Goal: Communication & Community: Answer question/provide support

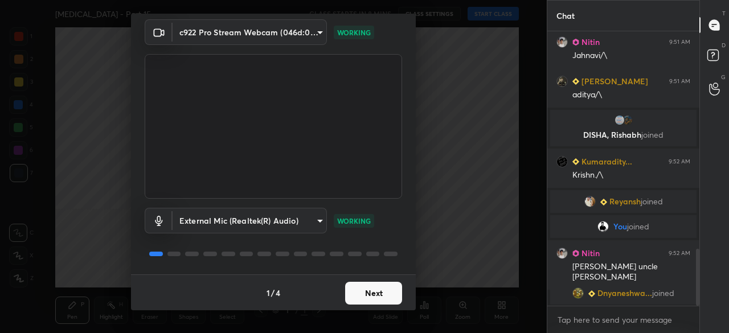
scroll to position [1057, 0]
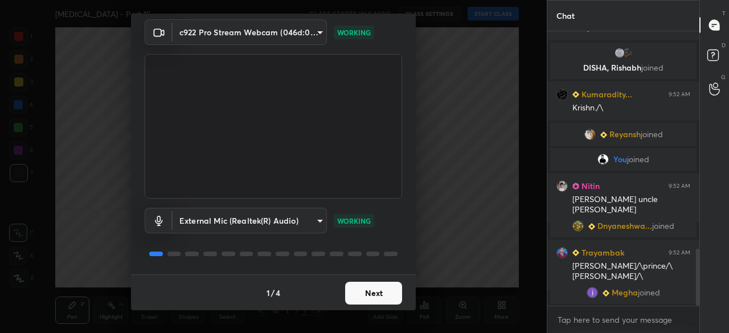
click at [370, 298] on button "Next" at bounding box center [373, 293] width 57 height 23
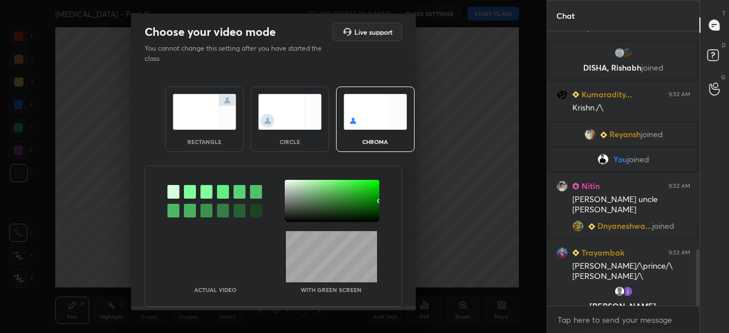
scroll to position [1070, 0]
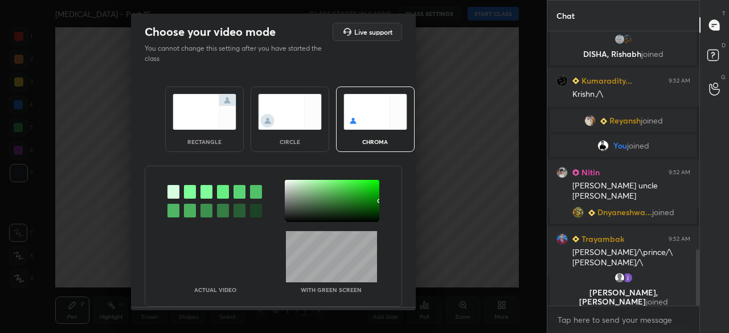
click at [208, 114] on img at bounding box center [204, 112] width 64 height 36
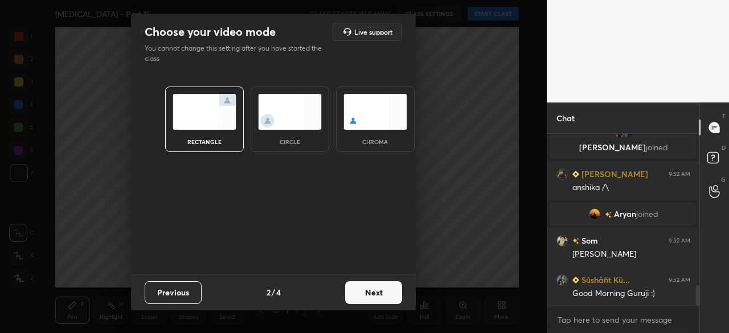
scroll to position [1306, 0]
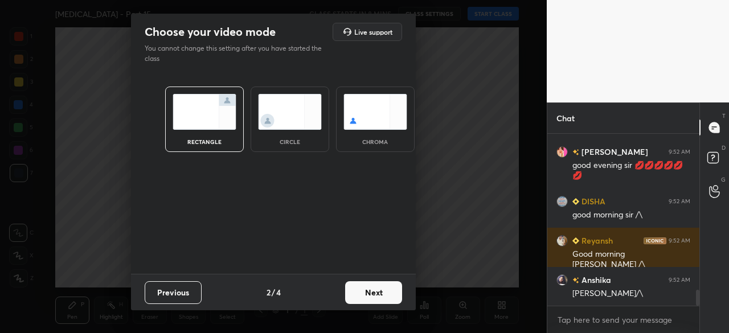
click at [223, 100] on img at bounding box center [204, 112] width 64 height 36
click at [371, 290] on button "Next" at bounding box center [373, 292] width 57 height 23
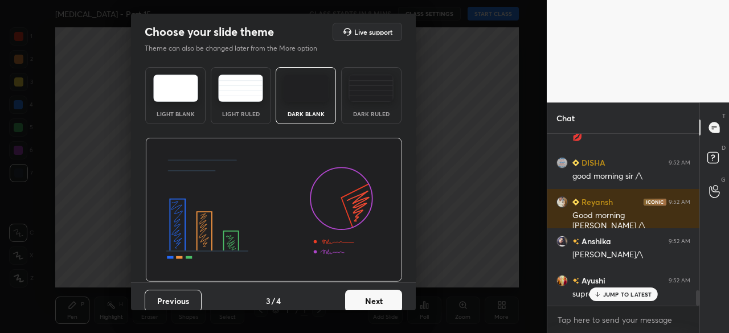
click at [290, 96] on img at bounding box center [306, 88] width 45 height 27
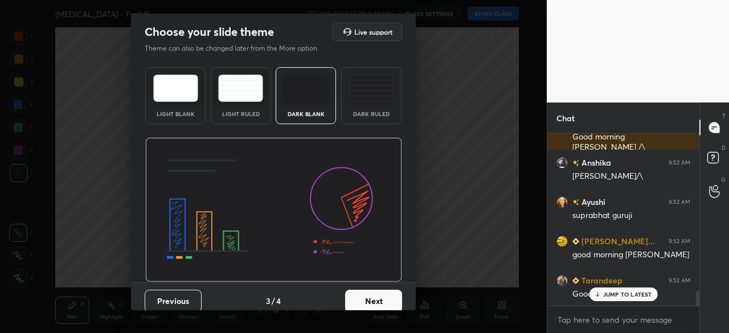
click at [356, 294] on button "Next" at bounding box center [373, 301] width 57 height 23
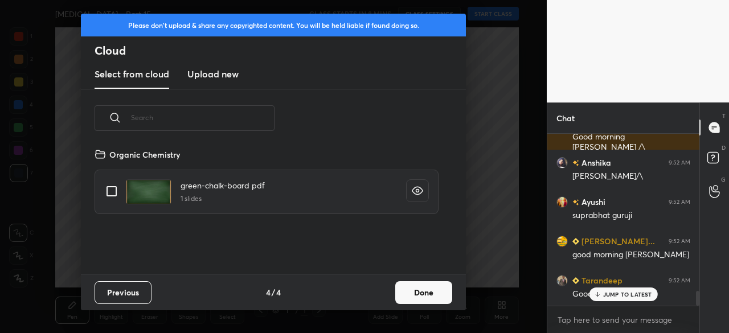
click at [208, 78] on h3 "Upload new" at bounding box center [212, 74] width 51 height 14
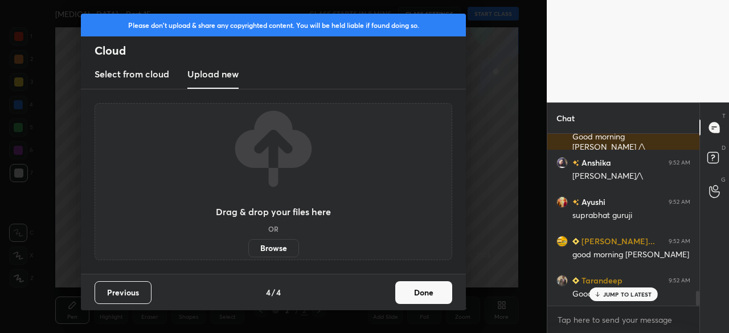
click at [263, 249] on label "Browse" at bounding box center [273, 248] width 51 height 18
click at [248, 249] on input "Browse" at bounding box center [248, 248] width 0 height 18
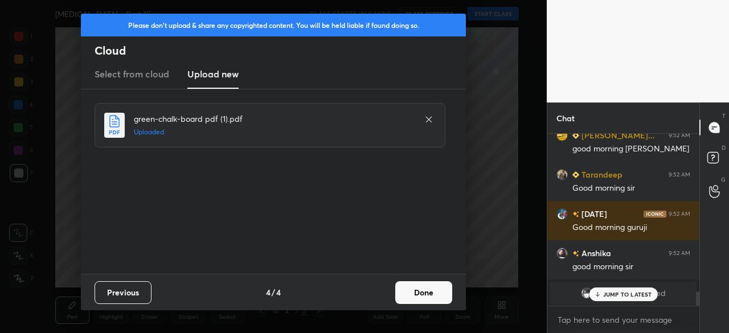
click at [421, 290] on button "Done" at bounding box center [423, 292] width 57 height 23
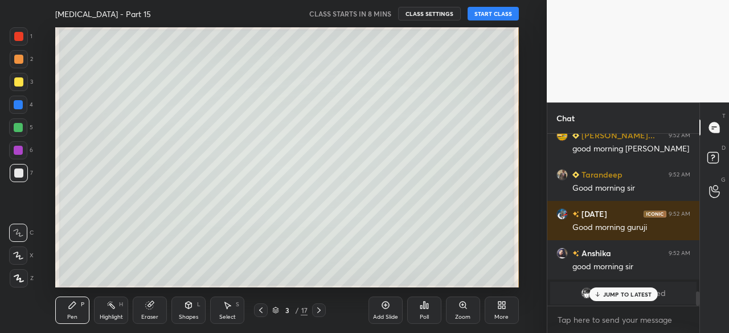
click at [317, 311] on icon at bounding box center [318, 310] width 9 height 9
click at [315, 311] on icon at bounding box center [318, 310] width 9 height 9
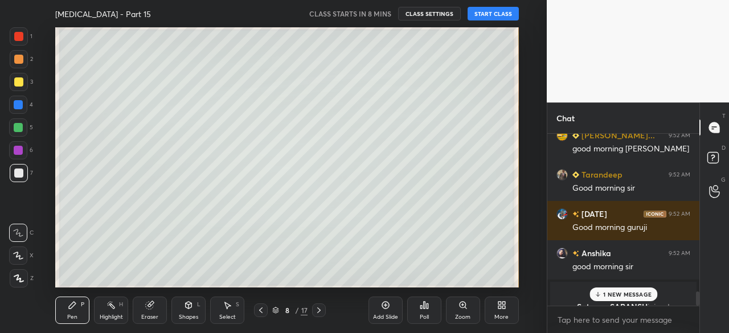
click at [503, 306] on icon at bounding box center [501, 305] width 9 height 9
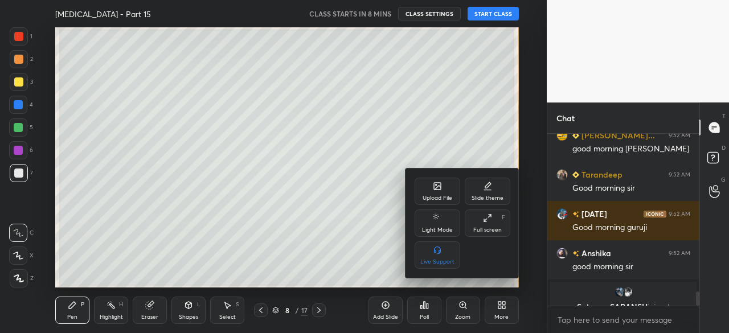
click at [436, 186] on icon at bounding box center [435, 184] width 1 height 1
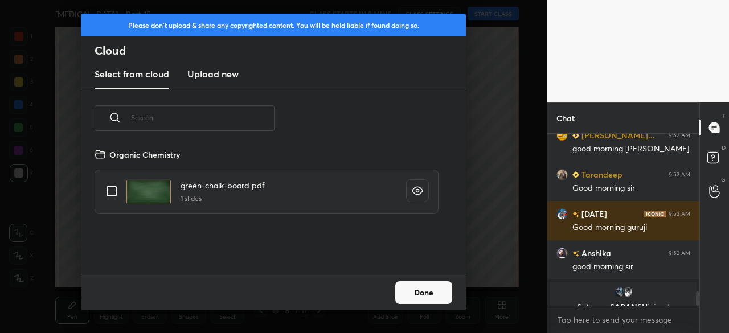
click at [212, 73] on h3 "Upload new" at bounding box center [212, 74] width 51 height 14
click label "Browse"
click input "Browse"
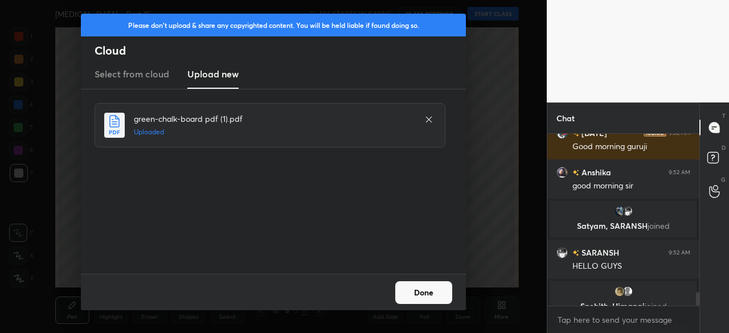
click at [421, 289] on button "Done" at bounding box center [423, 292] width 57 height 23
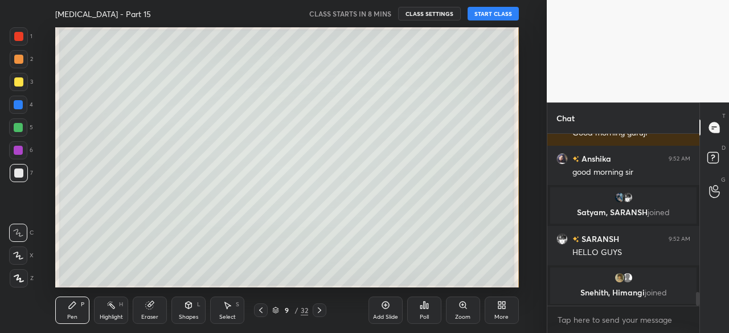
click at [276, 308] on icon at bounding box center [276, 308] width 6 height 3
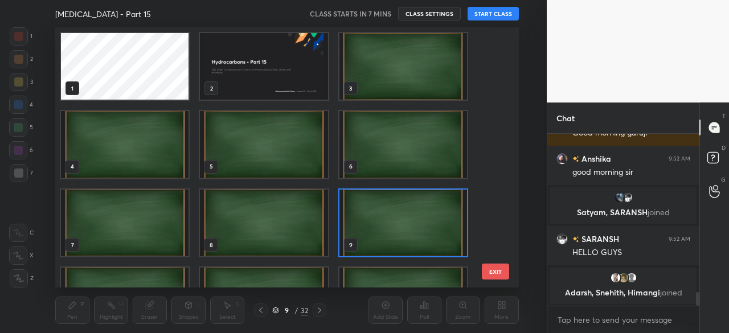
click at [267, 83] on img "grid" at bounding box center [264, 66] width 128 height 67
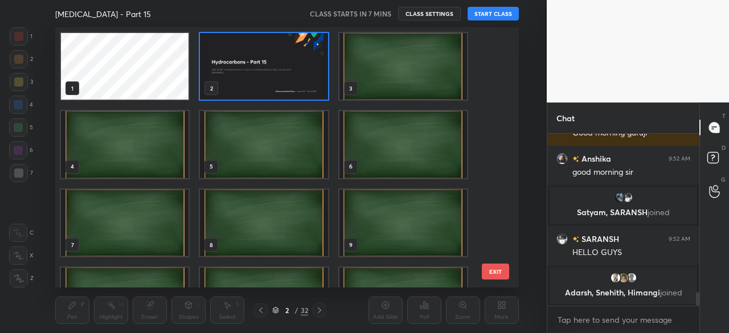
click at [267, 83] on img "grid" at bounding box center [264, 66] width 128 height 67
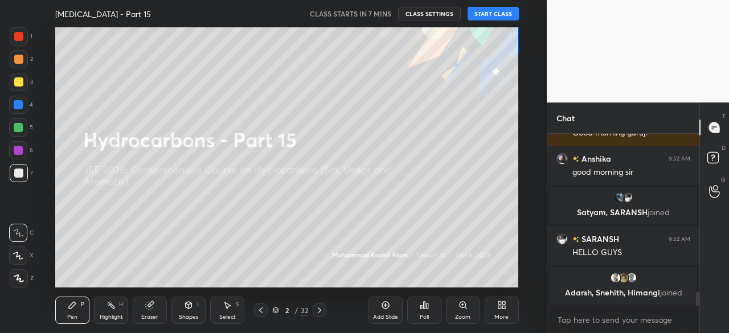
click at [497, 305] on icon at bounding box center [501, 305] width 9 height 9
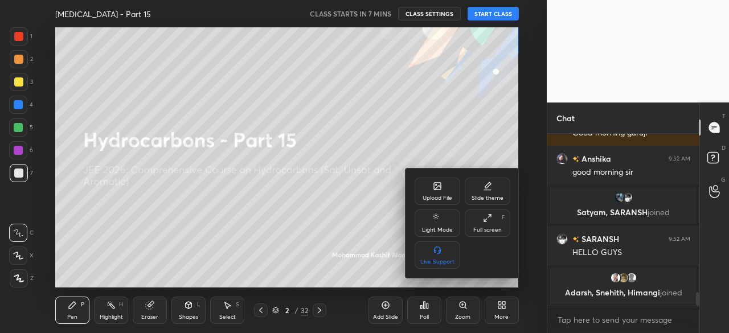
click at [485, 227] on div "Full screen" at bounding box center [487, 230] width 28 height 6
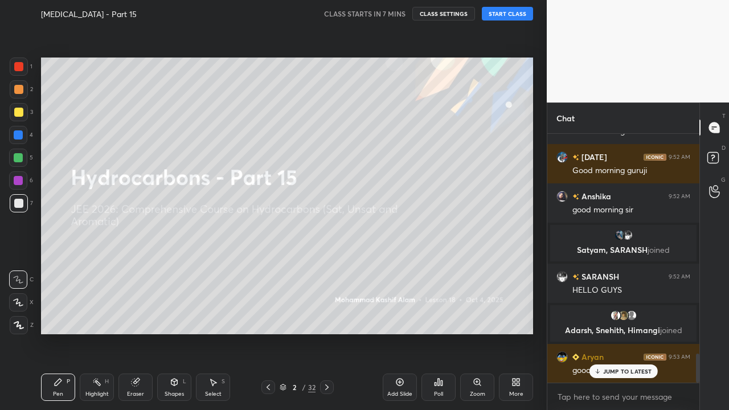
drag, startPoint x: 327, startPoint y: 385, endPoint x: 369, endPoint y: 385, distance: 41.6
click at [327, 332] on icon at bounding box center [326, 387] width 9 height 9
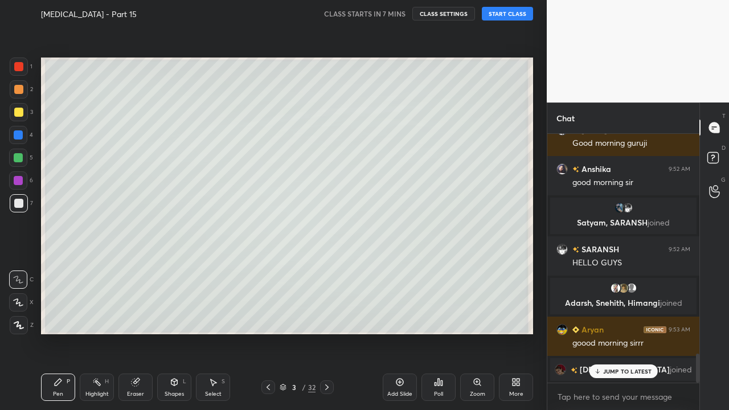
click at [621, 332] on p "JUMP TO LATEST" at bounding box center [627, 371] width 49 height 7
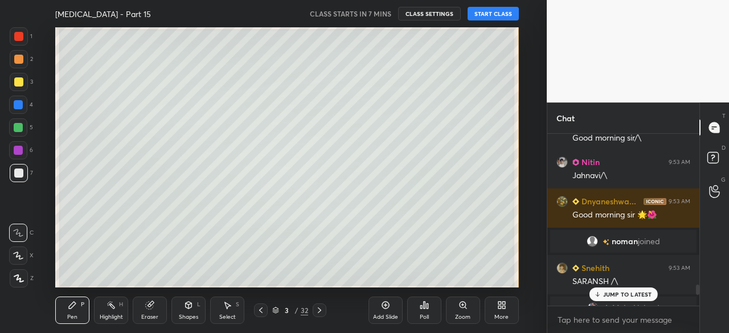
click at [499, 300] on div "More" at bounding box center [501, 310] width 34 height 27
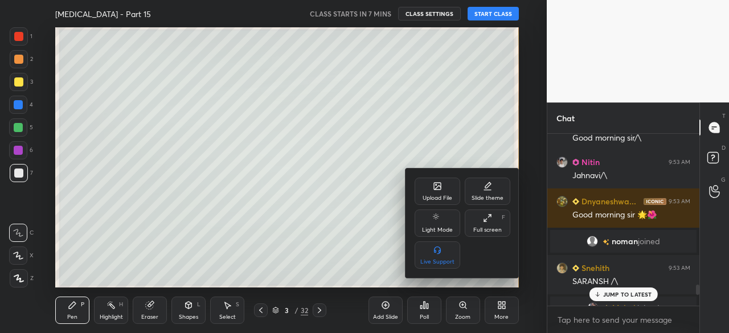
click at [488, 224] on div "Full screen F" at bounding box center [488, 222] width 46 height 27
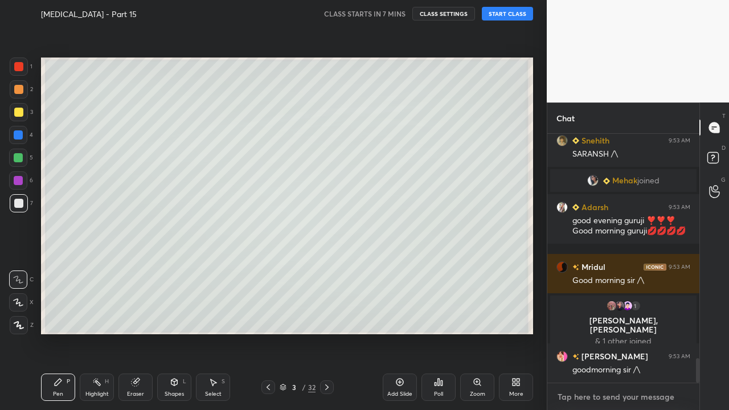
type textarea "x"
click at [607, 332] on textarea at bounding box center [623, 397] width 134 height 18
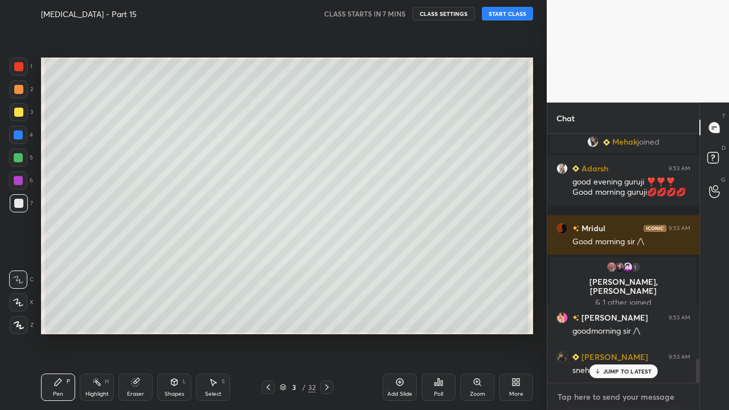
paste textarea "https://t.me/+AXOJfU53UZRlNGY1"
type textarea "https://t.me/+AXOJfU53UZRlNGY1"
type textarea "x"
click at [586, 332] on textarea "https://t.me/+AXOJfU53UZRlNGY1" at bounding box center [611, 397] width 111 height 18
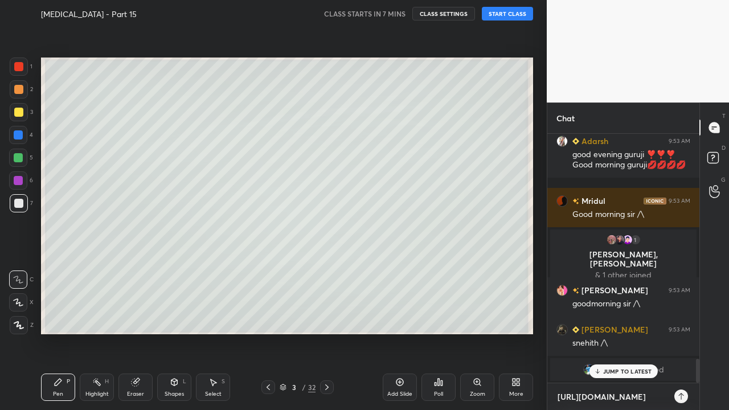
type textarea "https://te.me/+AXOJfU53UZRlNGY1"
type textarea "x"
type textarea "https://tel.me/+AXOJfU53UZRlNGY1"
type textarea "x"
type textarea "https://tele.me/+AXOJfU53UZRlNGY1"
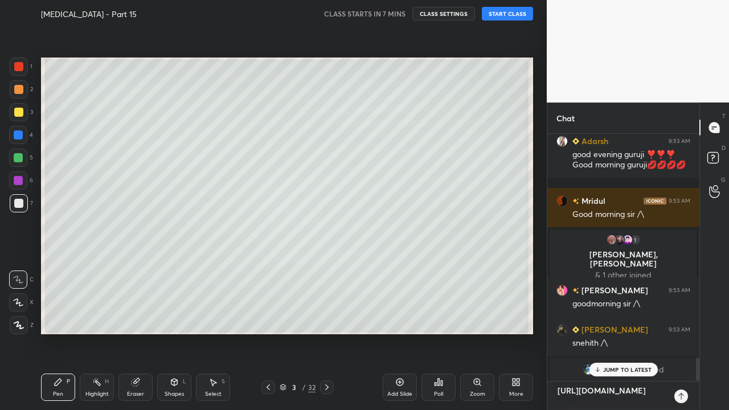
type textarea "x"
type textarea "https://teleg.me/+AXOJfU53UZRlNGY1"
type textarea "x"
type textarea "https://telegr.me/+AXOJfU53UZRlNGY1"
type textarea "x"
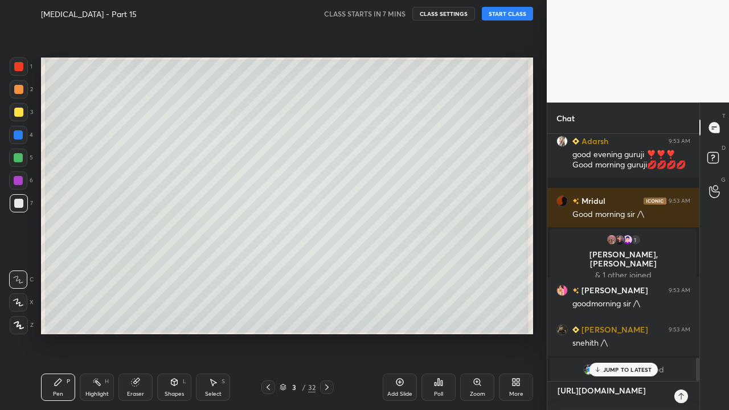
type textarea "https://telegra.me/+AXOJfU53UZRlNGY1"
type textarea "x"
type textarea "https://telegram.me/+AXOJfU53UZRlNGY1"
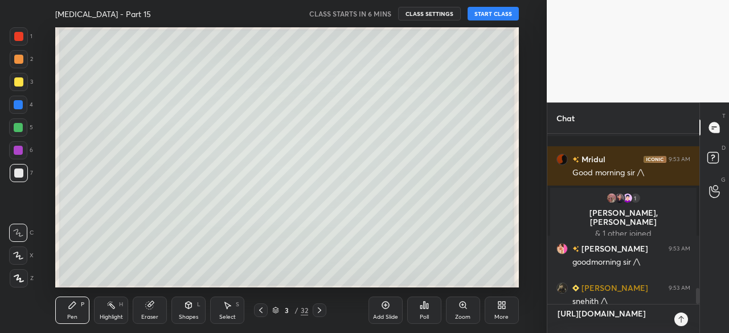
type textarea "x"
type textarea "https://telegram.me/+AXOJfU53UZRlNGY1"
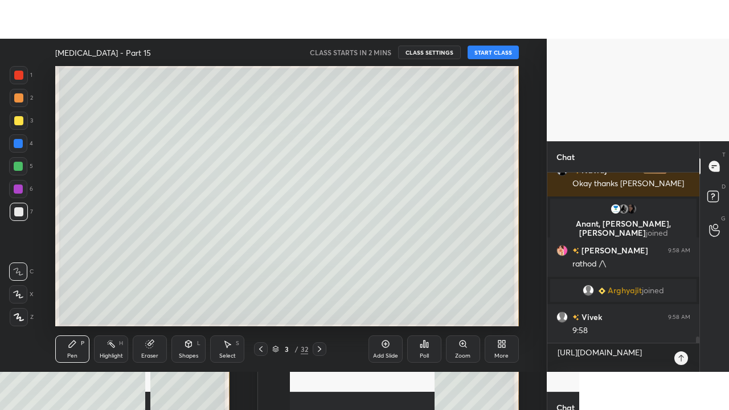
scroll to position [4358, 0]
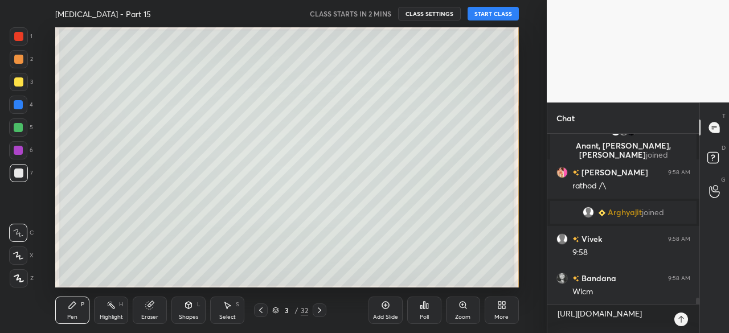
click at [502, 311] on div "More" at bounding box center [501, 310] width 34 height 27
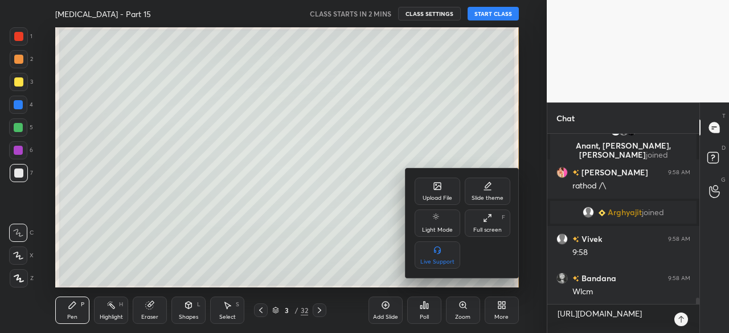
click at [476, 220] on div "Full screen F" at bounding box center [488, 222] width 46 height 27
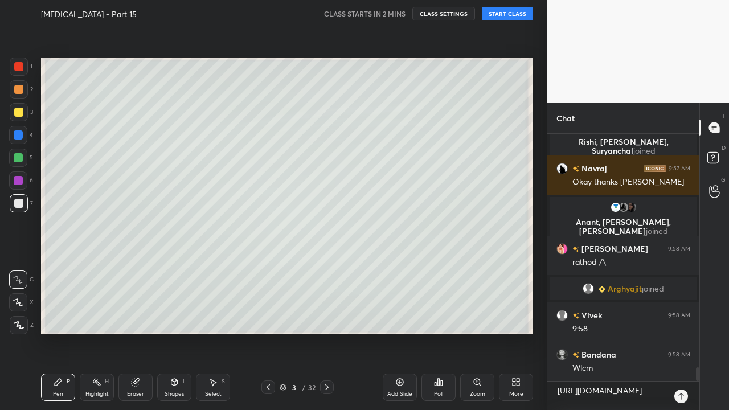
scroll to position [4309, 0]
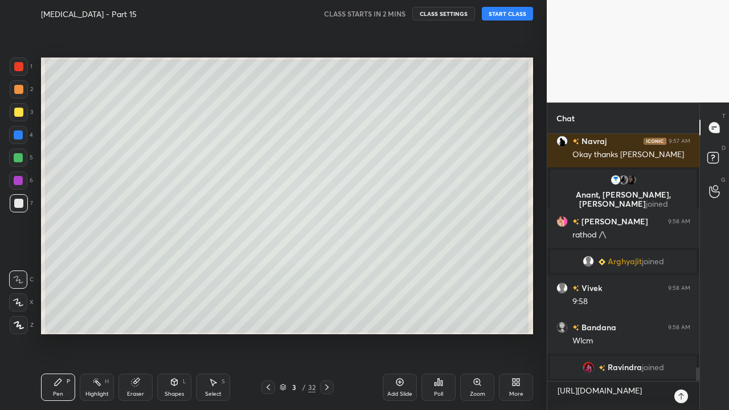
click at [265, 332] on icon at bounding box center [268, 387] width 9 height 9
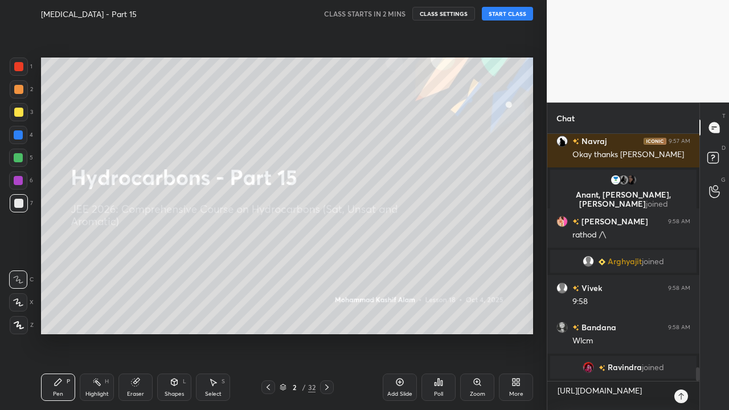
click at [321, 332] on div at bounding box center [327, 387] width 14 height 14
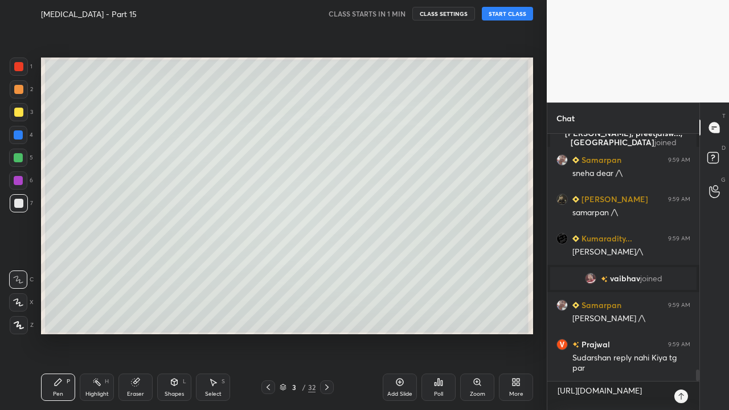
scroll to position [5234, 0]
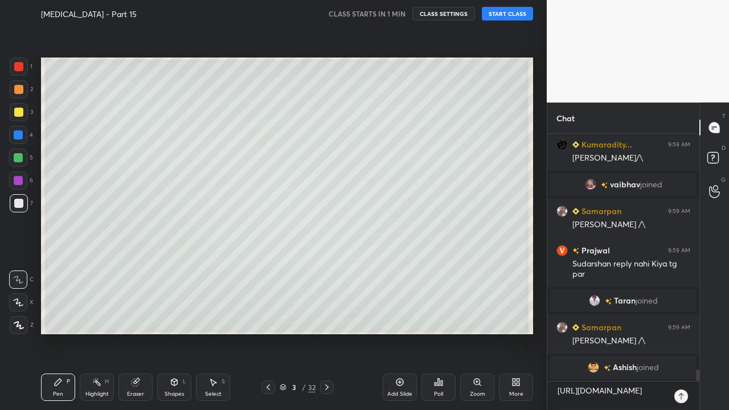
click at [499, 19] on button "START CLASS" at bounding box center [507, 14] width 51 height 14
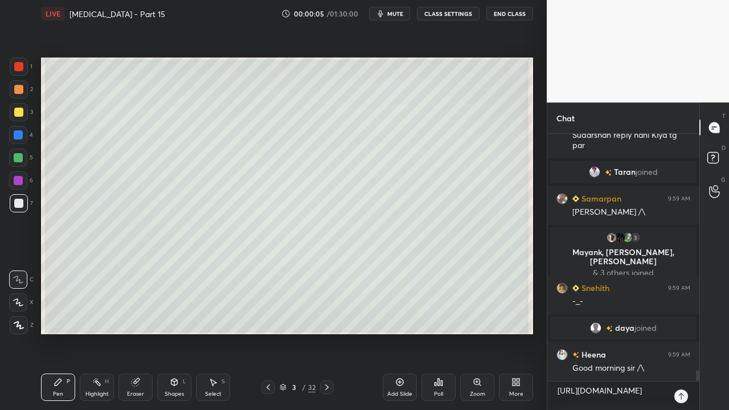
click at [450, 18] on button "CLASS SETTINGS" at bounding box center [448, 14] width 63 height 14
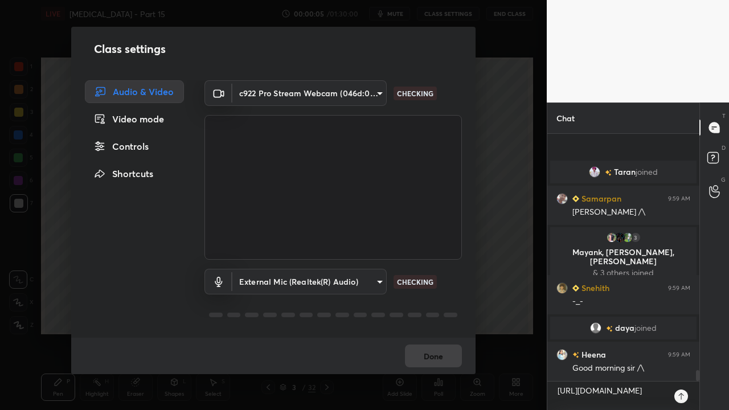
scroll to position [5376, 0]
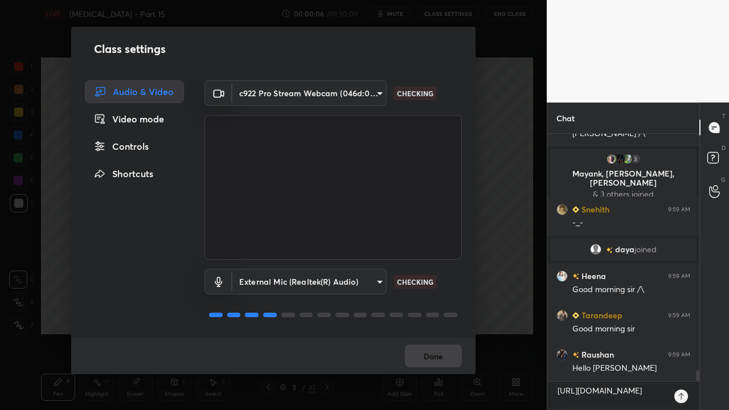
drag, startPoint x: 129, startPoint y: 150, endPoint x: 166, endPoint y: 154, distance: 36.7
click at [130, 150] on div "Controls" at bounding box center [134, 146] width 99 height 23
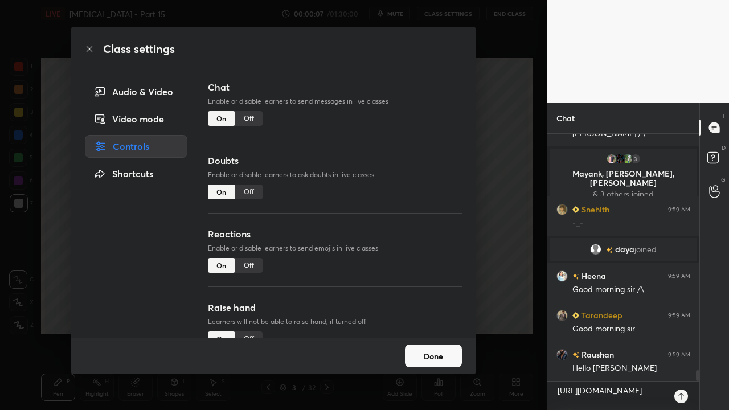
click at [243, 189] on div "Off" at bounding box center [248, 191] width 27 height 15
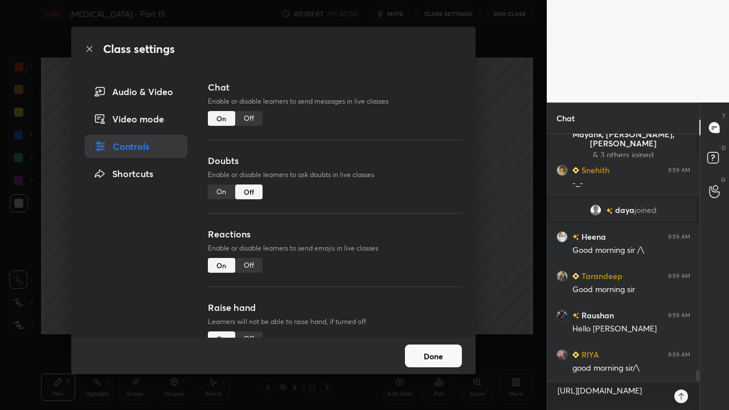
click at [252, 266] on div "Off" at bounding box center [248, 265] width 27 height 15
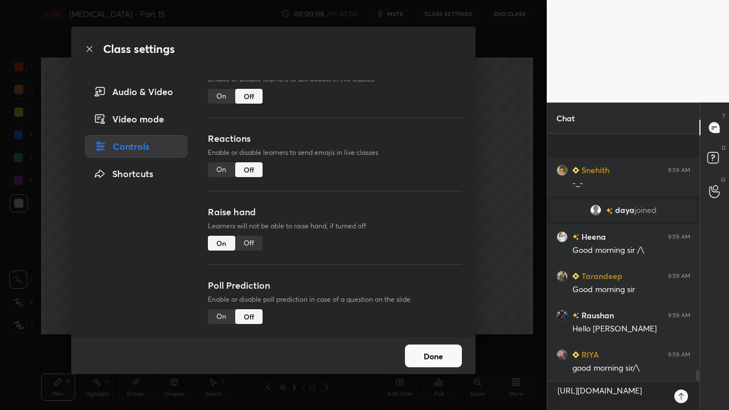
scroll to position [5492, 0]
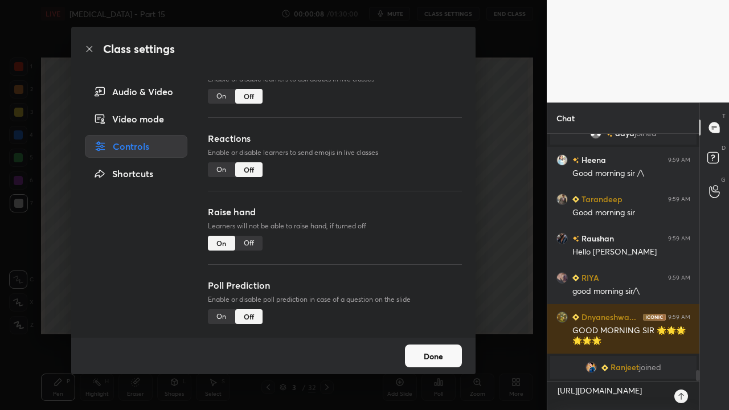
click at [254, 237] on div "Off" at bounding box center [248, 243] width 27 height 15
click at [444, 332] on button "Done" at bounding box center [433, 355] width 57 height 23
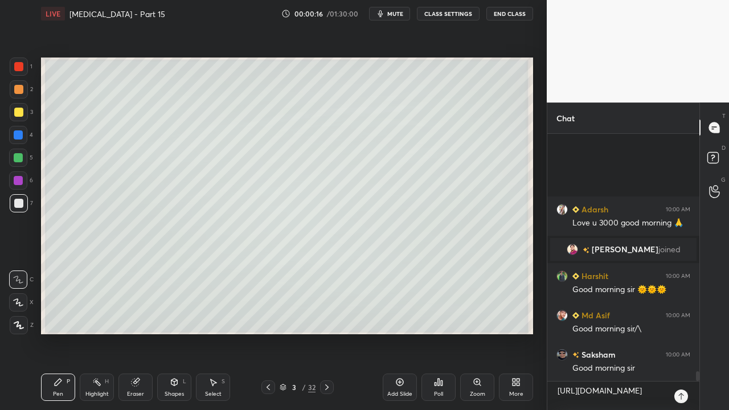
scroll to position [5999, 0]
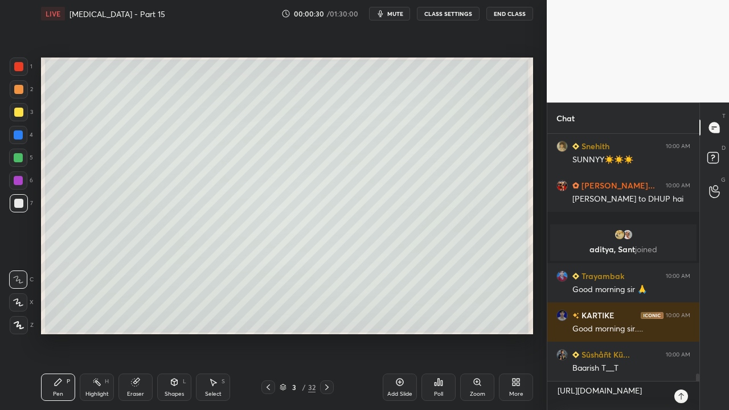
click at [465, 10] on button "CLASS SETTINGS" at bounding box center [448, 14] width 63 height 14
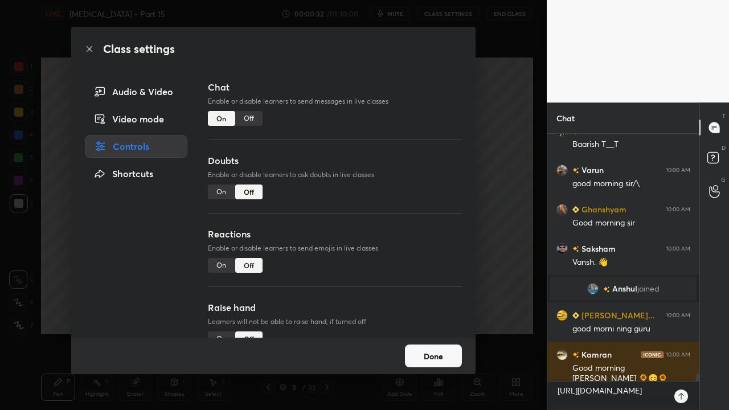
click at [426, 332] on button "Done" at bounding box center [433, 355] width 57 height 23
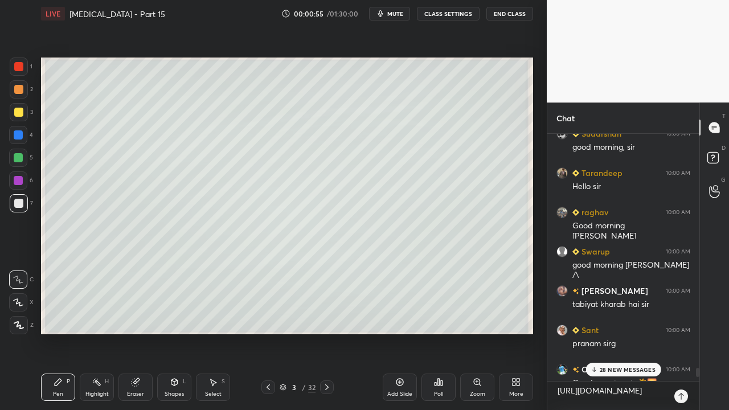
click at [622, 332] on p "28 NEW MESSAGES" at bounding box center [627, 369] width 56 height 7
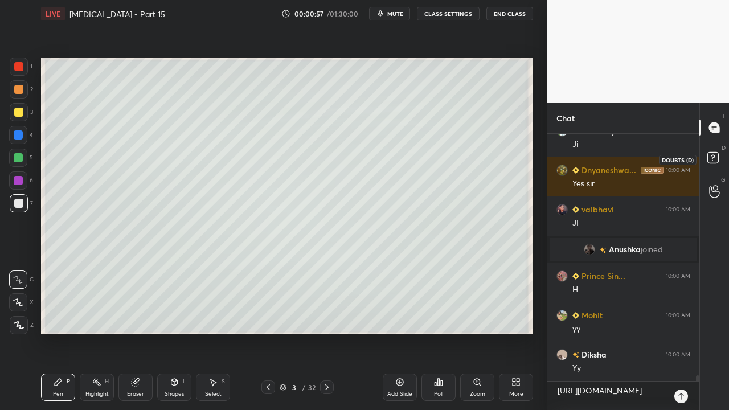
click at [712, 164] on icon at bounding box center [714, 159] width 20 height 20
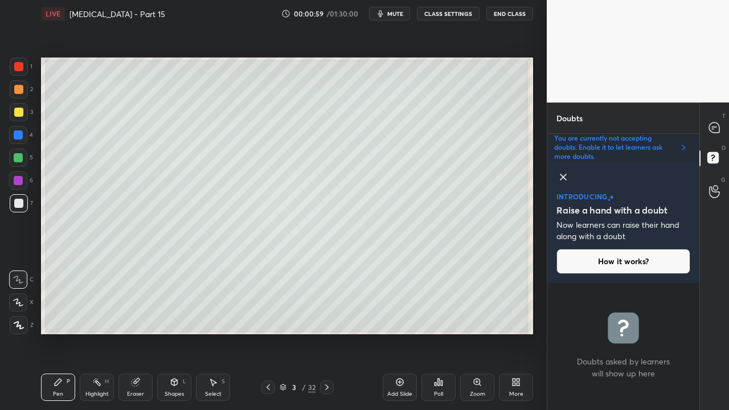
click at [557, 176] on icon at bounding box center [563, 177] width 14 height 14
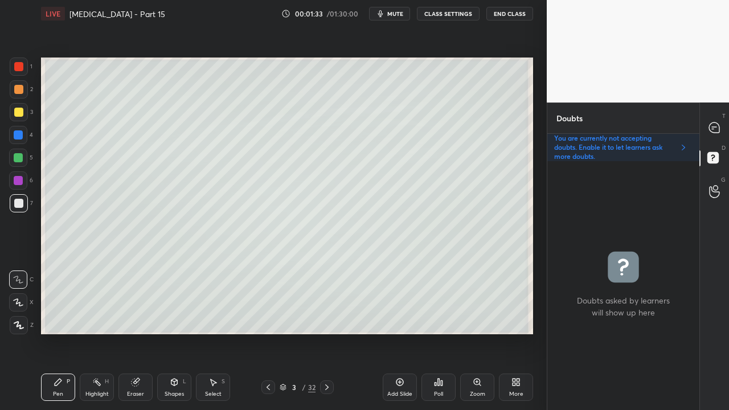
click at [14, 112] on div at bounding box center [19, 112] width 18 height 18
click at [718, 131] on icon at bounding box center [714, 127] width 10 height 10
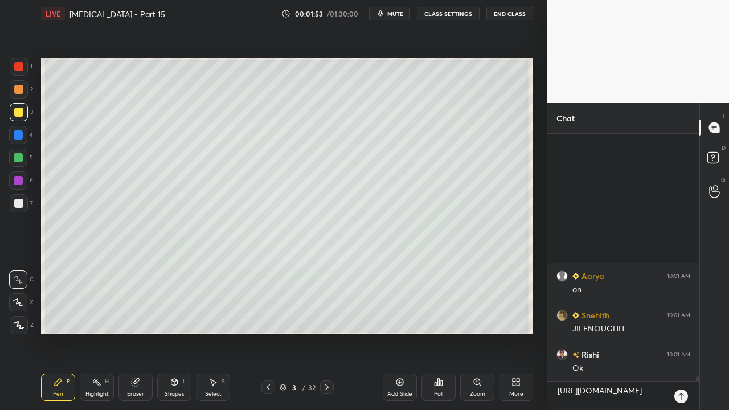
scroll to position [13264, 0]
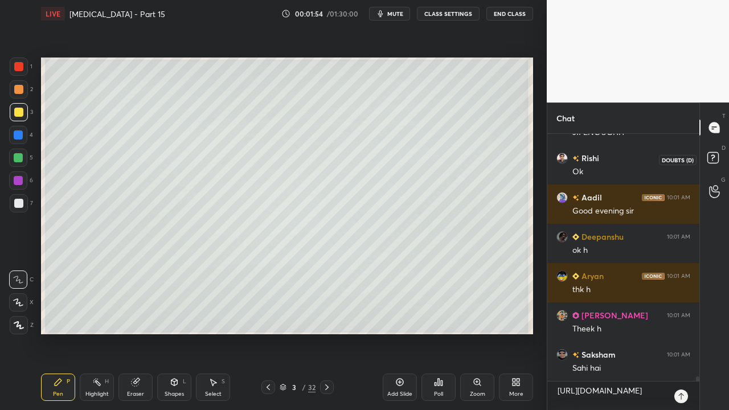
click at [717, 155] on rect at bounding box center [712, 158] width 11 height 11
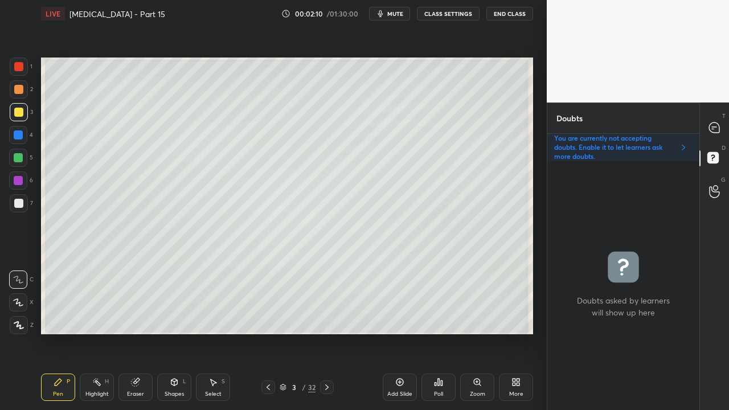
click at [20, 115] on div at bounding box center [18, 112] width 9 height 9
click at [20, 203] on div at bounding box center [18, 203] width 9 height 9
click at [717, 124] on icon at bounding box center [714, 127] width 10 height 10
type textarea "x"
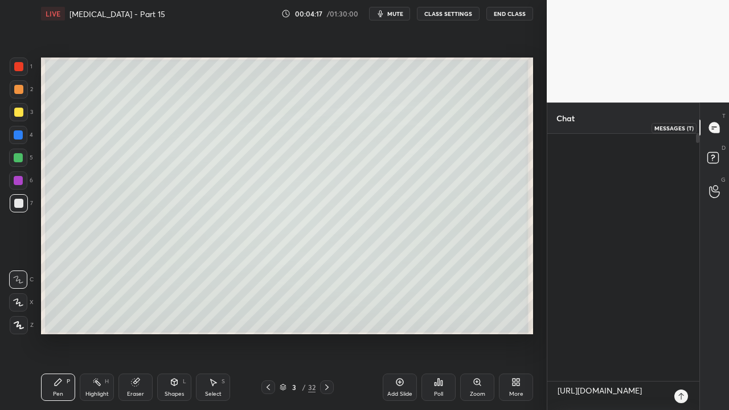
scroll to position [244, 149]
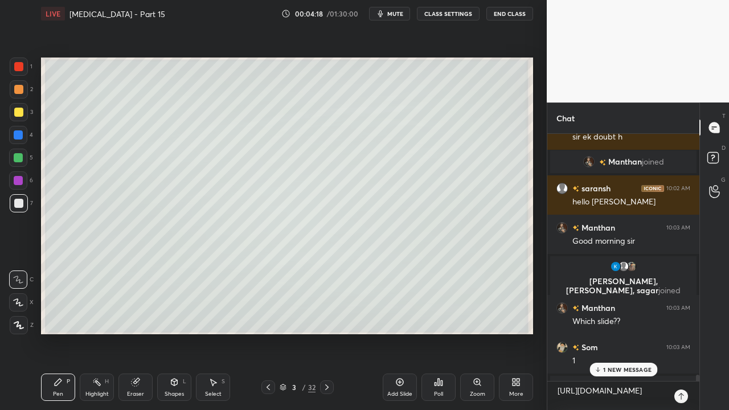
click at [605, 332] on p "1 NEW MESSAGE" at bounding box center [627, 369] width 48 height 7
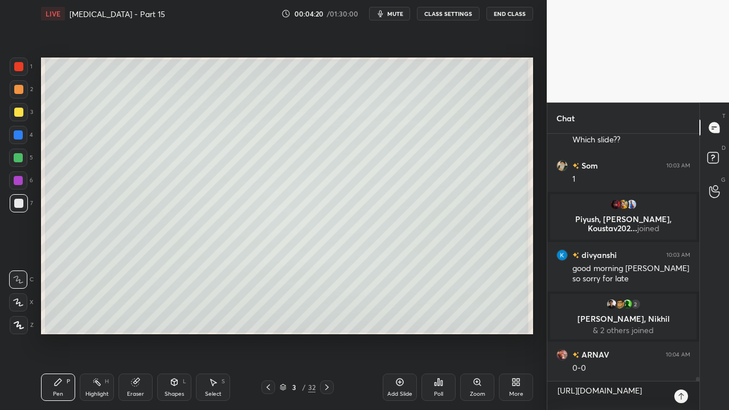
scroll to position [15566, 0]
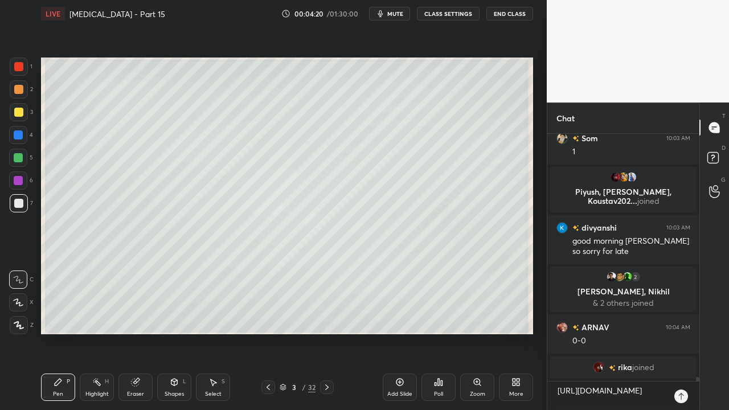
click at [683, 332] on icon at bounding box center [680, 396] width 9 height 9
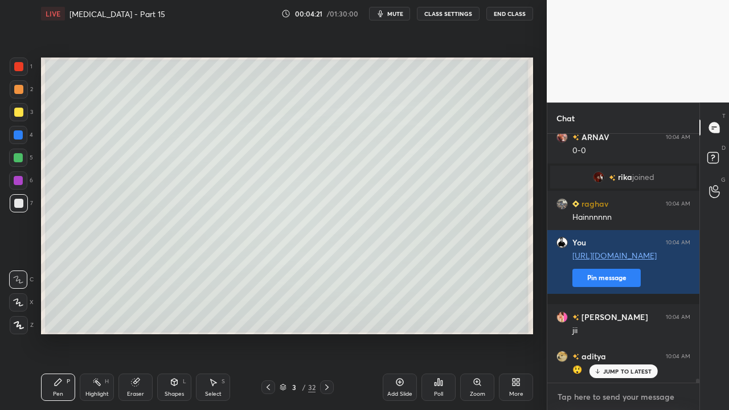
scroll to position [15087, 0]
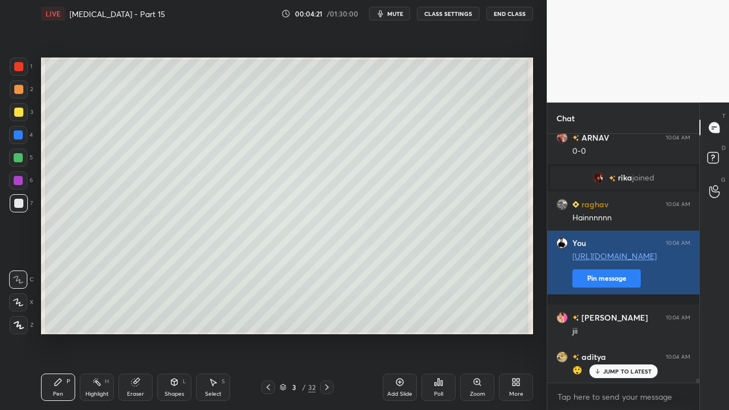
click at [590, 287] on button "Pin message" at bounding box center [606, 278] width 68 height 18
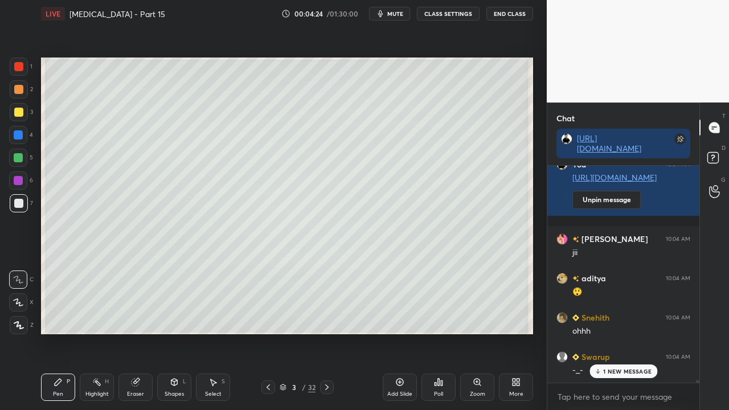
scroll to position [15237, 0]
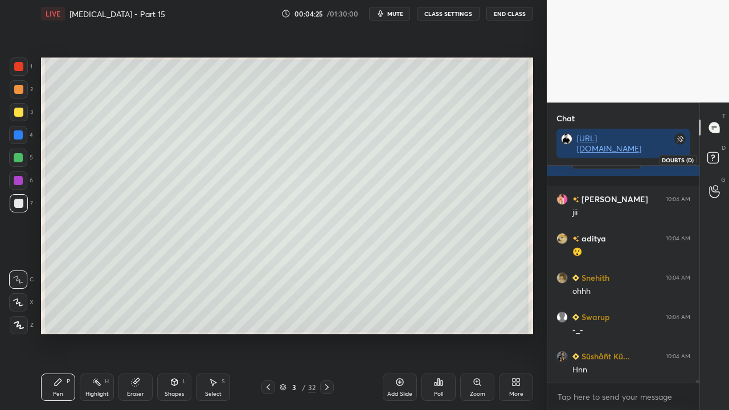
click at [717, 156] on rect at bounding box center [712, 158] width 11 height 11
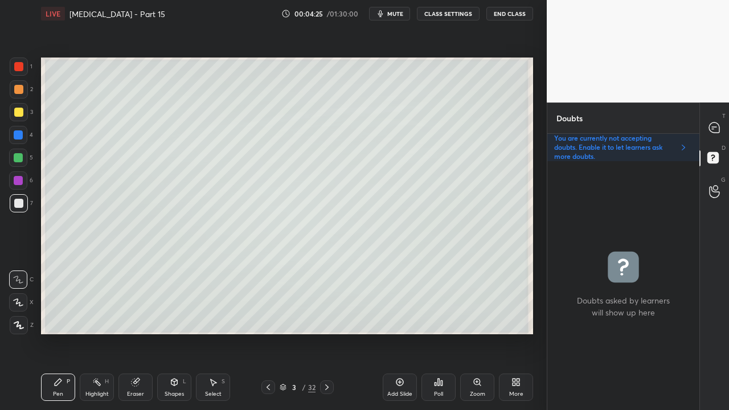
scroll to position [245, 149]
click at [722, 120] on div at bounding box center [714, 127] width 23 height 20
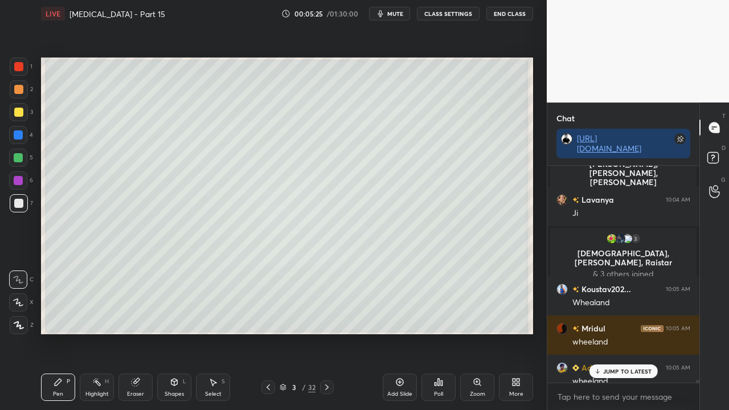
scroll to position [16097, 0]
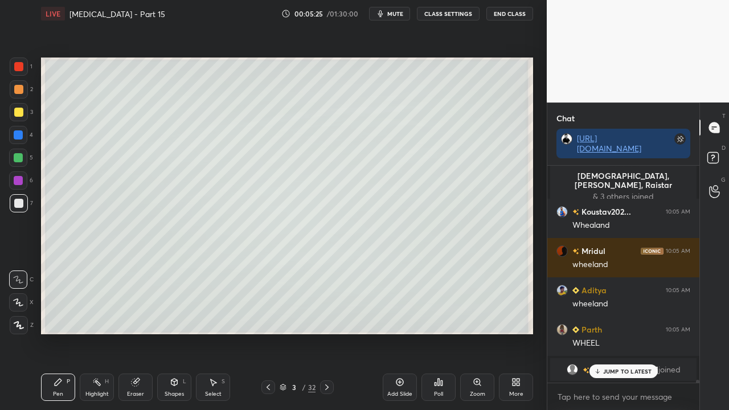
click at [722, 154] on icon at bounding box center [714, 159] width 20 height 20
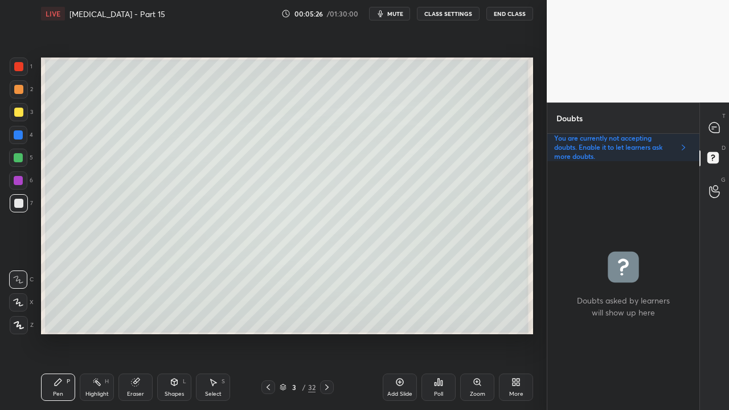
scroll to position [245, 149]
click at [21, 110] on div at bounding box center [18, 112] width 9 height 9
click at [20, 200] on div at bounding box center [18, 203] width 9 height 9
click at [720, 122] on icon at bounding box center [714, 128] width 12 height 12
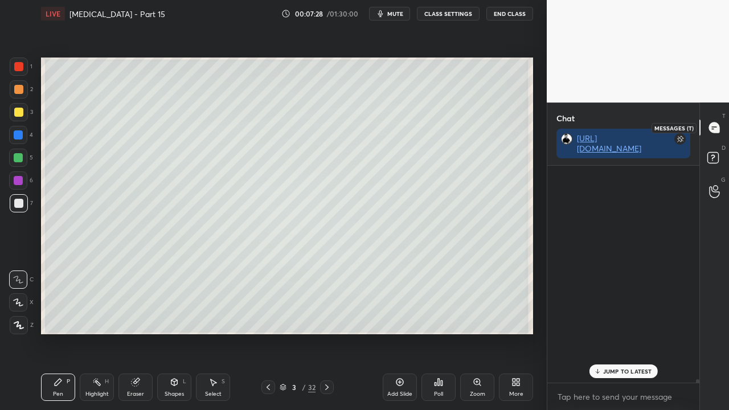
scroll to position [213, 149]
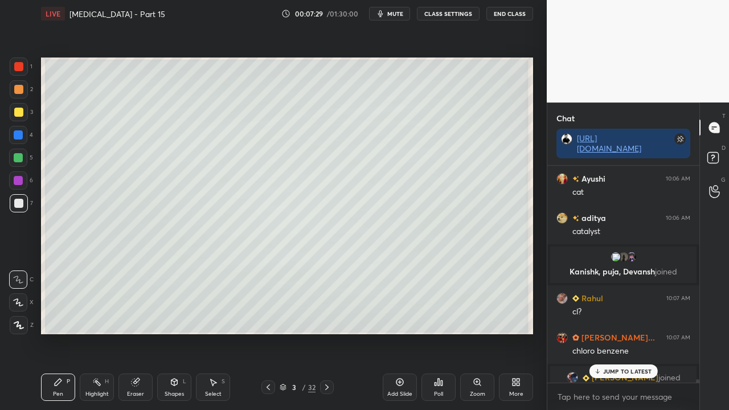
drag, startPoint x: 632, startPoint y: 370, endPoint x: 617, endPoint y: 383, distance: 19.8
click at [632, 332] on p "JUMP TO LATEST" at bounding box center [627, 371] width 49 height 7
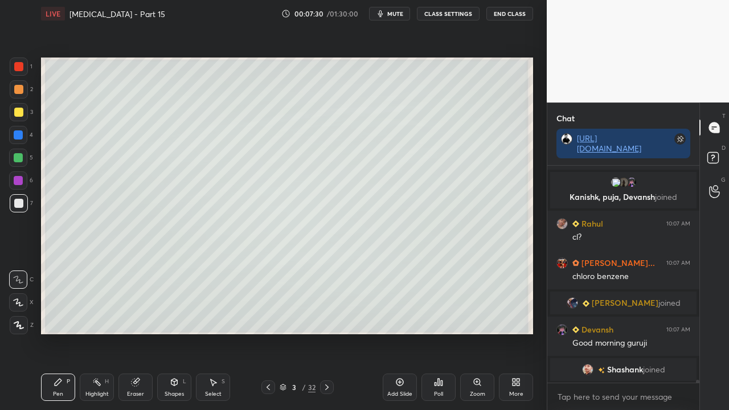
click at [634, 332] on div "cl bhi na?" at bounding box center [631, 409] width 118 height 11
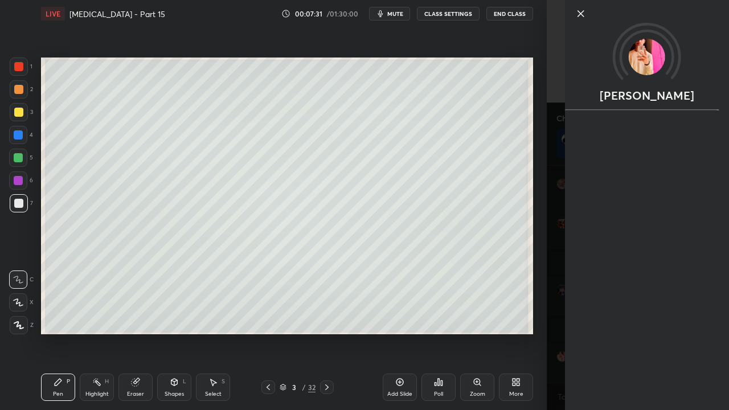
click at [550, 332] on div "Prince Raj" at bounding box center [638, 205] width 182 height 410
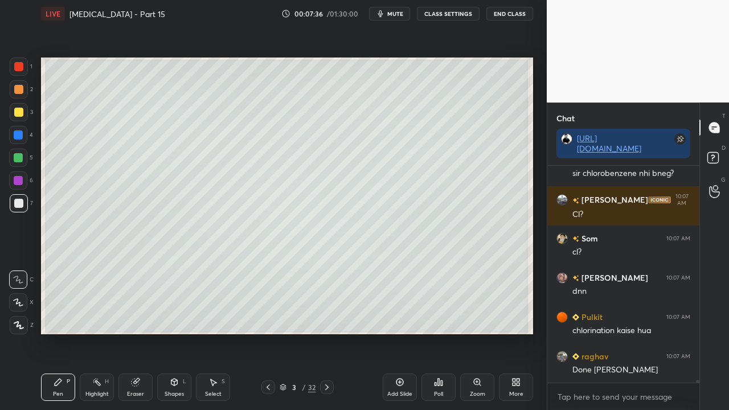
scroll to position [17466, 0]
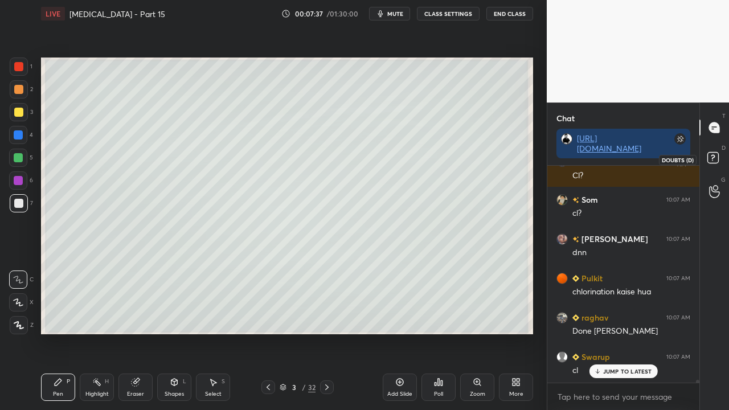
drag, startPoint x: 713, startPoint y: 157, endPoint x: 666, endPoint y: 180, distance: 52.2
click at [714, 157] on icon at bounding box center [714, 159] width 20 height 20
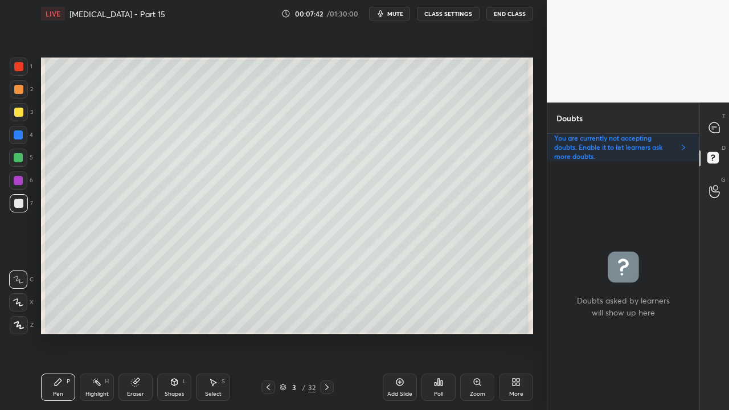
drag, startPoint x: 132, startPoint y: 385, endPoint x: 192, endPoint y: 346, distance: 71.5
click at [133, 332] on icon at bounding box center [135, 381] width 9 height 9
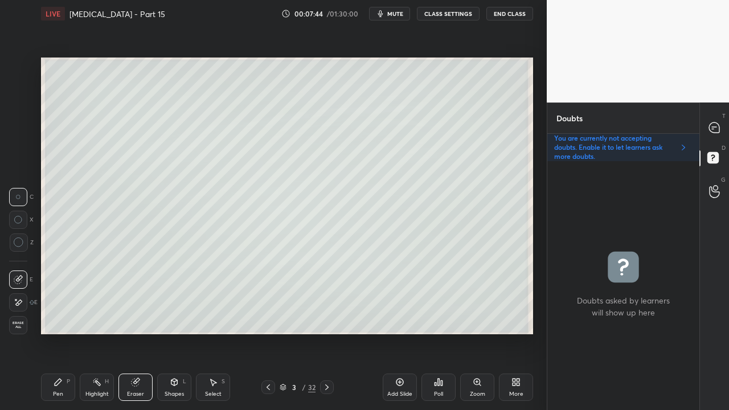
drag, startPoint x: 57, startPoint y: 383, endPoint x: 64, endPoint y: 384, distance: 6.9
click at [60, 332] on div "Pen P" at bounding box center [58, 386] width 34 height 27
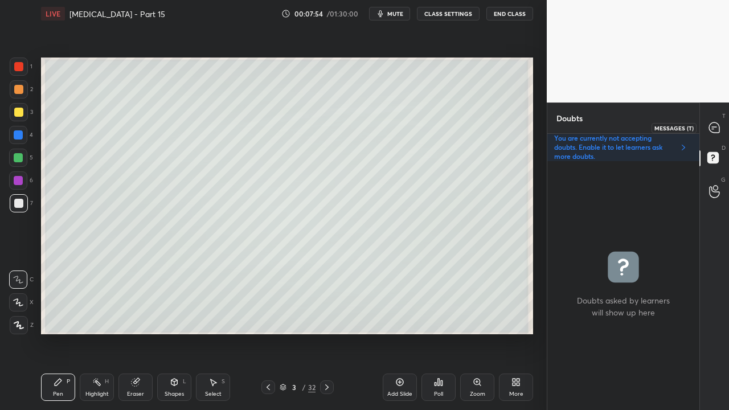
click at [723, 118] on div at bounding box center [714, 127] width 23 height 20
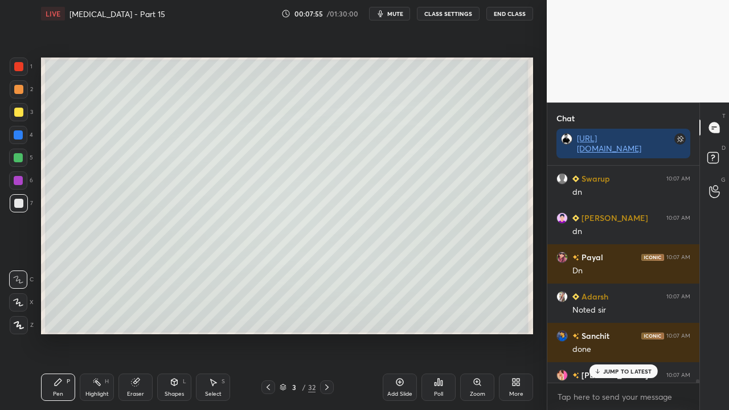
scroll to position [213, 149]
click at [618, 332] on p "2 NEW MESSAGES" at bounding box center [627, 371] width 52 height 7
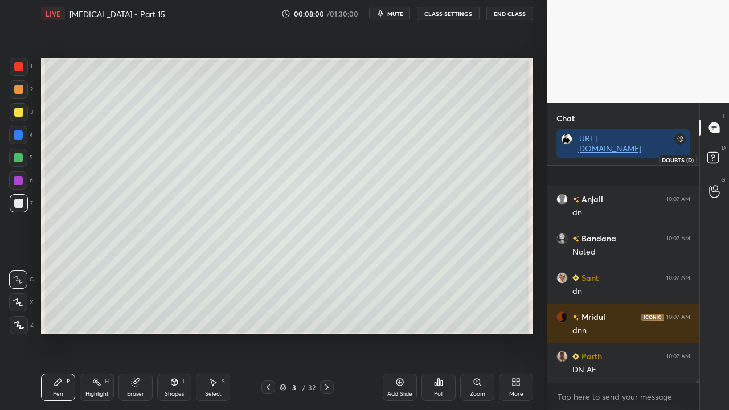
scroll to position [18625, 0]
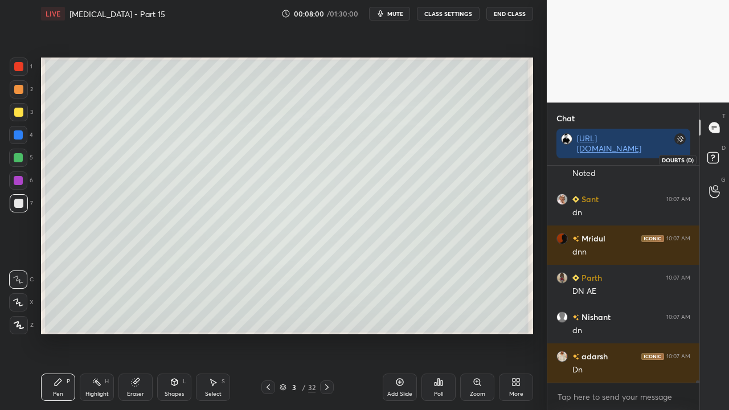
click at [714, 154] on rect at bounding box center [712, 158] width 11 height 11
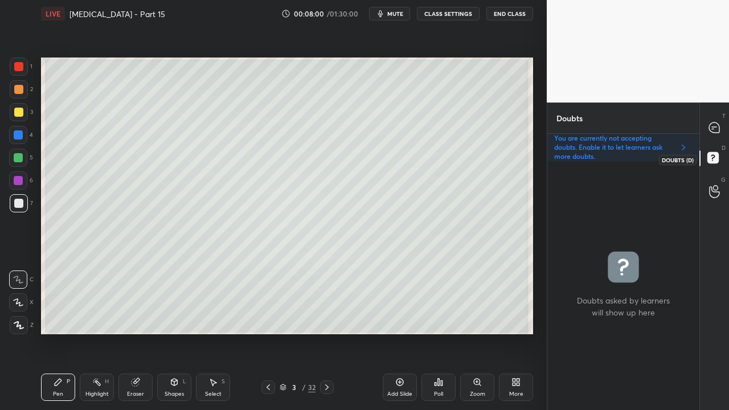
scroll to position [245, 149]
click at [323, 332] on icon at bounding box center [326, 387] width 9 height 9
click at [19, 116] on div at bounding box center [18, 112] width 9 height 9
click at [265, 332] on icon at bounding box center [268, 387] width 9 height 9
click at [329, 332] on icon at bounding box center [326, 387] width 9 height 9
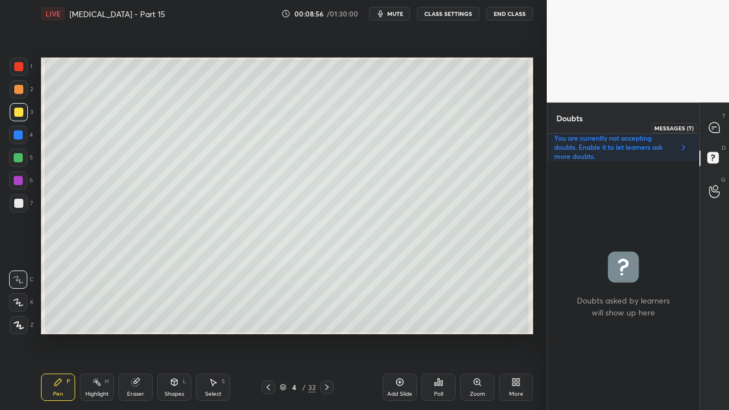
click at [721, 125] on div at bounding box center [714, 127] width 23 height 20
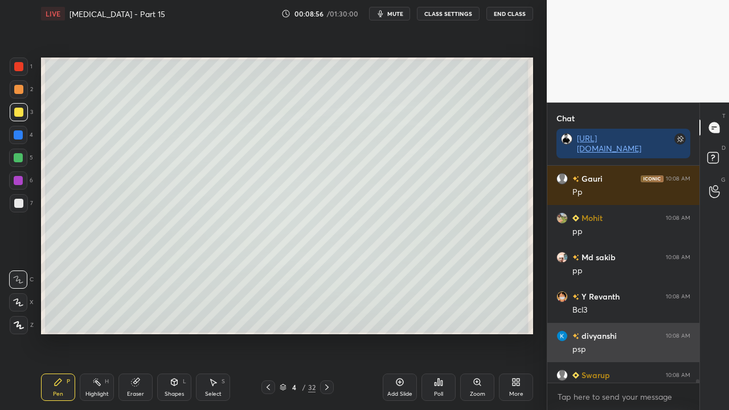
scroll to position [213, 149]
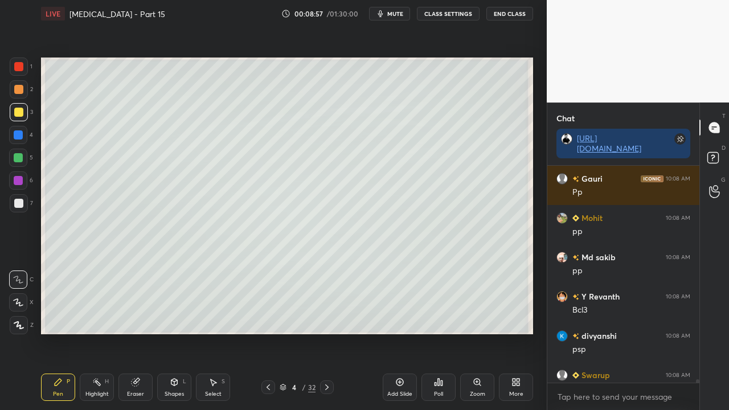
click at [720, 152] on icon at bounding box center [714, 159] width 20 height 20
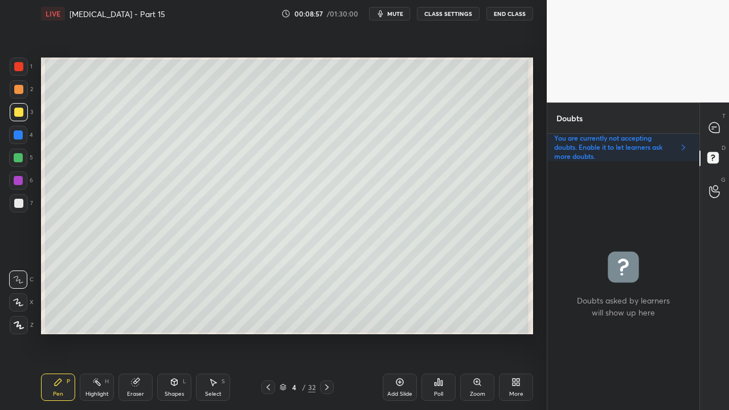
scroll to position [245, 149]
click at [723, 124] on div at bounding box center [714, 127] width 23 height 20
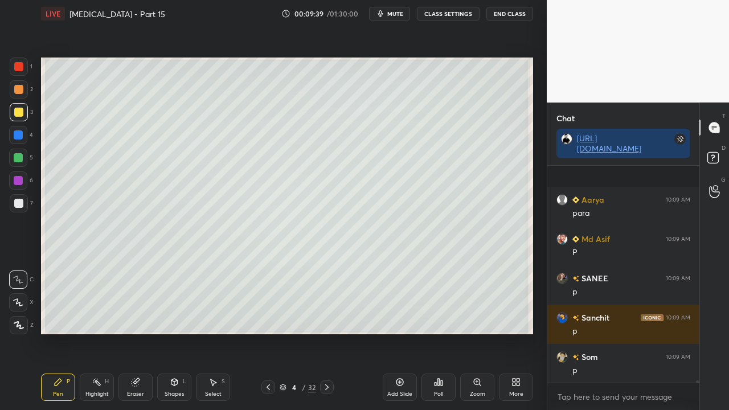
scroll to position [20814, 0]
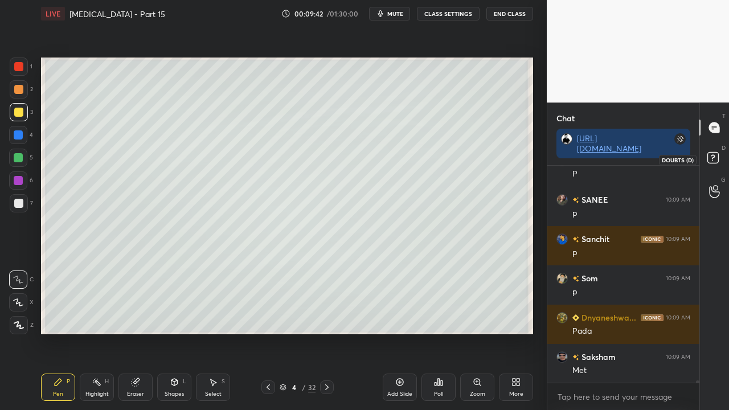
click at [721, 151] on icon at bounding box center [714, 159] width 20 height 20
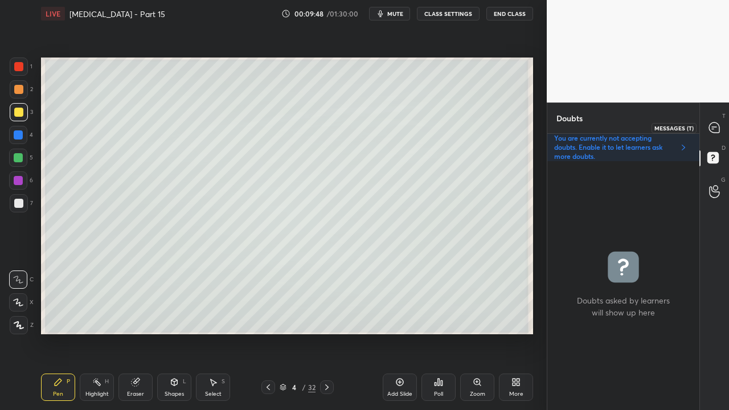
click at [716, 129] on icon at bounding box center [714, 127] width 10 height 10
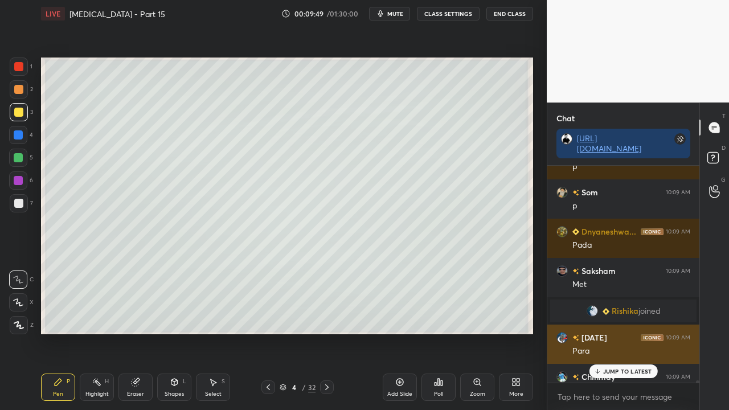
scroll to position [20960, 0]
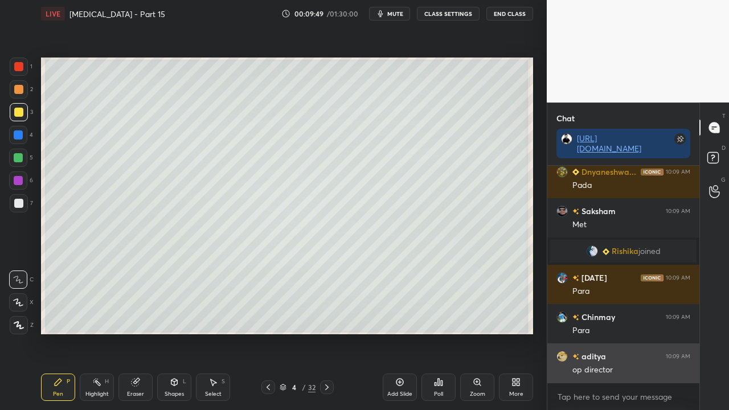
click at [618, 332] on div "op director" at bounding box center [631, 369] width 118 height 11
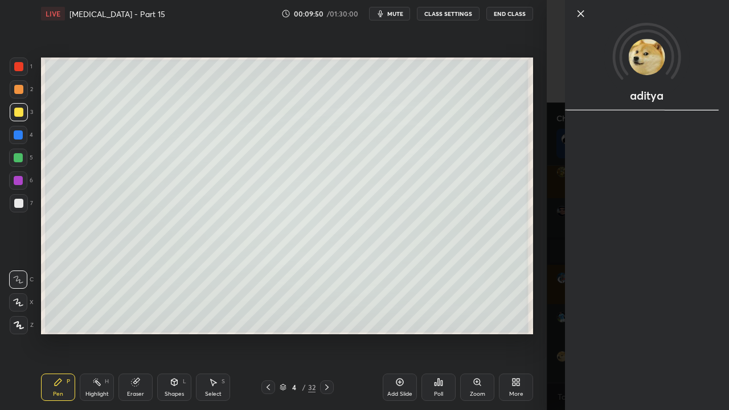
click at [557, 332] on div "aditya" at bounding box center [638, 205] width 182 height 410
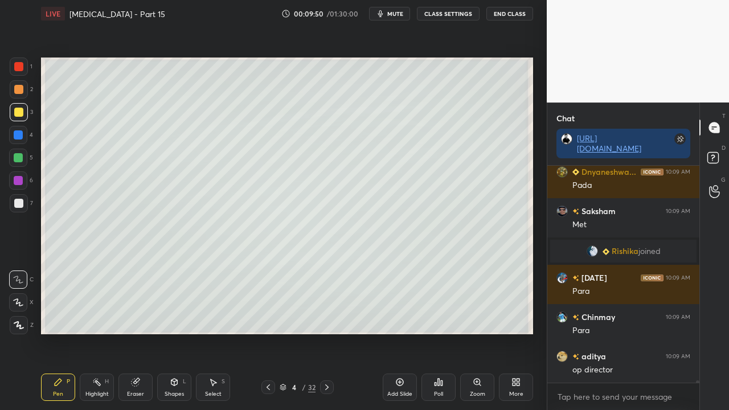
scroll to position [20998, 0]
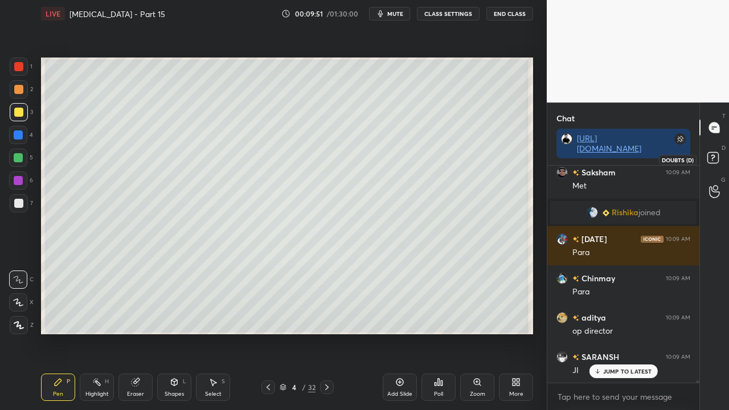
click at [725, 162] on div at bounding box center [714, 159] width 23 height 20
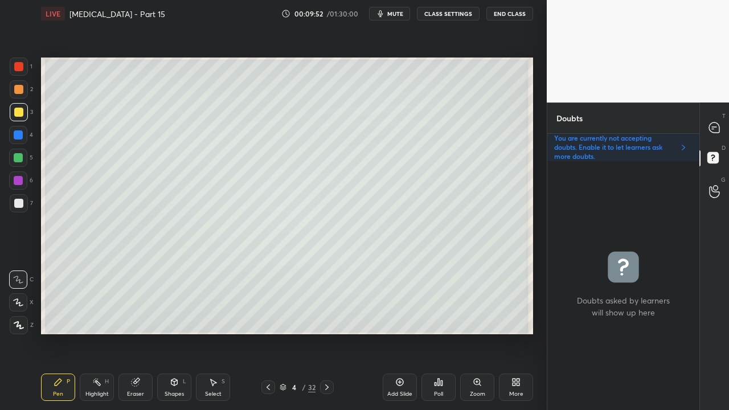
scroll to position [245, 149]
click at [24, 202] on div at bounding box center [19, 203] width 18 height 18
click at [724, 122] on div at bounding box center [714, 127] width 23 height 20
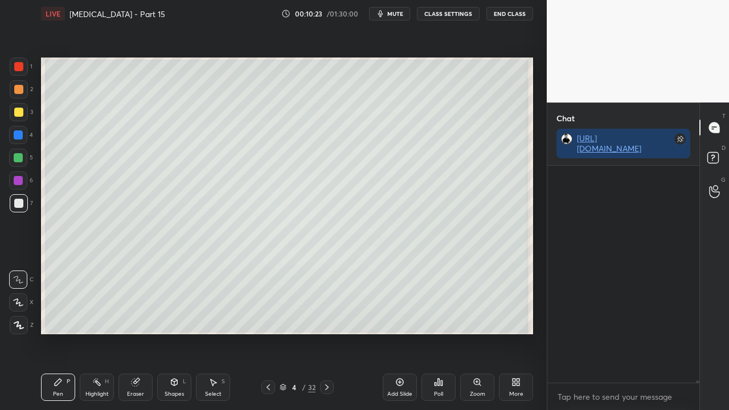
scroll to position [213, 149]
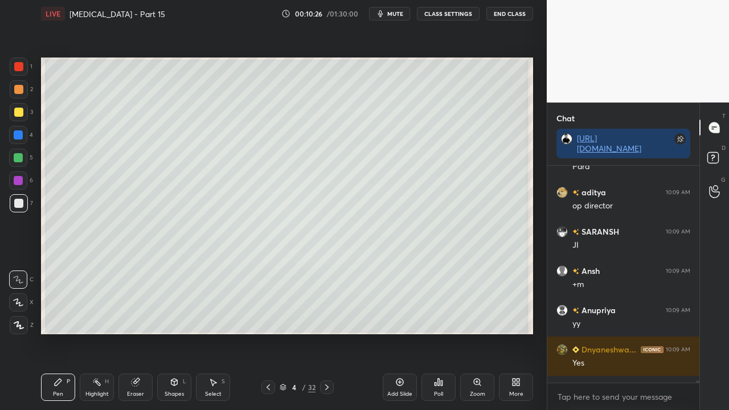
click at [20, 110] on div at bounding box center [18, 112] width 9 height 9
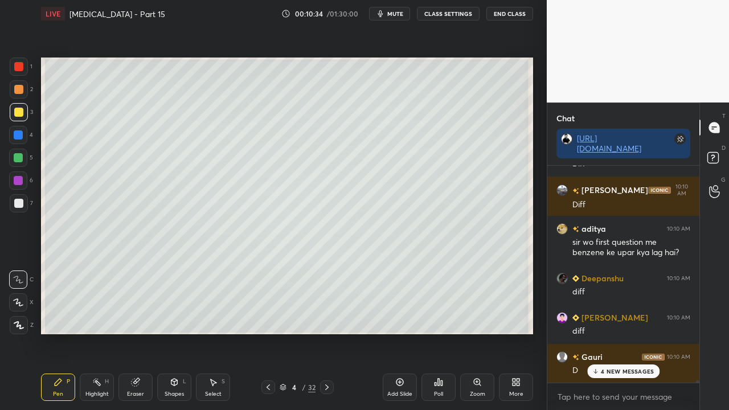
scroll to position [22030, 0]
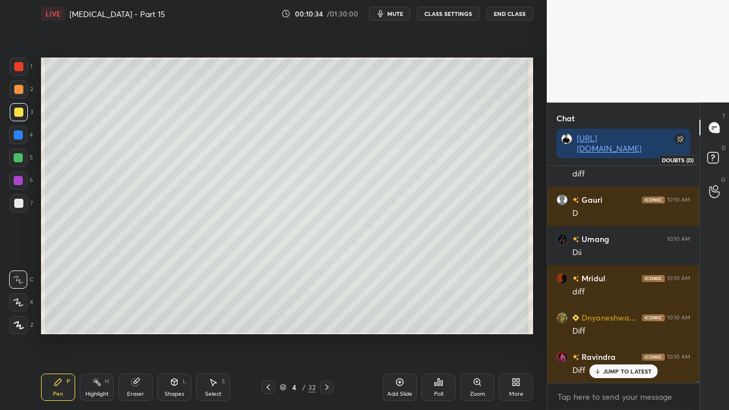
click at [717, 159] on rect at bounding box center [712, 158] width 11 height 11
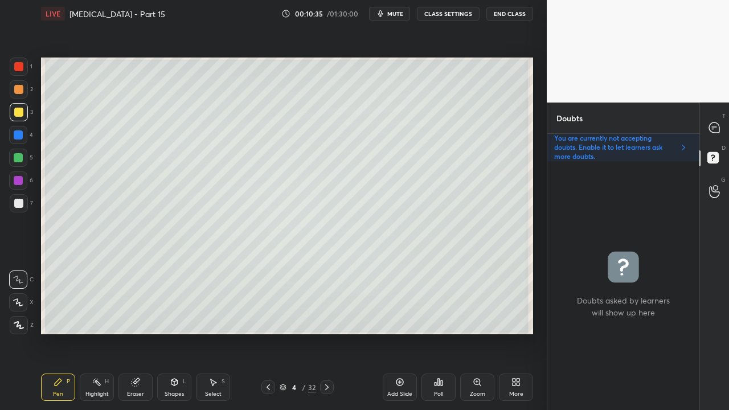
scroll to position [245, 149]
click at [721, 131] on div at bounding box center [714, 127] width 23 height 20
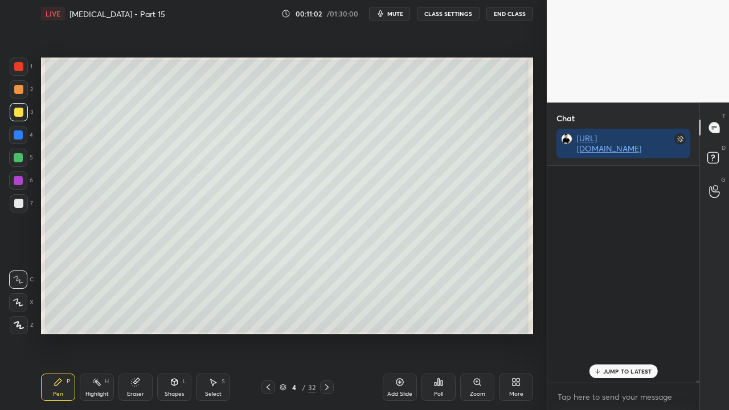
scroll to position [213, 149]
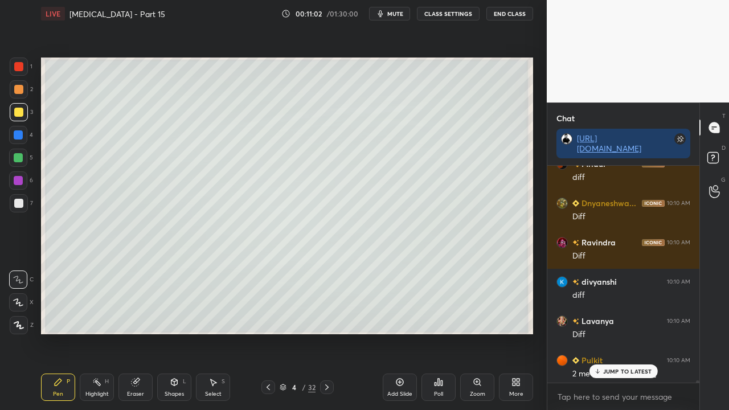
click at [621, 332] on p "JUMP TO LATEST" at bounding box center [627, 371] width 49 height 7
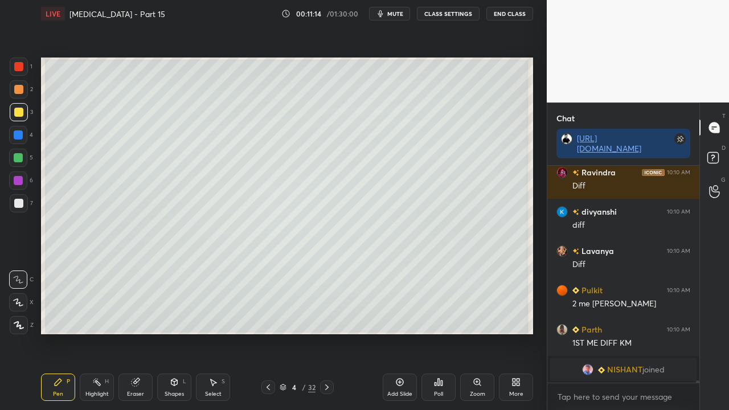
scroll to position [20260, 0]
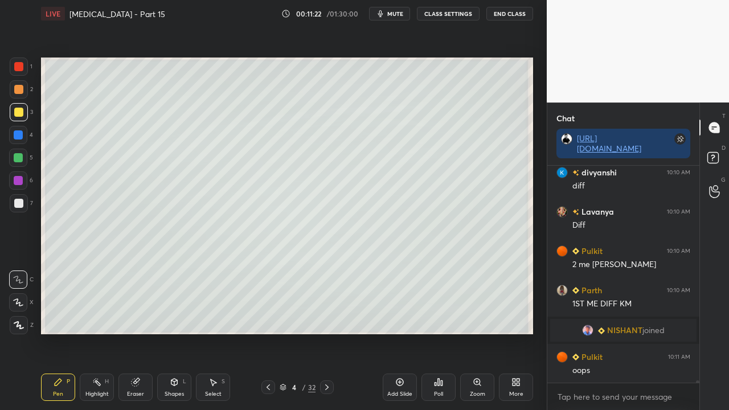
click at [715, 155] on rect at bounding box center [712, 158] width 11 height 11
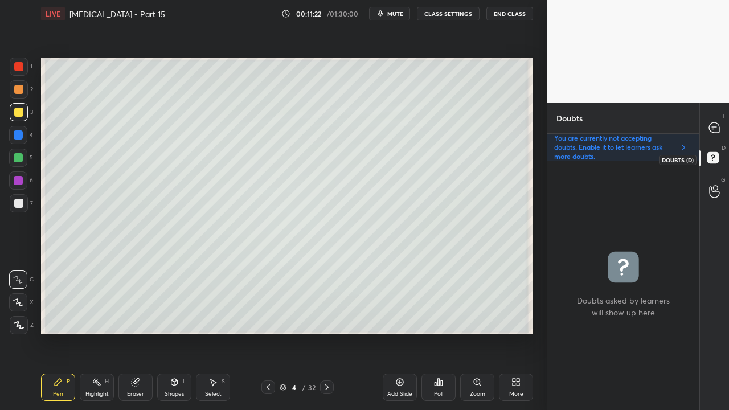
scroll to position [245, 149]
click at [720, 125] on icon at bounding box center [714, 128] width 12 height 12
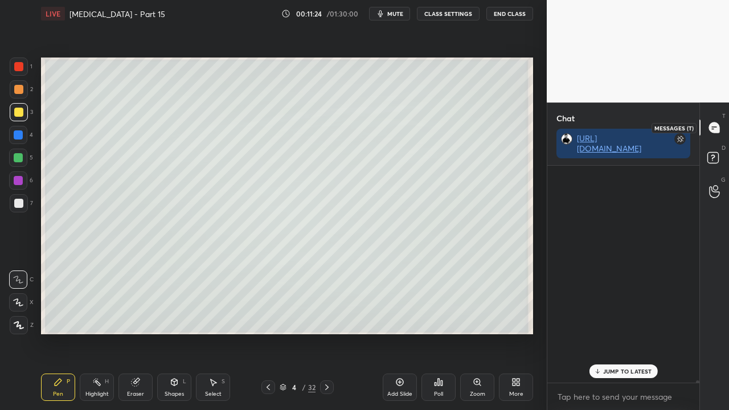
scroll to position [213, 149]
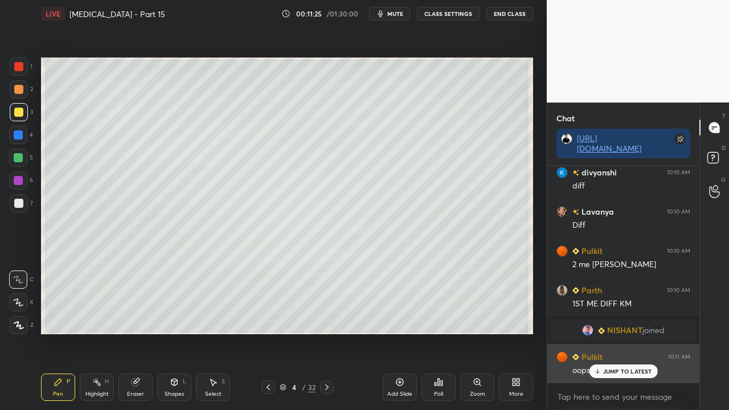
click at [615, 332] on p "JUMP TO LATEST" at bounding box center [627, 371] width 49 height 7
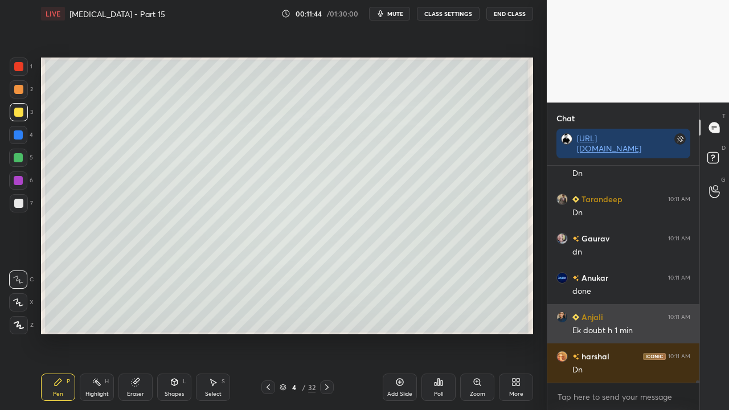
scroll to position [21256, 0]
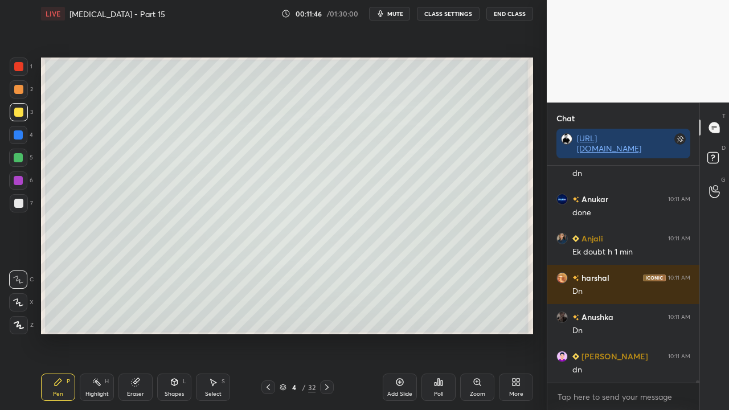
click at [269, 332] on icon at bounding box center [268, 387] width 9 height 9
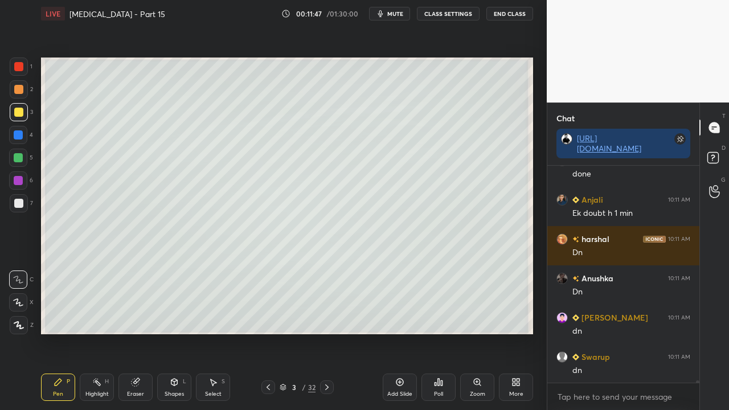
scroll to position [21334, 0]
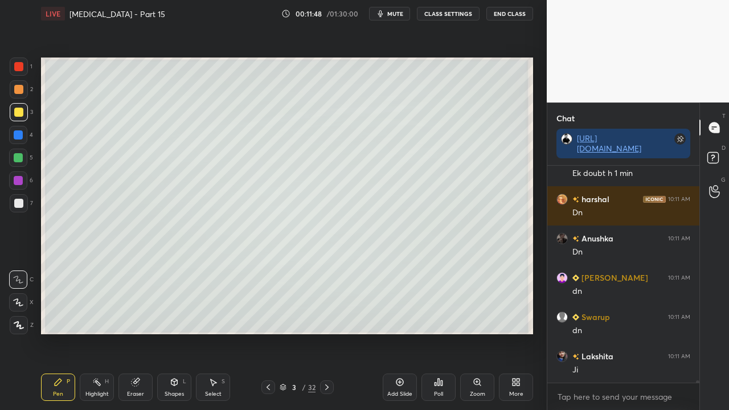
click at [326, 332] on icon at bounding box center [326, 387] width 9 height 9
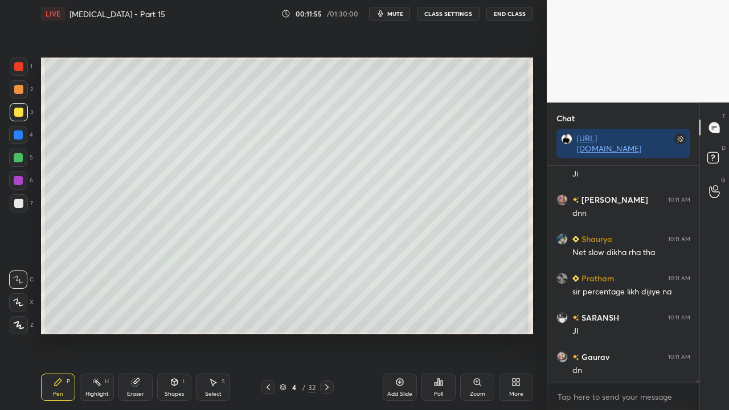
scroll to position [21570, 0]
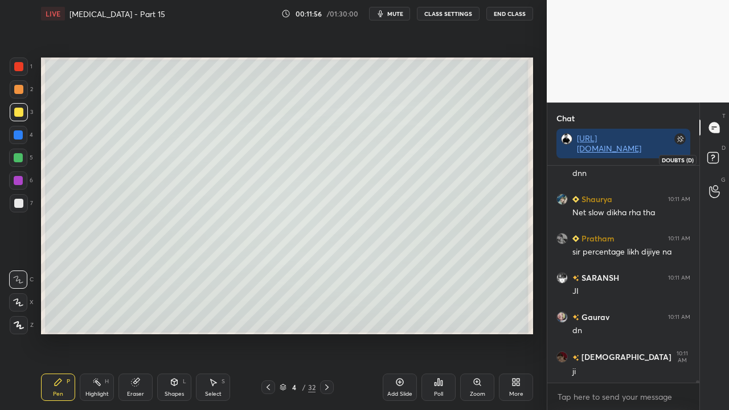
click at [718, 150] on icon at bounding box center [714, 159] width 20 height 20
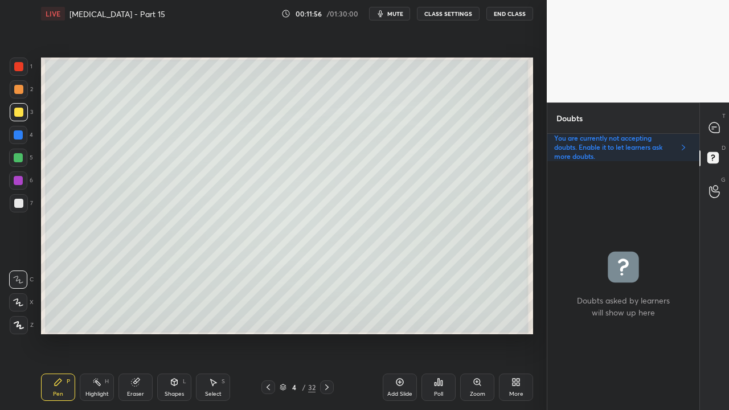
scroll to position [245, 149]
click at [719, 124] on icon at bounding box center [714, 128] width 12 height 12
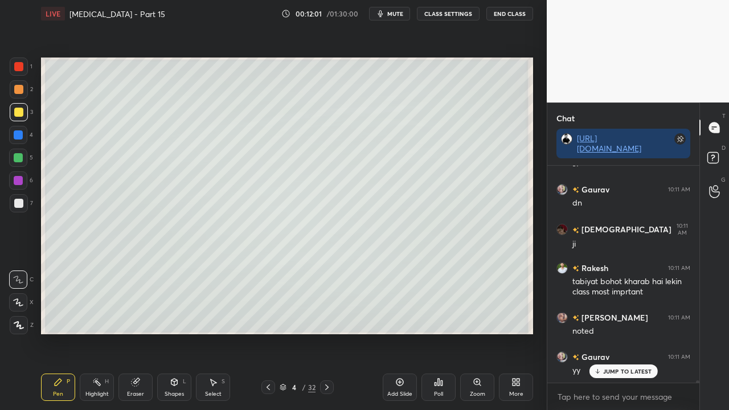
click at [617, 332] on p "JUMP TO LATEST" at bounding box center [627, 371] width 49 height 7
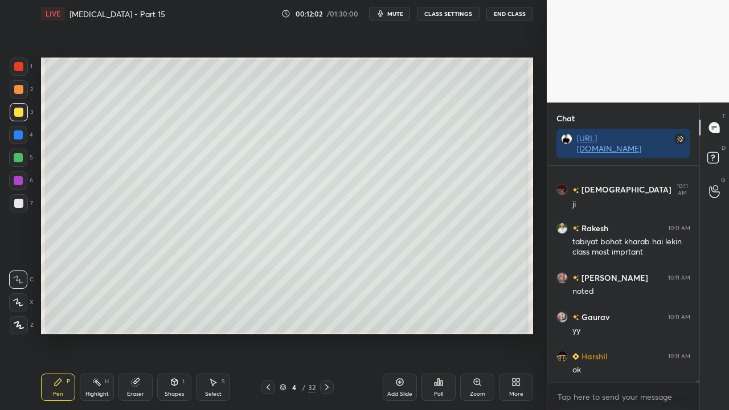
drag, startPoint x: 330, startPoint y: 389, endPoint x: 324, endPoint y: 389, distance: 5.7
click at [330, 332] on icon at bounding box center [326, 387] width 9 height 9
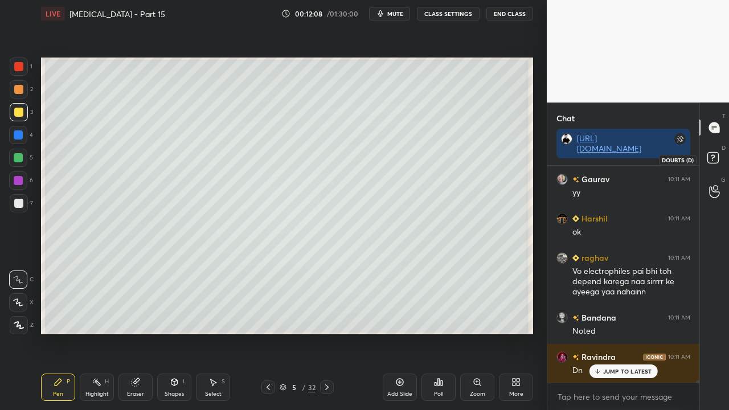
click at [717, 159] on rect at bounding box center [712, 158] width 11 height 11
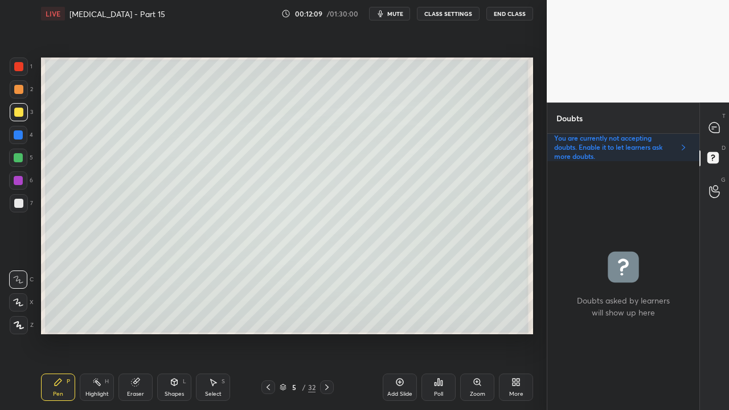
click at [272, 332] on div at bounding box center [268, 387] width 14 height 14
click at [706, 135] on div at bounding box center [714, 127] width 23 height 20
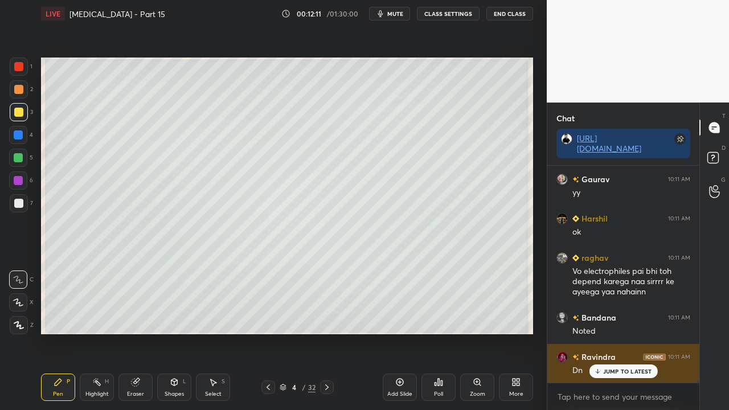
click at [619, 332] on p "JUMP TO LATEST" at bounding box center [627, 371] width 49 height 7
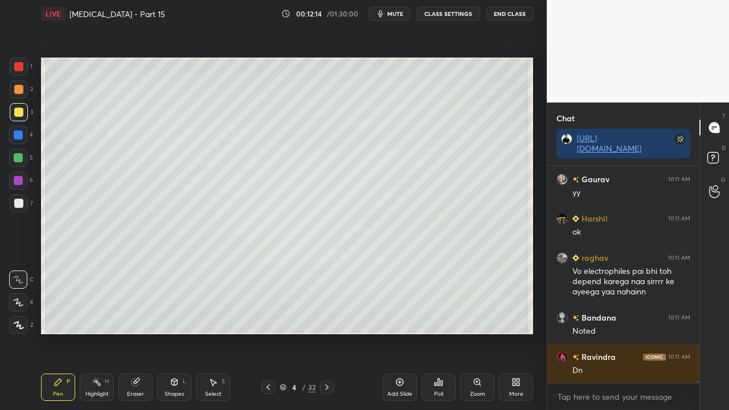
click at [330, 332] on icon at bounding box center [326, 387] width 9 height 9
click at [21, 107] on div at bounding box center [19, 112] width 18 height 18
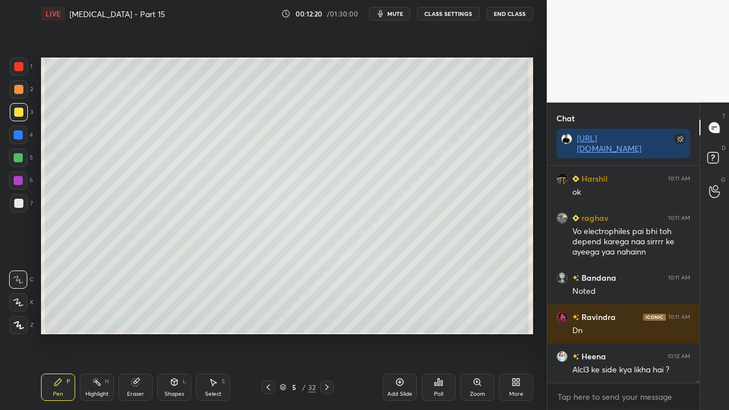
click at [268, 332] on icon at bounding box center [268, 387] width 9 height 9
click at [715, 153] on icon at bounding box center [714, 159] width 20 height 20
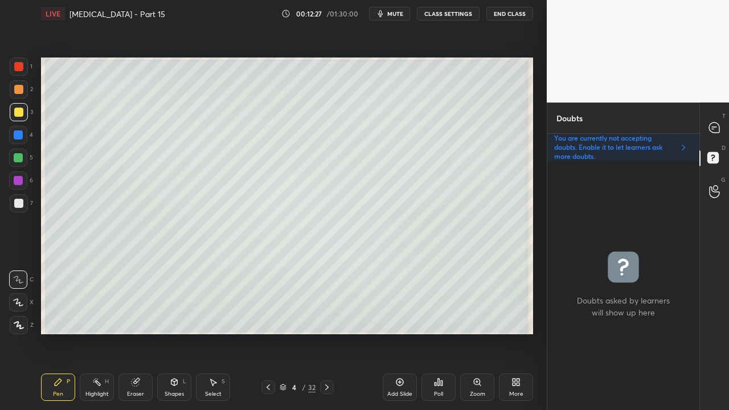
click at [717, 124] on icon at bounding box center [714, 128] width 12 height 12
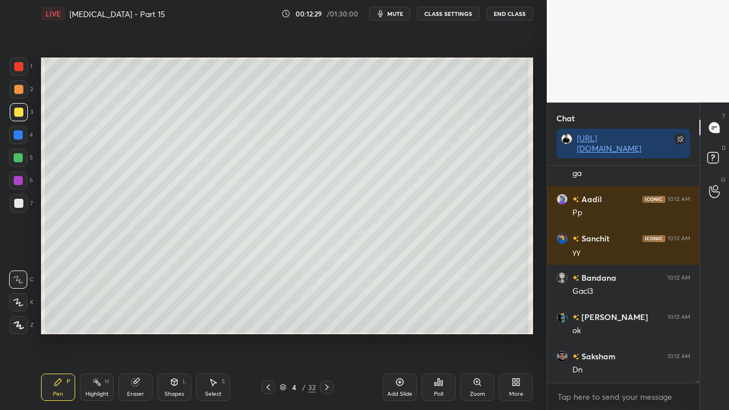
click at [331, 332] on div at bounding box center [327, 387] width 14 height 14
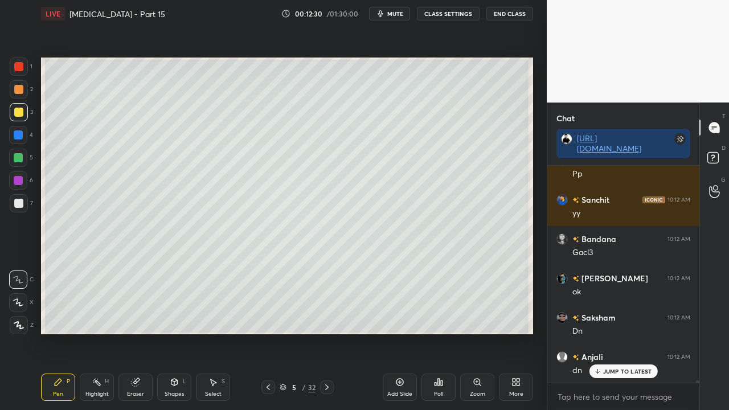
click at [20, 111] on div at bounding box center [18, 112] width 9 height 9
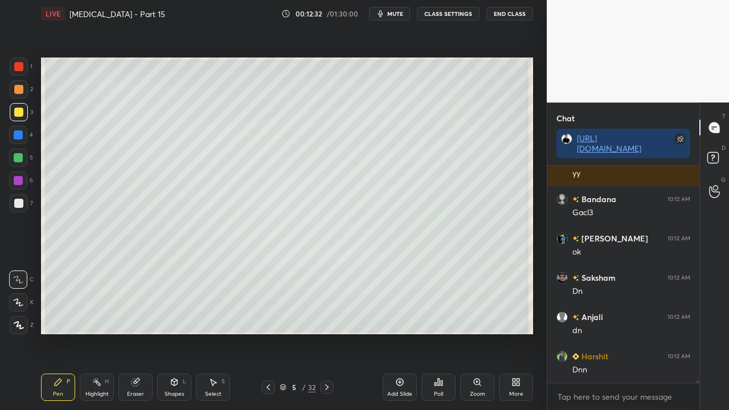
click at [721, 147] on div "D Doubts (D)" at bounding box center [714, 159] width 29 height 32
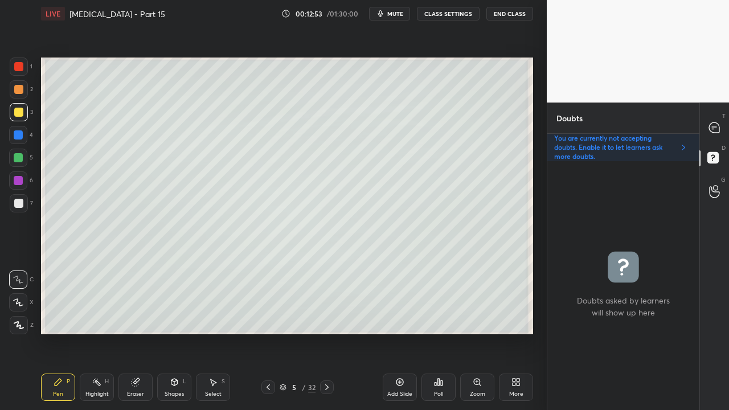
click at [716, 126] on icon at bounding box center [714, 128] width 12 height 12
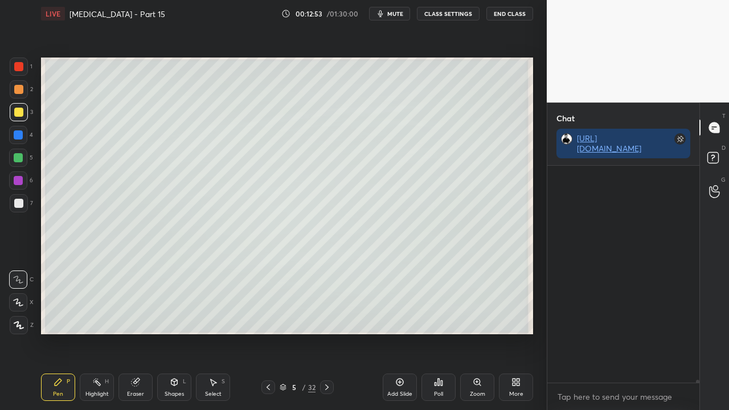
scroll to position [241, 149]
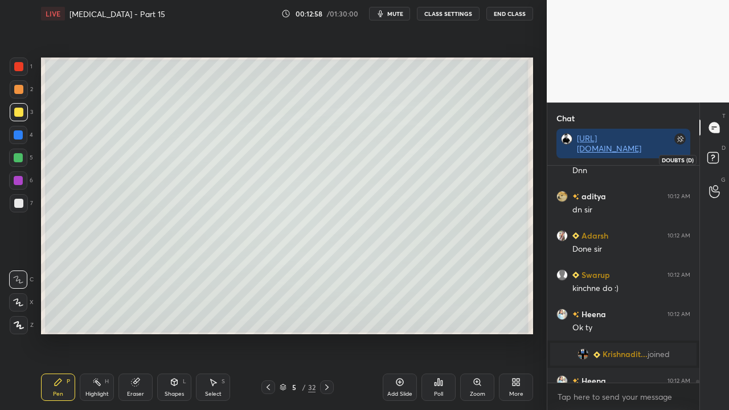
drag, startPoint x: 722, startPoint y: 152, endPoint x: 717, endPoint y: 147, distance: 6.9
click at [723, 153] on icon at bounding box center [714, 159] width 20 height 20
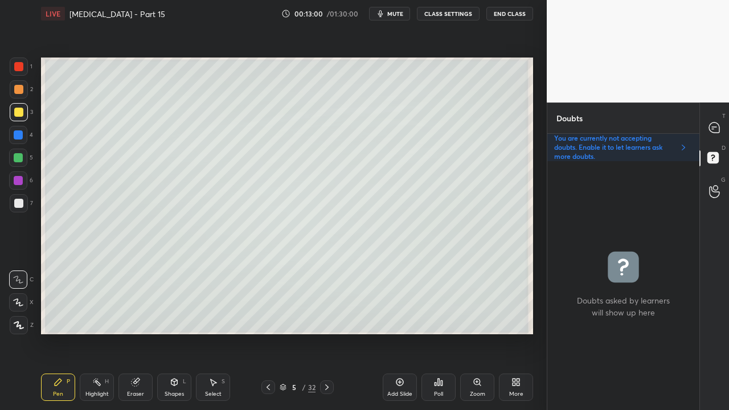
click at [23, 204] on div at bounding box center [19, 203] width 18 height 18
click at [716, 123] on icon at bounding box center [714, 127] width 10 height 10
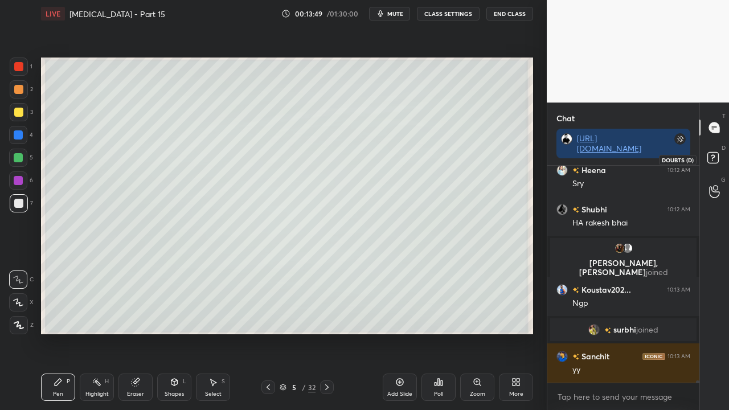
scroll to position [22678, 0]
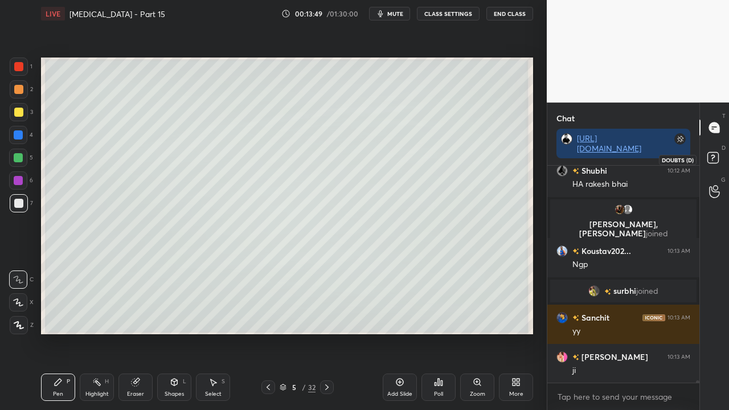
click at [716, 158] on rect at bounding box center [712, 158] width 11 height 11
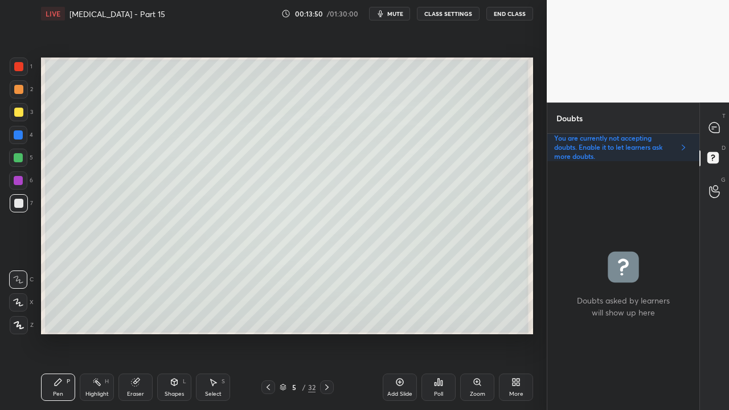
scroll to position [245, 149]
click at [699, 120] on div "Doubts" at bounding box center [623, 117] width 152 height 31
click at [722, 118] on div at bounding box center [714, 127] width 23 height 20
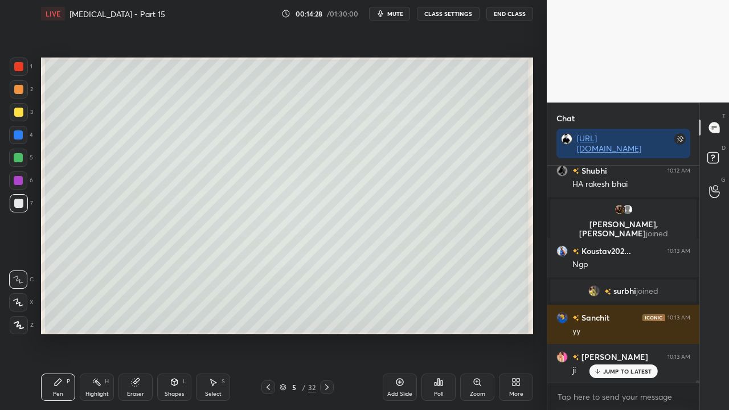
scroll to position [22718, 0]
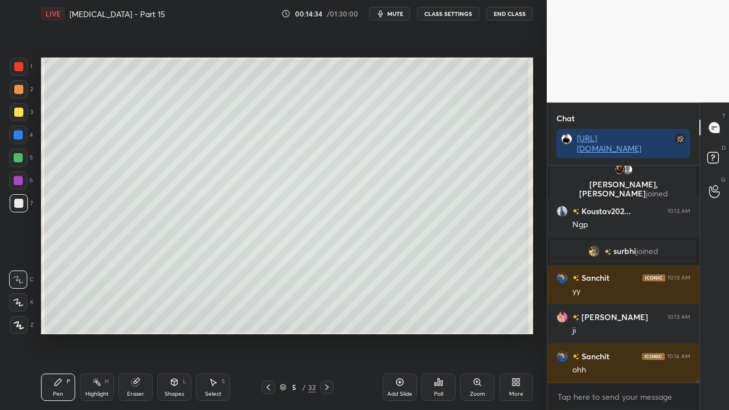
click at [268, 332] on icon at bounding box center [267, 387] width 3 height 6
click at [267, 332] on icon at bounding box center [268, 387] width 9 height 9
click at [326, 332] on icon at bounding box center [326, 387] width 9 height 9
click at [327, 332] on icon at bounding box center [326, 387] width 3 height 6
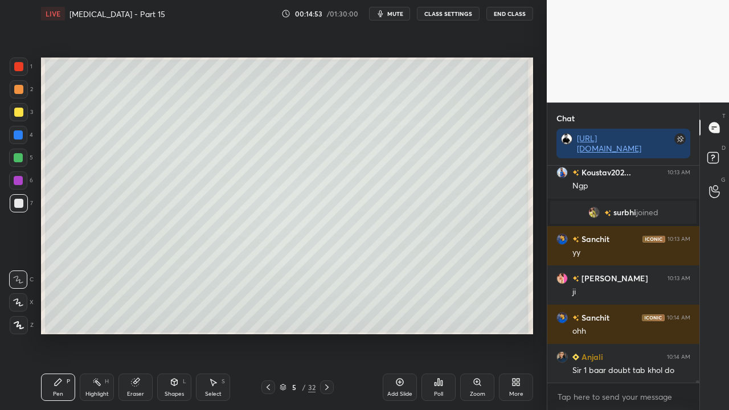
scroll to position [22796, 0]
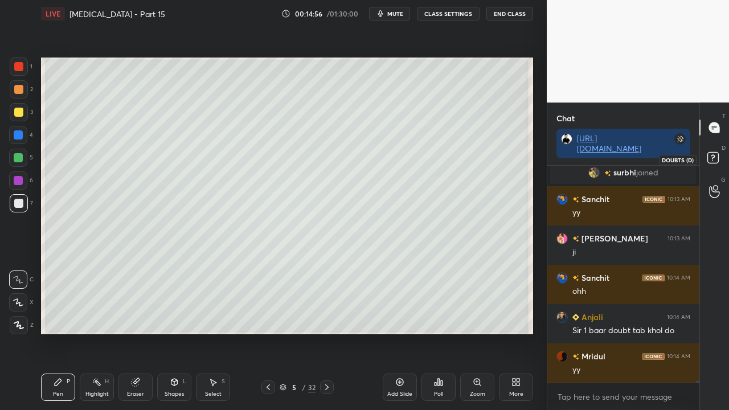
click at [716, 158] on rect at bounding box center [712, 158] width 11 height 11
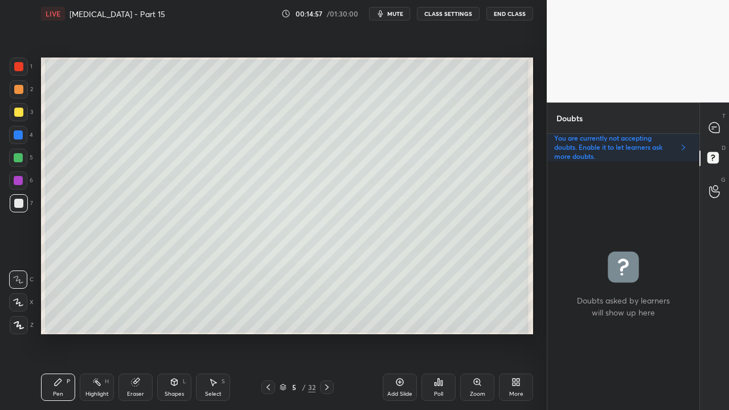
scroll to position [245, 149]
click at [134, 332] on div "Eraser" at bounding box center [135, 386] width 34 height 27
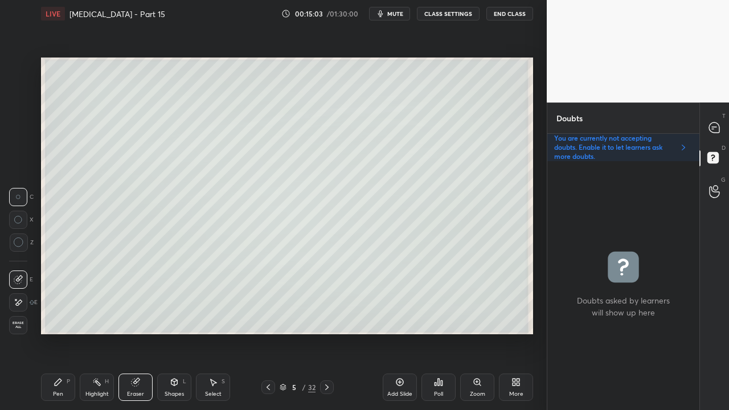
click at [60, 332] on div "Pen" at bounding box center [58, 394] width 10 height 6
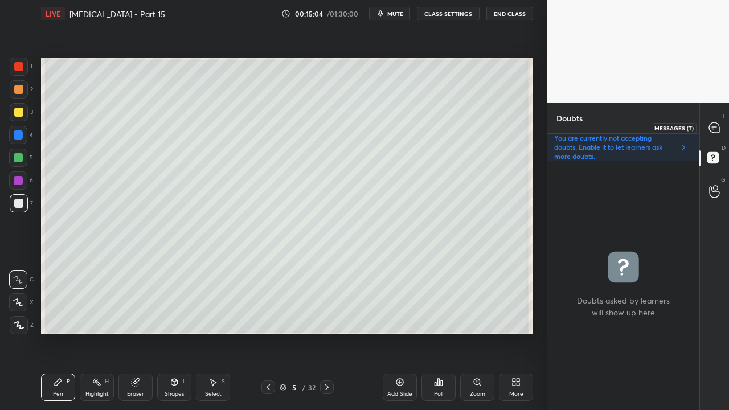
click at [721, 123] on div at bounding box center [714, 127] width 23 height 20
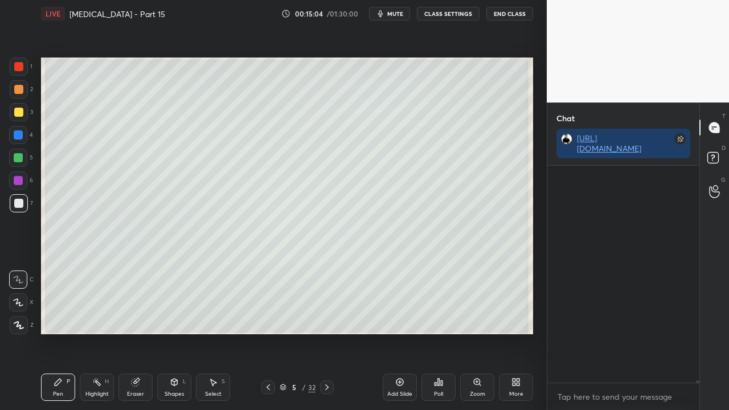
click at [723, 125] on div at bounding box center [714, 127] width 23 height 20
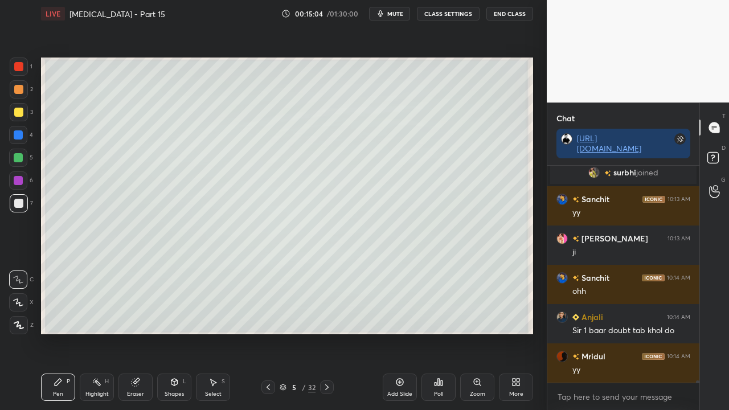
scroll to position [213, 149]
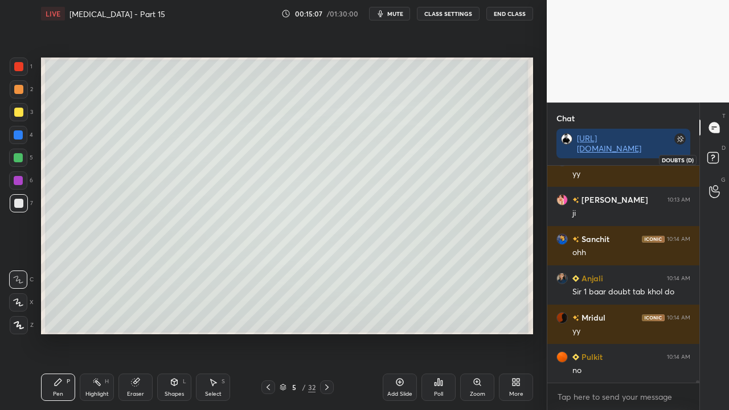
click at [717, 159] on rect at bounding box center [712, 158] width 11 height 11
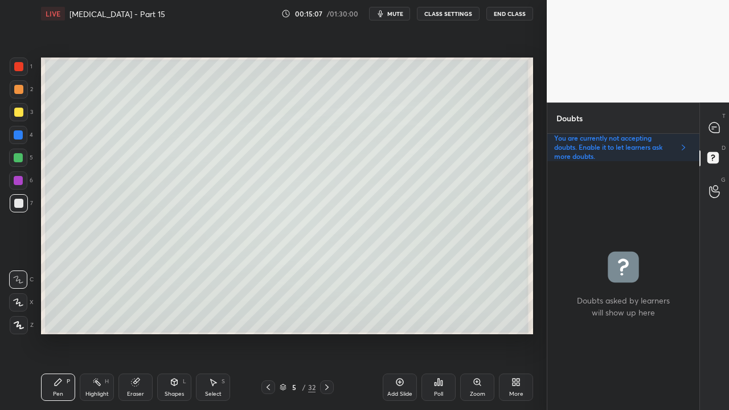
scroll to position [245, 149]
click at [16, 113] on div at bounding box center [18, 112] width 9 height 9
drag, startPoint x: 54, startPoint y: 392, endPoint x: 58, endPoint y: 380, distance: 12.3
click at [56, 332] on div "Pen" at bounding box center [58, 394] width 10 height 6
click at [20, 202] on div at bounding box center [18, 203] width 9 height 9
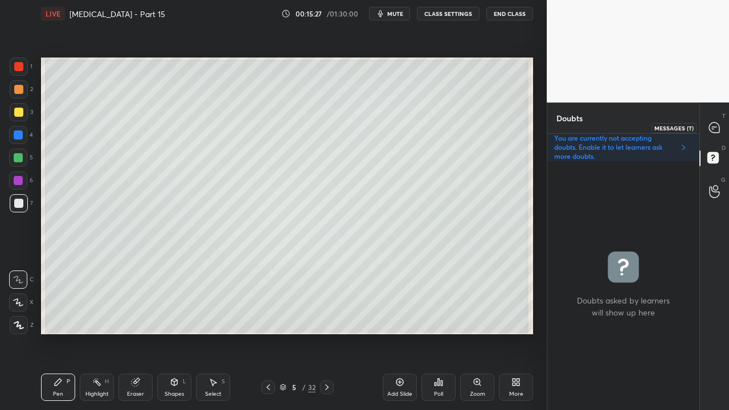
click at [715, 126] on icon at bounding box center [714, 127] width 10 height 10
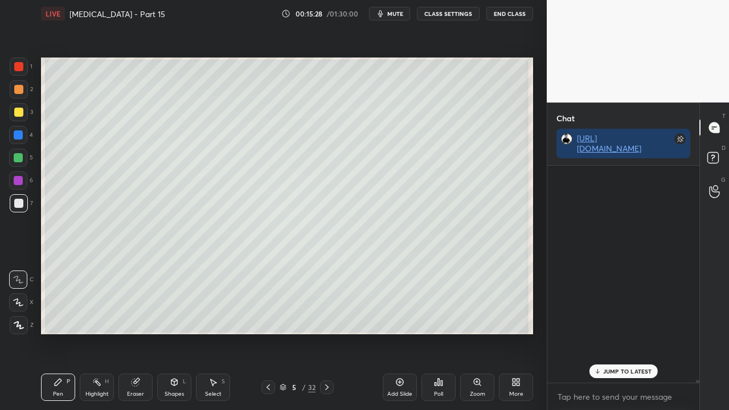
scroll to position [213, 149]
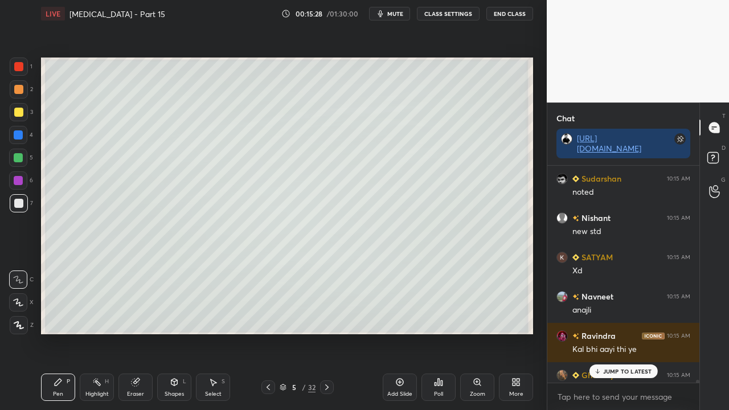
click at [632, 332] on p "JUMP TO LATEST" at bounding box center [627, 371] width 49 height 7
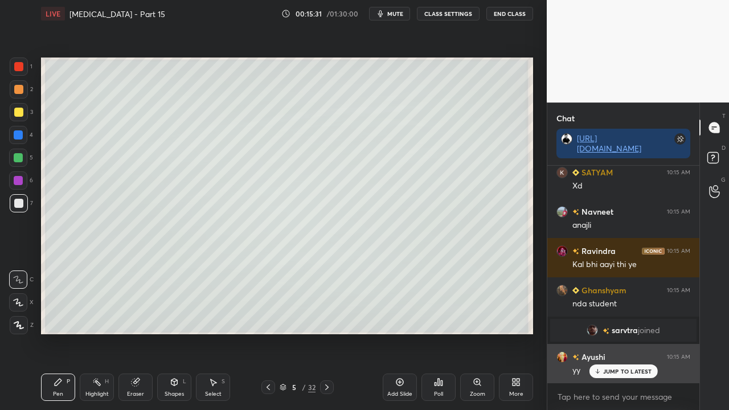
click at [631, 332] on p "JUMP TO LATEST" at bounding box center [627, 371] width 49 height 7
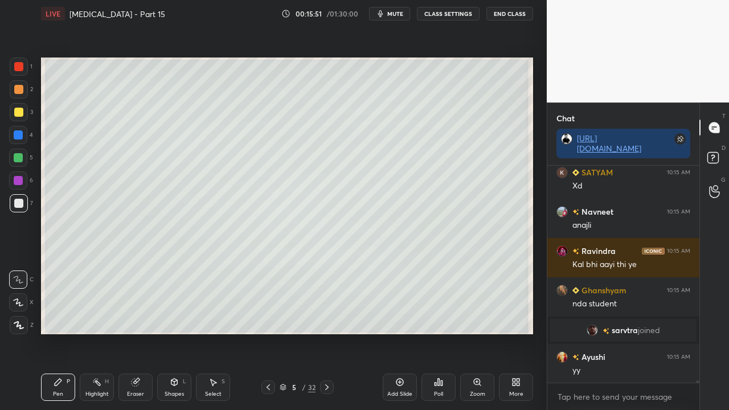
scroll to position [23373, 0]
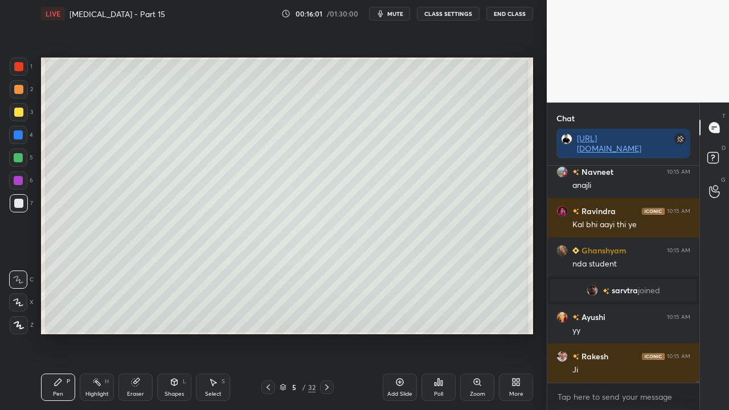
click at [480, 332] on div "Zoom" at bounding box center [477, 386] width 34 height 27
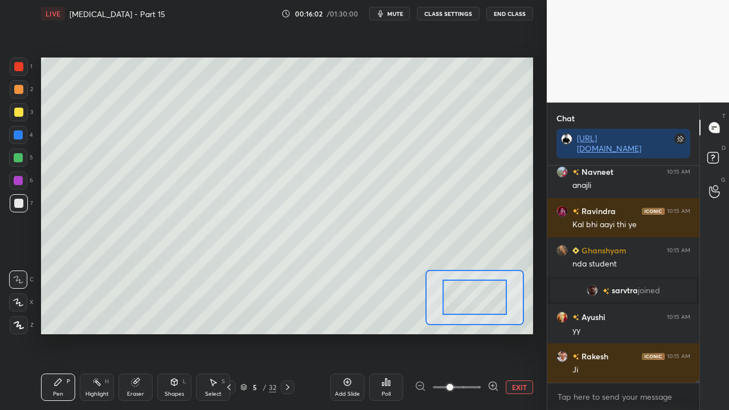
click at [495, 332] on icon at bounding box center [492, 385] width 11 height 11
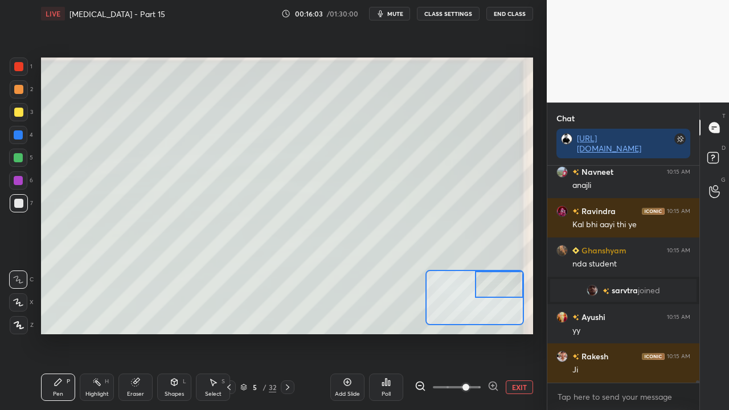
drag, startPoint x: 494, startPoint y: 295, endPoint x: 506, endPoint y: 287, distance: 14.7
click at [506, 287] on div at bounding box center [499, 284] width 48 height 27
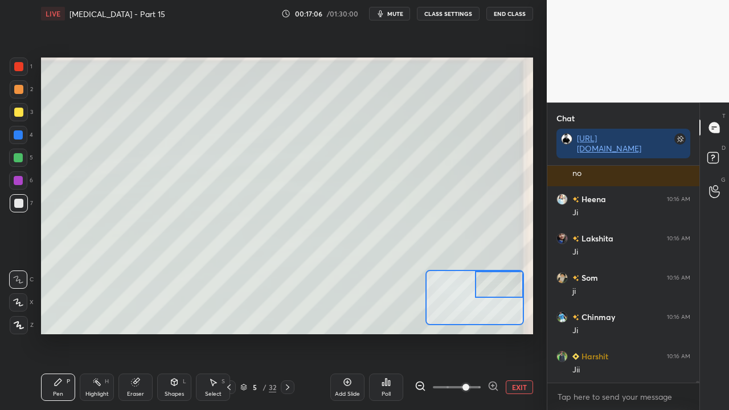
scroll to position [23715, 0]
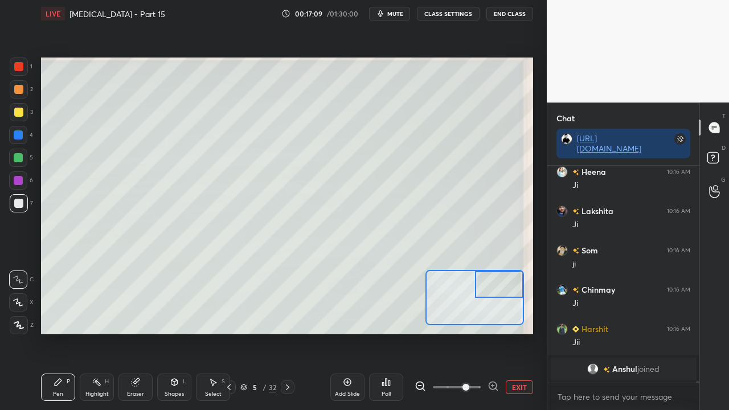
click at [524, 332] on button "EXIT" at bounding box center [519, 387] width 27 height 14
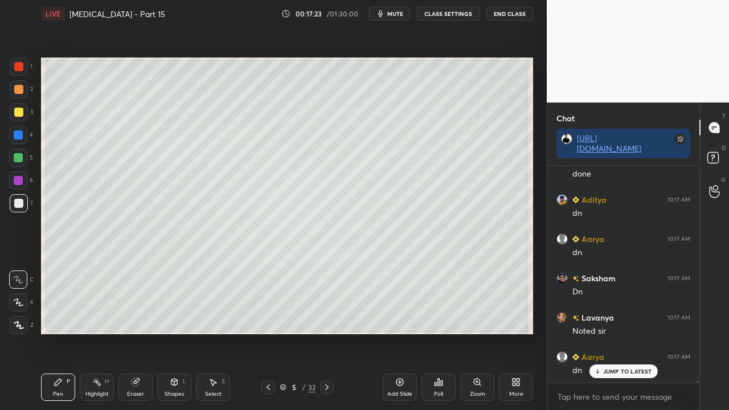
scroll to position [23222, 0]
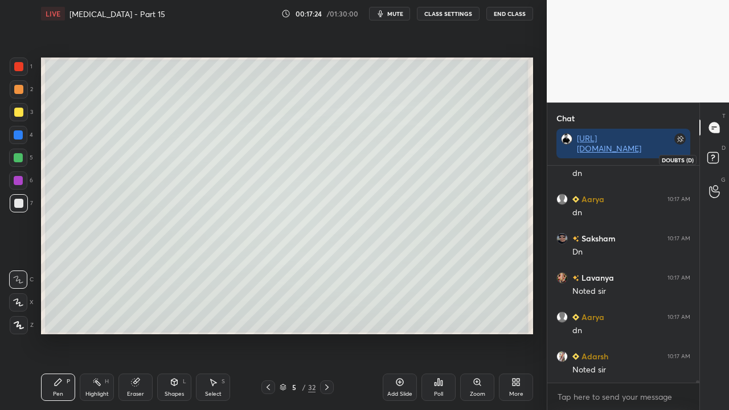
click at [715, 155] on rect at bounding box center [712, 158] width 11 height 11
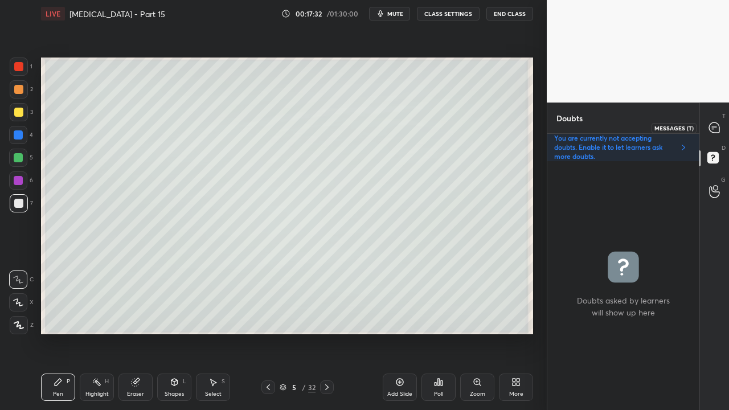
click at [718, 124] on icon at bounding box center [714, 128] width 12 height 12
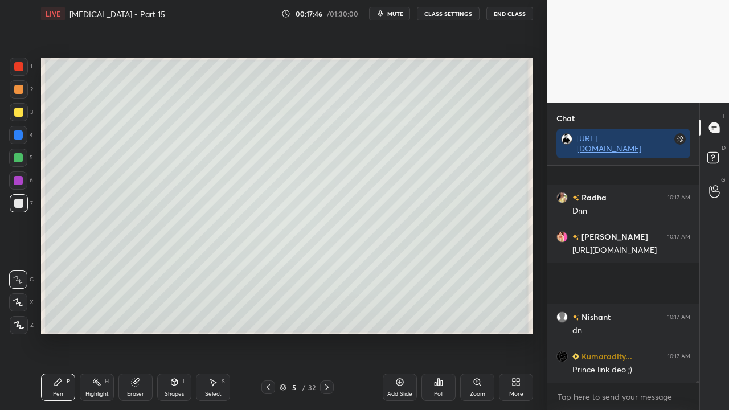
scroll to position [24312, 0]
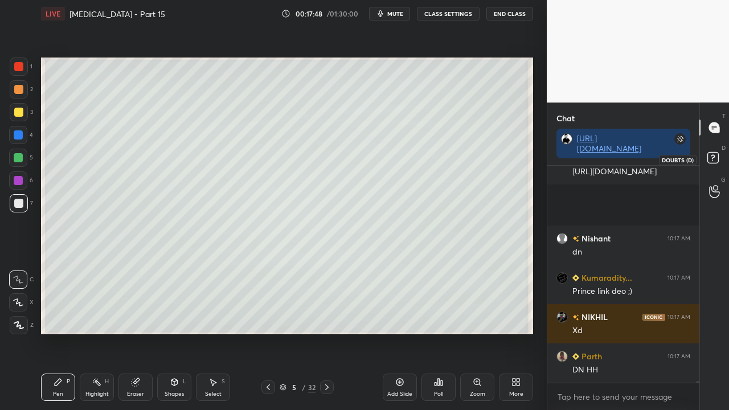
click at [718, 162] on icon at bounding box center [714, 159] width 20 height 20
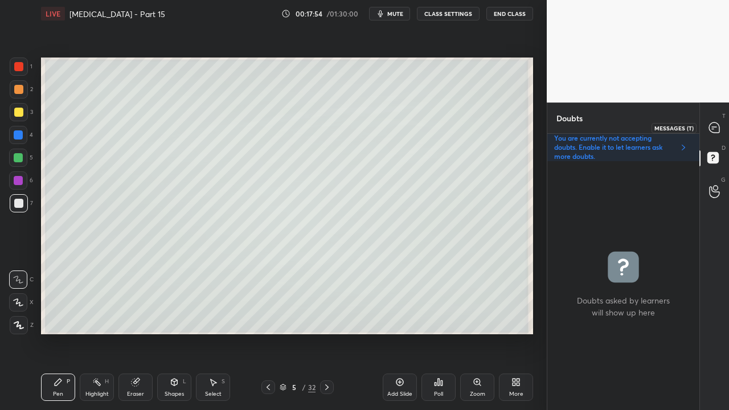
click at [715, 128] on icon at bounding box center [714, 127] width 10 height 10
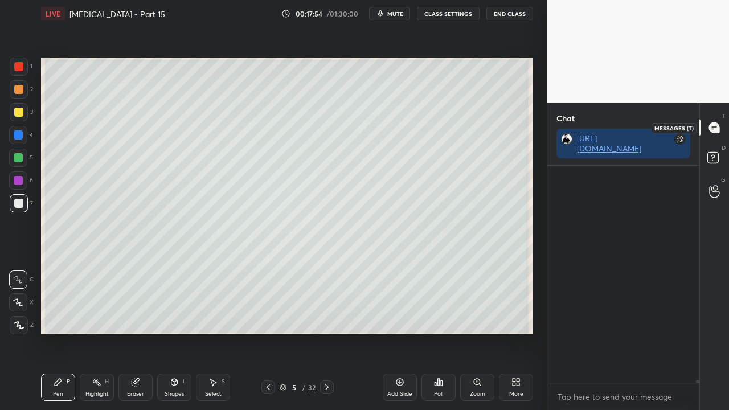
scroll to position [3, 3]
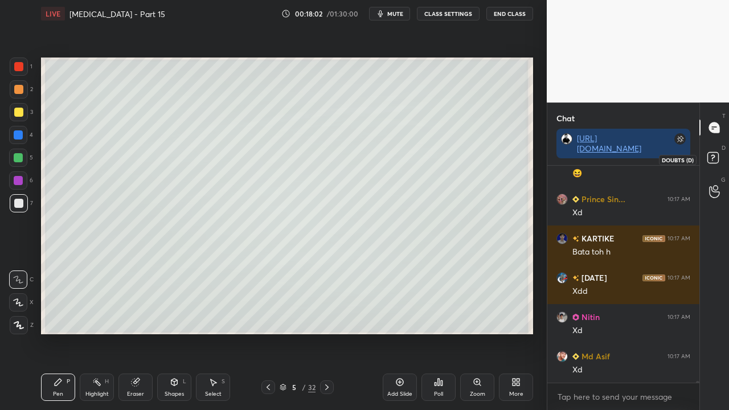
click at [716, 157] on rect at bounding box center [712, 158] width 11 height 11
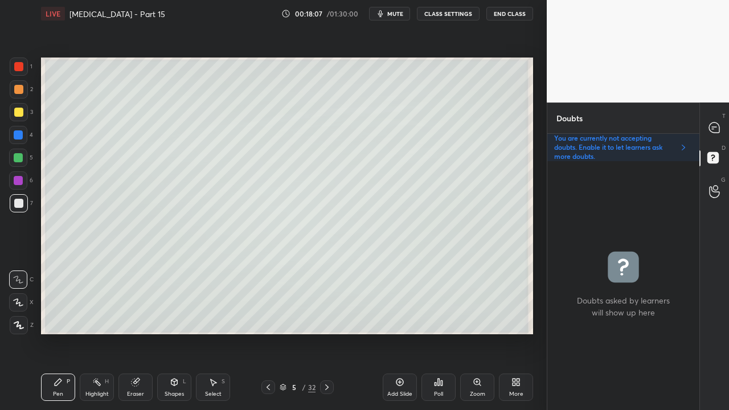
click at [326, 332] on icon at bounding box center [326, 387] width 9 height 9
click at [274, 332] on div at bounding box center [268, 387] width 14 height 14
click at [722, 119] on div at bounding box center [714, 127] width 23 height 20
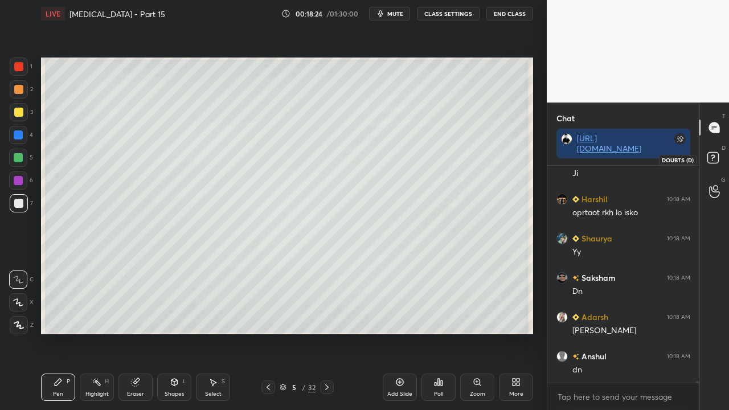
click at [716, 159] on rect at bounding box center [712, 158] width 11 height 11
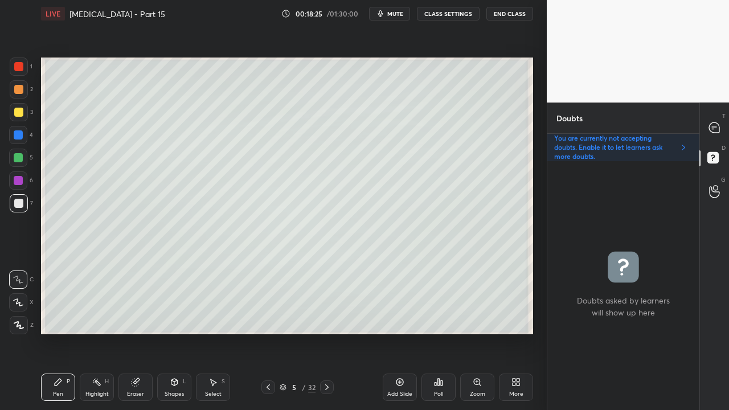
click at [326, 332] on icon at bounding box center [326, 387] width 9 height 9
click at [24, 115] on div at bounding box center [19, 112] width 18 height 18
click at [266, 332] on icon at bounding box center [268, 387] width 9 height 9
click at [269, 332] on icon at bounding box center [268, 387] width 9 height 9
click at [270, 332] on icon at bounding box center [268, 387] width 9 height 9
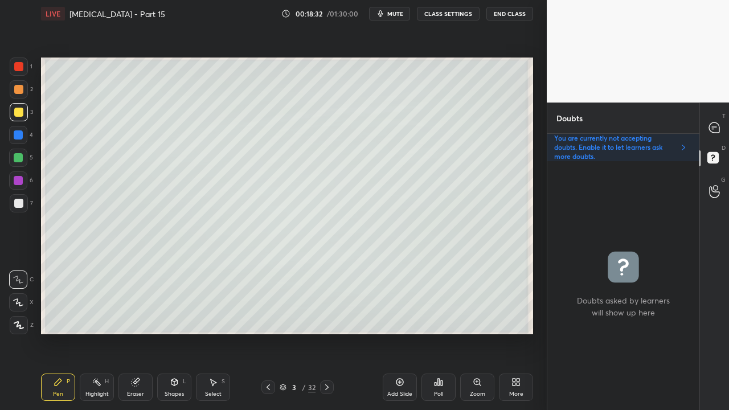
click at [328, 332] on icon at bounding box center [326, 387] width 9 height 9
click at [22, 110] on div at bounding box center [18, 112] width 9 height 9
click at [717, 121] on div at bounding box center [714, 127] width 23 height 20
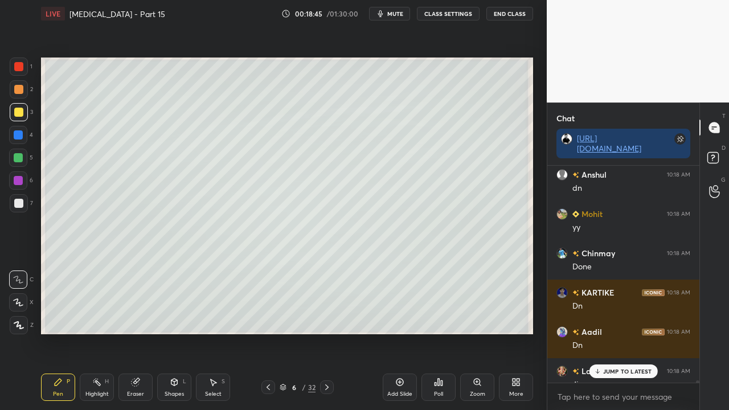
drag, startPoint x: 615, startPoint y: 367, endPoint x: 577, endPoint y: 348, distance: 42.0
click at [615, 332] on div "JUMP TO LATEST" at bounding box center [623, 371] width 68 height 14
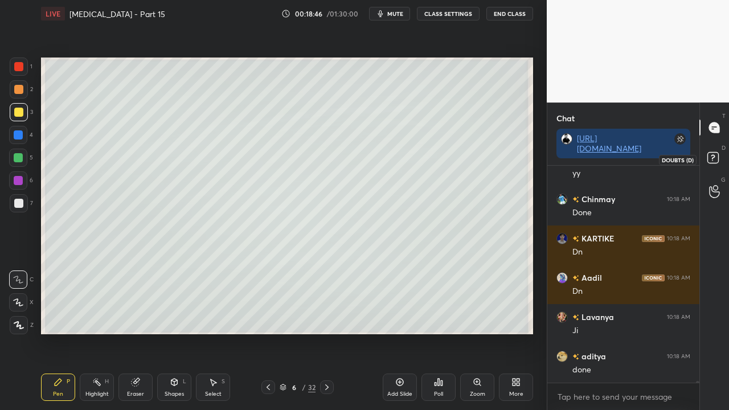
click at [722, 159] on icon at bounding box center [714, 159] width 20 height 20
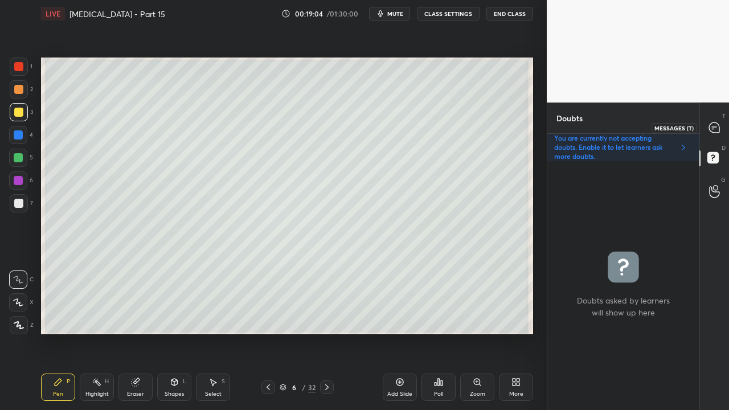
click at [717, 122] on div at bounding box center [714, 127] width 23 height 20
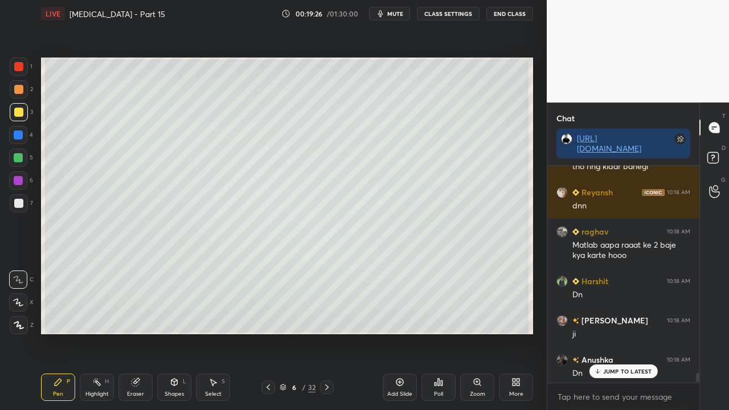
scroll to position [26530, 0]
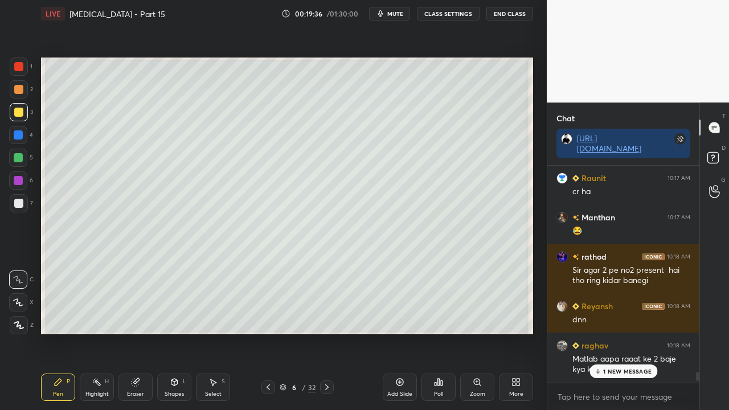
click at [273, 332] on div at bounding box center [268, 387] width 14 height 14
click at [328, 332] on icon at bounding box center [326, 387] width 9 height 9
click at [719, 156] on icon at bounding box center [714, 159] width 20 height 20
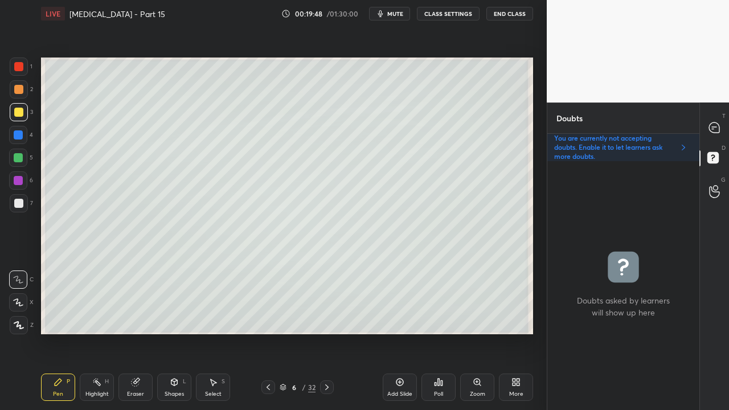
scroll to position [245, 149]
click at [13, 209] on div at bounding box center [19, 203] width 18 height 18
click at [270, 332] on icon at bounding box center [268, 387] width 9 height 9
click at [266, 332] on icon at bounding box center [268, 387] width 9 height 9
click at [327, 332] on icon at bounding box center [326, 387] width 9 height 9
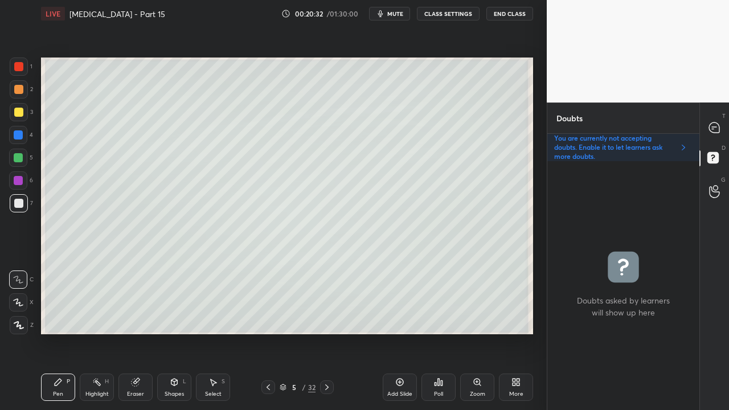
click at [330, 332] on div at bounding box center [327, 387] width 14 height 14
click at [722, 123] on div at bounding box center [714, 127] width 23 height 20
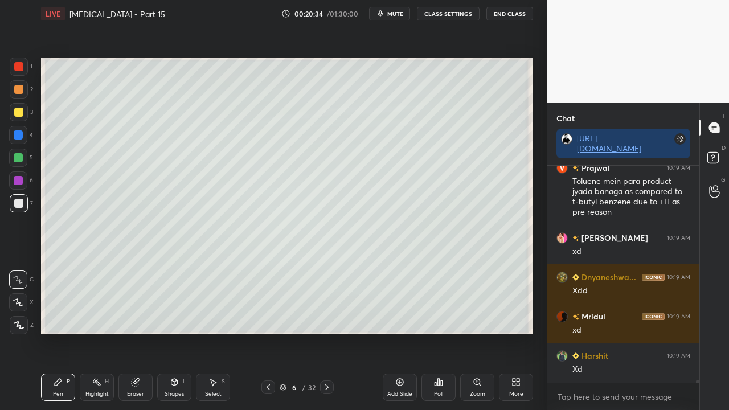
scroll to position [213, 149]
click at [715, 154] on rect at bounding box center [712, 158] width 11 height 11
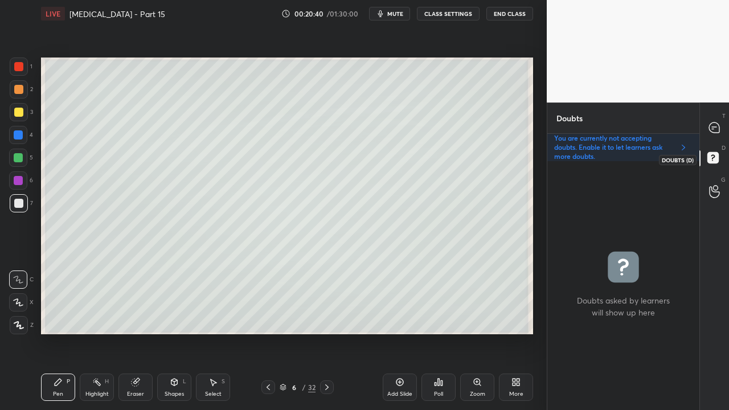
scroll to position [245, 149]
click at [710, 123] on icon at bounding box center [714, 128] width 12 height 12
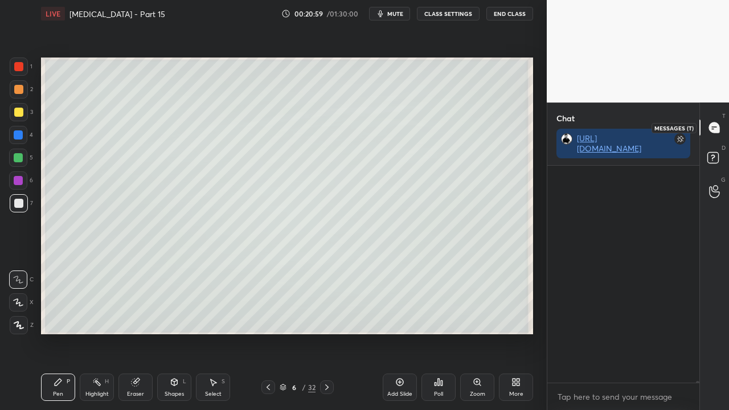
scroll to position [213, 149]
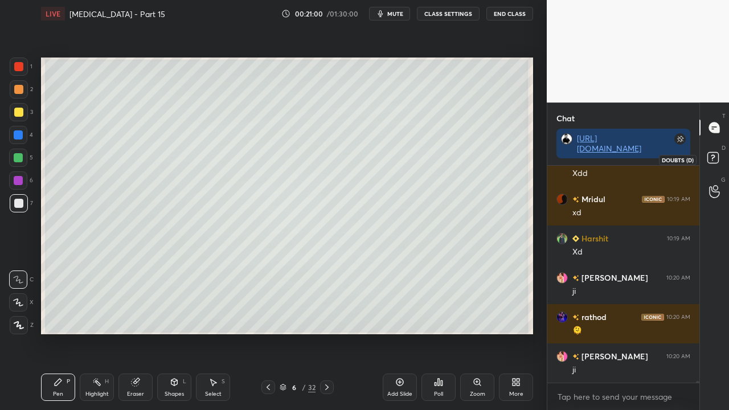
click at [718, 155] on icon at bounding box center [714, 159] width 20 height 20
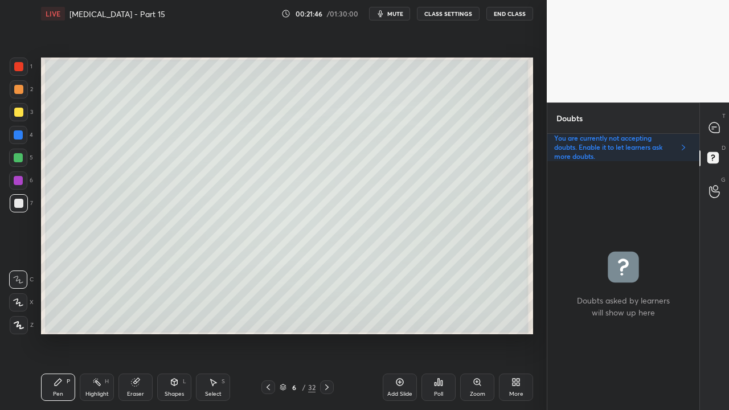
click at [20, 99] on div "2" at bounding box center [21, 91] width 23 height 23
click at [18, 108] on div at bounding box center [19, 112] width 18 height 18
click at [720, 123] on icon at bounding box center [714, 128] width 12 height 12
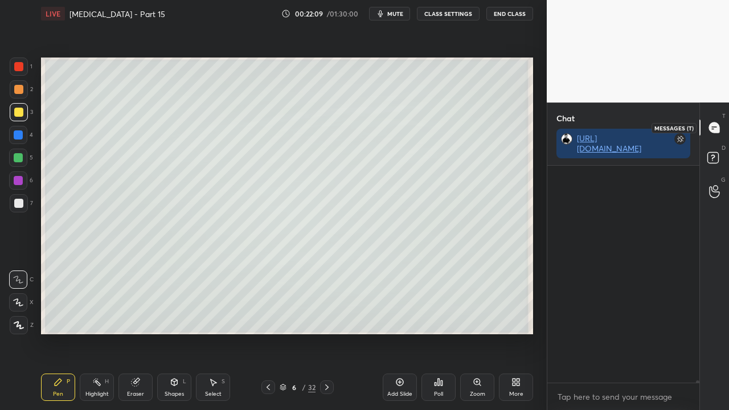
scroll to position [213, 149]
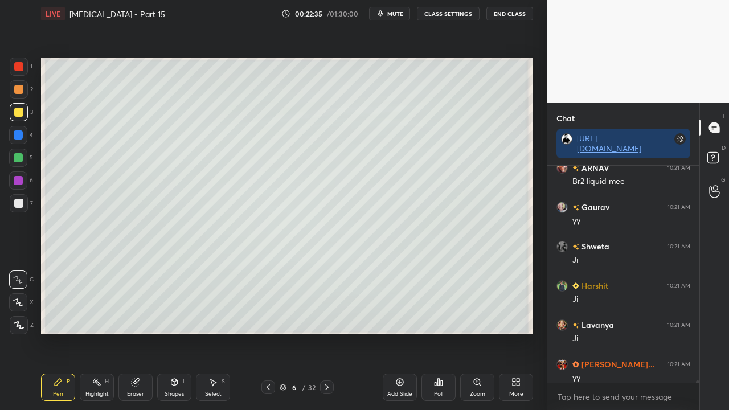
click at [18, 200] on div at bounding box center [18, 203] width 9 height 9
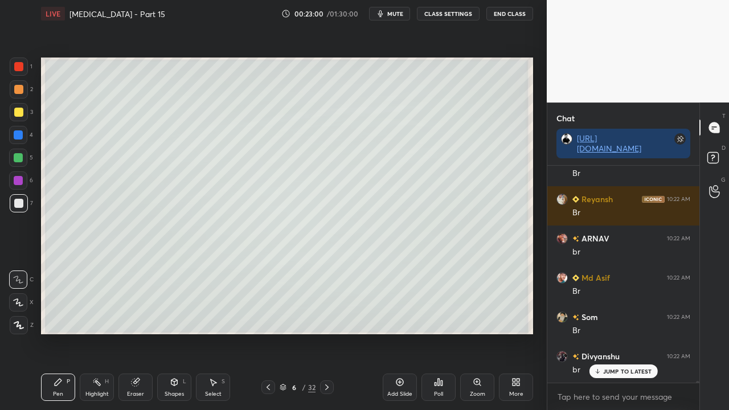
scroll to position [29309, 0]
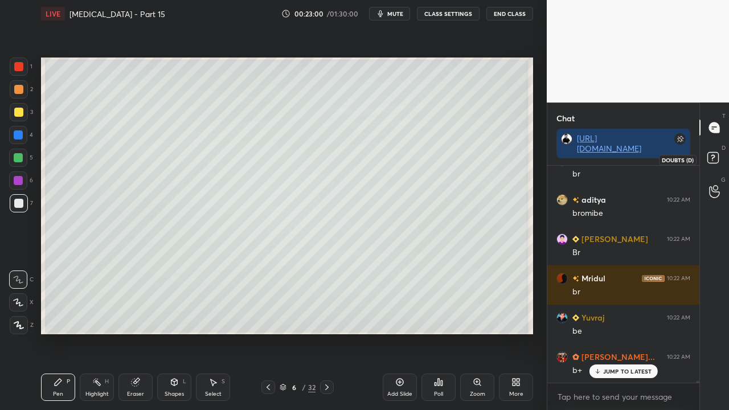
click at [721, 159] on icon at bounding box center [714, 159] width 20 height 20
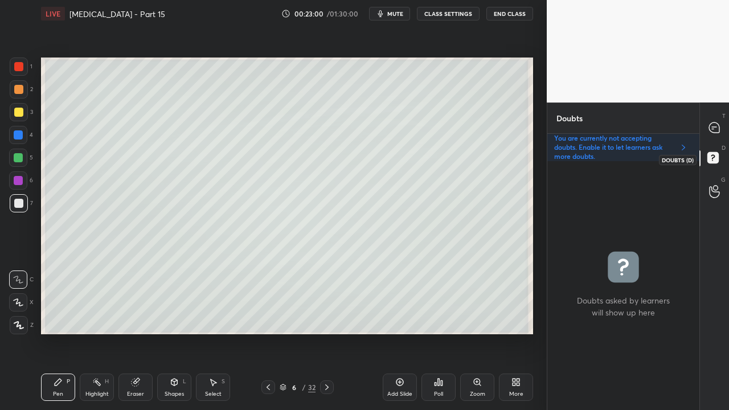
scroll to position [245, 149]
click at [720, 128] on icon at bounding box center [714, 128] width 12 height 12
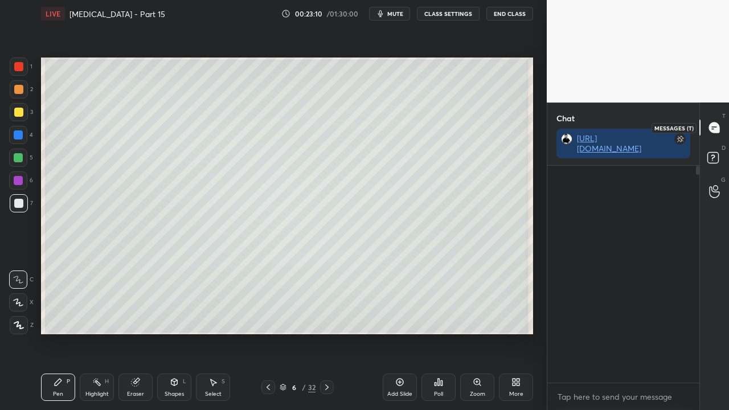
scroll to position [213, 149]
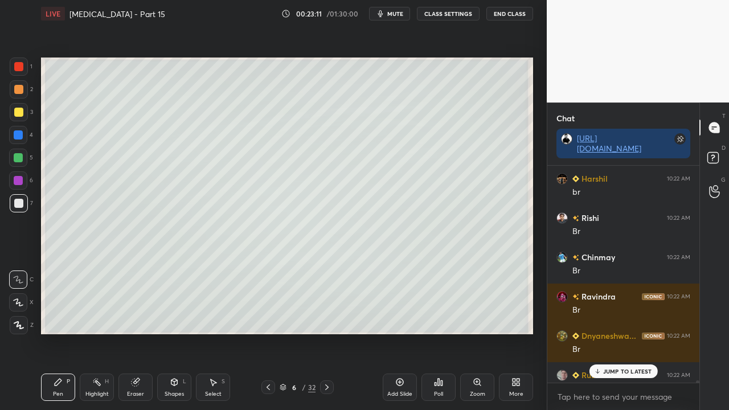
click at [620, 332] on p "JUMP TO LATEST" at bounding box center [627, 371] width 49 height 7
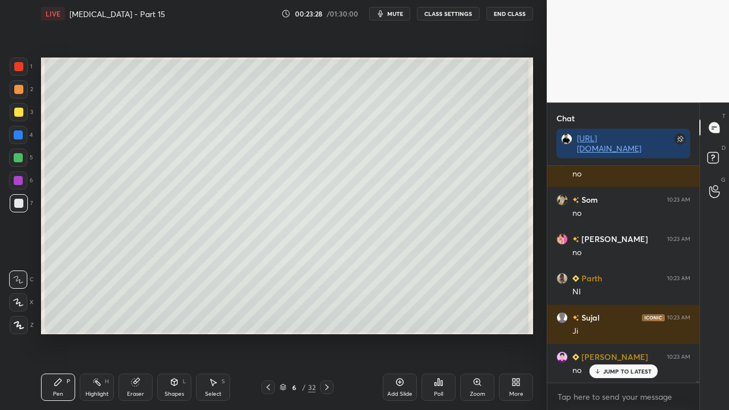
scroll to position [30776, 0]
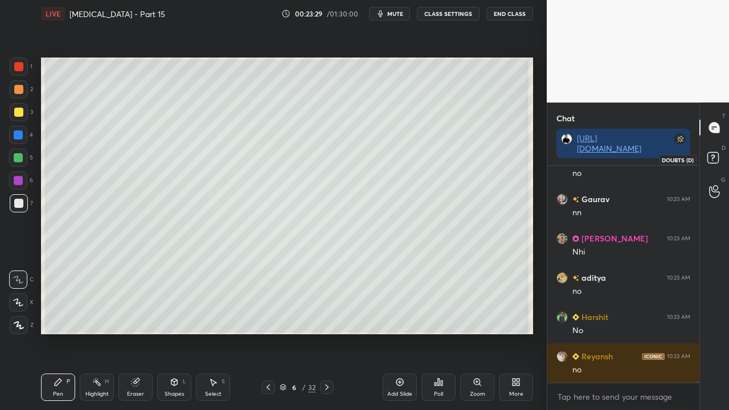
click at [718, 155] on icon at bounding box center [714, 159] width 20 height 20
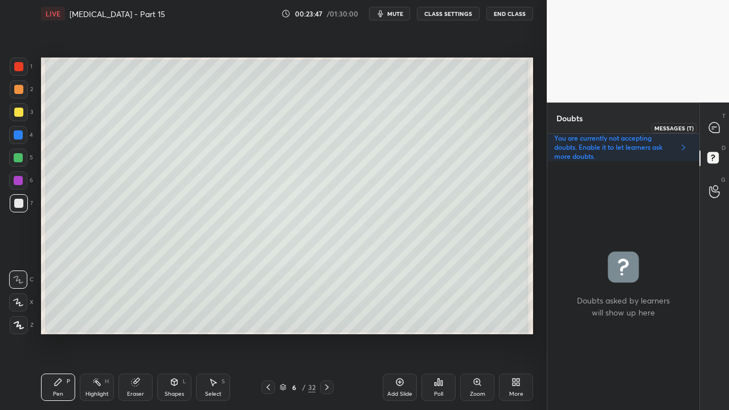
click at [709, 129] on icon at bounding box center [714, 127] width 10 height 10
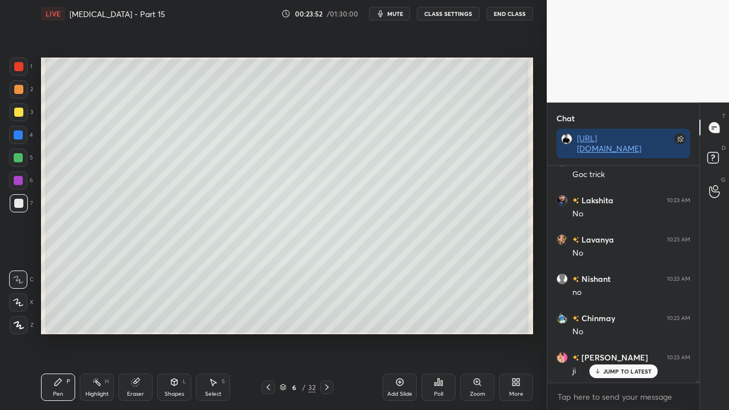
scroll to position [31235, 0]
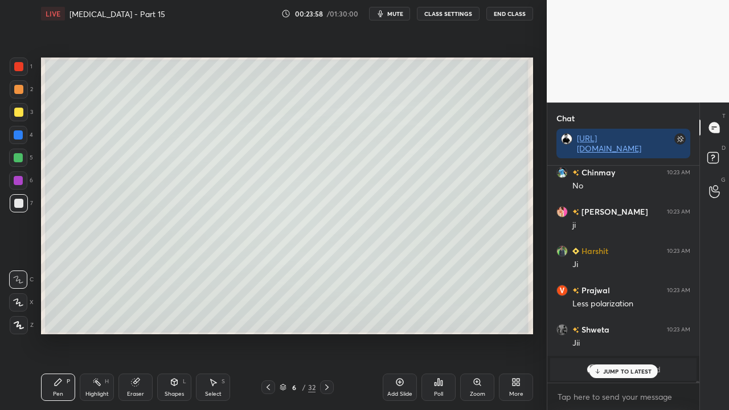
drag, startPoint x: 626, startPoint y: 369, endPoint x: 618, endPoint y: 365, distance: 8.9
click at [626, 332] on p "JUMP TO LATEST" at bounding box center [627, 371] width 49 height 7
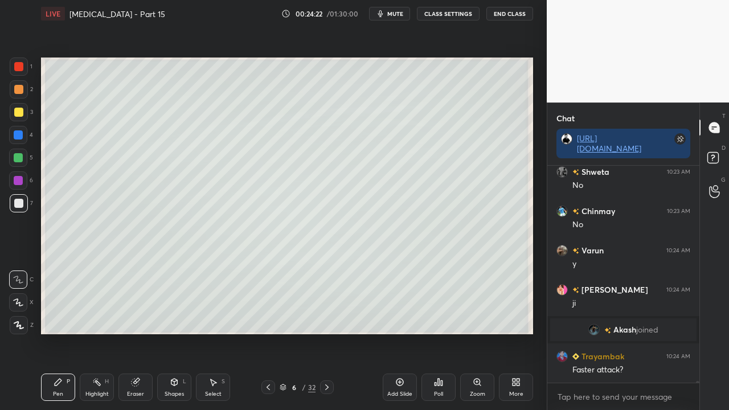
scroll to position [29329, 0]
click at [722, 152] on icon at bounding box center [714, 159] width 20 height 20
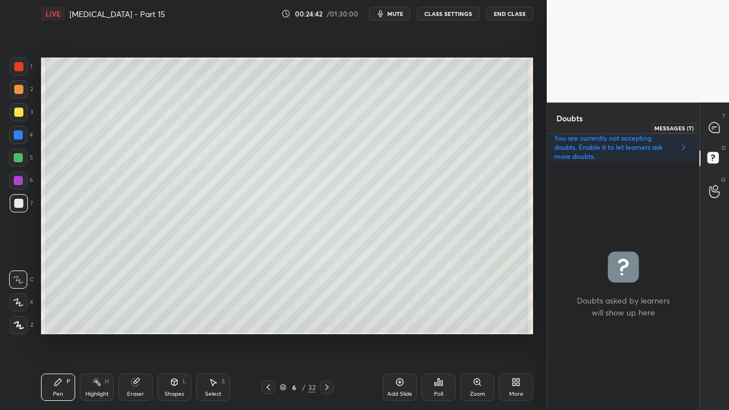
click at [715, 125] on icon at bounding box center [714, 127] width 10 height 10
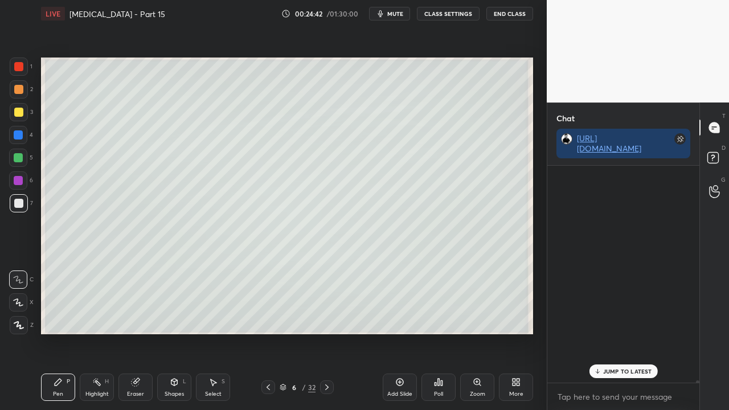
scroll to position [213, 149]
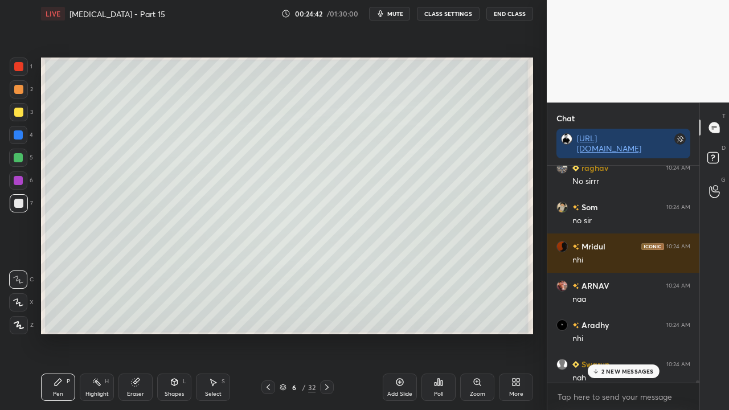
click at [626, 332] on p "2 NEW MESSAGES" at bounding box center [627, 371] width 52 height 7
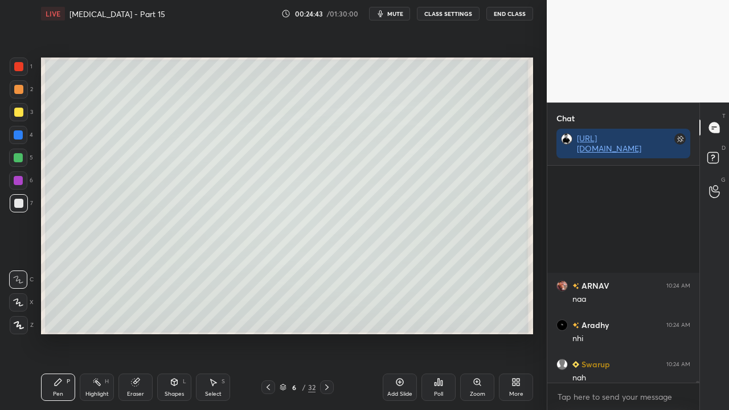
scroll to position [30023, 0]
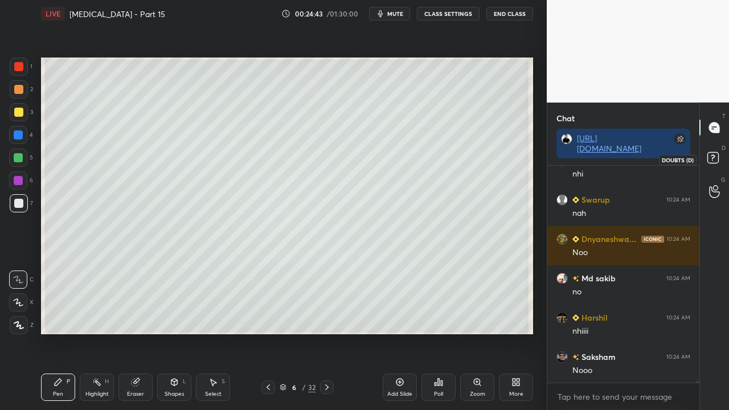
click at [719, 154] on icon at bounding box center [714, 159] width 20 height 20
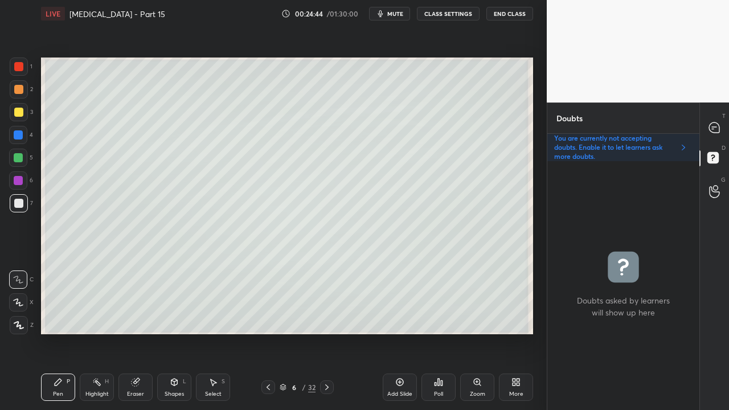
scroll to position [245, 149]
click at [723, 123] on div at bounding box center [714, 127] width 23 height 20
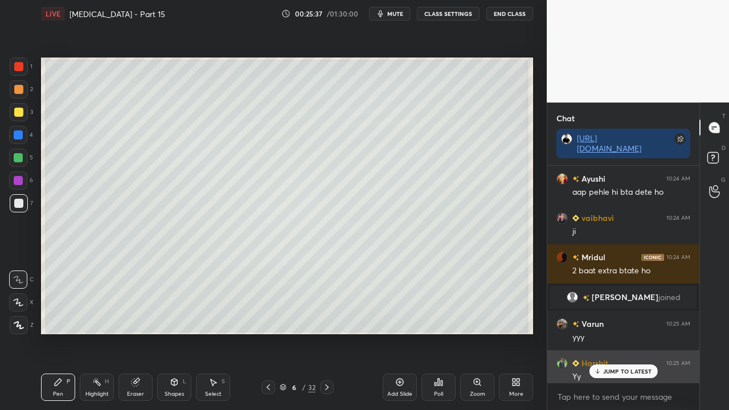
scroll to position [213, 149]
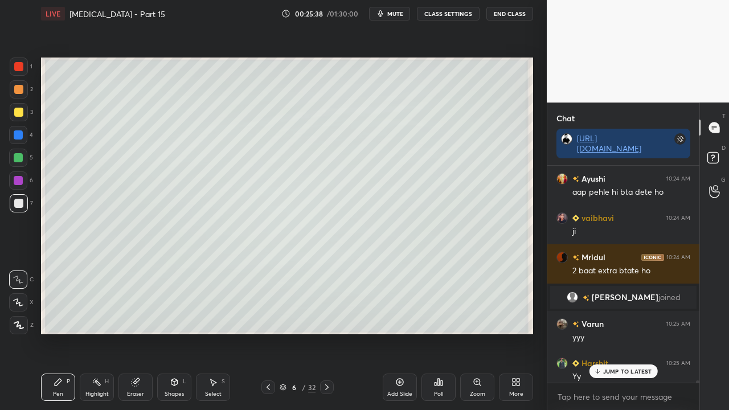
click at [618, 332] on div "JUMP TO LATEST" at bounding box center [623, 371] width 68 height 14
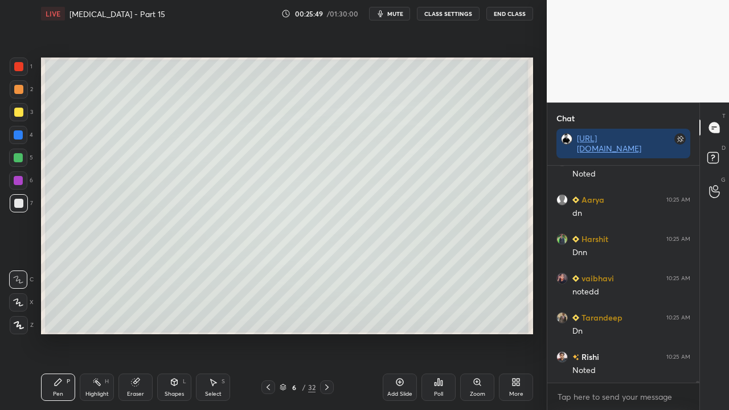
scroll to position [30976, 0]
click at [716, 151] on icon at bounding box center [714, 159] width 20 height 20
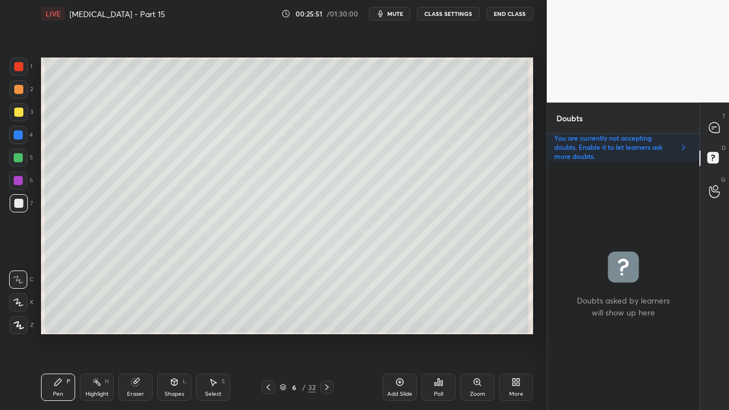
scroll to position [245, 149]
click at [720, 125] on div at bounding box center [714, 127] width 23 height 20
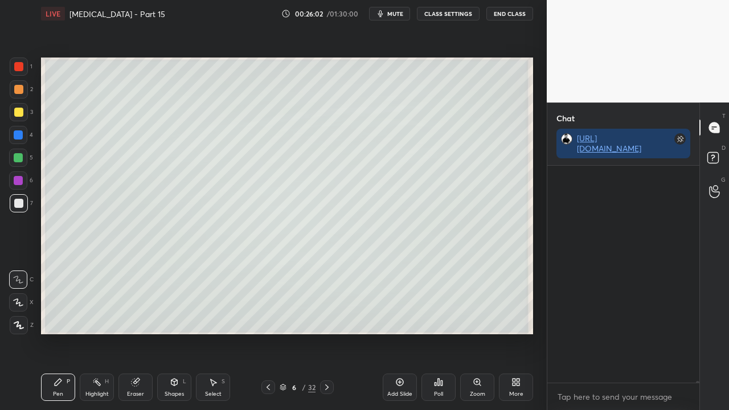
scroll to position [213, 149]
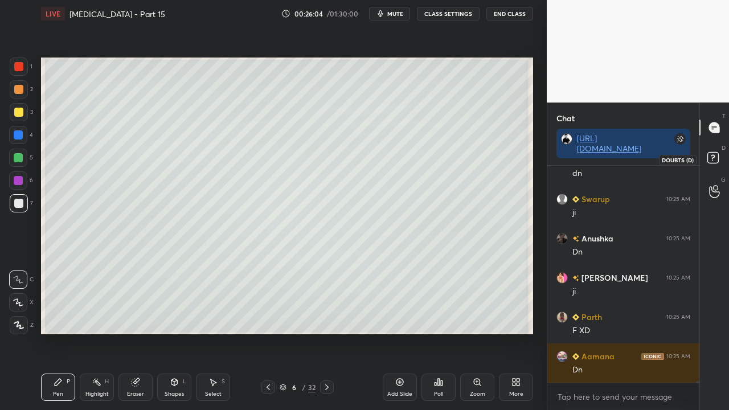
click at [719, 158] on icon at bounding box center [714, 159] width 20 height 20
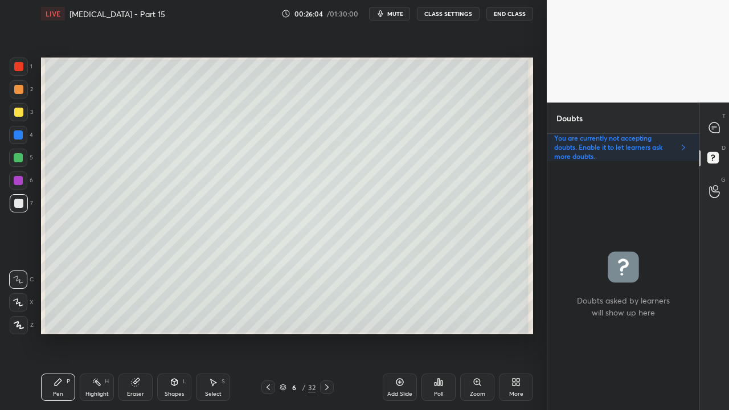
scroll to position [245, 149]
click at [721, 123] on div at bounding box center [714, 127] width 23 height 20
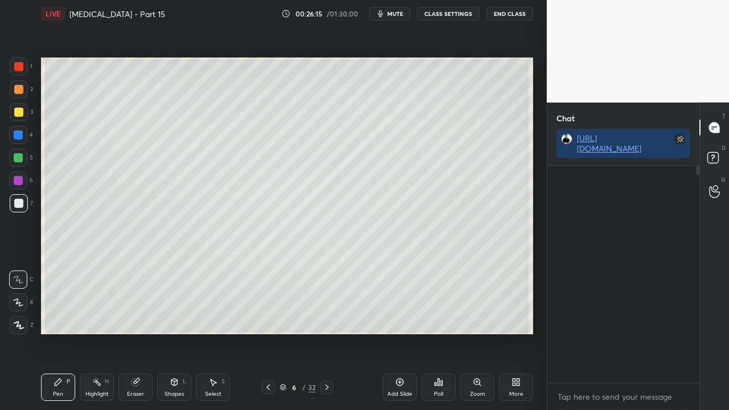
scroll to position [213, 149]
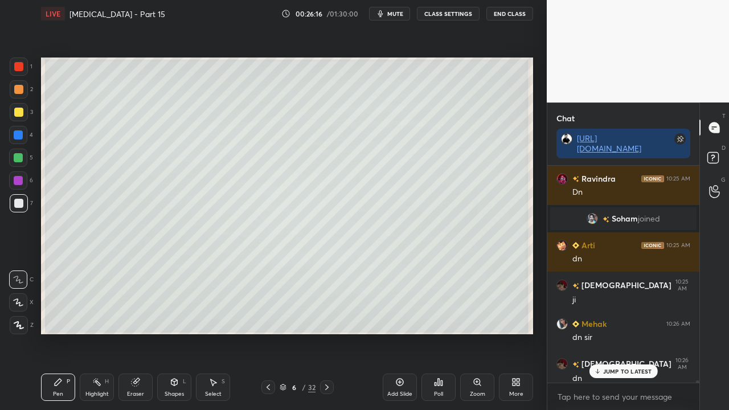
click at [614, 332] on p "JUMP TO LATEST" at bounding box center [627, 371] width 49 height 7
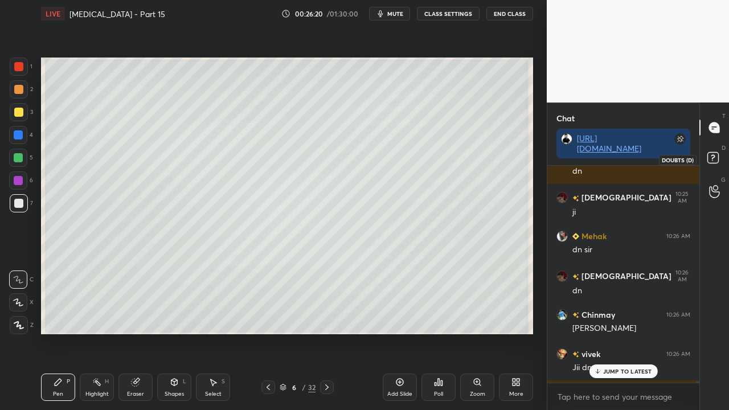
scroll to position [32177, 0]
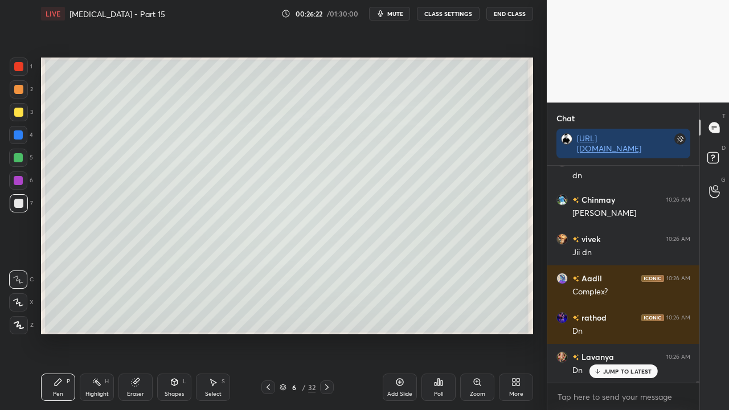
click at [616, 332] on p "JUMP TO LATEST" at bounding box center [627, 371] width 49 height 7
click at [263, 332] on div at bounding box center [268, 387] width 14 height 14
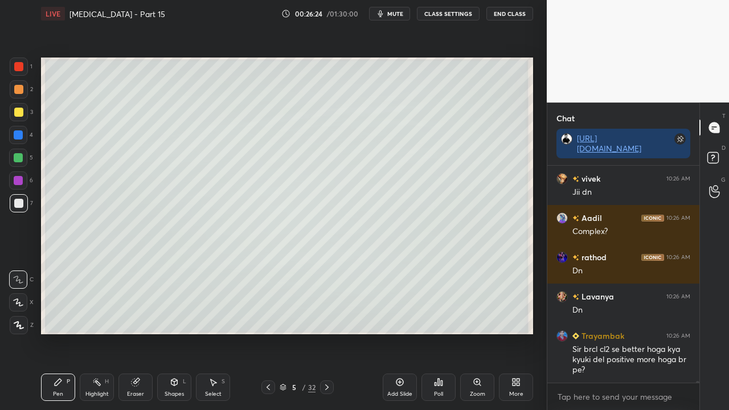
click at [266, 332] on icon at bounding box center [268, 387] width 9 height 9
click at [268, 332] on icon at bounding box center [268, 387] width 9 height 9
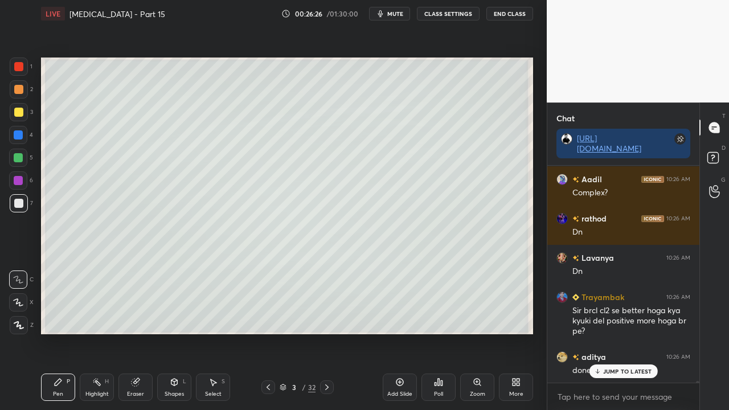
scroll to position [32354, 0]
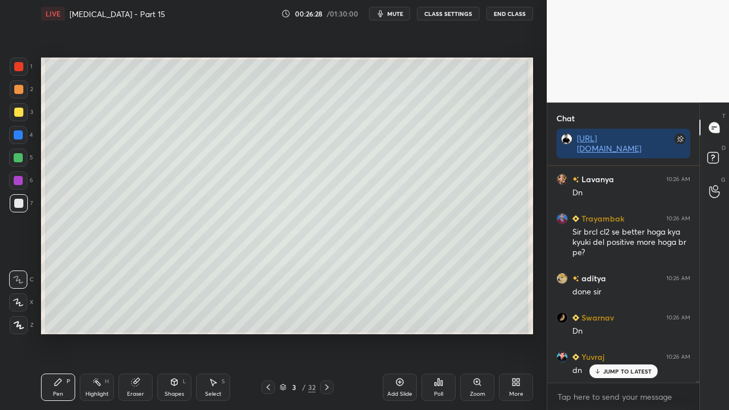
click at [328, 332] on icon at bounding box center [326, 387] width 9 height 9
click at [330, 332] on icon at bounding box center [326, 387] width 9 height 9
click at [716, 155] on rect at bounding box center [712, 158] width 11 height 11
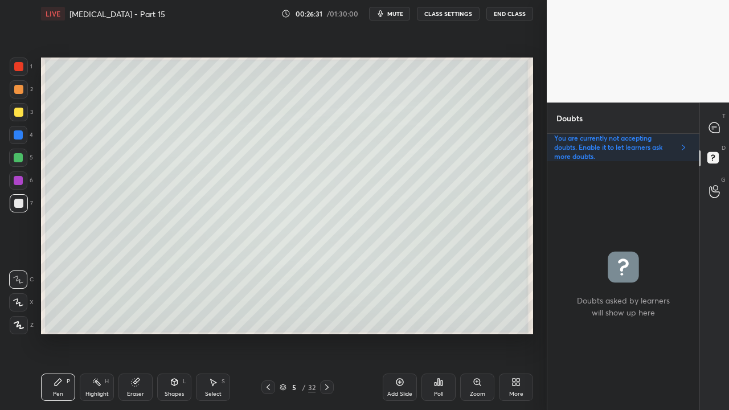
click at [329, 332] on icon at bounding box center [326, 387] width 9 height 9
click at [716, 124] on icon at bounding box center [714, 127] width 10 height 10
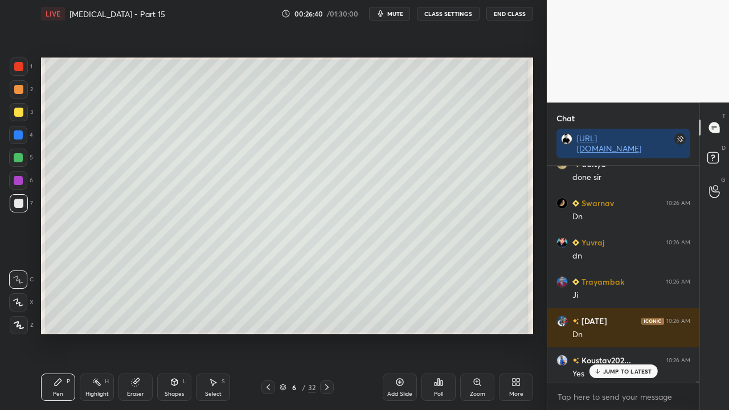
scroll to position [213, 149]
click at [611, 332] on p "3 NEW MESSAGES" at bounding box center [627, 371] width 52 height 7
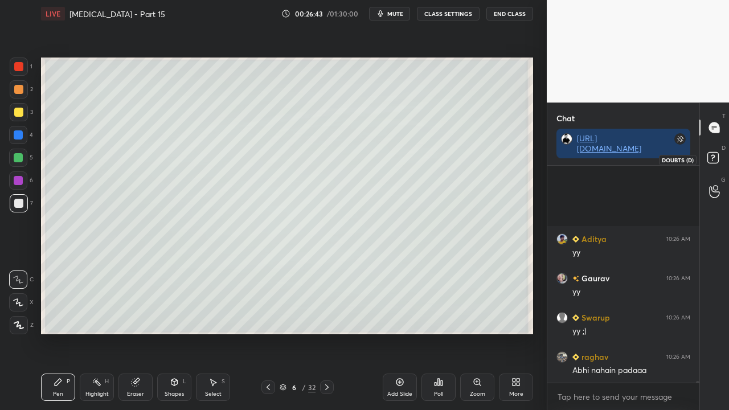
scroll to position [32787, 0]
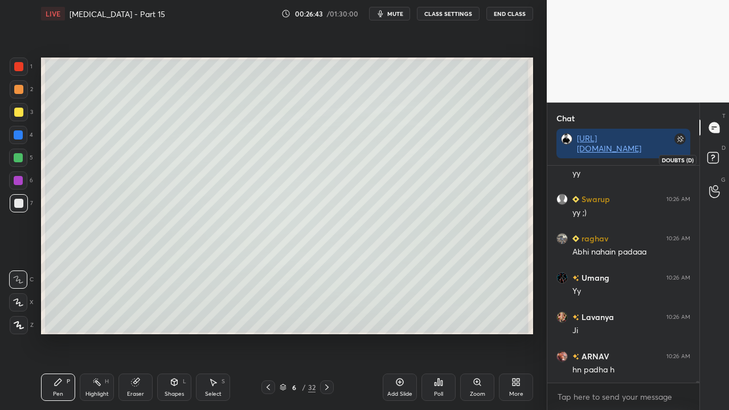
click at [718, 157] on icon at bounding box center [714, 159] width 20 height 20
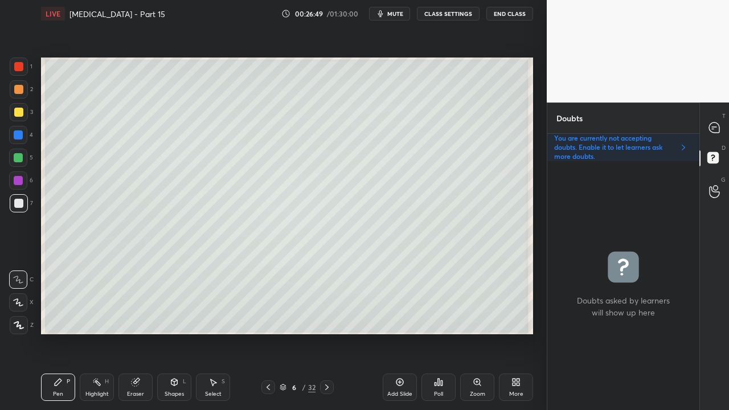
click at [715, 121] on div at bounding box center [714, 127] width 23 height 20
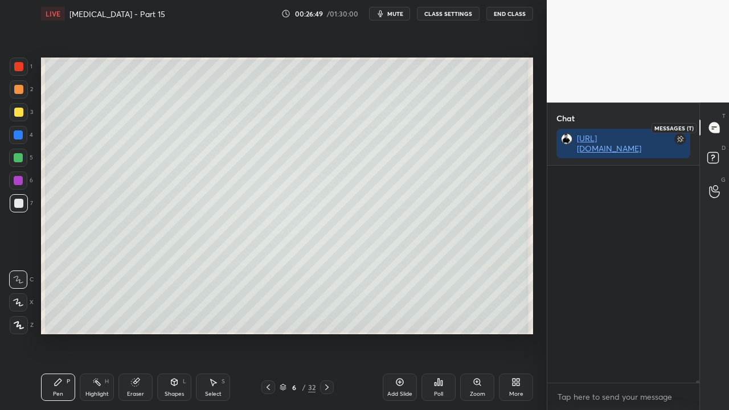
scroll to position [33043, 0]
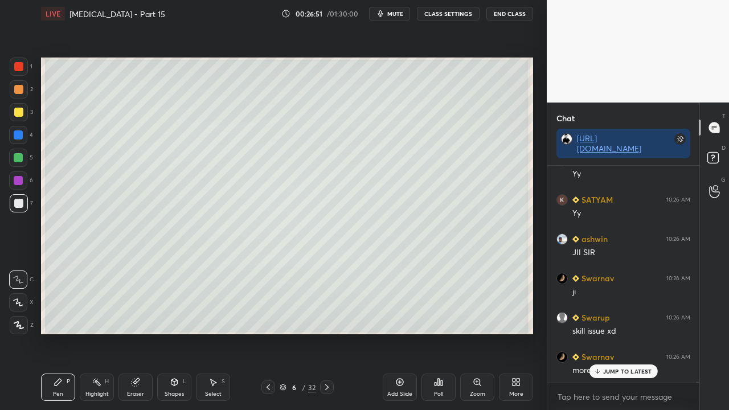
click at [614, 332] on p "JUMP TO LATEST" at bounding box center [627, 371] width 49 height 7
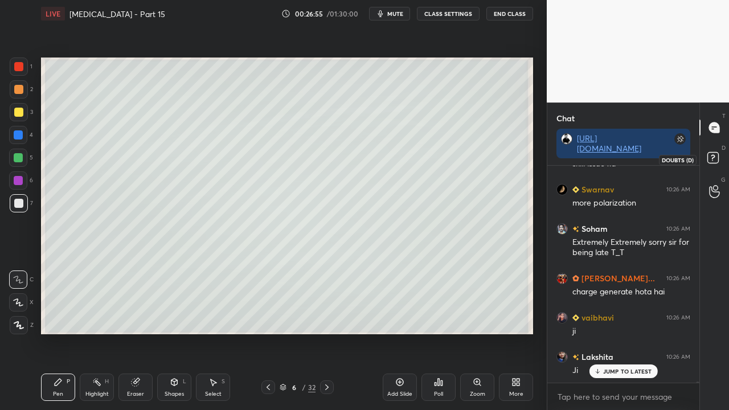
click at [715, 161] on rect at bounding box center [712, 158] width 11 height 11
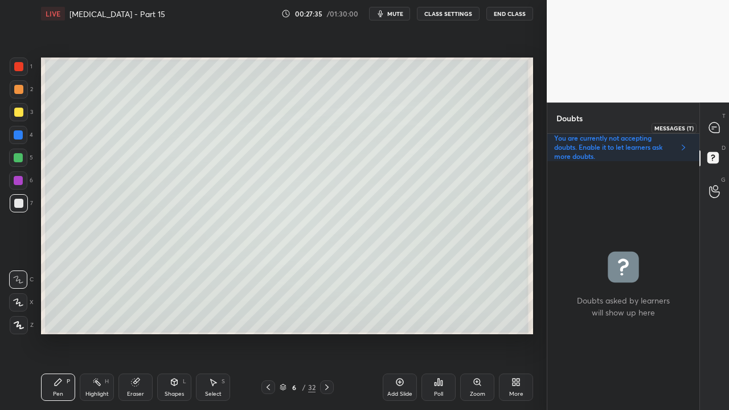
click at [711, 128] on icon at bounding box center [714, 127] width 10 height 10
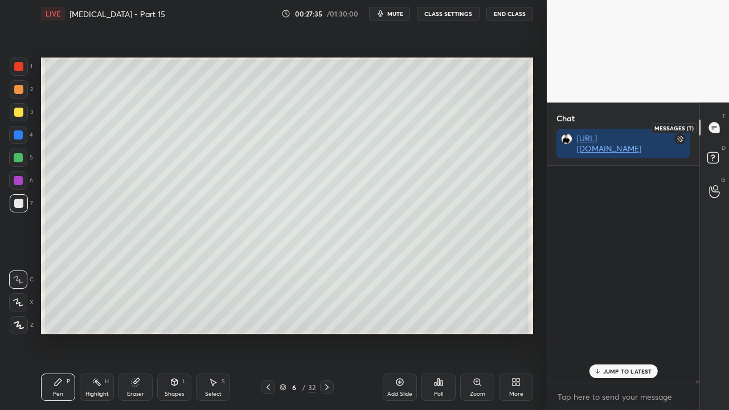
scroll to position [213, 149]
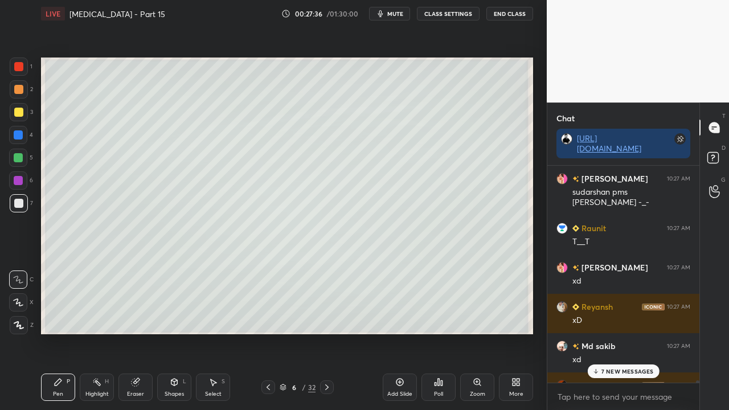
click at [611, 332] on p "7 NEW MESSAGES" at bounding box center [627, 371] width 52 height 7
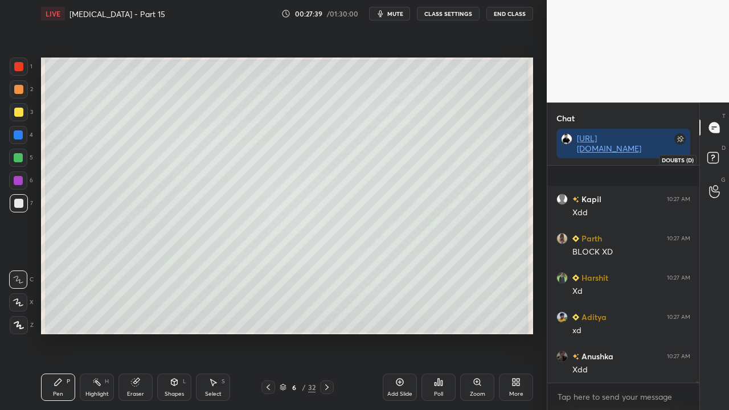
scroll to position [35311, 0]
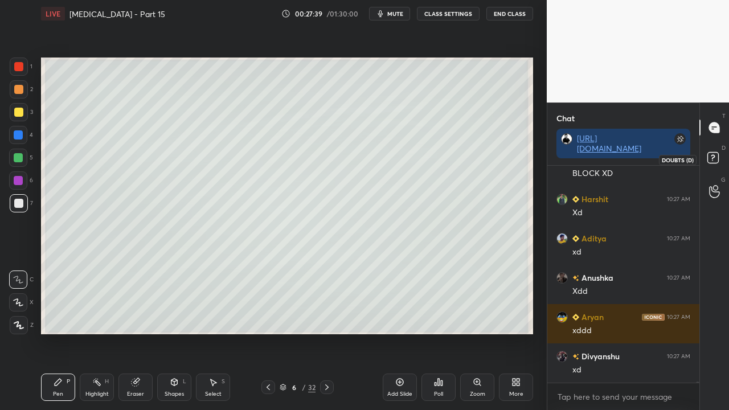
click at [716, 155] on rect at bounding box center [712, 158] width 11 height 11
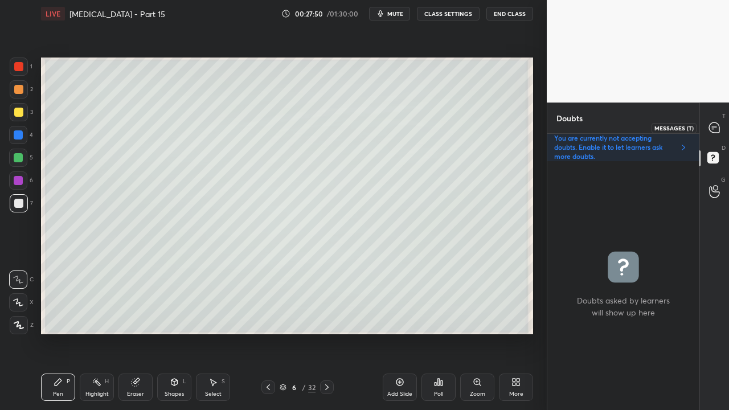
click at [713, 125] on icon at bounding box center [714, 127] width 10 height 10
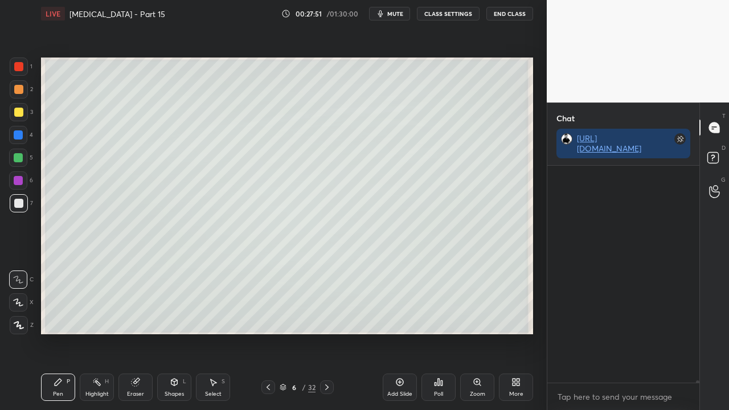
scroll to position [213, 149]
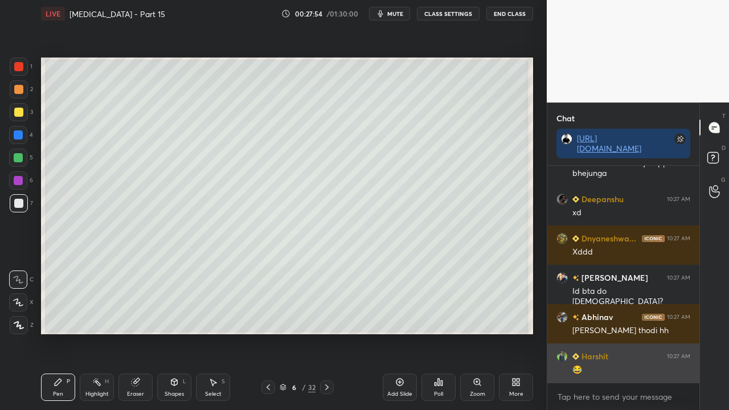
click at [618, 332] on div "😂" at bounding box center [631, 369] width 118 height 11
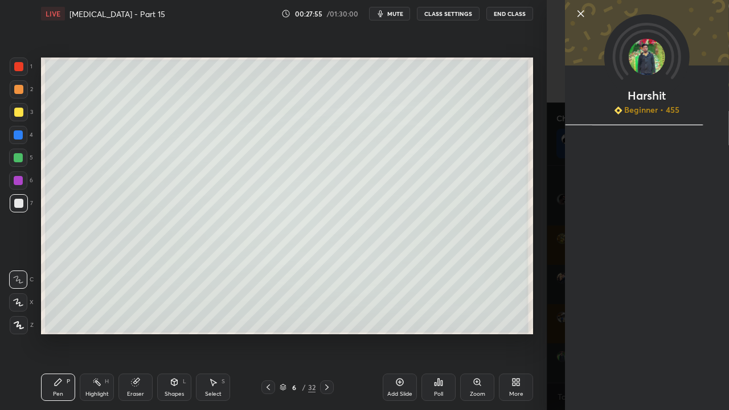
drag, startPoint x: 528, startPoint y: 358, endPoint x: 532, endPoint y: 368, distance: 10.8
click at [531, 332] on div "Add Slide Poll Zoom More" at bounding box center [458, 387] width 150 height 64
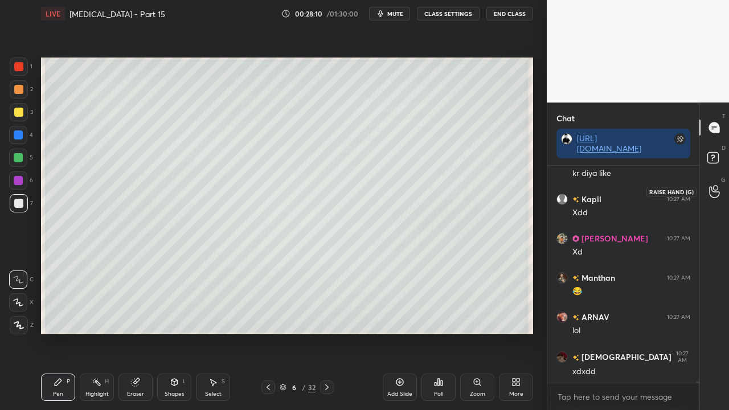
scroll to position [37620, 0]
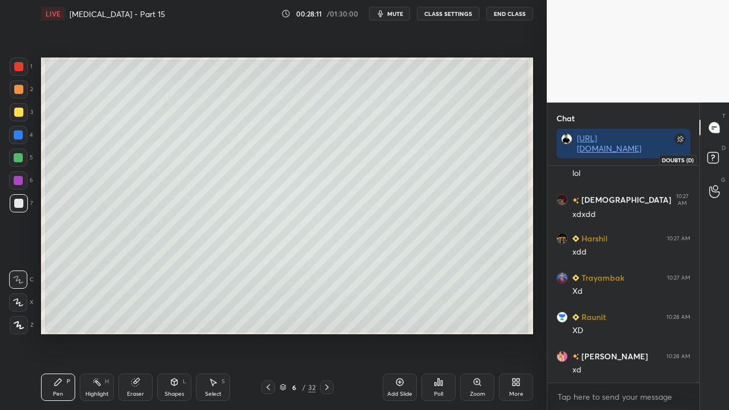
click at [717, 158] on rect at bounding box center [712, 158] width 11 height 11
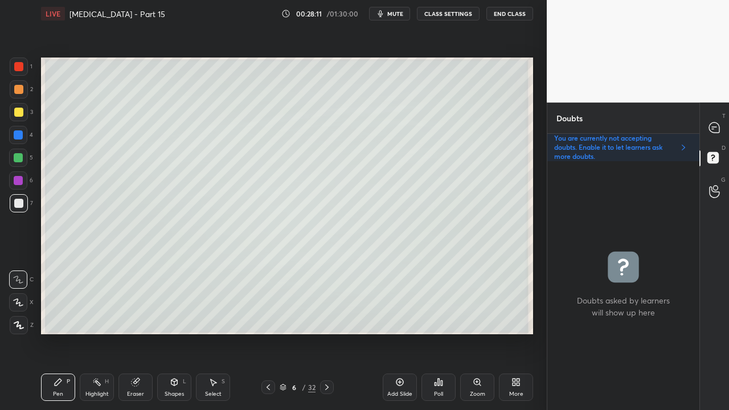
scroll to position [245, 149]
click at [716, 123] on icon at bounding box center [714, 127] width 10 height 10
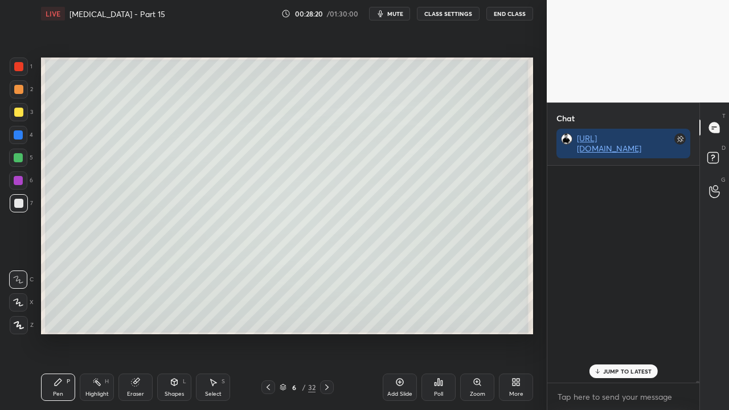
scroll to position [213, 149]
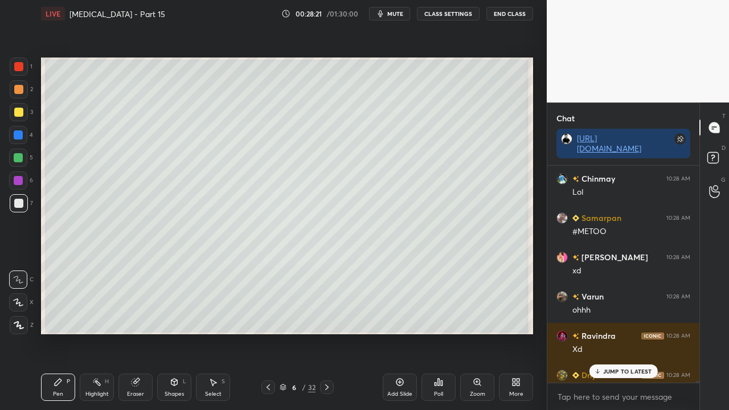
click at [606, 332] on p "JUMP TO LATEST" at bounding box center [627, 371] width 49 height 7
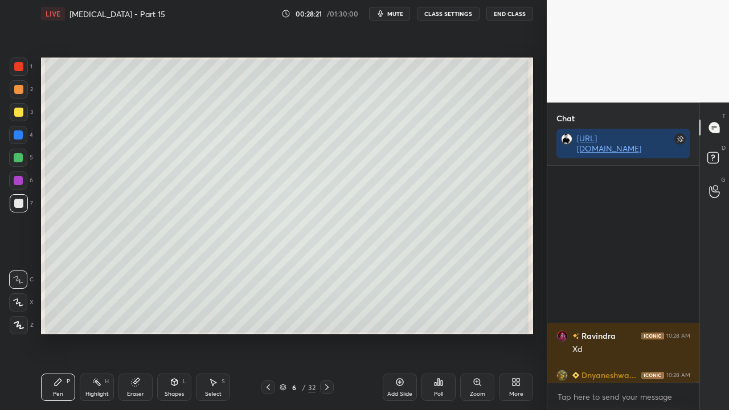
scroll to position [38532, 0]
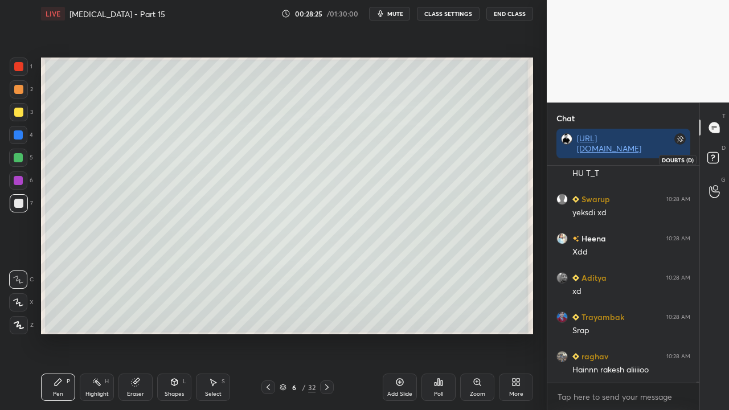
click at [716, 155] on rect at bounding box center [712, 158] width 11 height 11
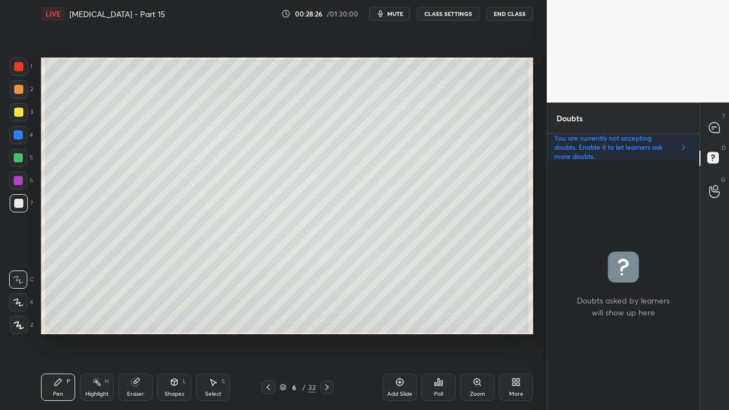
click at [328, 332] on icon at bounding box center [326, 387] width 9 height 9
click at [718, 128] on icon at bounding box center [714, 127] width 10 height 10
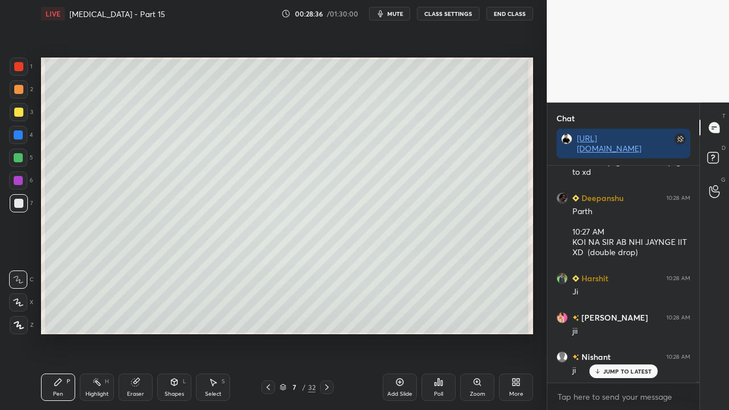
click at [20, 112] on div at bounding box center [18, 112] width 9 height 9
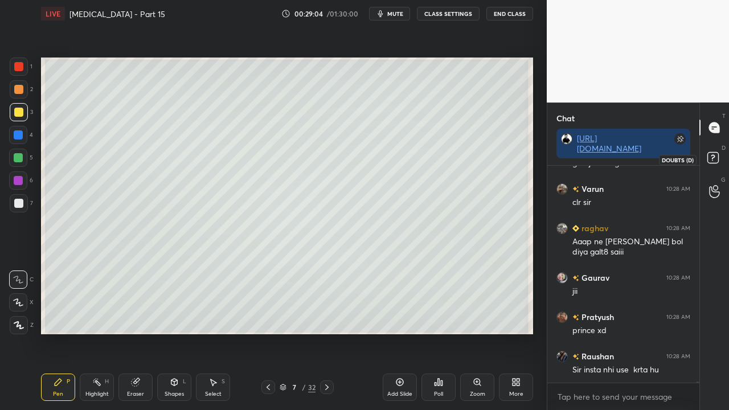
click at [720, 158] on icon at bounding box center [714, 159] width 20 height 20
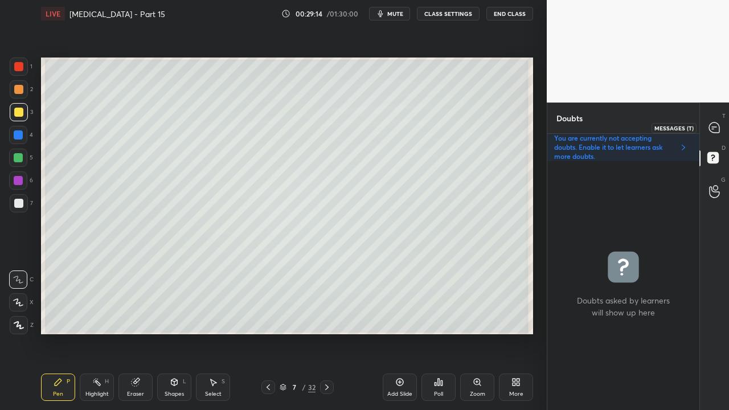
click at [716, 121] on div at bounding box center [714, 127] width 23 height 20
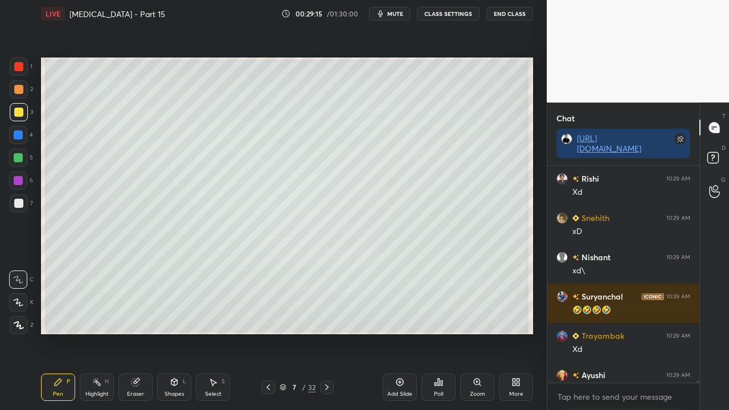
scroll to position [40461, 0]
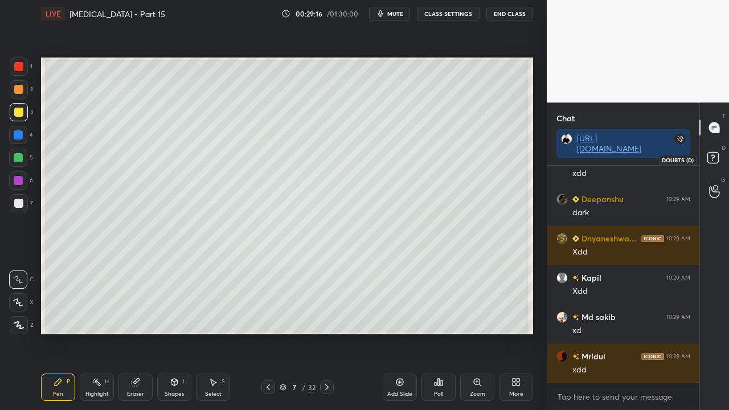
click at [722, 154] on icon at bounding box center [714, 159] width 20 height 20
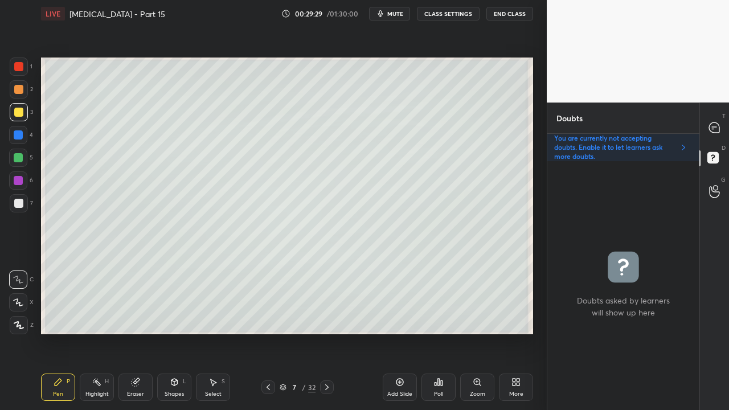
click at [19, 206] on div at bounding box center [18, 203] width 9 height 9
click at [720, 120] on div at bounding box center [714, 127] width 23 height 20
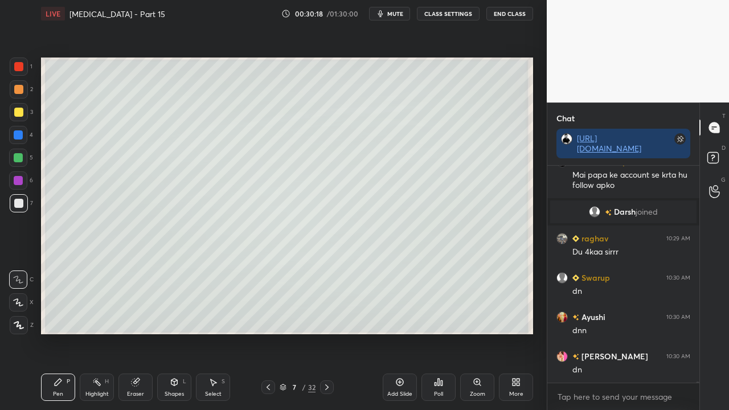
scroll to position [38096, 0]
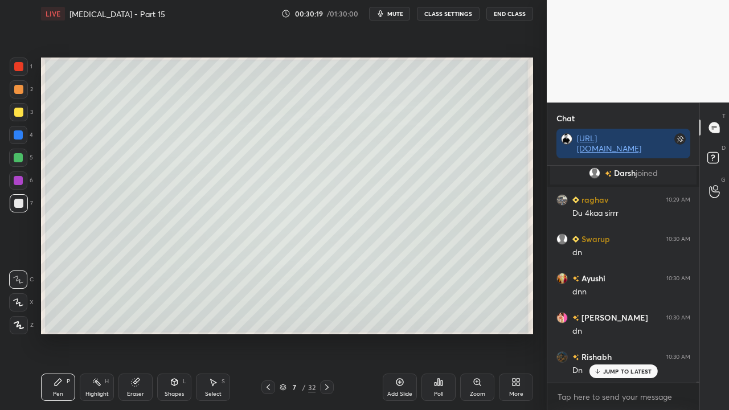
click at [18, 110] on div at bounding box center [18, 112] width 9 height 9
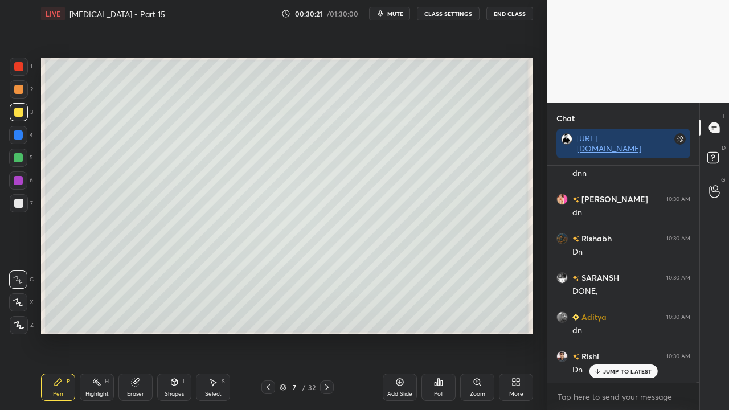
scroll to position [38332, 0]
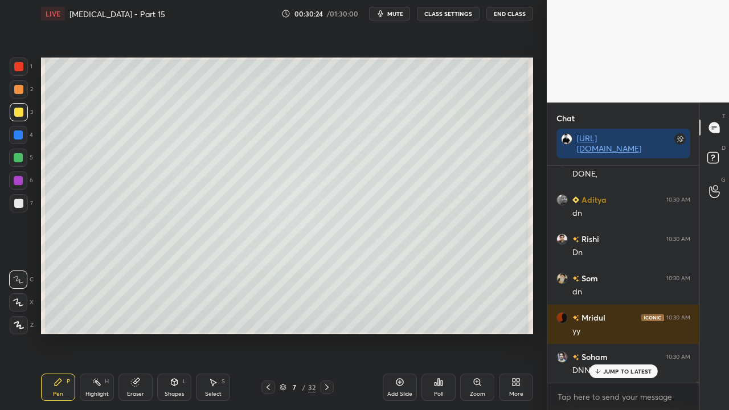
click at [19, 203] on div at bounding box center [18, 203] width 9 height 9
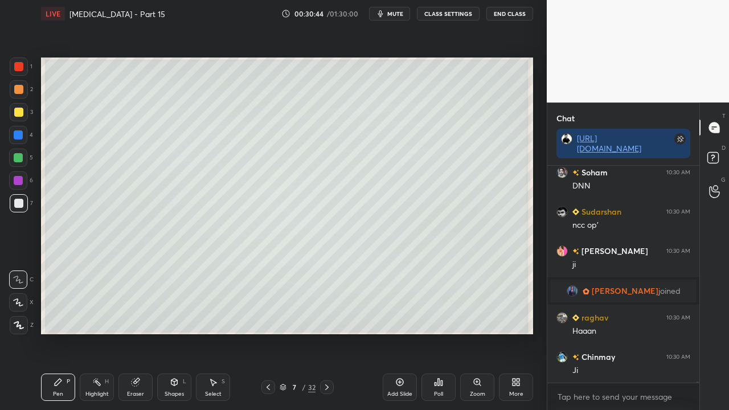
scroll to position [38556, 0]
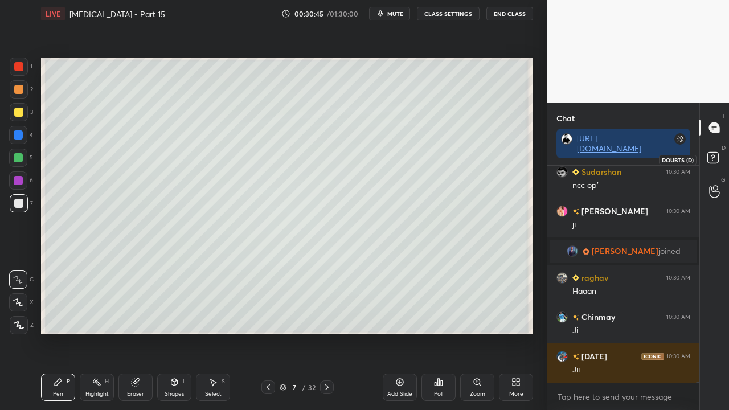
click at [720, 157] on icon at bounding box center [714, 159] width 20 height 20
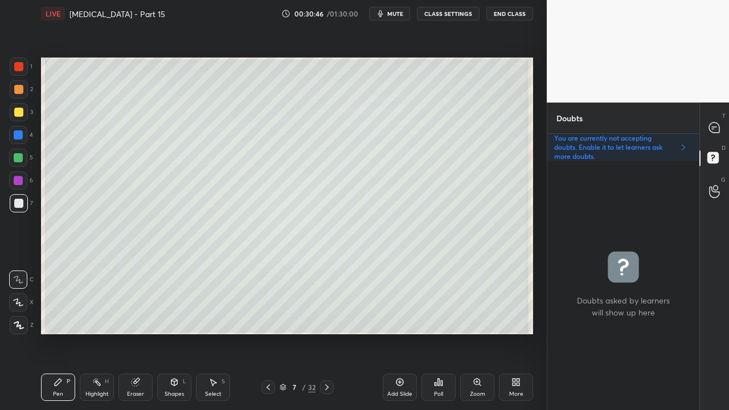
scroll to position [245, 149]
click at [716, 123] on icon at bounding box center [714, 127] width 10 height 10
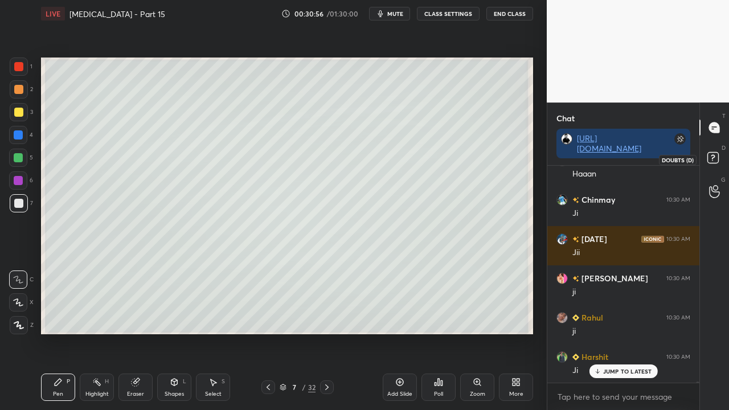
scroll to position [39092, 0]
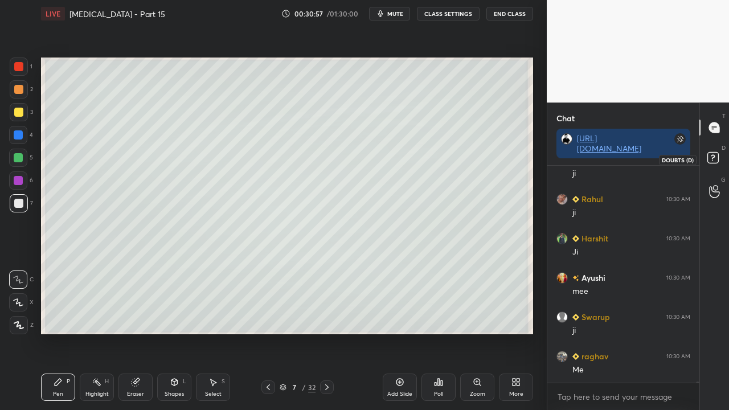
click at [714, 157] on rect at bounding box center [712, 158] width 11 height 11
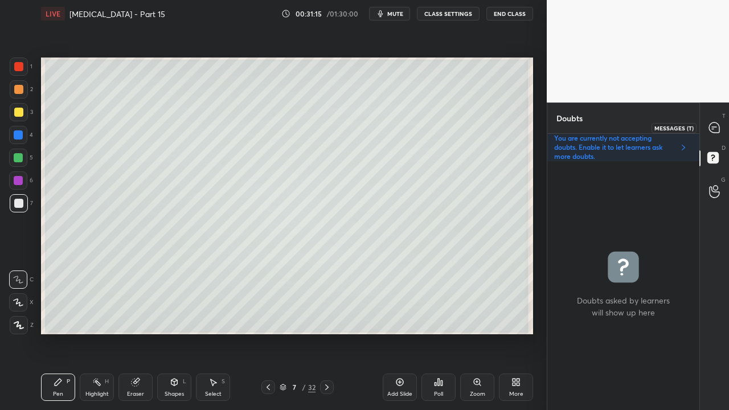
click at [720, 123] on div at bounding box center [714, 127] width 23 height 20
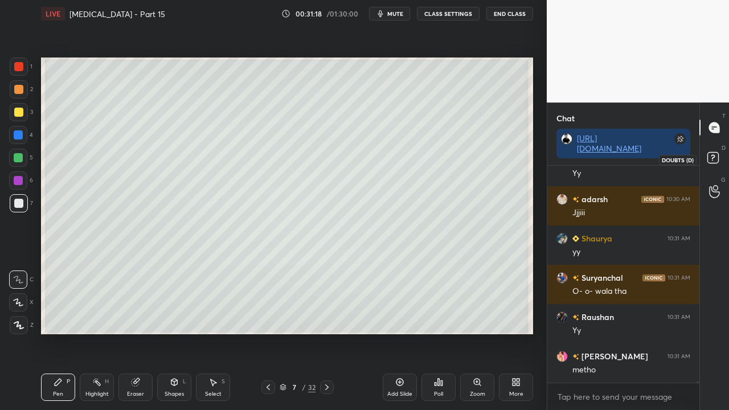
scroll to position [40421, 0]
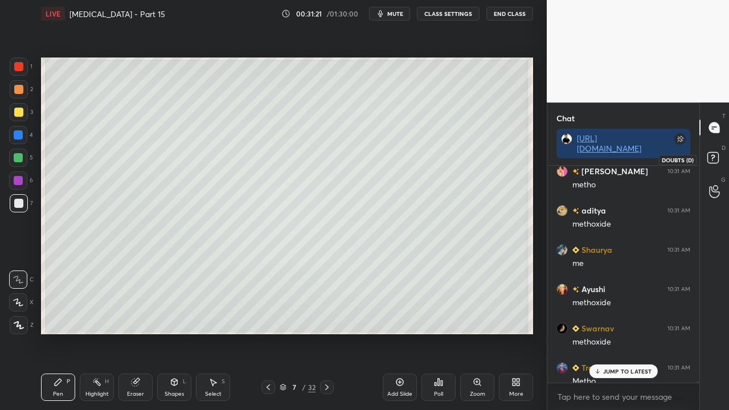
click at [714, 158] on rect at bounding box center [712, 158] width 11 height 11
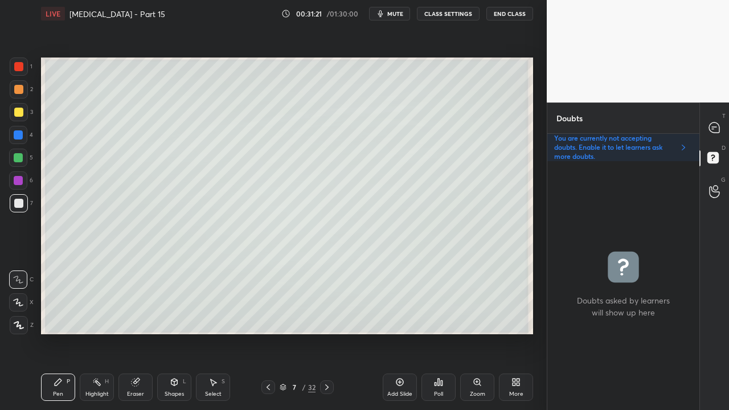
scroll to position [245, 149]
click at [717, 129] on icon at bounding box center [714, 127] width 10 height 10
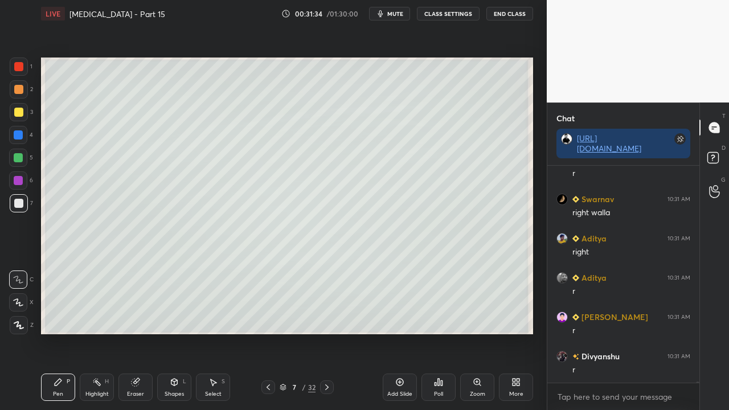
scroll to position [41297, 0]
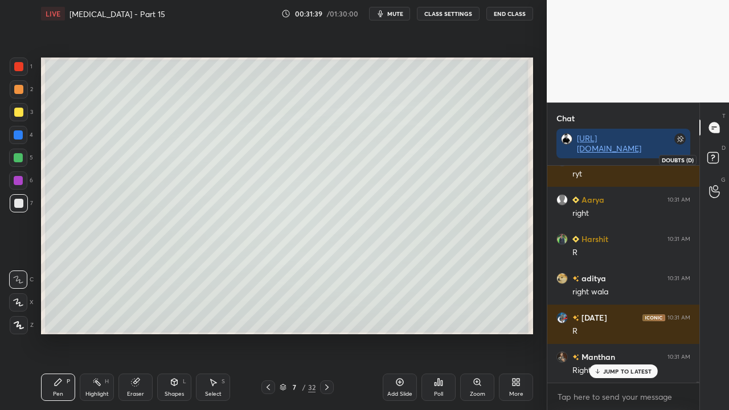
click at [718, 153] on icon at bounding box center [714, 159] width 20 height 20
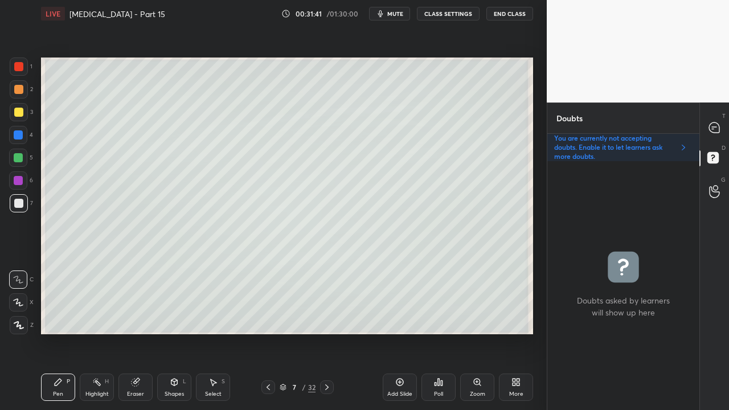
click at [142, 332] on div "Eraser" at bounding box center [135, 386] width 34 height 27
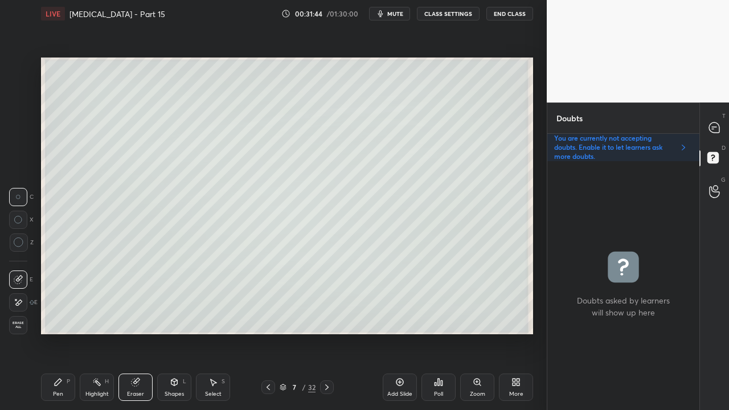
click at [66, 332] on div "Pen P" at bounding box center [58, 386] width 34 height 27
click at [67, 332] on div "Pen P" at bounding box center [58, 386] width 34 height 27
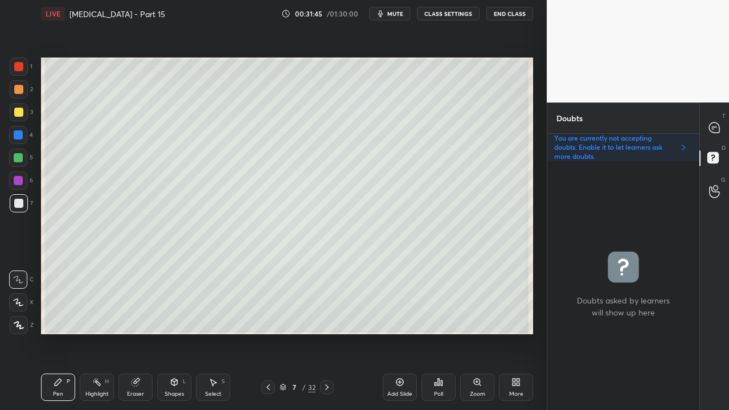
click at [19, 116] on div at bounding box center [18, 112] width 9 height 9
click at [716, 129] on icon at bounding box center [714, 127] width 10 height 10
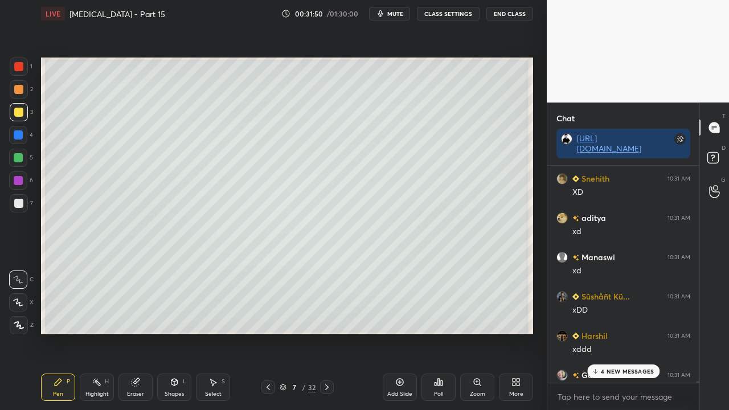
click at [619, 332] on p "4 NEW MESSAGES" at bounding box center [627, 371] width 53 height 7
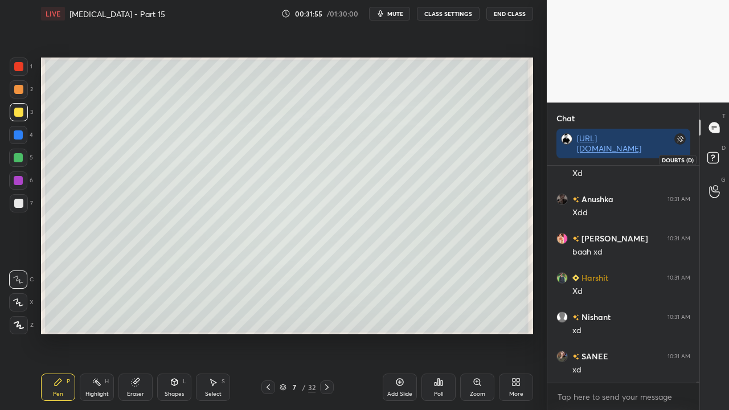
click at [722, 161] on icon at bounding box center [714, 159] width 20 height 20
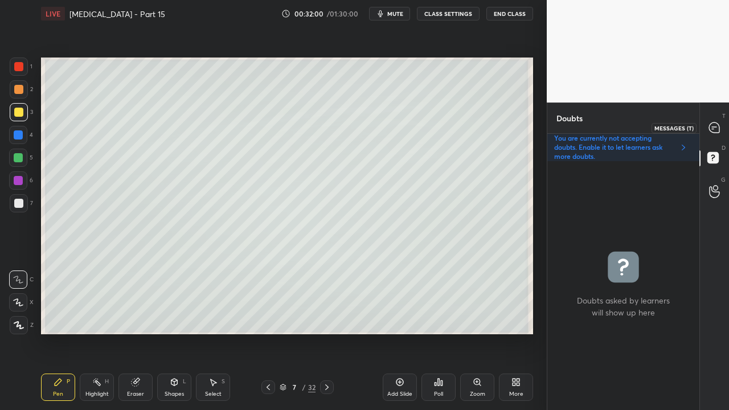
click at [719, 127] on icon at bounding box center [714, 127] width 10 height 10
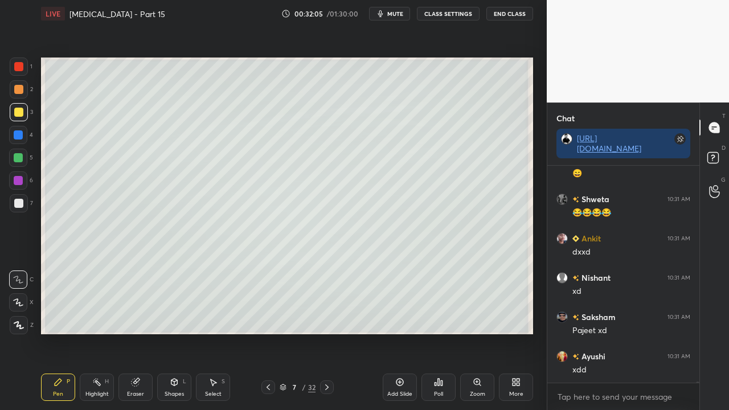
click at [19, 205] on div at bounding box center [18, 203] width 9 height 9
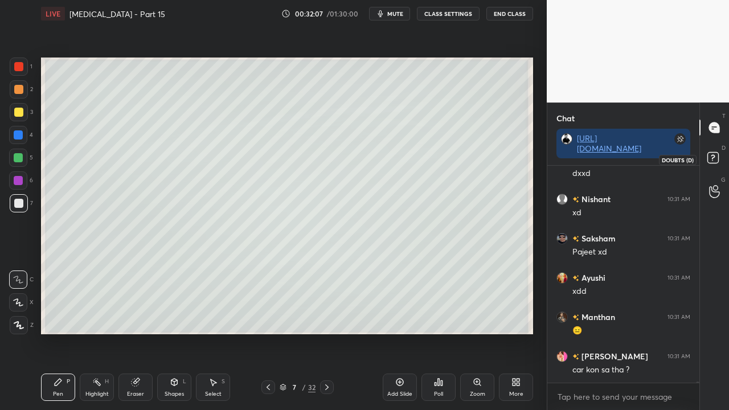
click at [721, 154] on icon at bounding box center [714, 159] width 20 height 20
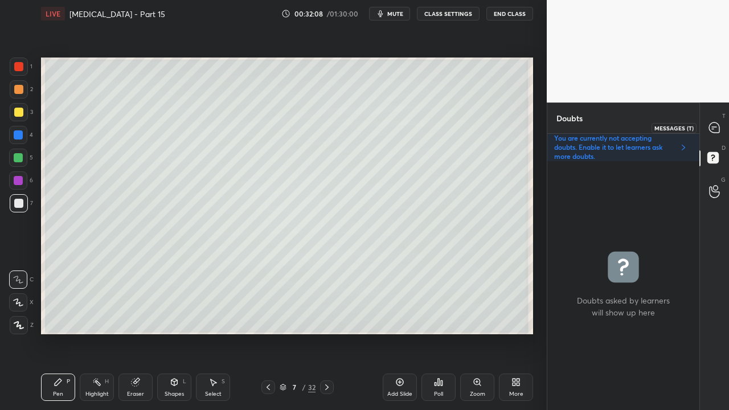
click at [720, 125] on icon at bounding box center [714, 128] width 12 height 12
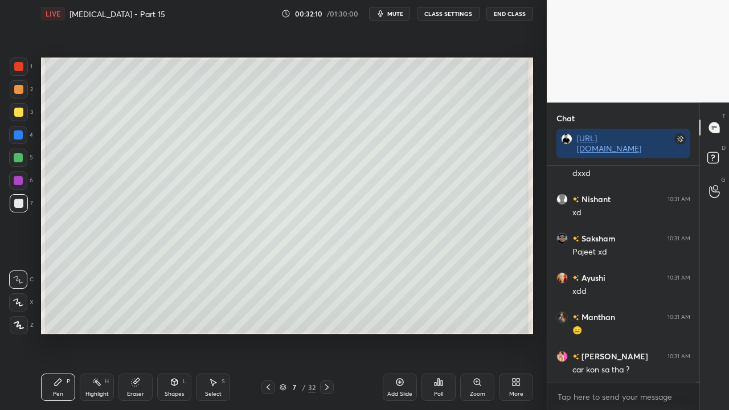
click at [717, 147] on div "D Doubts (D)" at bounding box center [714, 159] width 29 height 32
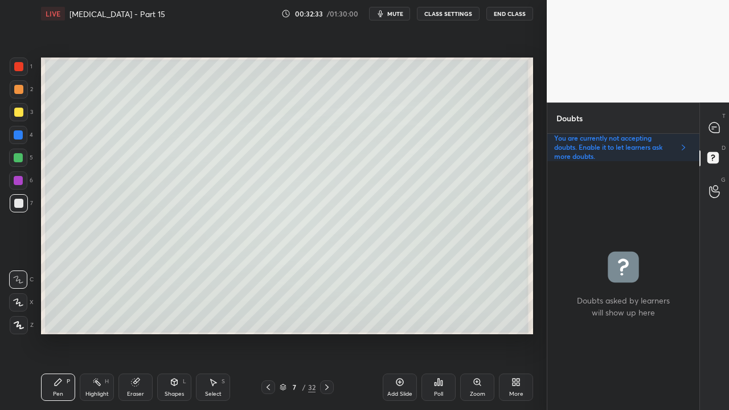
click at [162, 332] on div "Shapes L" at bounding box center [174, 386] width 34 height 27
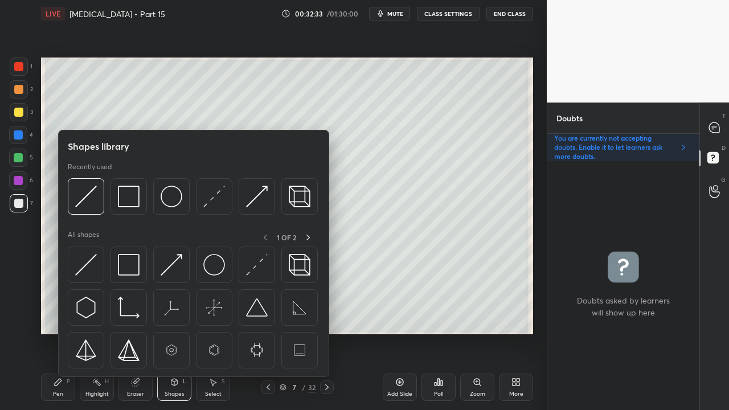
click at [134, 332] on div "Eraser" at bounding box center [135, 386] width 34 height 27
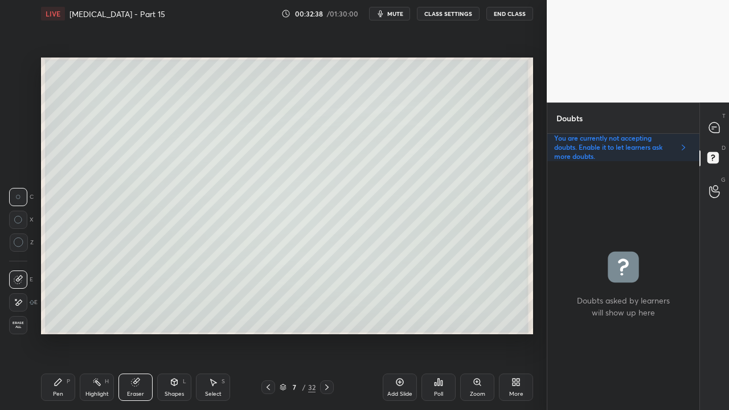
drag, startPoint x: 63, startPoint y: 387, endPoint x: 107, endPoint y: 347, distance: 59.2
click at [67, 332] on div "Pen P" at bounding box center [58, 386] width 34 height 27
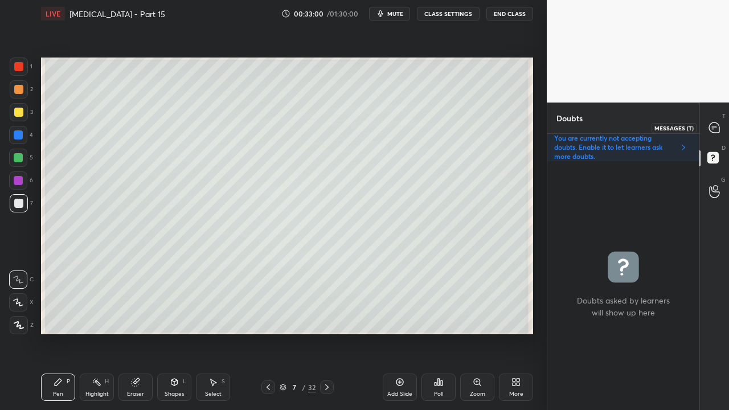
click at [718, 124] on icon at bounding box center [714, 127] width 10 height 10
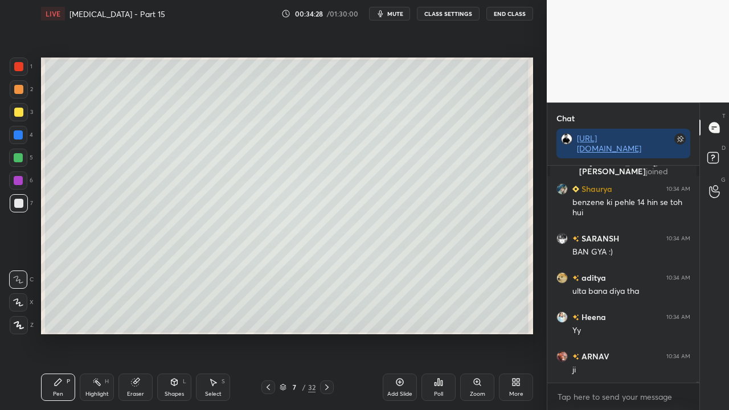
scroll to position [43109, 0]
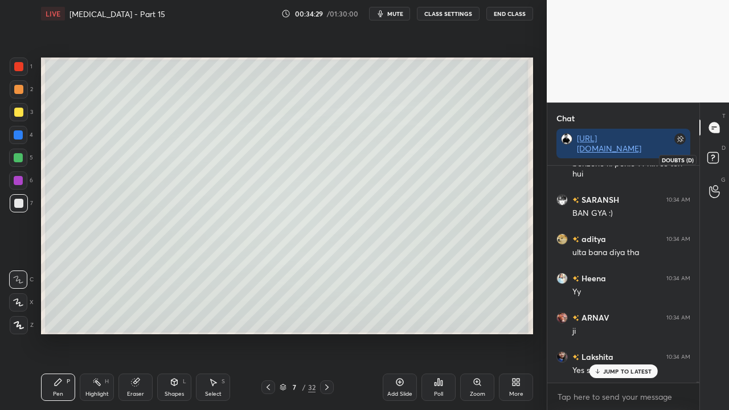
drag, startPoint x: 714, startPoint y: 162, endPoint x: 710, endPoint y: 168, distance: 7.7
click at [715, 163] on rect at bounding box center [712, 158] width 11 height 11
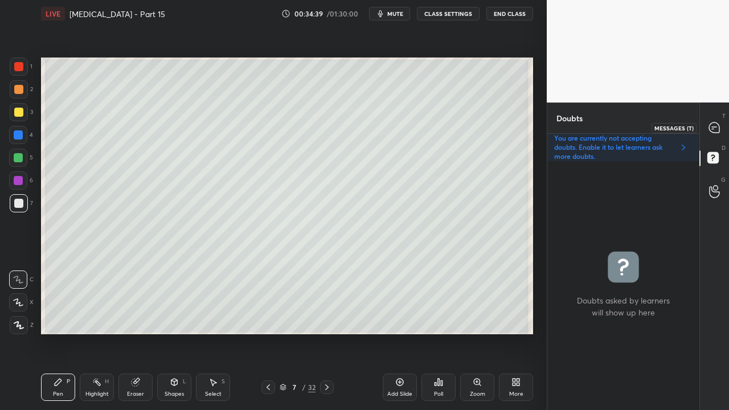
click at [720, 125] on div at bounding box center [714, 127] width 23 height 20
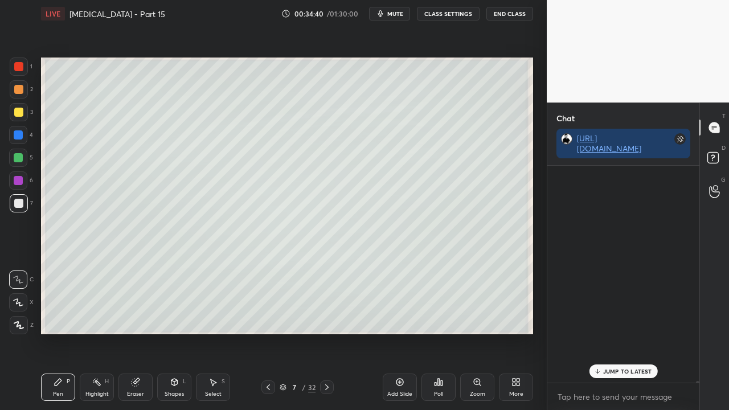
scroll to position [213, 149]
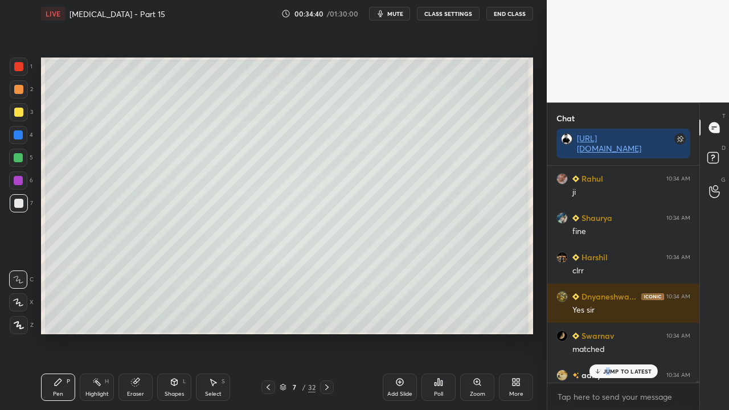
click at [609, 332] on p "JUMP TO LATEST" at bounding box center [627, 371] width 49 height 7
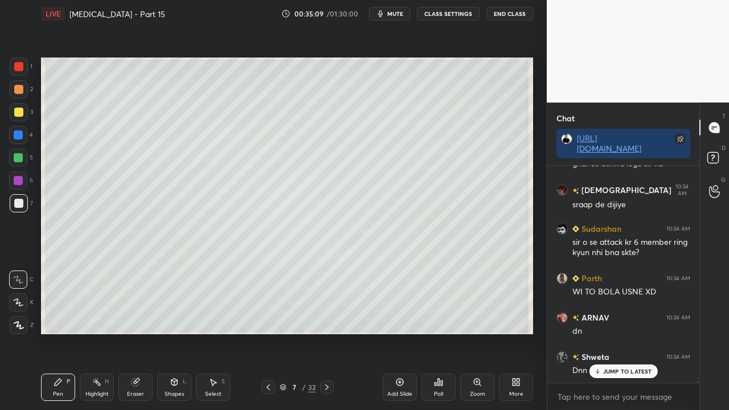
scroll to position [45159, 0]
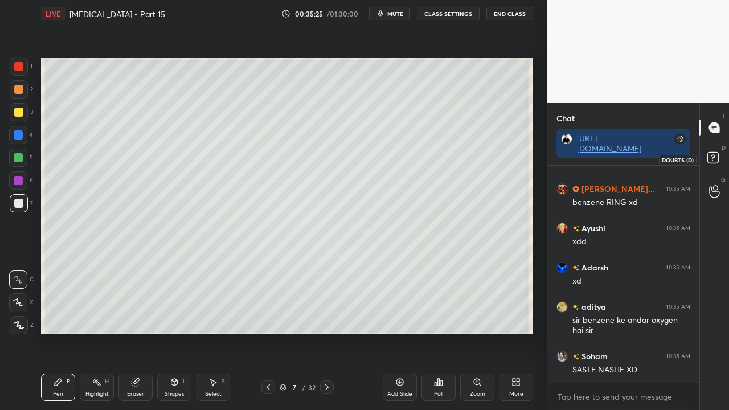
click at [719, 152] on icon at bounding box center [714, 159] width 20 height 20
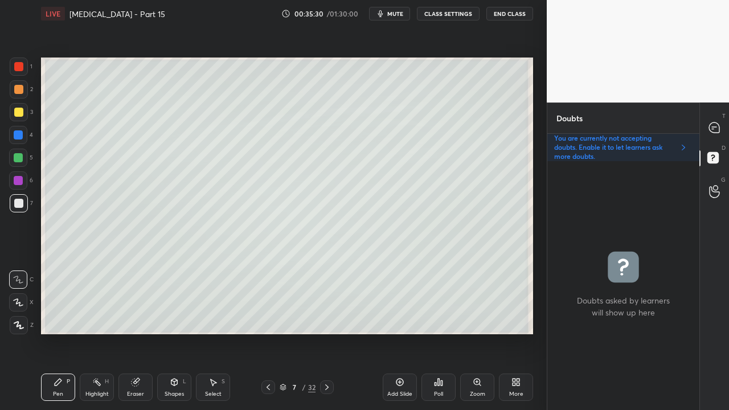
click at [260, 332] on div "7 / 32" at bounding box center [297, 387] width 171 height 14
click at [269, 332] on icon at bounding box center [268, 387] width 9 height 9
click at [270, 332] on icon at bounding box center [268, 387] width 9 height 9
click at [265, 332] on icon at bounding box center [268, 387] width 9 height 9
click at [326, 332] on icon at bounding box center [326, 387] width 9 height 9
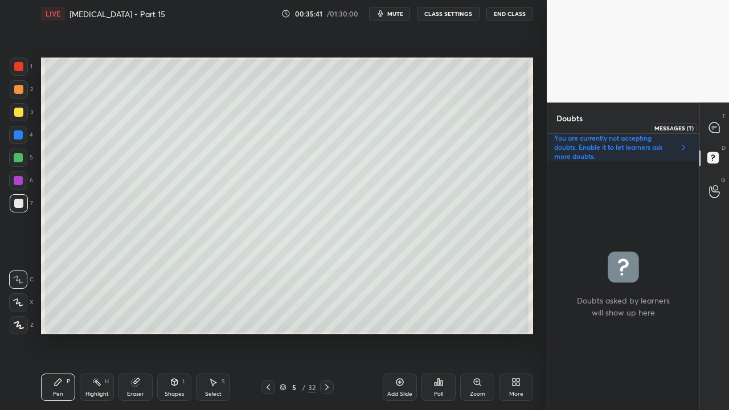
click at [714, 126] on icon at bounding box center [714, 127] width 10 height 10
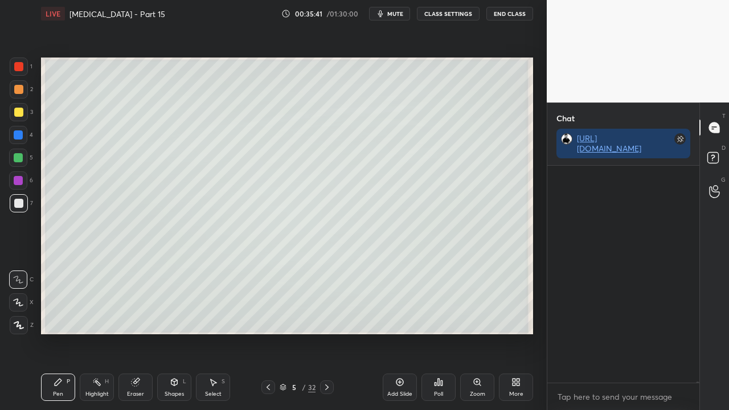
scroll to position [241, 149]
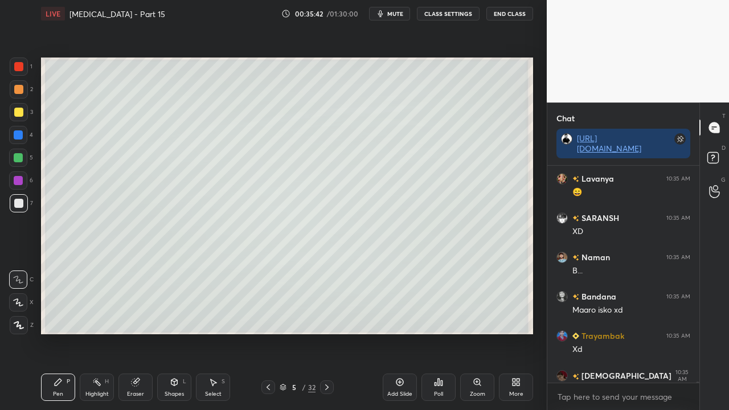
click at [324, 332] on icon at bounding box center [326, 387] width 9 height 9
click at [323, 332] on icon at bounding box center [326, 387] width 9 height 9
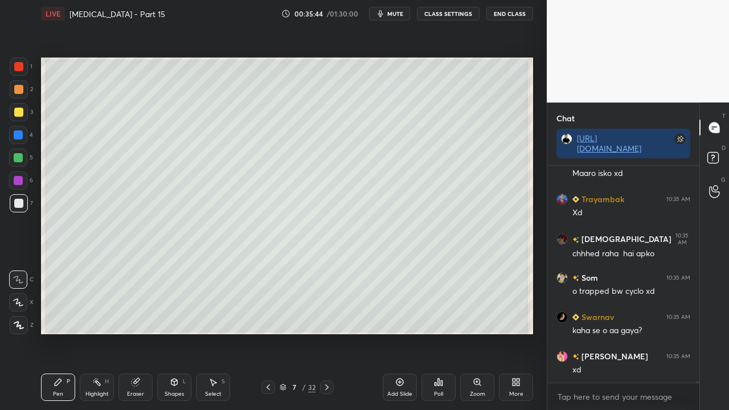
click at [326, 332] on icon at bounding box center [326, 387] width 9 height 9
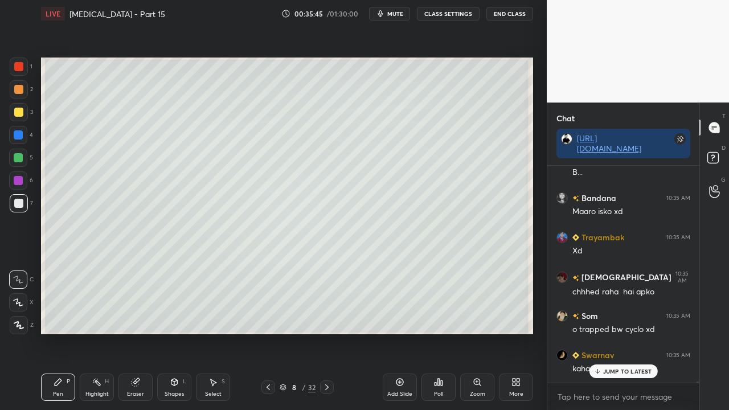
click at [267, 332] on icon at bounding box center [267, 387] width 3 height 6
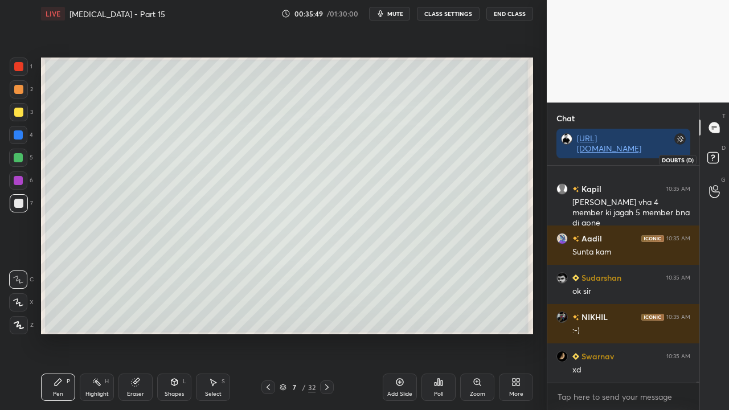
click at [718, 156] on rect at bounding box center [712, 158] width 11 height 11
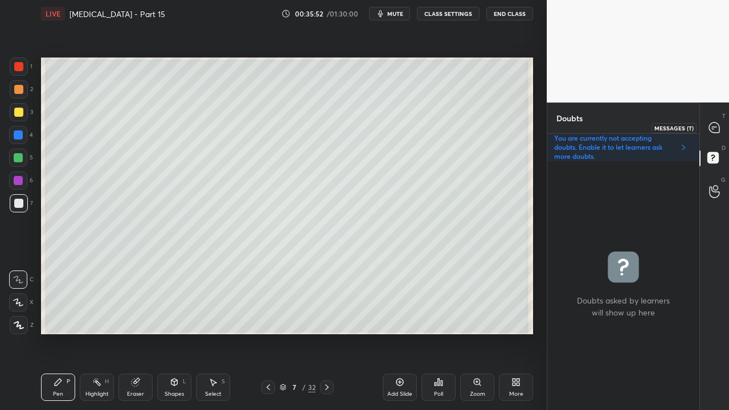
click at [716, 125] on icon at bounding box center [714, 127] width 10 height 10
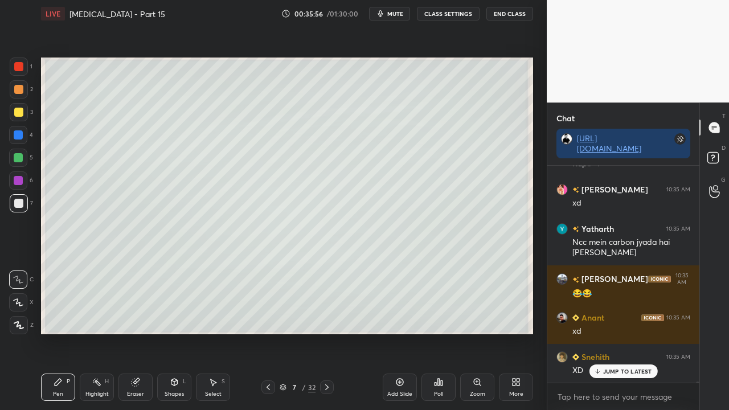
click at [632, 332] on p "JUMP TO LATEST" at bounding box center [627, 371] width 49 height 7
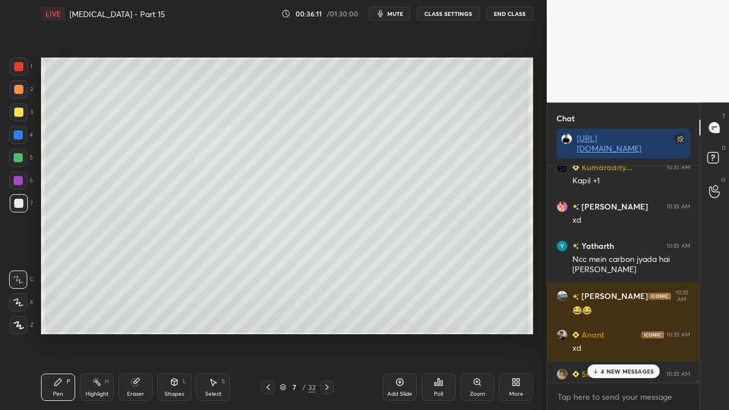
click at [621, 332] on p "4 NEW MESSAGES" at bounding box center [627, 371] width 53 height 7
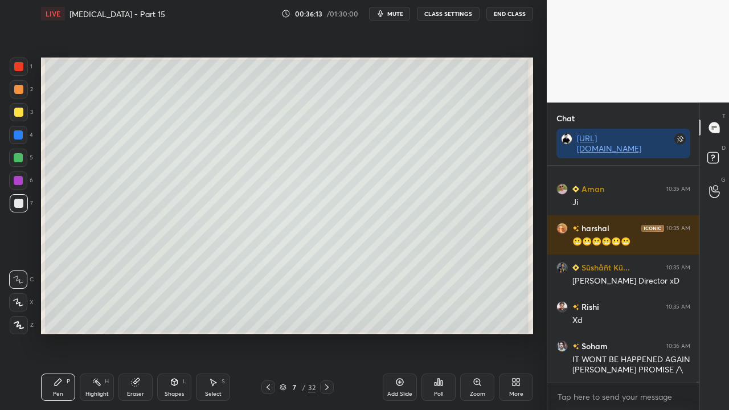
click at [330, 332] on icon at bounding box center [326, 387] width 9 height 9
click at [708, 157] on rect at bounding box center [712, 158] width 11 height 11
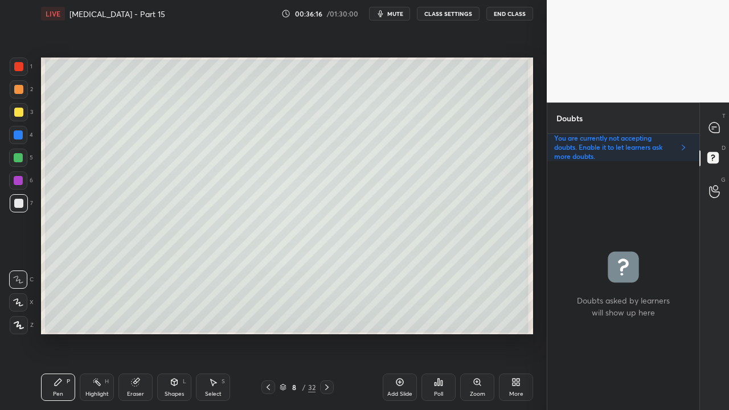
click at [20, 113] on div at bounding box center [18, 112] width 9 height 9
click at [723, 121] on div at bounding box center [714, 127] width 23 height 20
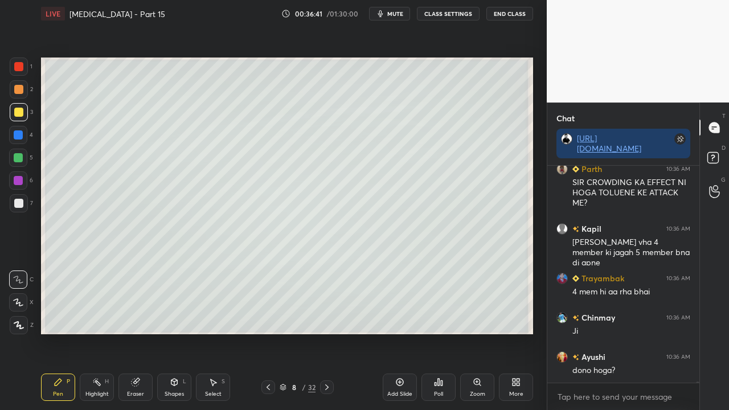
scroll to position [49182, 0]
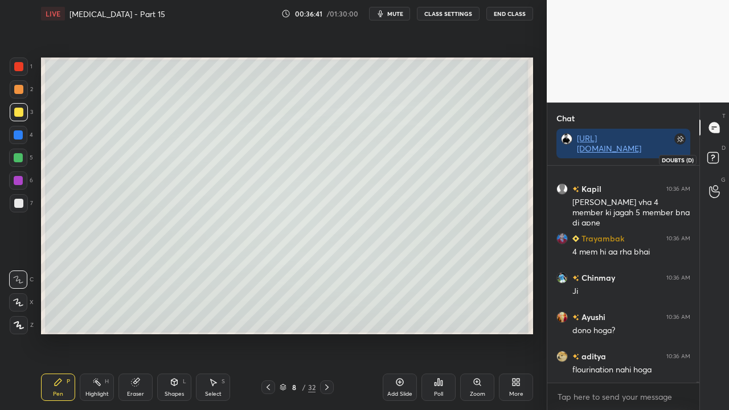
click at [718, 153] on icon at bounding box center [714, 159] width 20 height 20
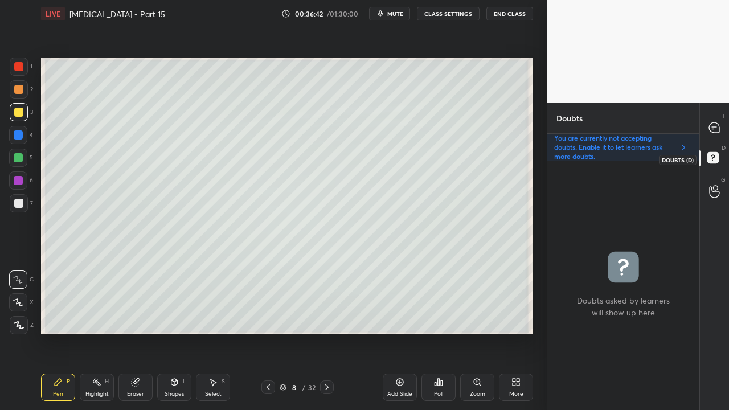
scroll to position [245, 149]
click at [274, 332] on div at bounding box center [268, 387] width 14 height 14
click at [128, 332] on div "Eraser" at bounding box center [135, 386] width 34 height 27
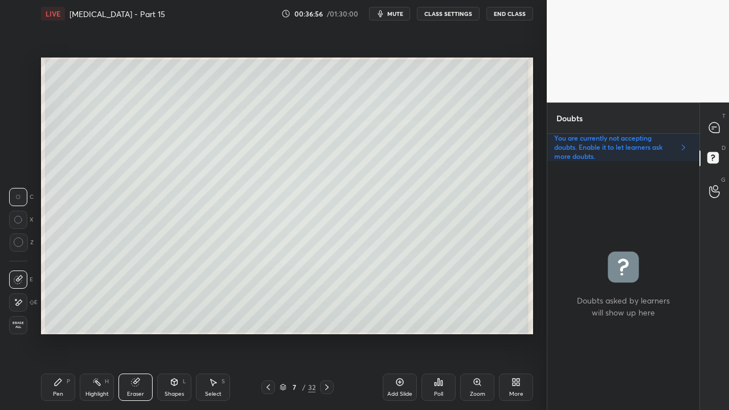
click at [74, 332] on div "Pen P" at bounding box center [58, 386] width 34 height 27
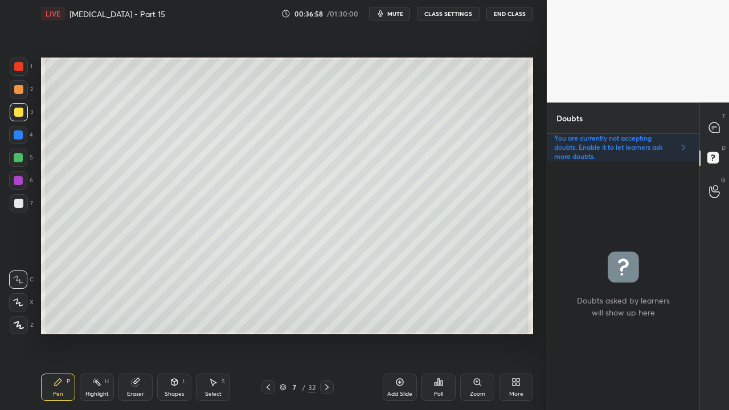
click at [331, 332] on icon at bounding box center [326, 387] width 9 height 9
click at [18, 200] on div at bounding box center [18, 203] width 9 height 9
click at [716, 122] on icon at bounding box center [714, 128] width 12 height 12
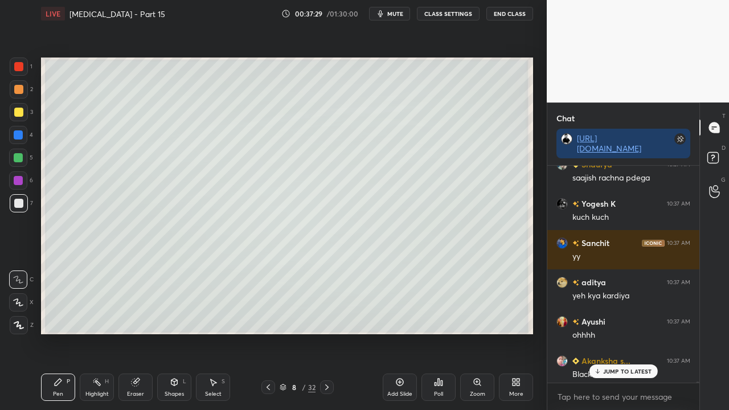
scroll to position [50316, 0]
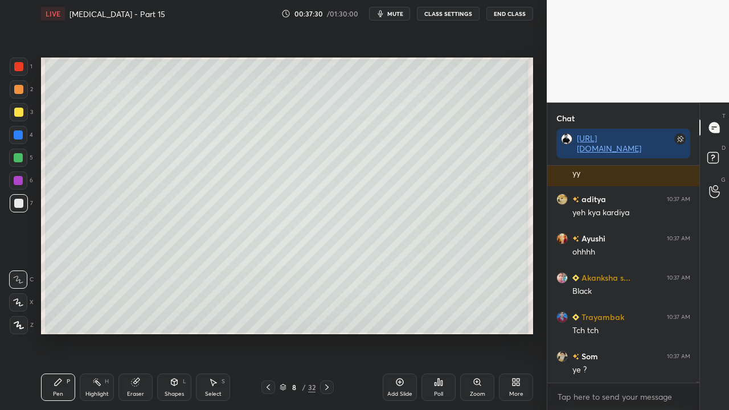
click at [719, 151] on icon at bounding box center [714, 159] width 20 height 20
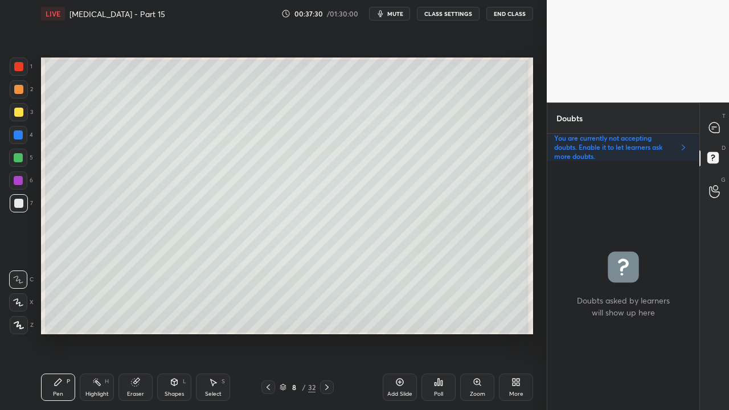
scroll to position [245, 149]
click at [717, 121] on div at bounding box center [714, 127] width 23 height 20
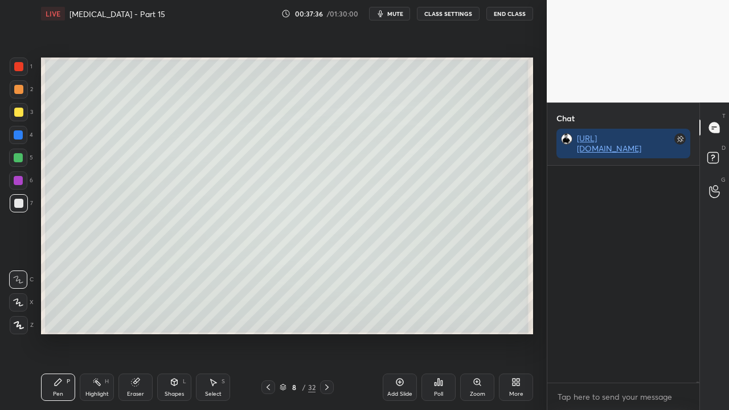
scroll to position [213, 149]
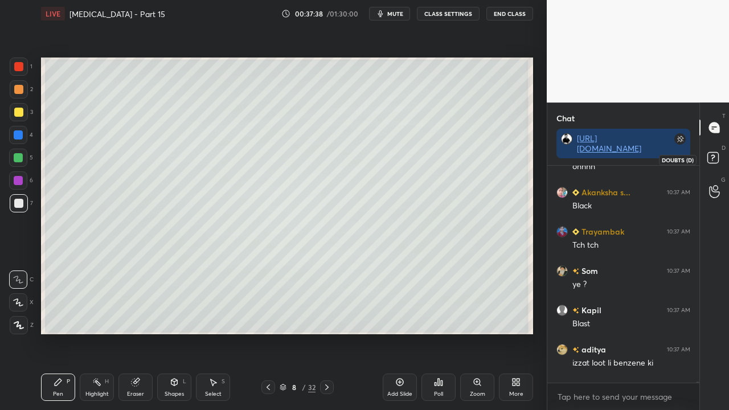
drag, startPoint x: 713, startPoint y: 159, endPoint x: 718, endPoint y: 151, distance: 8.7
click at [714, 159] on rect at bounding box center [712, 158] width 11 height 11
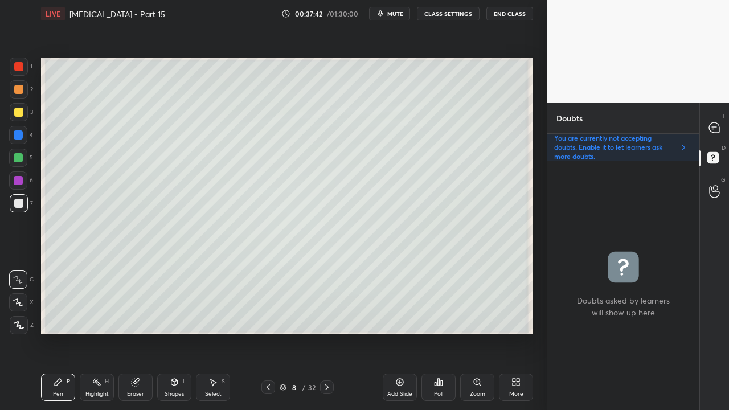
click at [15, 110] on div at bounding box center [18, 112] width 9 height 9
click at [719, 123] on icon at bounding box center [714, 128] width 12 height 12
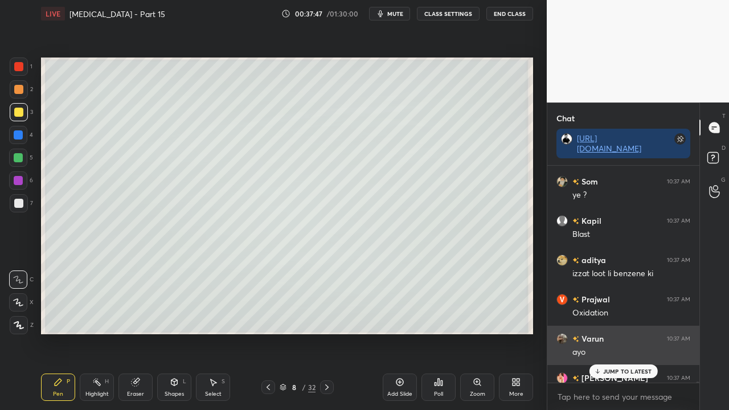
scroll to position [50552, 0]
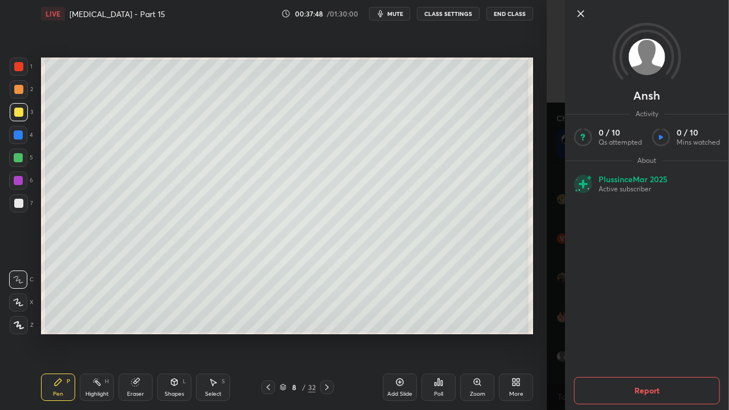
click at [540, 311] on div "1 2 3 4 5 6 7 C X Z C X Z E E Erase all H H LIVE Hydrocarbons - Part 15 00:37:4…" at bounding box center [273, 205] width 547 height 410
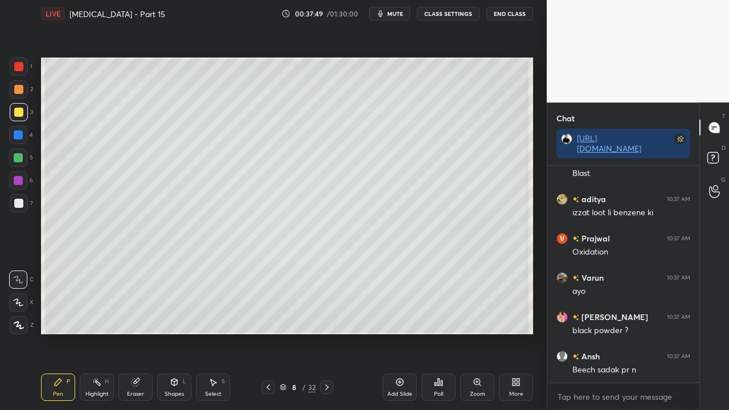
scroll to position [50591, 0]
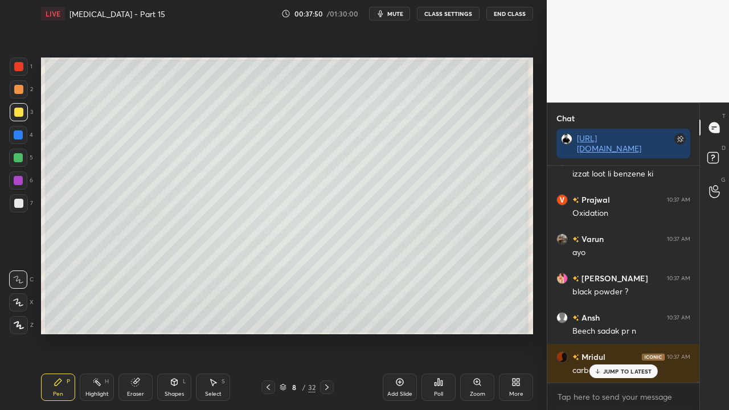
click at [720, 156] on icon at bounding box center [714, 159] width 20 height 20
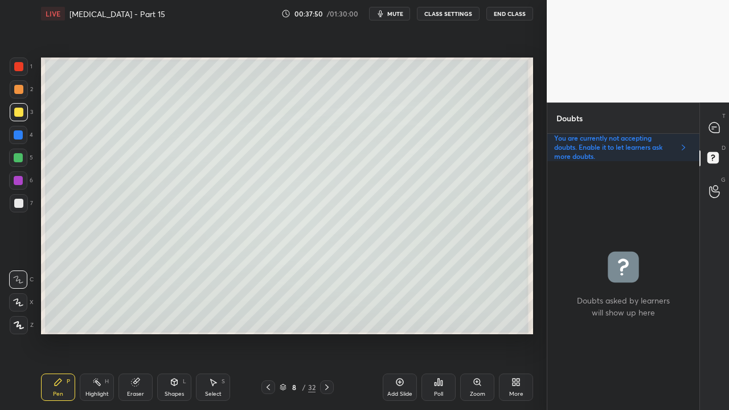
scroll to position [245, 149]
click at [709, 125] on icon at bounding box center [714, 127] width 10 height 10
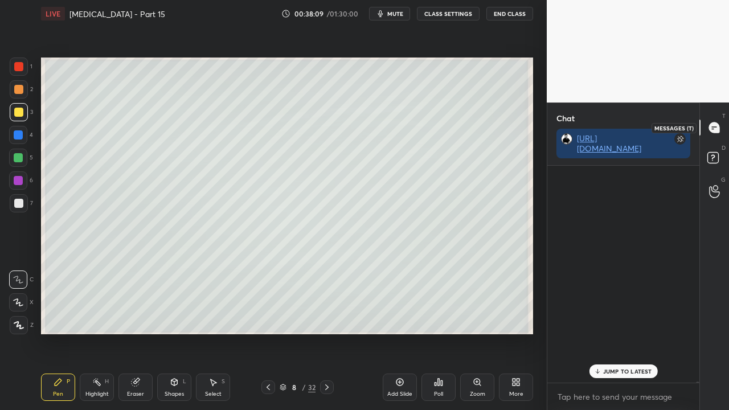
scroll to position [213, 149]
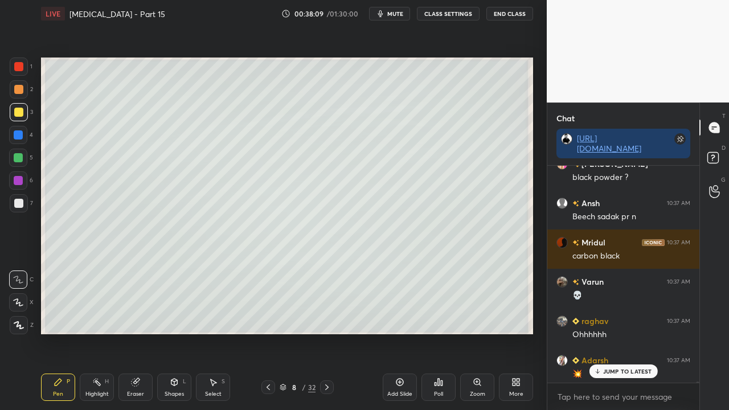
click at [615, 332] on p "JUMP TO LATEST" at bounding box center [627, 371] width 49 height 7
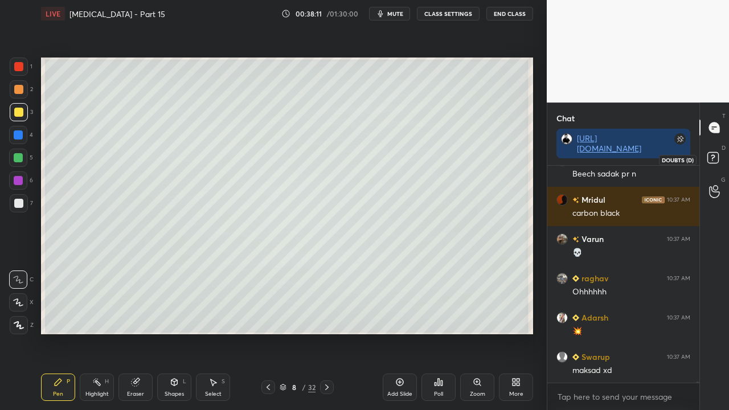
drag, startPoint x: 718, startPoint y: 159, endPoint x: 719, endPoint y: 153, distance: 6.4
click at [718, 159] on icon at bounding box center [714, 159] width 20 height 20
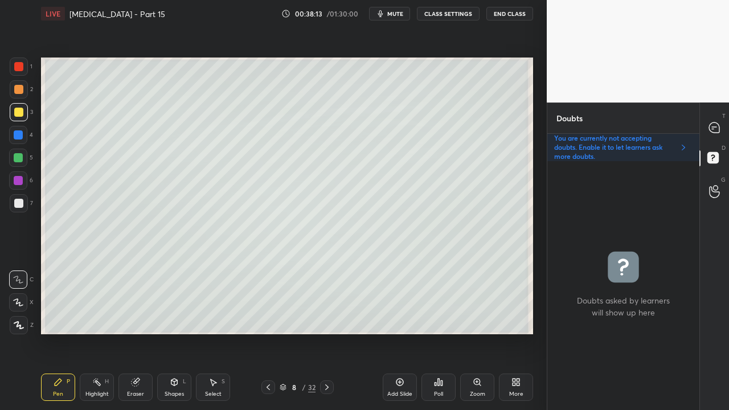
click at [19, 207] on div at bounding box center [18, 203] width 9 height 9
click at [724, 129] on div "T Messages (T)" at bounding box center [714, 128] width 29 height 32
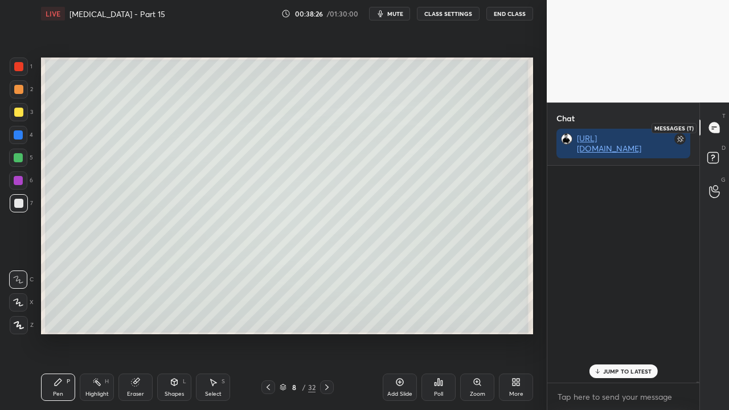
scroll to position [213, 149]
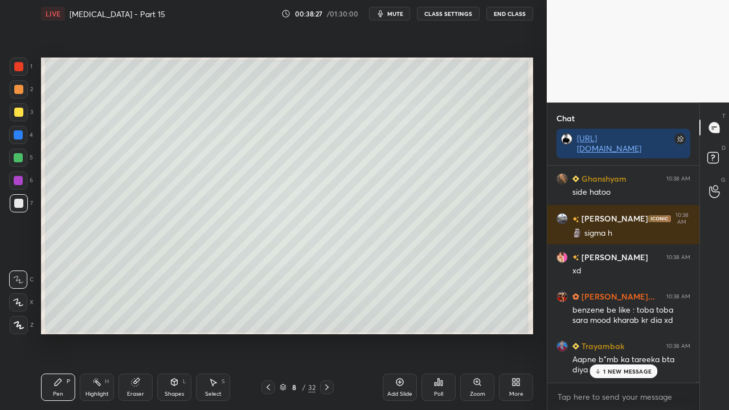
click at [616, 332] on div "1 NEW MESSAGE" at bounding box center [623, 371] width 68 height 14
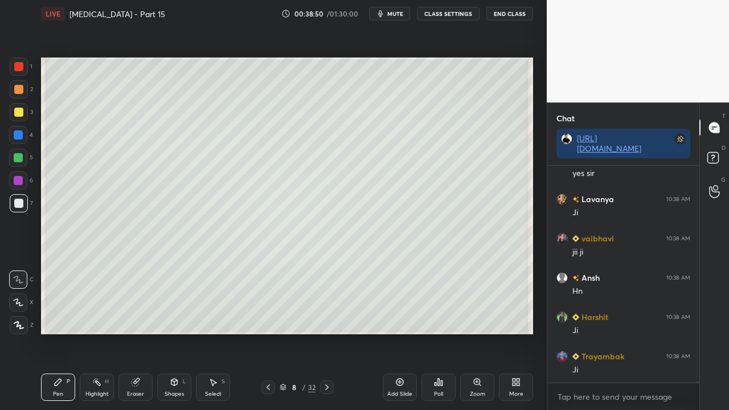
scroll to position [51751, 0]
click at [717, 153] on rect at bounding box center [712, 158] width 11 height 11
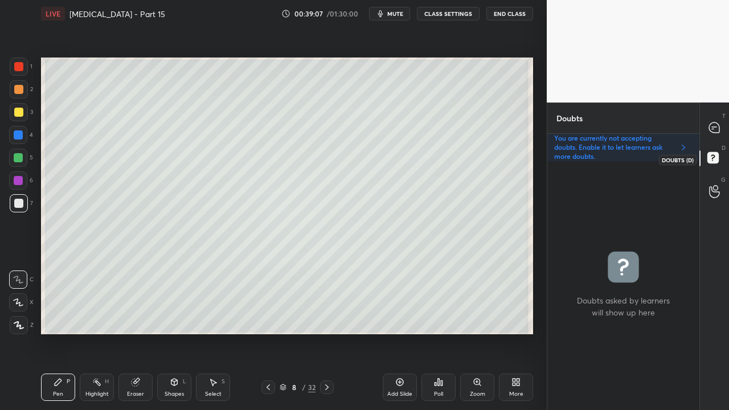
scroll to position [3, 3]
click at [716, 128] on icon at bounding box center [714, 127] width 10 height 10
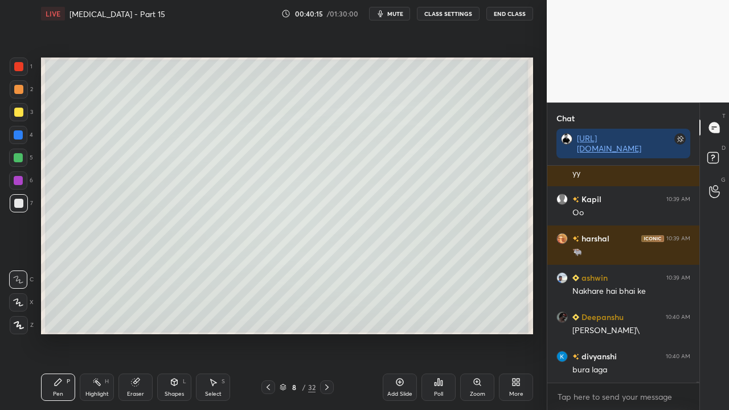
scroll to position [52586, 0]
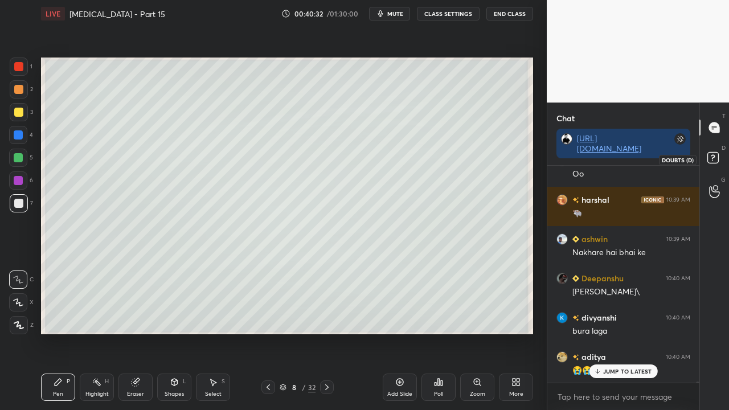
click at [724, 153] on icon at bounding box center [714, 159] width 20 height 20
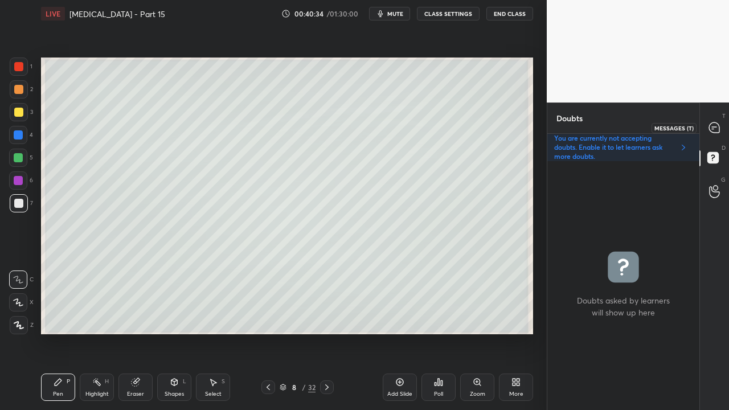
click at [721, 129] on div at bounding box center [714, 127] width 23 height 20
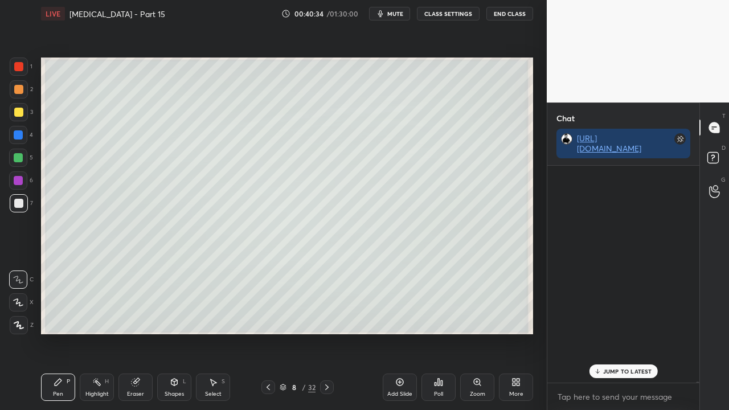
scroll to position [213, 149]
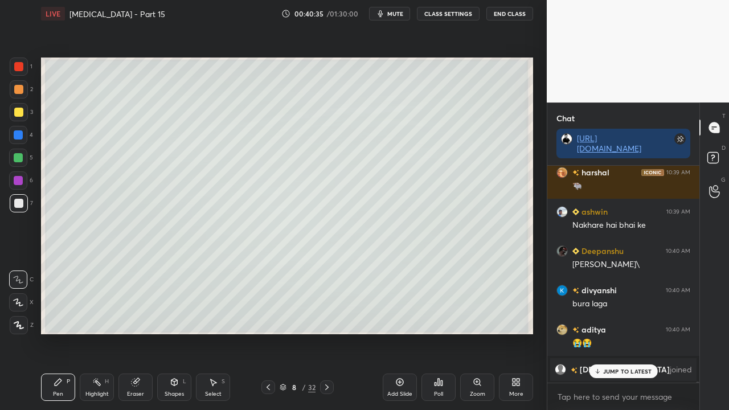
drag, startPoint x: 618, startPoint y: 368, endPoint x: 611, endPoint y: 359, distance: 11.8
click at [619, 332] on p "JUMP TO LATEST" at bounding box center [627, 371] width 49 height 7
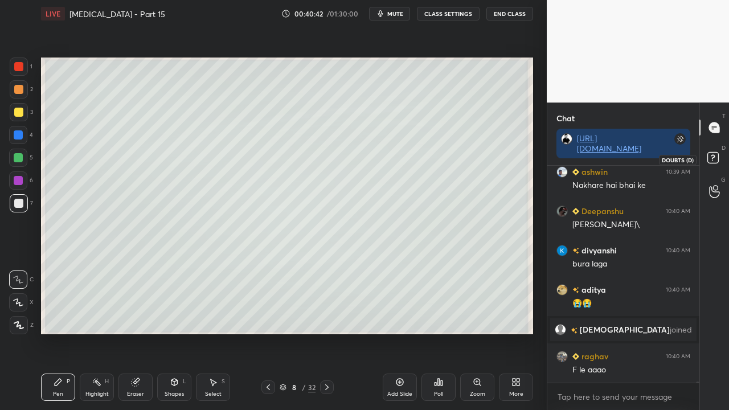
click at [720, 158] on icon at bounding box center [714, 159] width 20 height 20
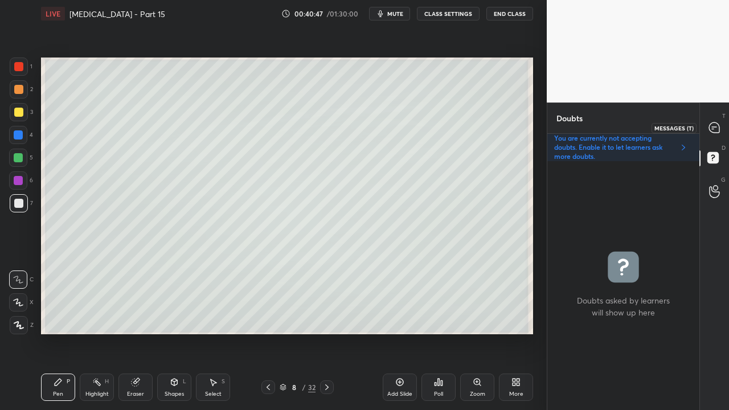
click at [716, 129] on icon at bounding box center [714, 127] width 10 height 10
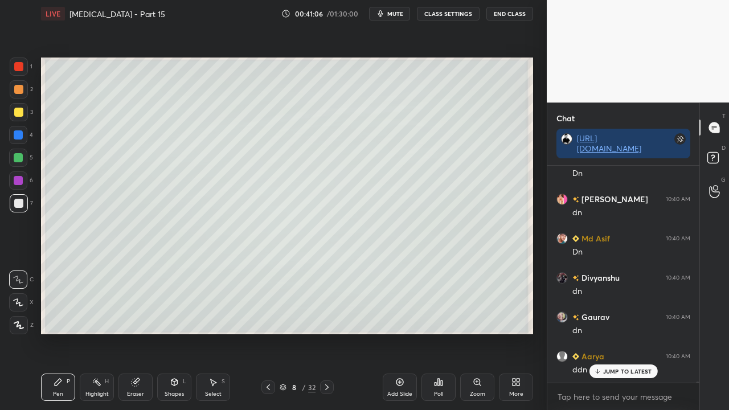
scroll to position [53241, 0]
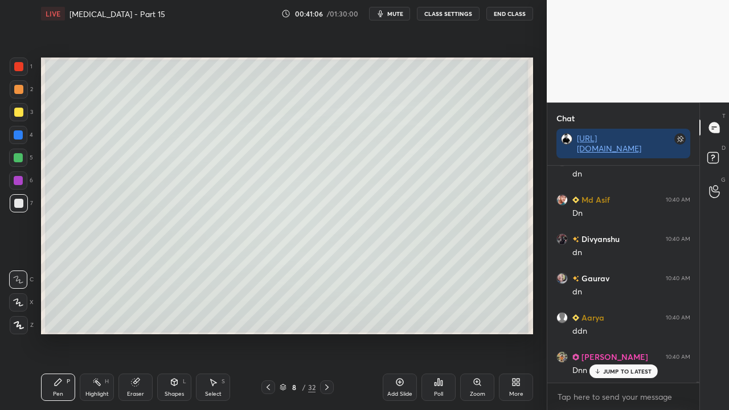
click at [328, 332] on icon at bounding box center [326, 387] width 9 height 9
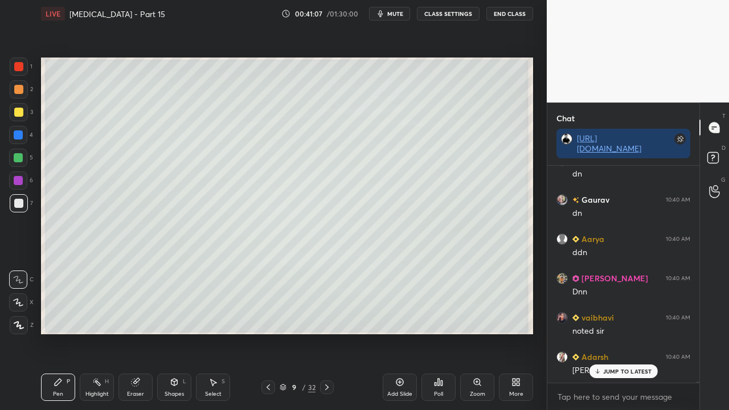
click at [268, 332] on icon at bounding box center [268, 387] width 9 height 9
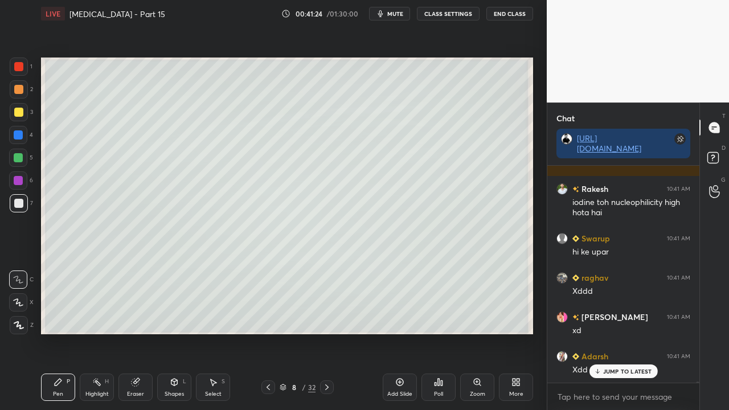
scroll to position [53644, 0]
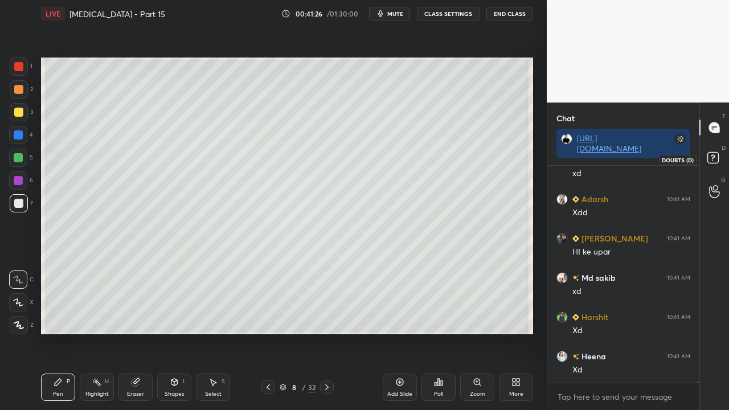
click at [718, 161] on rect at bounding box center [712, 158] width 11 height 11
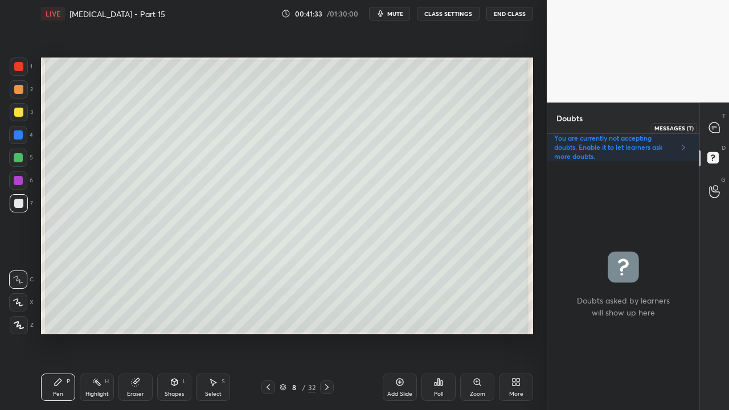
click at [718, 126] on icon at bounding box center [714, 128] width 12 height 12
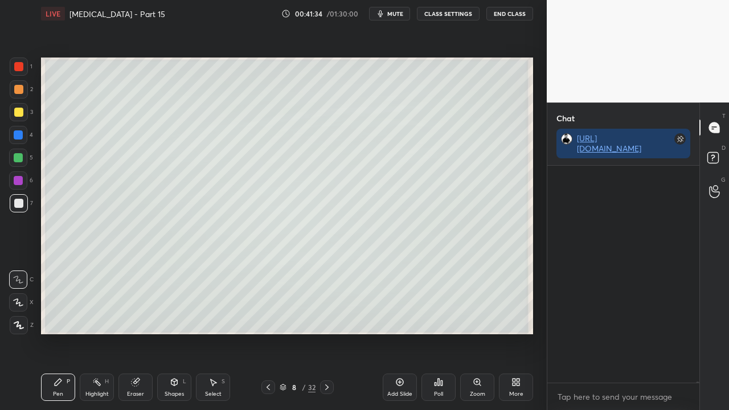
scroll to position [3, 3]
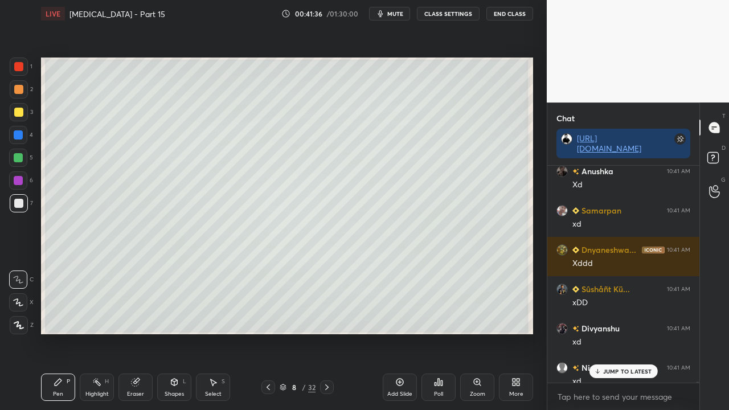
click at [700, 200] on div "T Messages (T) D Doubts (D) G Raise Hand (G)" at bounding box center [714, 255] width 30 height 307
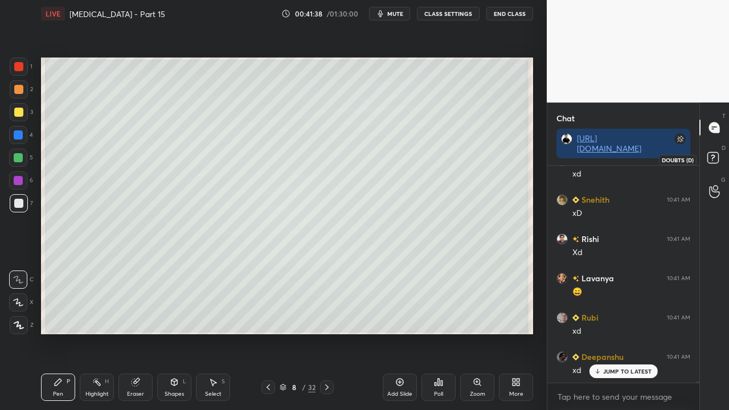
click at [717, 155] on rect at bounding box center [712, 158] width 11 height 11
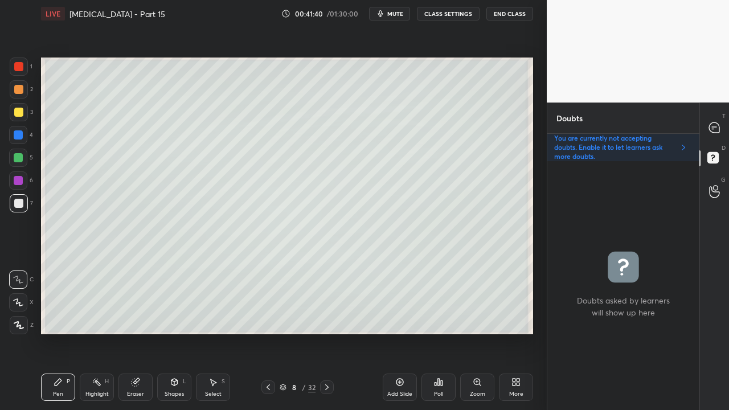
click at [326, 332] on icon at bounding box center [326, 387] width 9 height 9
click at [18, 112] on div at bounding box center [18, 112] width 9 height 9
click at [717, 125] on icon at bounding box center [714, 127] width 10 height 10
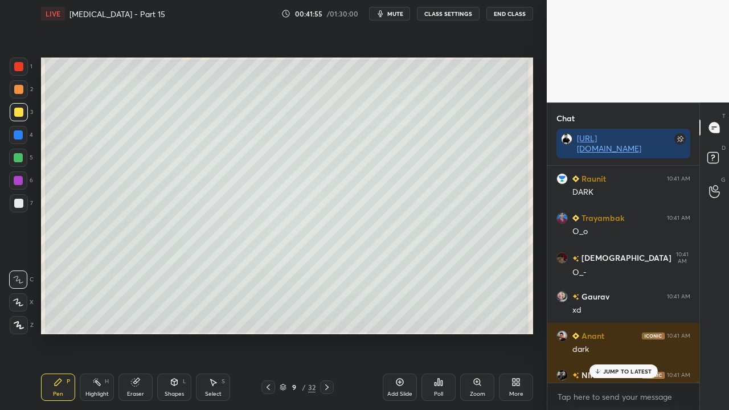
click at [604, 332] on div "JUMP TO LATEST" at bounding box center [623, 371] width 68 height 14
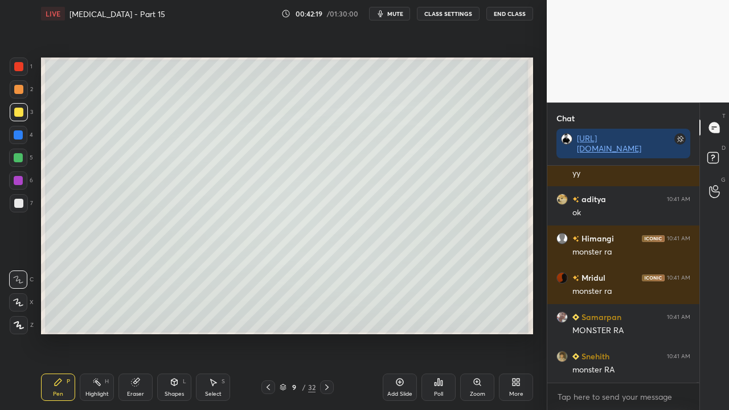
scroll to position [56074, 0]
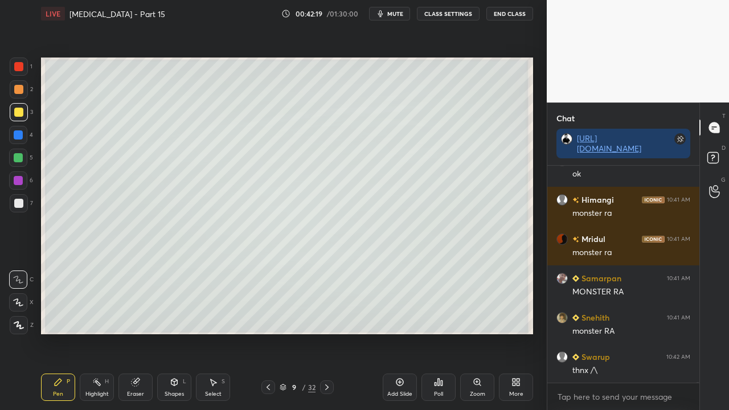
click at [138, 332] on div "Eraser" at bounding box center [135, 386] width 34 height 27
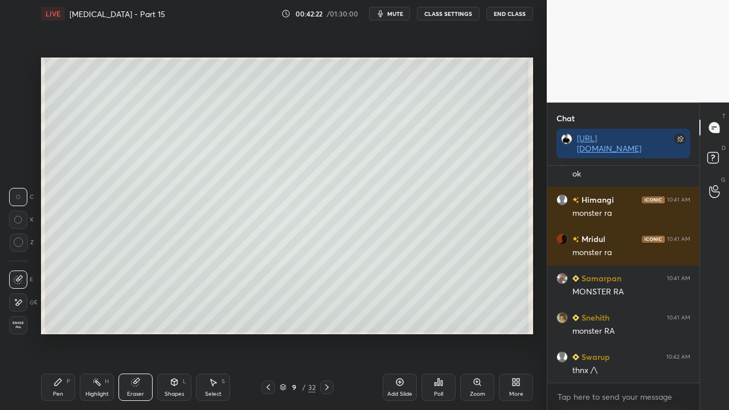
click at [63, 332] on div "Pen P" at bounding box center [58, 386] width 34 height 27
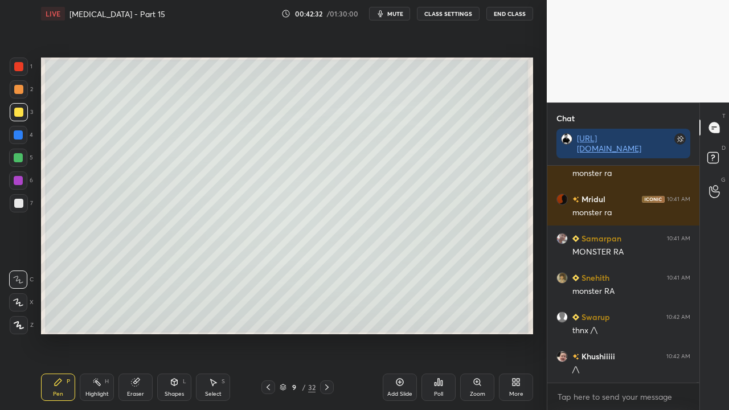
scroll to position [56153, 0]
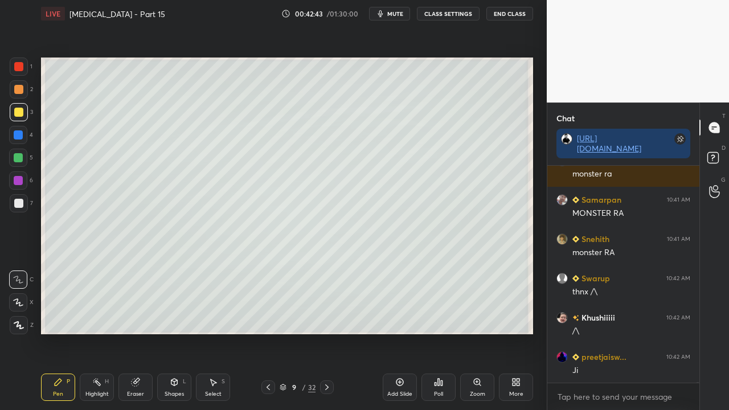
click at [725, 161] on div "D Doubts (D)" at bounding box center [714, 159] width 29 height 32
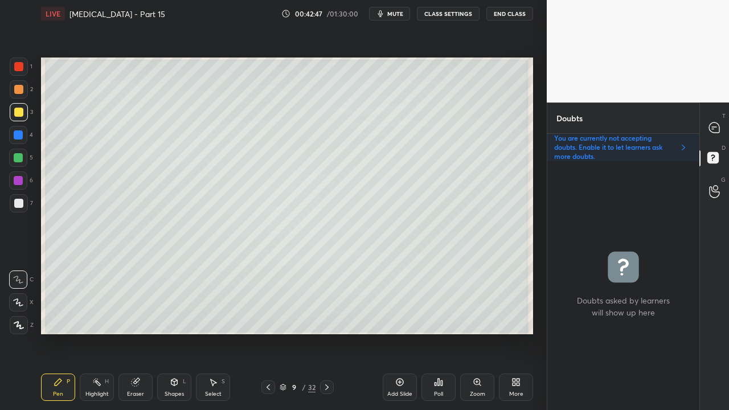
click at [268, 332] on icon at bounding box center [268, 387] width 9 height 9
click at [331, 332] on div at bounding box center [327, 387] width 14 height 14
click at [715, 125] on icon at bounding box center [714, 127] width 10 height 10
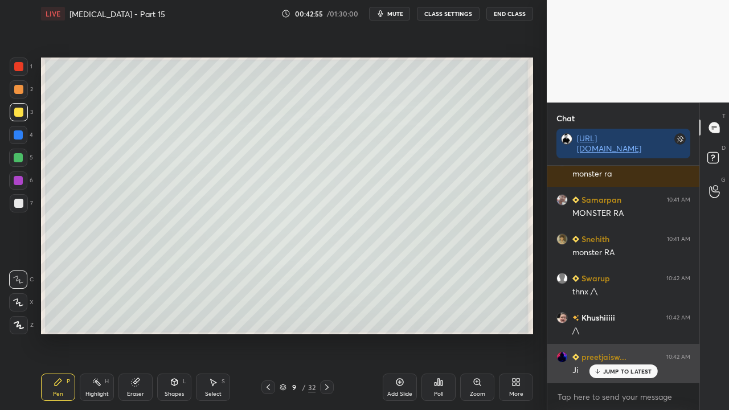
scroll to position [213, 149]
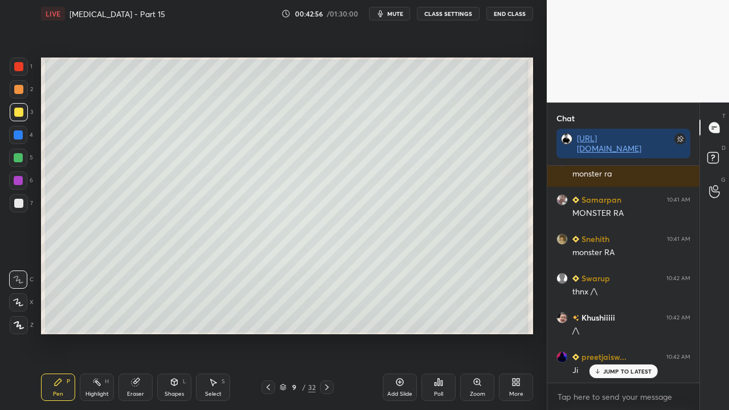
click at [626, 332] on p "JUMP TO LATEST" at bounding box center [627, 371] width 49 height 7
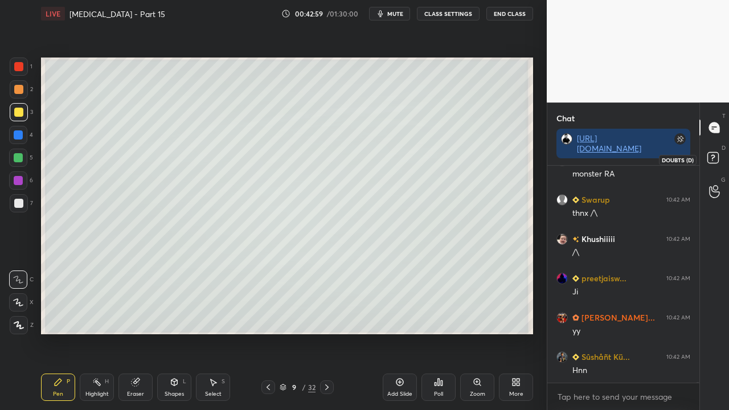
scroll to position [56271, 0]
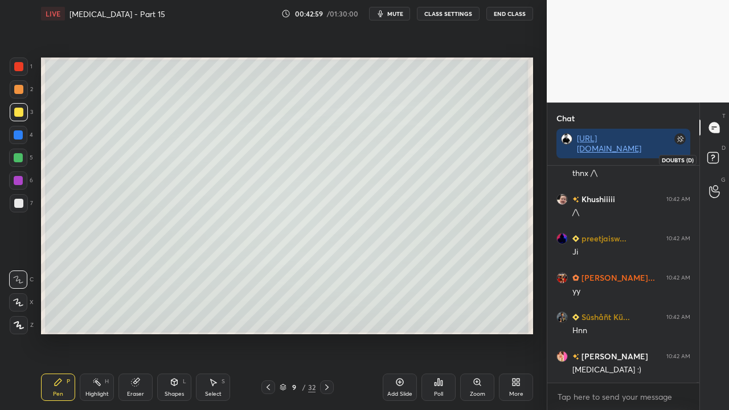
click at [713, 159] on rect at bounding box center [712, 158] width 11 height 11
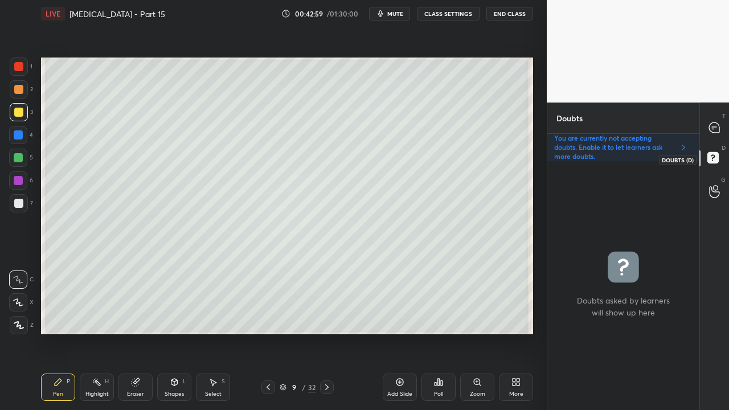
scroll to position [245, 149]
click at [714, 123] on icon at bounding box center [714, 127] width 10 height 10
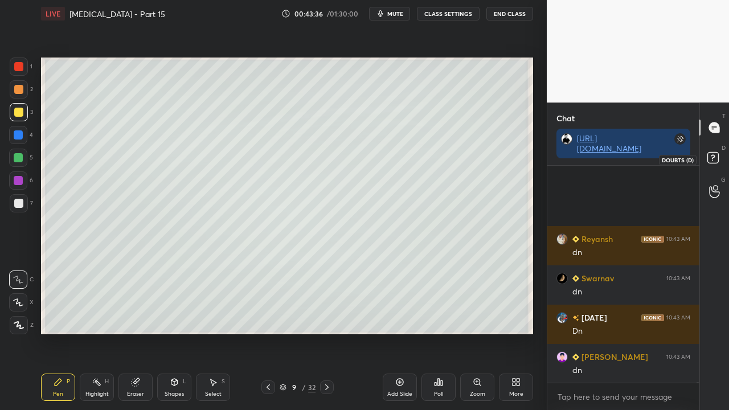
scroll to position [57224, 0]
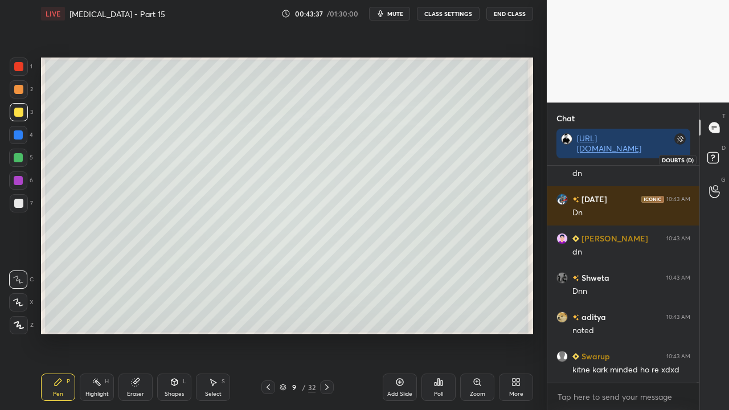
click at [712, 157] on icon at bounding box center [714, 159] width 20 height 20
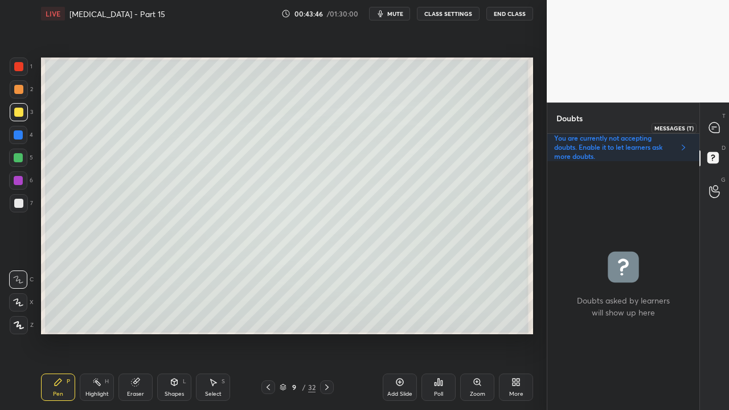
click at [720, 129] on div at bounding box center [714, 127] width 23 height 20
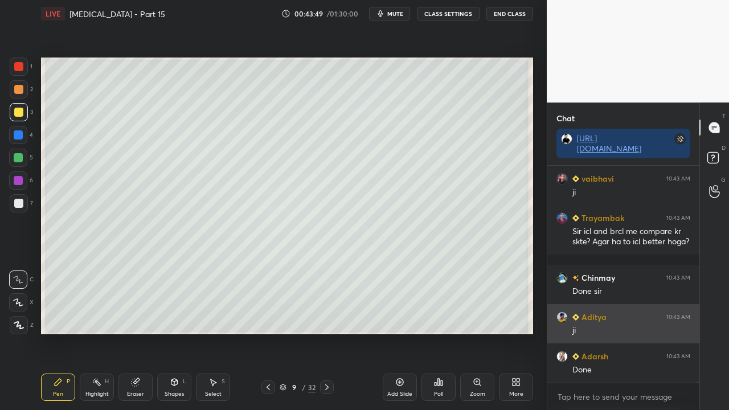
scroll to position [58151, 0]
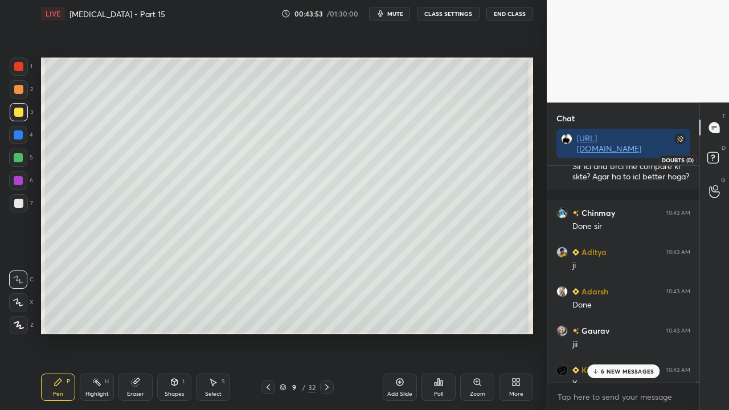
click at [713, 156] on rect at bounding box center [712, 158] width 11 height 11
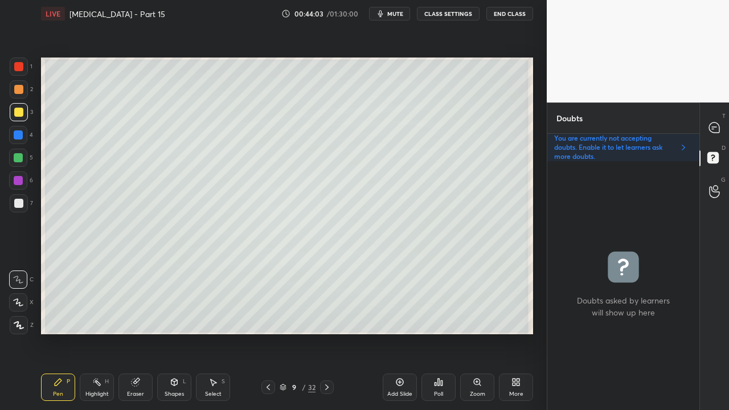
click at [324, 332] on icon at bounding box center [326, 387] width 9 height 9
click at [722, 125] on div at bounding box center [714, 127] width 23 height 20
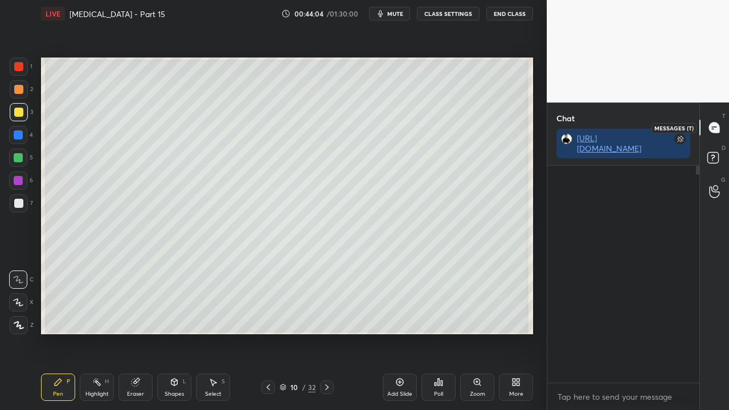
scroll to position [213, 149]
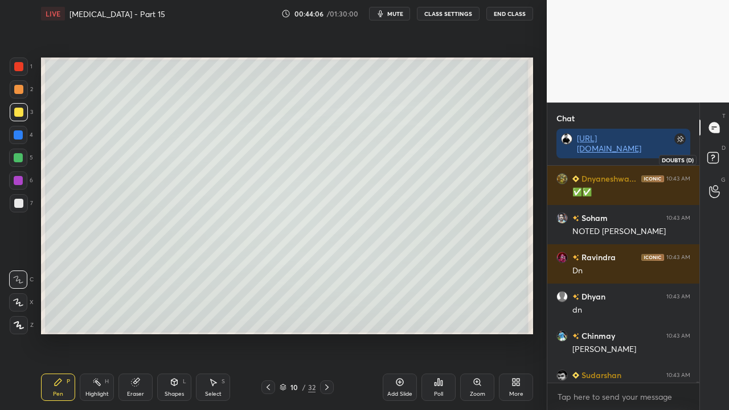
click at [718, 161] on rect at bounding box center [712, 158] width 11 height 11
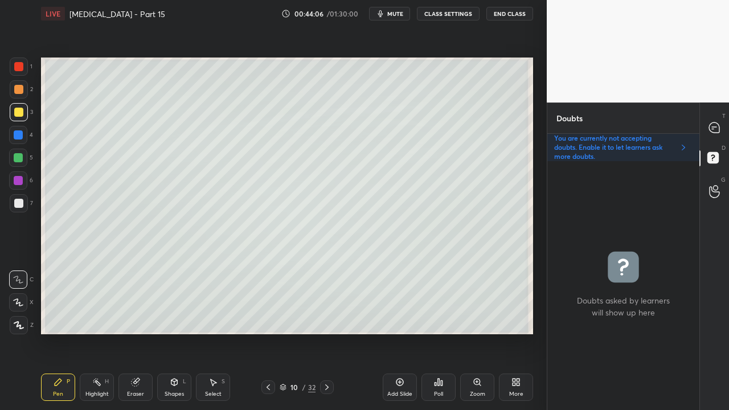
scroll to position [245, 149]
click at [266, 332] on icon at bounding box center [268, 387] width 9 height 9
click at [721, 134] on div at bounding box center [714, 127] width 23 height 20
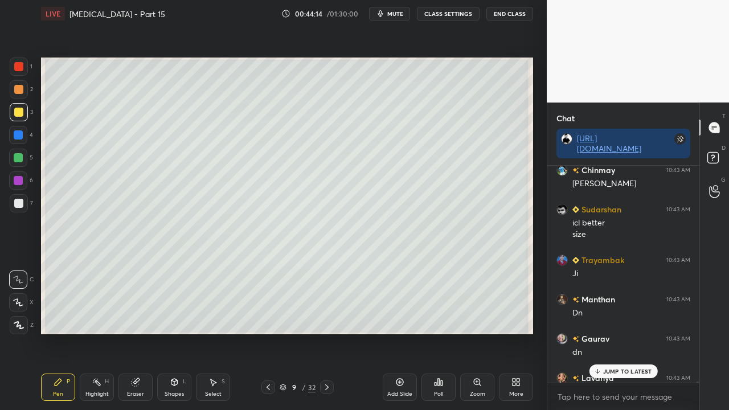
click at [610, 332] on div "JUMP TO LATEST" at bounding box center [623, 371] width 68 height 14
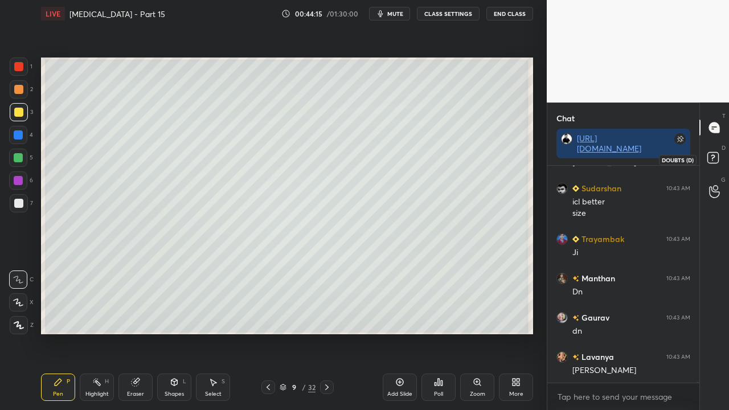
click at [722, 156] on icon at bounding box center [714, 159] width 20 height 20
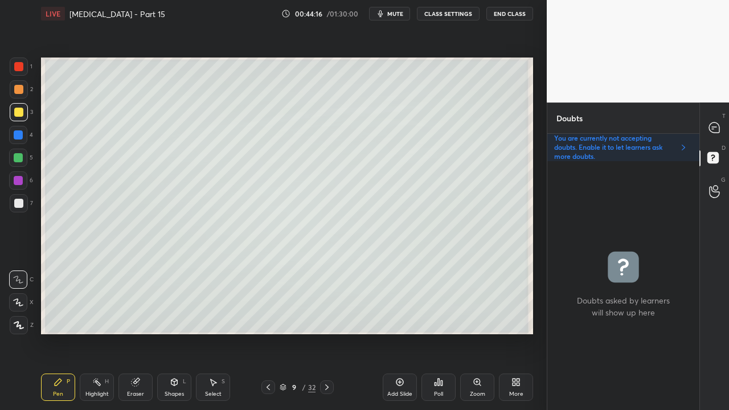
click at [270, 332] on icon at bounding box center [268, 387] width 9 height 9
click at [329, 332] on icon at bounding box center [326, 387] width 9 height 9
click at [718, 122] on div at bounding box center [714, 127] width 23 height 20
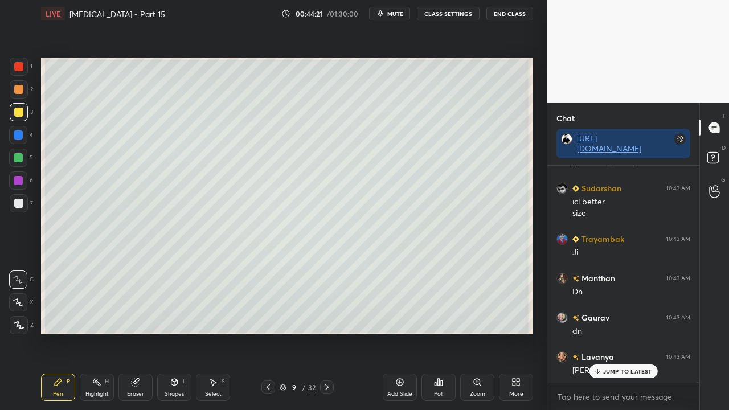
click at [604, 332] on div "Kelly 10:43 AM Ntd ashwin 10:43 AM Ok Anshul 10:43 AM dn Harshit 10:43 AM Dn La…" at bounding box center [623, 274] width 152 height 217
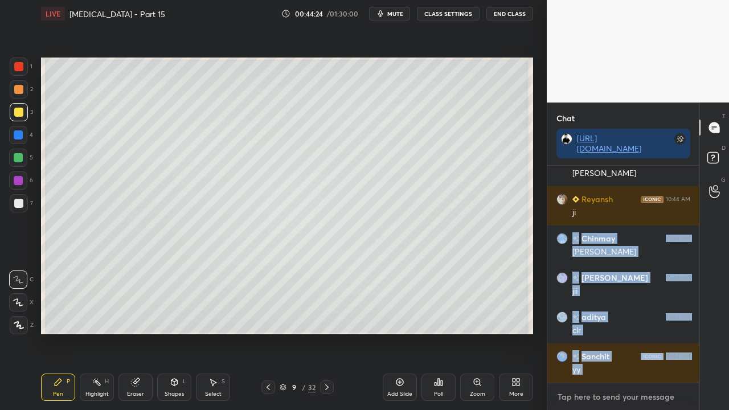
click at [603, 332] on textarea at bounding box center [623, 397] width 134 height 18
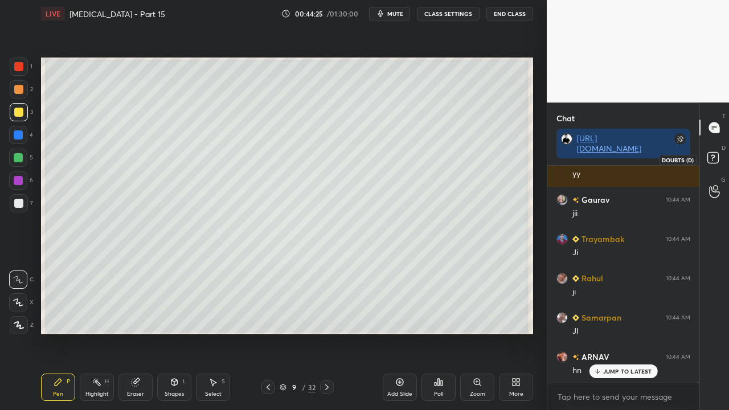
click at [714, 151] on icon at bounding box center [714, 159] width 20 height 20
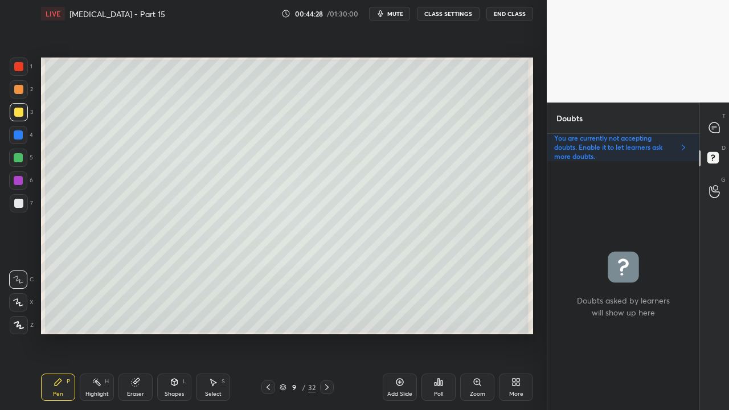
click at [13, 202] on div at bounding box center [19, 203] width 18 height 18
click at [329, 332] on icon at bounding box center [326, 387] width 9 height 9
click at [716, 124] on icon at bounding box center [714, 127] width 10 height 10
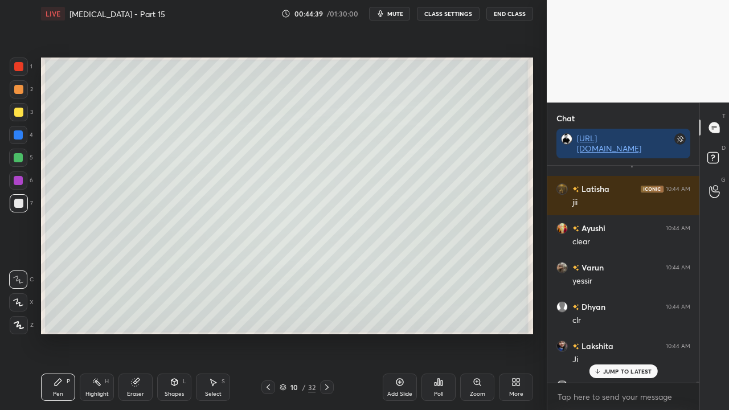
click at [606, 332] on p "JUMP TO LATEST" at bounding box center [627, 371] width 49 height 7
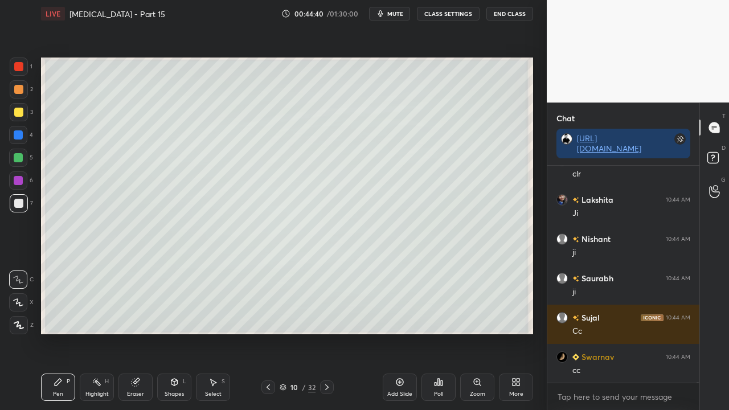
click at [369, 332] on div "Setting up your live class Poll for secs No correct answer Start poll" at bounding box center [286, 195] width 501 height 337
click at [19, 114] on div at bounding box center [18, 112] width 9 height 9
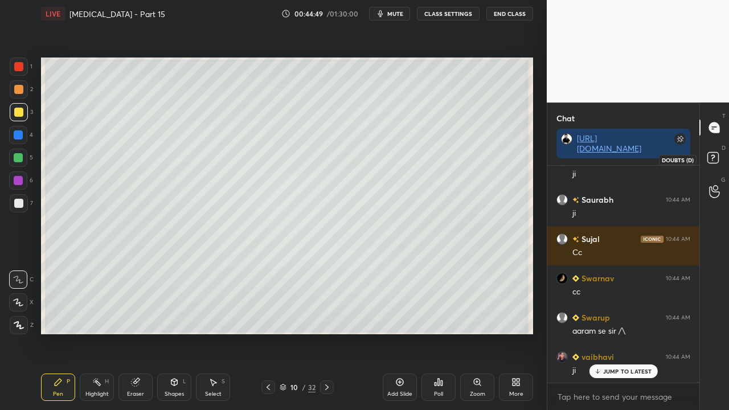
click at [715, 153] on rect at bounding box center [712, 158] width 11 height 11
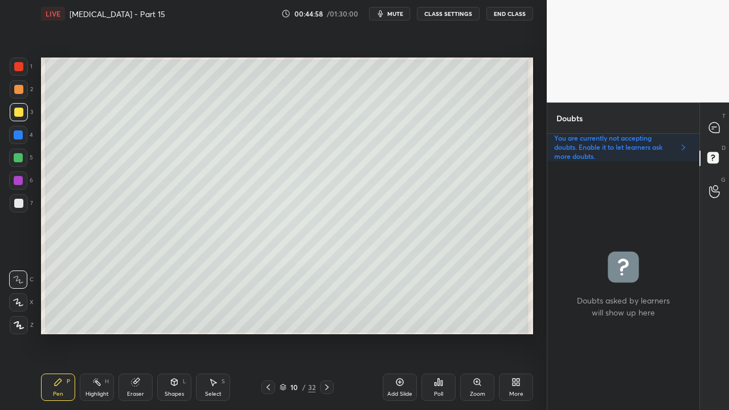
click at [725, 125] on div at bounding box center [714, 127] width 23 height 20
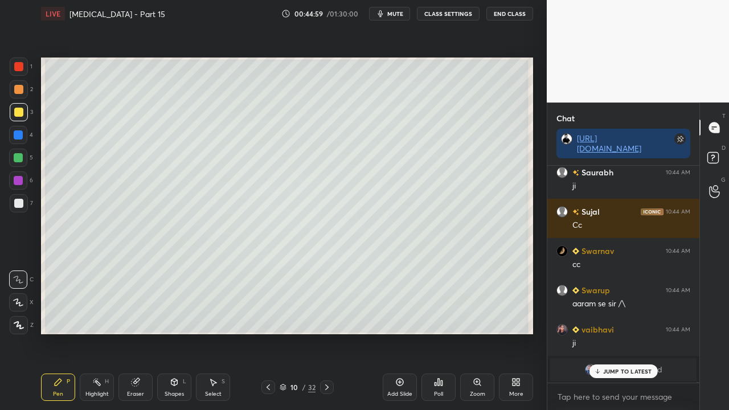
drag, startPoint x: 618, startPoint y: 373, endPoint x: 584, endPoint y: 357, distance: 37.9
click at [618, 332] on p "JUMP TO LATEST" at bounding box center [627, 371] width 49 height 7
click at [630, 332] on span "Parinita" at bounding box center [625, 369] width 30 height 9
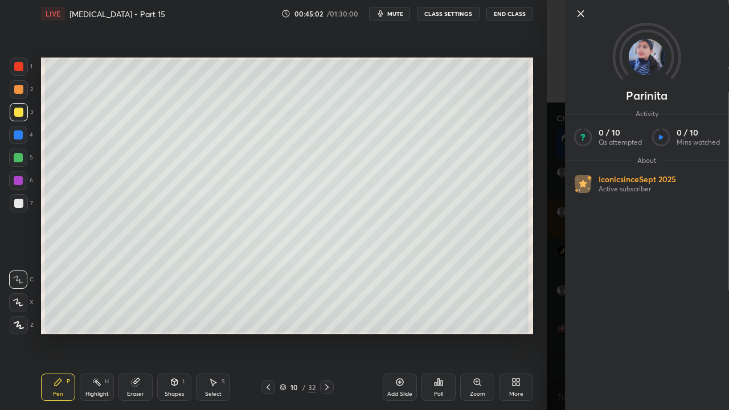
click at [549, 135] on div "Parinita Activity 0 / 10 Qs attempted 0 / 10 Mins watched About Iconic since Se…" at bounding box center [638, 205] width 182 height 410
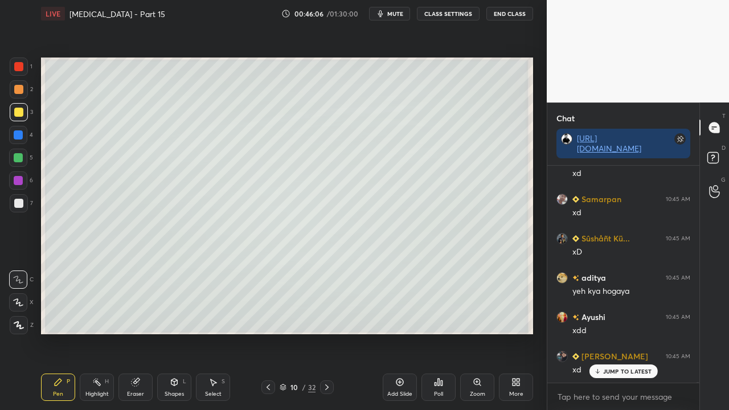
scroll to position [55320, 0]
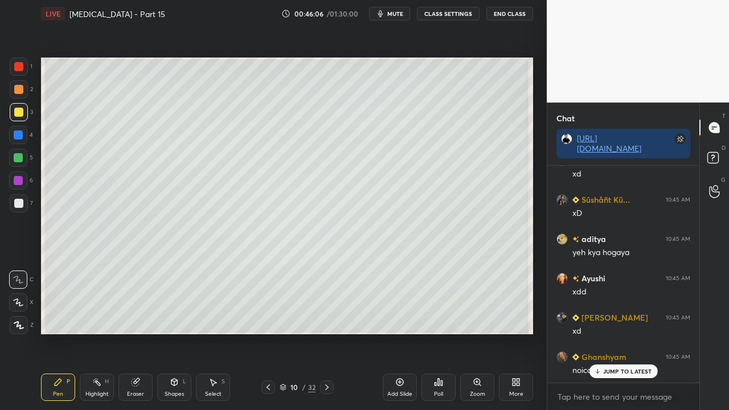
click at [138, 332] on icon at bounding box center [135, 382] width 7 height 7
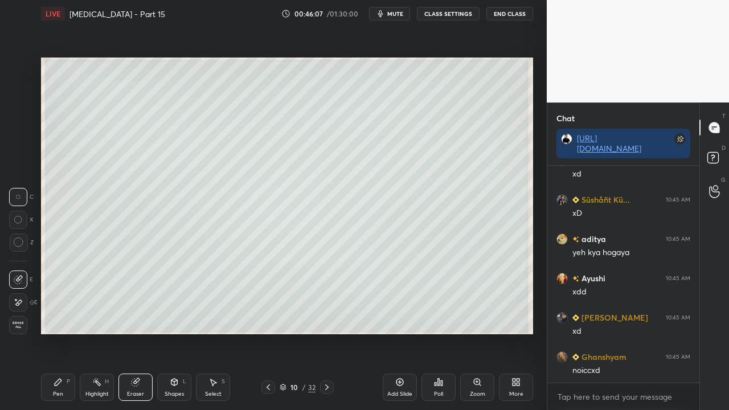
scroll to position [55360, 0]
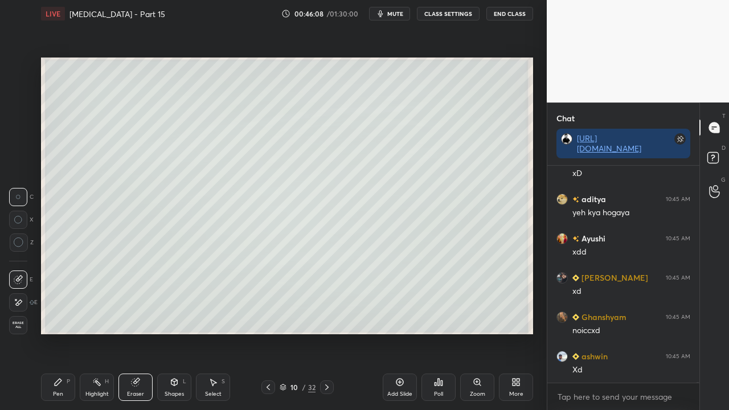
drag, startPoint x: 72, startPoint y: 385, endPoint x: 77, endPoint y: 381, distance: 7.3
click at [76, 332] on div "Pen P Highlight H Eraser Shapes L Select S" at bounding box center [126, 386] width 171 height 27
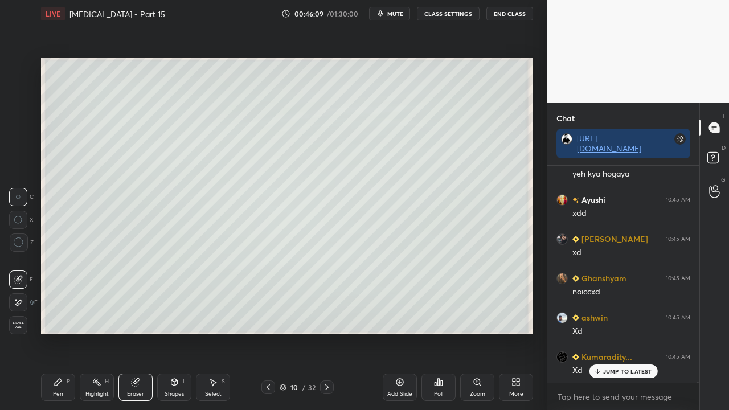
click at [722, 150] on icon at bounding box center [714, 159] width 20 height 20
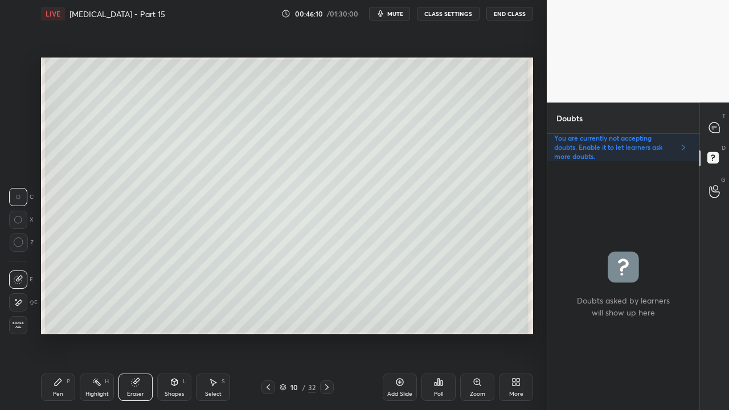
drag, startPoint x: 61, startPoint y: 388, endPoint x: 65, endPoint y: 384, distance: 6.1
click at [63, 332] on div "Pen P" at bounding box center [58, 386] width 34 height 27
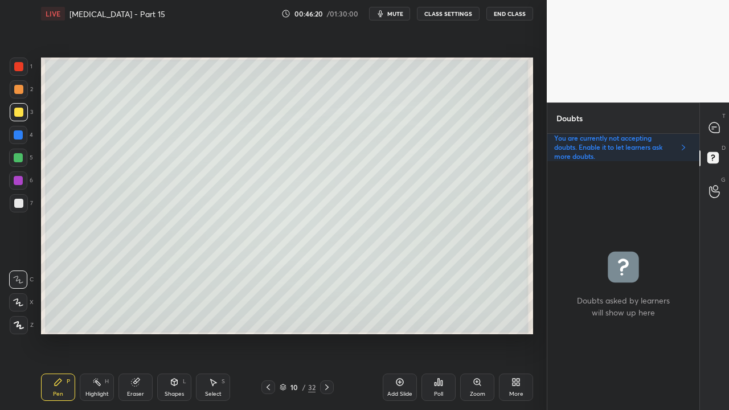
click at [722, 125] on div at bounding box center [714, 127] width 23 height 20
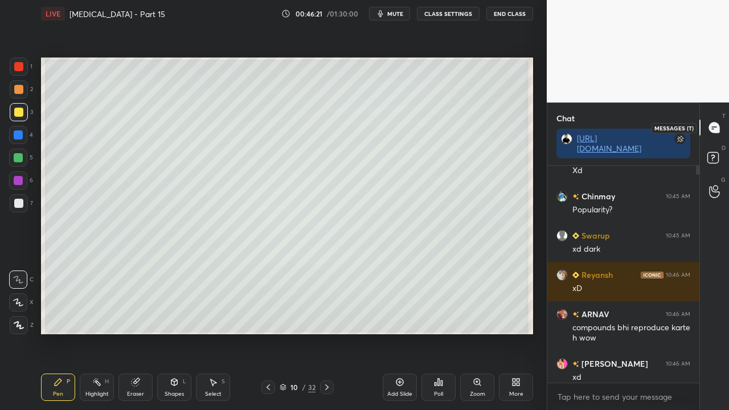
scroll to position [213, 149]
click at [630, 332] on p "JUMP TO LATEST" at bounding box center [627, 371] width 49 height 7
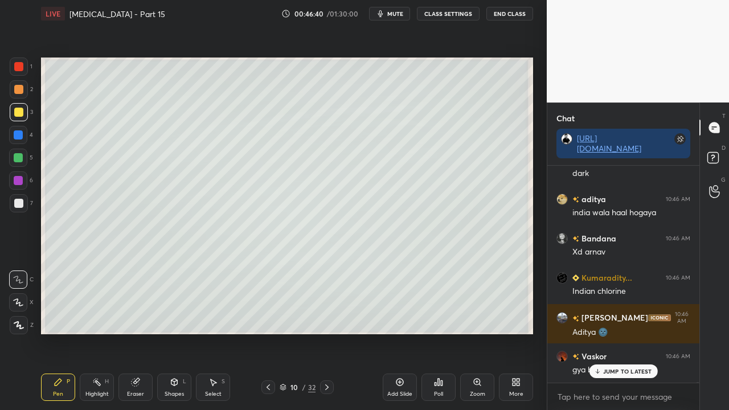
scroll to position [56181, 0]
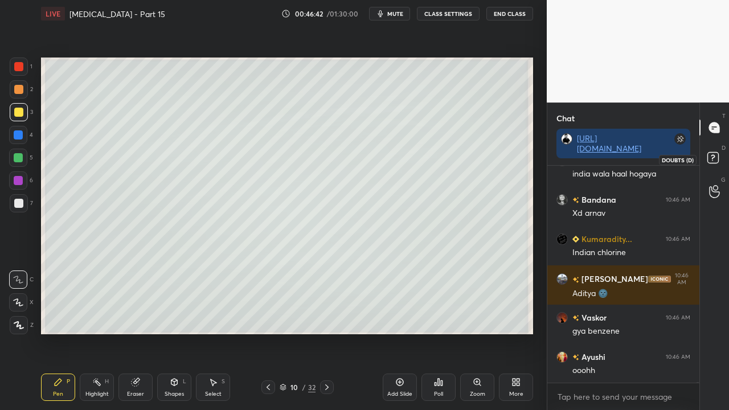
click at [717, 156] on rect at bounding box center [712, 158] width 11 height 11
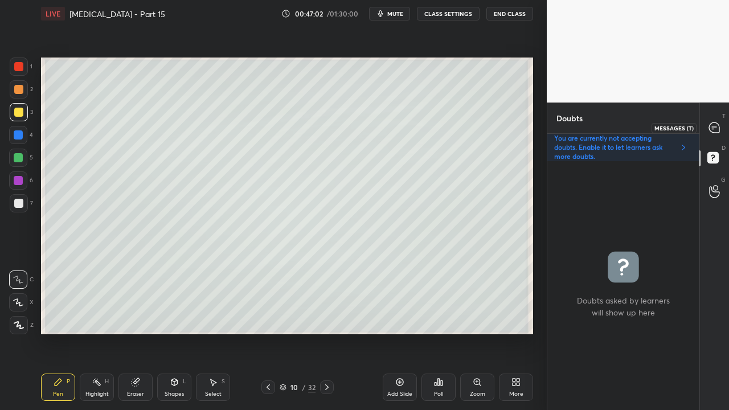
click at [716, 124] on icon at bounding box center [714, 127] width 10 height 10
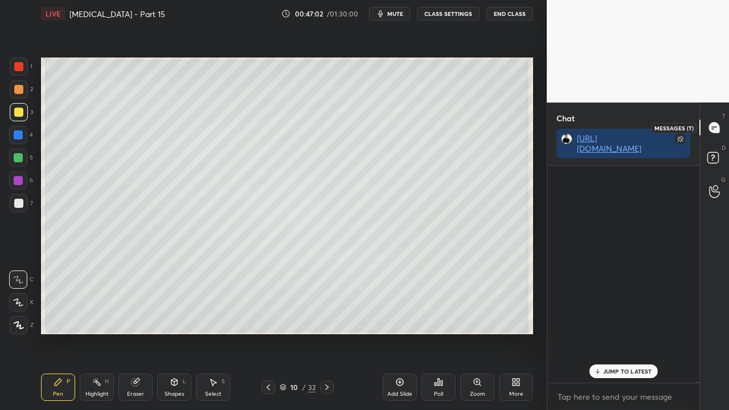
scroll to position [213, 149]
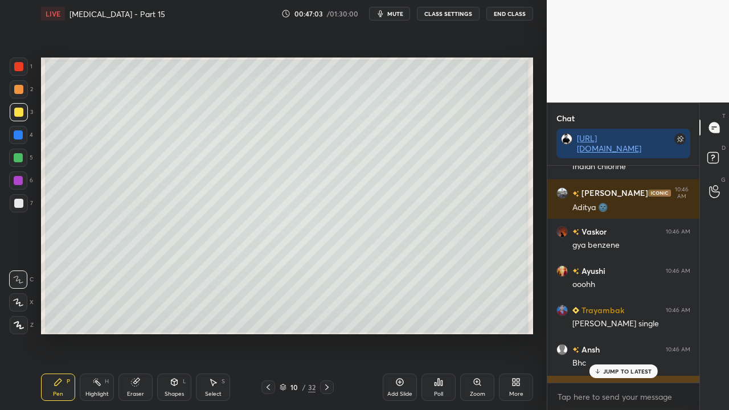
drag, startPoint x: 621, startPoint y: 373, endPoint x: 597, endPoint y: 379, distance: 24.6
click at [621, 332] on p "JUMP TO LATEST" at bounding box center [627, 371] width 49 height 7
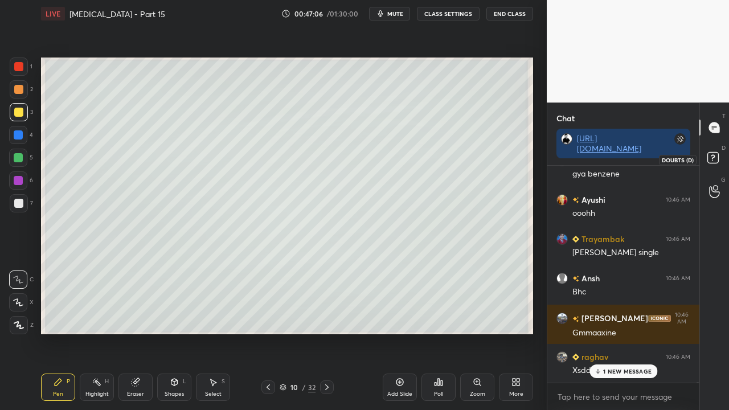
scroll to position [56378, 0]
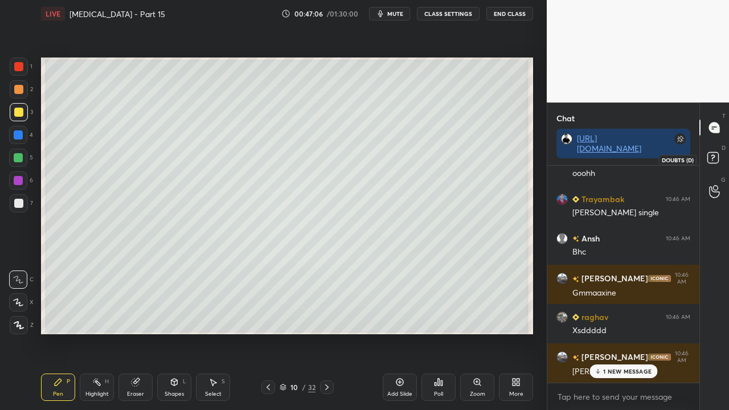
click at [718, 154] on icon at bounding box center [714, 159] width 20 height 20
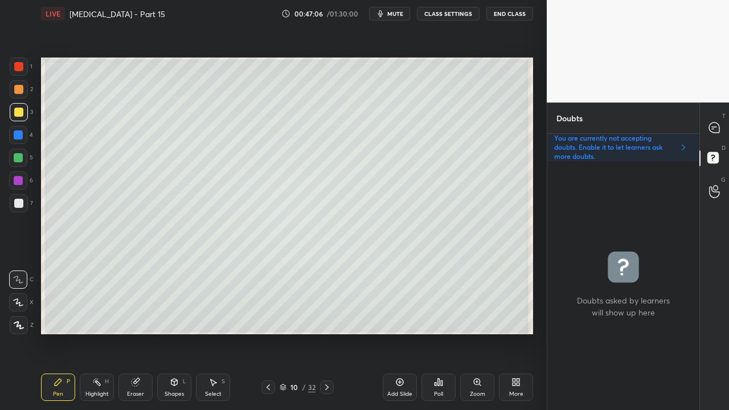
scroll to position [245, 149]
click at [721, 126] on div at bounding box center [714, 127] width 23 height 20
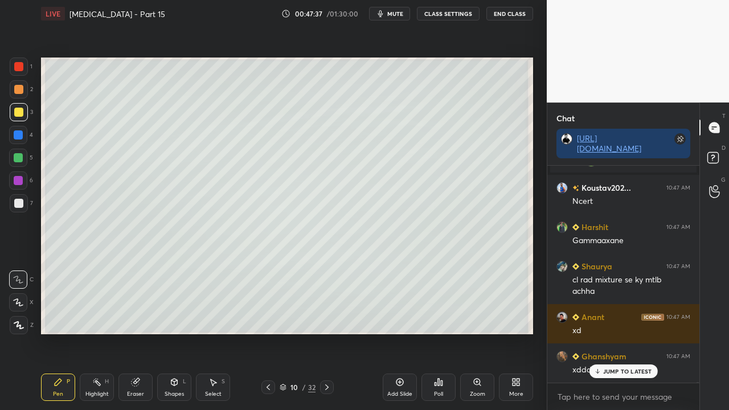
scroll to position [56691, 0]
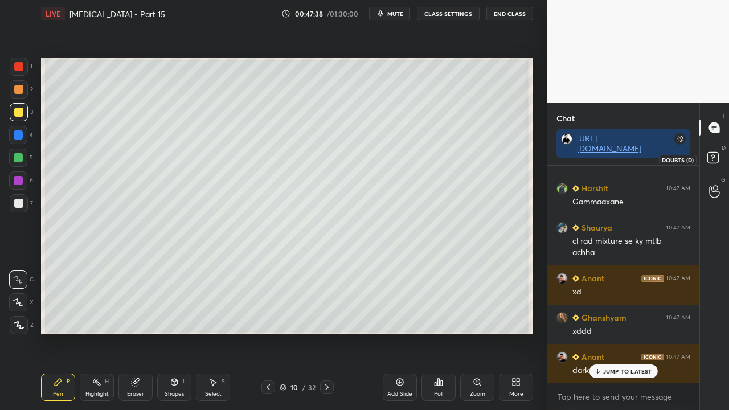
click at [715, 155] on rect at bounding box center [712, 158] width 11 height 11
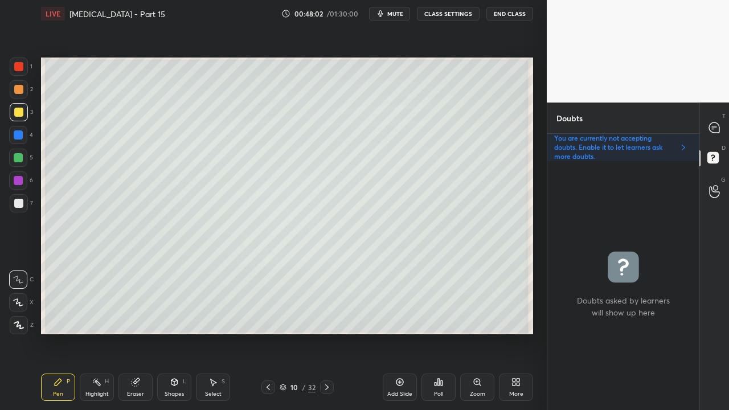
drag, startPoint x: 713, startPoint y: 141, endPoint x: 708, endPoint y: 137, distance: 6.2
click at [713, 140] on div "T Messages (T)" at bounding box center [714, 128] width 29 height 32
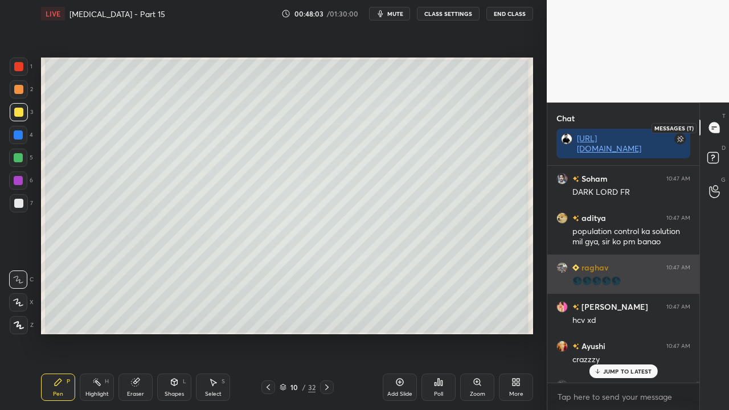
scroll to position [213, 149]
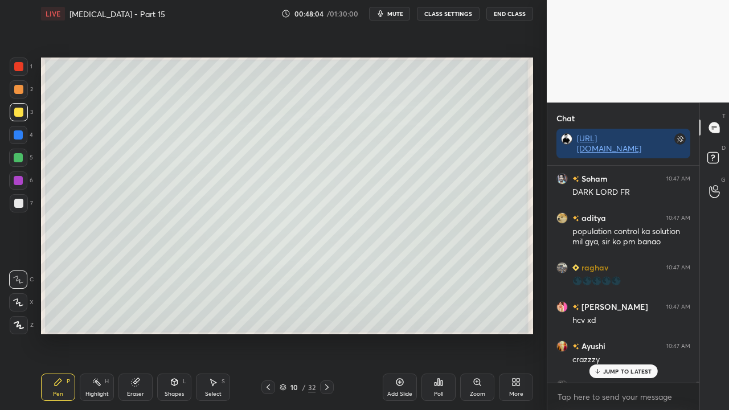
drag, startPoint x: 623, startPoint y: 368, endPoint x: 582, endPoint y: 376, distance: 41.9
click at [622, 332] on p "JUMP TO LATEST" at bounding box center [627, 371] width 49 height 7
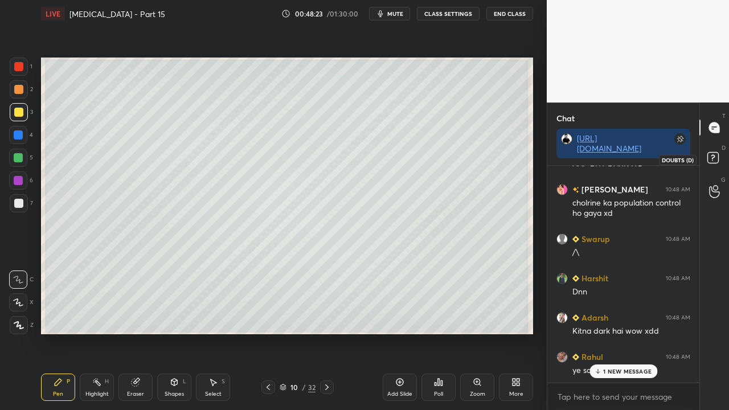
scroll to position [57919, 0]
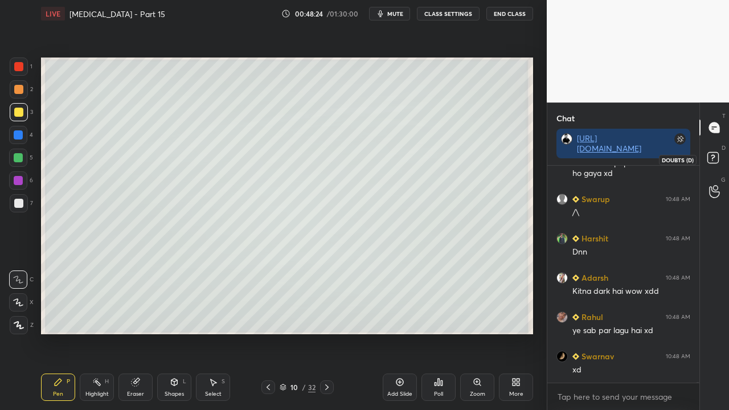
click at [717, 157] on rect at bounding box center [712, 158] width 11 height 11
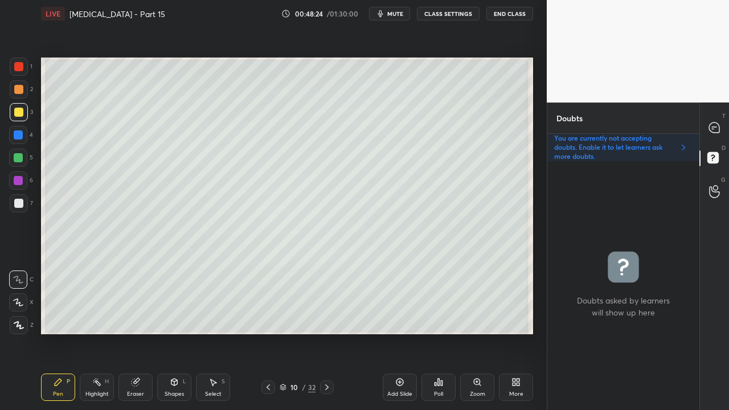
scroll to position [245, 149]
click at [395, 17] on span "mute" at bounding box center [395, 14] width 16 height 8
click at [394, 14] on span "unmute" at bounding box center [394, 14] width 24 height 8
click at [714, 129] on icon at bounding box center [714, 127] width 10 height 10
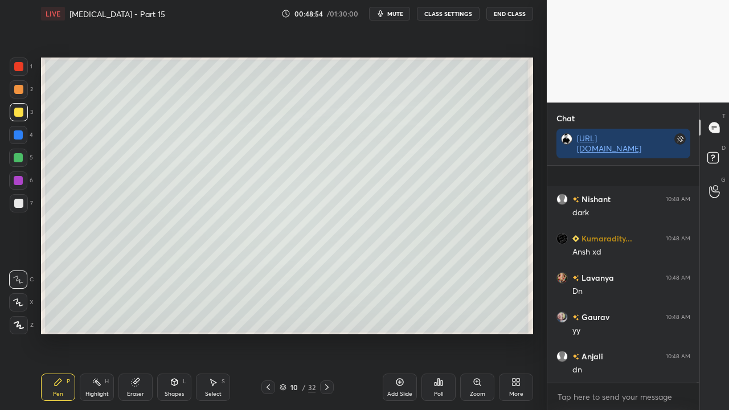
scroll to position [59058, 0]
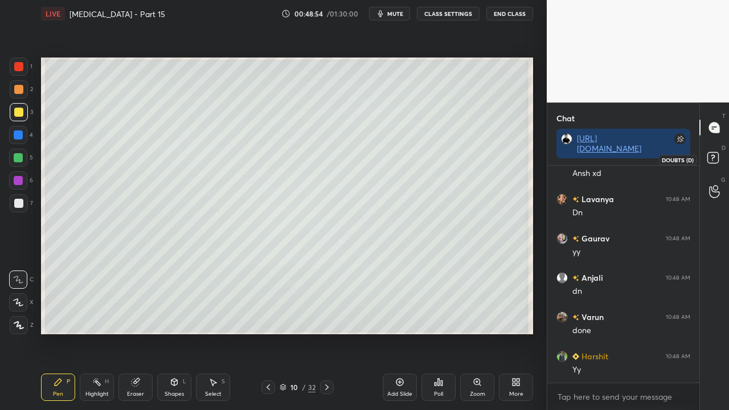
click at [715, 159] on rect at bounding box center [712, 158] width 11 height 11
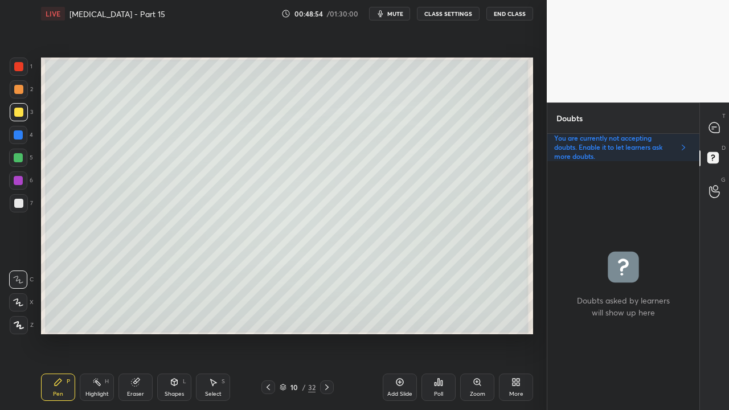
scroll to position [245, 149]
click at [714, 130] on icon at bounding box center [714, 127] width 10 height 10
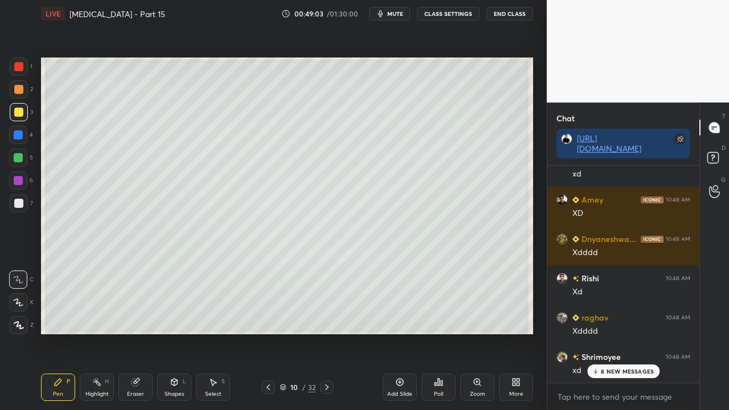
scroll to position [60275, 0]
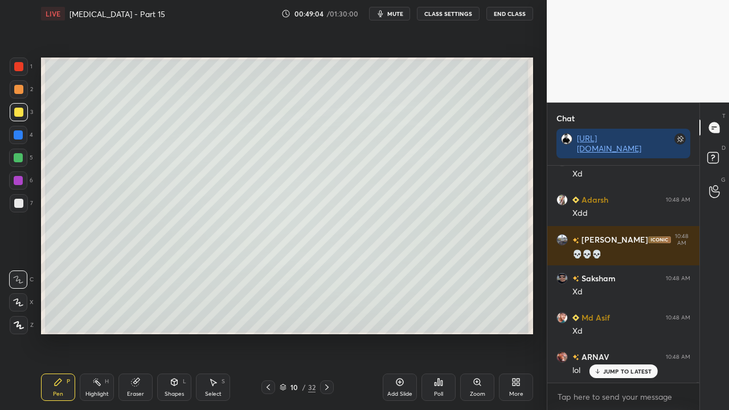
click at [721, 150] on icon at bounding box center [714, 159] width 20 height 20
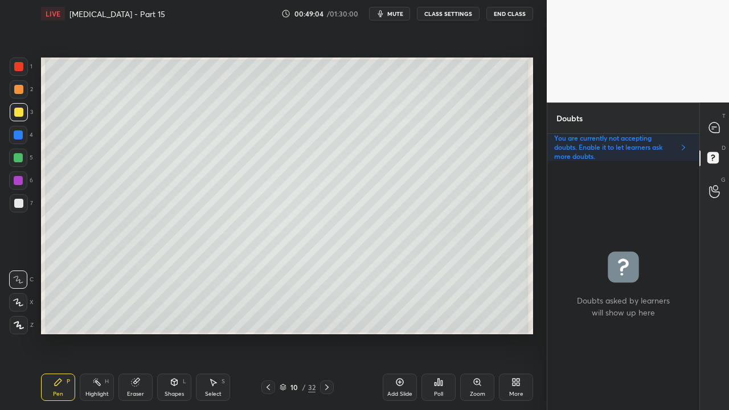
scroll to position [245, 149]
click at [725, 128] on div "T Messages (T)" at bounding box center [714, 128] width 29 height 32
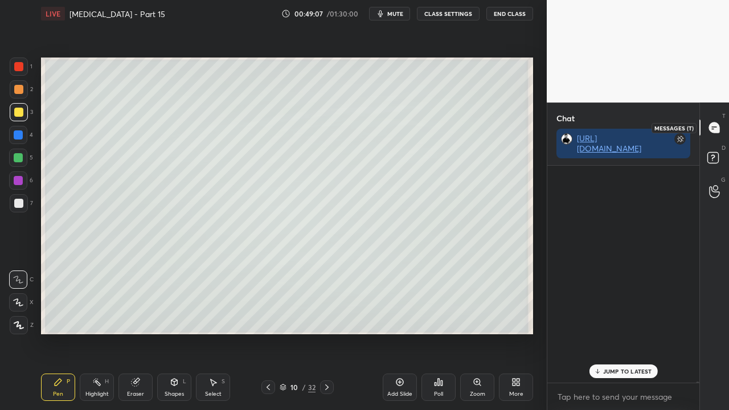
scroll to position [213, 149]
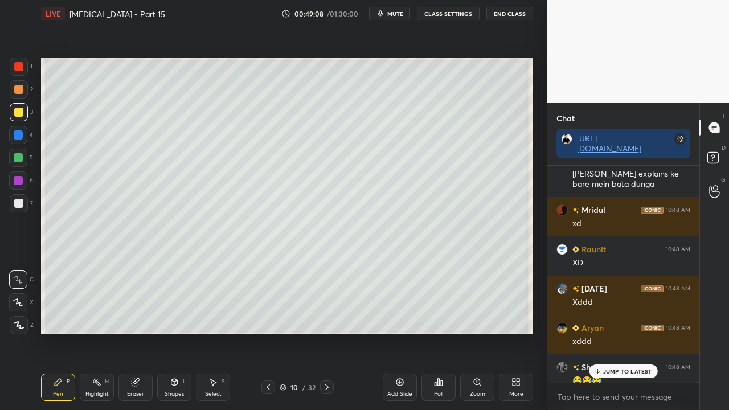
click at [628, 332] on p "JUMP TO LATEST" at bounding box center [627, 371] width 49 height 7
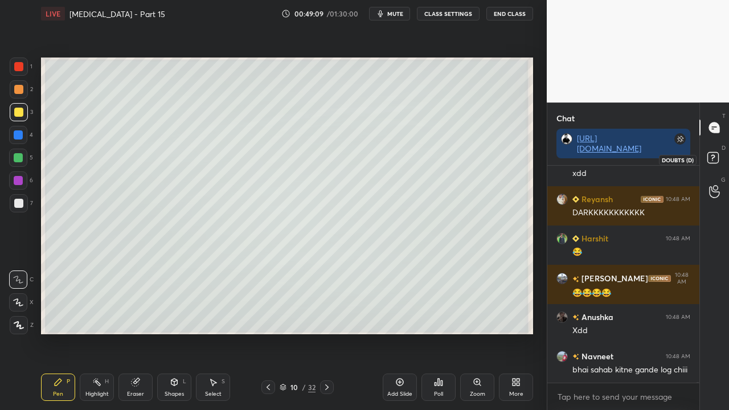
click at [716, 151] on icon at bounding box center [714, 159] width 20 height 20
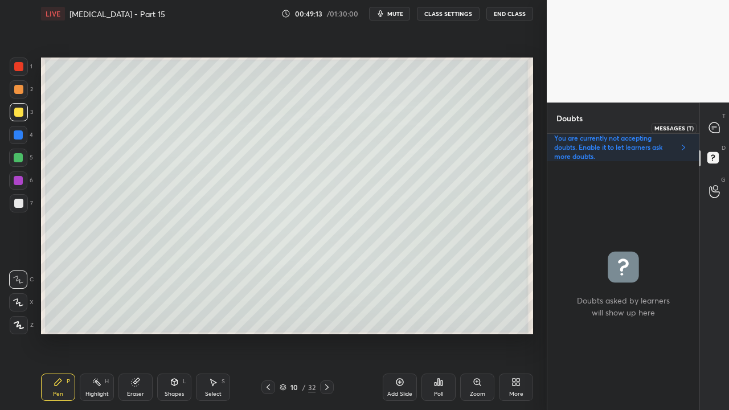
click at [713, 135] on div at bounding box center [714, 127] width 23 height 20
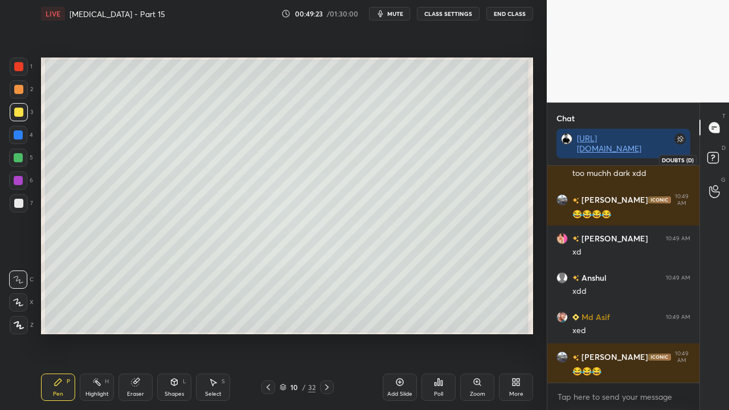
drag, startPoint x: 719, startPoint y: 158, endPoint x: 723, endPoint y: 149, distance: 10.5
click at [720, 158] on icon at bounding box center [714, 159] width 20 height 20
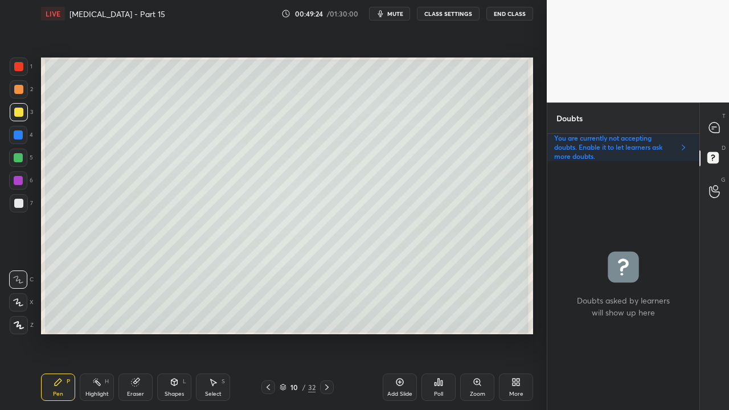
click at [327, 332] on icon at bounding box center [326, 387] width 9 height 9
click at [24, 201] on div at bounding box center [19, 203] width 18 height 18
click at [264, 332] on icon at bounding box center [268, 387] width 9 height 9
click at [268, 332] on icon at bounding box center [268, 387] width 9 height 9
click at [260, 332] on div "9 / 32" at bounding box center [297, 387] width 171 height 14
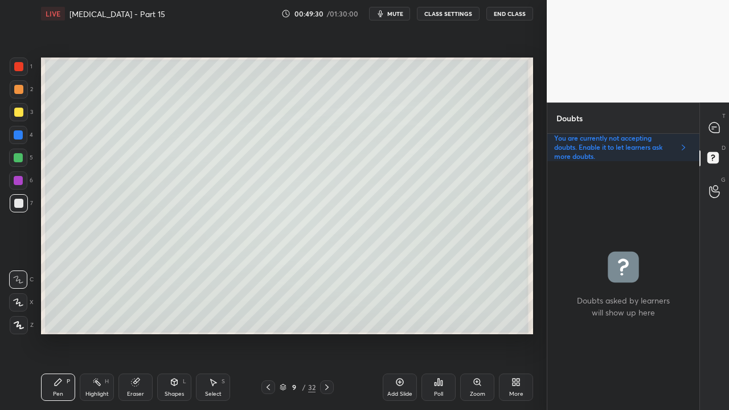
click at [328, 332] on icon at bounding box center [326, 387] width 9 height 9
click at [269, 332] on icon at bounding box center [268, 387] width 9 height 9
click at [270, 332] on icon at bounding box center [268, 387] width 9 height 9
click at [325, 332] on icon at bounding box center [326, 387] width 9 height 9
click at [327, 332] on icon at bounding box center [326, 387] width 9 height 9
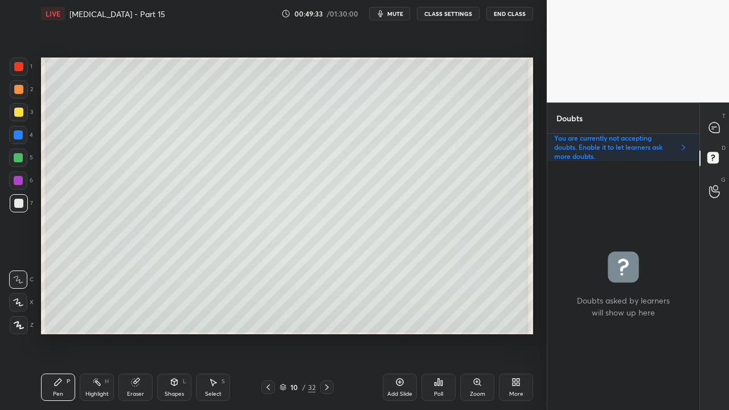
click at [327, 332] on icon at bounding box center [326, 387] width 9 height 9
click at [17, 111] on div at bounding box center [18, 112] width 9 height 9
click at [725, 124] on div at bounding box center [714, 127] width 23 height 20
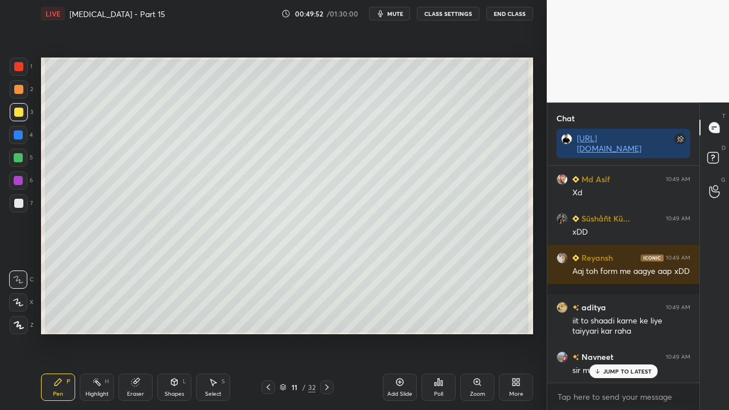
click at [611, 332] on p "JUMP TO LATEST" at bounding box center [627, 371] width 49 height 7
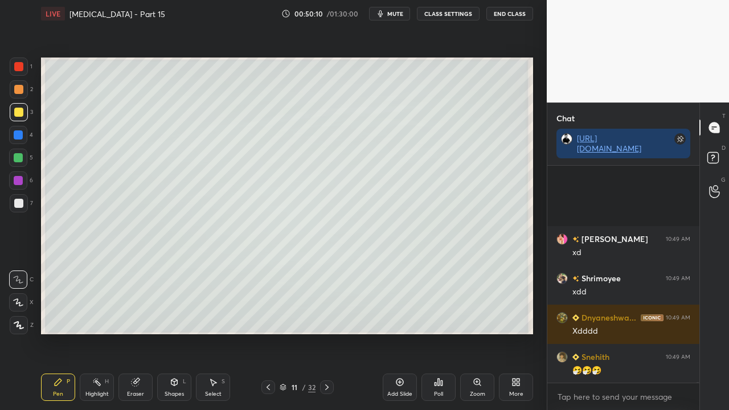
scroll to position [66302, 0]
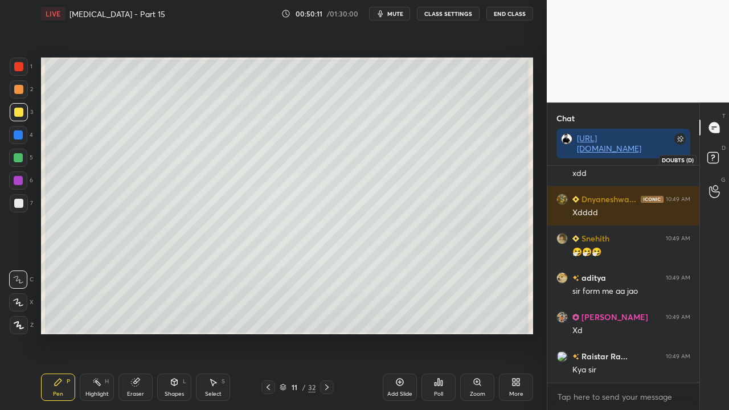
click at [717, 161] on rect at bounding box center [712, 158] width 11 height 11
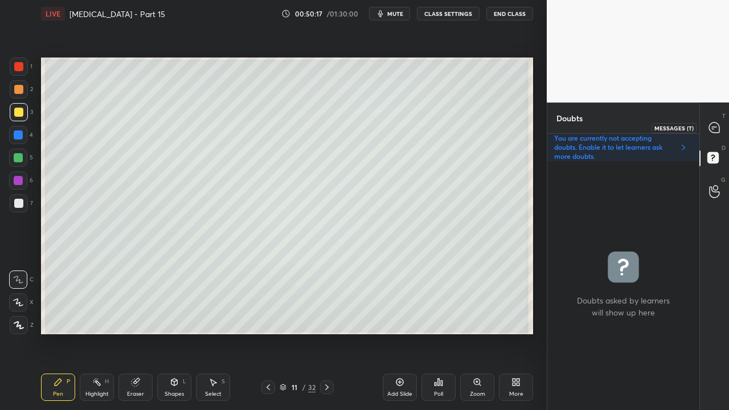
drag, startPoint x: 716, startPoint y: 128, endPoint x: 710, endPoint y: 127, distance: 5.7
click at [715, 129] on icon at bounding box center [714, 127] width 10 height 10
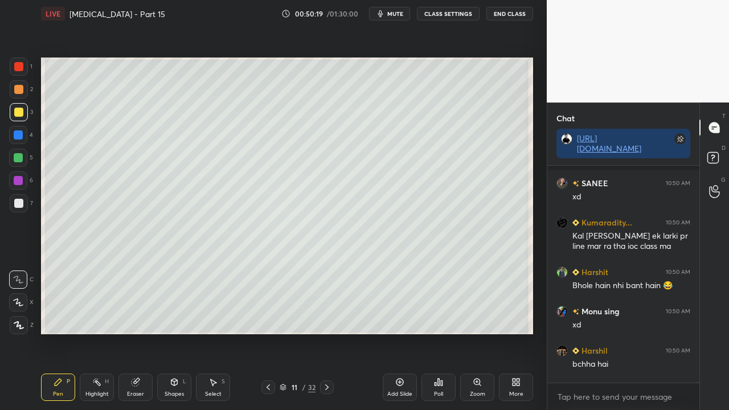
scroll to position [66951, 0]
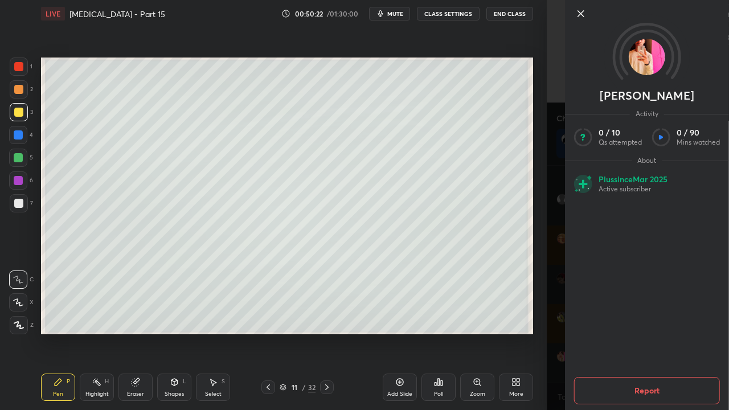
click at [560, 332] on div "Prince Raj Activity 0 / 10 Qs attempted 0 / 90 Mins watched About Plus since Ma…" at bounding box center [638, 205] width 182 height 410
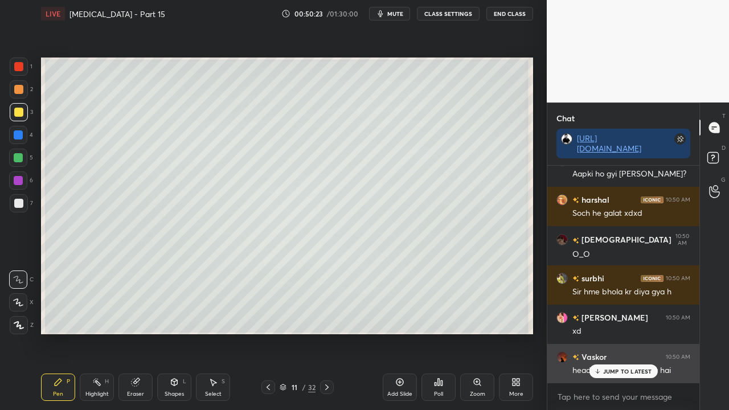
click at [621, 332] on p "JUMP TO LATEST" at bounding box center [627, 371] width 49 height 7
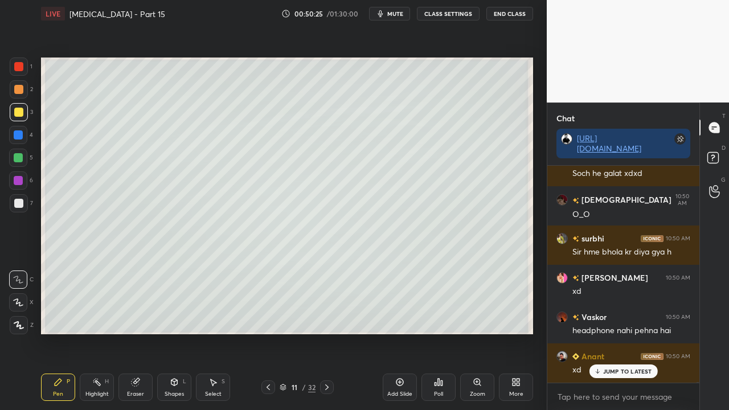
scroll to position [67382, 0]
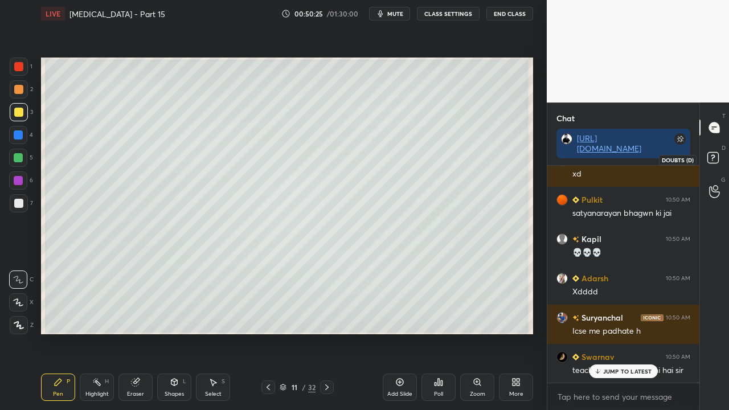
click at [720, 158] on icon at bounding box center [714, 159] width 20 height 20
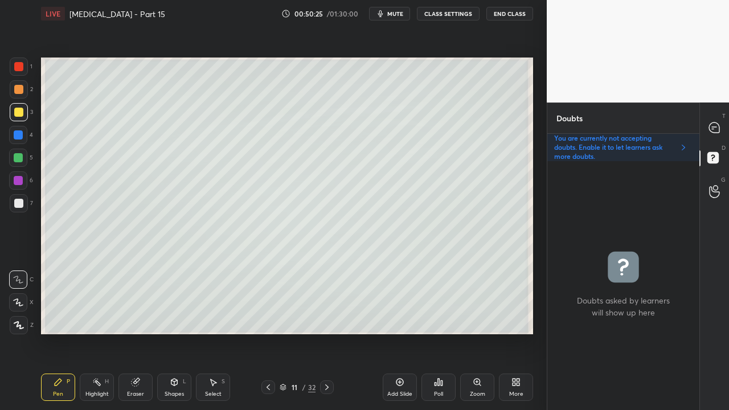
scroll to position [245, 149]
click at [23, 199] on div at bounding box center [19, 203] width 18 height 18
click at [714, 124] on icon at bounding box center [714, 127] width 10 height 10
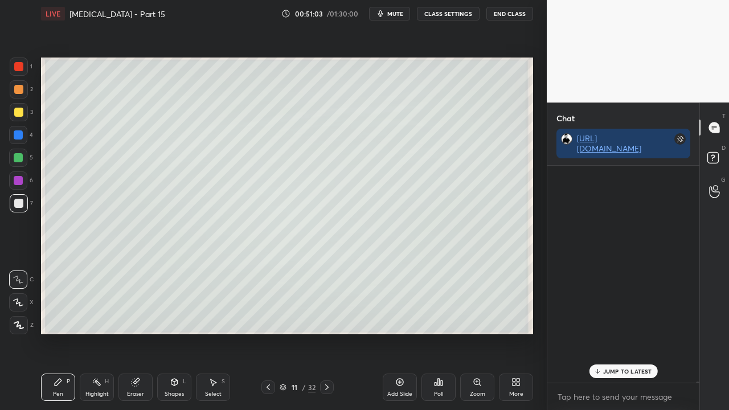
scroll to position [213, 149]
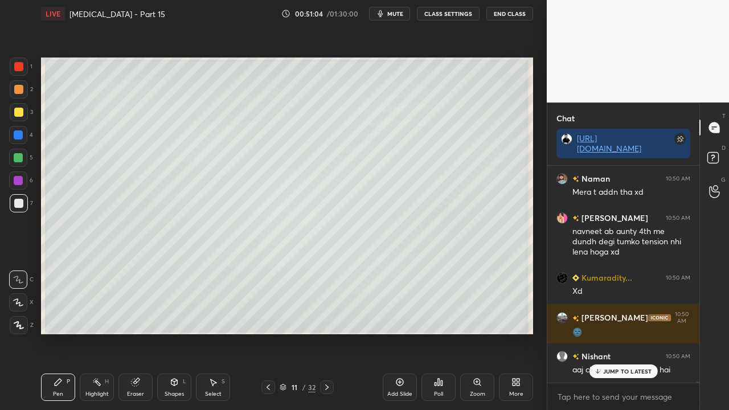
click at [621, 332] on div "JUMP TO LATEST" at bounding box center [623, 371] width 68 height 14
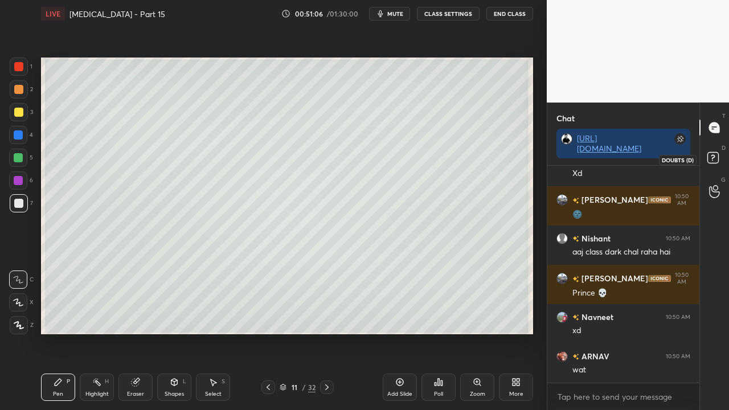
click at [713, 163] on rect at bounding box center [712, 158] width 11 height 11
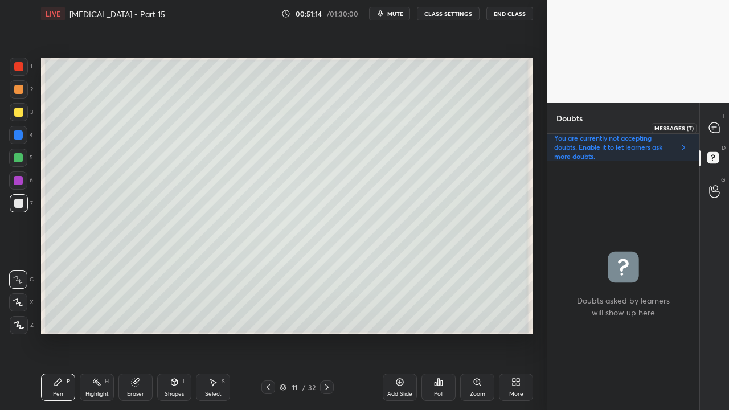
click at [720, 126] on icon at bounding box center [714, 128] width 12 height 12
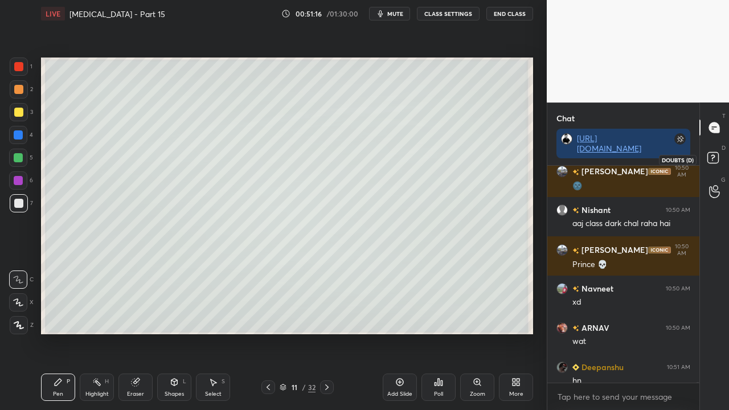
scroll to position [68120, 0]
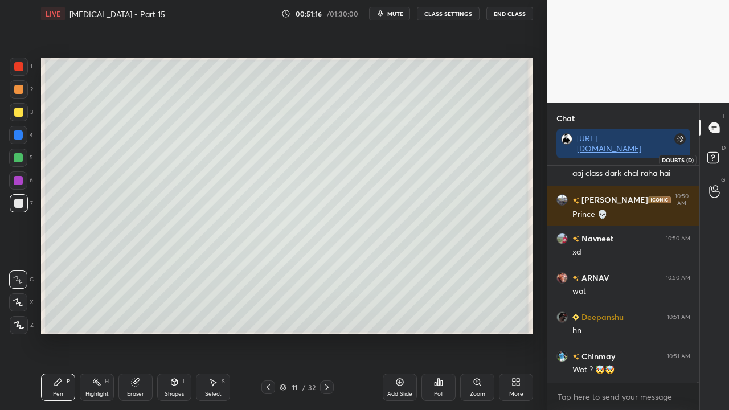
click at [718, 159] on icon at bounding box center [714, 159] width 20 height 20
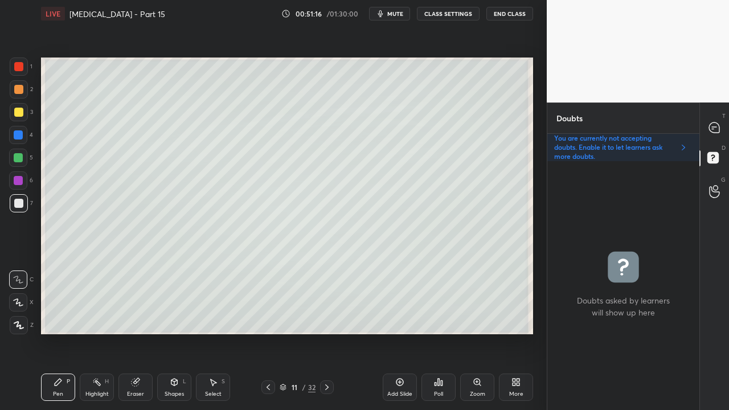
scroll to position [245, 149]
click at [726, 117] on div "T Messages (T)" at bounding box center [714, 128] width 29 height 32
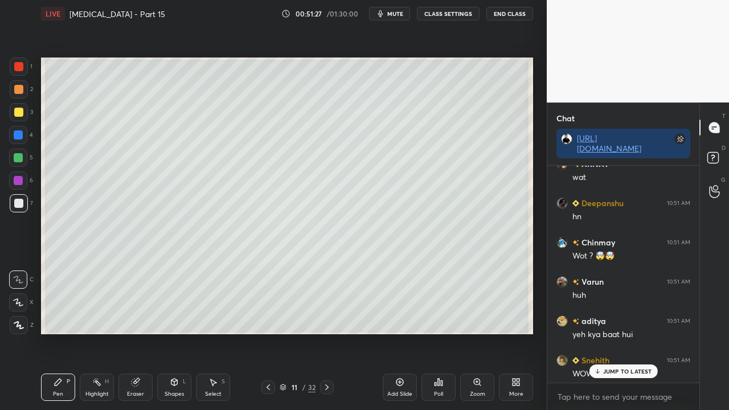
scroll to position [68327, 0]
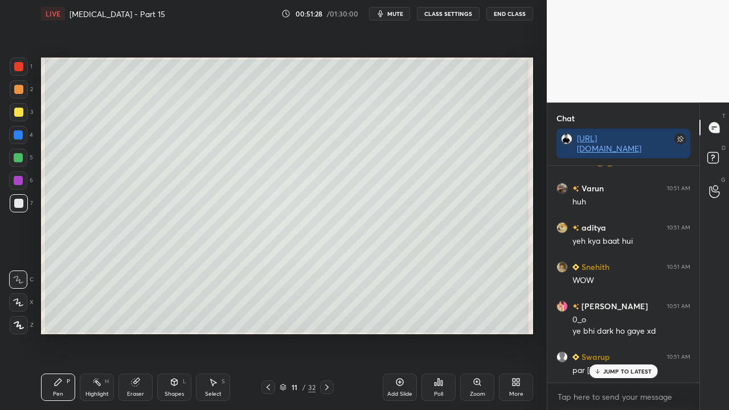
click at [615, 332] on p "JUMP TO LATEST" at bounding box center [627, 371] width 49 height 7
click at [19, 116] on div at bounding box center [18, 112] width 9 height 9
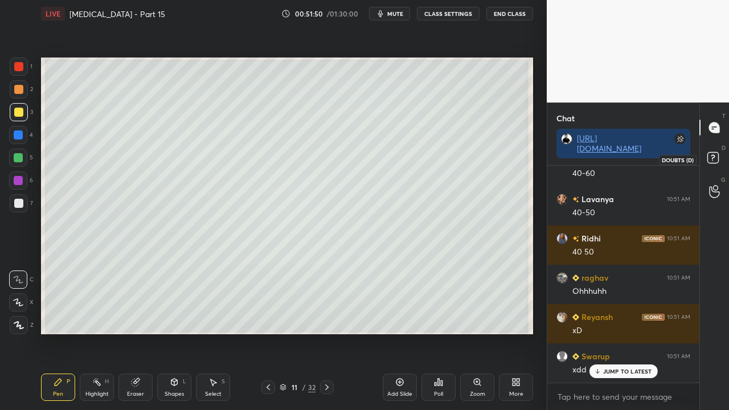
scroll to position [69584, 0]
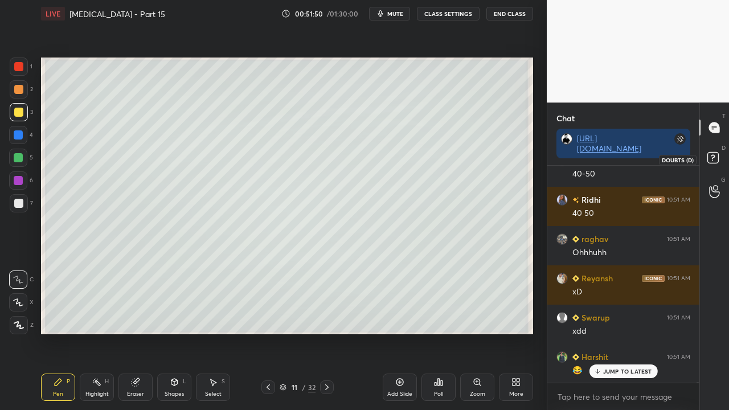
click at [720, 156] on icon at bounding box center [714, 159] width 20 height 20
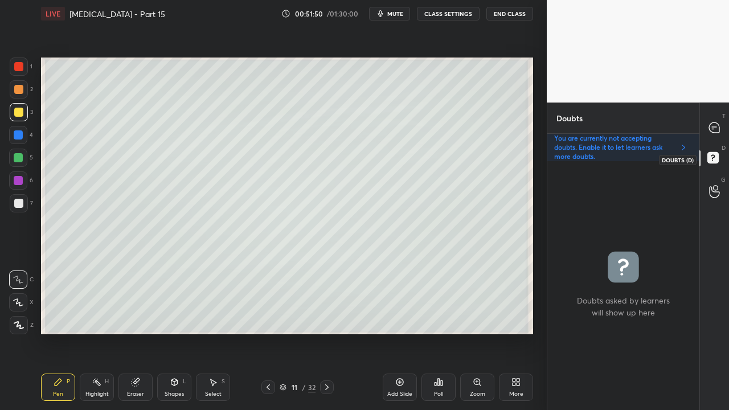
scroll to position [245, 149]
click at [720, 122] on icon at bounding box center [714, 128] width 12 height 12
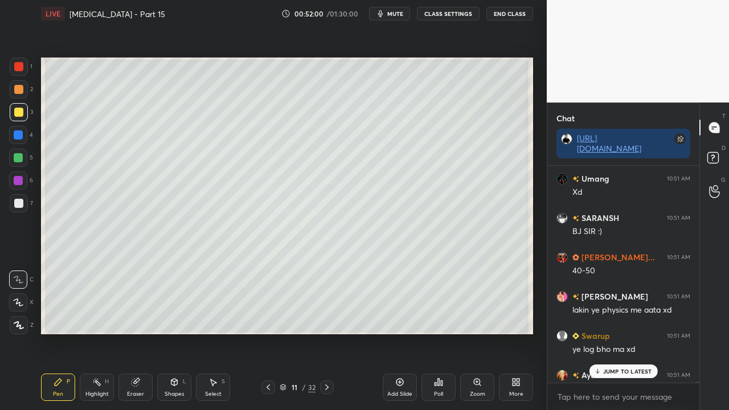
click at [609, 332] on p "JUMP TO LATEST" at bounding box center [627, 371] width 49 height 7
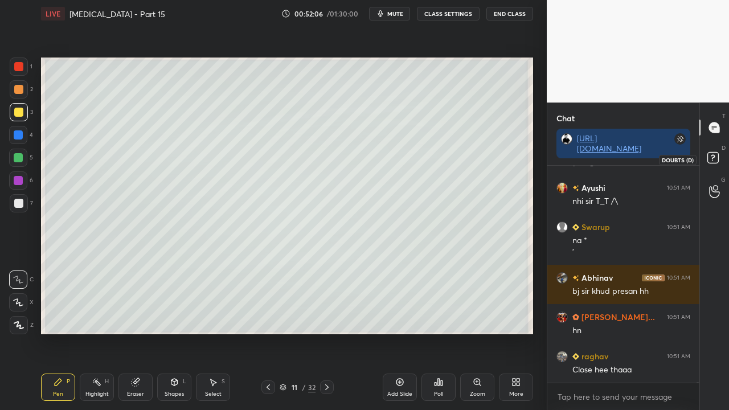
click at [717, 154] on rect at bounding box center [712, 158] width 11 height 11
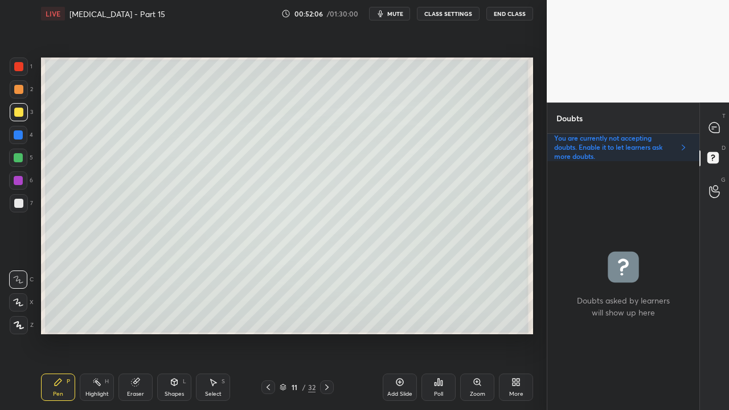
scroll to position [3, 3]
click at [23, 196] on div at bounding box center [19, 203] width 18 height 18
click at [714, 124] on icon at bounding box center [714, 127] width 10 height 10
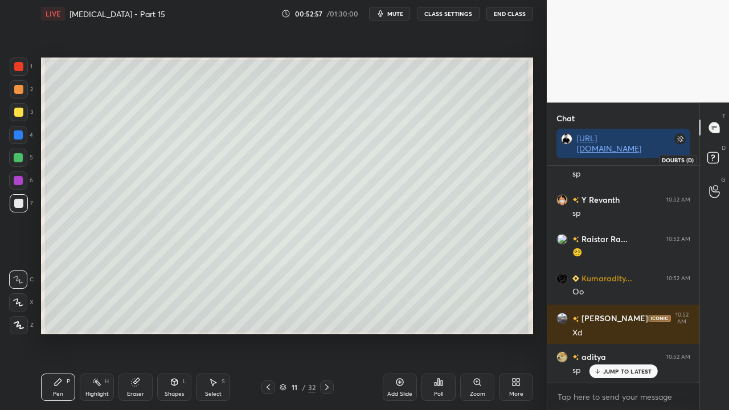
scroll to position [70549, 0]
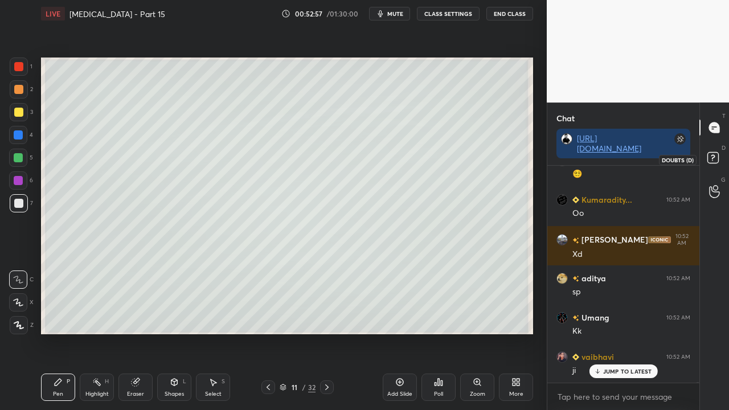
click at [717, 156] on rect at bounding box center [712, 158] width 11 height 11
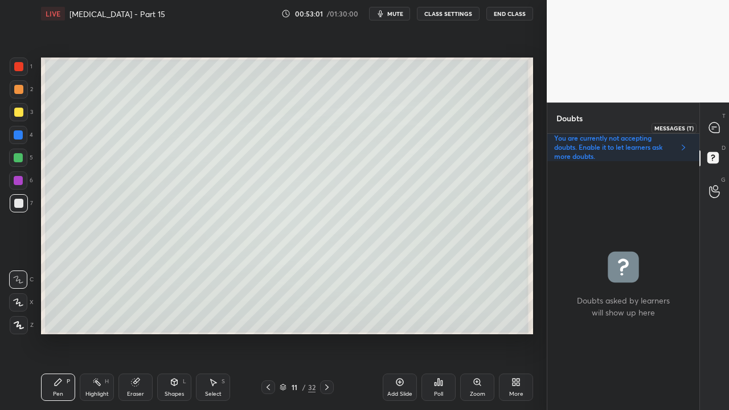
drag, startPoint x: 720, startPoint y: 121, endPoint x: 712, endPoint y: 124, distance: 8.7
click at [720, 123] on div at bounding box center [714, 127] width 23 height 20
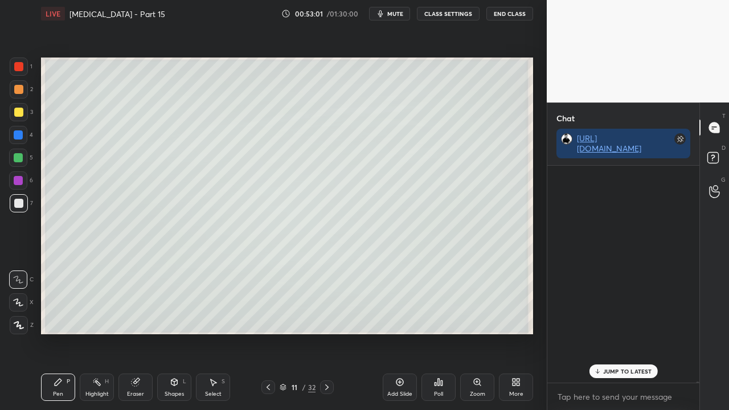
scroll to position [213, 149]
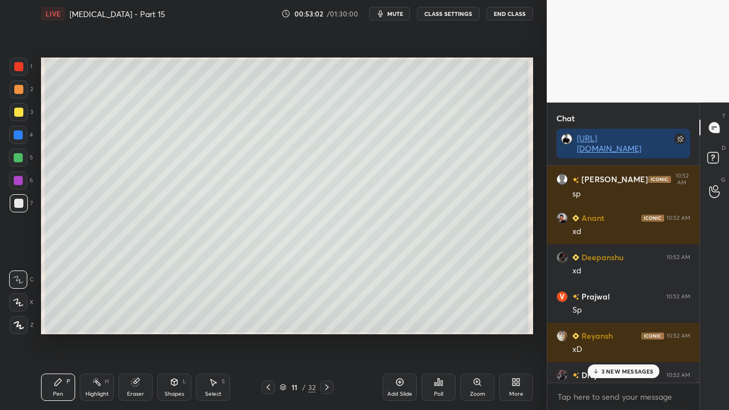
click at [629, 332] on p "3 NEW MESSAGES" at bounding box center [627, 371] width 52 height 7
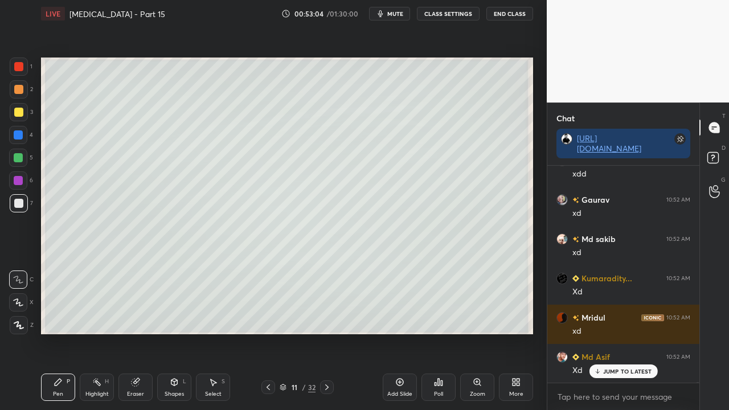
scroll to position [71217, 0]
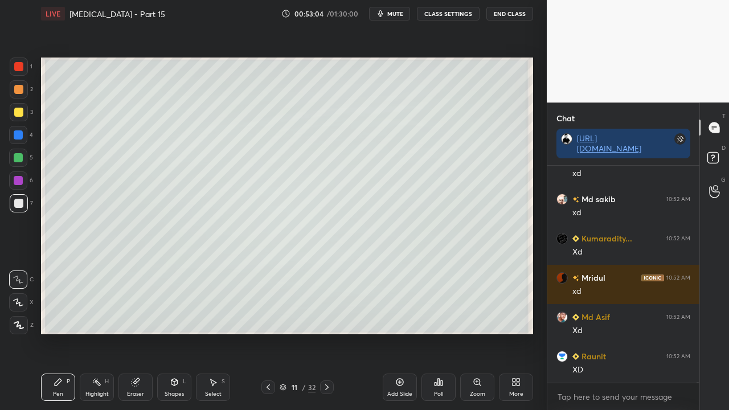
click at [716, 146] on div "D Doubts (D)" at bounding box center [714, 159] width 29 height 32
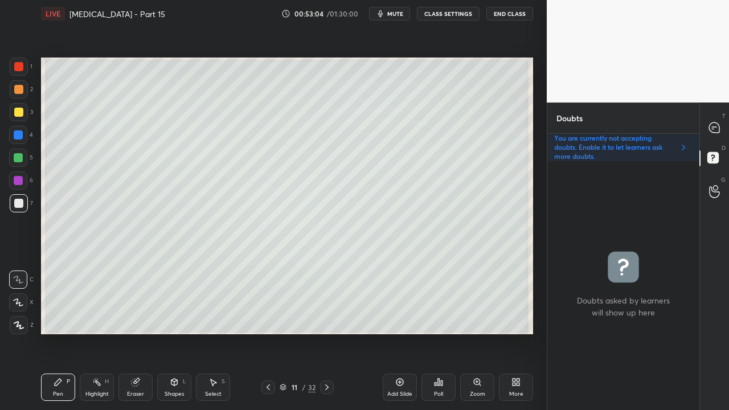
scroll to position [245, 149]
drag, startPoint x: 715, startPoint y: 123, endPoint x: 699, endPoint y: 122, distance: 16.5
click at [714, 124] on icon at bounding box center [714, 127] width 10 height 10
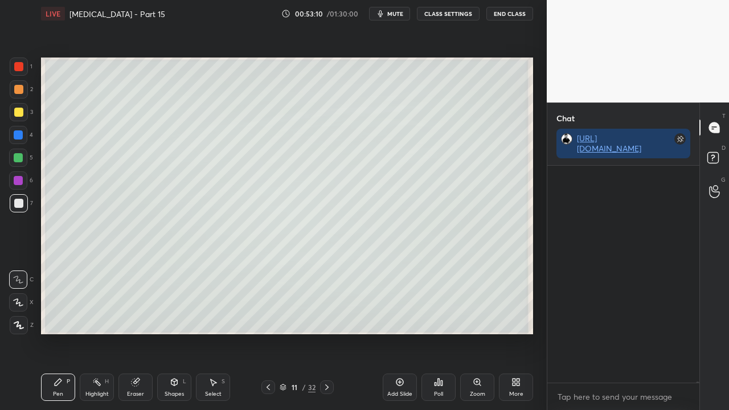
scroll to position [213, 149]
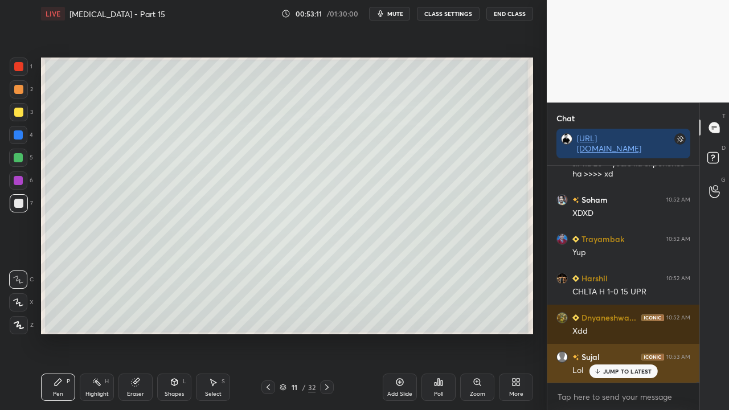
drag, startPoint x: 608, startPoint y: 367, endPoint x: 600, endPoint y: 373, distance: 10.5
click at [609, 332] on div "JUMP TO LATEST" at bounding box center [623, 371] width 68 height 14
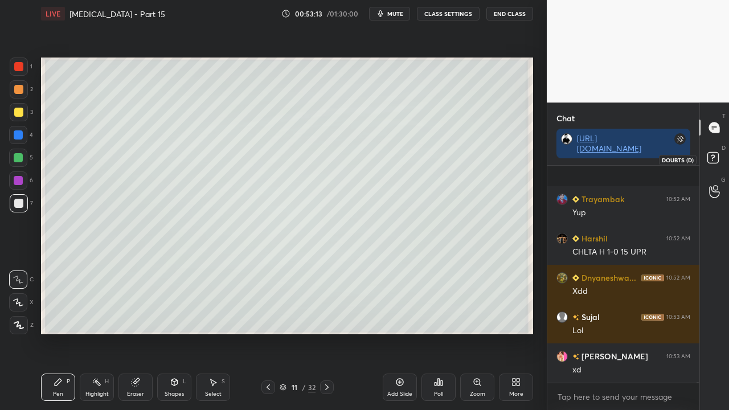
scroll to position [71699, 0]
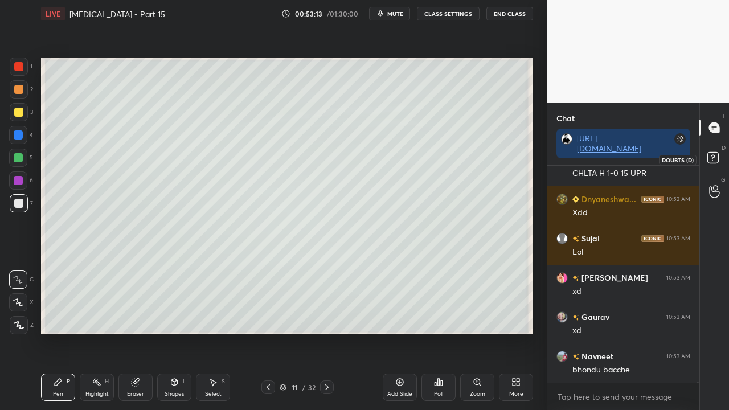
click at [718, 161] on rect at bounding box center [712, 158] width 11 height 11
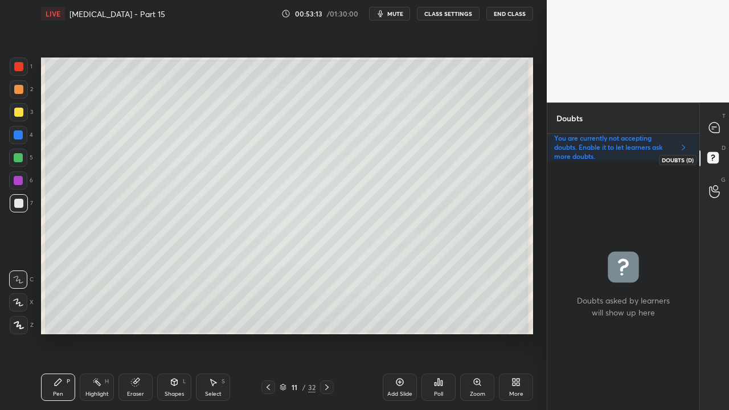
scroll to position [245, 149]
click at [19, 109] on div at bounding box center [18, 112] width 9 height 9
click at [21, 203] on div at bounding box center [18, 203] width 9 height 9
click at [473, 332] on div "Zoom" at bounding box center [477, 386] width 34 height 27
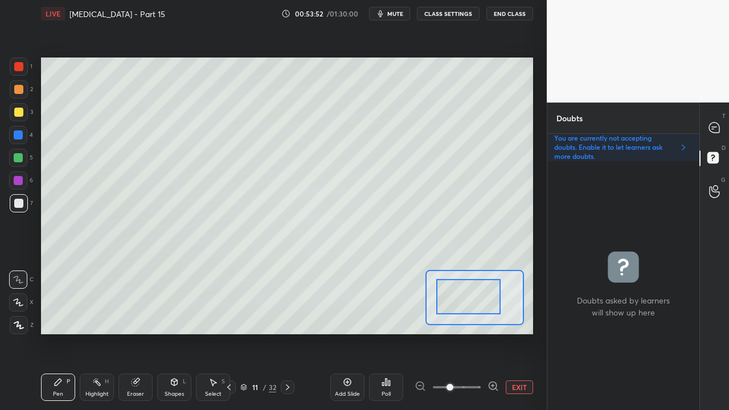
click at [393, 270] on div "Setting up your live class Poll for secs No correct answer Start poll" at bounding box center [287, 195] width 492 height 277
click at [407, 274] on div "Setting up your live class Poll for secs No correct answer Start poll" at bounding box center [287, 195] width 492 height 277
click at [135, 332] on div "Eraser" at bounding box center [135, 386] width 34 height 27
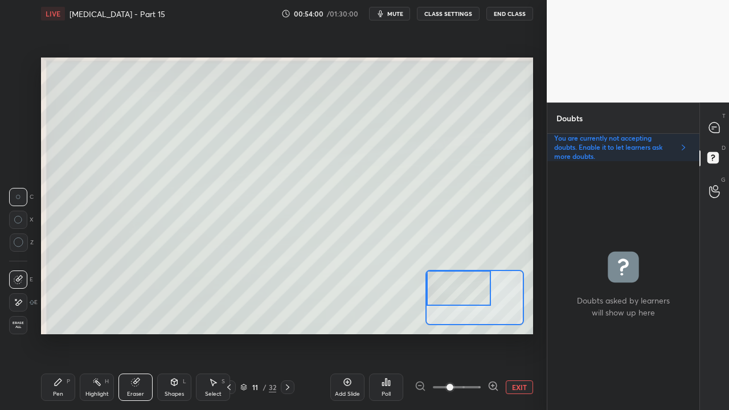
click at [63, 332] on div "Pen" at bounding box center [58, 394] width 10 height 6
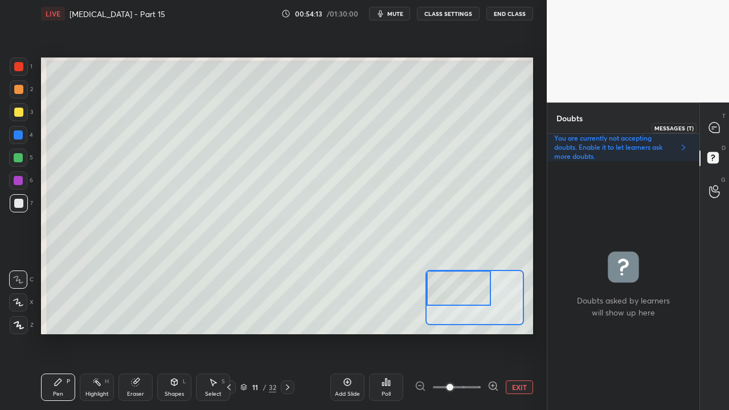
click at [712, 124] on icon at bounding box center [714, 127] width 10 height 10
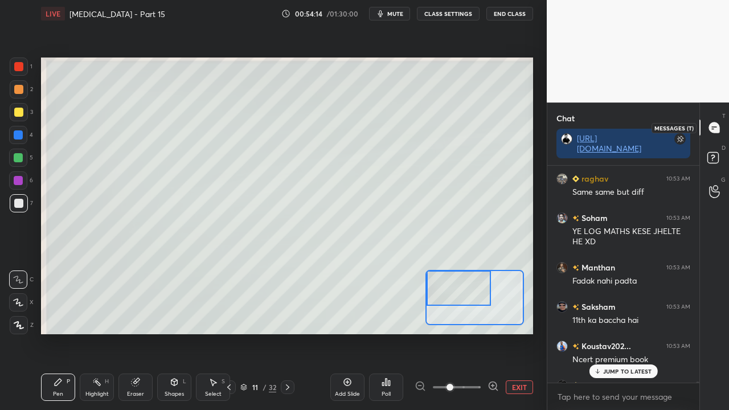
scroll to position [213, 149]
click at [615, 332] on p "JUMP TO LATEST" at bounding box center [627, 371] width 49 height 7
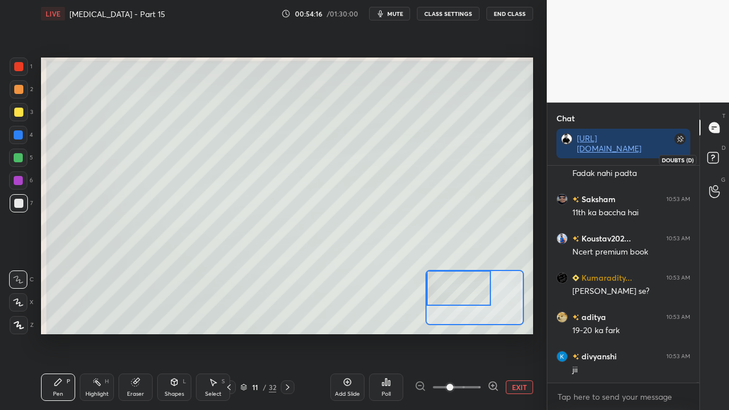
click at [716, 157] on rect at bounding box center [712, 158] width 11 height 11
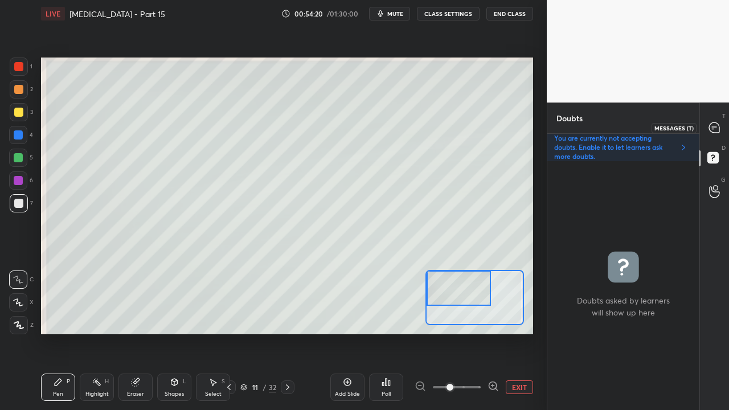
click at [721, 124] on div at bounding box center [714, 127] width 23 height 20
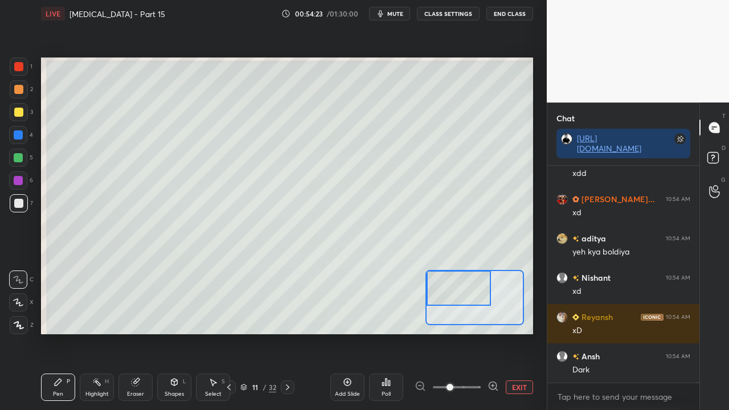
scroll to position [72647, 0]
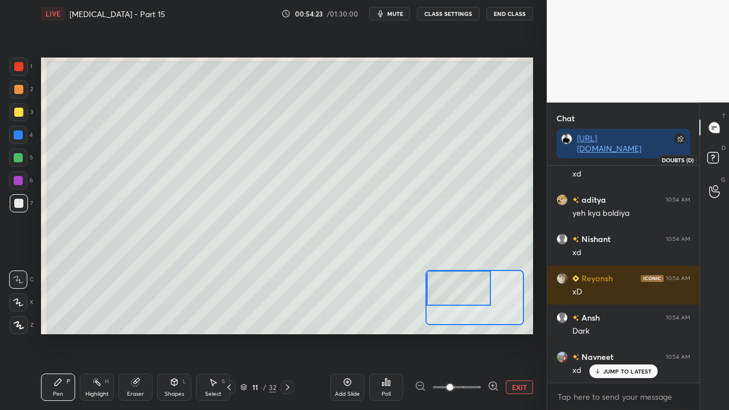
click at [714, 161] on rect at bounding box center [712, 158] width 11 height 11
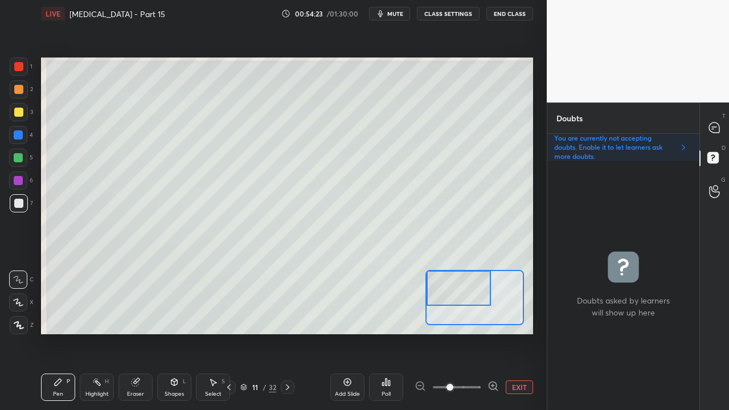
scroll to position [245, 149]
click at [511, 332] on button "EXIT" at bounding box center [519, 387] width 27 height 14
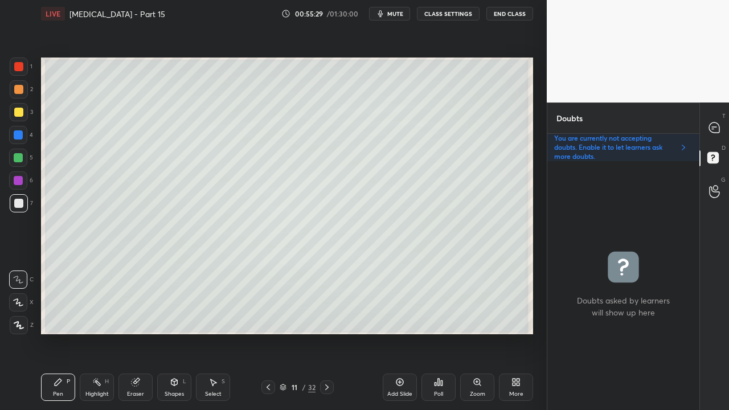
click at [19, 114] on div at bounding box center [18, 112] width 9 height 9
click at [709, 124] on div at bounding box center [714, 127] width 23 height 20
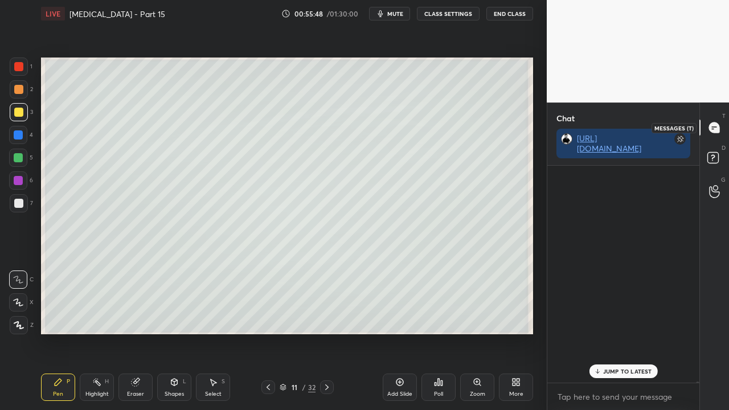
scroll to position [213, 149]
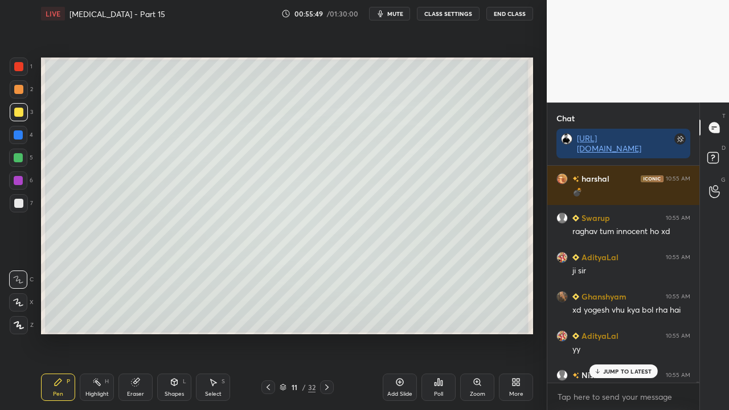
click at [625, 332] on p "JUMP TO LATEST" at bounding box center [627, 371] width 49 height 7
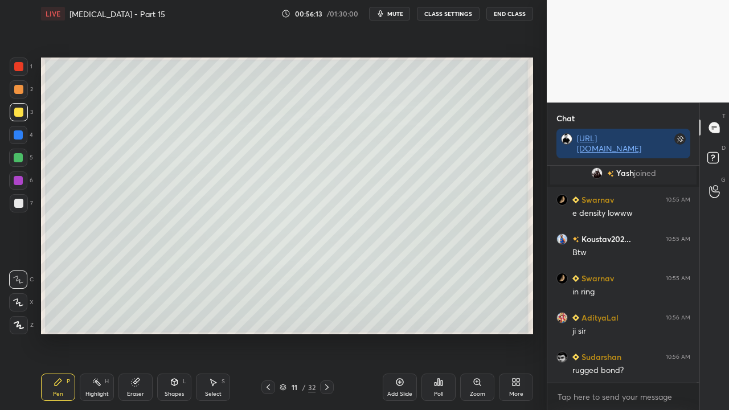
scroll to position [69796, 0]
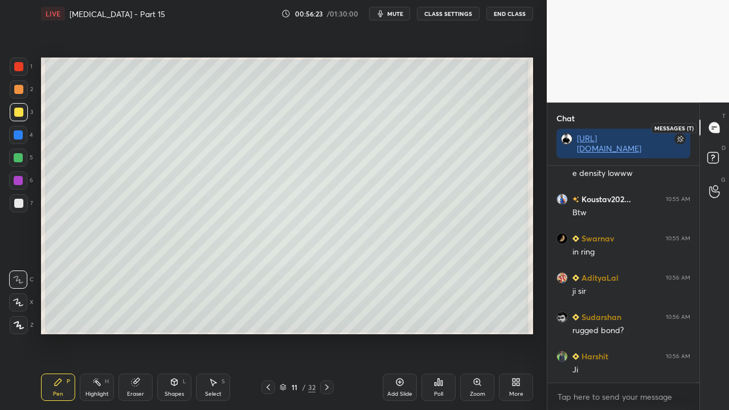
click at [713, 153] on rect at bounding box center [712, 158] width 11 height 11
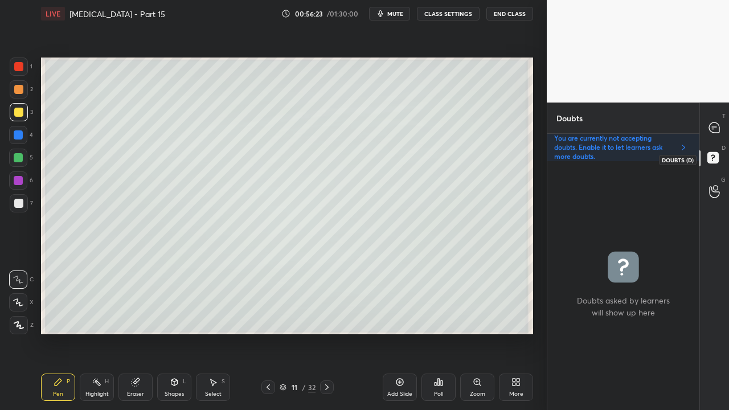
scroll to position [245, 149]
click at [720, 122] on icon at bounding box center [714, 128] width 12 height 12
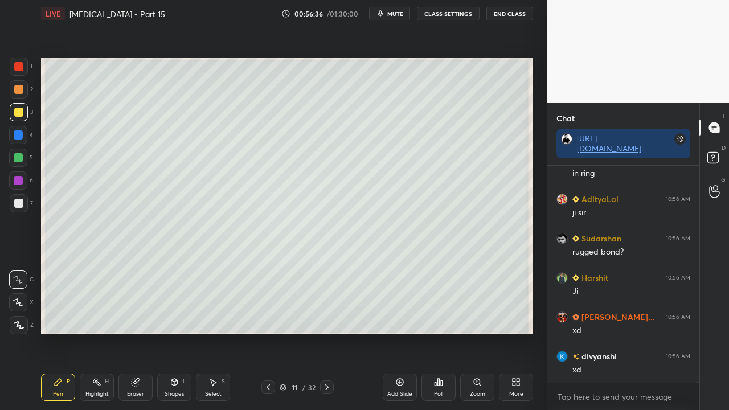
scroll to position [70214, 0]
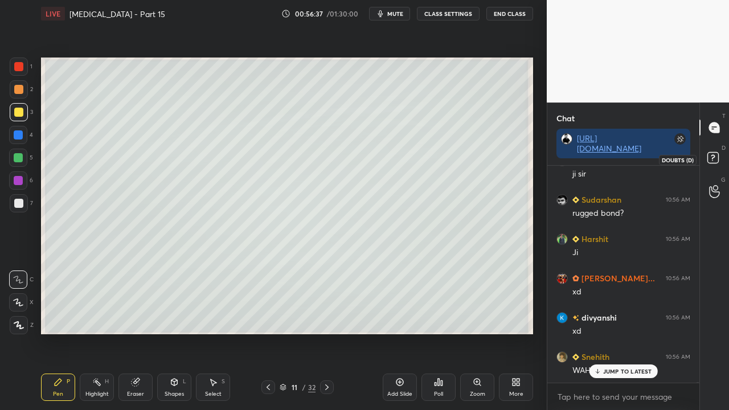
click at [711, 158] on icon at bounding box center [712, 157] width 4 height 5
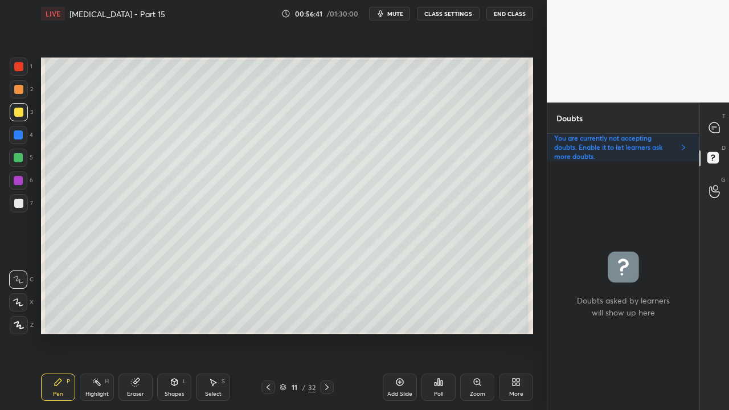
click at [720, 120] on div at bounding box center [714, 127] width 23 height 20
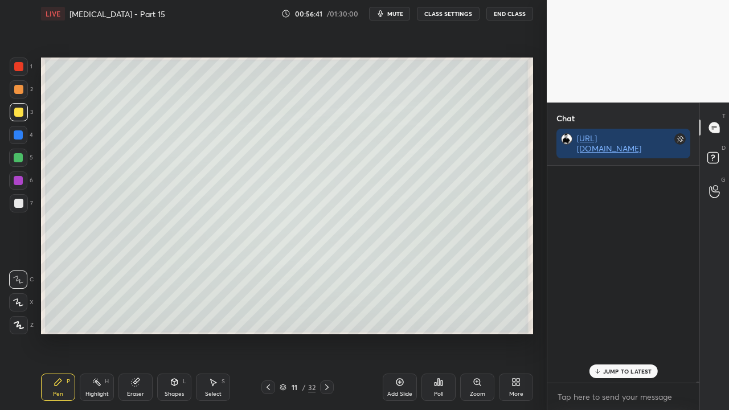
scroll to position [213, 149]
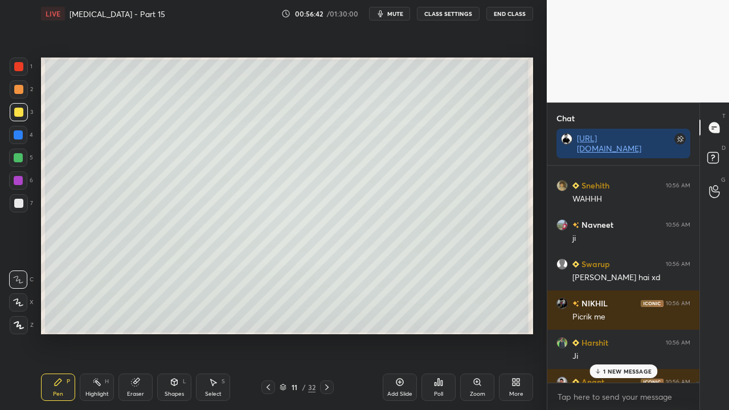
click at [617, 332] on p "1 NEW MESSAGE" at bounding box center [627, 371] width 48 height 7
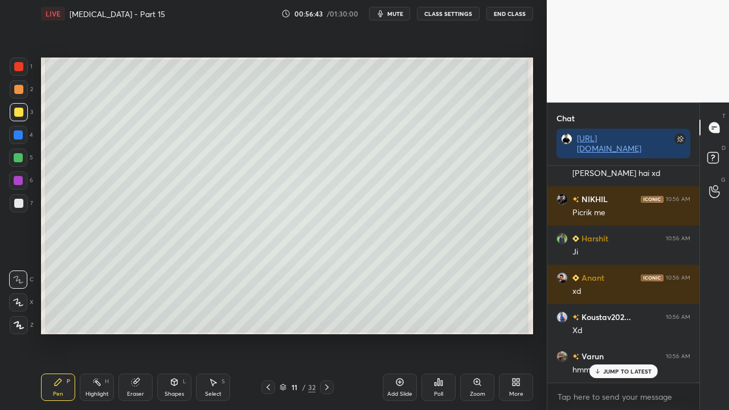
scroll to position [70528, 0]
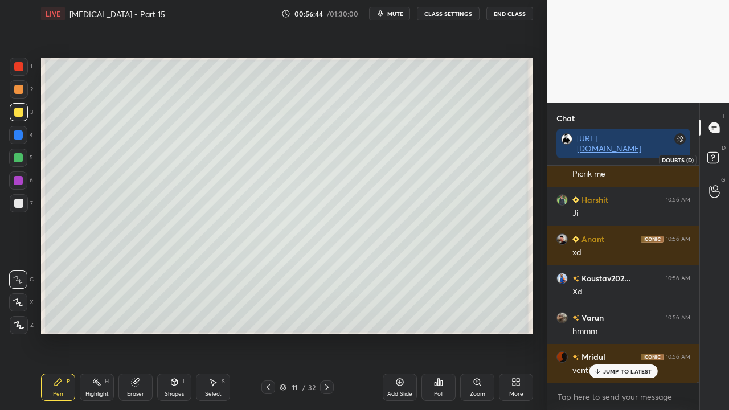
click at [721, 157] on icon at bounding box center [714, 159] width 20 height 20
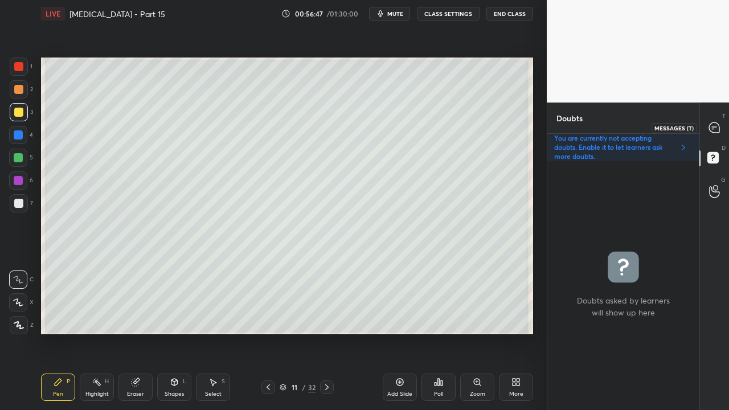
click at [715, 123] on icon at bounding box center [714, 127] width 10 height 10
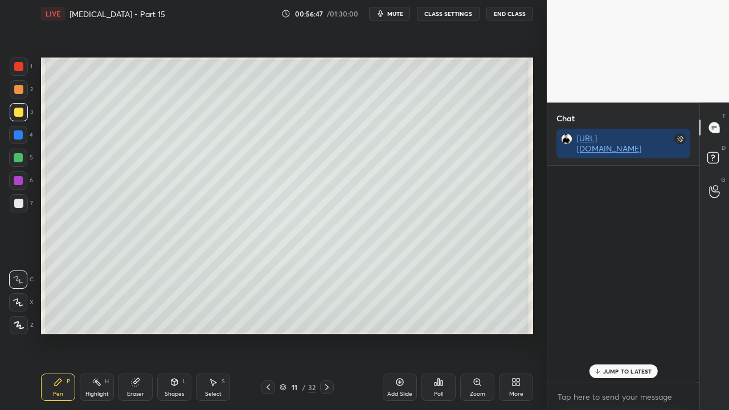
scroll to position [70528, 0]
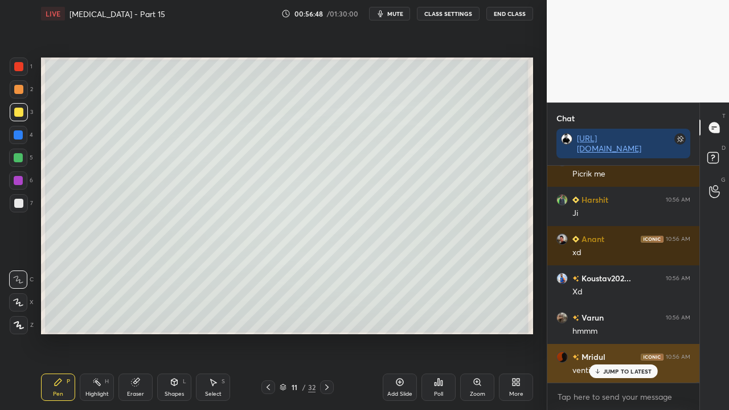
click at [610, 332] on p "JUMP TO LATEST" at bounding box center [627, 371] width 49 height 7
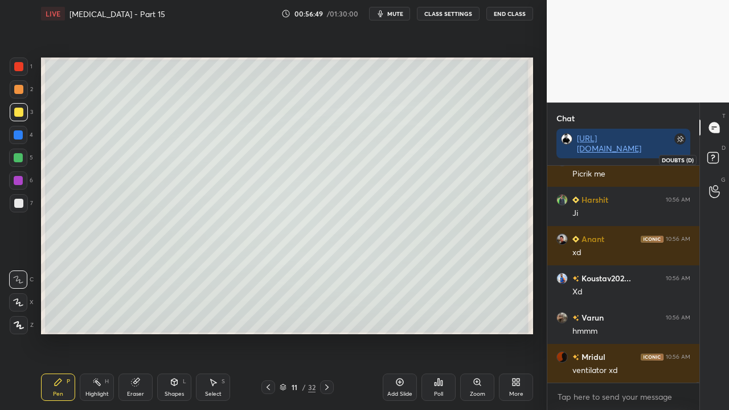
scroll to position [70568, 0]
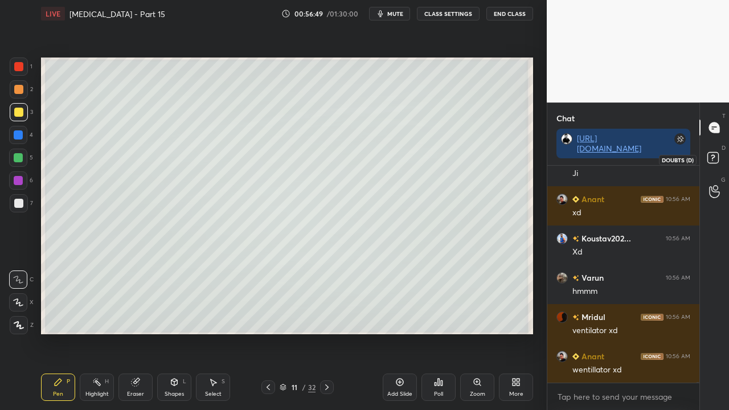
click at [718, 153] on icon at bounding box center [714, 159] width 20 height 20
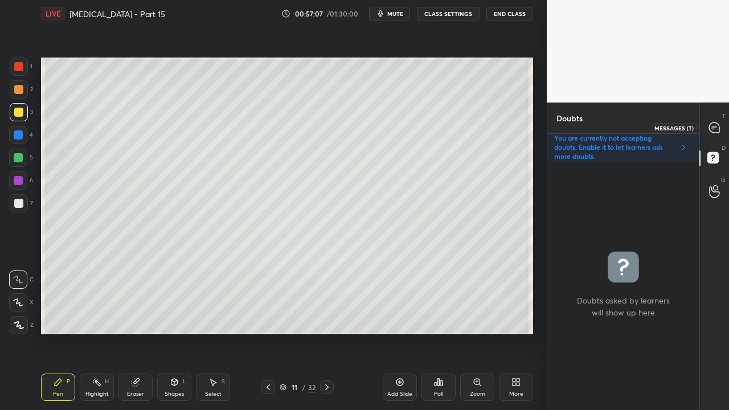
click at [724, 124] on div at bounding box center [714, 127] width 23 height 20
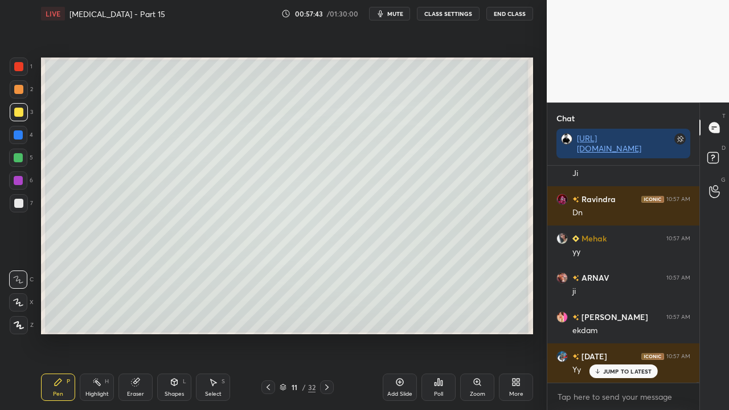
scroll to position [72513, 0]
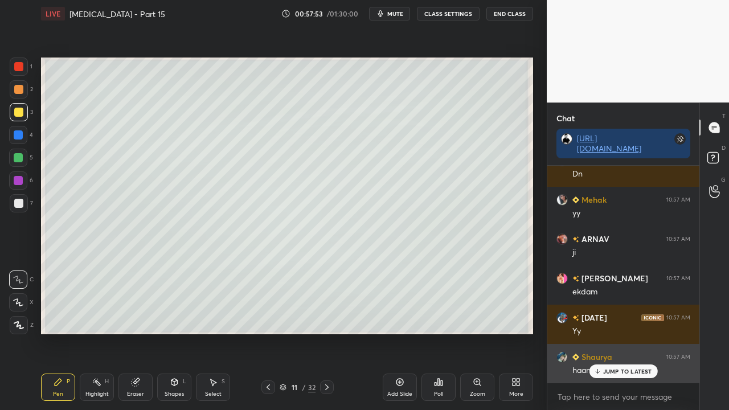
click at [639, 332] on p "JUMP TO LATEST" at bounding box center [627, 371] width 49 height 7
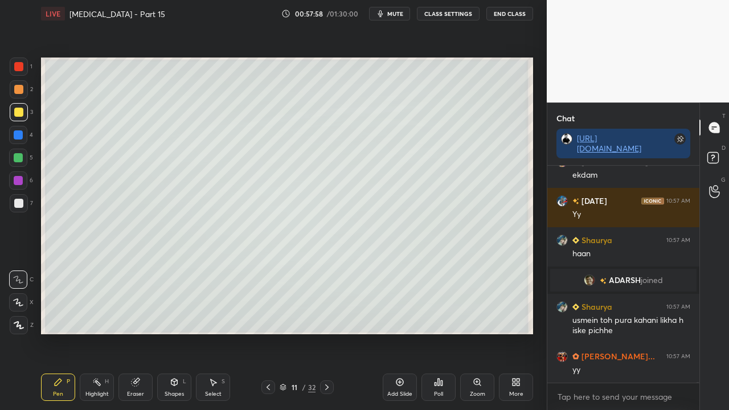
scroll to position [71602, 0]
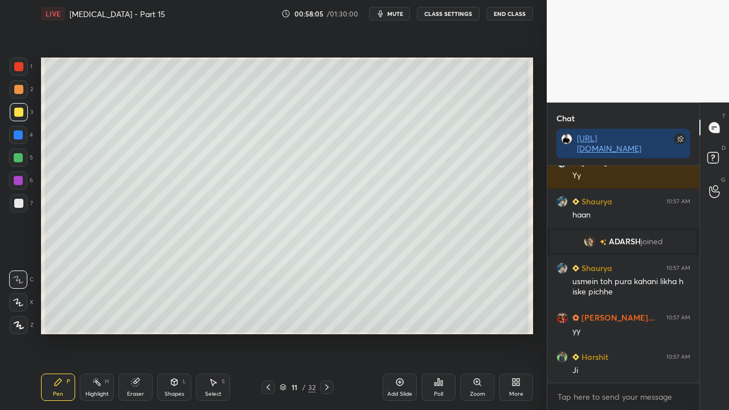
drag, startPoint x: 19, startPoint y: 203, endPoint x: 22, endPoint y: 192, distance: 11.1
click at [20, 202] on div at bounding box center [18, 203] width 9 height 9
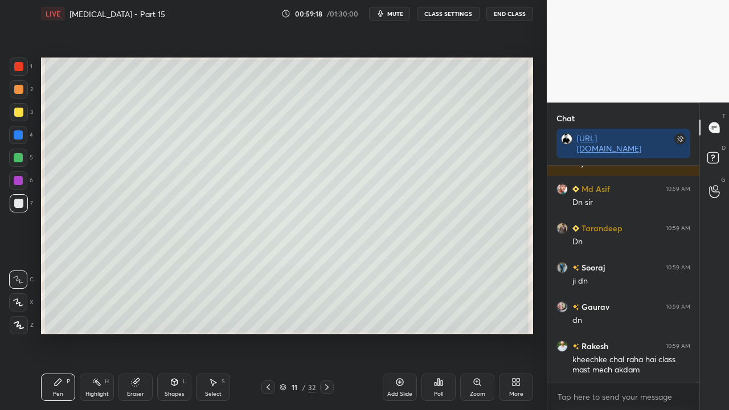
scroll to position [73036, 0]
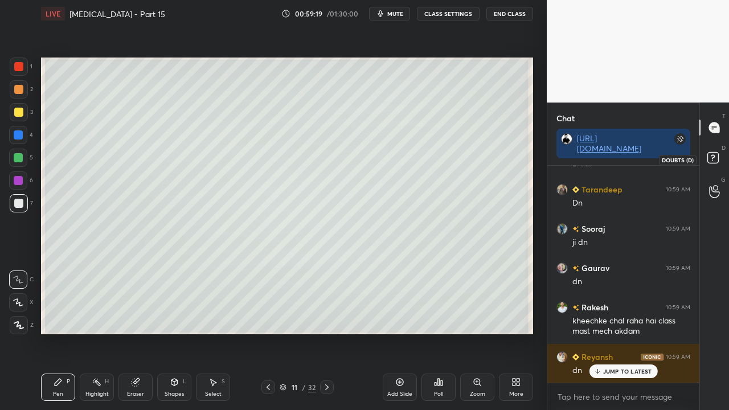
click at [716, 157] on rect at bounding box center [712, 158] width 11 height 11
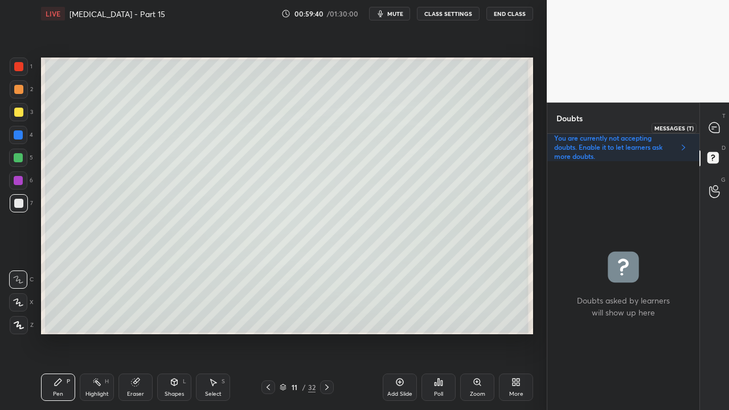
click at [714, 126] on icon at bounding box center [714, 128] width 12 height 12
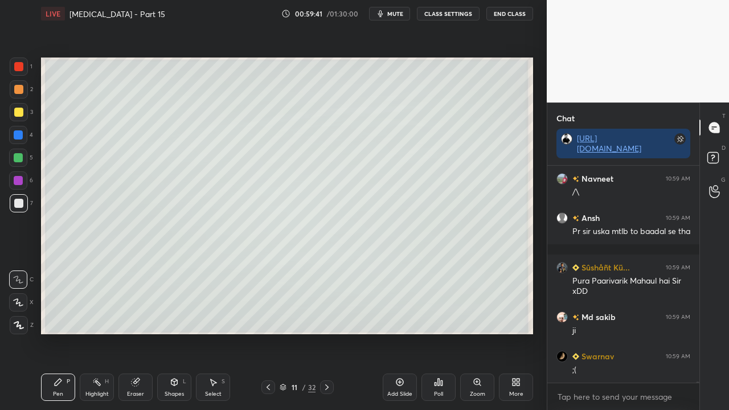
scroll to position [74676, 0]
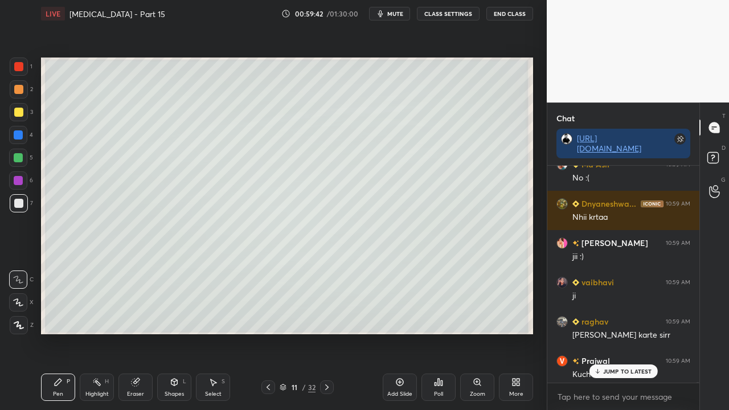
click at [615, 332] on p "JUMP TO LATEST" at bounding box center [627, 371] width 49 height 7
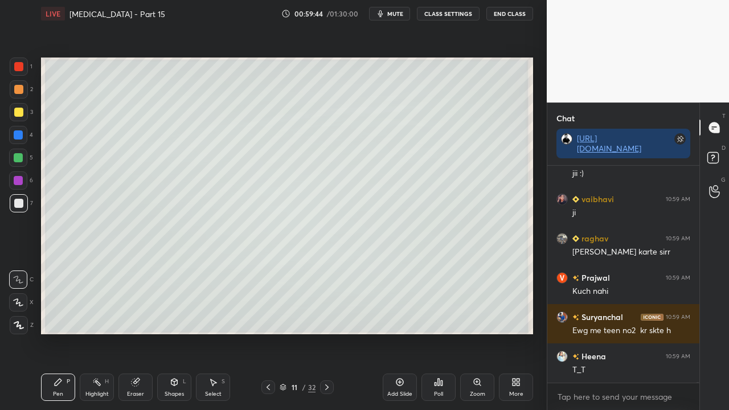
scroll to position [74798, 0]
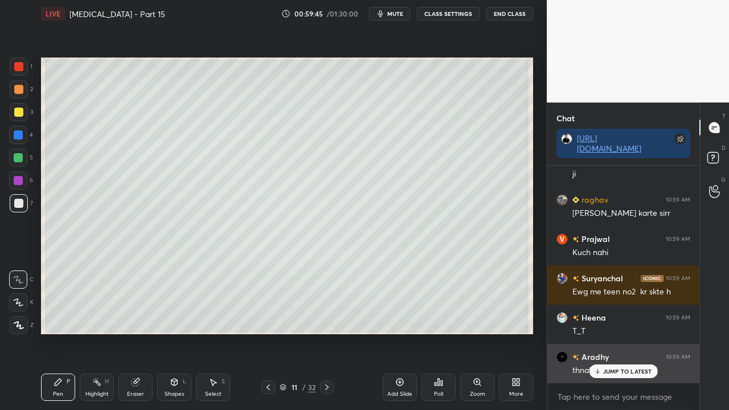
click at [610, 332] on p "JUMP TO LATEST" at bounding box center [627, 371] width 49 height 7
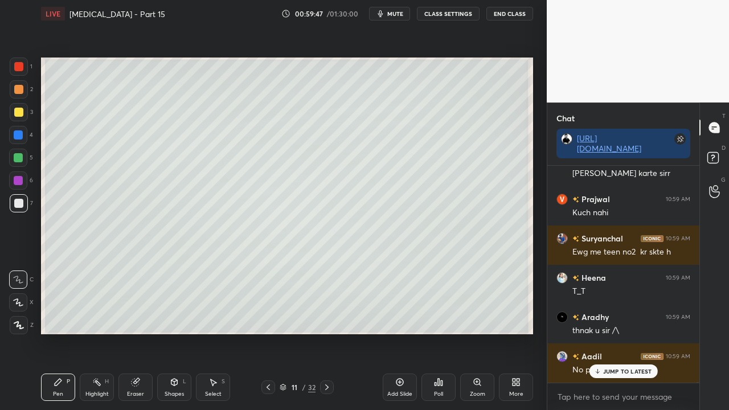
scroll to position [74876, 0]
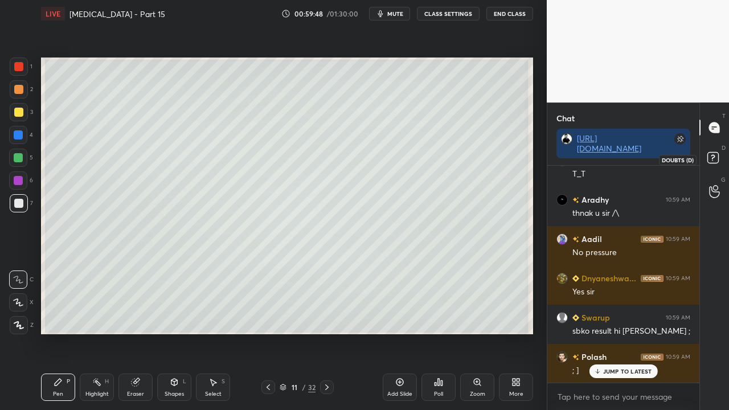
drag, startPoint x: 716, startPoint y: 155, endPoint x: 644, endPoint y: 199, distance: 84.8
click at [716, 154] on rect at bounding box center [712, 158] width 11 height 11
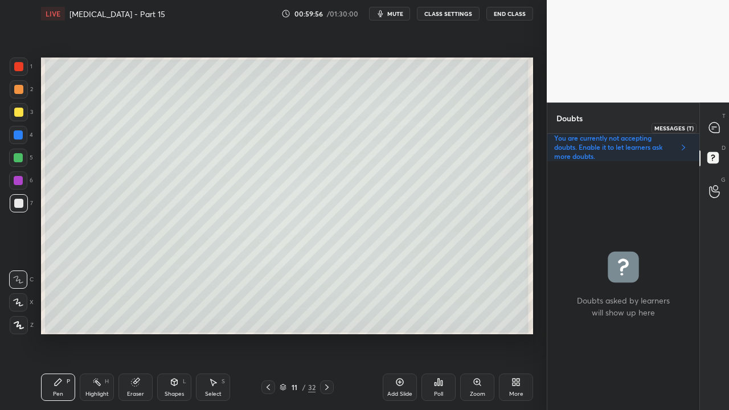
click at [716, 125] on icon at bounding box center [714, 127] width 10 height 10
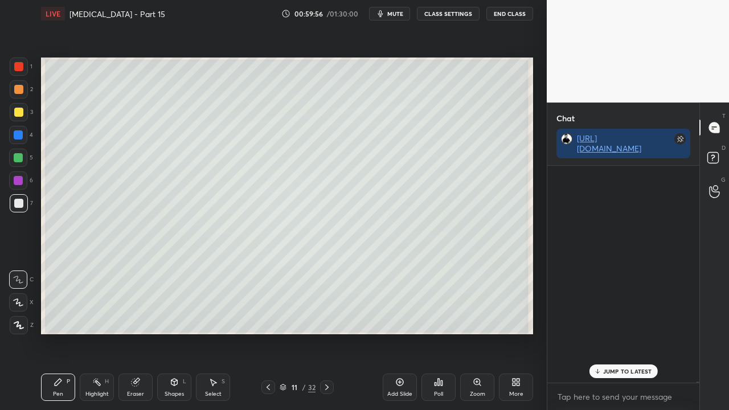
scroll to position [75382, 0]
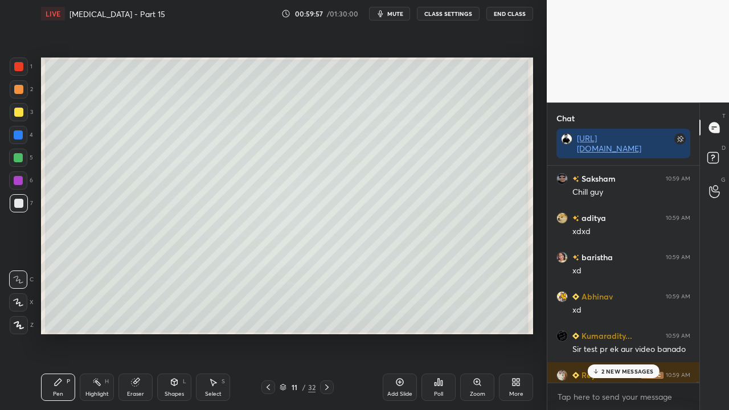
click at [607, 332] on p "2 NEW MESSAGES" at bounding box center [627, 371] width 52 height 7
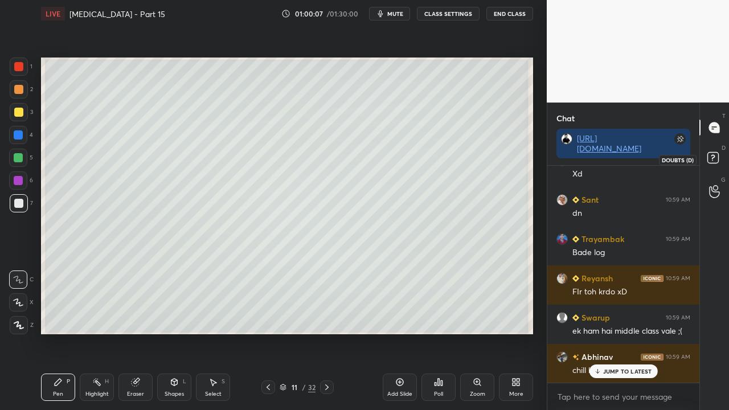
drag, startPoint x: 718, startPoint y: 156, endPoint x: 720, endPoint y: 145, distance: 11.0
click at [718, 158] on rect at bounding box center [712, 158] width 11 height 11
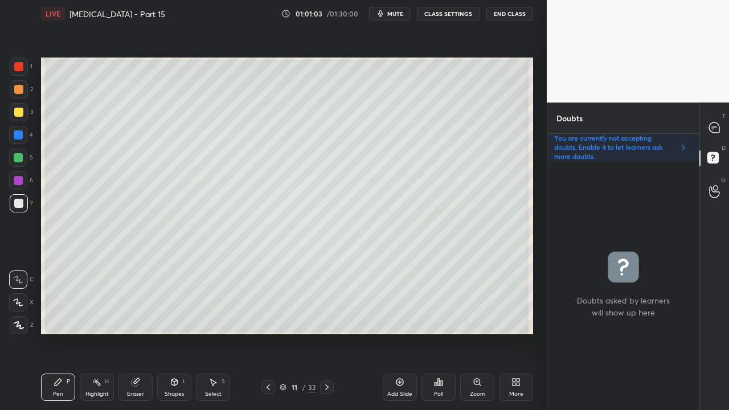
click at [330, 332] on icon at bounding box center [326, 387] width 9 height 9
click at [15, 114] on div at bounding box center [18, 112] width 9 height 9
click at [270, 332] on icon at bounding box center [268, 387] width 9 height 9
drag, startPoint x: 332, startPoint y: 384, endPoint x: 335, endPoint y: 375, distance: 9.9
click at [334, 332] on div "11 / 32" at bounding box center [297, 387] width 171 height 14
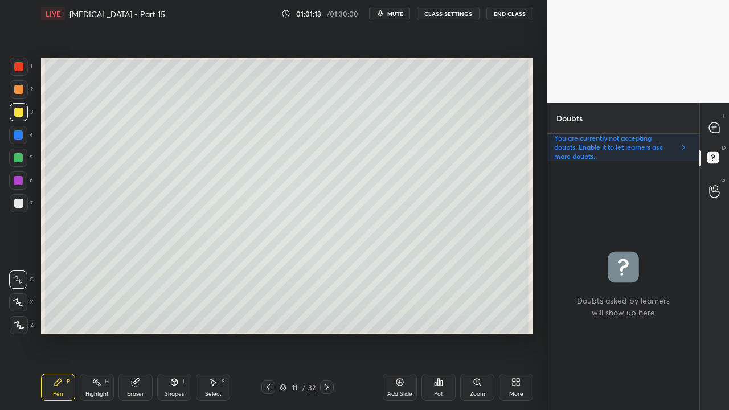
click at [324, 332] on icon at bounding box center [326, 387] width 9 height 9
click at [17, 202] on div at bounding box center [18, 203] width 9 height 9
click at [718, 128] on icon at bounding box center [714, 127] width 10 height 10
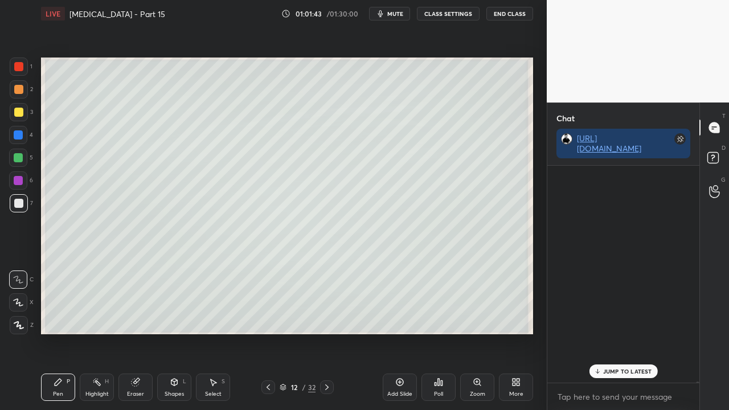
scroll to position [213, 149]
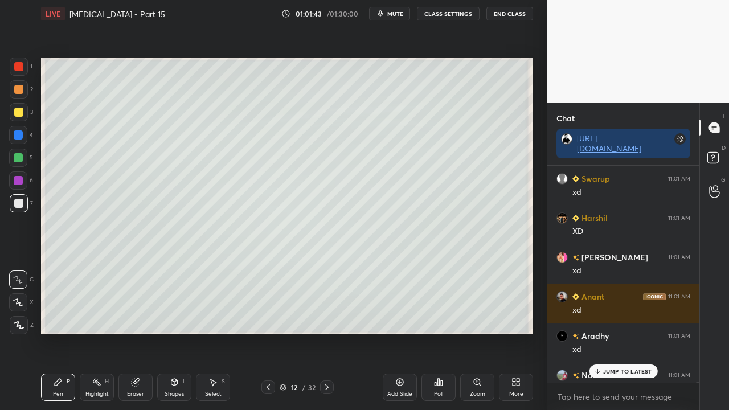
click at [614, 332] on p "JUMP TO LATEST" at bounding box center [627, 371] width 49 height 7
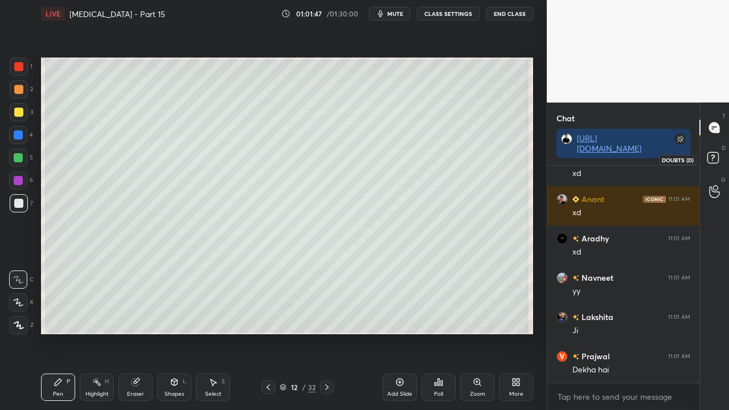
click at [716, 154] on rect at bounding box center [712, 158] width 11 height 11
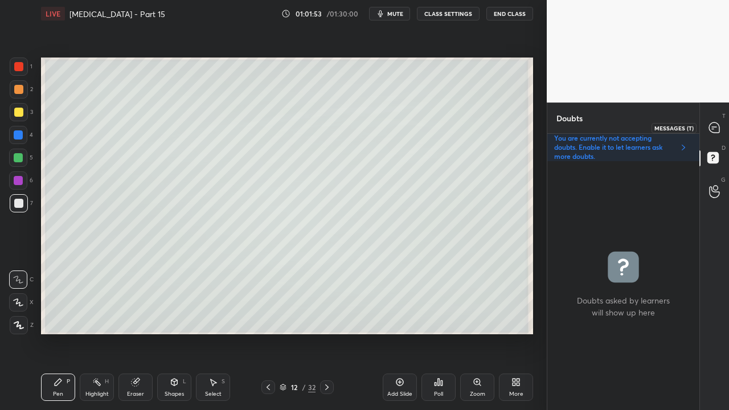
click at [716, 128] on icon at bounding box center [714, 127] width 10 height 10
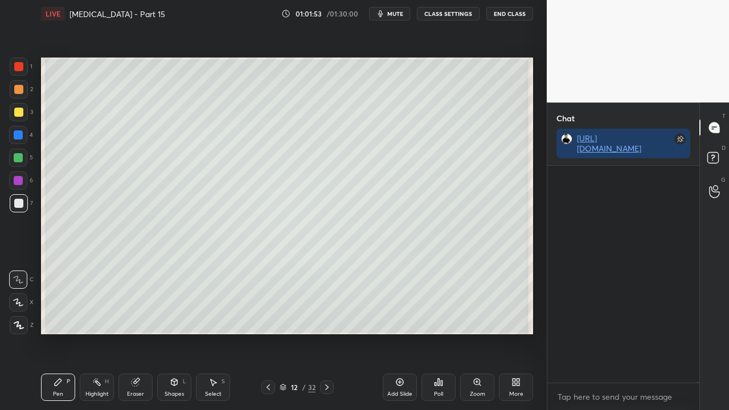
scroll to position [213, 149]
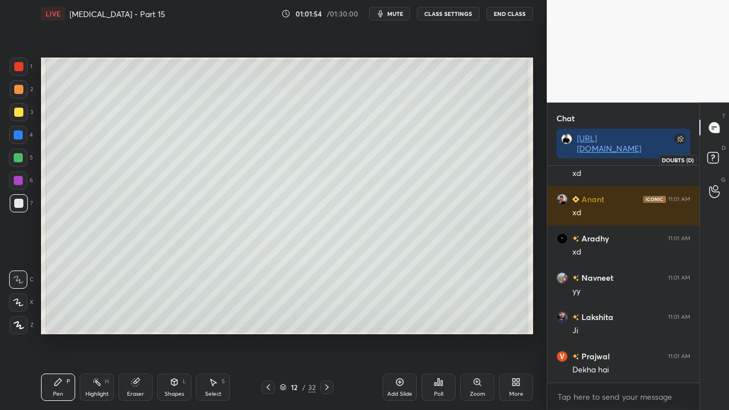
click at [718, 153] on icon at bounding box center [714, 159] width 20 height 20
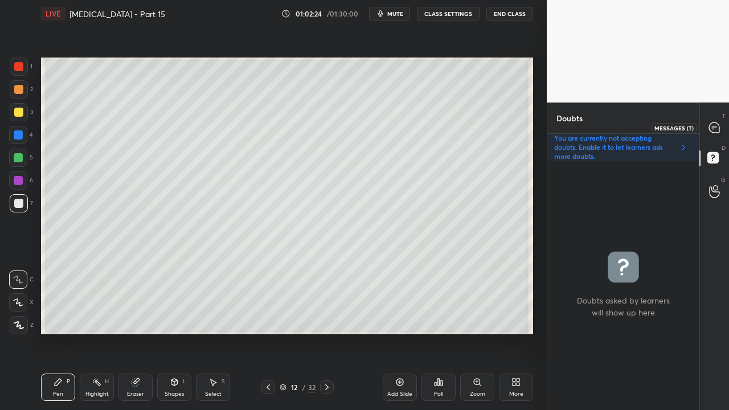
click at [722, 123] on div at bounding box center [714, 127] width 23 height 20
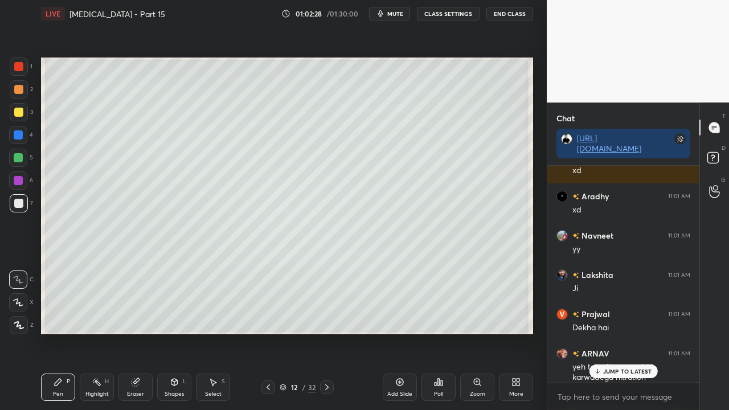
scroll to position [78320, 0]
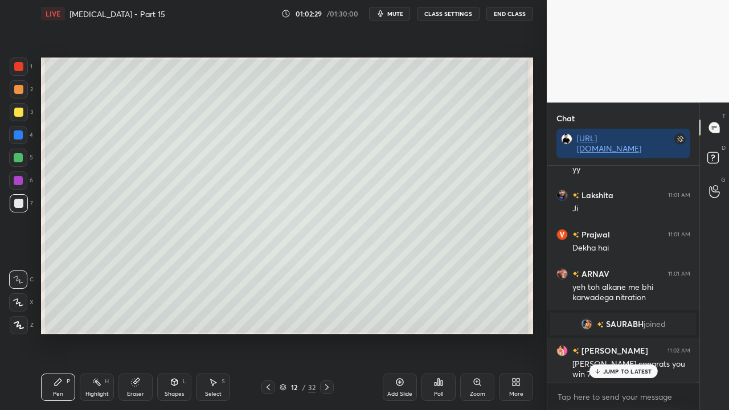
click at [634, 332] on p "JUMP TO LATEST" at bounding box center [627, 371] width 49 height 7
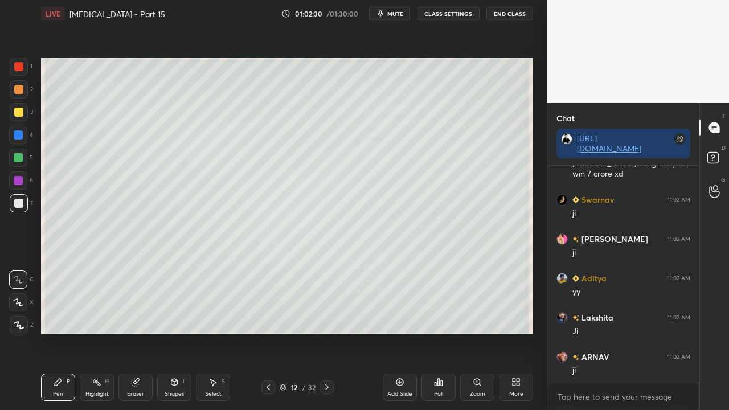
scroll to position [78561, 0]
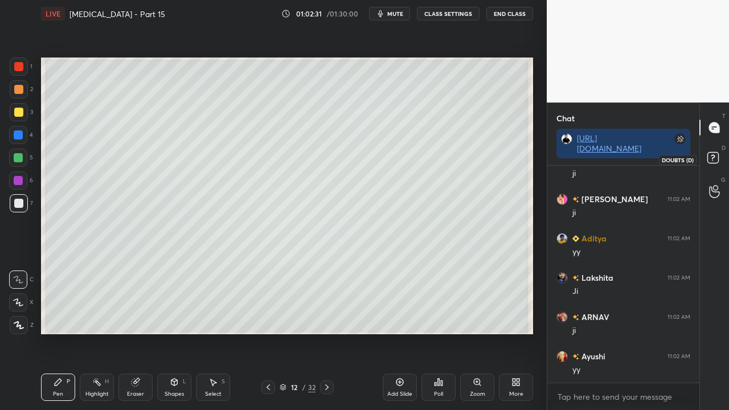
click at [718, 156] on icon at bounding box center [714, 159] width 20 height 20
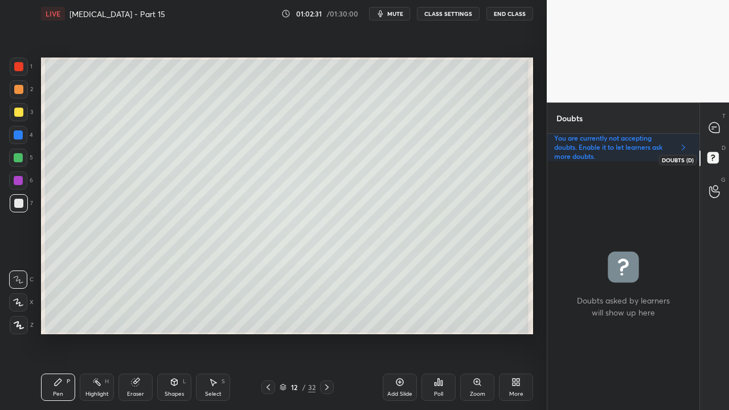
scroll to position [245, 149]
click at [720, 122] on icon at bounding box center [714, 128] width 12 height 12
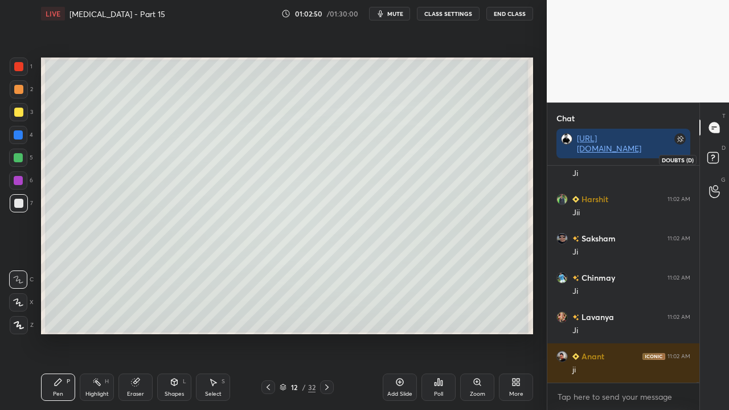
scroll to position [79945, 0]
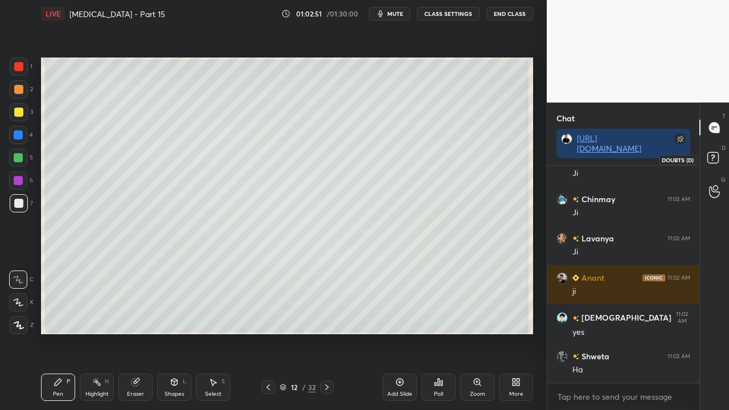
click at [715, 157] on icon at bounding box center [714, 159] width 20 height 20
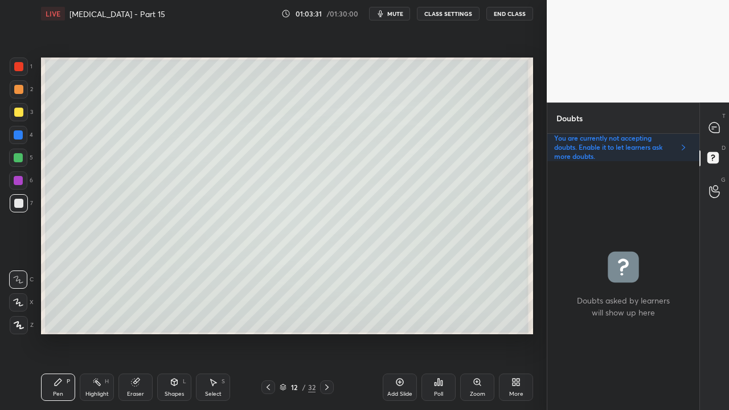
click at [716, 125] on icon at bounding box center [714, 127] width 10 height 10
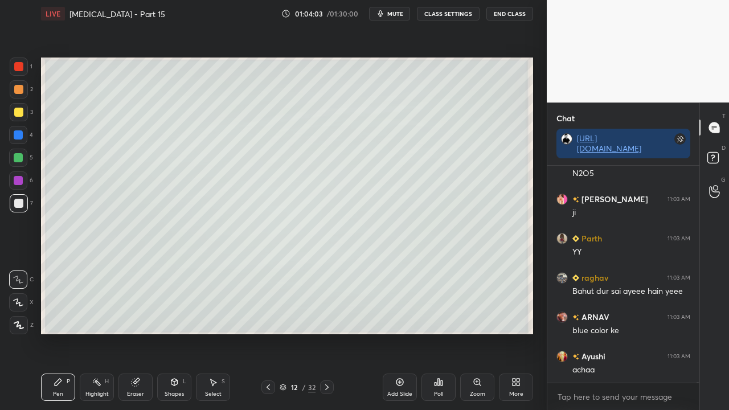
scroll to position [80455, 0]
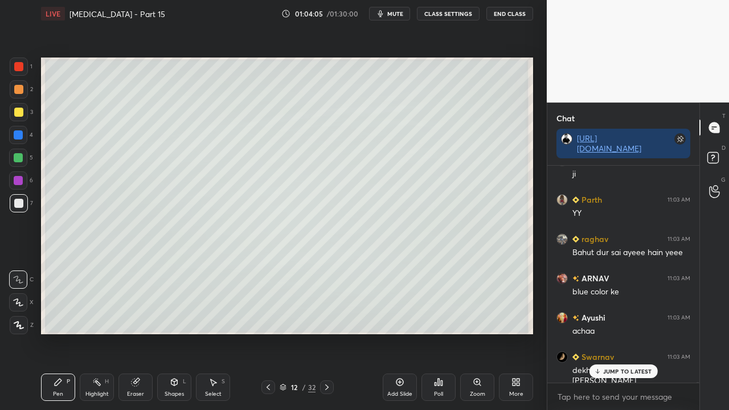
click at [627, 332] on p "JUMP TO LATEST" at bounding box center [627, 371] width 49 height 7
click at [715, 158] on rect at bounding box center [712, 158] width 11 height 11
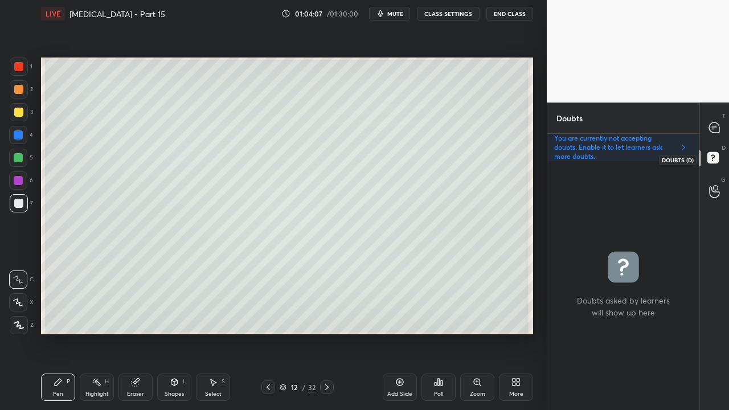
scroll to position [245, 149]
click at [710, 123] on icon at bounding box center [714, 127] width 10 height 10
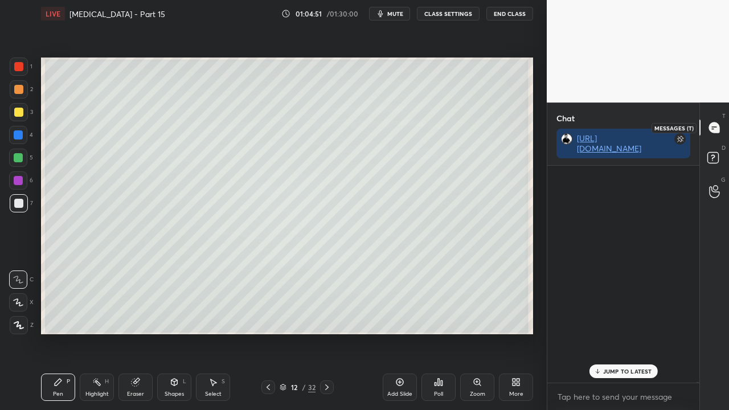
scroll to position [213, 149]
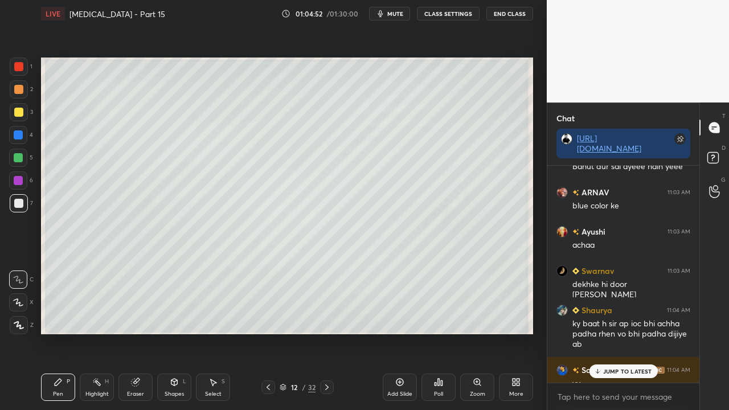
drag, startPoint x: 620, startPoint y: 371, endPoint x: 611, endPoint y: 371, distance: 8.5
click at [620, 332] on p "JUMP TO LATEST" at bounding box center [627, 371] width 49 height 7
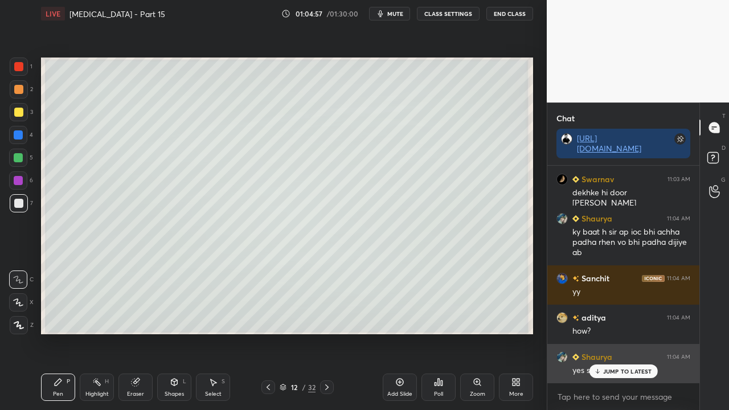
scroll to position [80673, 0]
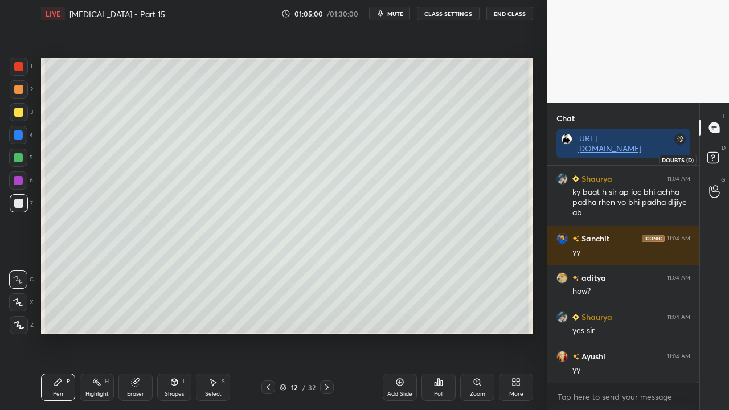
click at [719, 154] on icon at bounding box center [714, 159] width 20 height 20
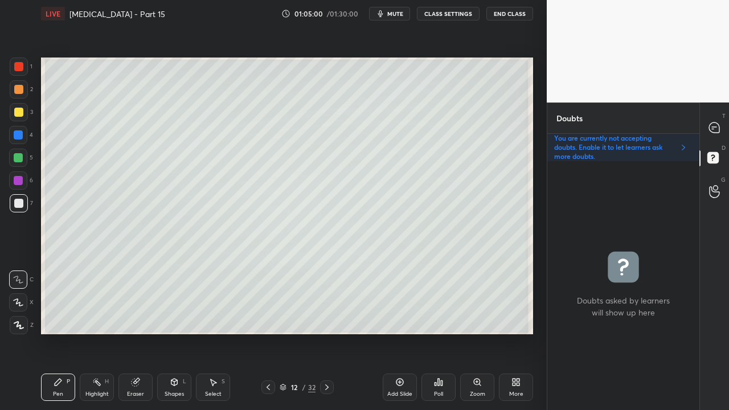
scroll to position [245, 149]
click at [721, 123] on div at bounding box center [714, 127] width 23 height 20
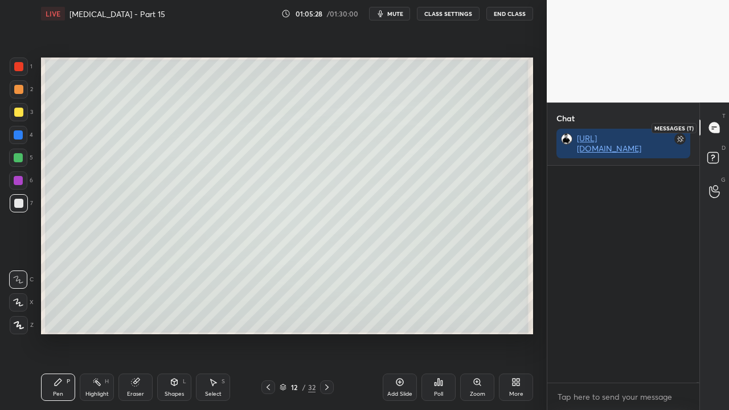
scroll to position [213, 149]
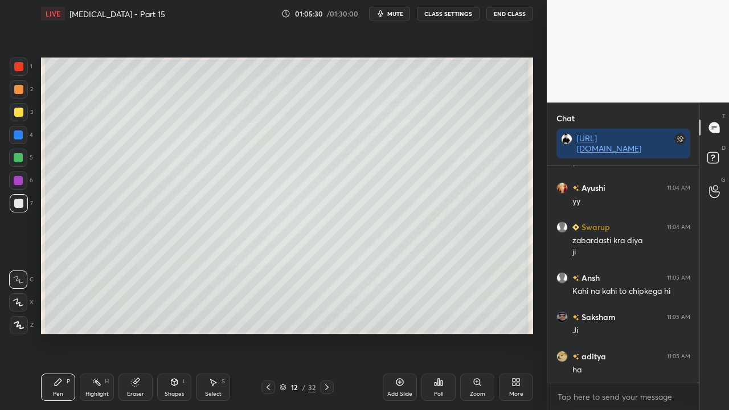
click at [19, 114] on div at bounding box center [18, 112] width 9 height 9
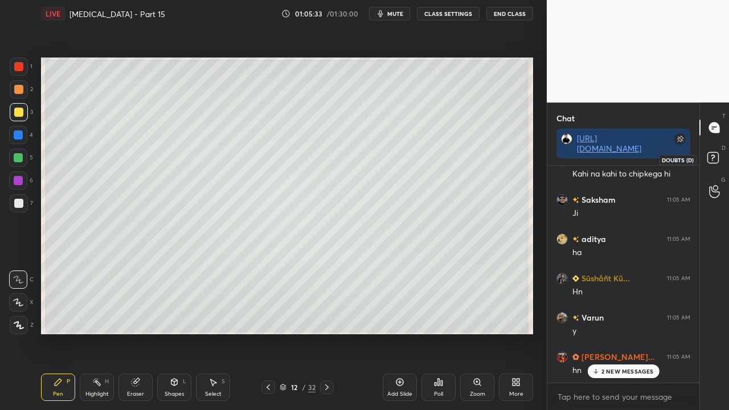
scroll to position [81037, 0]
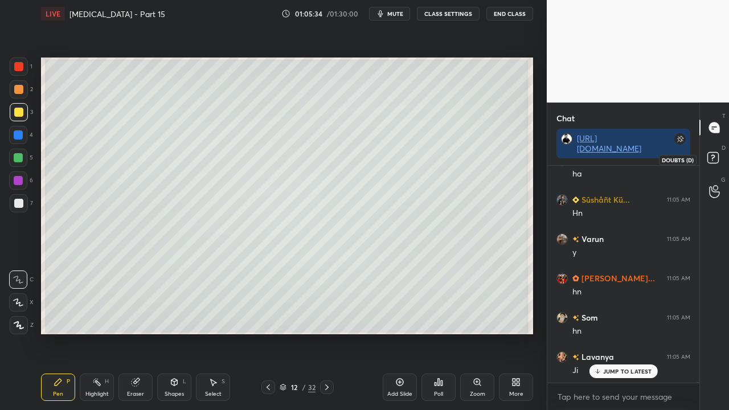
drag, startPoint x: 722, startPoint y: 152, endPoint x: 728, endPoint y: 133, distance: 20.3
click at [722, 153] on icon at bounding box center [714, 159] width 20 height 20
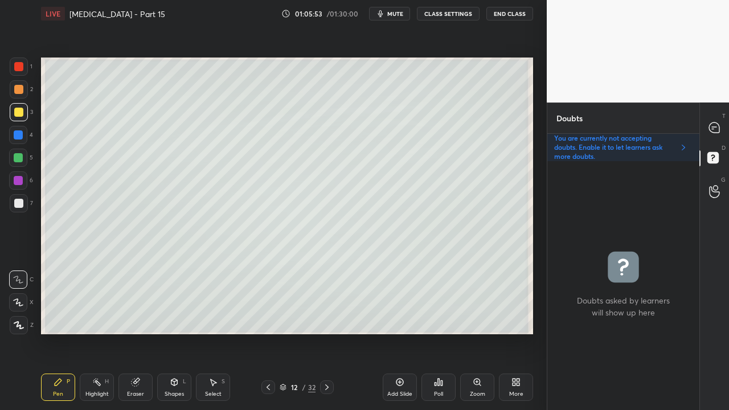
click at [716, 125] on icon at bounding box center [714, 127] width 10 height 10
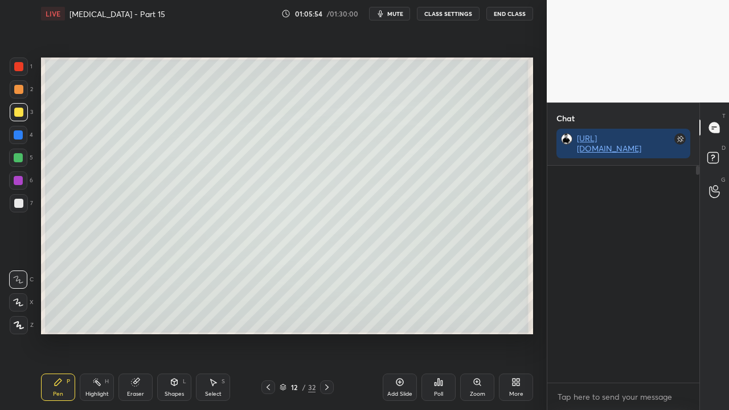
scroll to position [213, 149]
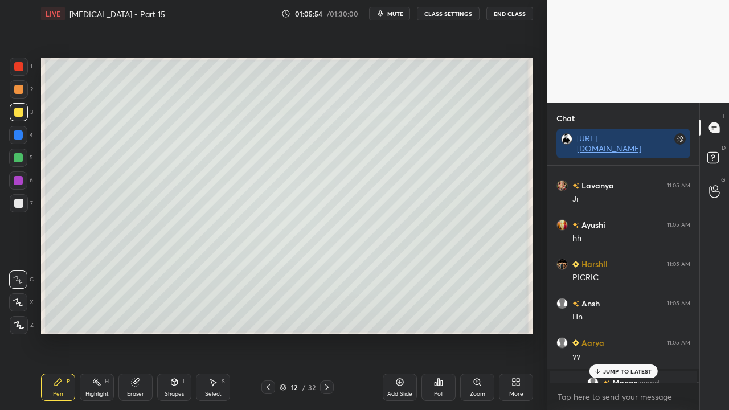
click at [628, 332] on p "JUMP TO LATEST" at bounding box center [627, 371] width 49 height 7
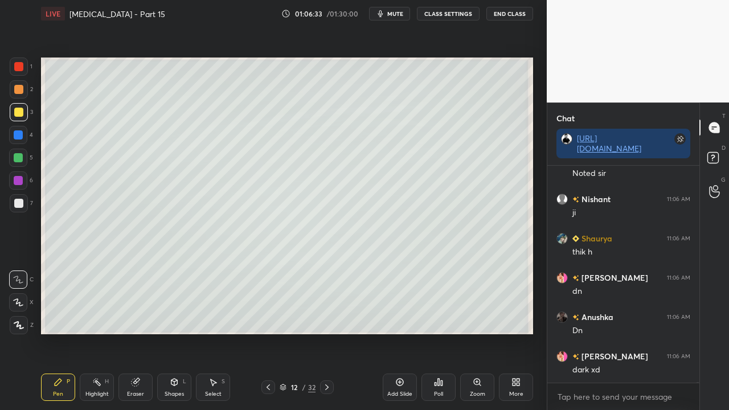
scroll to position [81927, 0]
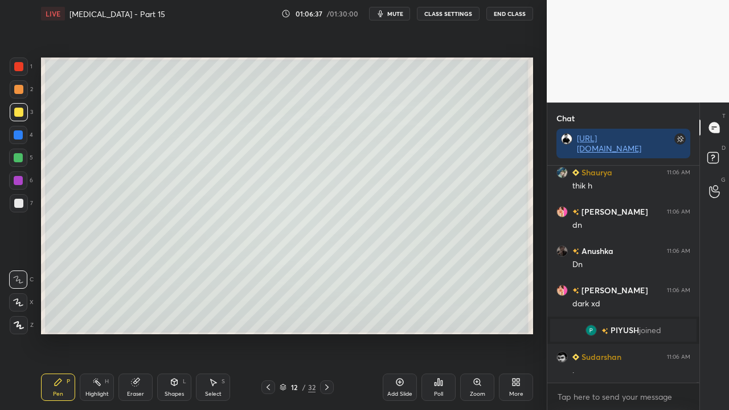
click at [622, 332] on div "Shaurya 11:06 AM thik h Prince Raj 11:06 AM dn Anushka 11:06 AM Dn Prince Raj 1…" at bounding box center [623, 274] width 152 height 217
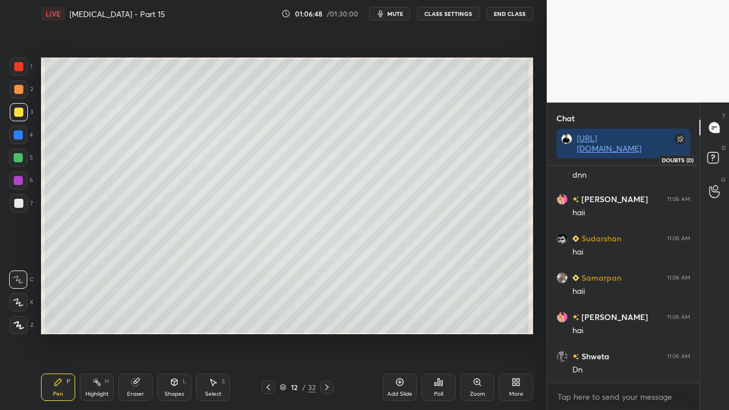
scroll to position [80299, 0]
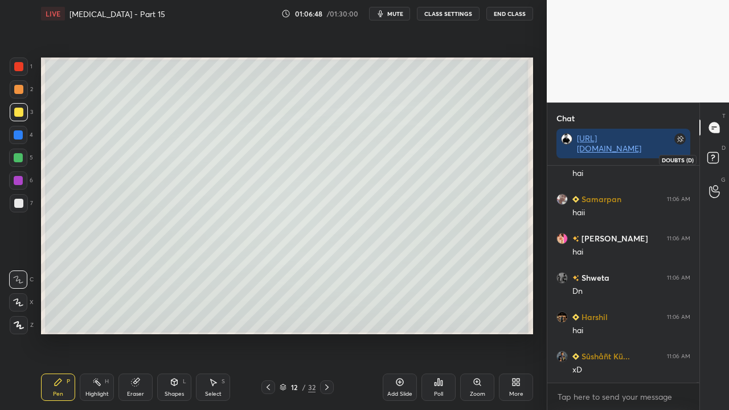
click at [723, 160] on icon at bounding box center [714, 159] width 20 height 20
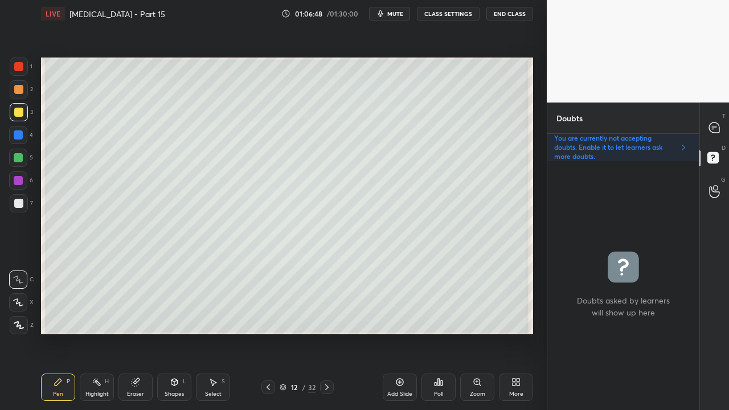
scroll to position [245, 149]
click at [717, 129] on icon at bounding box center [714, 127] width 10 height 10
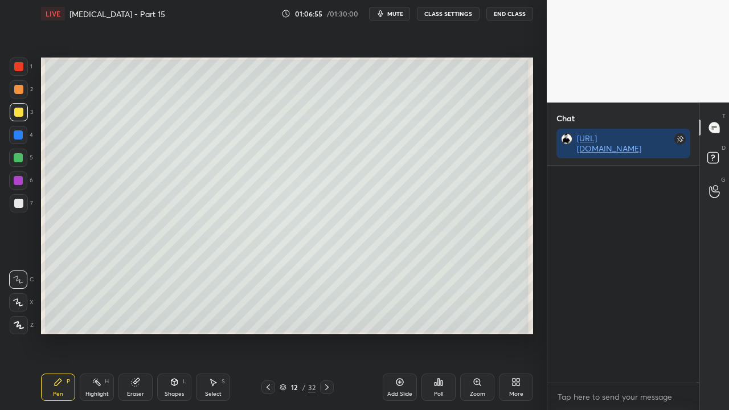
scroll to position [213, 149]
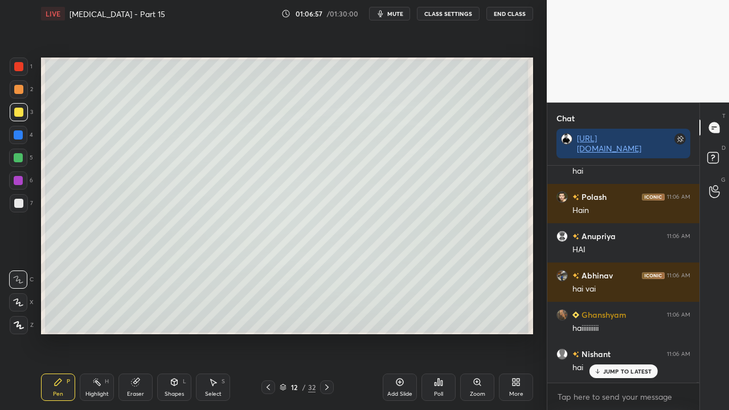
click at [613, 332] on p "JUMP TO LATEST" at bounding box center [627, 371] width 49 height 7
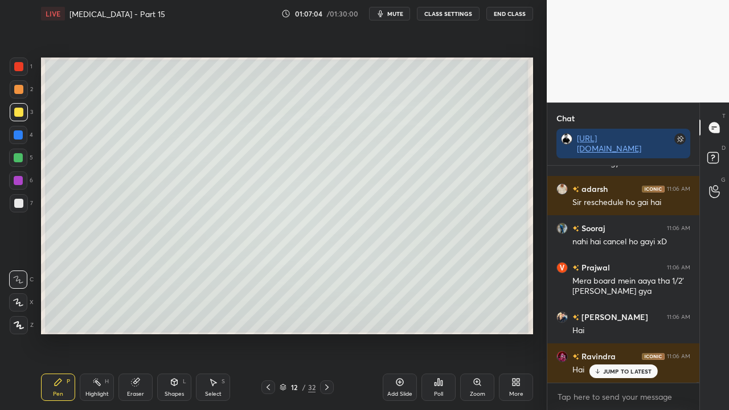
scroll to position [81886, 0]
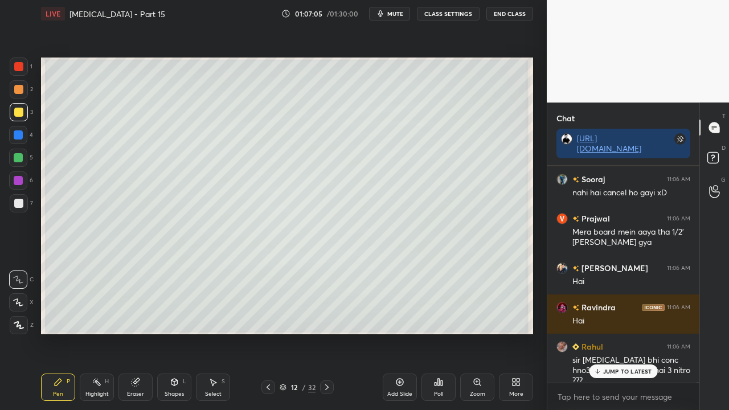
click at [629, 332] on p "JUMP TO LATEST" at bounding box center [627, 371] width 49 height 7
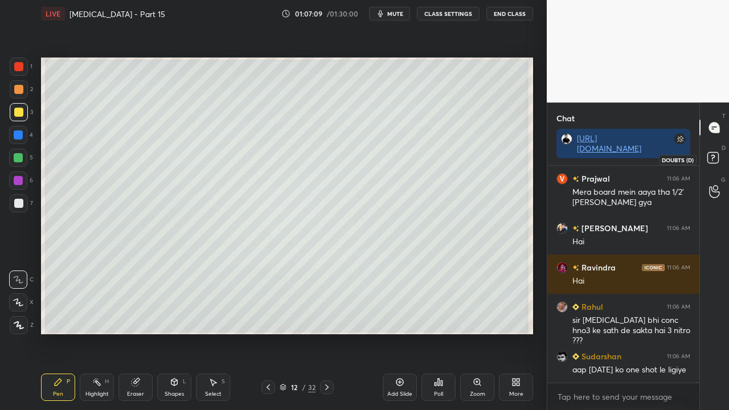
click at [723, 153] on icon at bounding box center [714, 159] width 20 height 20
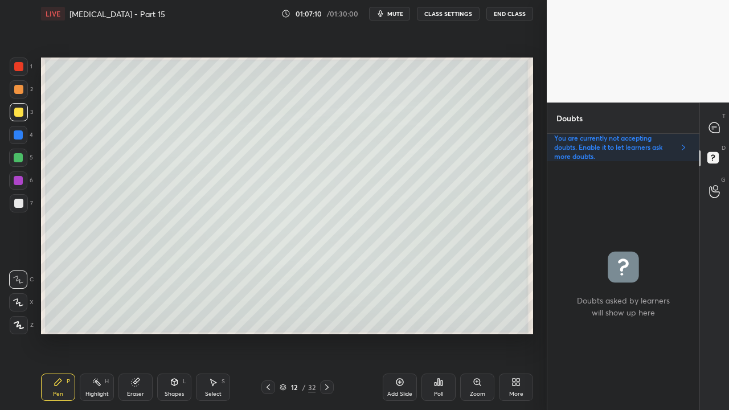
scroll to position [245, 149]
click at [327, 332] on icon at bounding box center [326, 387] width 9 height 9
click at [14, 108] on div at bounding box center [19, 112] width 18 height 18
click at [721, 129] on div at bounding box center [714, 127] width 23 height 20
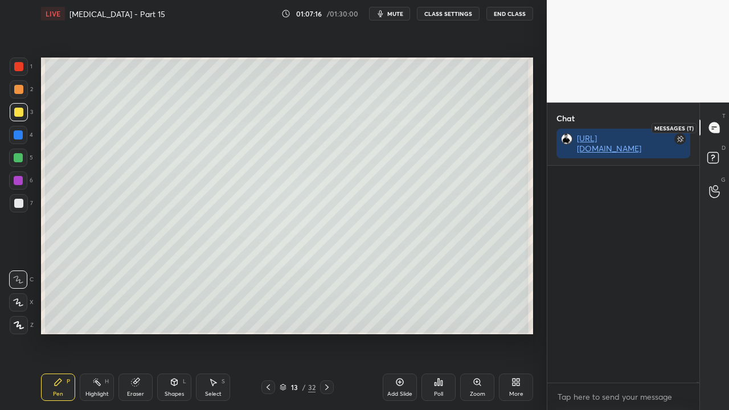
scroll to position [213, 149]
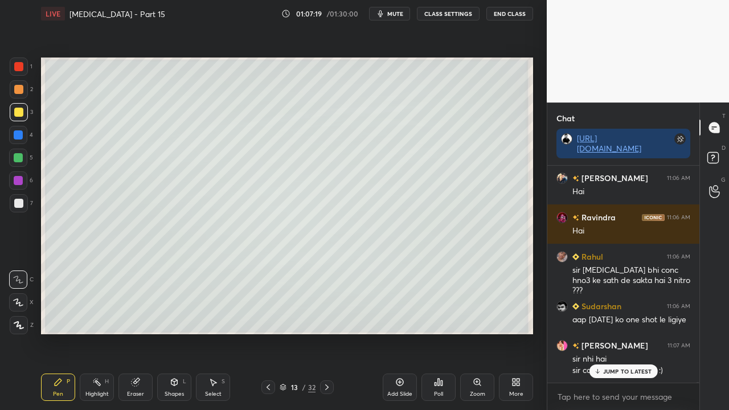
click at [19, 206] on div at bounding box center [18, 203] width 9 height 9
click at [18, 205] on div at bounding box center [18, 203] width 9 height 9
click at [22, 108] on div at bounding box center [19, 112] width 18 height 18
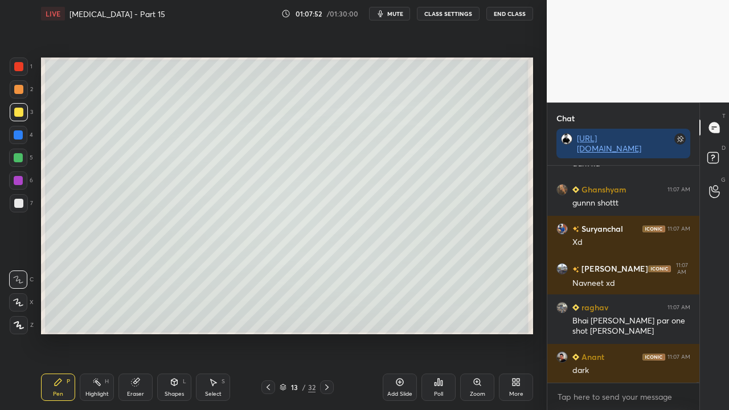
scroll to position [83372, 0]
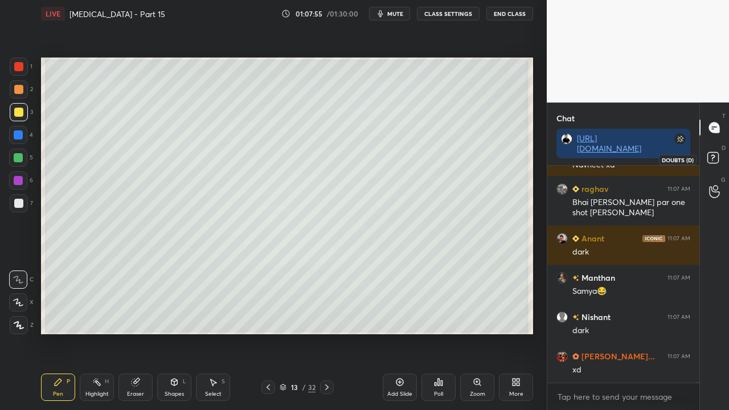
click at [723, 155] on icon at bounding box center [714, 159] width 20 height 20
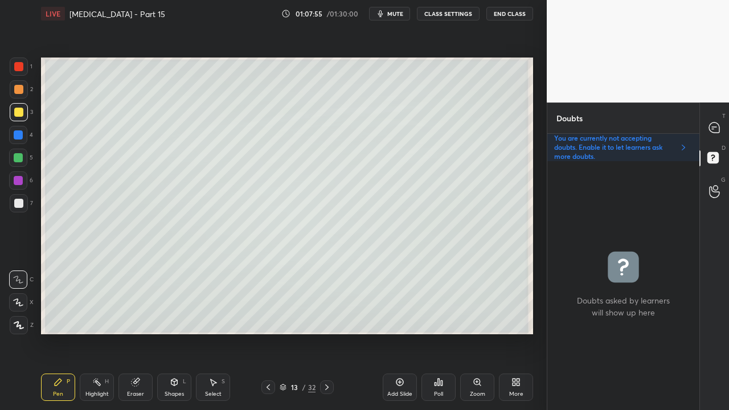
scroll to position [245, 149]
click at [716, 125] on icon at bounding box center [714, 127] width 10 height 10
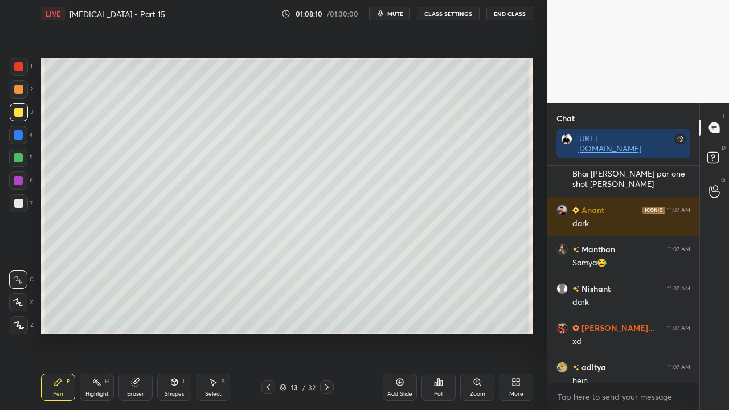
scroll to position [83529, 0]
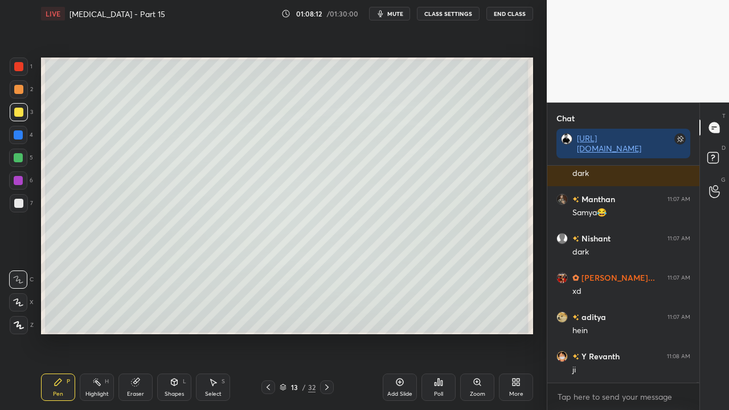
click at [13, 204] on div at bounding box center [19, 203] width 18 height 18
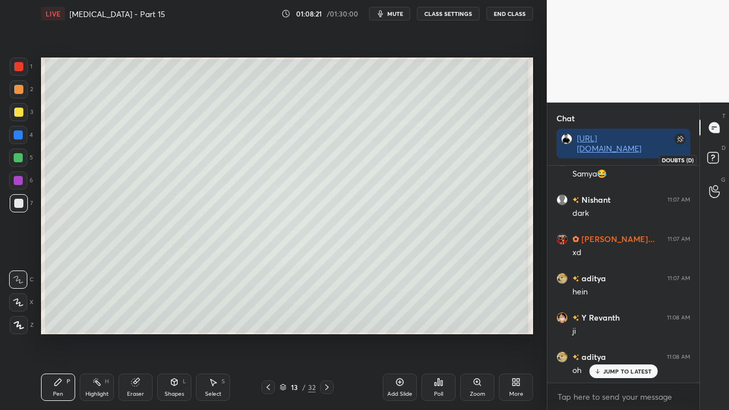
drag, startPoint x: 721, startPoint y: 155, endPoint x: 704, endPoint y: 151, distance: 17.5
click at [720, 156] on icon at bounding box center [714, 159] width 20 height 20
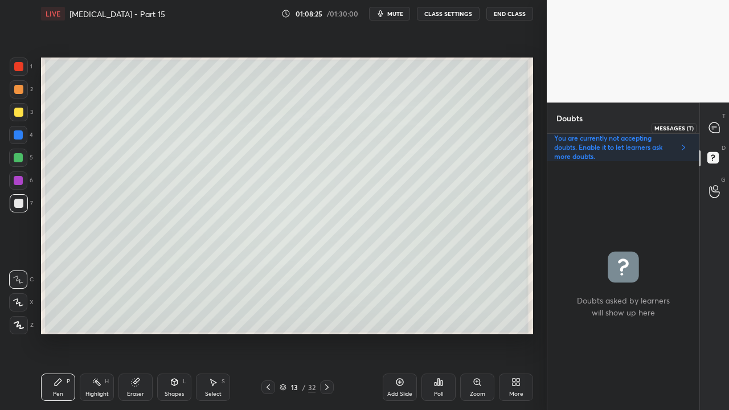
click at [719, 122] on icon at bounding box center [714, 128] width 12 height 12
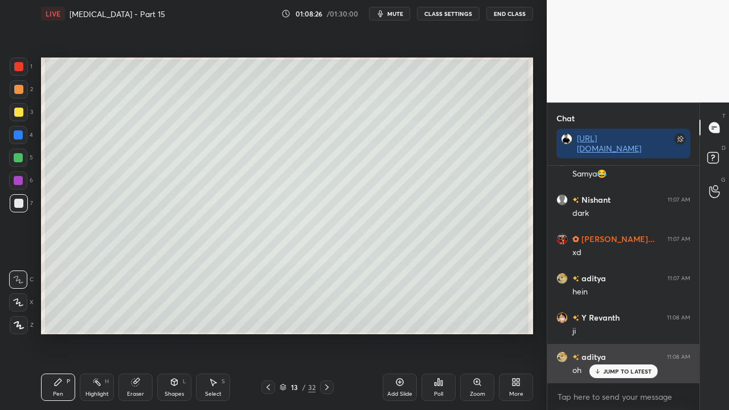
scroll to position [213, 149]
click at [610, 332] on p "JUMP TO LATEST" at bounding box center [627, 371] width 49 height 7
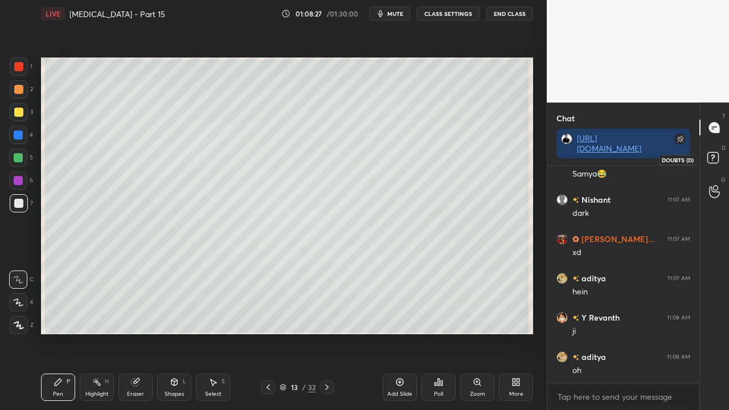
click at [717, 163] on icon at bounding box center [714, 159] width 20 height 20
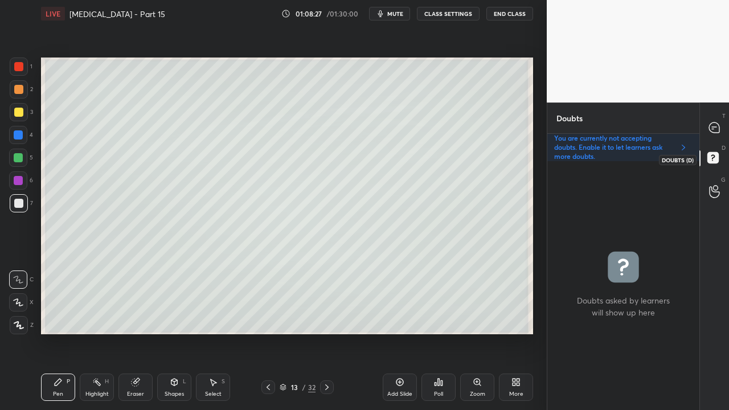
scroll to position [245, 149]
click at [230, 332] on div "Setting up your live class Poll for secs No correct answer Start poll" at bounding box center [286, 195] width 501 height 337
click at [146, 332] on div "Eraser" at bounding box center [135, 386] width 34 height 27
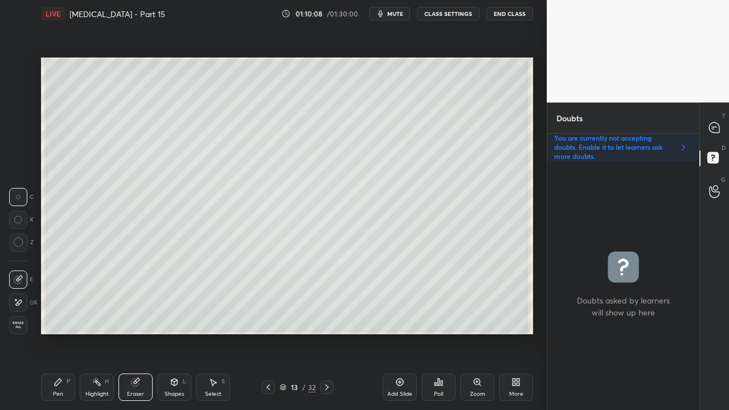
drag, startPoint x: 64, startPoint y: 388, endPoint x: 80, endPoint y: 375, distance: 21.1
click at [68, 332] on div "Pen P" at bounding box center [58, 386] width 34 height 27
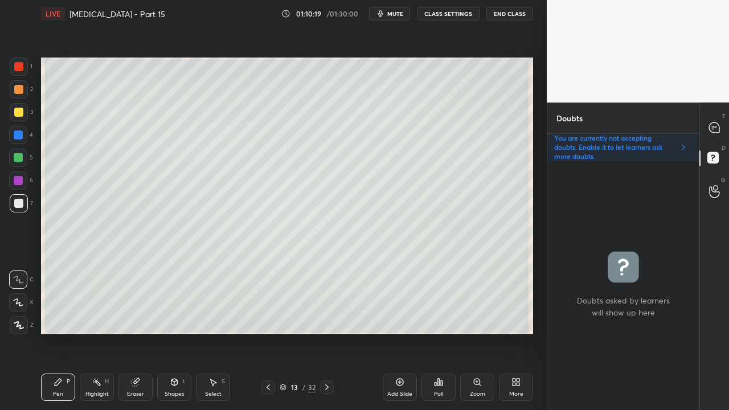
click at [718, 126] on icon at bounding box center [714, 127] width 10 height 10
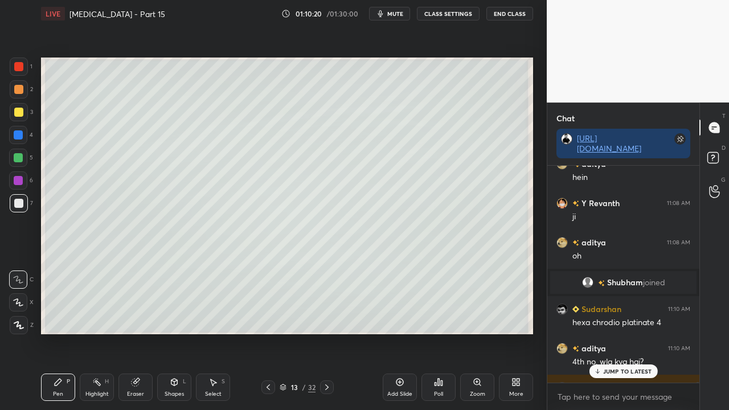
scroll to position [213, 149]
drag, startPoint x: 617, startPoint y: 368, endPoint x: 593, endPoint y: 371, distance: 24.2
click at [617, 332] on p "JUMP TO LATEST" at bounding box center [627, 371] width 49 height 7
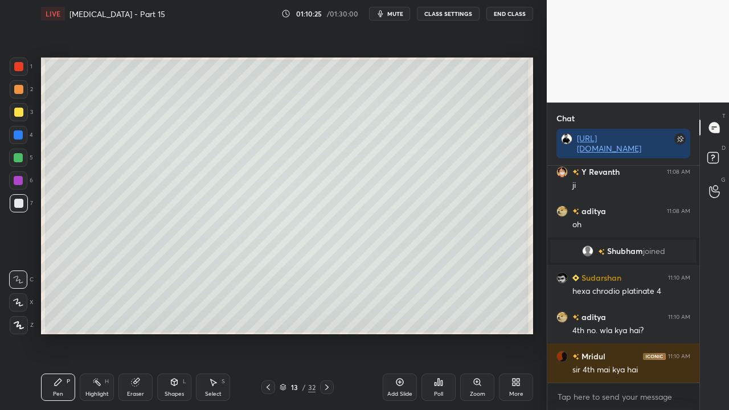
click at [133, 332] on div "Eraser" at bounding box center [135, 394] width 17 height 6
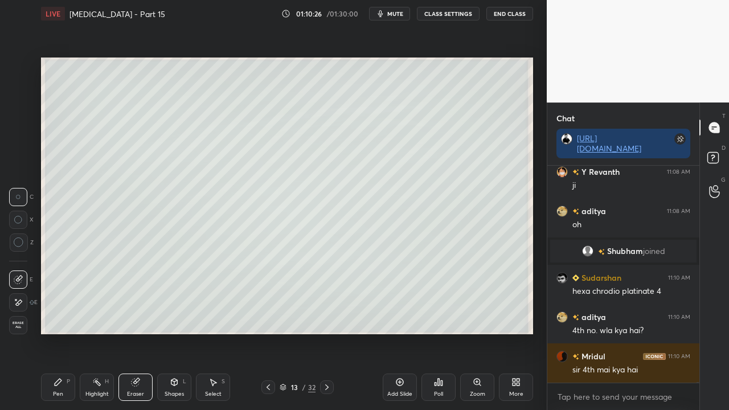
scroll to position [83752, 0]
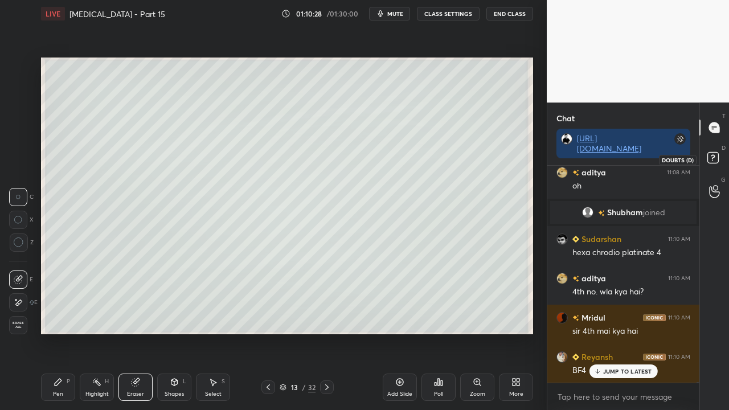
click at [718, 154] on icon at bounding box center [714, 159] width 20 height 20
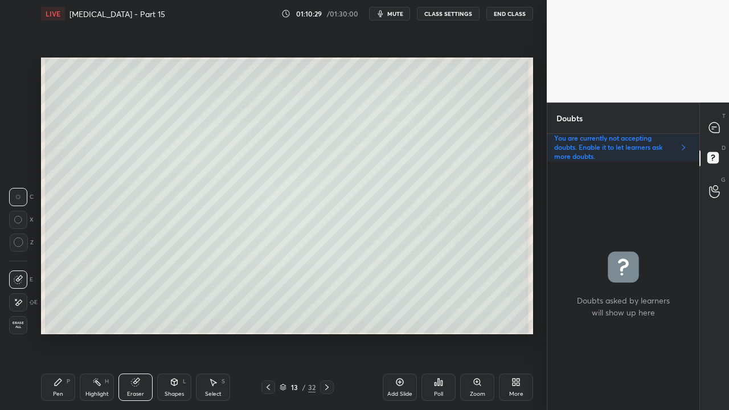
scroll to position [245, 149]
click at [57, 332] on icon at bounding box center [58, 381] width 9 height 9
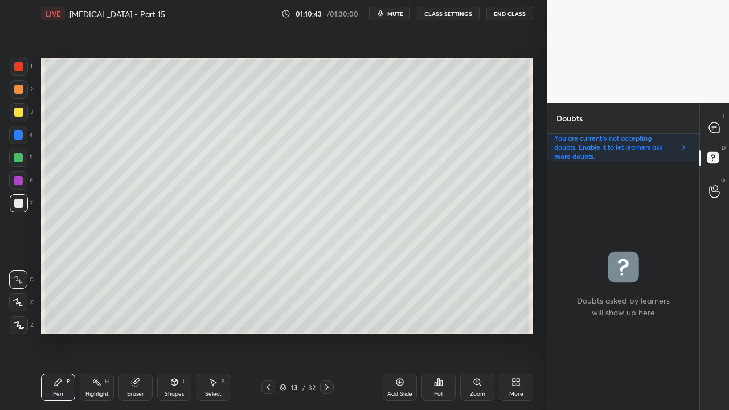
click at [27, 204] on div "7" at bounding box center [21, 203] width 23 height 18
click at [19, 205] on div at bounding box center [18, 203] width 9 height 9
click at [718, 125] on icon at bounding box center [714, 127] width 10 height 10
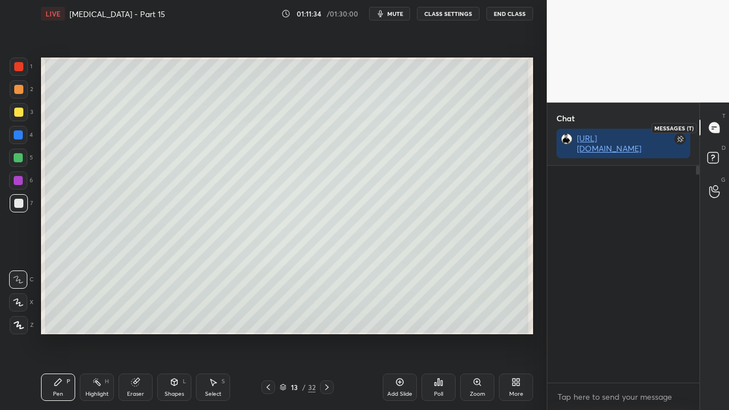
scroll to position [213, 149]
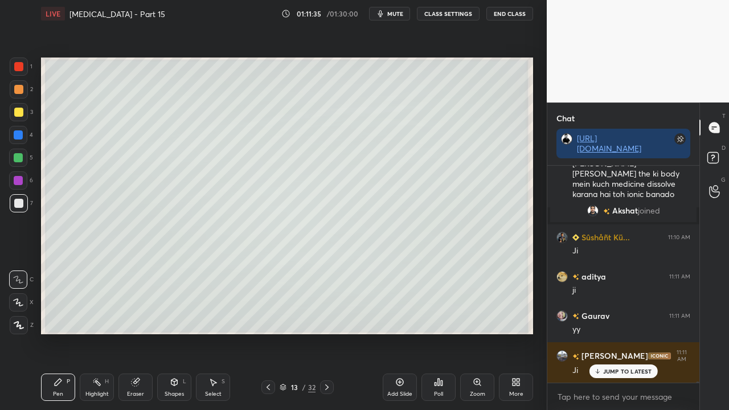
click at [614, 332] on p "JUMP TO LATEST" at bounding box center [627, 371] width 49 height 7
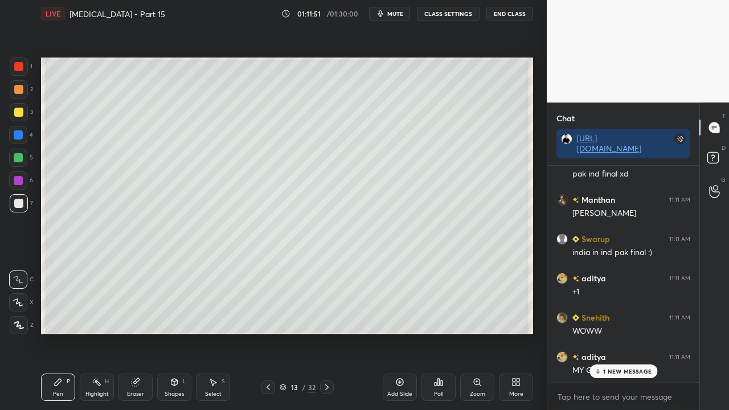
scroll to position [84390, 0]
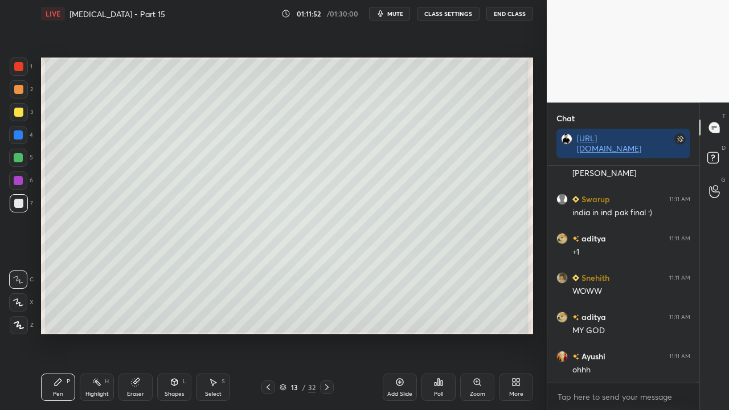
click at [720, 153] on icon at bounding box center [714, 159] width 20 height 20
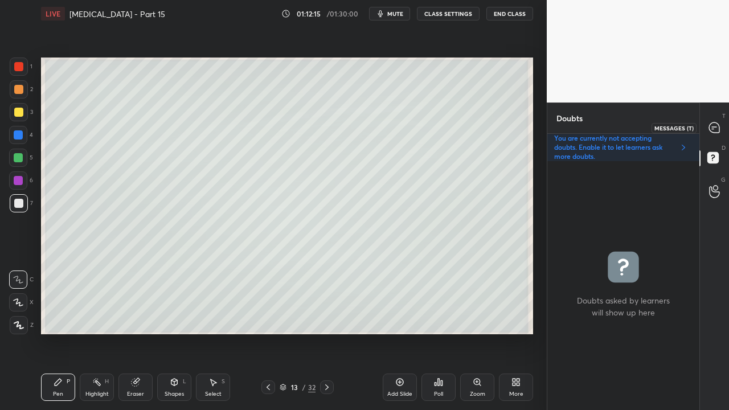
click at [715, 127] on icon at bounding box center [714, 127] width 5 height 0
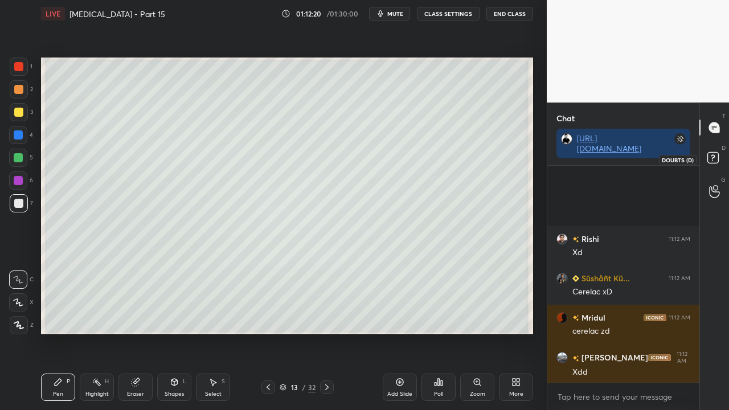
scroll to position [84861, 0]
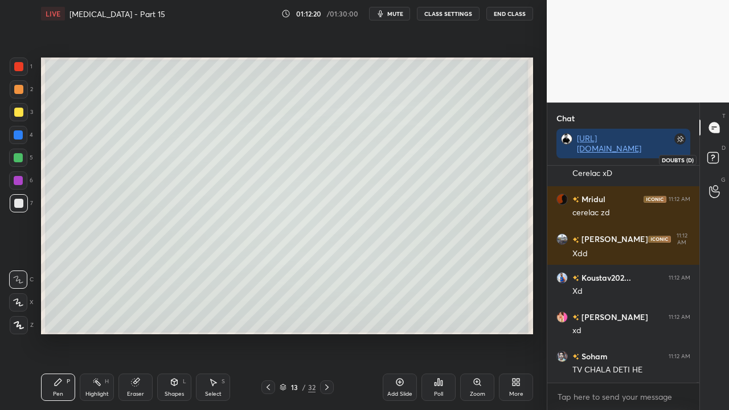
click at [712, 158] on icon at bounding box center [714, 159] width 20 height 20
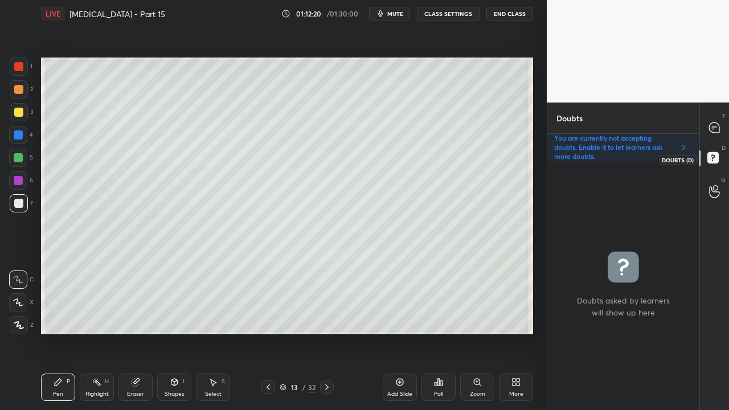
scroll to position [245, 149]
click at [722, 123] on div at bounding box center [714, 127] width 23 height 20
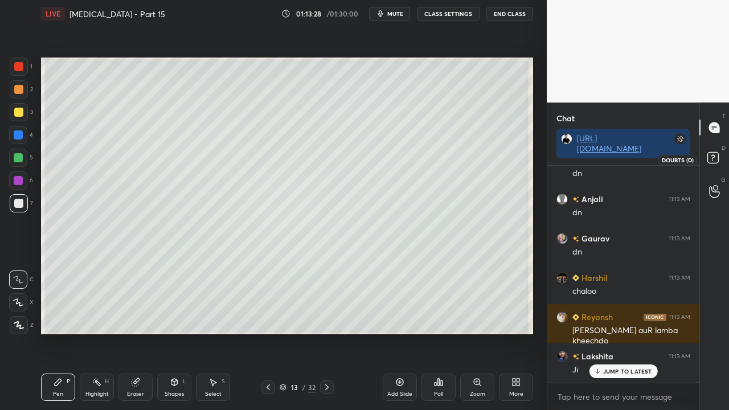
scroll to position [88592, 0]
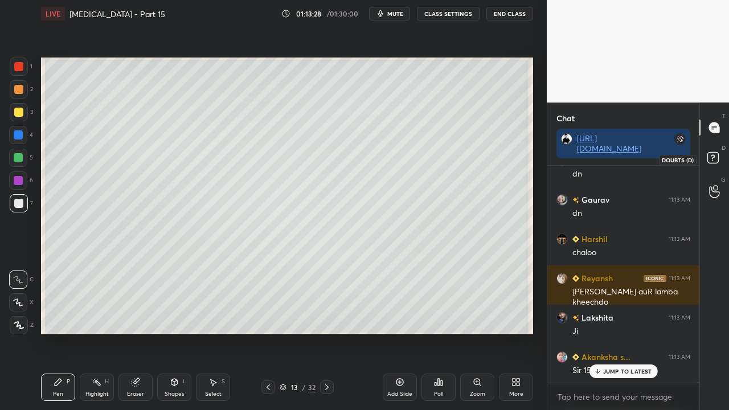
click at [714, 162] on rect at bounding box center [712, 158] width 11 height 11
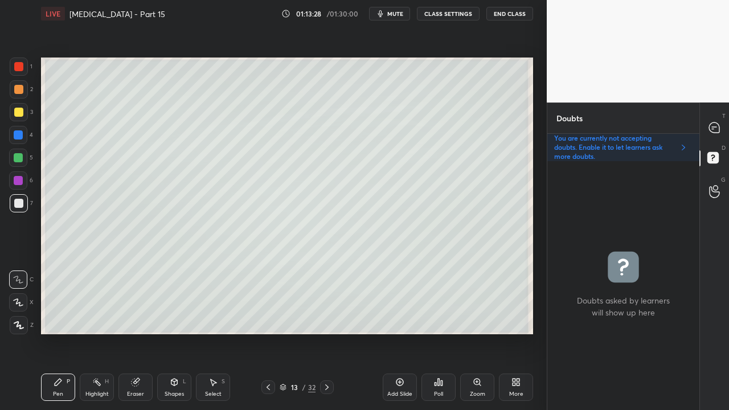
scroll to position [245, 149]
click at [718, 122] on icon at bounding box center [714, 128] width 12 height 12
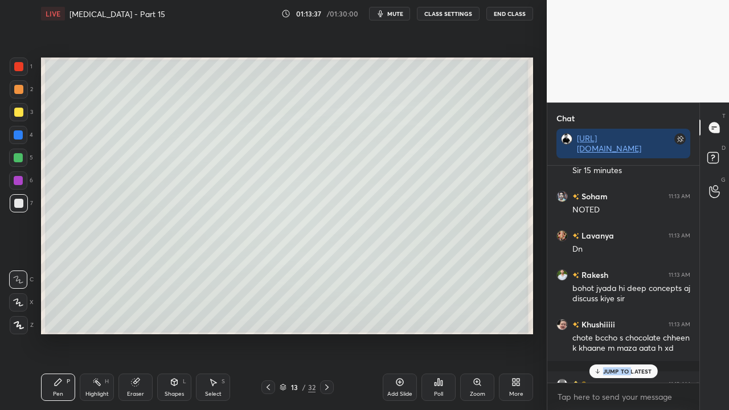
click at [633, 332] on div "JUMP TO LATEST" at bounding box center [623, 371] width 68 height 14
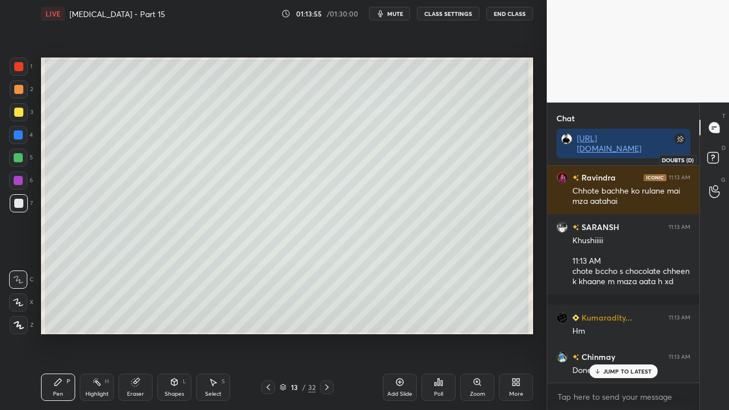
click at [712, 153] on rect at bounding box center [712, 158] width 11 height 11
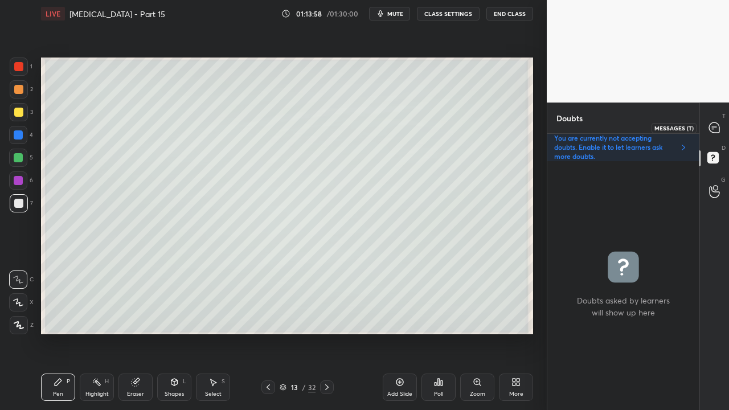
click at [715, 125] on icon at bounding box center [714, 127] width 10 height 10
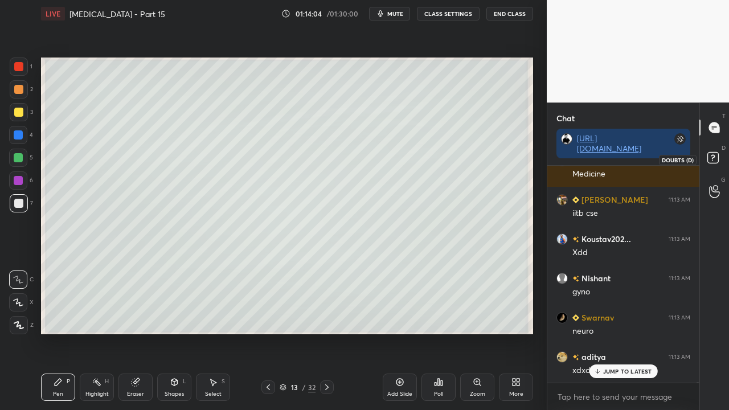
click at [713, 161] on rect at bounding box center [712, 158] width 11 height 11
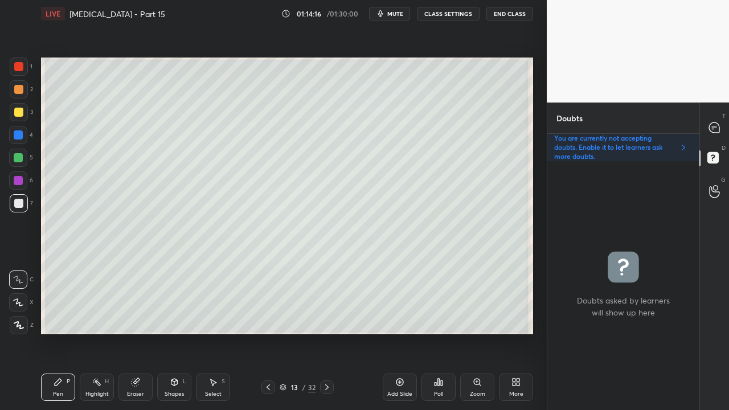
click at [713, 120] on div at bounding box center [714, 127] width 23 height 20
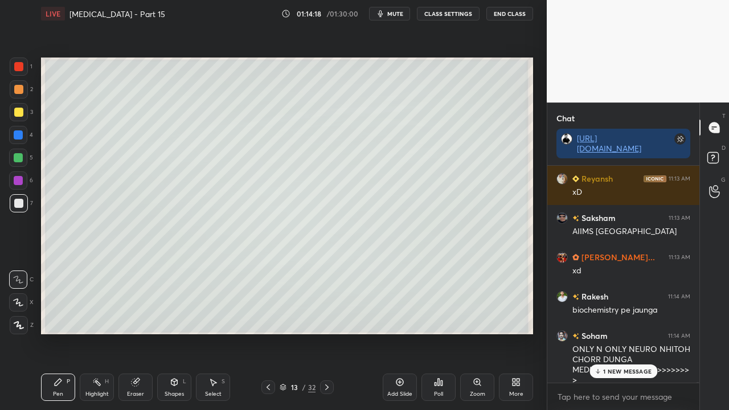
click at [623, 332] on p "1 NEW MESSAGE" at bounding box center [627, 371] width 48 height 7
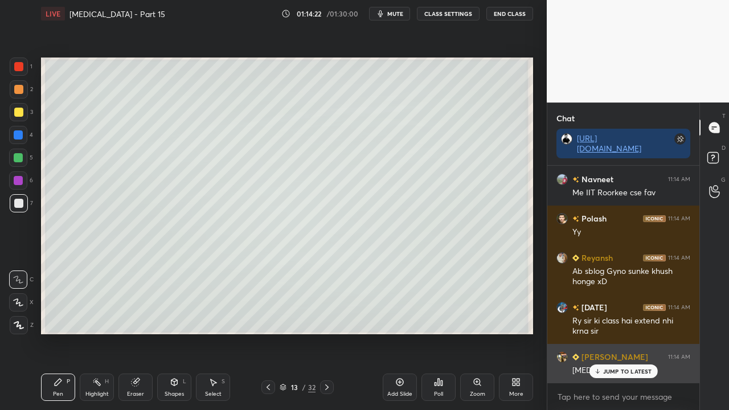
click at [619, 332] on p "JUMP TO LATEST" at bounding box center [627, 371] width 49 height 7
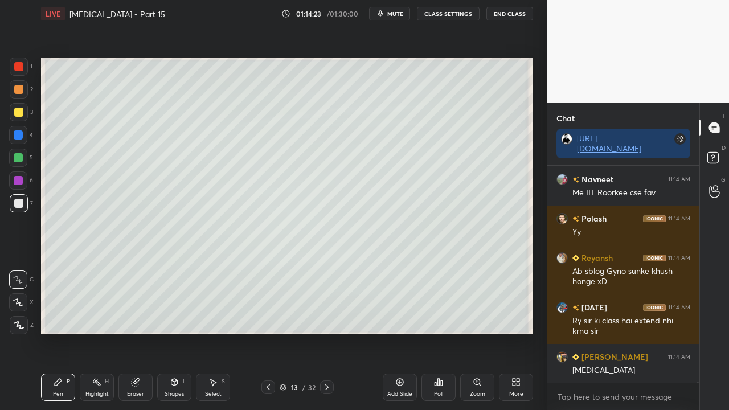
click at [714, 149] on div "D Doubts (D)" at bounding box center [714, 159] width 29 height 32
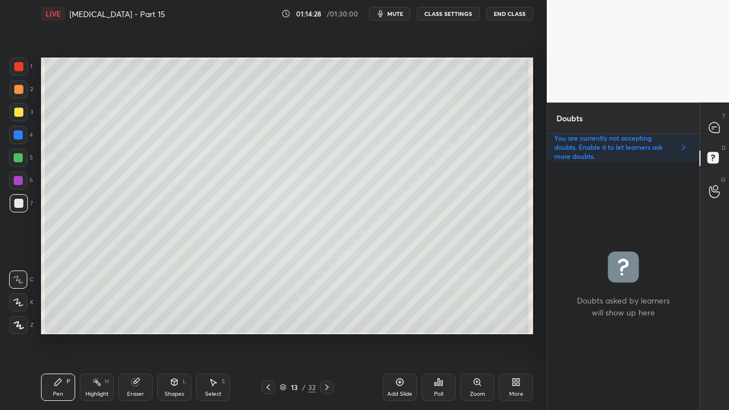
click at [269, 332] on icon at bounding box center [268, 387] width 9 height 9
click at [325, 332] on icon at bounding box center [326, 387] width 9 height 9
click at [332, 332] on div at bounding box center [327, 387] width 14 height 14
click at [20, 114] on div at bounding box center [18, 112] width 9 height 9
click at [269, 332] on div at bounding box center [268, 387] width 14 height 14
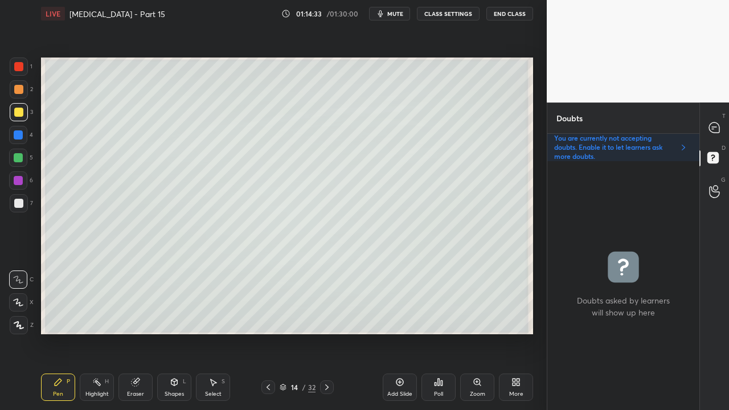
click at [266, 332] on icon at bounding box center [267, 387] width 3 height 6
click at [268, 332] on icon at bounding box center [267, 387] width 3 height 6
click at [327, 332] on icon at bounding box center [326, 387] width 9 height 9
click at [326, 332] on icon at bounding box center [326, 387] width 3 height 6
click at [327, 332] on icon at bounding box center [326, 387] width 9 height 9
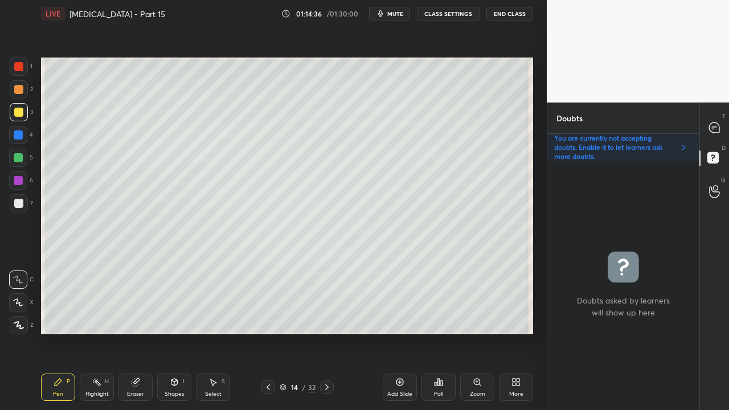
click at [21, 114] on div at bounding box center [18, 112] width 9 height 9
click at [715, 128] on icon at bounding box center [714, 127] width 10 height 10
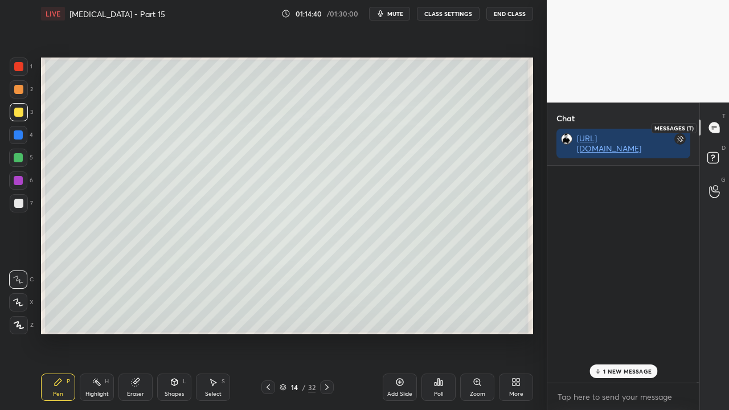
scroll to position [213, 149]
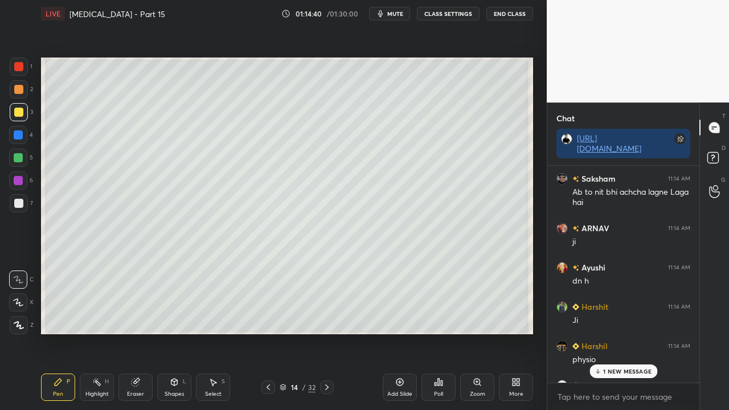
click at [607, 332] on p "1 NEW MESSAGE" at bounding box center [627, 371] width 48 height 7
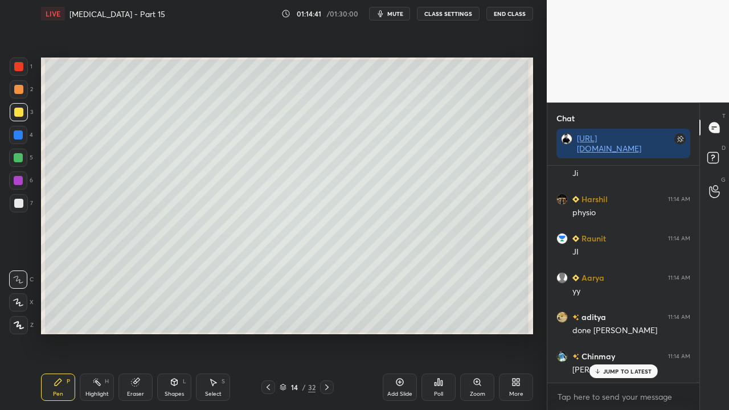
scroll to position [91297, 0]
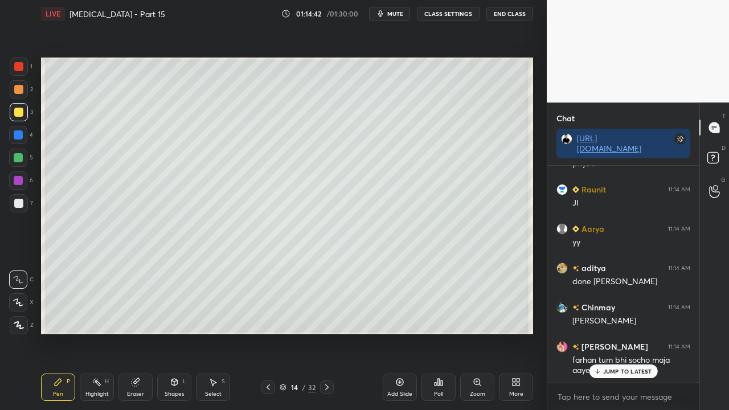
click at [622, 332] on p "JUMP TO LATEST" at bounding box center [627, 371] width 49 height 7
click at [717, 156] on rect at bounding box center [712, 158] width 11 height 11
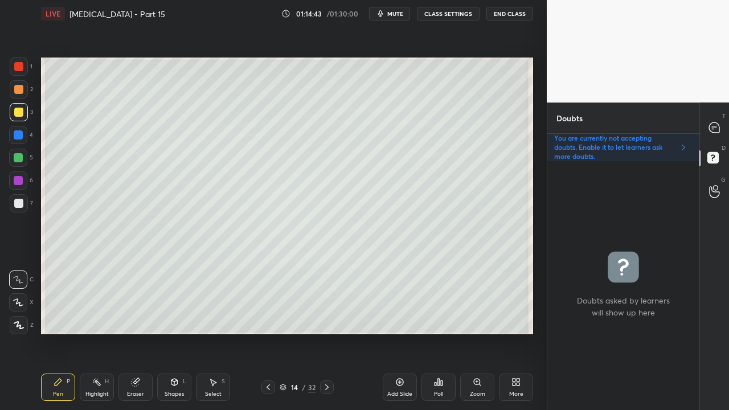
scroll to position [245, 149]
click at [708, 126] on icon at bounding box center [714, 128] width 12 height 12
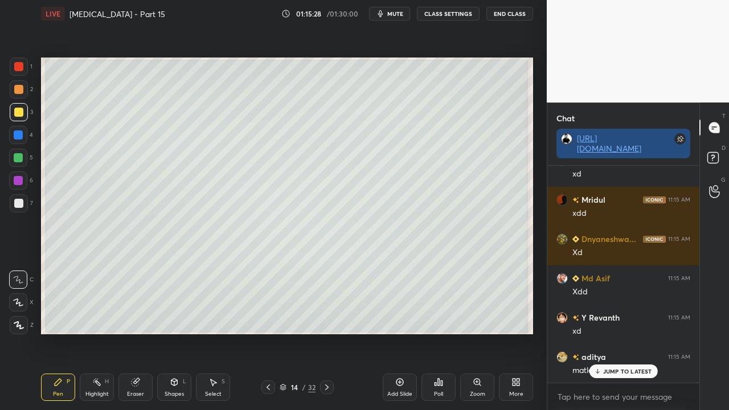
scroll to position [92300, 0]
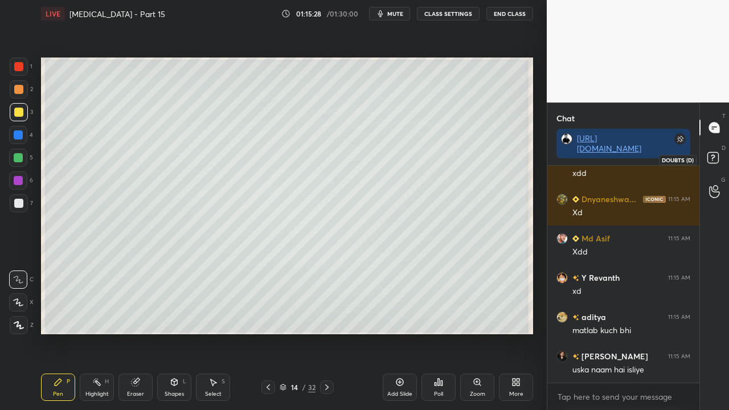
click at [724, 154] on icon at bounding box center [714, 159] width 20 height 20
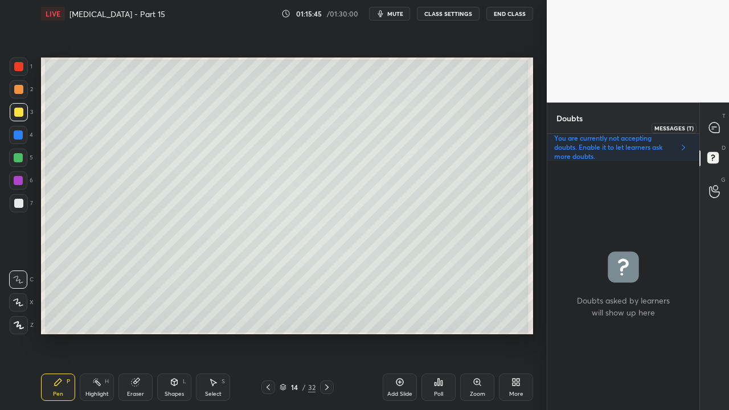
click at [715, 124] on icon at bounding box center [714, 127] width 10 height 10
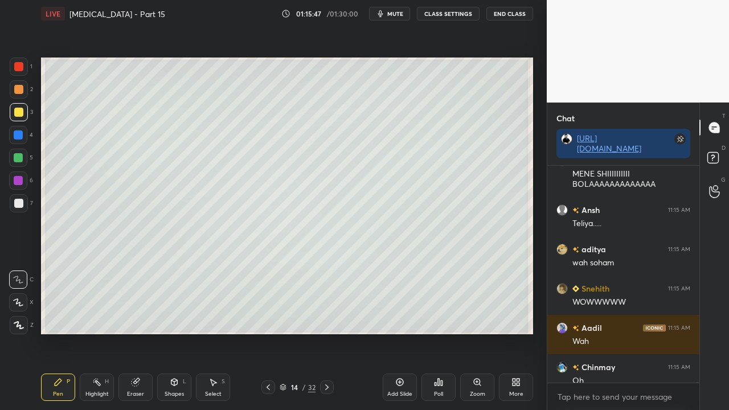
scroll to position [93102, 0]
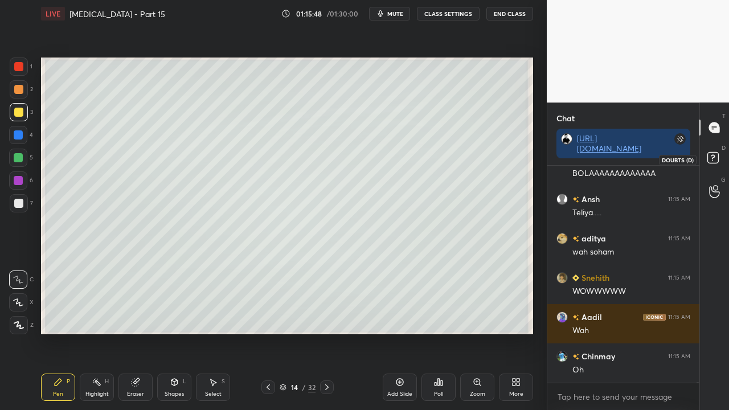
click at [714, 159] on rect at bounding box center [712, 158] width 11 height 11
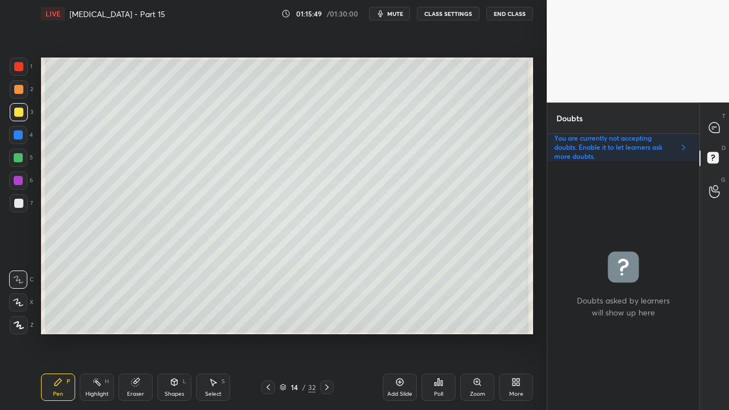
scroll to position [245, 149]
click at [20, 203] on div at bounding box center [18, 203] width 9 height 9
click at [720, 124] on icon at bounding box center [714, 128] width 12 height 12
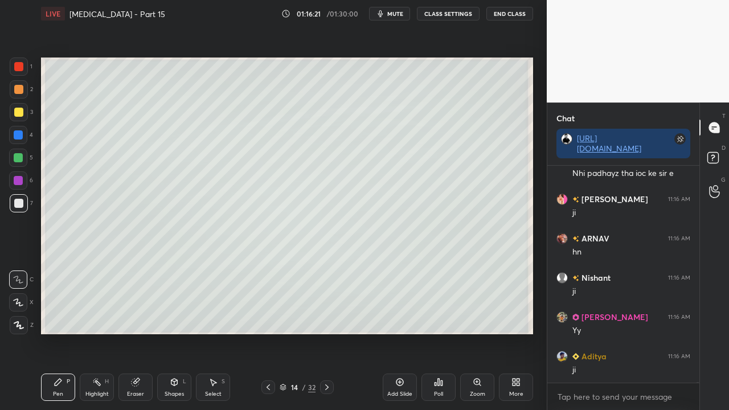
scroll to position [93780, 0]
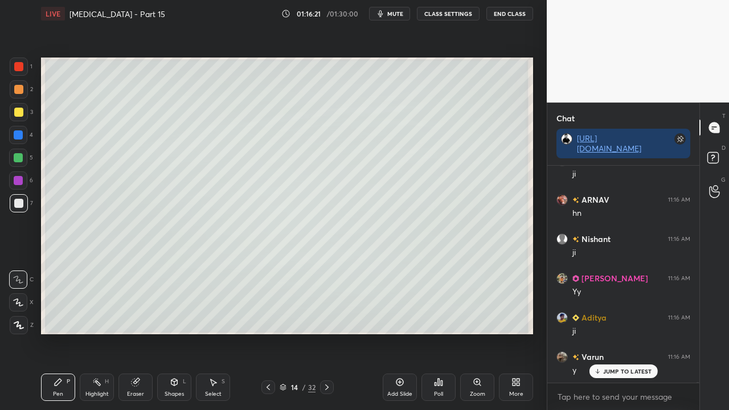
click at [722, 162] on icon at bounding box center [714, 159] width 20 height 20
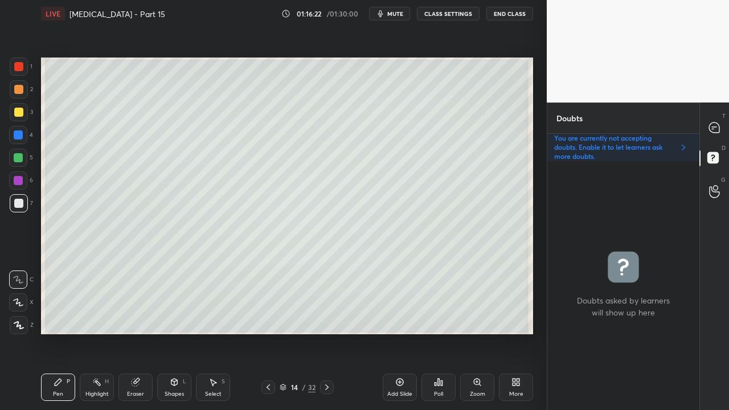
scroll to position [245, 149]
click at [715, 124] on icon at bounding box center [714, 127] width 10 height 10
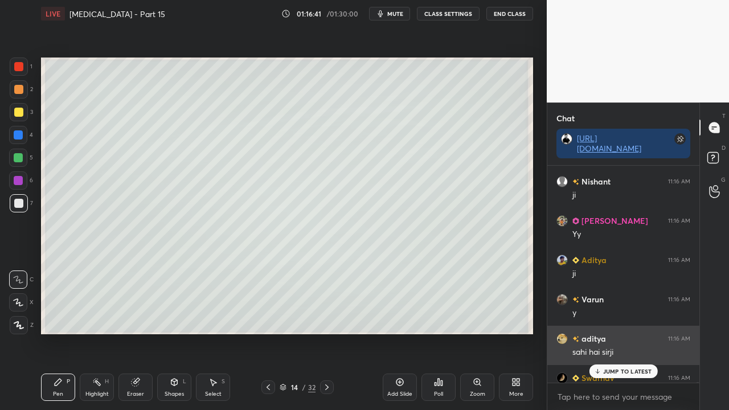
scroll to position [213, 149]
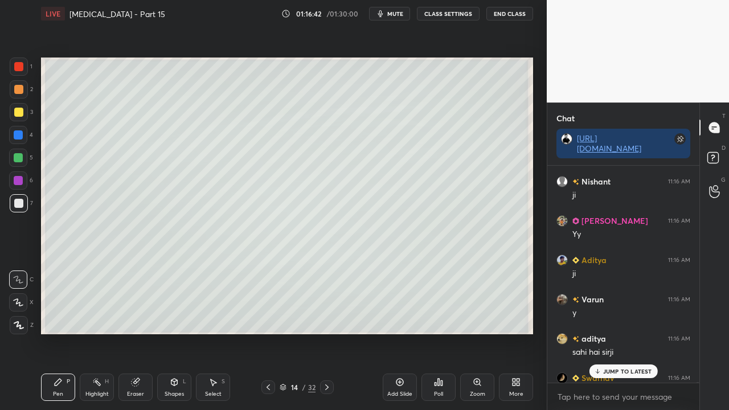
click at [610, 332] on p "JUMP TO LATEST" at bounding box center [627, 371] width 49 height 7
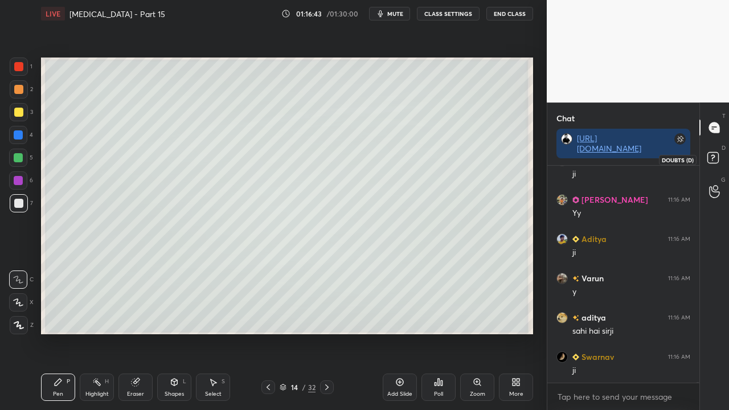
click at [717, 158] on rect at bounding box center [712, 158] width 11 height 11
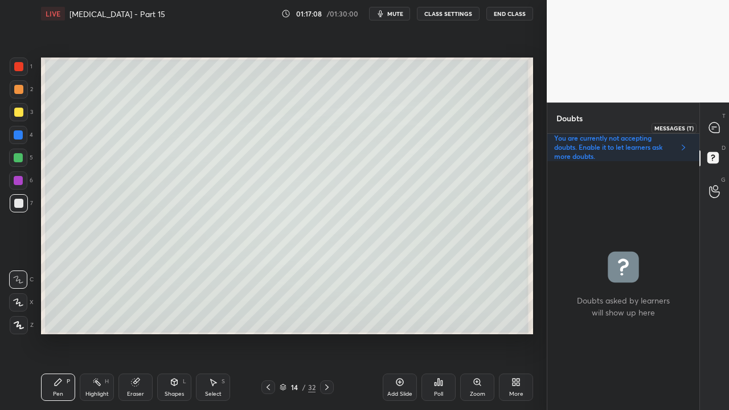
click at [717, 129] on icon at bounding box center [714, 127] width 10 height 10
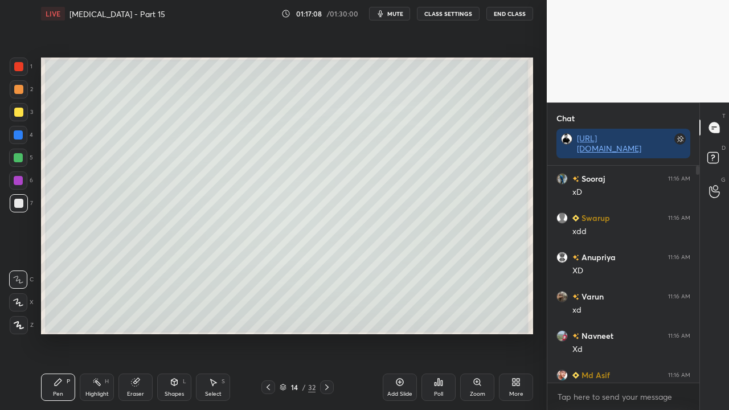
scroll to position [213, 149]
click at [621, 332] on div "1 NEW MESSAGE" at bounding box center [623, 371] width 68 height 14
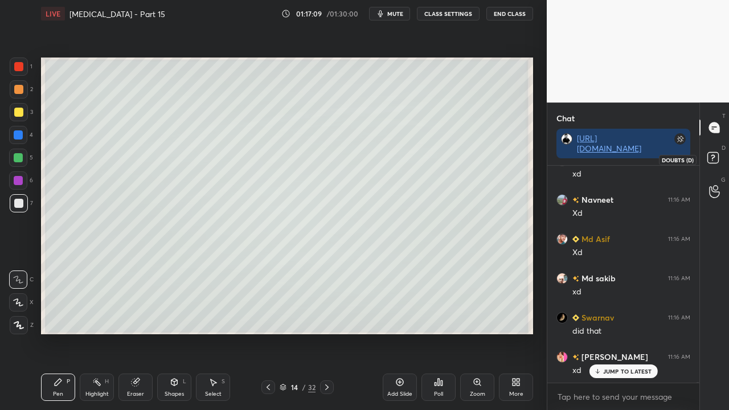
scroll to position [94644, 0]
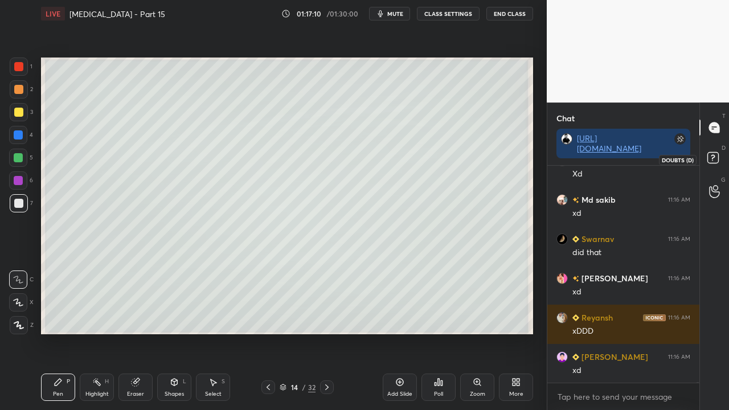
click at [721, 161] on icon at bounding box center [714, 159] width 20 height 20
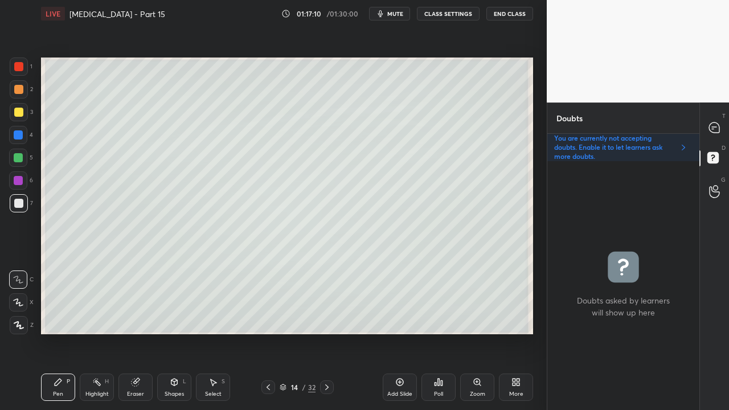
scroll to position [245, 149]
click at [14, 112] on div at bounding box center [18, 112] width 9 height 9
click at [723, 122] on div at bounding box center [714, 127] width 23 height 20
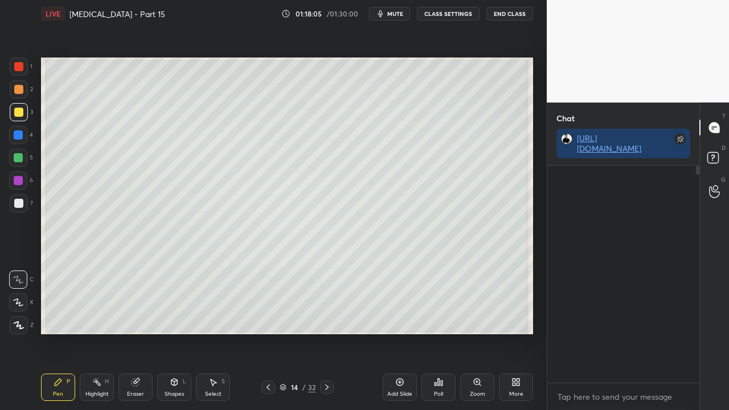
scroll to position [213, 149]
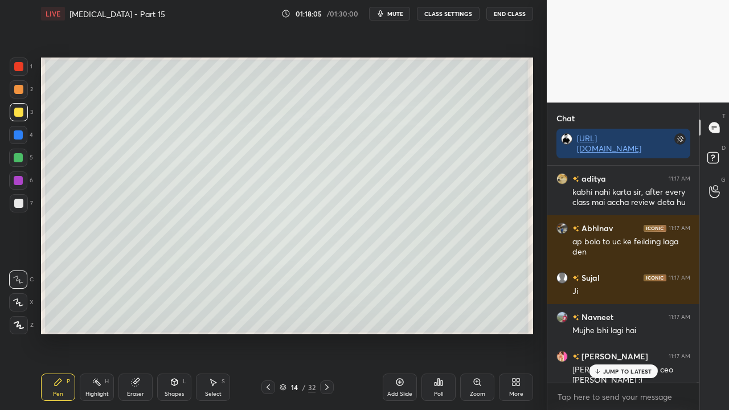
click at [616, 332] on p "JUMP TO LATEST" at bounding box center [627, 371] width 49 height 7
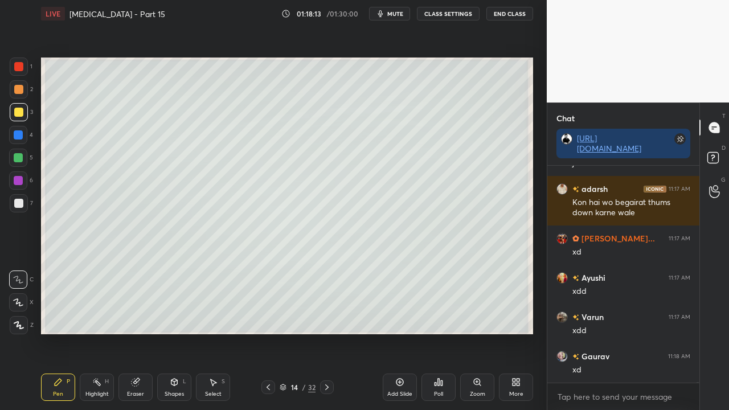
scroll to position [95760, 0]
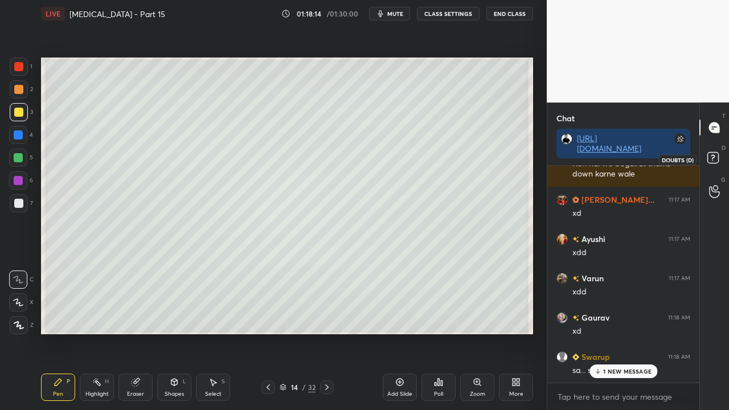
click at [721, 153] on icon at bounding box center [714, 159] width 20 height 20
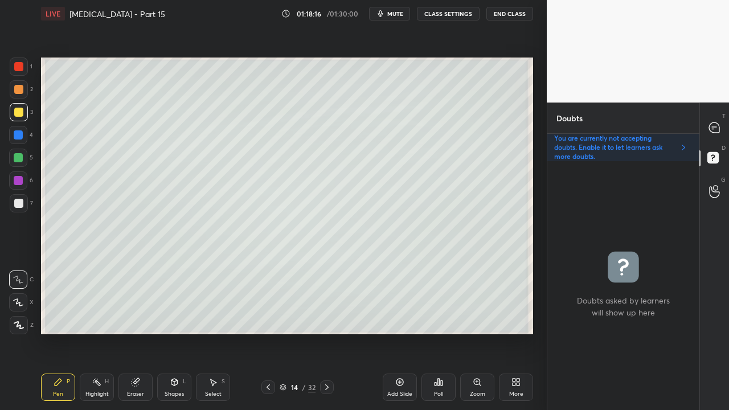
drag, startPoint x: 716, startPoint y: 118, endPoint x: 709, endPoint y: 118, distance: 6.9
click at [716, 118] on div at bounding box center [714, 127] width 23 height 20
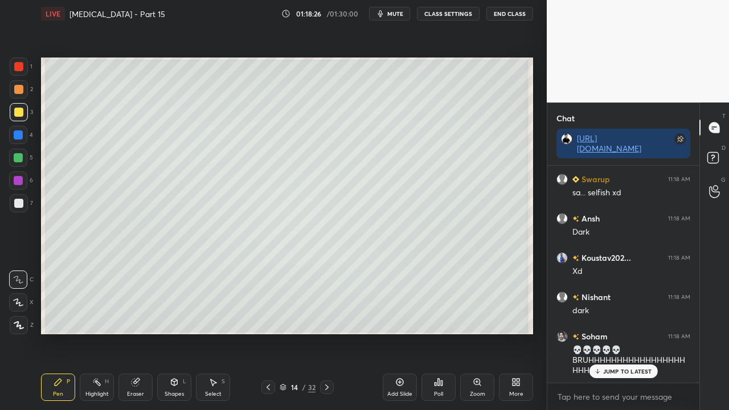
scroll to position [95949, 0]
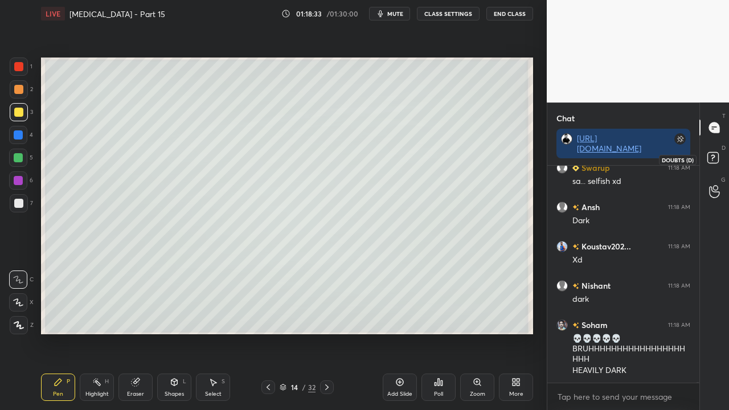
click at [716, 157] on rect at bounding box center [712, 158] width 11 height 11
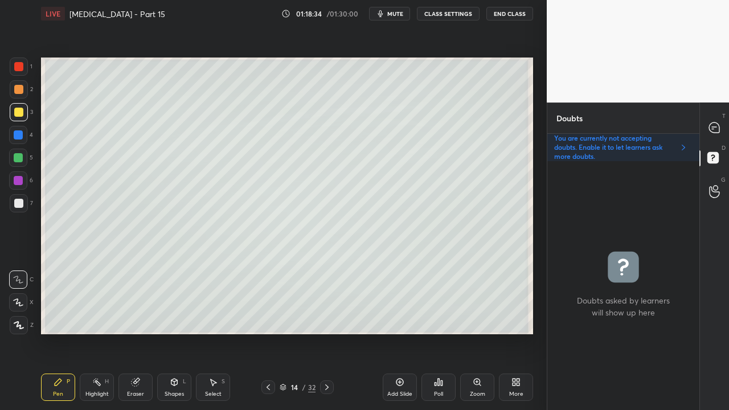
scroll to position [245, 149]
click at [720, 126] on icon at bounding box center [714, 128] width 12 height 12
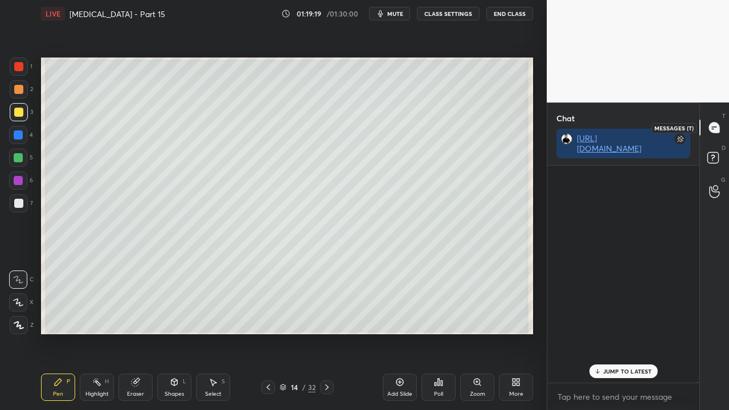
scroll to position [213, 149]
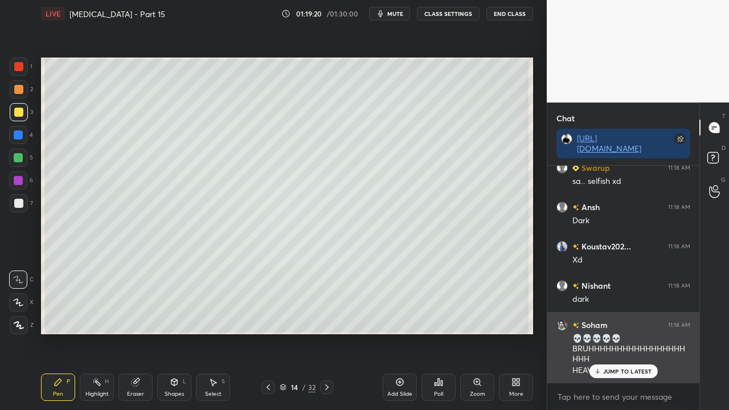
click at [615, 332] on p "JUMP TO LATEST" at bounding box center [627, 371] width 49 height 7
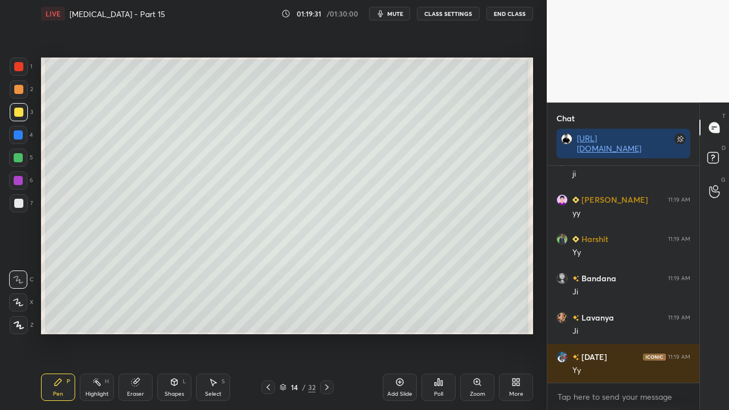
scroll to position [96303, 0]
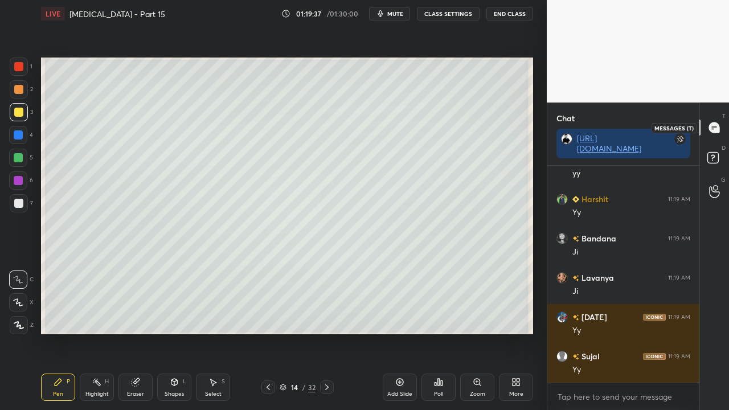
click at [714, 156] on icon at bounding box center [714, 159] width 20 height 20
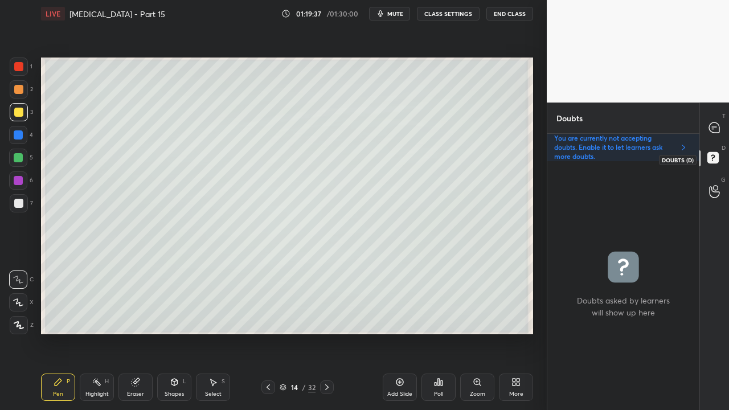
scroll to position [245, 149]
click at [716, 125] on icon at bounding box center [714, 127] width 10 height 10
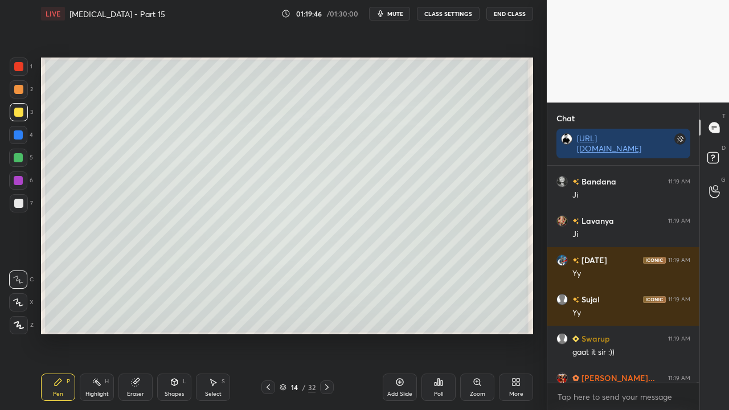
scroll to position [96431, 0]
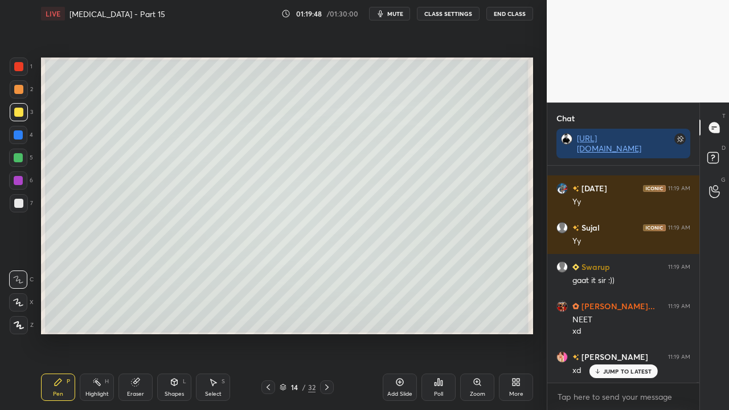
click at [624, 332] on p "JUMP TO LATEST" at bounding box center [627, 371] width 49 height 7
drag, startPoint x: 725, startPoint y: 161, endPoint x: 728, endPoint y: 148, distance: 12.8
click at [725, 162] on div "D Doubts (D)" at bounding box center [714, 159] width 29 height 32
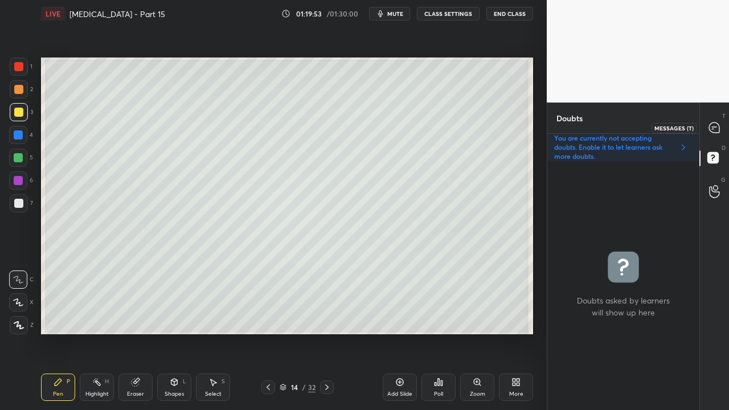
click at [714, 130] on icon at bounding box center [714, 127] width 10 height 10
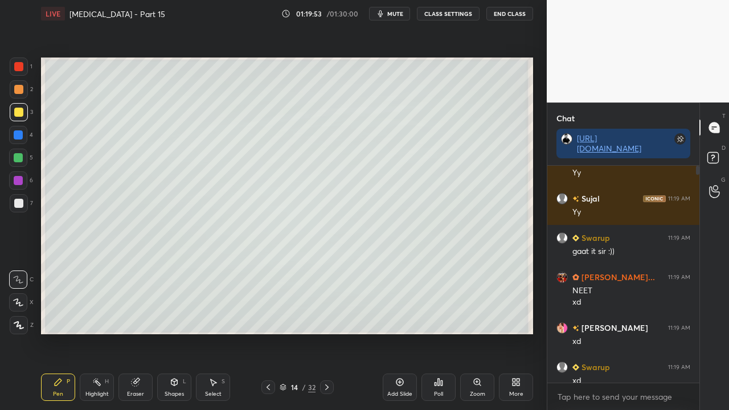
scroll to position [213, 149]
drag, startPoint x: 612, startPoint y: 375, endPoint x: 581, endPoint y: 395, distance: 36.8
click at [612, 332] on div "JUMP TO LATEST" at bounding box center [623, 371] width 68 height 14
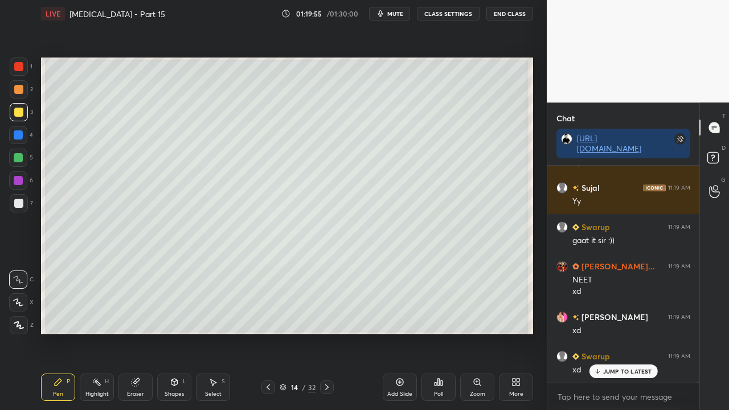
scroll to position [96520, 0]
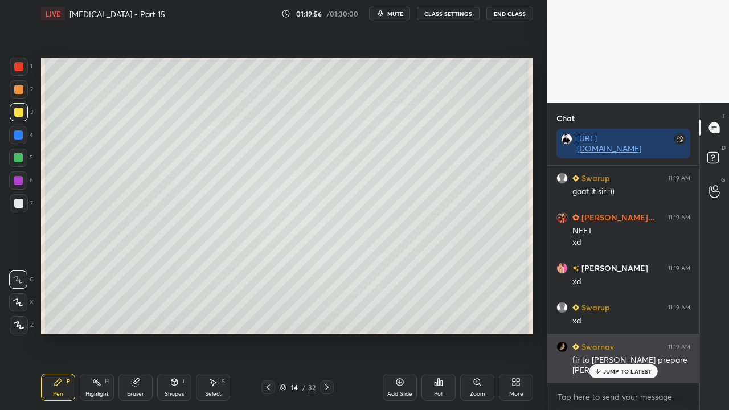
click at [628, 332] on p "JUMP TO LATEST" at bounding box center [627, 371] width 49 height 7
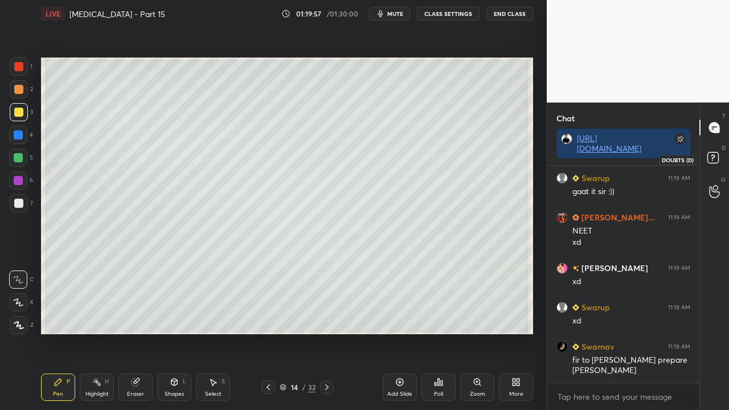
click at [722, 153] on icon at bounding box center [714, 159] width 20 height 20
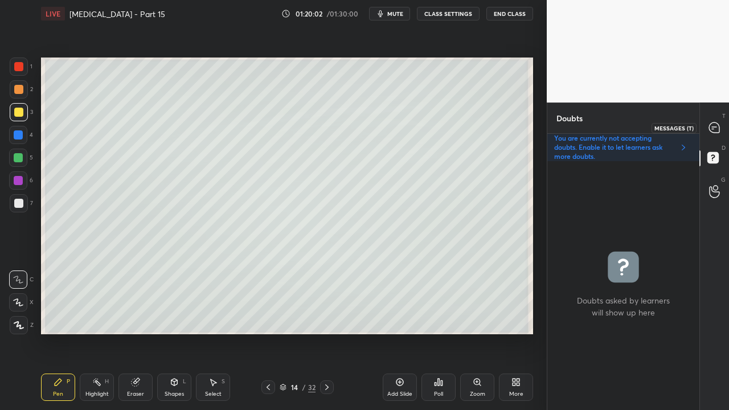
click at [717, 126] on icon at bounding box center [714, 127] width 10 height 10
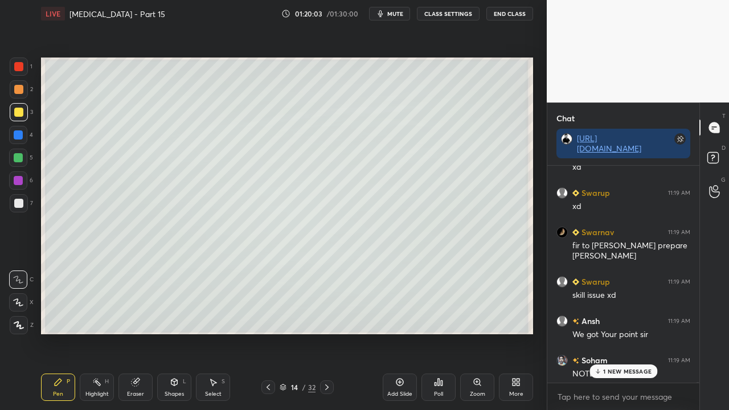
scroll to position [213, 149]
drag, startPoint x: 624, startPoint y: 367, endPoint x: 602, endPoint y: 380, distance: 26.1
click at [626, 332] on div "1 NEW MESSAGE" at bounding box center [623, 371] width 68 height 14
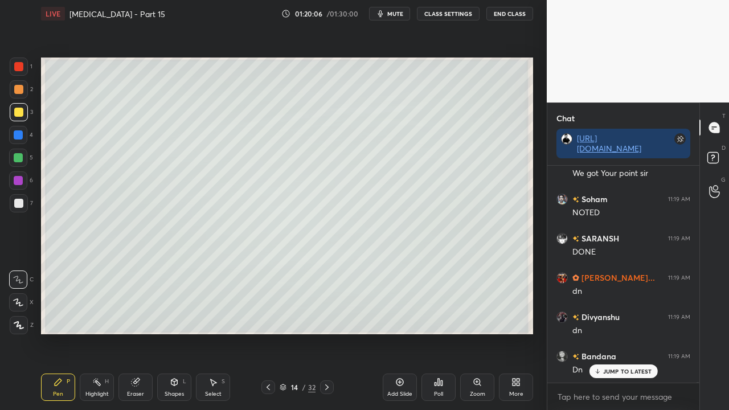
scroll to position [96835, 0]
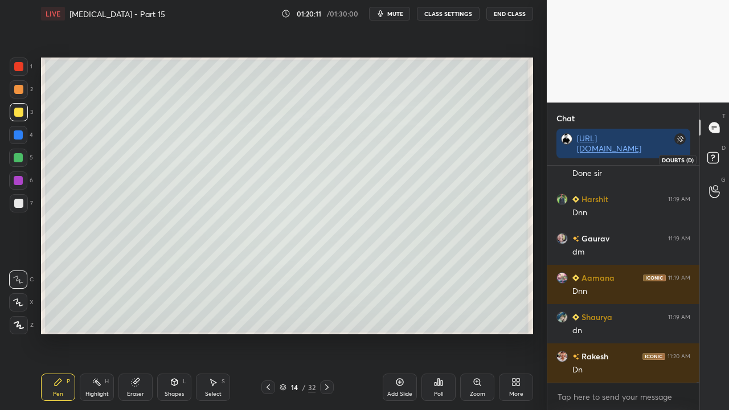
click at [721, 157] on icon at bounding box center [714, 159] width 20 height 20
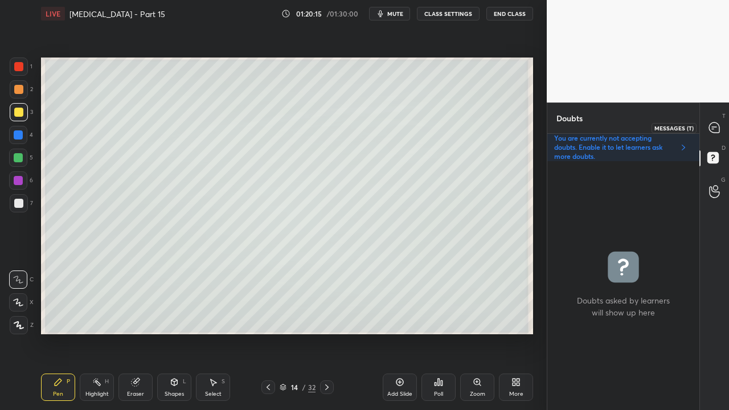
click at [715, 124] on icon at bounding box center [714, 127] width 10 height 10
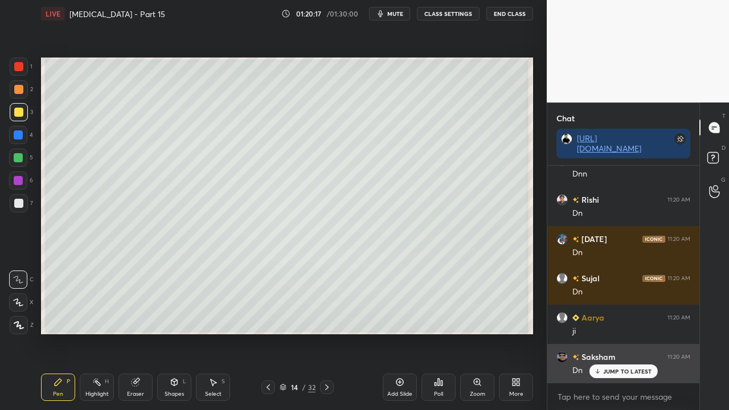
click at [632, 332] on p "JUMP TO LATEST" at bounding box center [627, 371] width 49 height 7
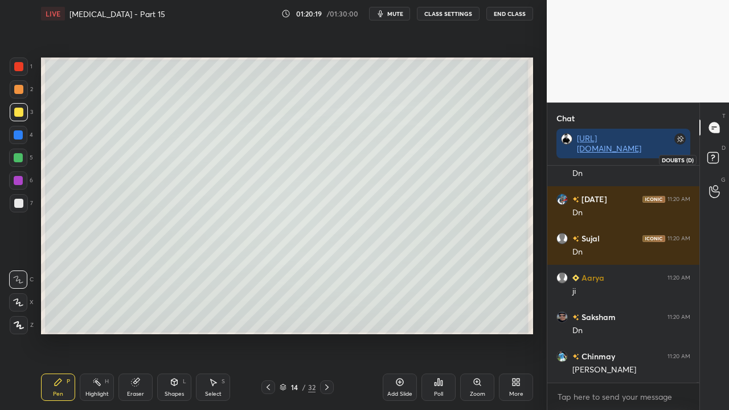
click at [715, 157] on rect at bounding box center [712, 158] width 11 height 11
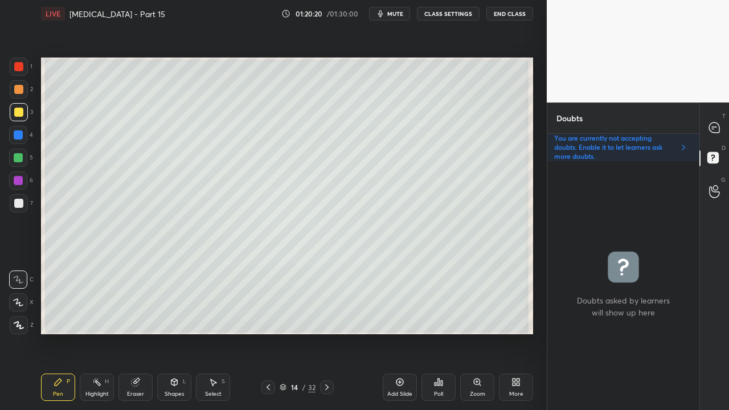
click at [322, 332] on div at bounding box center [327, 387] width 14 height 14
click at [22, 114] on div at bounding box center [18, 112] width 9 height 9
click at [724, 126] on div at bounding box center [714, 127] width 23 height 20
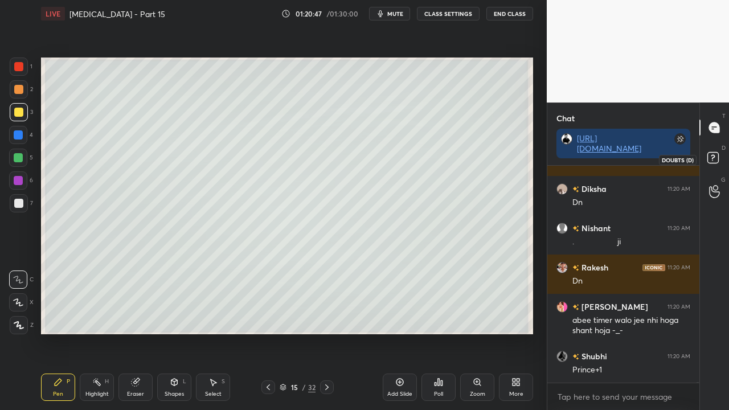
click at [717, 156] on rect at bounding box center [712, 158] width 11 height 11
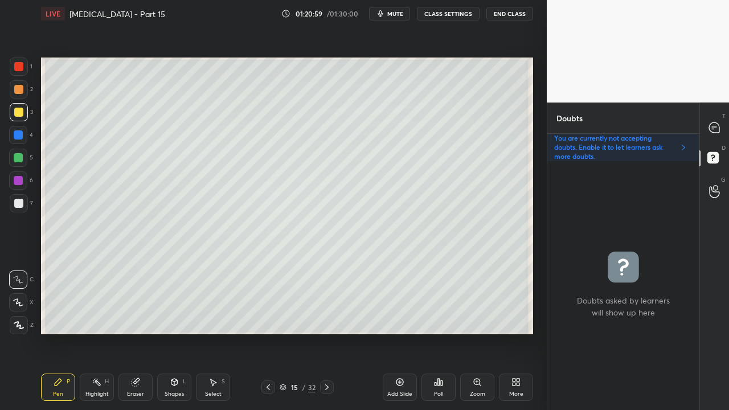
click at [267, 332] on div at bounding box center [268, 387] width 14 height 14
click at [326, 332] on icon at bounding box center [326, 387] width 9 height 9
click at [718, 124] on icon at bounding box center [714, 128] width 12 height 12
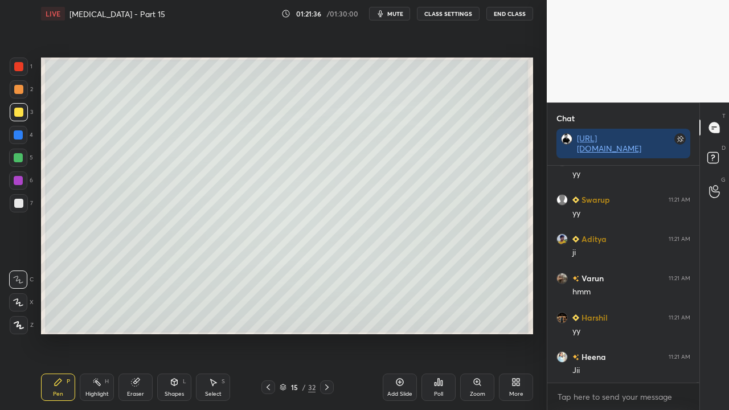
scroll to position [98780, 0]
click at [140, 332] on div "Eraser" at bounding box center [135, 386] width 34 height 27
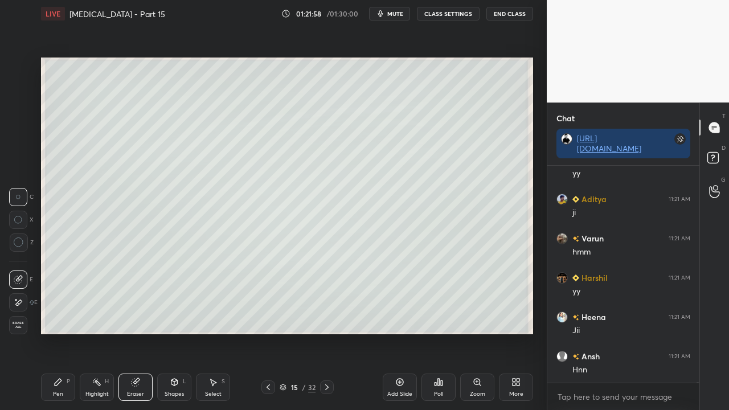
click at [51, 332] on div "Pen P" at bounding box center [58, 386] width 34 height 27
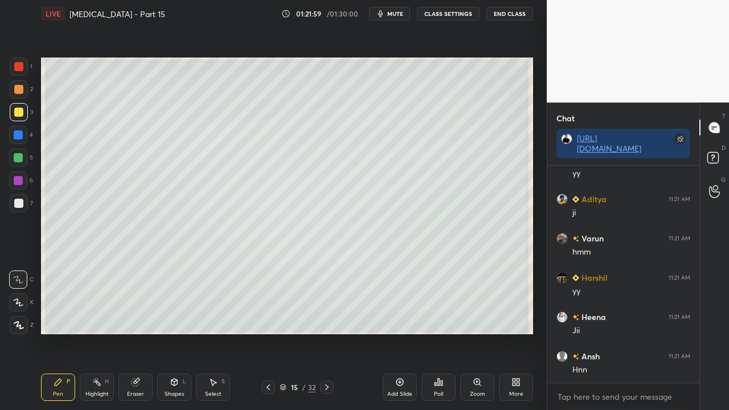
click at [20, 209] on div at bounding box center [19, 203] width 18 height 18
click at [20, 208] on div at bounding box center [19, 203] width 18 height 18
click at [22, 207] on div at bounding box center [18, 203] width 9 height 9
click at [713, 157] on icon at bounding box center [712, 157] width 4 height 5
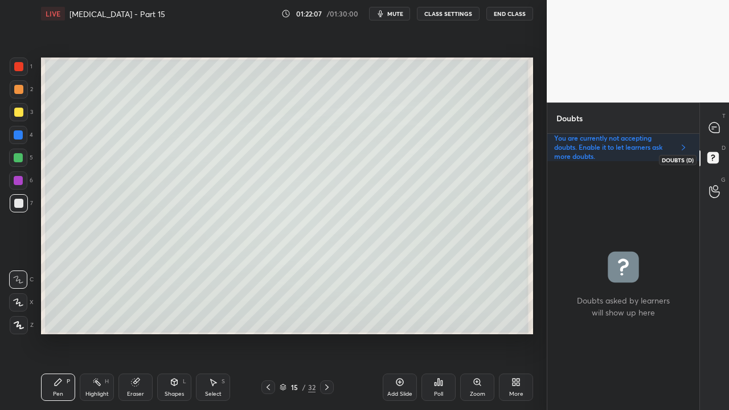
scroll to position [245, 149]
click at [721, 130] on div at bounding box center [714, 127] width 23 height 20
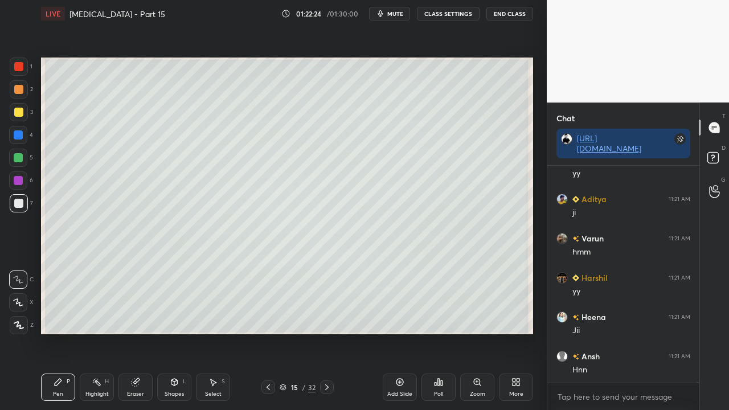
scroll to position [213, 149]
click at [720, 152] on icon at bounding box center [714, 159] width 20 height 20
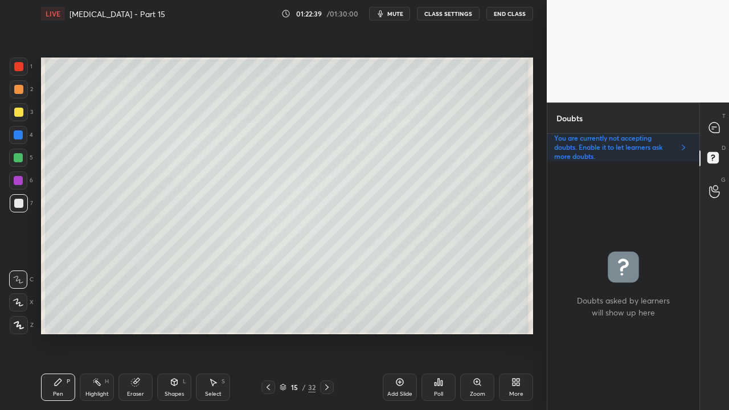
scroll to position [245, 149]
click at [715, 131] on icon at bounding box center [714, 127] width 10 height 10
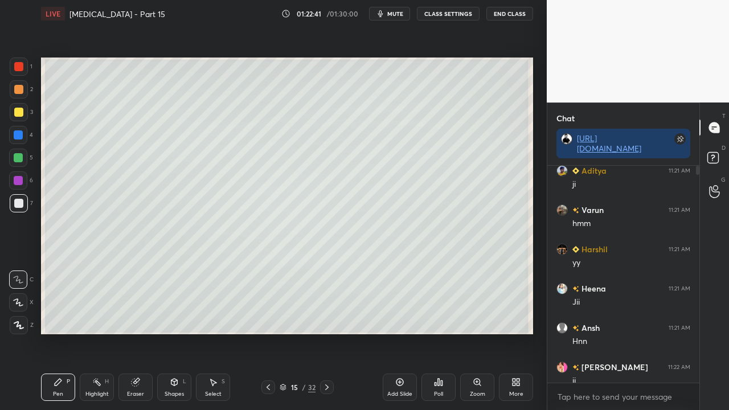
scroll to position [213, 149]
click at [715, 155] on rect at bounding box center [712, 158] width 11 height 11
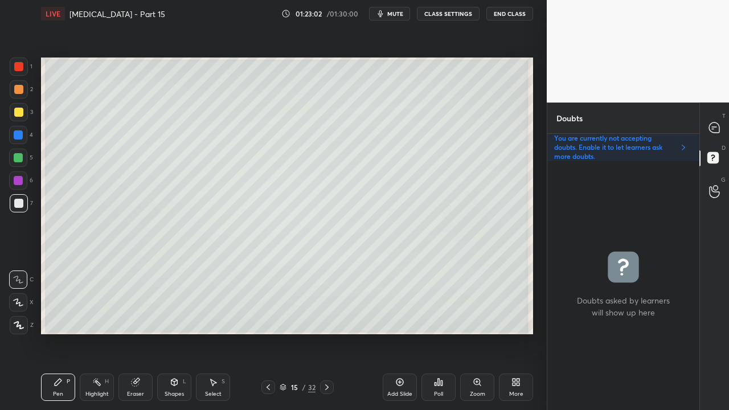
scroll to position [245, 149]
click at [715, 125] on icon at bounding box center [714, 127] width 10 height 10
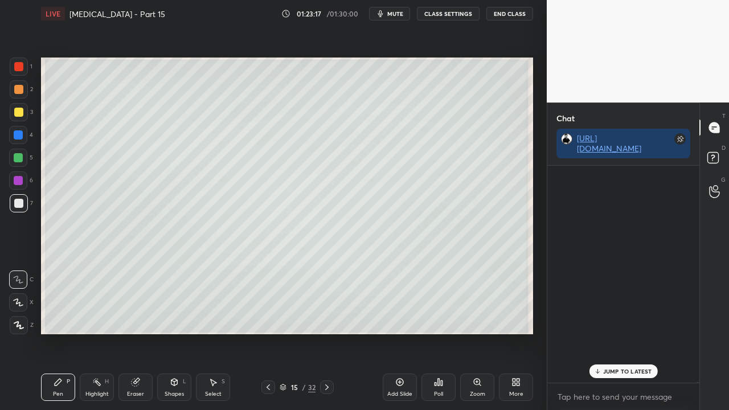
scroll to position [213, 149]
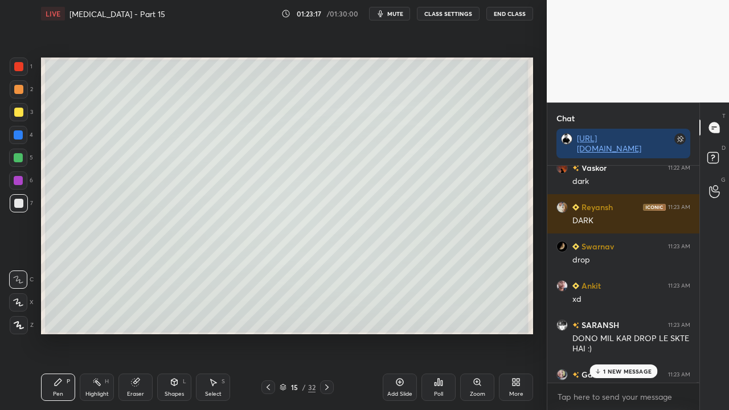
click at [619, 332] on p "1 NEW MESSAGE" at bounding box center [627, 371] width 48 height 7
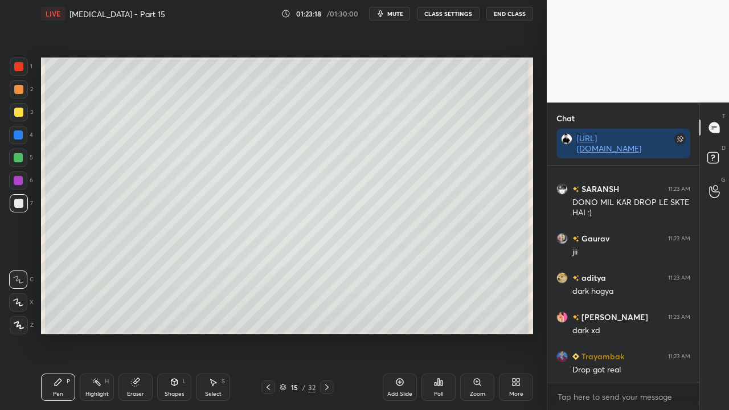
scroll to position [99222, 0]
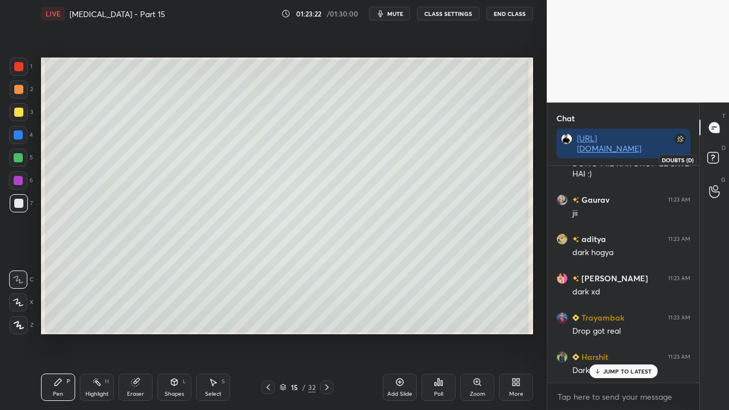
click at [713, 162] on rect at bounding box center [712, 158] width 11 height 11
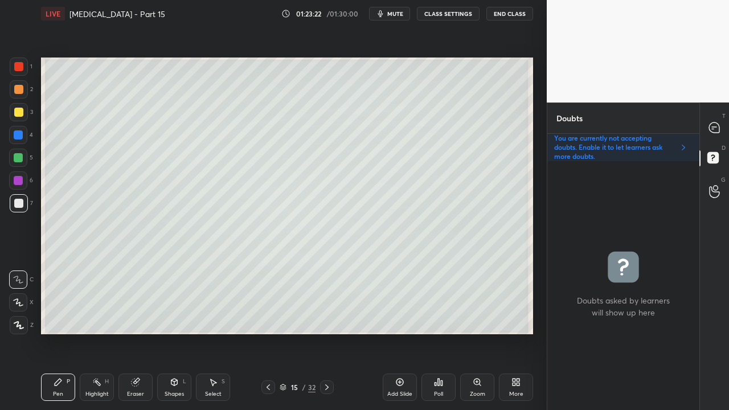
scroll to position [245, 149]
click at [722, 123] on div at bounding box center [714, 127] width 23 height 20
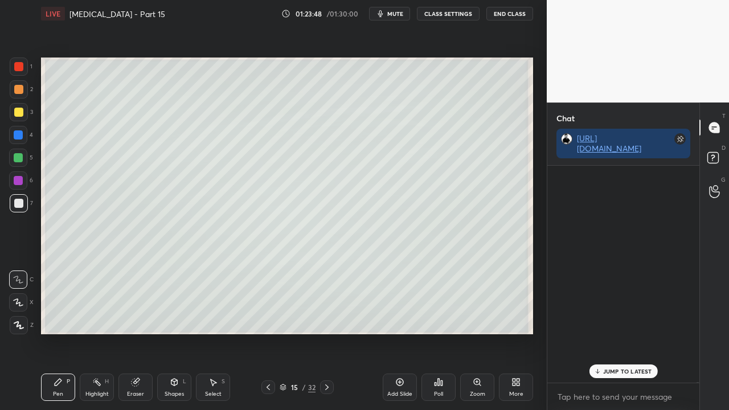
scroll to position [213, 149]
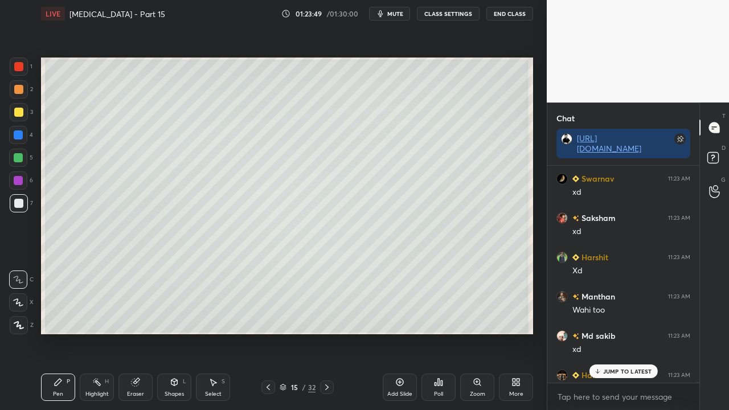
click at [610, 332] on div "JUMP TO LATEST" at bounding box center [623, 371] width 68 height 14
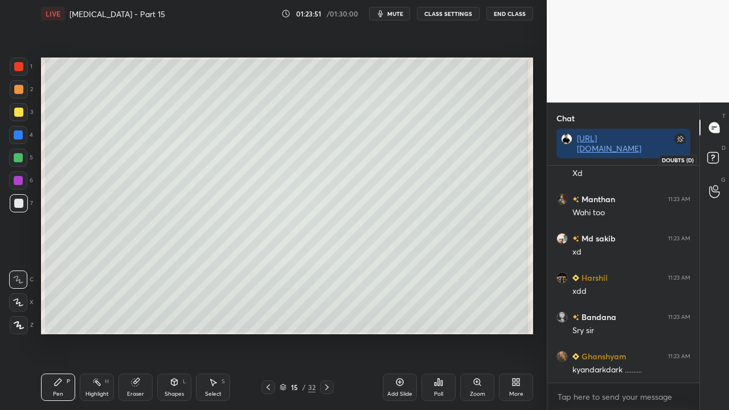
click at [715, 162] on rect at bounding box center [712, 158] width 11 height 11
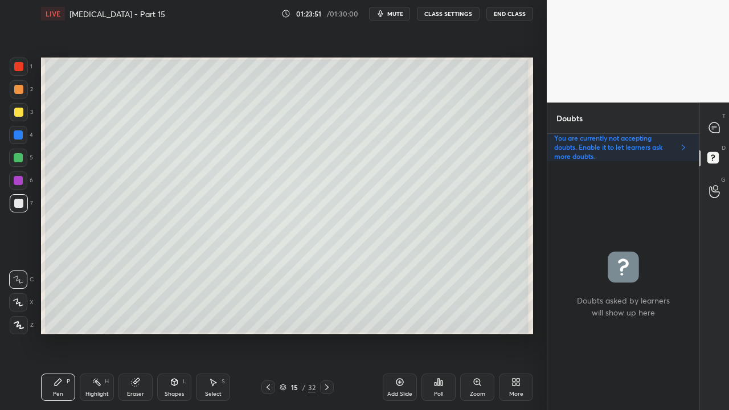
scroll to position [245, 149]
click at [717, 124] on icon at bounding box center [714, 127] width 10 height 10
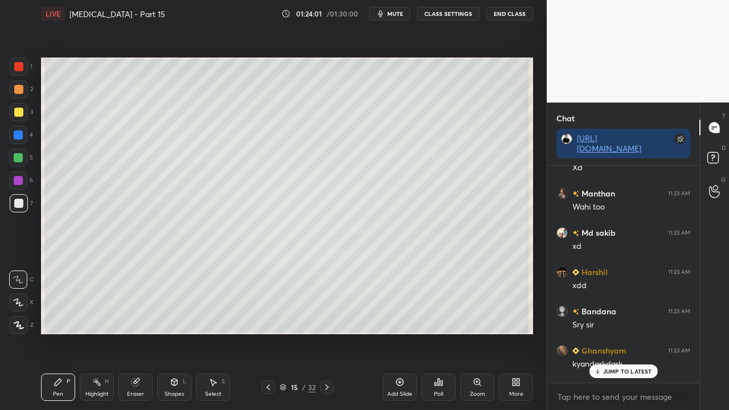
scroll to position [99822, 0]
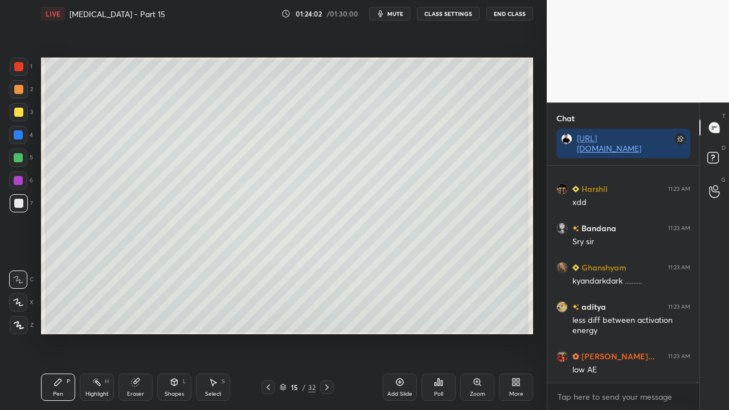
click at [717, 148] on div "D Doubts (D)" at bounding box center [714, 159] width 29 height 32
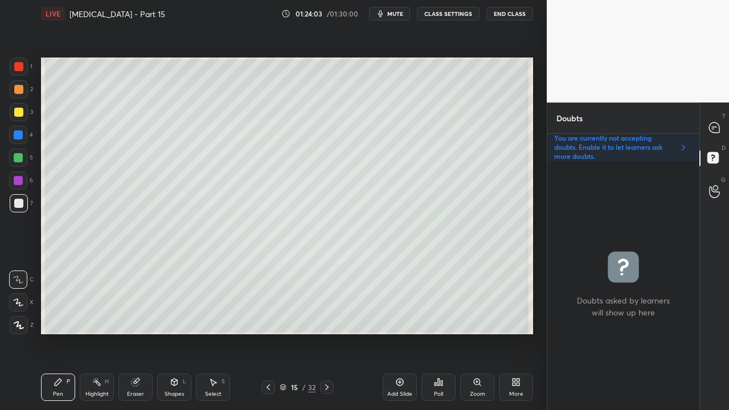
scroll to position [245, 149]
click at [712, 128] on icon at bounding box center [714, 128] width 12 height 12
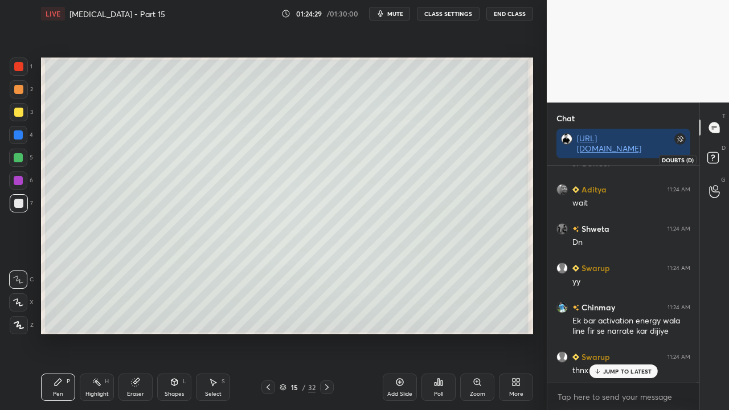
scroll to position [100745, 0]
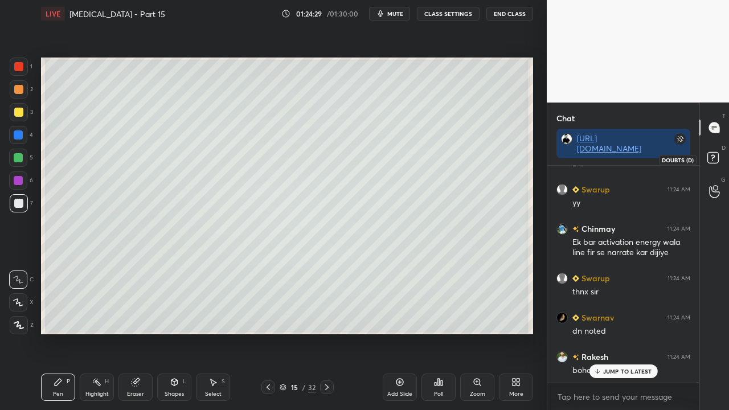
click at [716, 159] on rect at bounding box center [712, 158] width 11 height 11
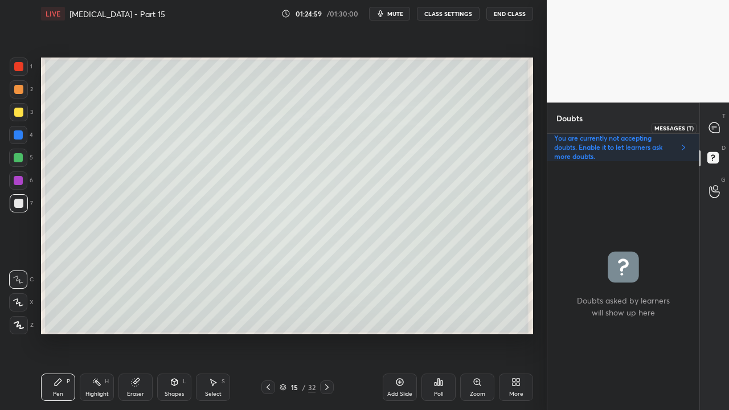
click at [713, 127] on icon at bounding box center [714, 127] width 10 height 10
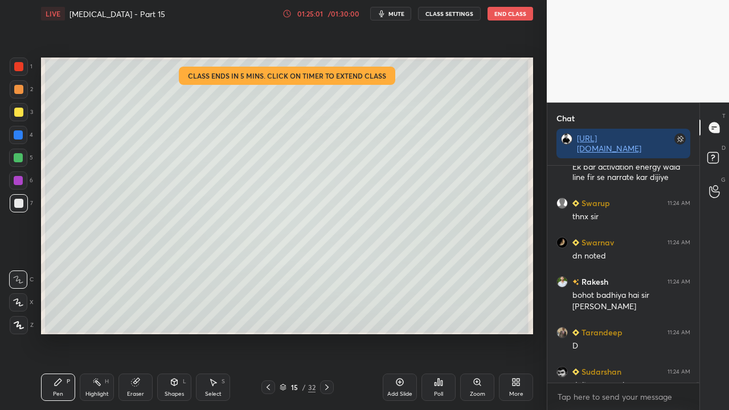
scroll to position [100914, 0]
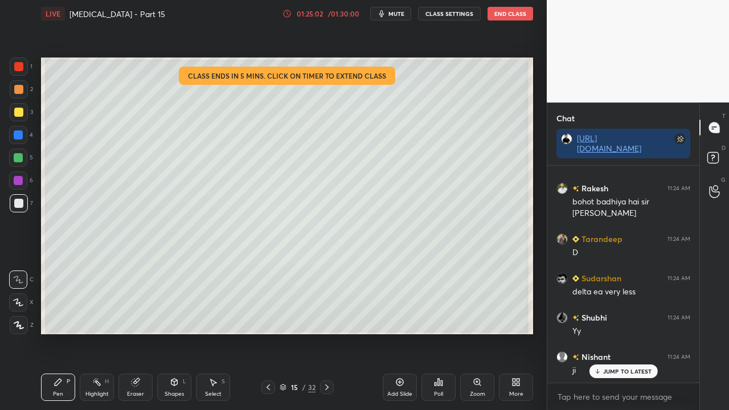
click at [142, 332] on div "Eraser" at bounding box center [135, 386] width 34 height 27
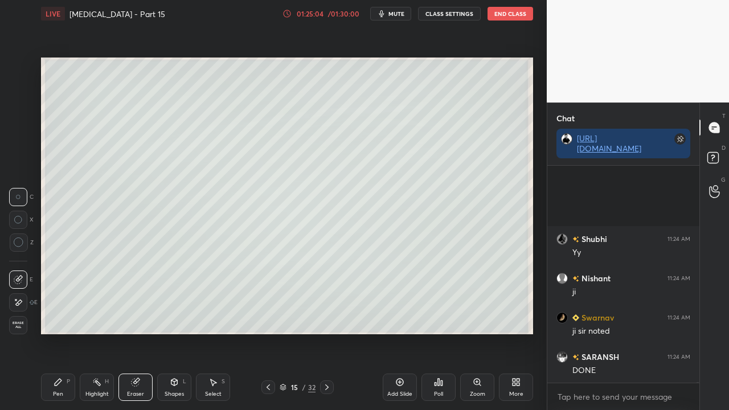
scroll to position [101121, 0]
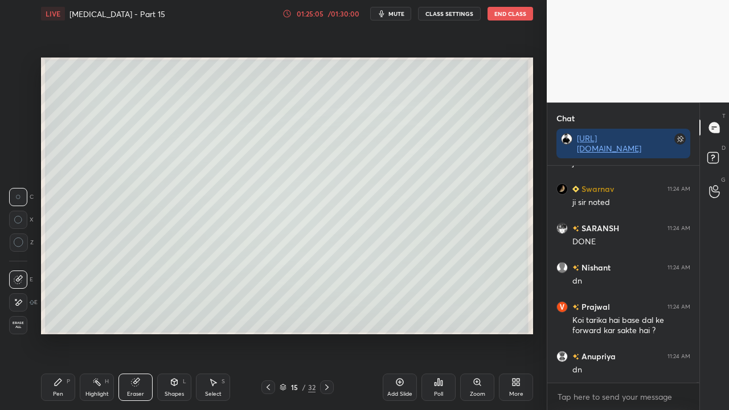
click at [342, 14] on div "/ 01:30:00" at bounding box center [343, 13] width 35 height 7
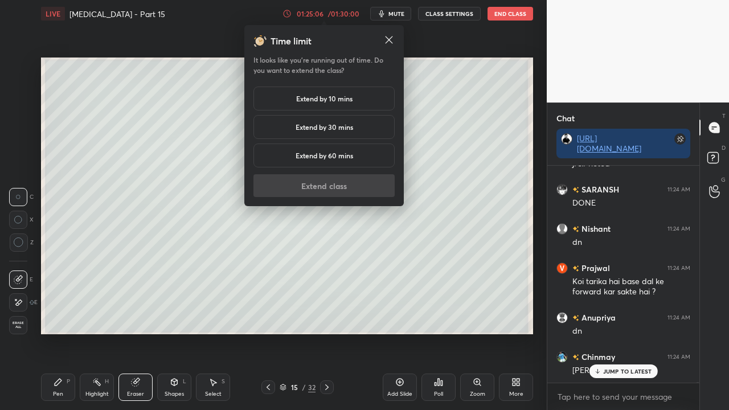
click at [307, 131] on h5 "Extend by 30 mins" at bounding box center [323, 127] width 57 height 10
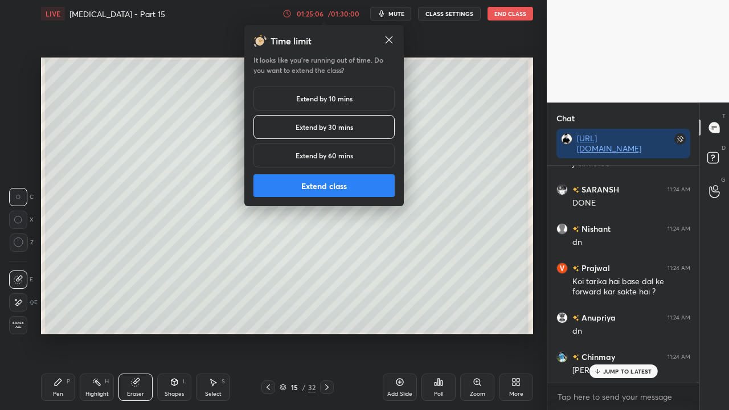
click at [320, 187] on button "Extend class" at bounding box center [323, 185] width 141 height 23
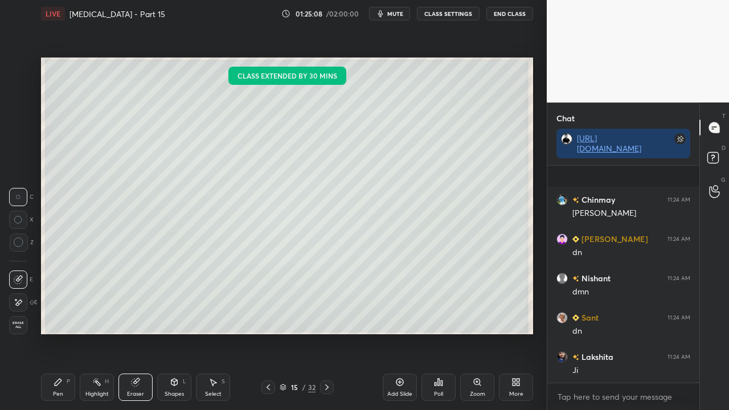
scroll to position [101396, 0]
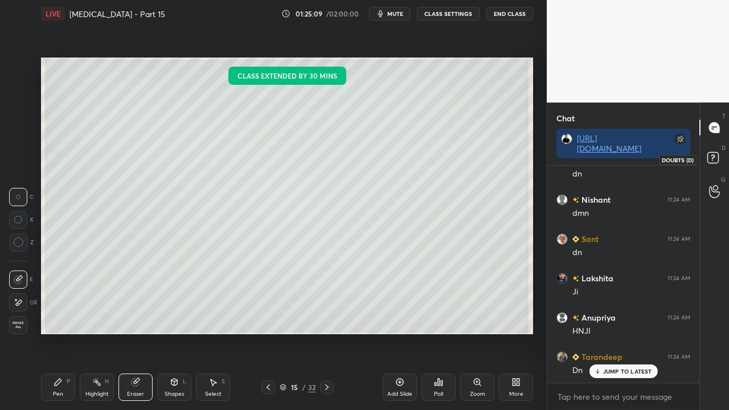
drag, startPoint x: 716, startPoint y: 155, endPoint x: 723, endPoint y: 148, distance: 10.1
click at [716, 156] on rect at bounding box center [712, 158] width 11 height 11
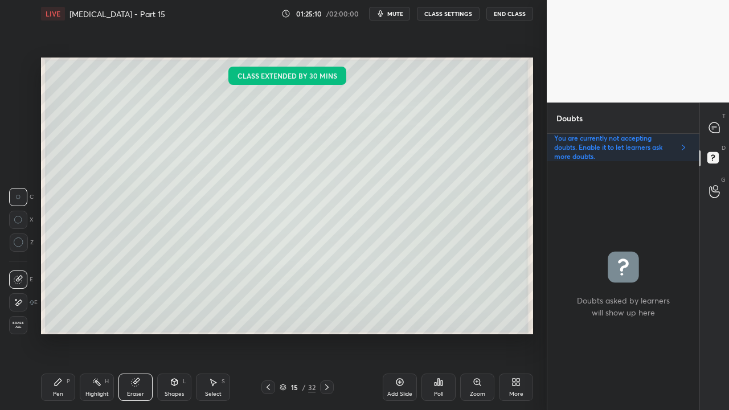
click at [328, 332] on icon at bounding box center [326, 387] width 9 height 9
click at [266, 332] on icon at bounding box center [268, 387] width 9 height 9
click at [268, 332] on icon at bounding box center [268, 387] width 9 height 9
click at [328, 332] on icon at bounding box center [326, 387] width 9 height 9
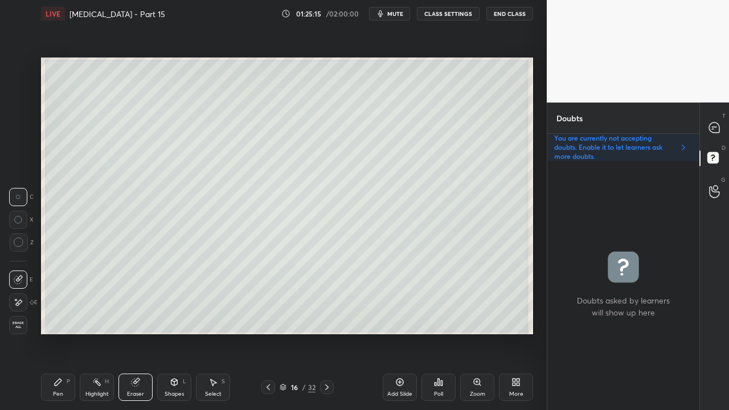
click at [58, 332] on div "Pen P" at bounding box center [58, 386] width 34 height 27
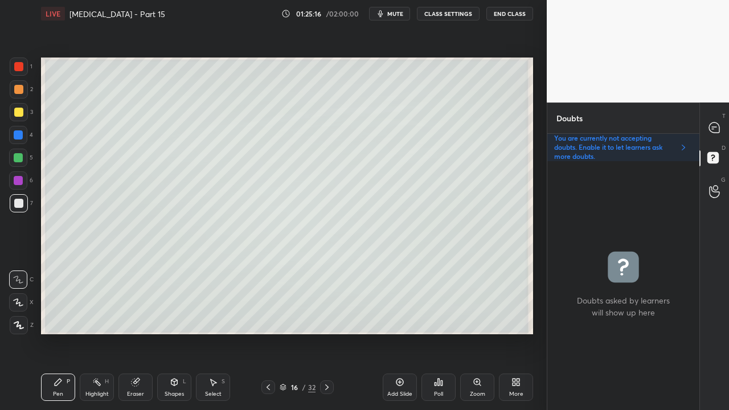
click at [20, 111] on div at bounding box center [18, 112] width 9 height 9
click at [718, 125] on icon at bounding box center [714, 128] width 12 height 12
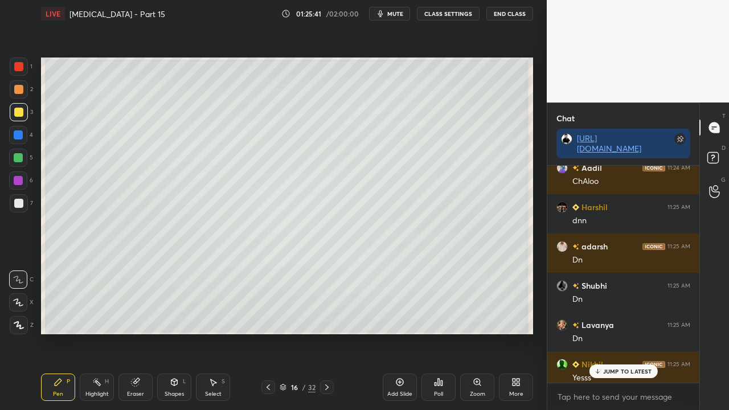
scroll to position [101788, 0]
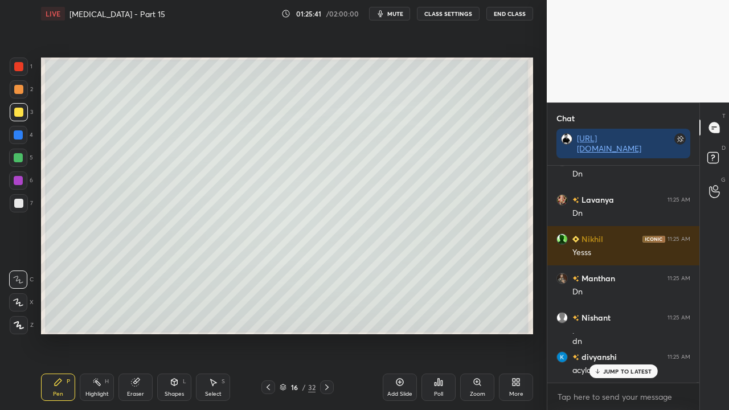
click at [720, 154] on icon at bounding box center [714, 159] width 20 height 20
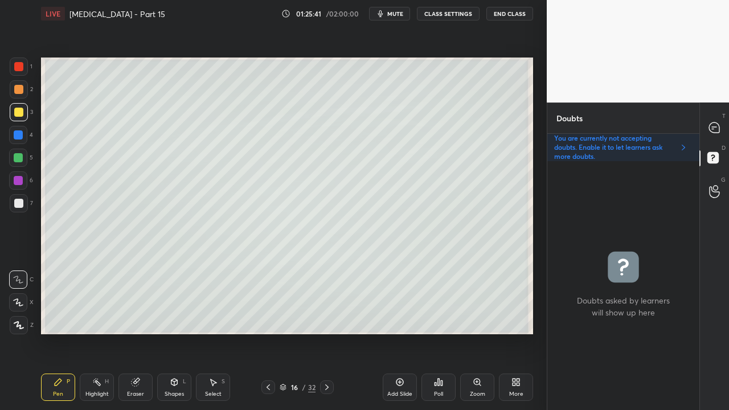
scroll to position [3, 3]
click at [713, 133] on icon at bounding box center [714, 128] width 12 height 12
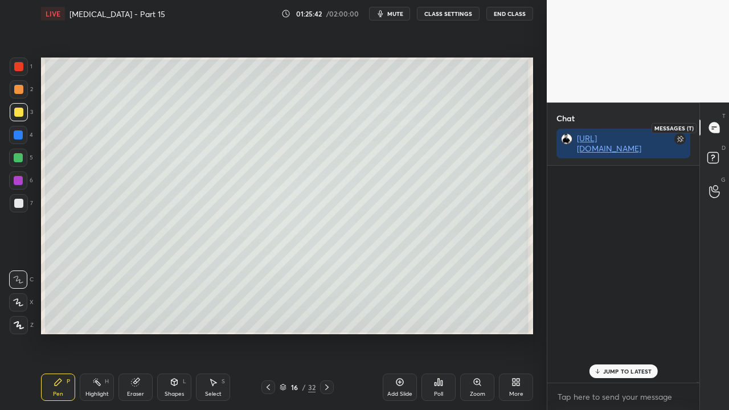
scroll to position [213, 149]
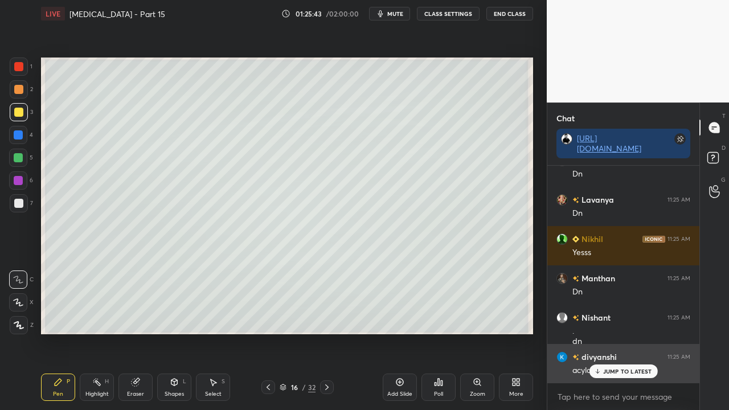
click at [632, 332] on p "JUMP TO LATEST" at bounding box center [627, 371] width 49 height 7
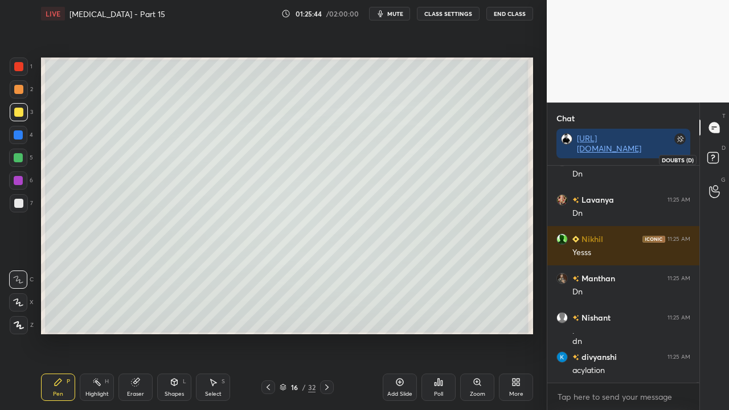
click at [712, 158] on icon at bounding box center [712, 157] width 4 height 5
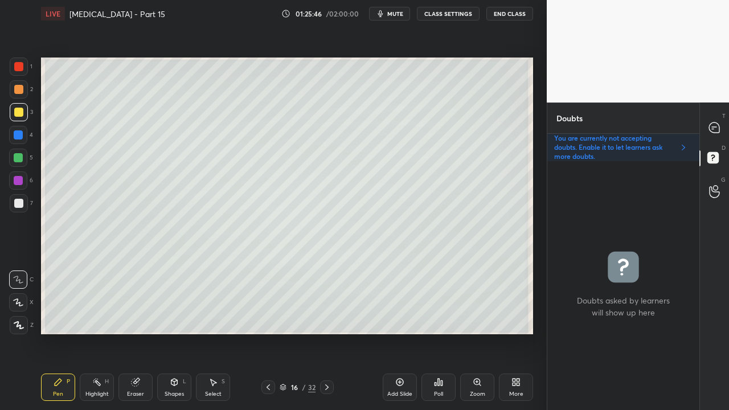
click at [24, 208] on div at bounding box center [19, 203] width 18 height 18
click at [724, 120] on div at bounding box center [714, 127] width 23 height 20
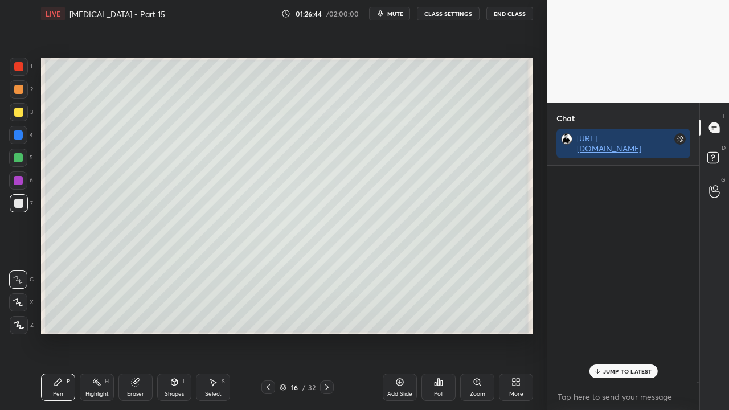
scroll to position [213, 149]
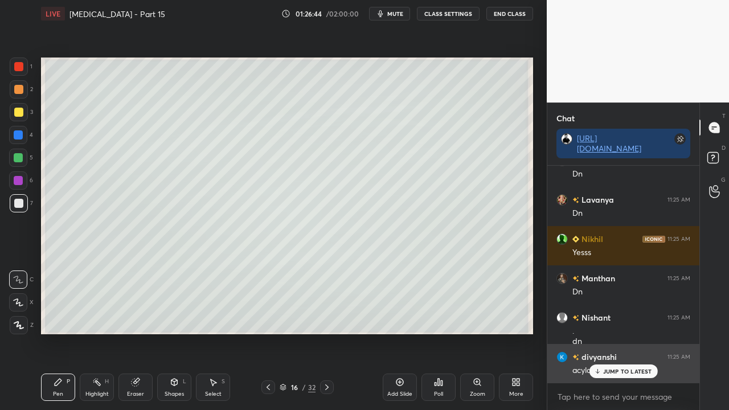
click at [617, 332] on div "JUMP TO LATEST" at bounding box center [623, 371] width 68 height 14
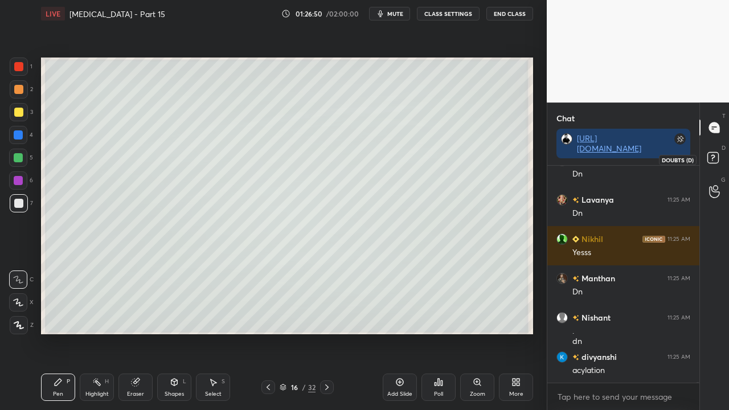
click at [722, 154] on icon at bounding box center [714, 159] width 20 height 20
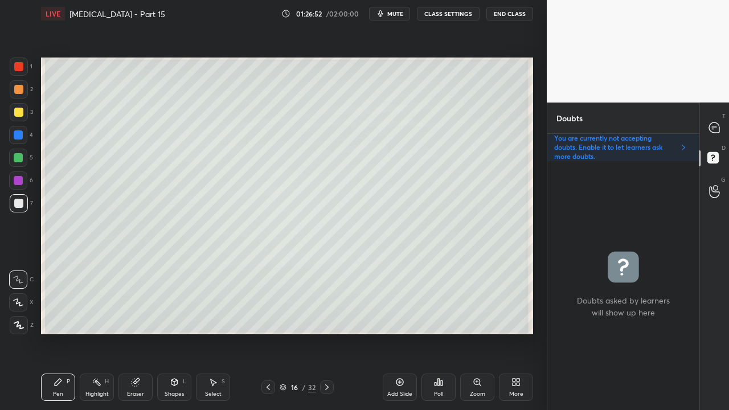
click at [720, 122] on div at bounding box center [714, 127] width 23 height 20
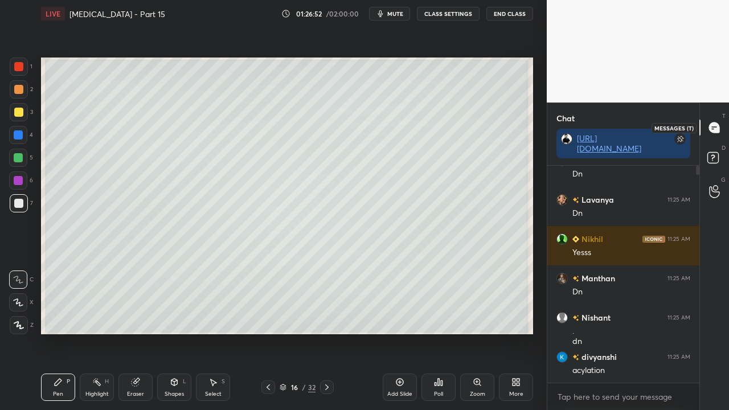
scroll to position [213, 149]
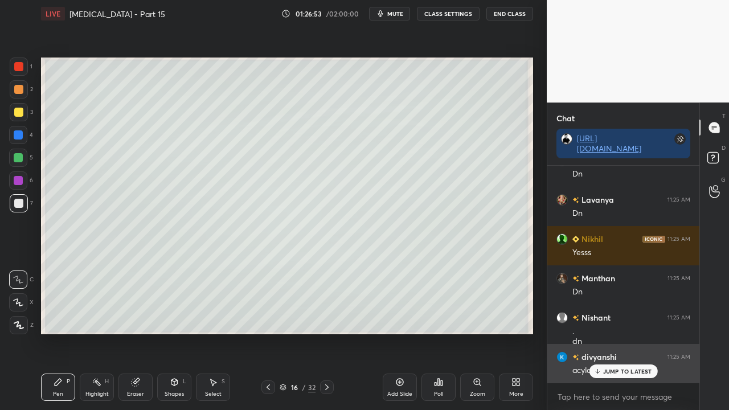
drag, startPoint x: 626, startPoint y: 372, endPoint x: 618, endPoint y: 374, distance: 8.2
click at [626, 332] on p "JUMP TO LATEST" at bounding box center [627, 371] width 49 height 7
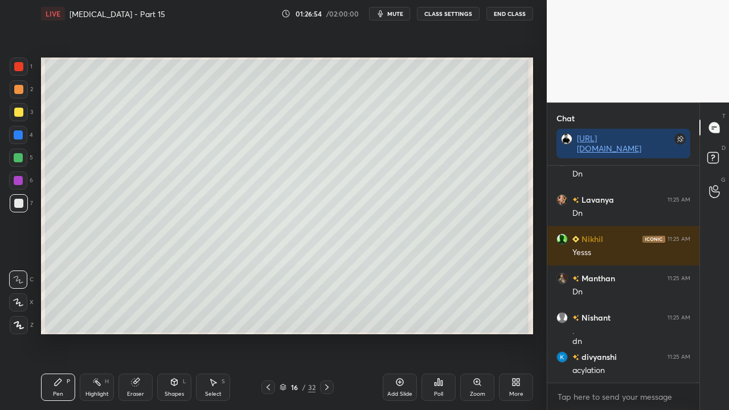
scroll to position [101828, 0]
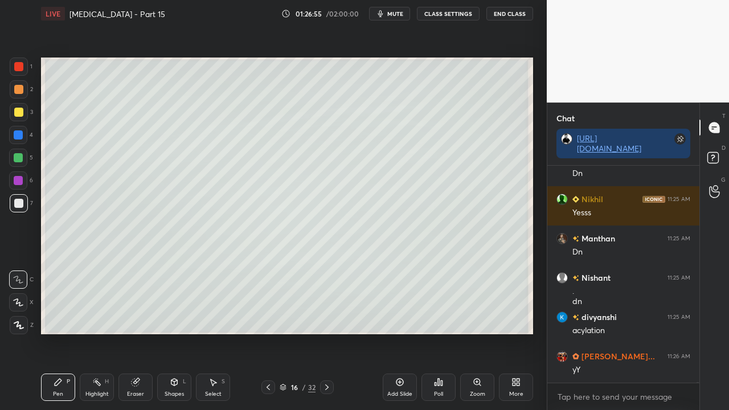
click at [18, 113] on div at bounding box center [18, 112] width 9 height 9
click at [22, 209] on div at bounding box center [19, 203] width 18 height 18
click at [16, 114] on div at bounding box center [18, 112] width 9 height 9
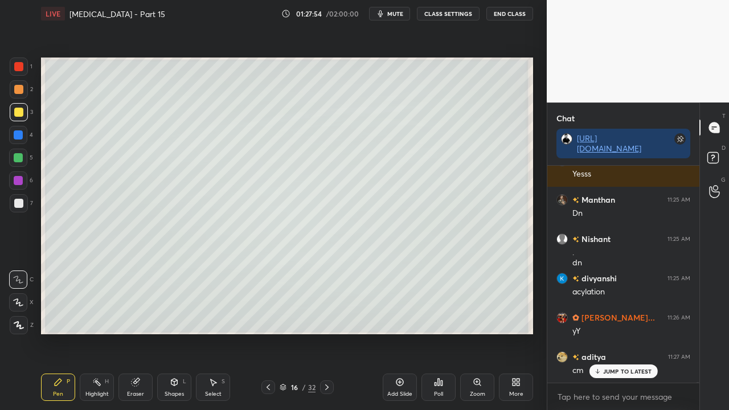
click at [21, 206] on div at bounding box center [18, 203] width 9 height 9
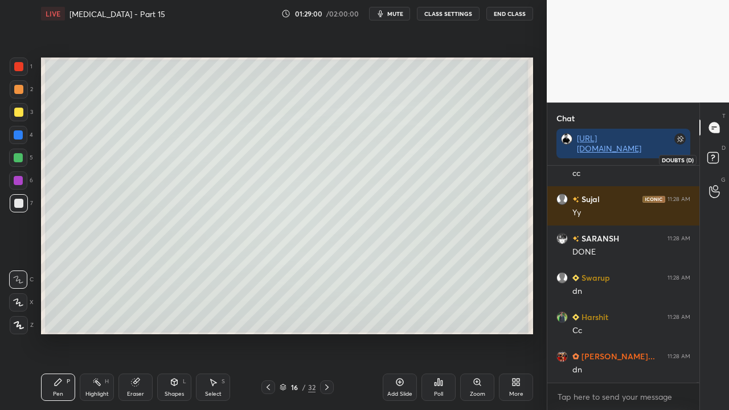
scroll to position [102417, 0]
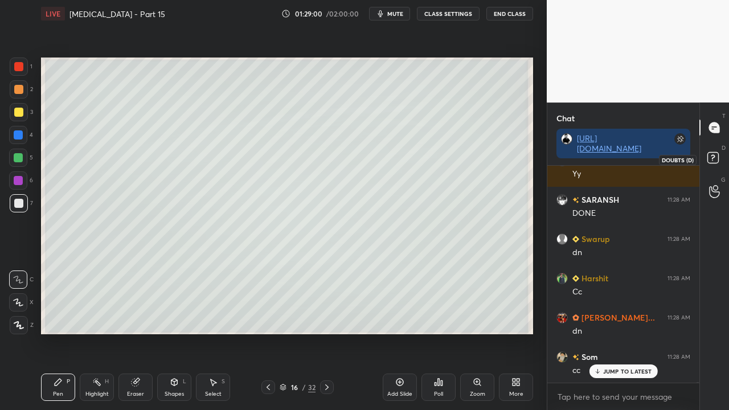
click at [718, 158] on rect at bounding box center [712, 158] width 11 height 11
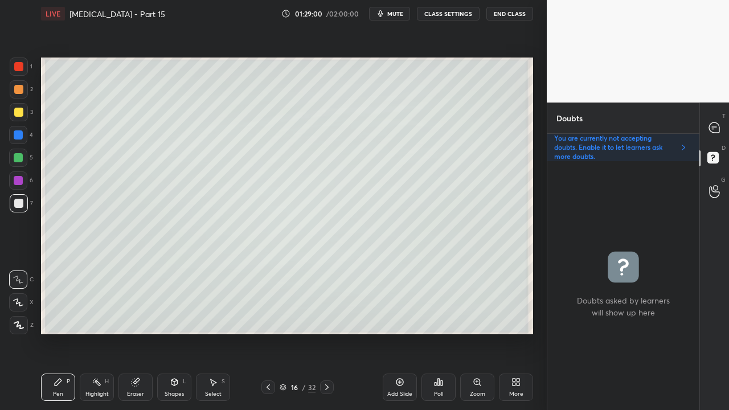
scroll to position [245, 149]
click at [720, 118] on div "T Messages (T)" at bounding box center [714, 128] width 29 height 32
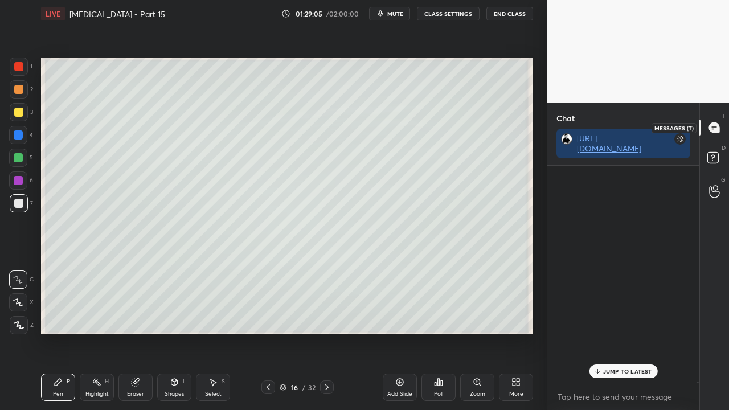
scroll to position [213, 149]
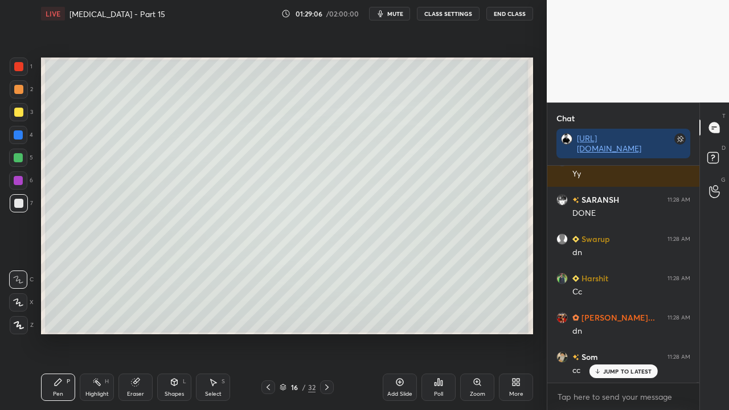
drag, startPoint x: 613, startPoint y: 373, endPoint x: 602, endPoint y: 377, distance: 11.7
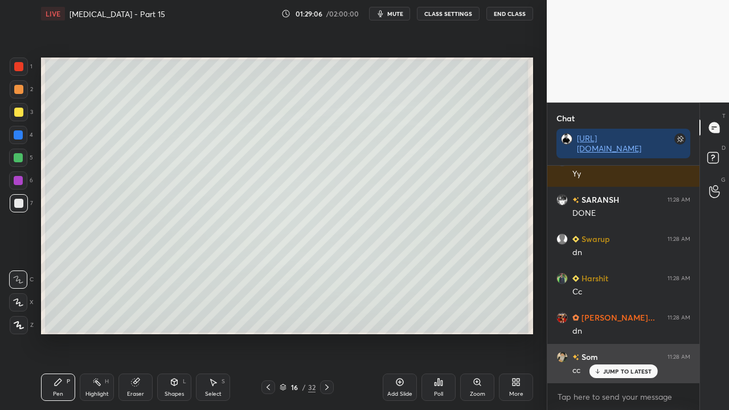
click at [614, 332] on p "JUMP TO LATEST" at bounding box center [627, 371] width 49 height 7
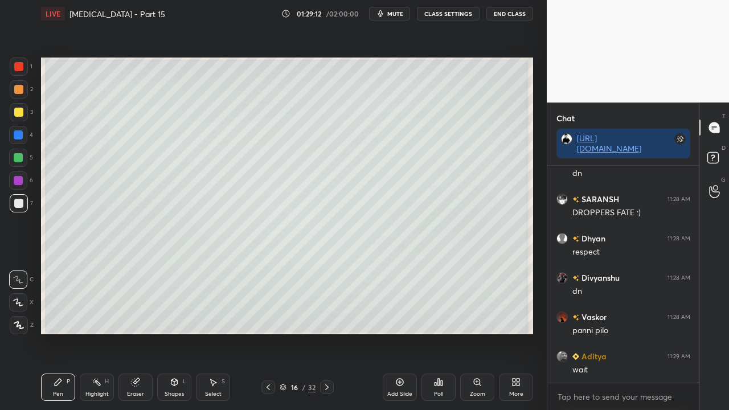
scroll to position [102888, 0]
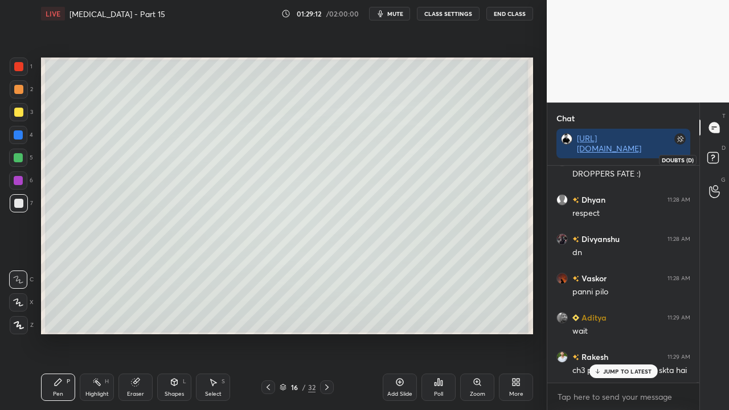
click at [716, 156] on rect at bounding box center [712, 158] width 11 height 11
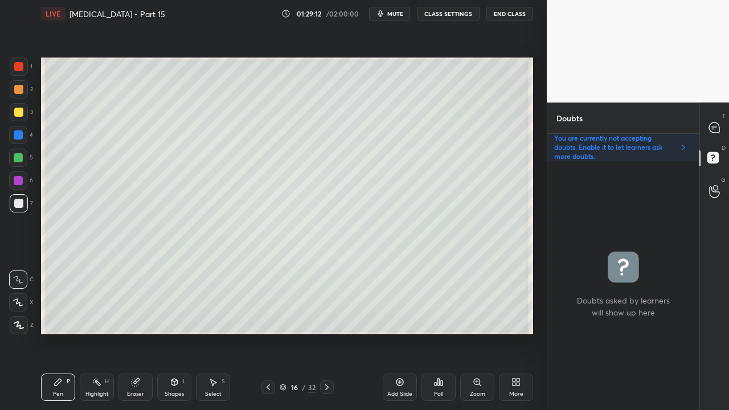
scroll to position [245, 149]
click at [718, 126] on icon at bounding box center [714, 127] width 10 height 10
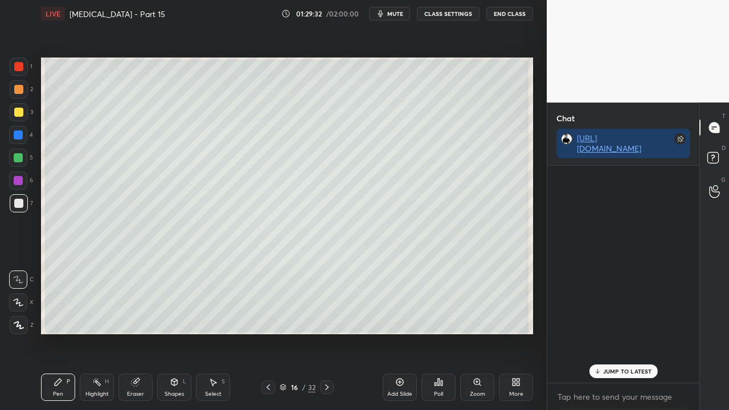
scroll to position [213, 149]
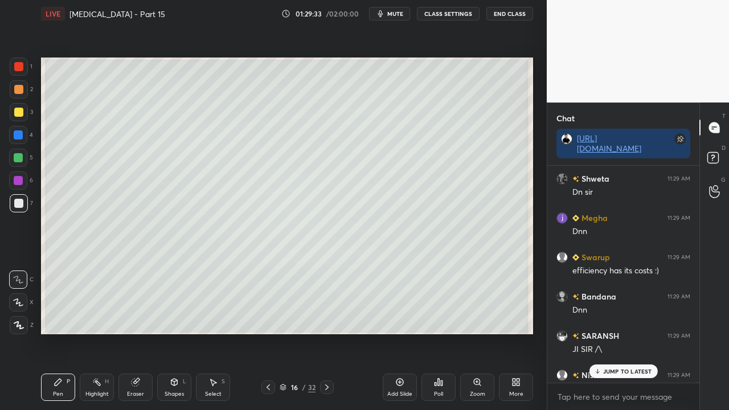
click at [642, 332] on p "JUMP TO LATEST" at bounding box center [627, 371] width 49 height 7
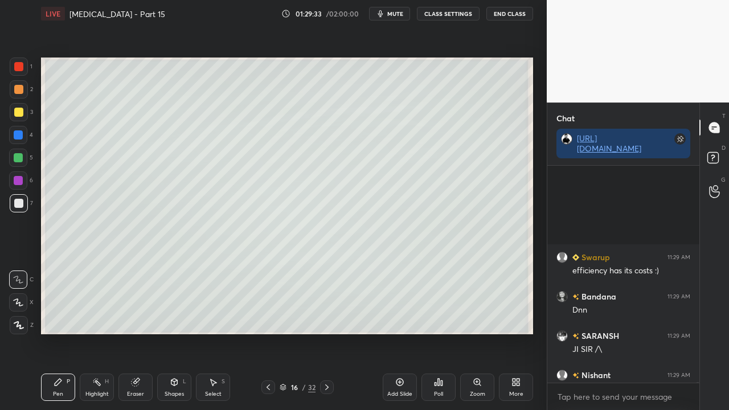
scroll to position [103348, 0]
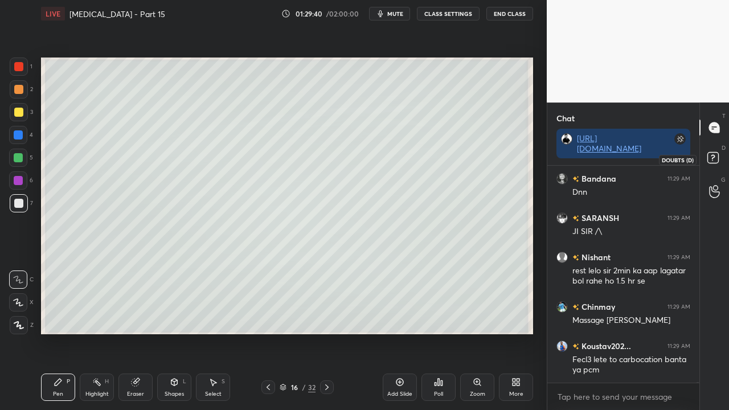
click at [716, 151] on icon at bounding box center [714, 159] width 20 height 20
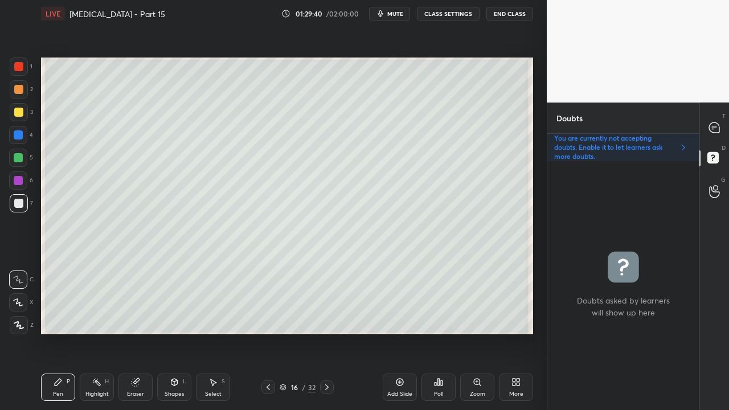
scroll to position [245, 149]
click at [331, 332] on icon at bounding box center [326, 387] width 9 height 9
click at [19, 114] on div at bounding box center [18, 112] width 9 height 9
click at [723, 124] on div at bounding box center [714, 127] width 23 height 20
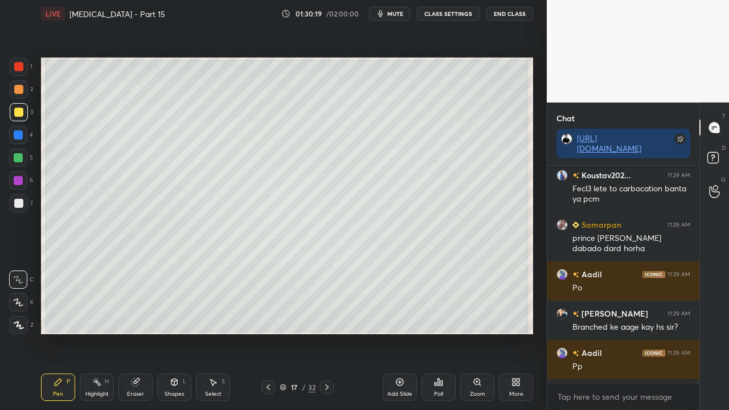
scroll to position [103633, 0]
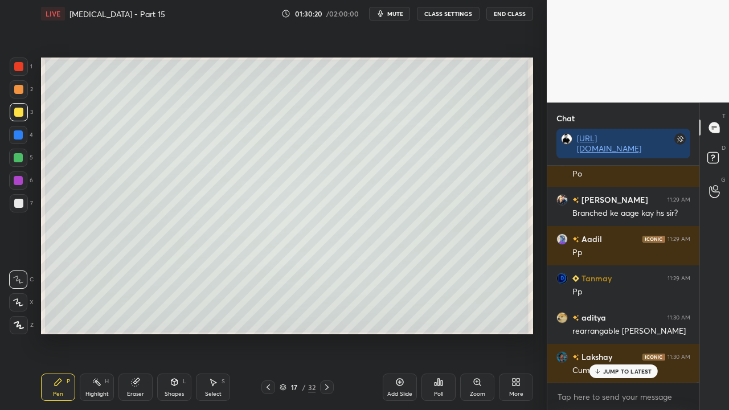
click at [628, 332] on p "JUMP TO LATEST" at bounding box center [627, 371] width 49 height 7
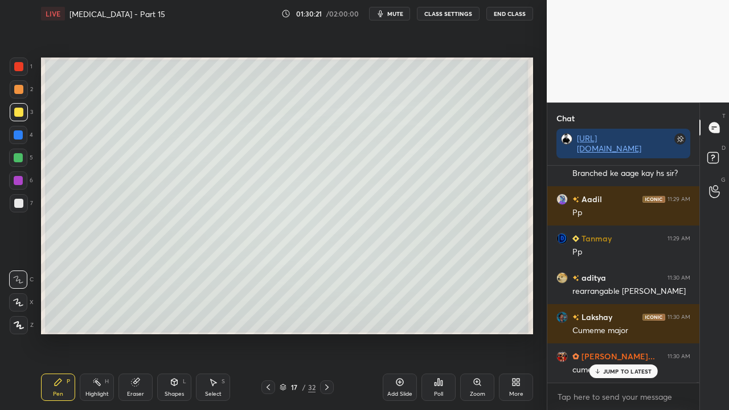
scroll to position [103711, 0]
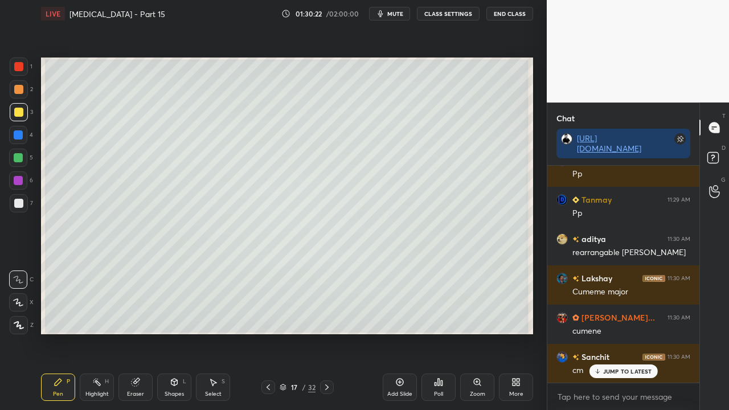
click at [20, 199] on div at bounding box center [18, 203] width 9 height 9
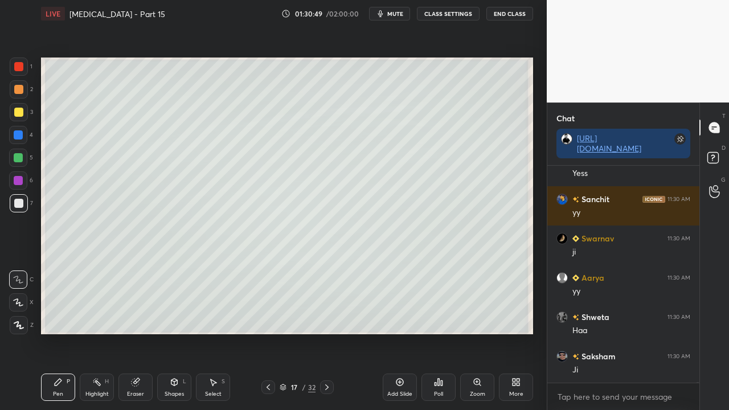
scroll to position [104576, 0]
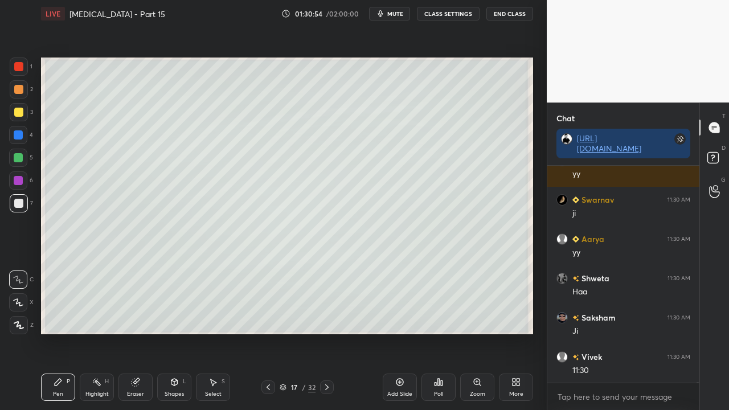
click at [724, 156] on div at bounding box center [714, 159] width 23 height 20
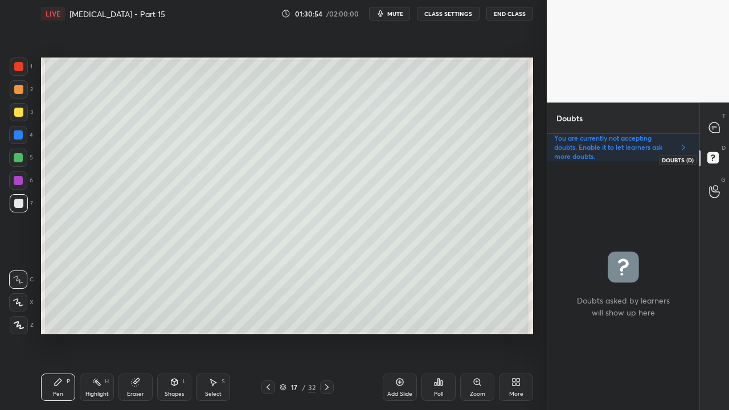
scroll to position [245, 149]
click at [718, 126] on icon at bounding box center [714, 127] width 10 height 10
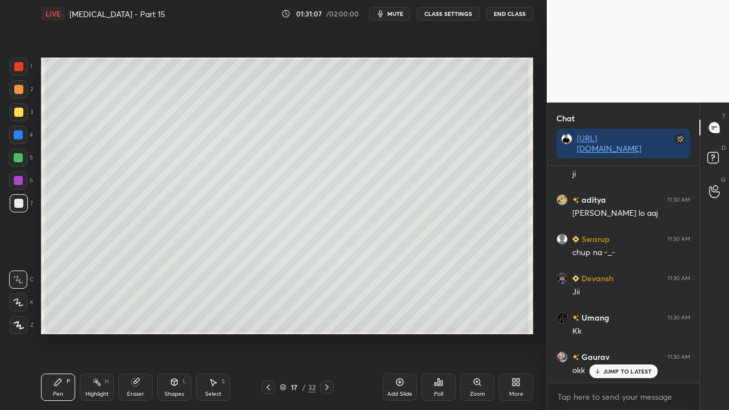
scroll to position [104890, 0]
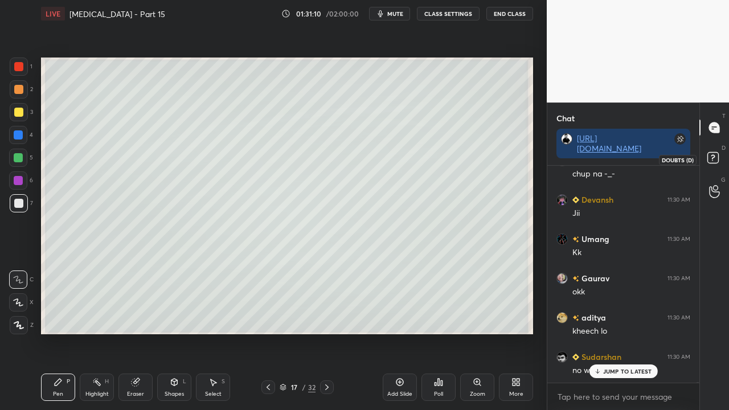
click at [717, 157] on rect at bounding box center [712, 158] width 11 height 11
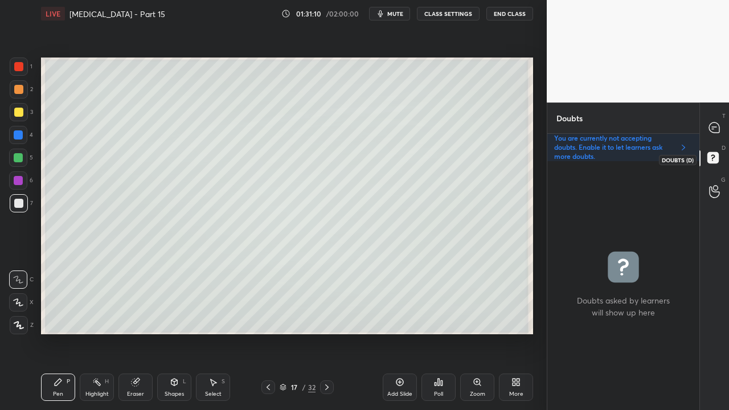
scroll to position [245, 149]
click at [19, 112] on div at bounding box center [18, 112] width 9 height 9
click at [22, 200] on div at bounding box center [18, 203] width 9 height 9
drag, startPoint x: 135, startPoint y: 392, endPoint x: 153, endPoint y: 346, distance: 48.6
click at [135, 332] on div "Eraser" at bounding box center [135, 394] width 17 height 6
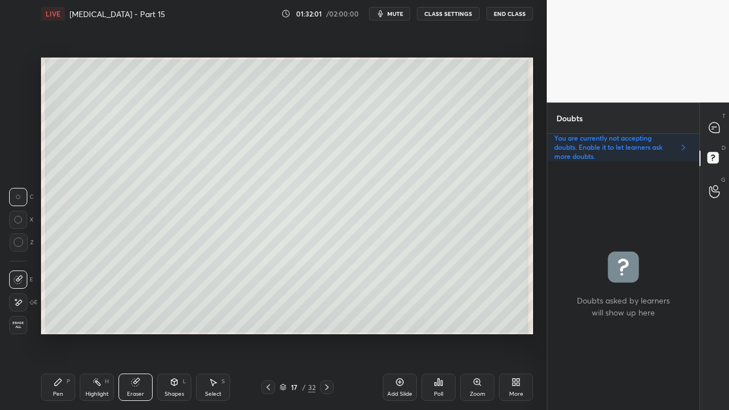
click at [59, 332] on div "Pen" at bounding box center [58, 394] width 10 height 6
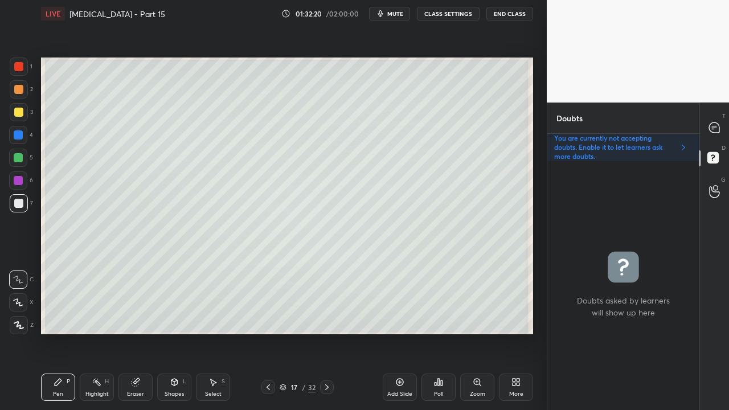
click at [718, 114] on div "T Messages (T)" at bounding box center [714, 128] width 29 height 32
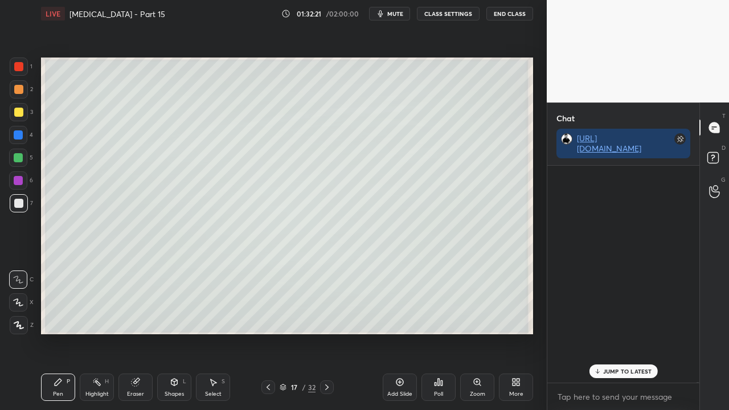
scroll to position [213, 149]
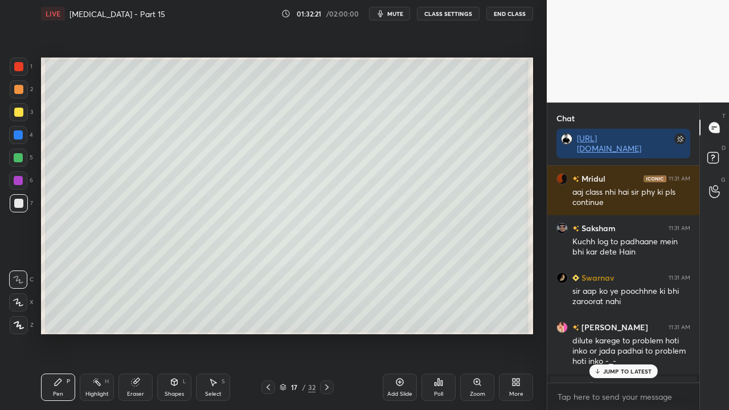
click at [618, 332] on p "JUMP TO LATEST" at bounding box center [627, 371] width 49 height 7
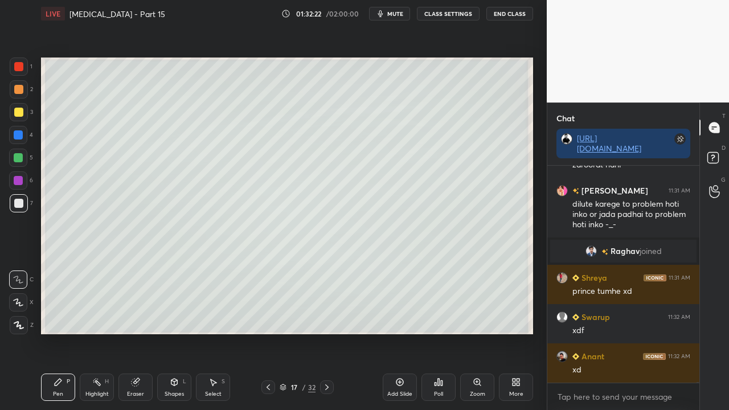
scroll to position [106162, 0]
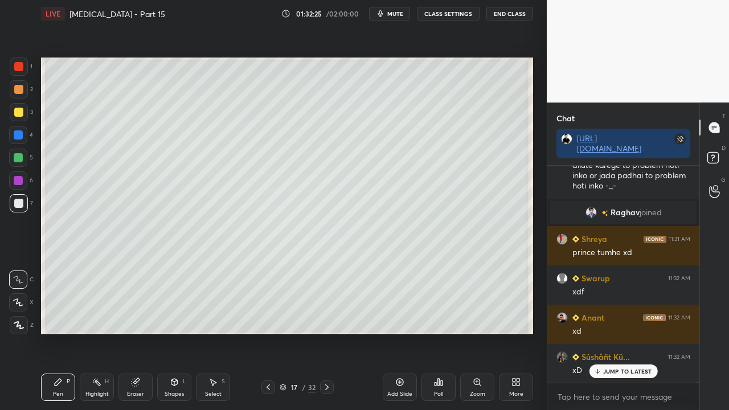
click at [623, 332] on div "JUMP TO LATEST" at bounding box center [623, 371] width 68 height 14
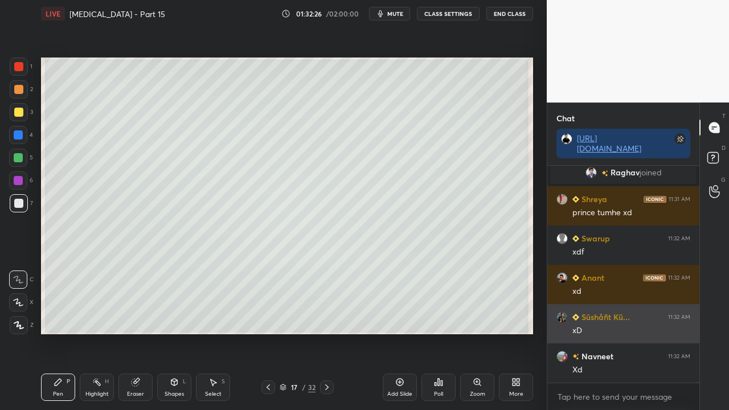
scroll to position [106280, 0]
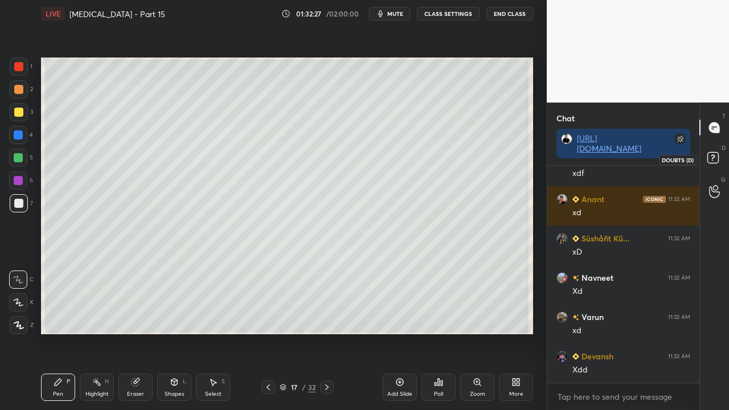
click at [709, 153] on rect at bounding box center [712, 158] width 11 height 11
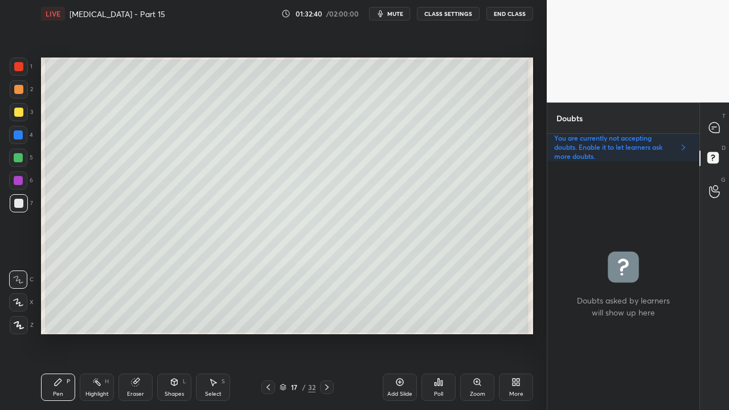
click at [725, 126] on div "T Messages (T)" at bounding box center [714, 128] width 29 height 32
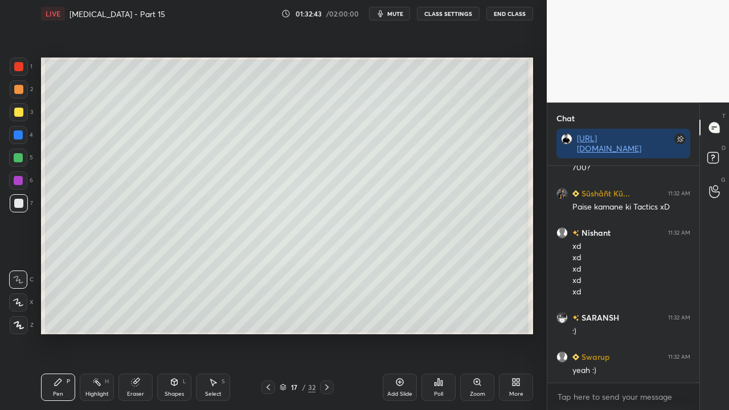
scroll to position [106718, 0]
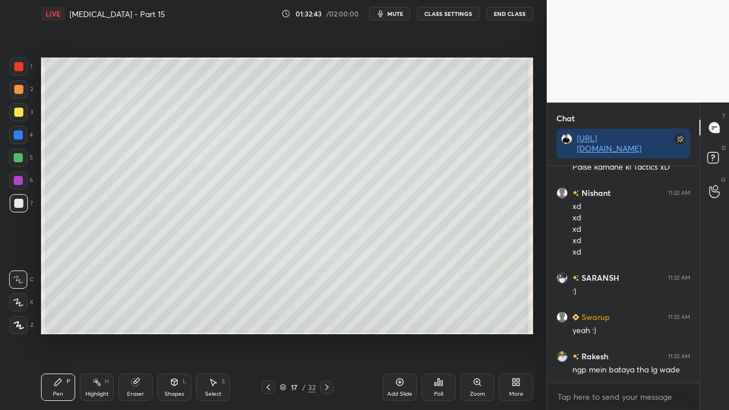
click at [18, 133] on div at bounding box center [18, 134] width 9 height 9
click at [18, 107] on div at bounding box center [19, 112] width 18 height 18
click at [721, 157] on icon at bounding box center [714, 159] width 20 height 20
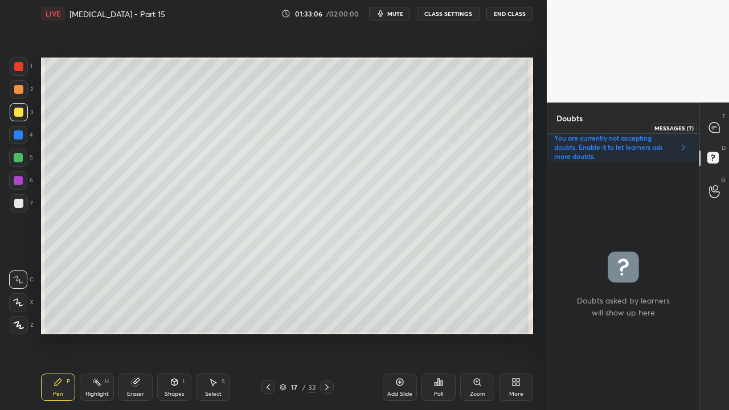
click at [722, 121] on div at bounding box center [714, 127] width 23 height 20
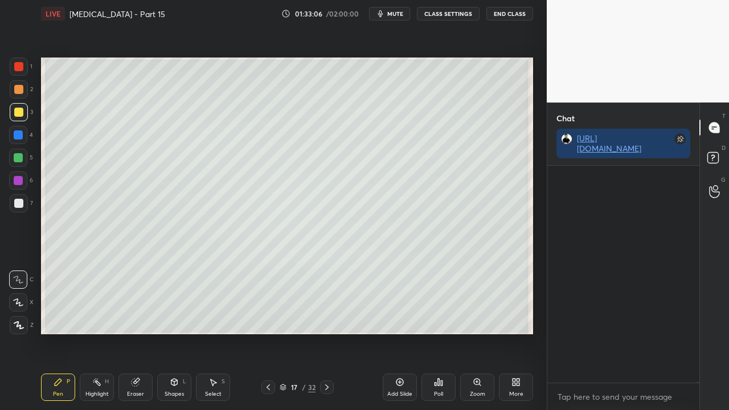
scroll to position [213, 149]
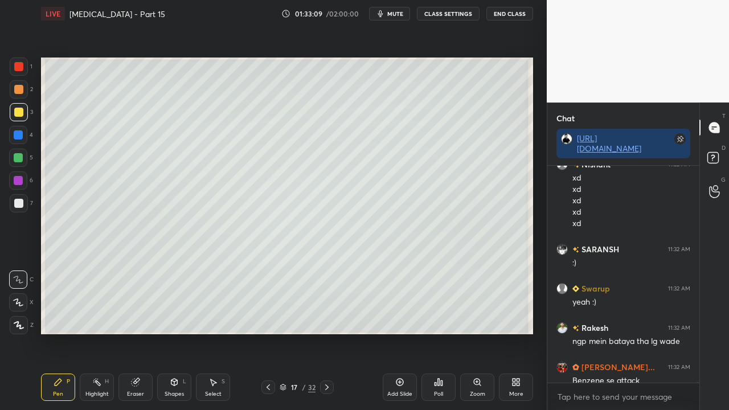
click at [20, 203] on div at bounding box center [18, 203] width 9 height 9
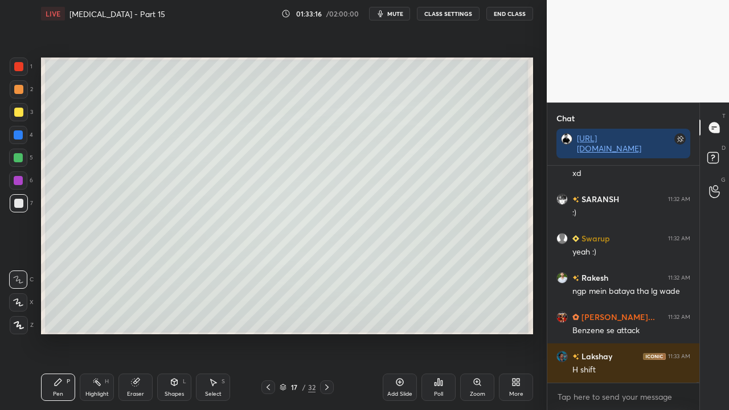
drag, startPoint x: 725, startPoint y: 140, endPoint x: 685, endPoint y: 142, distance: 39.9
click at [726, 141] on div "T Messages (T)" at bounding box center [714, 128] width 29 height 32
click at [718, 155] on icon at bounding box center [714, 159] width 20 height 20
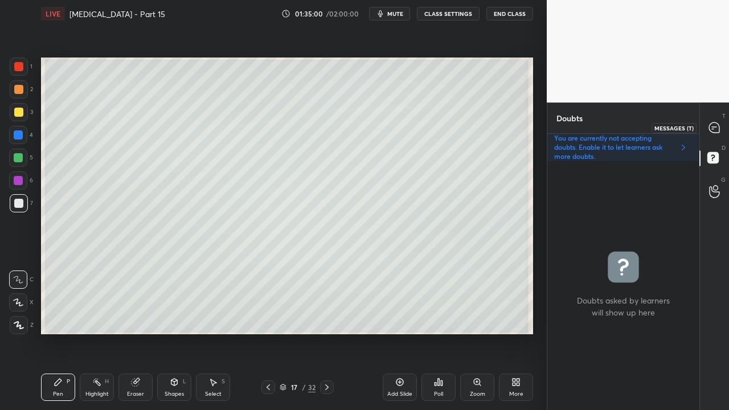
click at [718, 127] on icon at bounding box center [714, 127] width 10 height 10
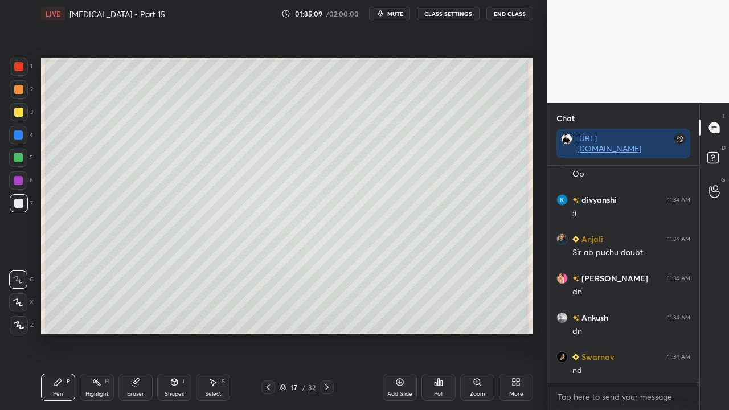
scroll to position [107917, 0]
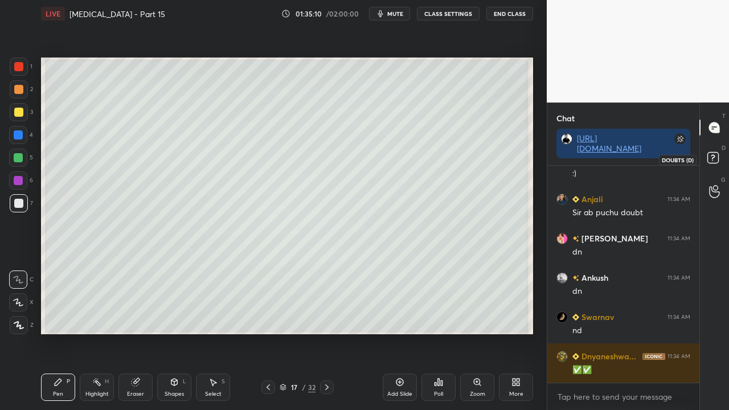
click at [718, 151] on icon at bounding box center [714, 159] width 20 height 20
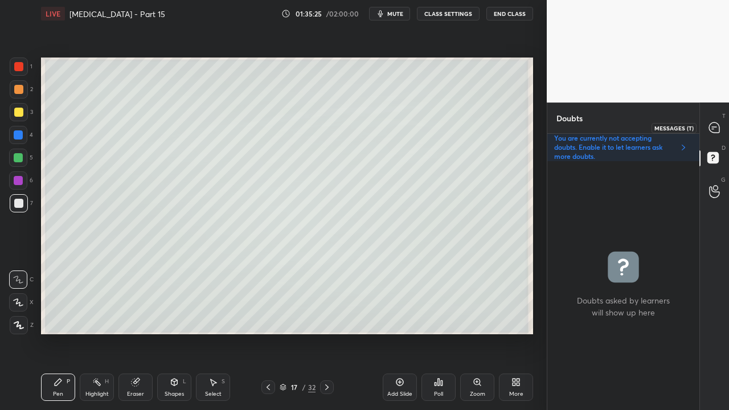
click at [720, 126] on div at bounding box center [714, 127] width 23 height 20
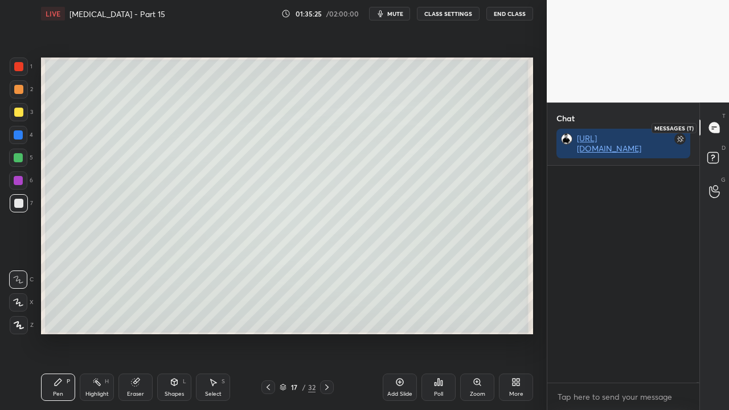
scroll to position [213, 149]
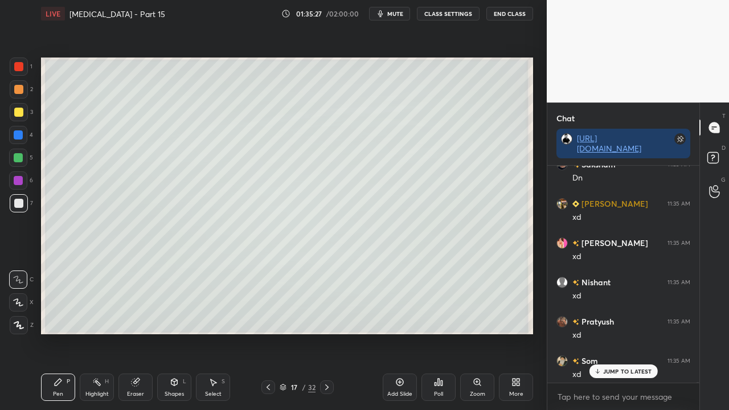
click at [640, 332] on p "JUMP TO LATEST" at bounding box center [627, 371] width 49 height 7
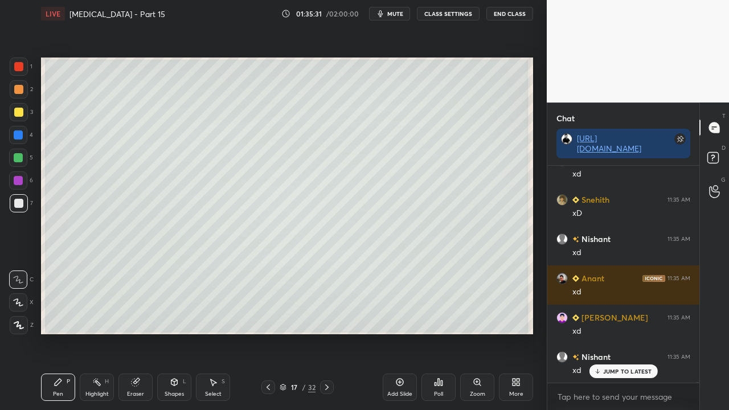
scroll to position [109372, 0]
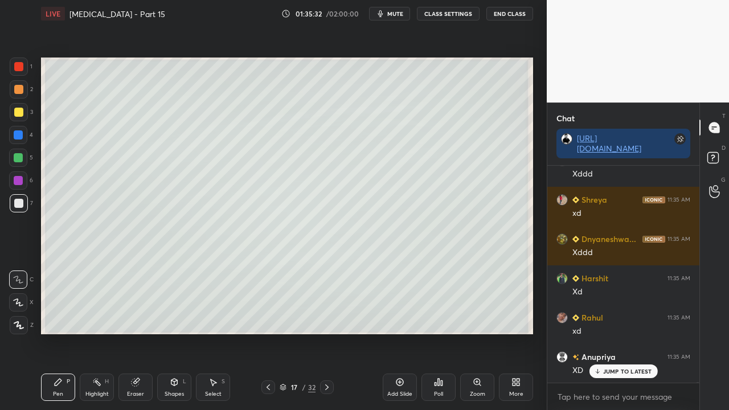
click at [718, 156] on rect at bounding box center [712, 158] width 11 height 11
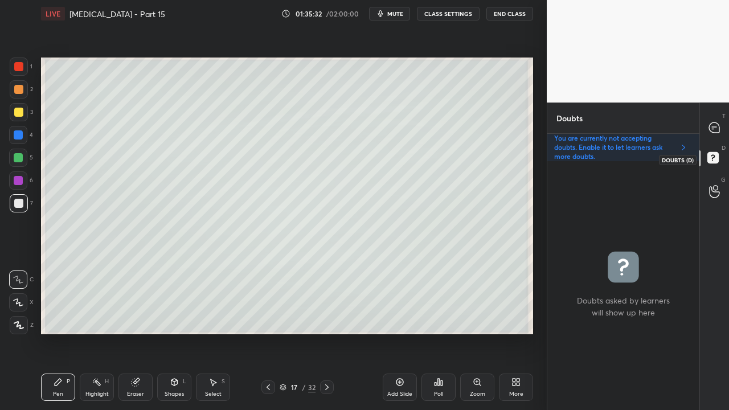
scroll to position [245, 149]
click at [324, 332] on icon at bounding box center [326, 387] width 9 height 9
click at [22, 110] on div at bounding box center [18, 112] width 9 height 9
click at [141, 332] on div "Eraser" at bounding box center [135, 386] width 34 height 27
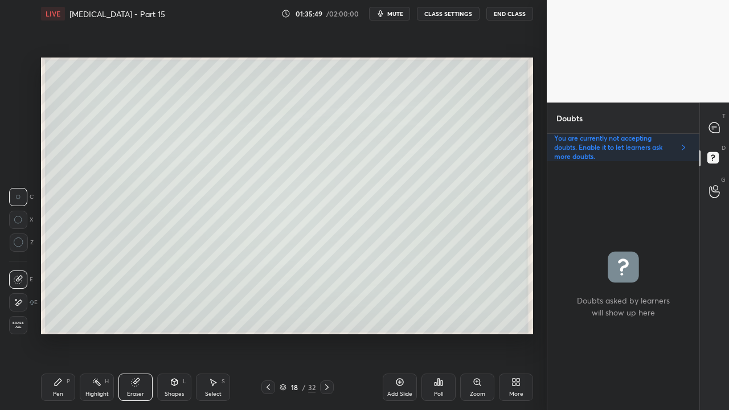
click at [58, 332] on div "Pen" at bounding box center [58, 394] width 10 height 6
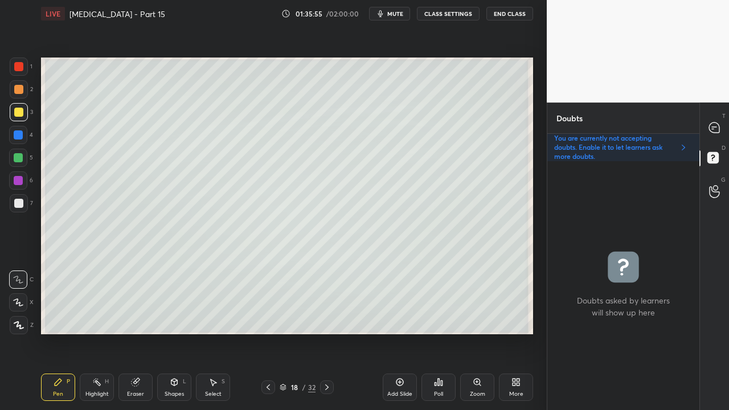
click at [718, 129] on icon at bounding box center [714, 127] width 10 height 10
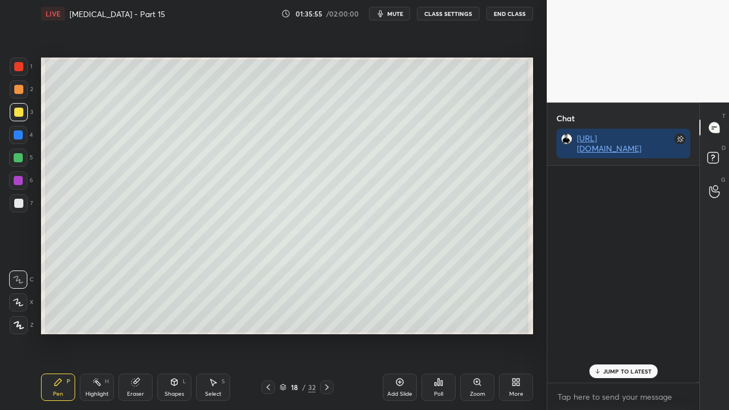
scroll to position [213, 149]
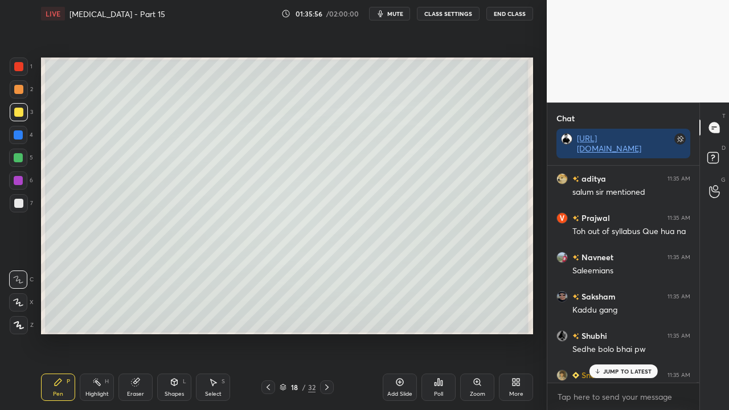
click at [609, 332] on p "JUMP TO LATEST" at bounding box center [627, 371] width 49 height 7
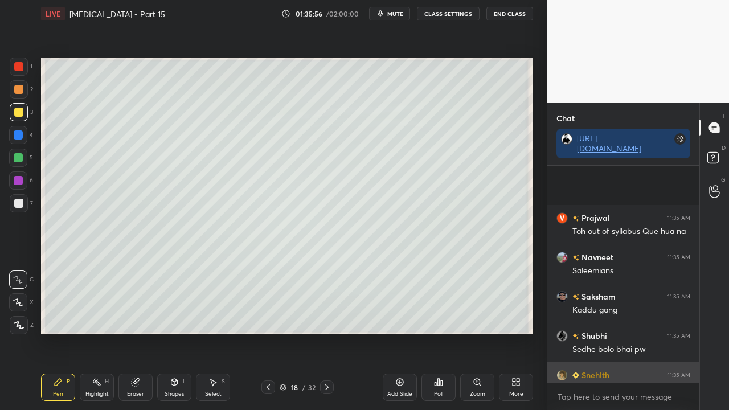
scroll to position [109840, 0]
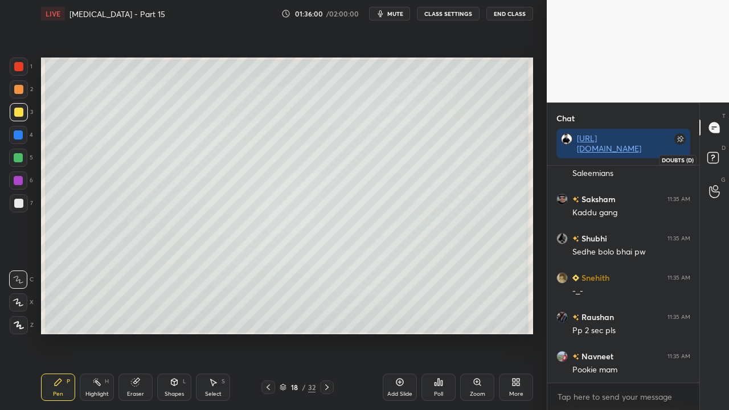
click at [720, 155] on icon at bounding box center [714, 159] width 20 height 20
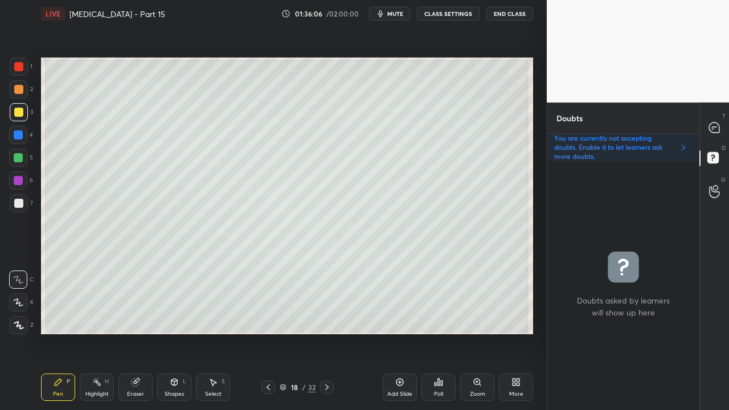
click at [130, 332] on div "Eraser" at bounding box center [135, 394] width 17 height 6
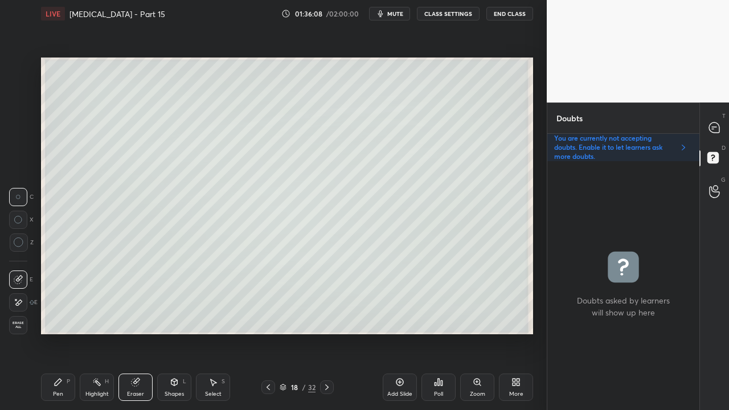
drag, startPoint x: 59, startPoint y: 387, endPoint x: 83, endPoint y: 339, distance: 53.5
click at [60, 332] on div "Pen P" at bounding box center [58, 386] width 34 height 27
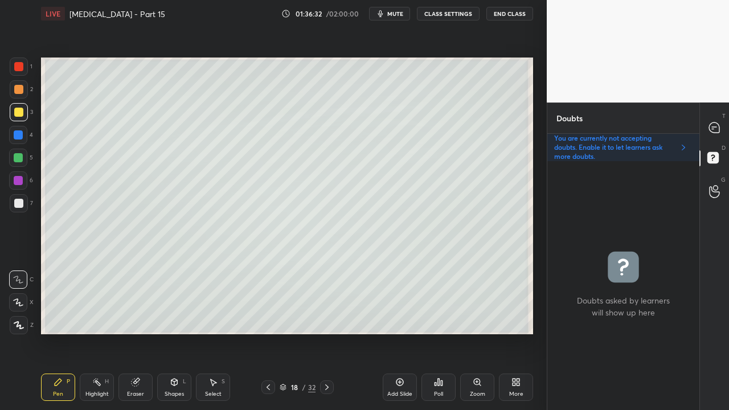
click at [718, 128] on icon at bounding box center [714, 127] width 10 height 10
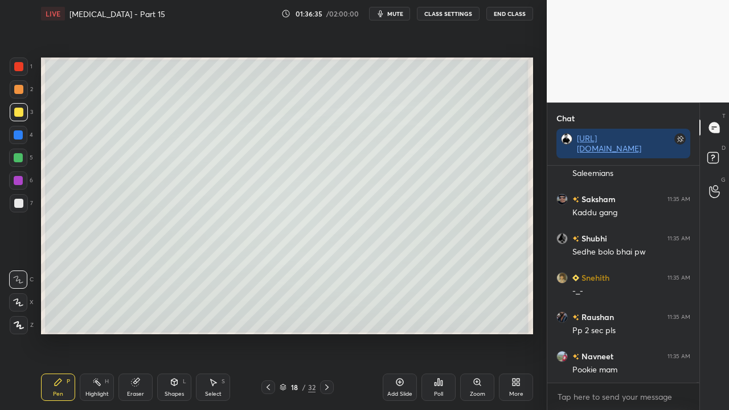
scroll to position [109899, 0]
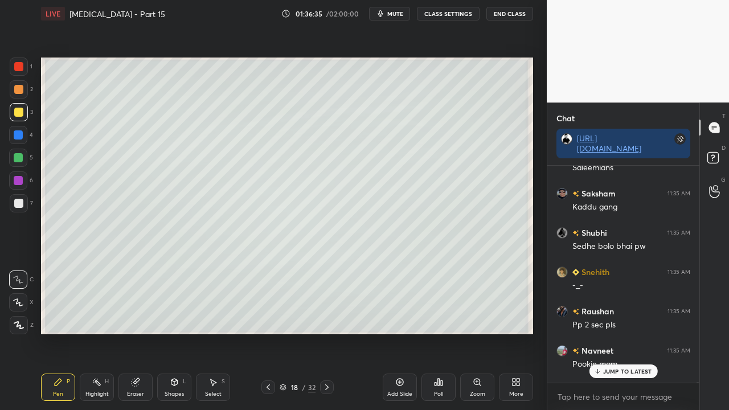
click at [270, 332] on icon at bounding box center [268, 387] width 9 height 9
click at [613, 332] on p "JUMP TO LATEST" at bounding box center [627, 371] width 49 height 7
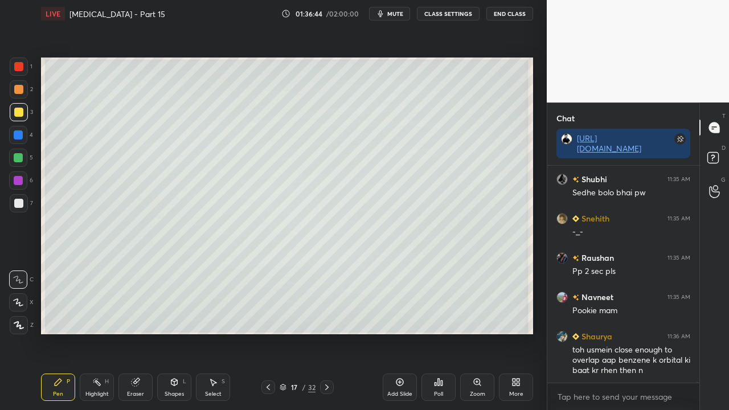
click at [331, 332] on icon at bounding box center [326, 387] width 9 height 9
drag, startPoint x: 708, startPoint y: 158, endPoint x: 704, endPoint y: 153, distance: 7.3
click at [708, 158] on rect at bounding box center [712, 158] width 11 height 11
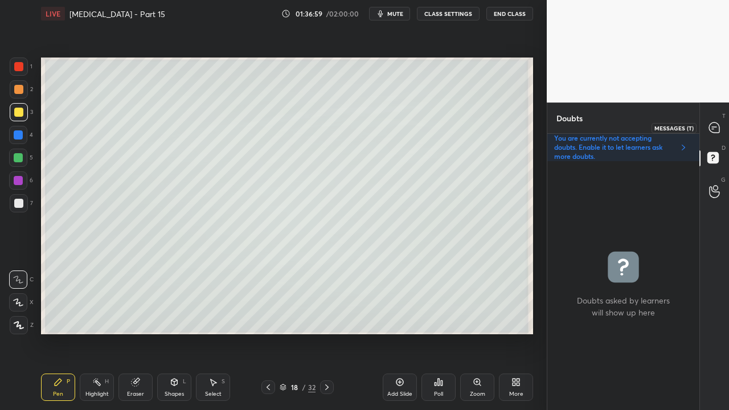
click at [720, 128] on icon at bounding box center [714, 128] width 12 height 12
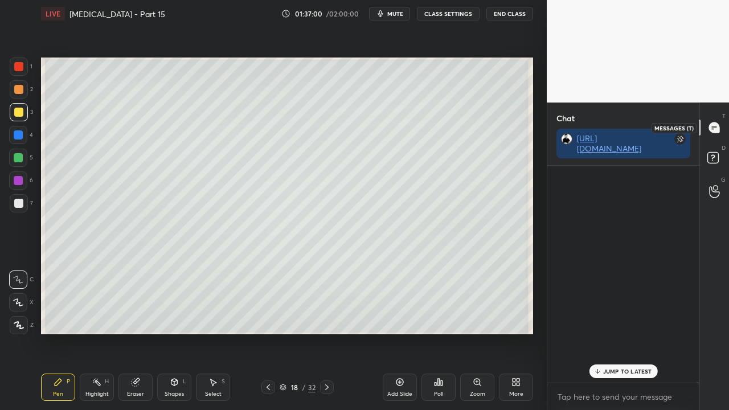
scroll to position [213, 149]
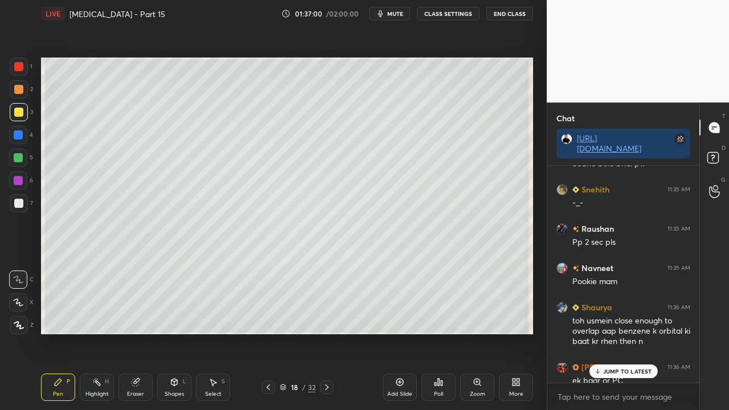
click at [621, 332] on div "Saksham 11:35 AM Kaddu gang Shubhi 11:35 AM Sedhe bolo bhai pw Snehith 11:35 AM…" at bounding box center [623, 274] width 152 height 217
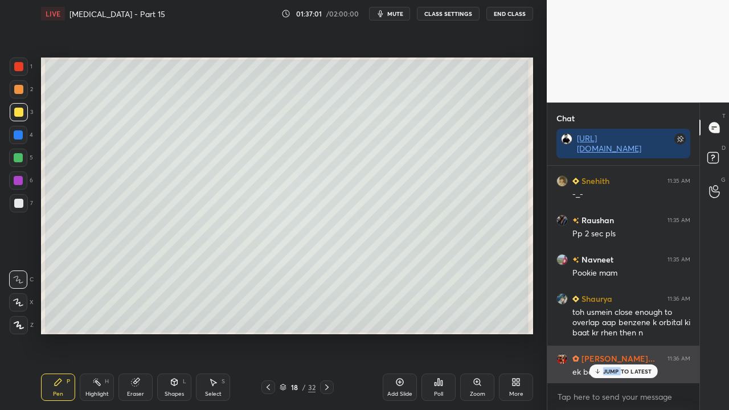
click at [638, 332] on p "JUMP TO LATEST" at bounding box center [627, 371] width 49 height 7
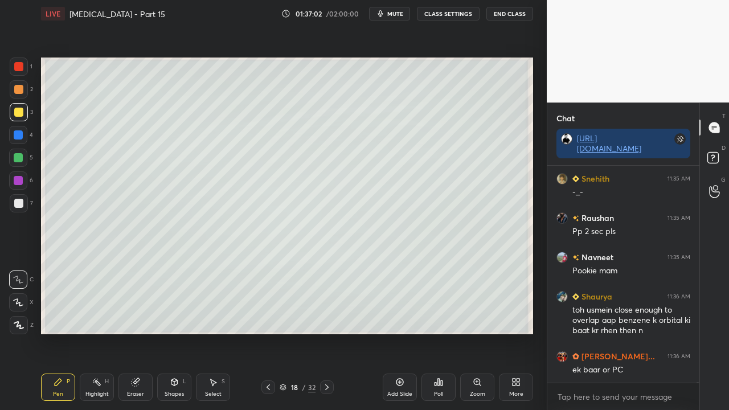
scroll to position [110032, 0]
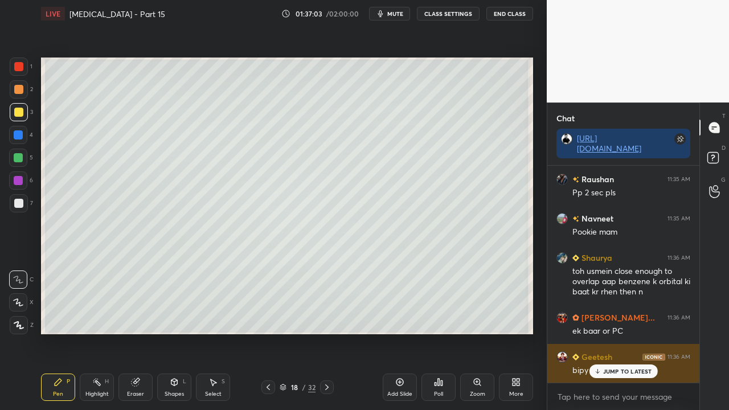
click at [627, 332] on p "JUMP TO LATEST" at bounding box center [627, 371] width 49 height 7
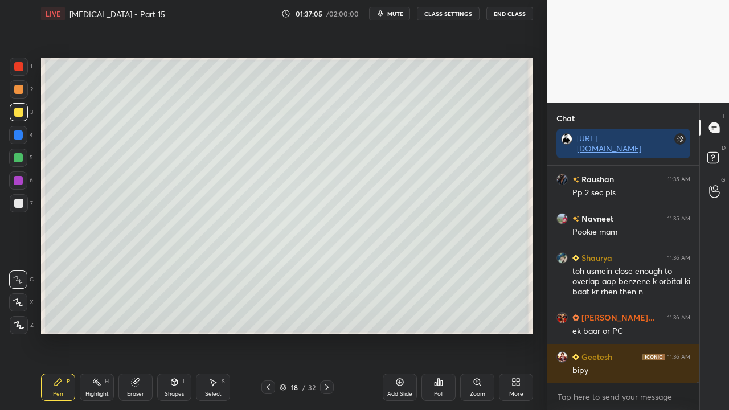
click at [21, 200] on div at bounding box center [18, 203] width 9 height 9
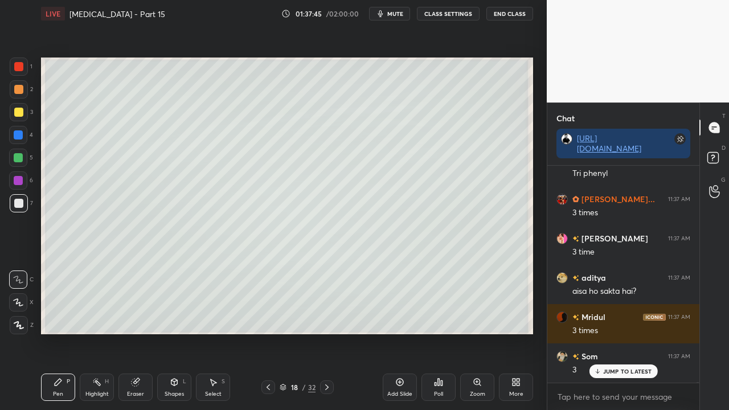
scroll to position [110424, 0]
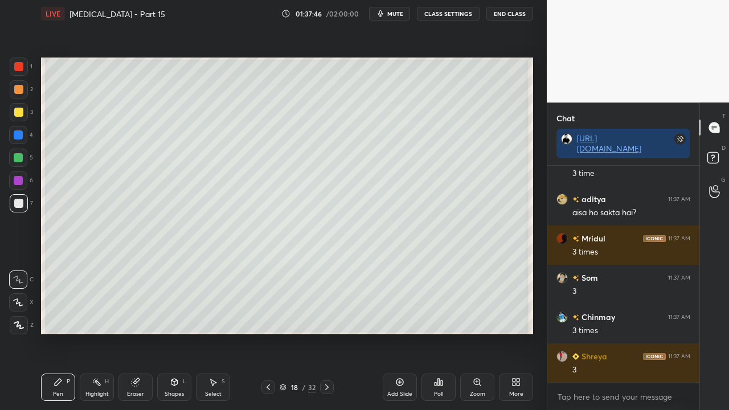
click at [20, 109] on div at bounding box center [18, 112] width 9 height 9
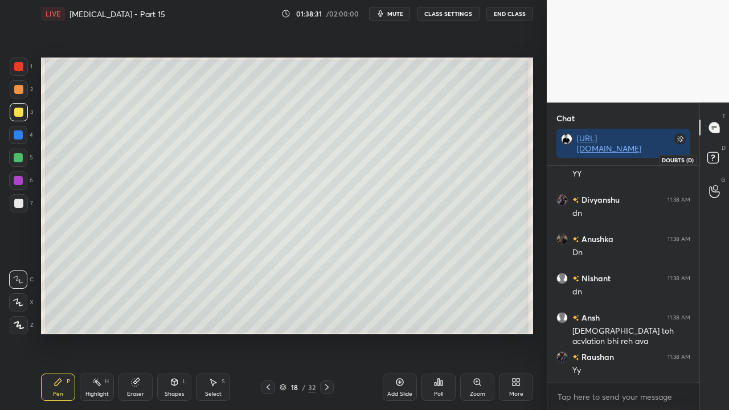
scroll to position [111533, 0]
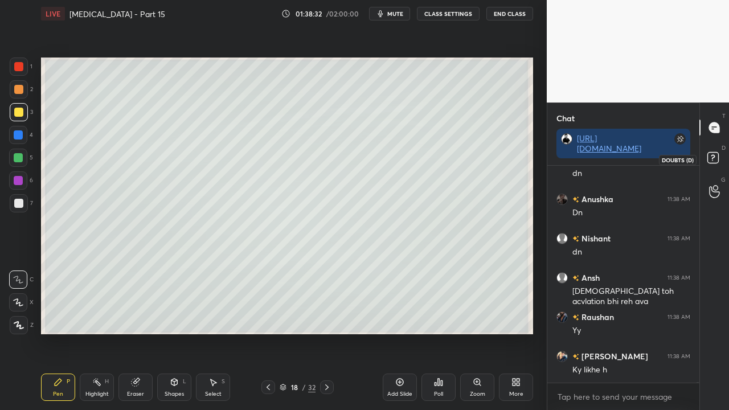
click at [716, 158] on rect at bounding box center [712, 158] width 11 height 11
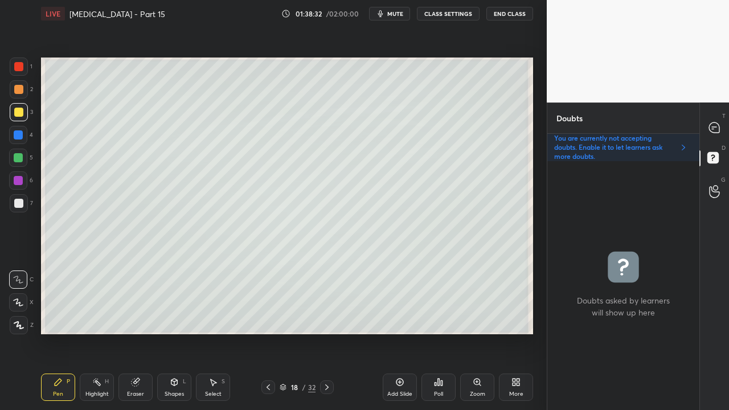
scroll to position [245, 149]
click at [326, 332] on icon at bounding box center [326, 387] width 9 height 9
click at [20, 112] on div at bounding box center [18, 112] width 9 height 9
click at [721, 124] on div at bounding box center [714, 127] width 23 height 20
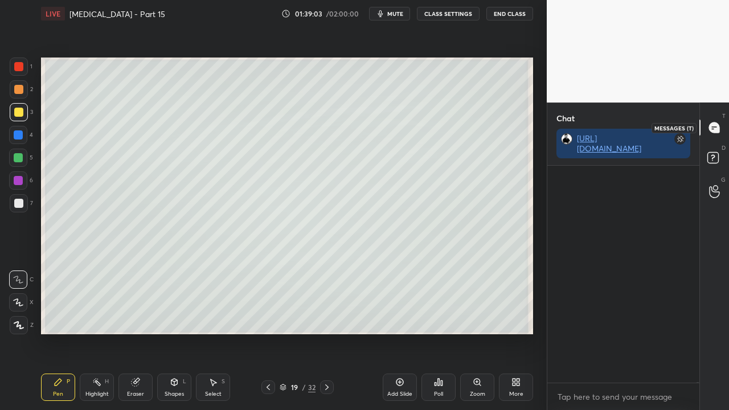
scroll to position [213, 149]
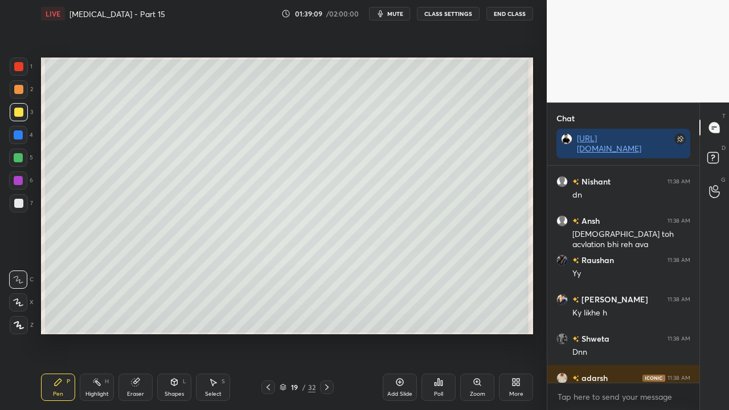
click at [703, 150] on div at bounding box center [714, 159] width 23 height 20
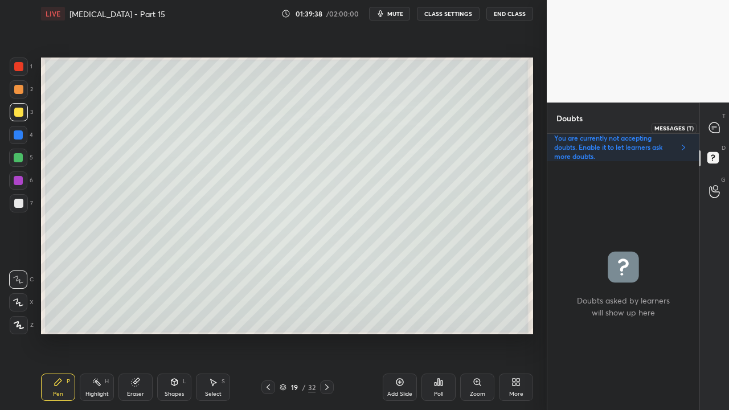
click at [717, 120] on div at bounding box center [714, 127] width 23 height 20
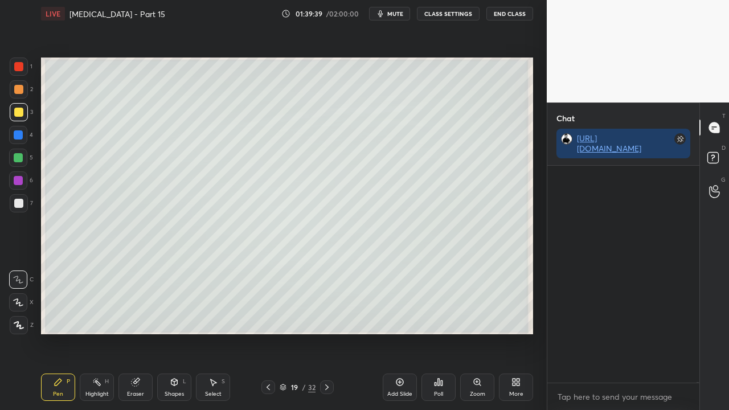
scroll to position [213, 149]
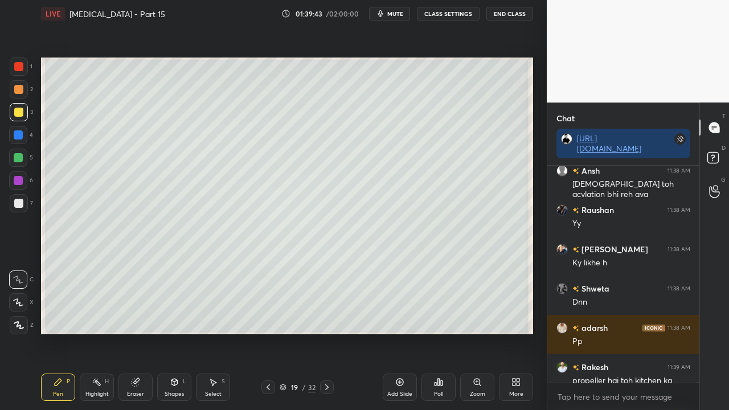
click at [19, 208] on div at bounding box center [19, 203] width 18 height 18
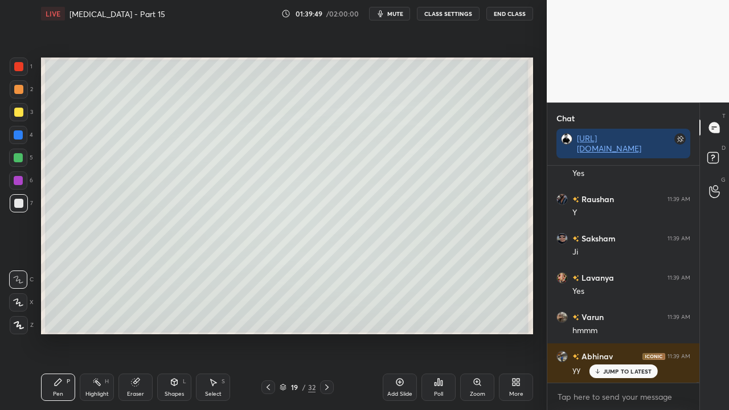
scroll to position [111965, 0]
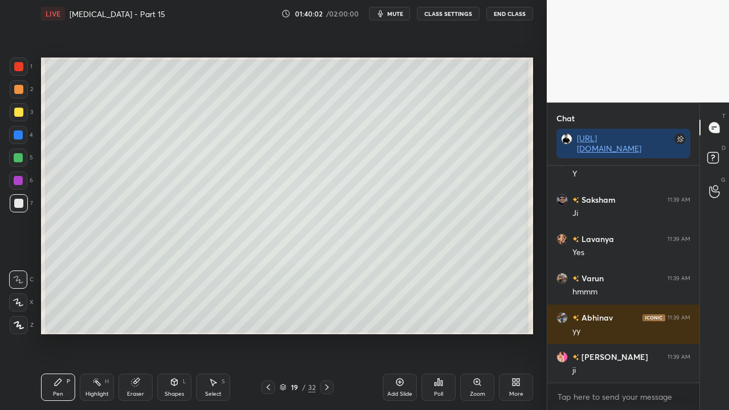
click at [269, 332] on icon at bounding box center [268, 387] width 9 height 9
click at [326, 332] on icon at bounding box center [326, 387] width 9 height 9
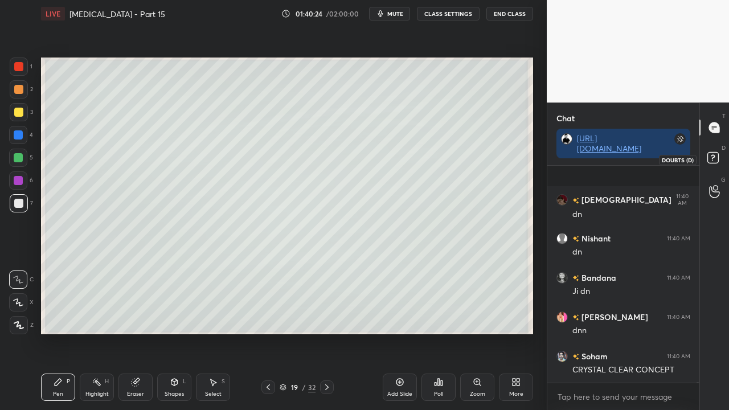
scroll to position [112968, 0]
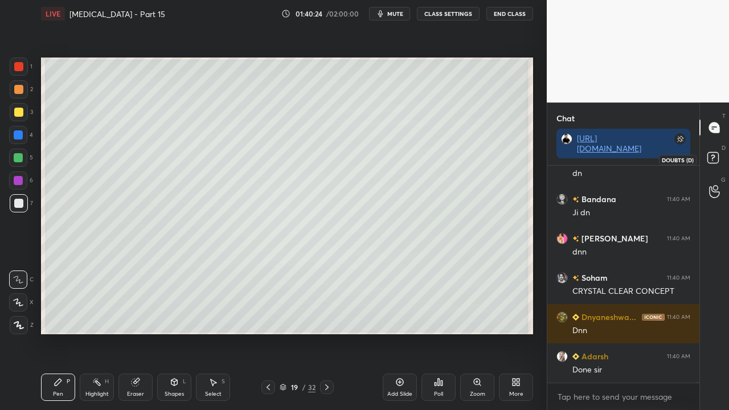
click at [724, 155] on icon at bounding box center [714, 159] width 20 height 20
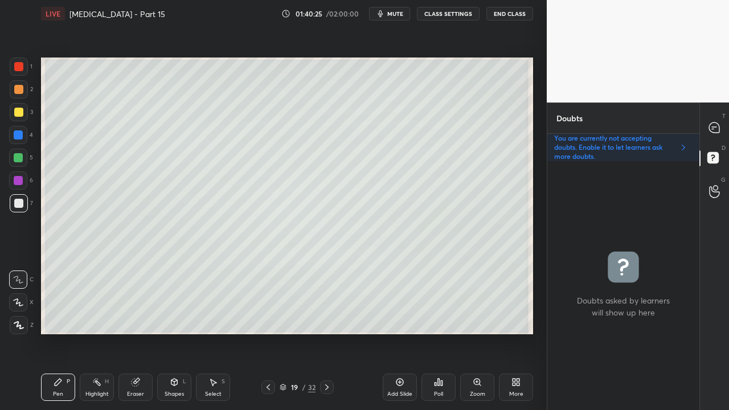
click at [19, 109] on div at bounding box center [19, 112] width 18 height 18
click at [270, 332] on icon at bounding box center [268, 387] width 9 height 9
click at [268, 332] on icon at bounding box center [268, 387] width 9 height 9
click at [268, 332] on icon at bounding box center [267, 387] width 3 height 6
click at [326, 332] on icon at bounding box center [326, 387] width 9 height 9
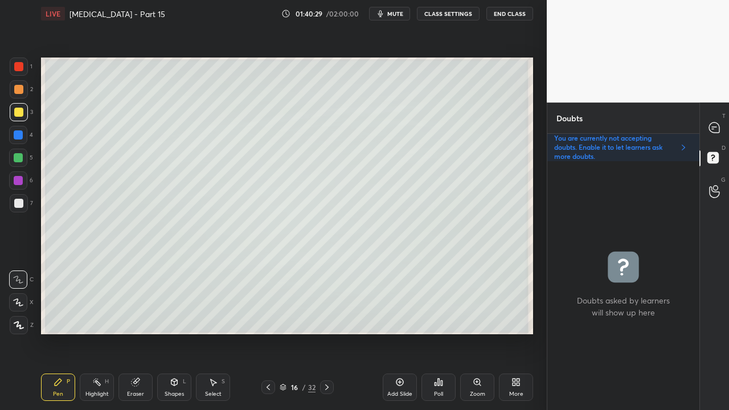
click at [326, 332] on icon at bounding box center [326, 387] width 9 height 9
click at [327, 332] on icon at bounding box center [326, 387] width 9 height 9
click at [274, 332] on div "20 / 32" at bounding box center [297, 387] width 72 height 14
click at [269, 332] on icon at bounding box center [268, 387] width 9 height 9
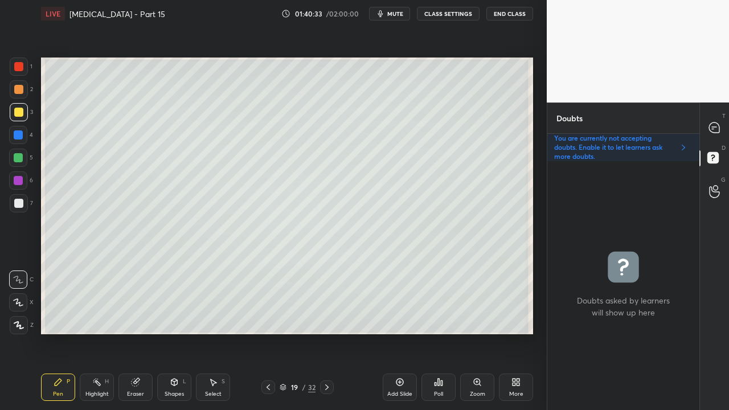
click at [327, 332] on icon at bounding box center [326, 387] width 9 height 9
click at [718, 128] on icon at bounding box center [714, 127] width 10 height 10
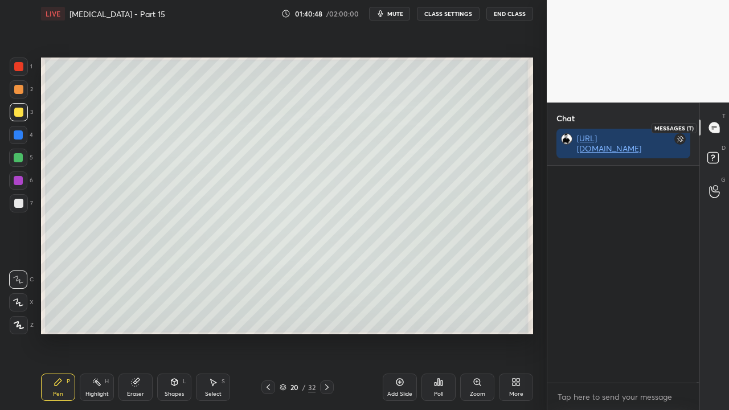
scroll to position [213, 149]
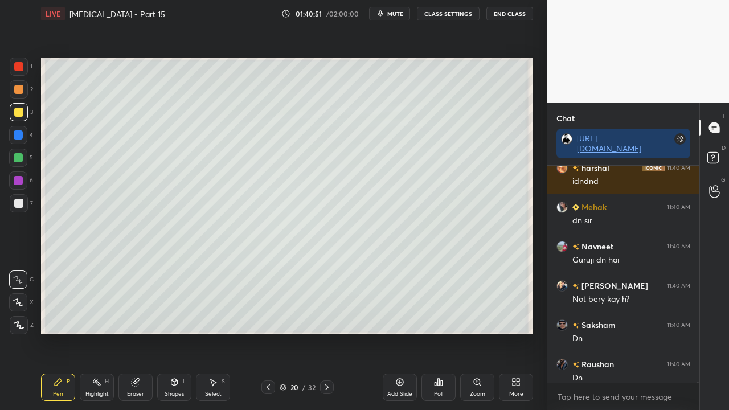
click at [274, 332] on div at bounding box center [268, 387] width 14 height 14
click at [324, 332] on icon at bounding box center [326, 387] width 9 height 9
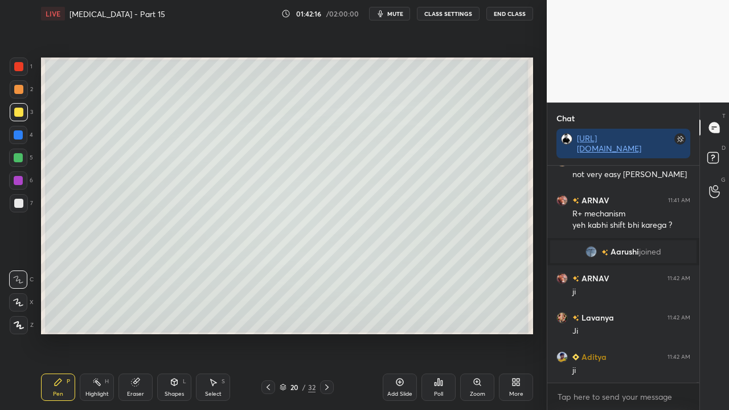
scroll to position [103978, 0]
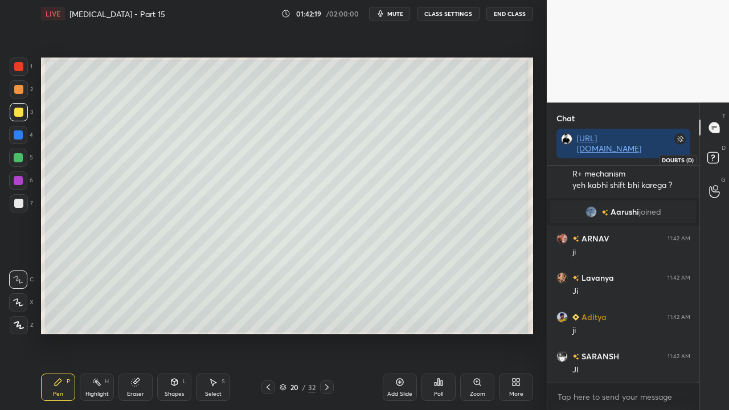
click at [718, 164] on icon at bounding box center [714, 159] width 20 height 20
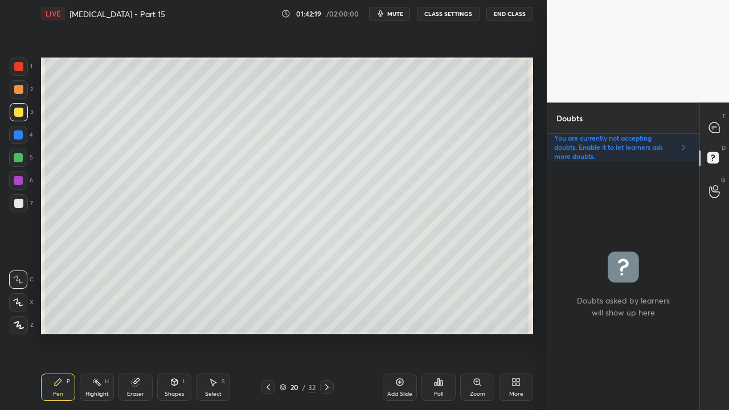
scroll to position [245, 149]
click at [717, 125] on icon at bounding box center [714, 127] width 10 height 10
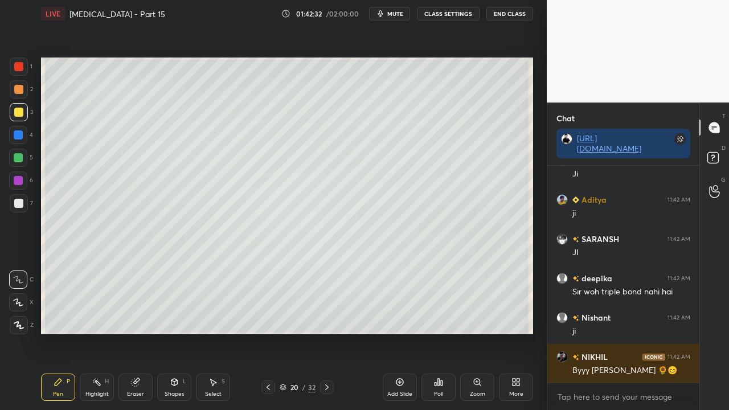
scroll to position [104436, 0]
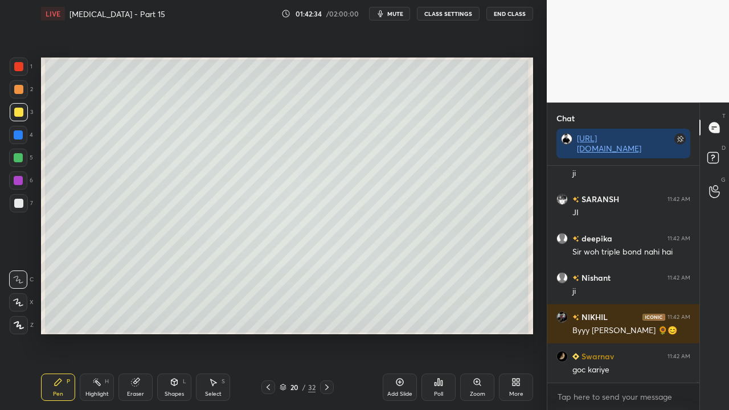
click at [137, 332] on div "Eraser" at bounding box center [135, 394] width 17 height 6
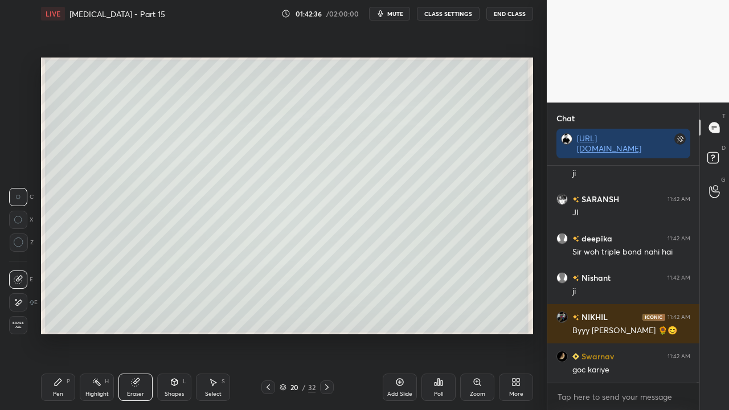
drag, startPoint x: 64, startPoint y: 387, endPoint x: 129, endPoint y: 334, distance: 83.8
click at [69, 332] on div "Pen P" at bounding box center [58, 386] width 34 height 27
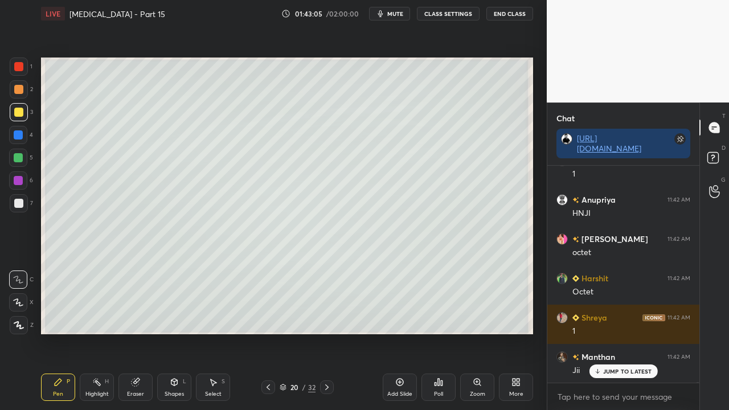
scroll to position [107421, 0]
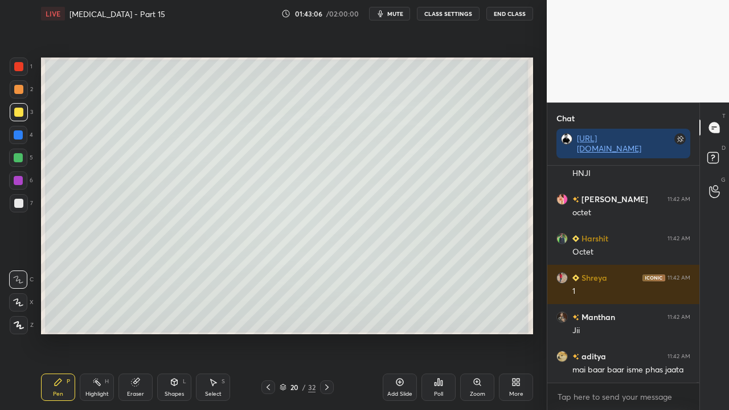
click at [260, 332] on div "20 / 32" at bounding box center [297, 387] width 171 height 14
click at [269, 332] on icon at bounding box center [268, 387] width 9 height 9
click at [270, 332] on icon at bounding box center [268, 387] width 9 height 9
click at [269, 332] on icon at bounding box center [268, 387] width 9 height 9
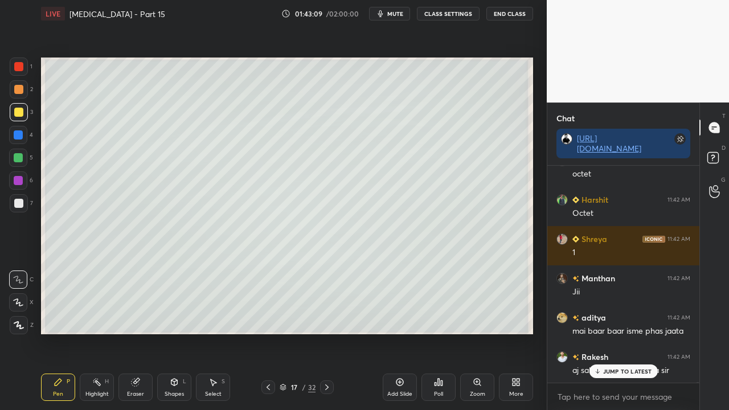
click at [269, 332] on icon at bounding box center [268, 387] width 9 height 9
click at [328, 332] on icon at bounding box center [326, 387] width 9 height 9
click at [329, 332] on icon at bounding box center [326, 387] width 9 height 9
click at [328, 332] on icon at bounding box center [326, 387] width 9 height 9
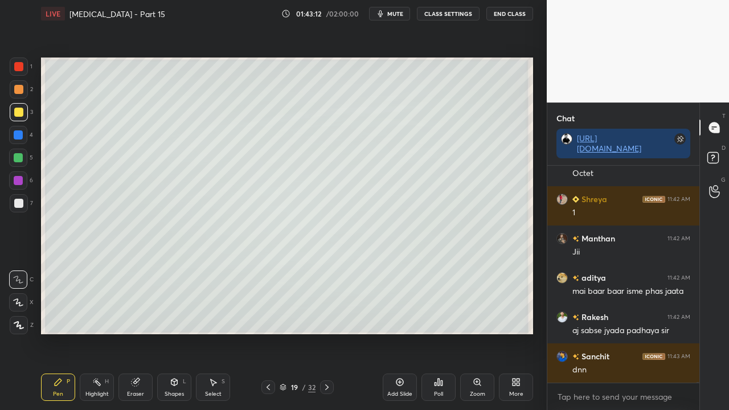
click at [328, 332] on icon at bounding box center [326, 387] width 9 height 9
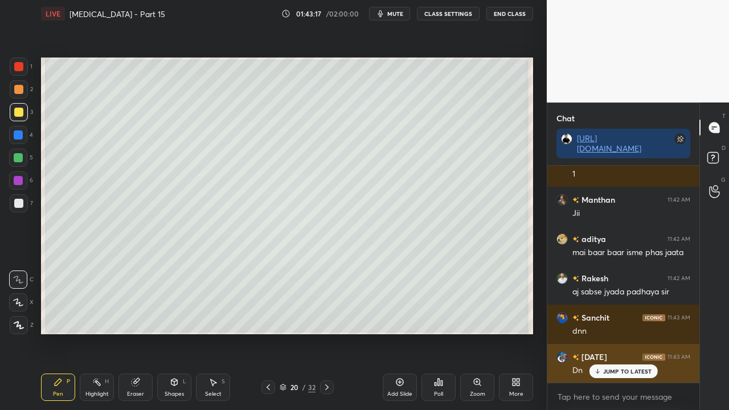
click at [616, 332] on p "JUMP TO LATEST" at bounding box center [627, 371] width 49 height 7
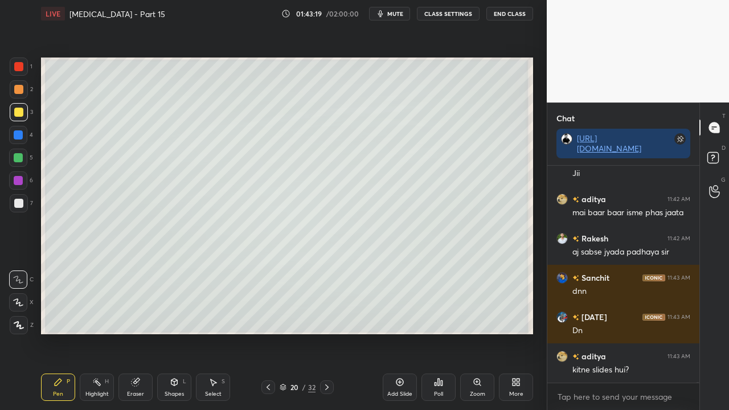
scroll to position [107617, 0]
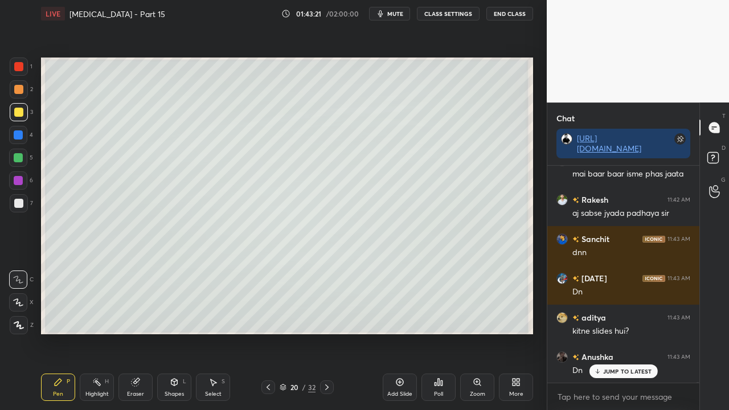
click at [321, 332] on div at bounding box center [327, 387] width 14 height 14
click at [19, 102] on div "2" at bounding box center [21, 91] width 23 height 23
click at [273, 332] on div at bounding box center [268, 387] width 14 height 14
click at [321, 332] on div at bounding box center [327, 387] width 14 height 14
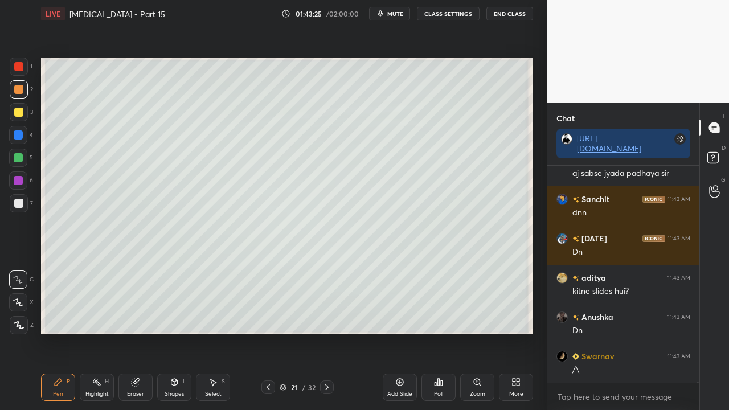
drag, startPoint x: 11, startPoint y: 110, endPoint x: 19, endPoint y: 110, distance: 8.6
click at [11, 111] on div at bounding box center [19, 112] width 18 height 18
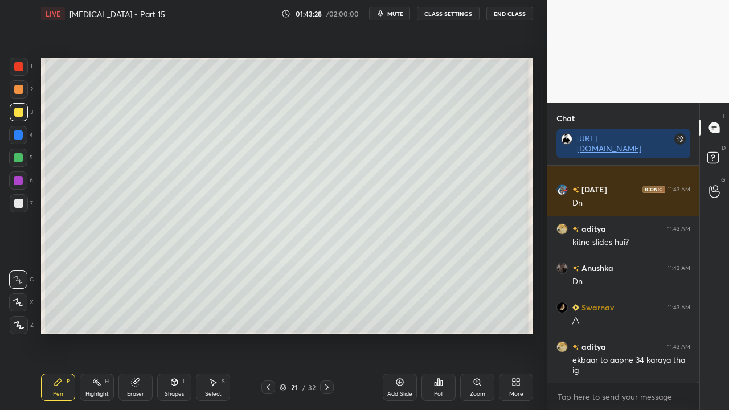
click at [721, 162] on icon at bounding box center [714, 159] width 20 height 20
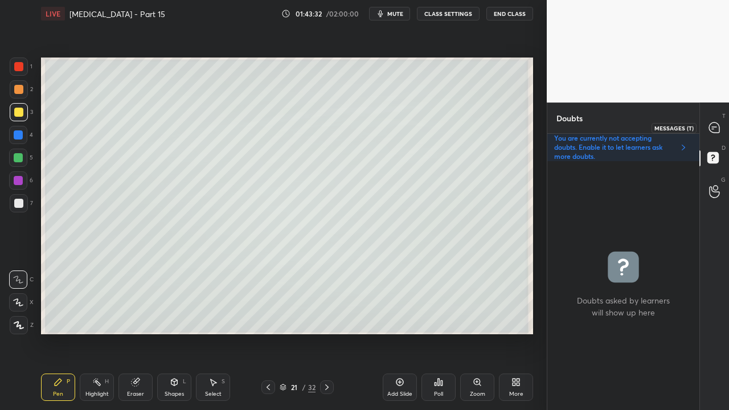
click at [715, 125] on icon at bounding box center [714, 127] width 10 height 10
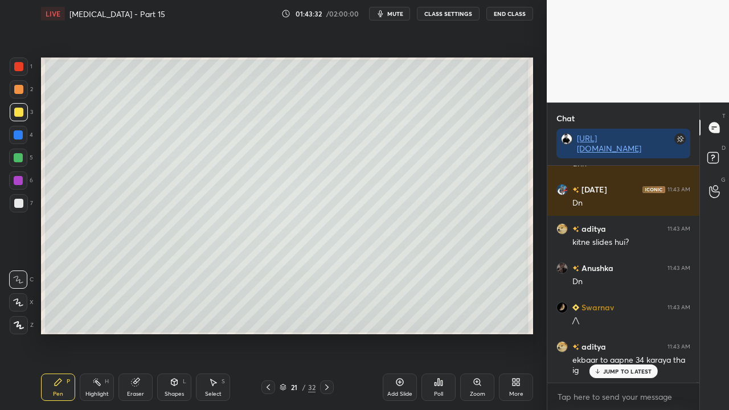
scroll to position [213, 149]
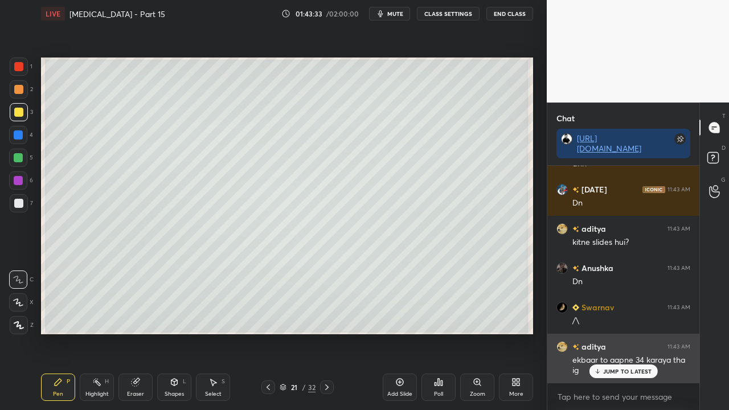
click at [618, 332] on p "JUMP TO LATEST" at bounding box center [627, 371] width 49 height 7
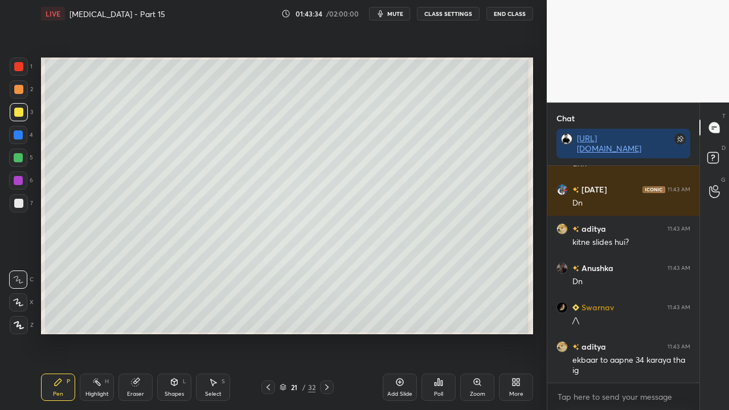
scroll to position [107745, 0]
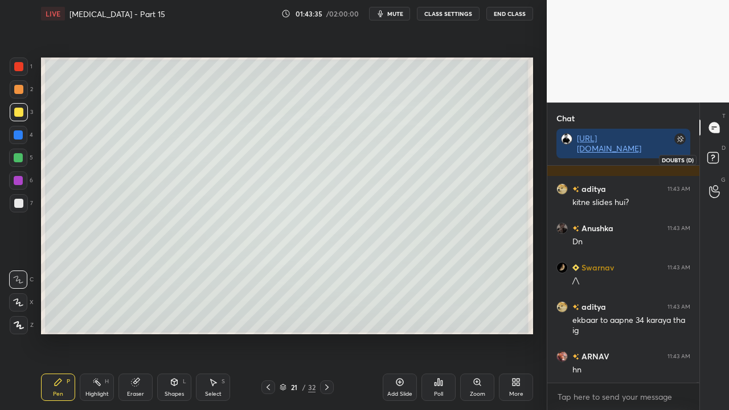
click at [713, 164] on icon at bounding box center [714, 159] width 20 height 20
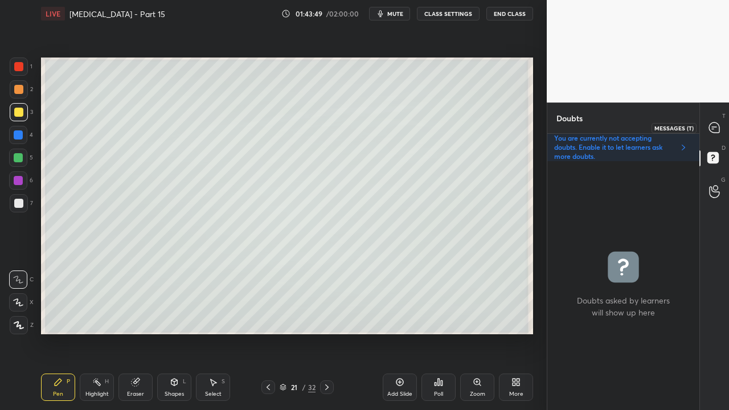
click at [710, 126] on icon at bounding box center [714, 127] width 10 height 10
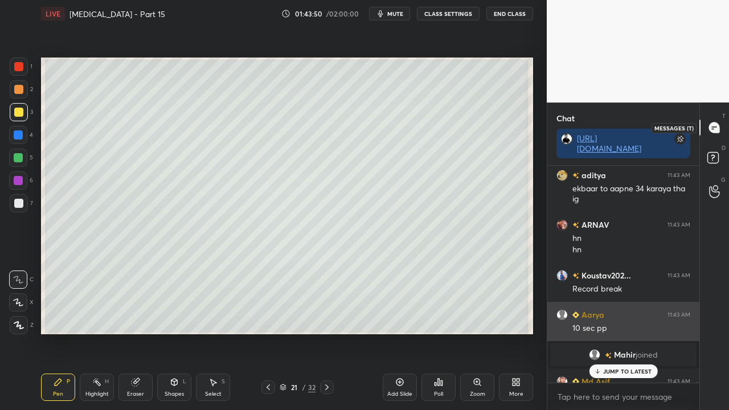
scroll to position [3, 3]
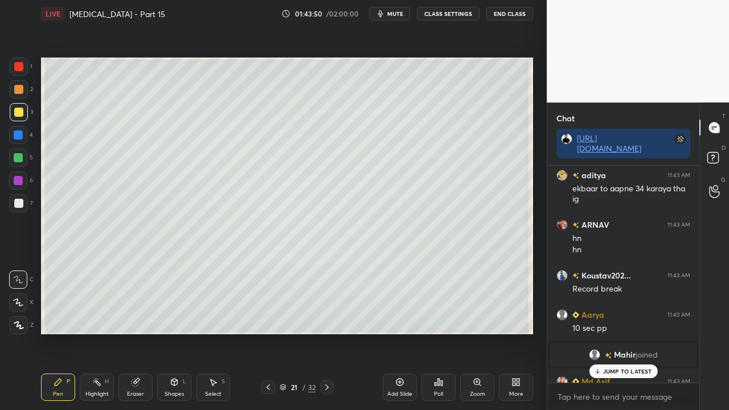
click at [605, 332] on p "JUMP TO LATEST" at bounding box center [627, 371] width 49 height 7
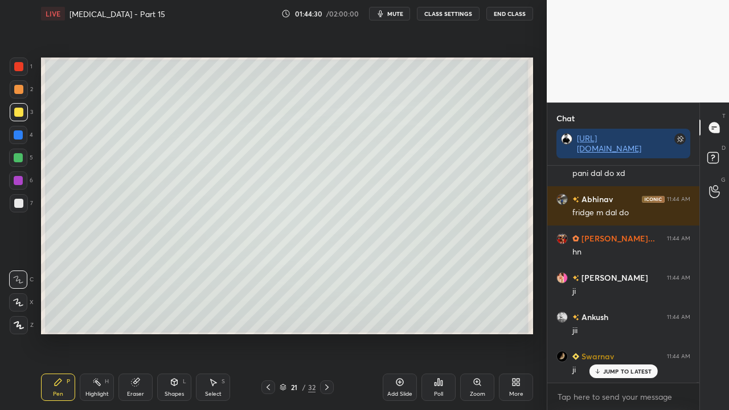
scroll to position [108294, 0]
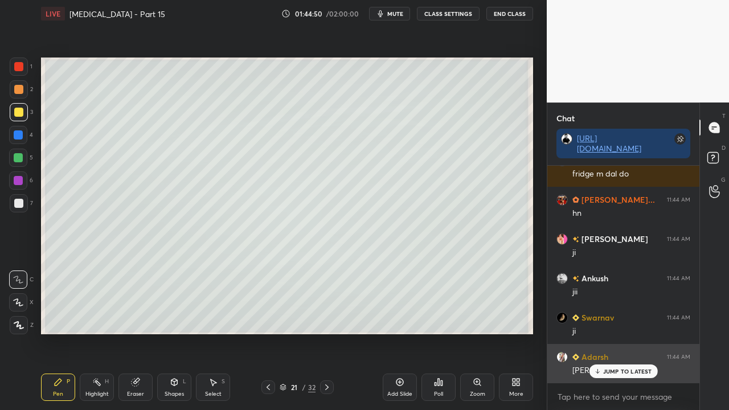
drag, startPoint x: 622, startPoint y: 370, endPoint x: 612, endPoint y: 372, distance: 9.9
click at [622, 332] on p "JUMP TO LATEST" at bounding box center [627, 371] width 49 height 7
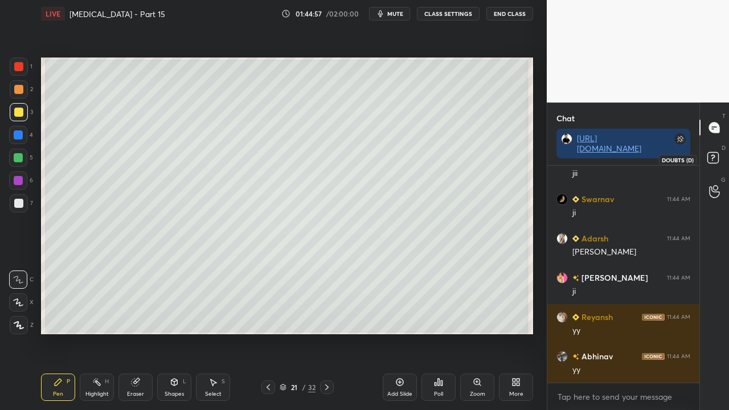
scroll to position [108491, 0]
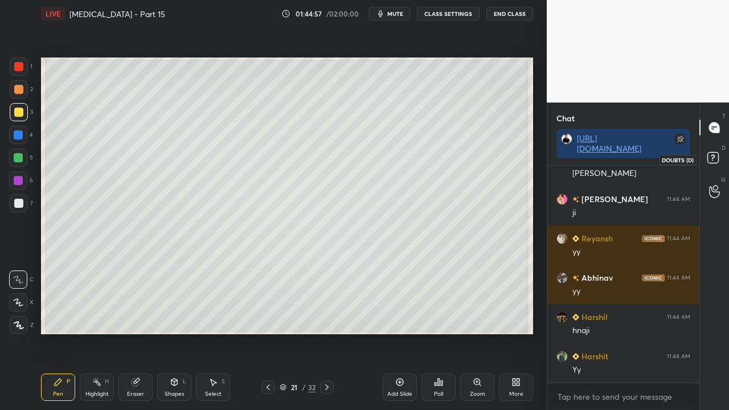
click at [719, 159] on icon at bounding box center [714, 159] width 20 height 20
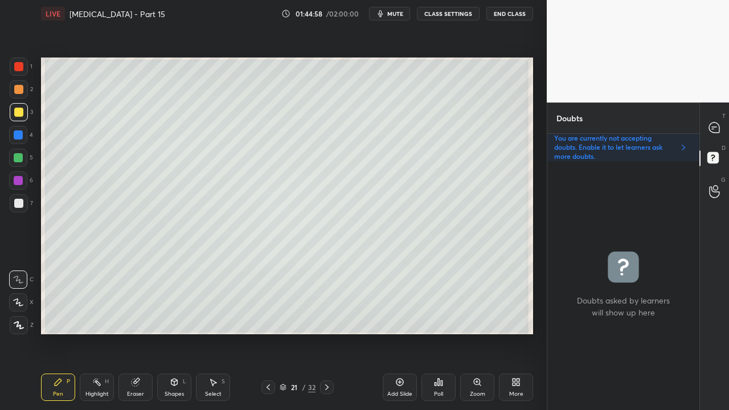
scroll to position [245, 149]
click at [719, 126] on icon at bounding box center [714, 128] width 12 height 12
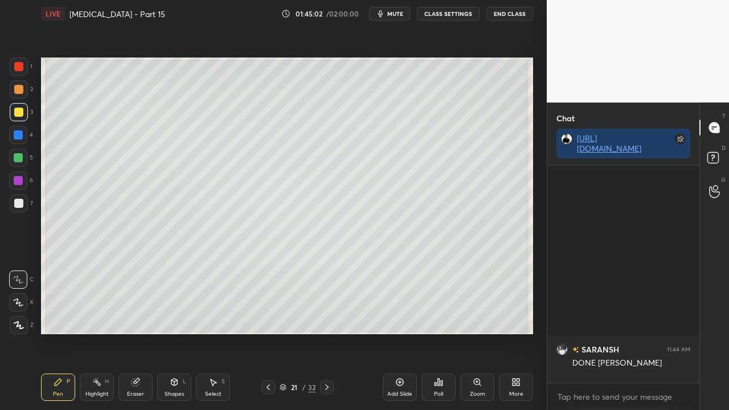
scroll to position [108805, 0]
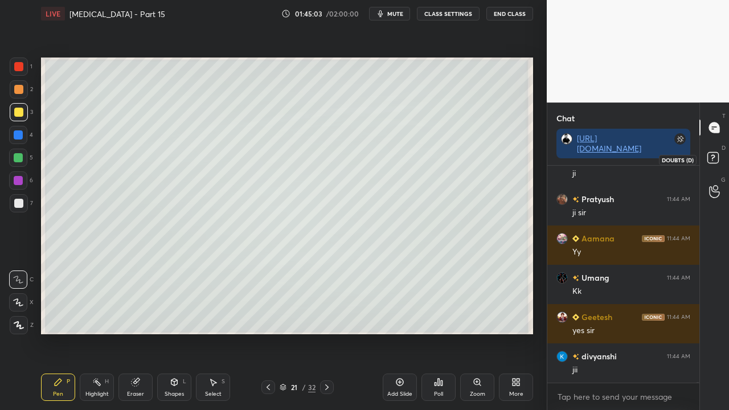
click at [714, 158] on rect at bounding box center [712, 158] width 11 height 11
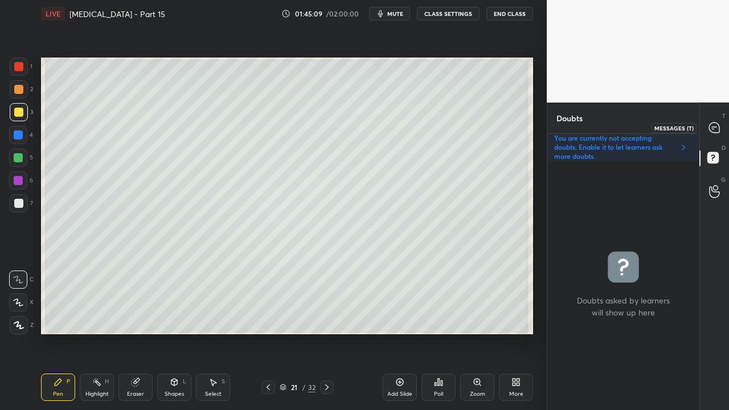
click at [718, 125] on icon at bounding box center [714, 127] width 10 height 10
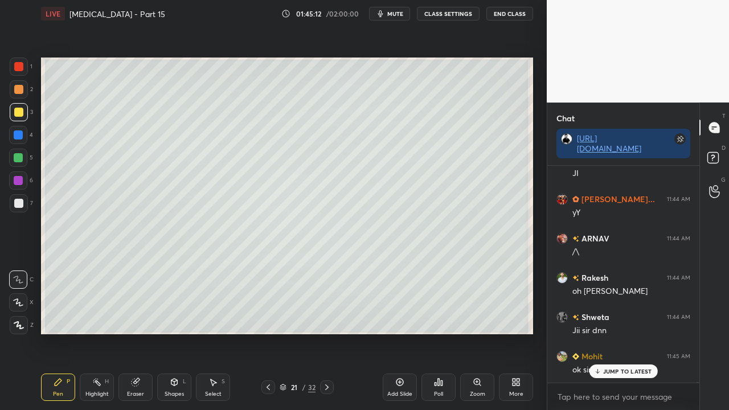
scroll to position [109080, 0]
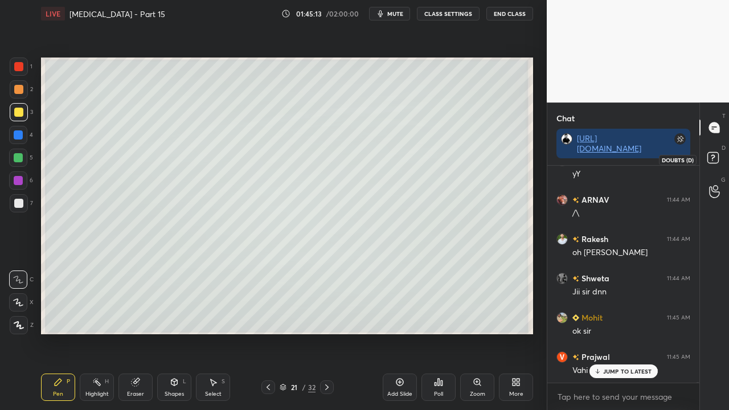
click at [721, 160] on icon at bounding box center [714, 159] width 20 height 20
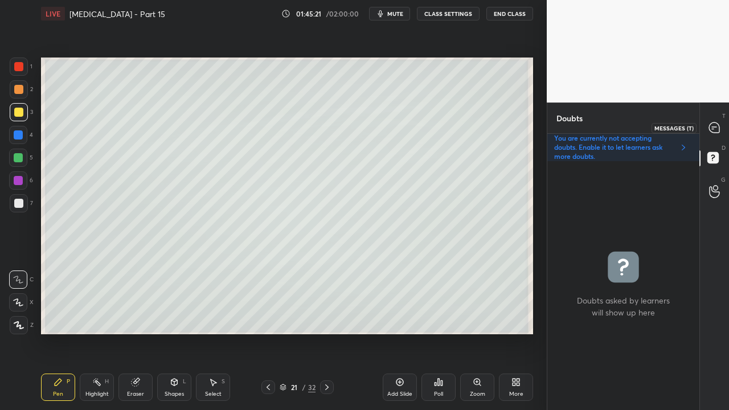
click at [721, 124] on div at bounding box center [714, 127] width 23 height 20
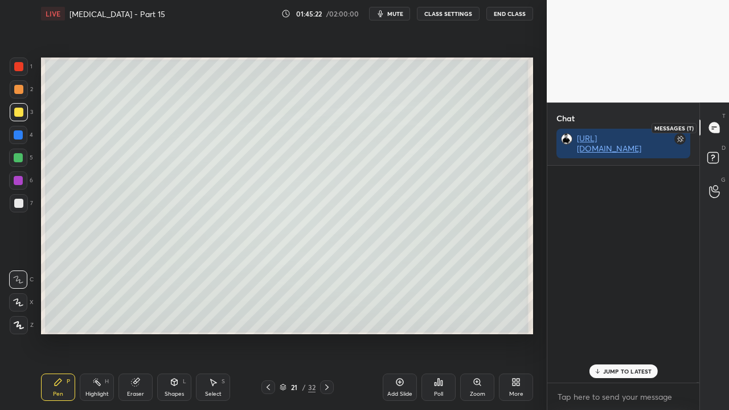
scroll to position [213, 149]
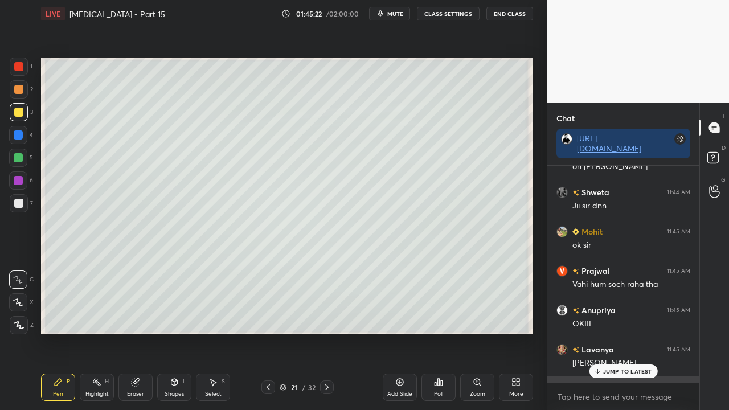
click at [606, 332] on p "JUMP TO LATEST" at bounding box center [627, 371] width 49 height 7
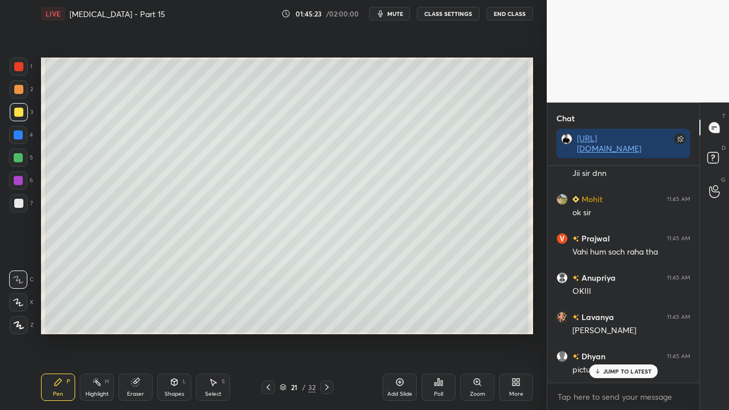
scroll to position [109237, 0]
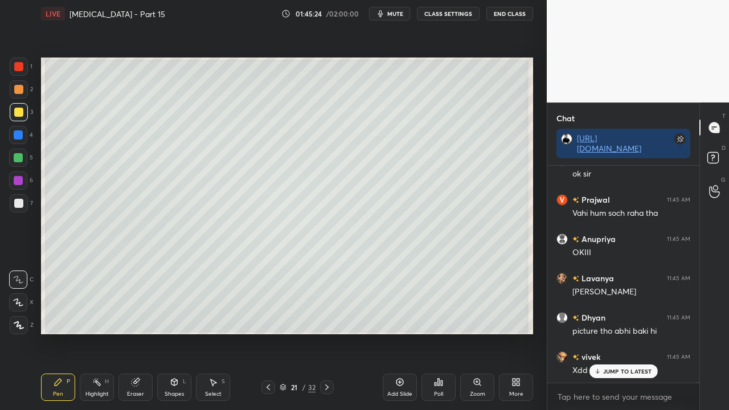
click at [720, 156] on icon at bounding box center [714, 159] width 20 height 20
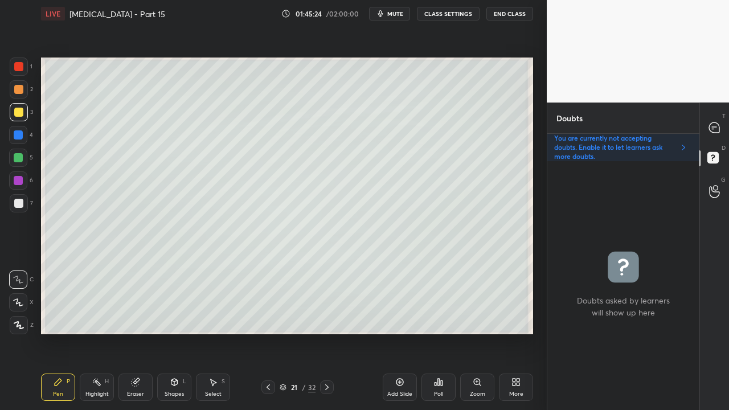
scroll to position [245, 149]
click at [22, 203] on div at bounding box center [18, 203] width 9 height 9
click at [718, 125] on icon at bounding box center [714, 127] width 10 height 10
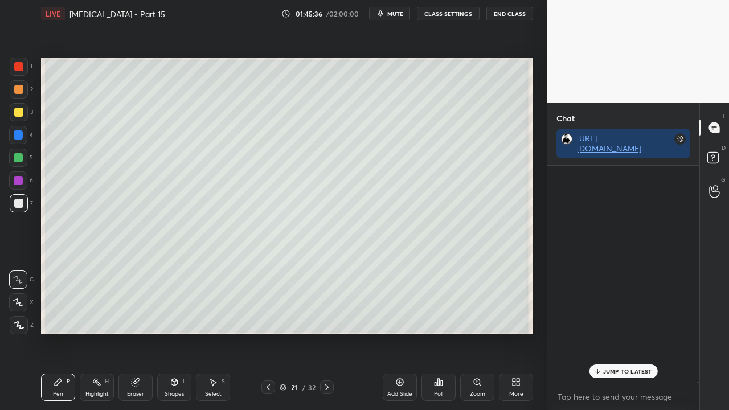
scroll to position [3, 3]
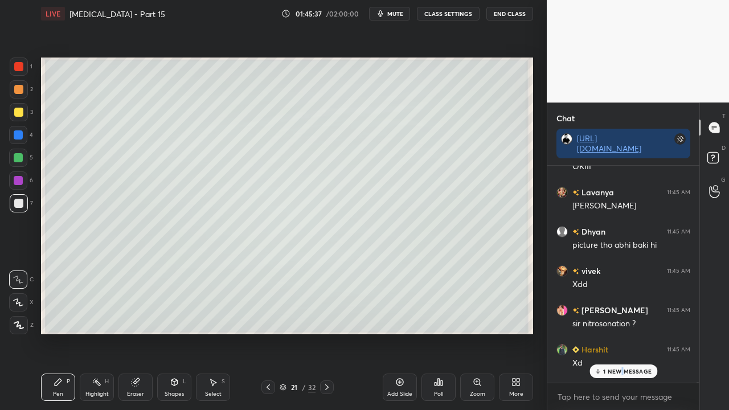
click at [622, 332] on p "1 NEW MESSAGE" at bounding box center [627, 371] width 48 height 7
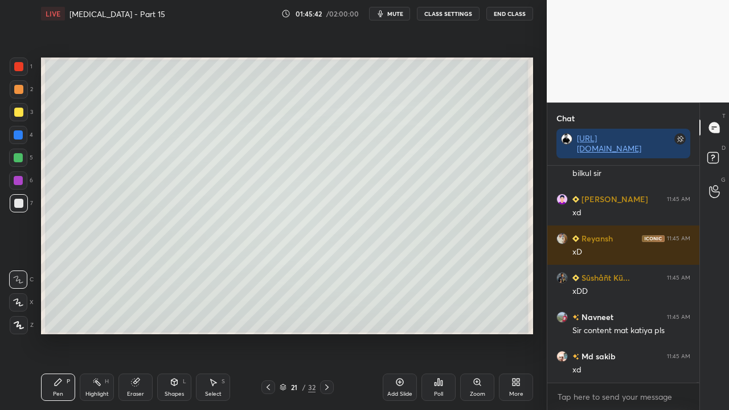
click at [720, 154] on icon at bounding box center [714, 159] width 20 height 20
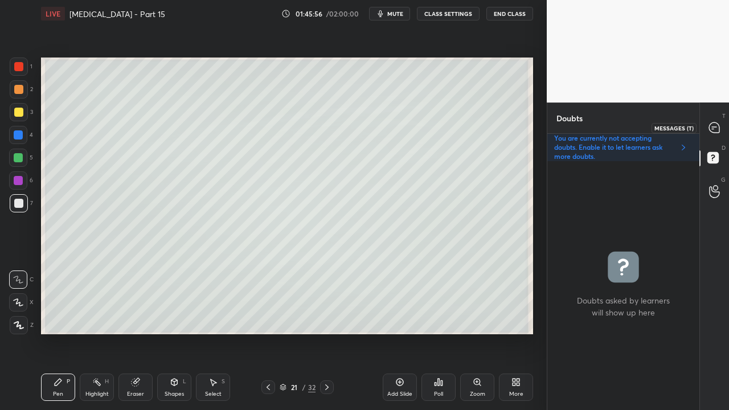
click at [720, 128] on icon at bounding box center [714, 128] width 12 height 12
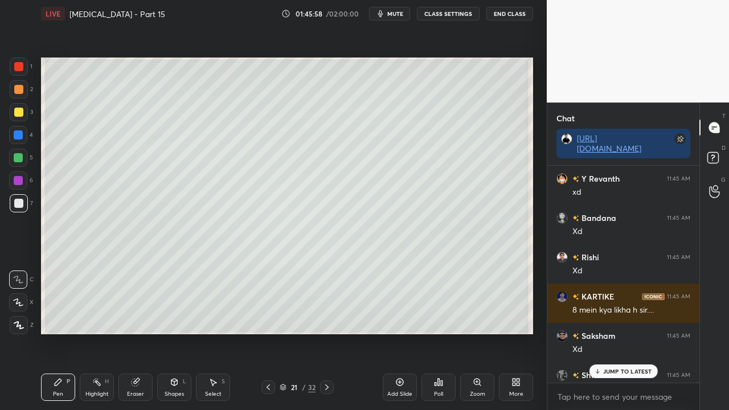
click at [618, 332] on p "JUMP TO LATEST" at bounding box center [627, 371] width 49 height 7
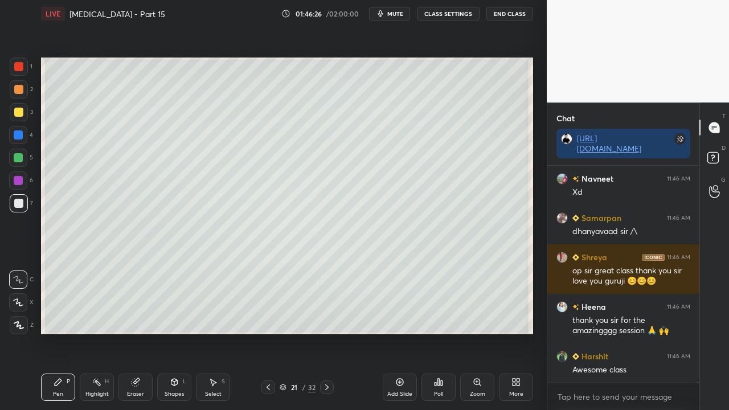
click at [449, 13] on button "CLASS SETTINGS" at bounding box center [448, 14] width 63 height 14
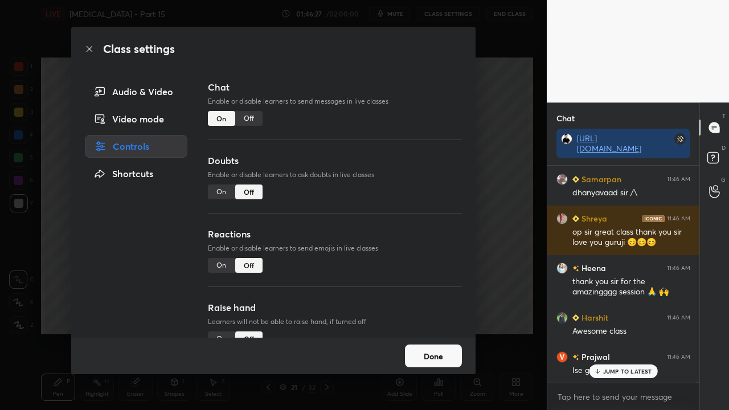
click at [223, 198] on div "On" at bounding box center [221, 191] width 27 height 15
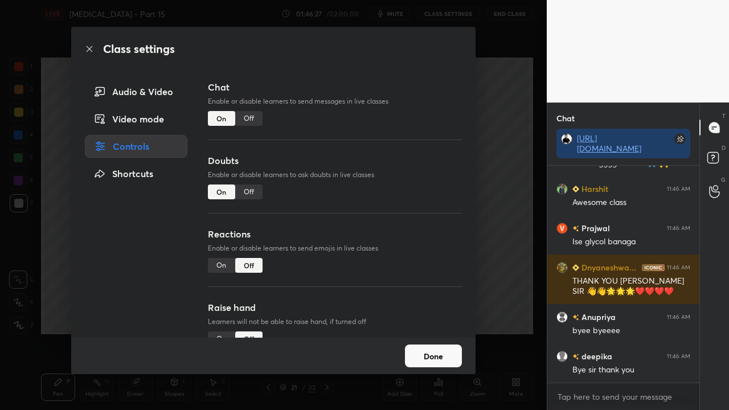
click at [452, 332] on button "Done" at bounding box center [433, 355] width 57 height 23
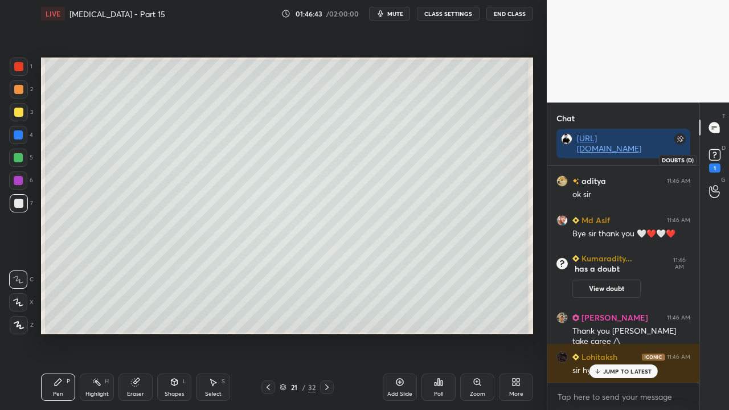
click at [713, 153] on icon at bounding box center [714, 154] width 4 height 5
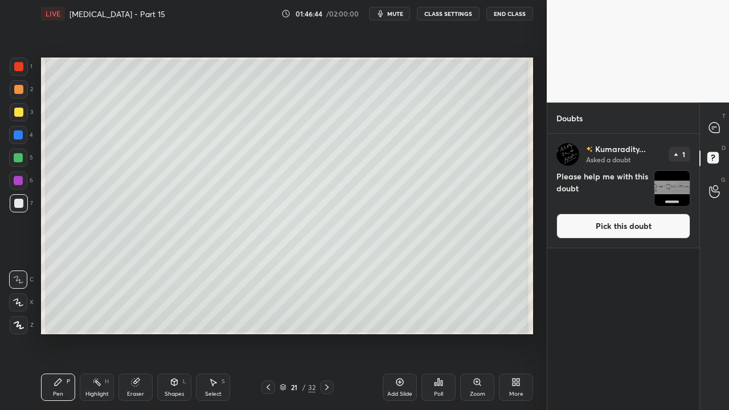
click at [626, 228] on button "Pick this doubt" at bounding box center [623, 225] width 134 height 25
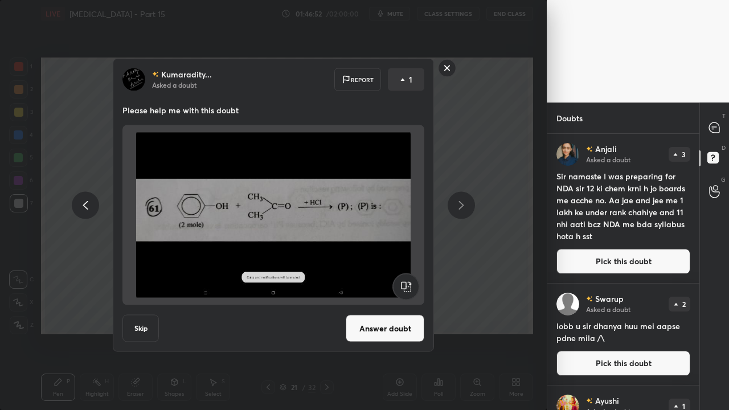
click at [389, 330] on button "Answer doubt" at bounding box center [385, 328] width 79 height 27
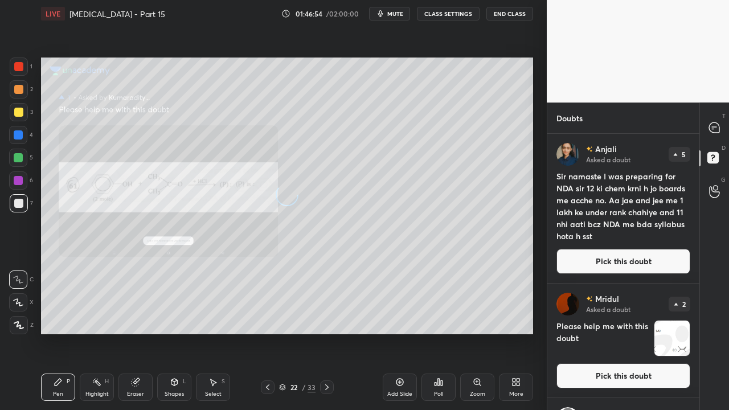
click at [22, 112] on div at bounding box center [18, 112] width 9 height 9
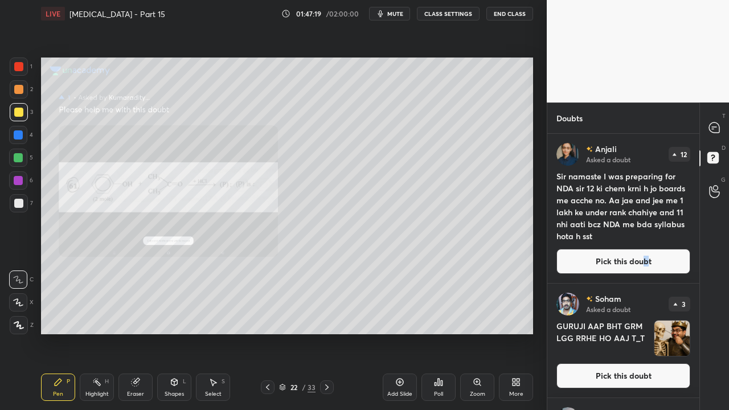
click at [644, 260] on button "Pick this doubt" at bounding box center [623, 261] width 134 height 25
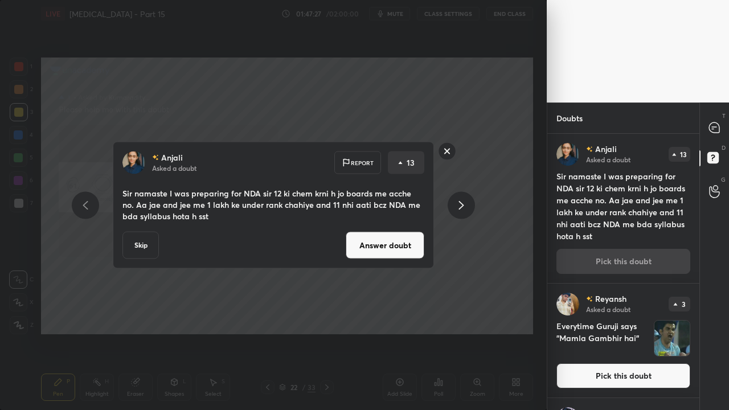
click at [387, 245] on button "Answer doubt" at bounding box center [385, 245] width 79 height 27
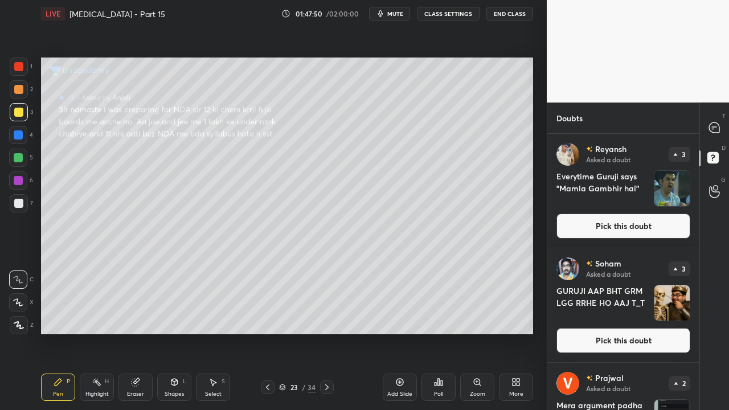
click at [631, 225] on button "Pick this doubt" at bounding box center [623, 225] width 134 height 25
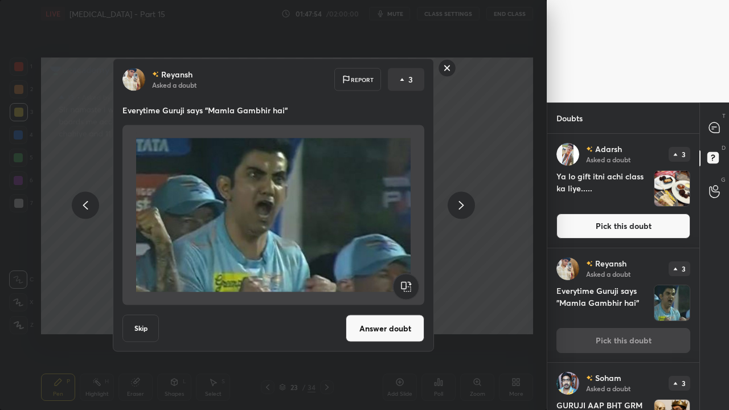
click at [381, 332] on button "Answer doubt" at bounding box center [385, 328] width 79 height 27
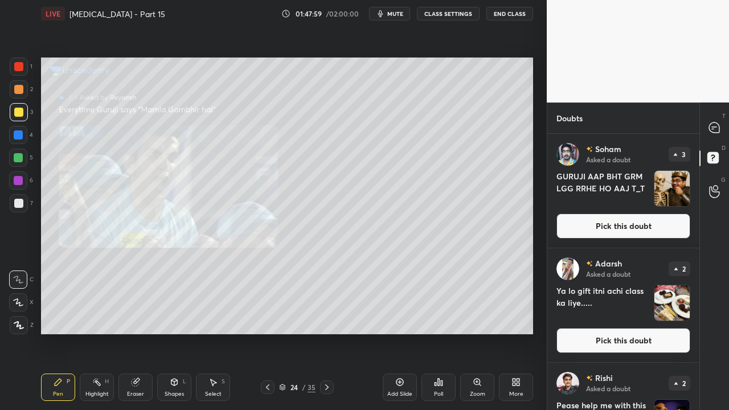
click at [582, 224] on button "Pick this doubt" at bounding box center [623, 225] width 134 height 25
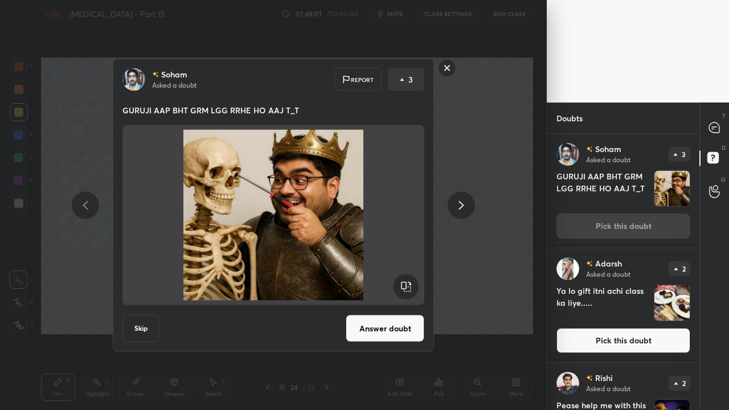
click at [147, 323] on button "Skip" at bounding box center [140, 328] width 36 height 27
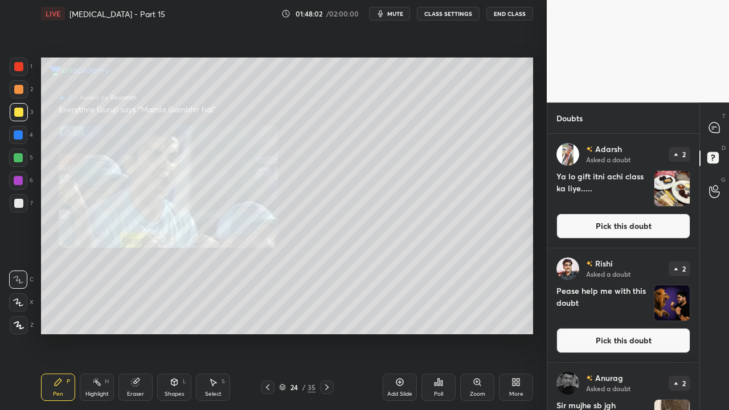
click at [586, 228] on button "Pick this doubt" at bounding box center [623, 225] width 134 height 25
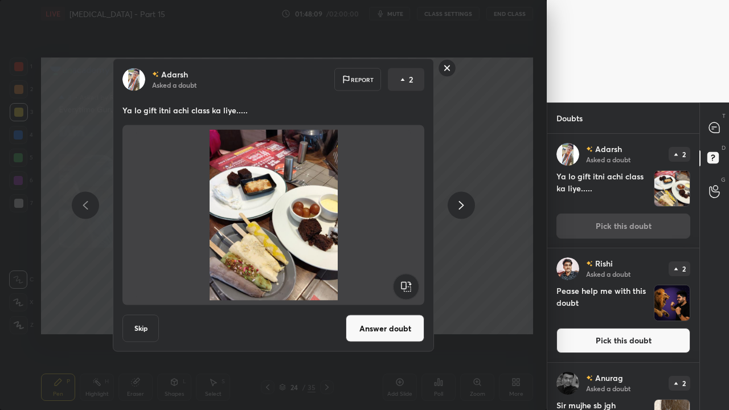
click at [383, 323] on button "Answer doubt" at bounding box center [385, 328] width 79 height 27
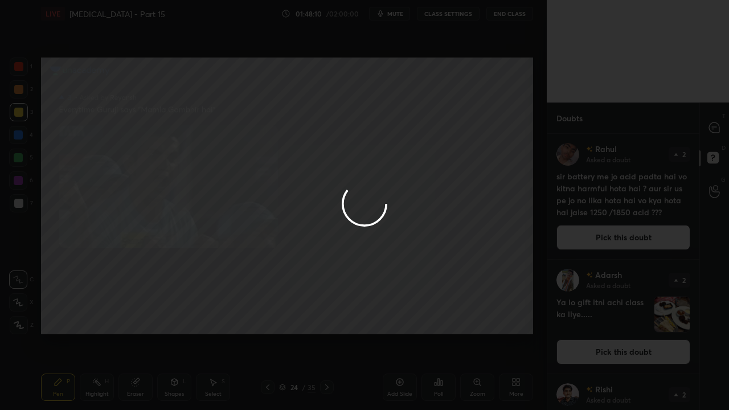
click at [619, 235] on div at bounding box center [364, 205] width 729 height 410
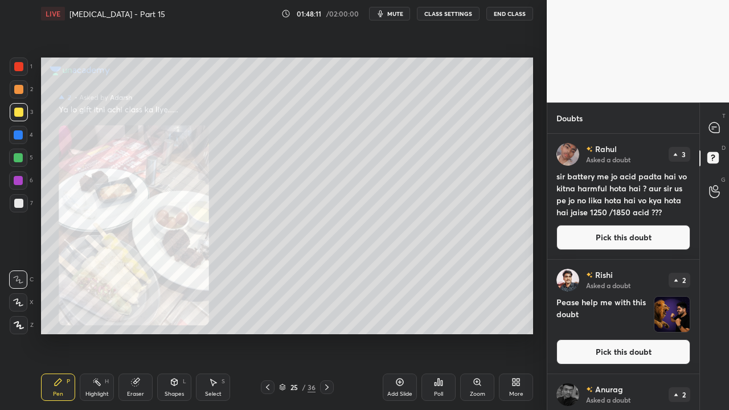
click at [609, 241] on button "Pick this doubt" at bounding box center [623, 237] width 134 height 25
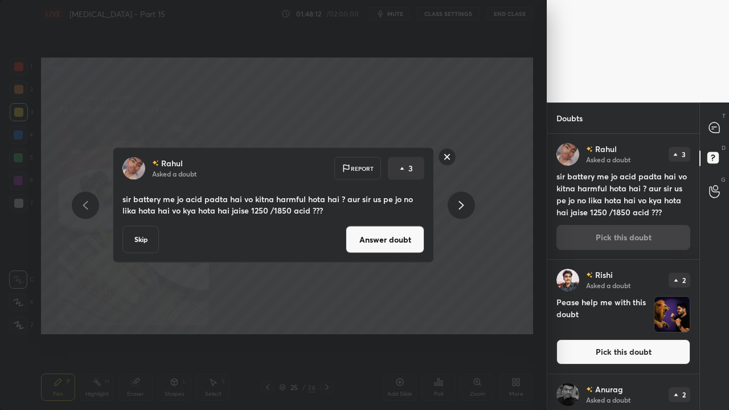
click at [385, 229] on button "Answer doubt" at bounding box center [385, 239] width 79 height 27
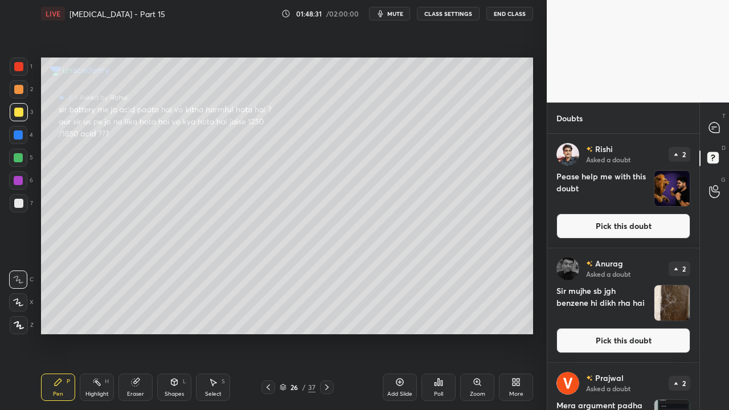
click at [600, 225] on button "Pick this doubt" at bounding box center [623, 225] width 134 height 25
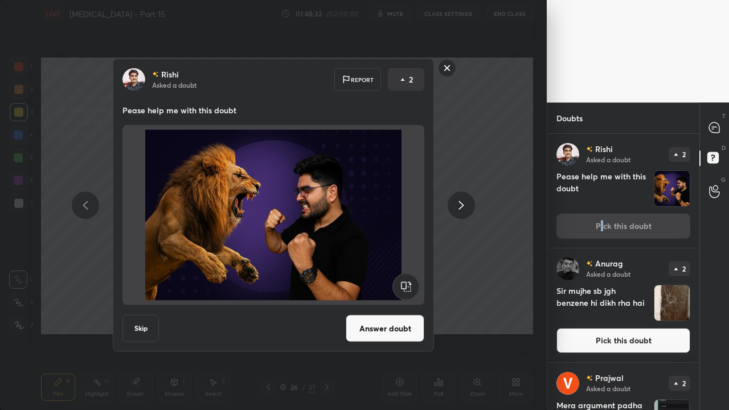
click at [380, 320] on button "Answer doubt" at bounding box center [385, 328] width 79 height 27
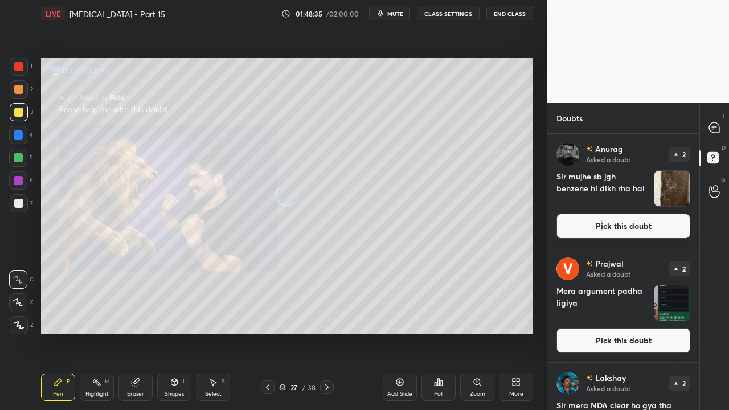
click at [598, 271] on p "Asked a doubt" at bounding box center [608, 273] width 44 height 9
click at [616, 228] on button "Pick this doubt" at bounding box center [623, 225] width 134 height 25
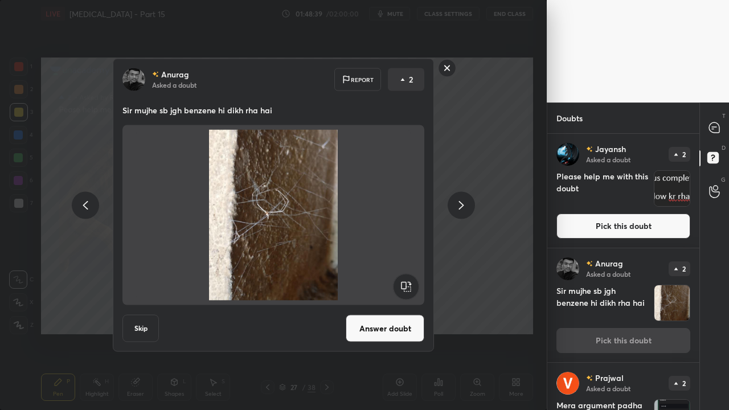
click at [387, 330] on button "Answer doubt" at bounding box center [385, 328] width 79 height 27
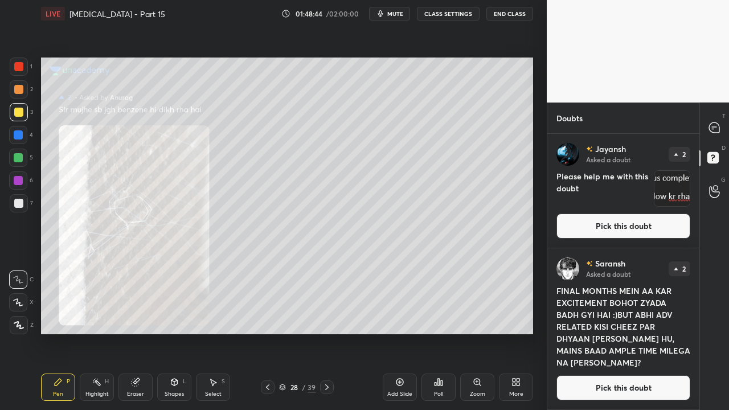
click at [623, 224] on button "Pick this doubt" at bounding box center [623, 225] width 134 height 25
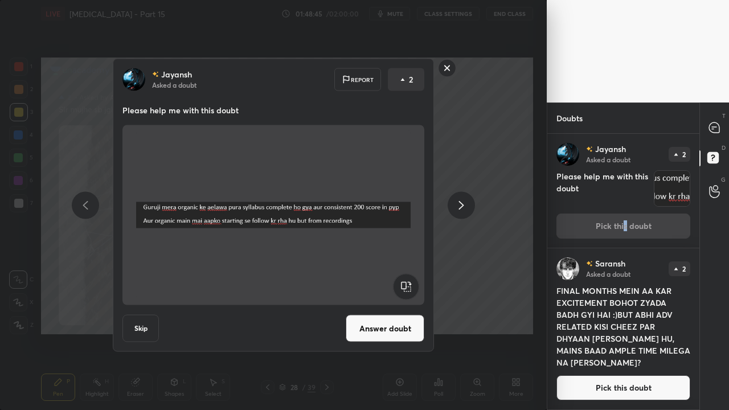
click at [393, 324] on button "Answer doubt" at bounding box center [385, 328] width 79 height 27
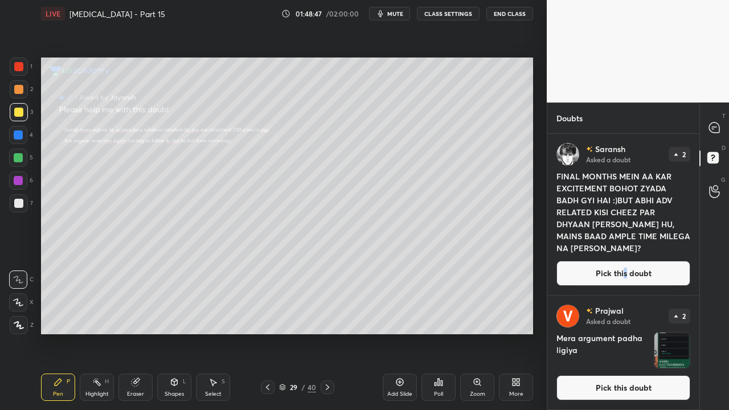
click at [476, 332] on icon at bounding box center [477, 381] width 9 height 9
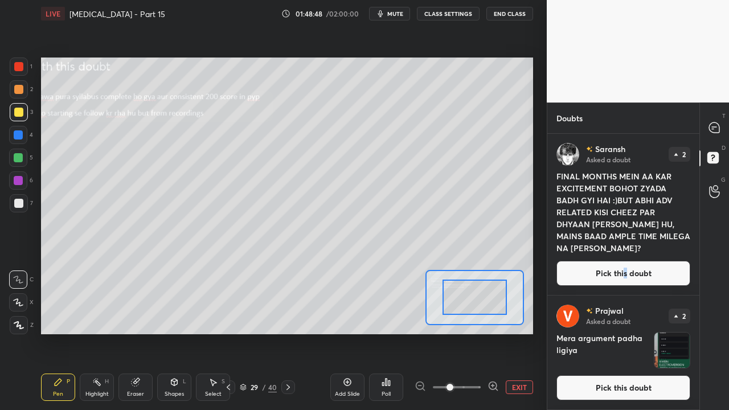
click at [476, 332] on span at bounding box center [457, 387] width 48 height 17
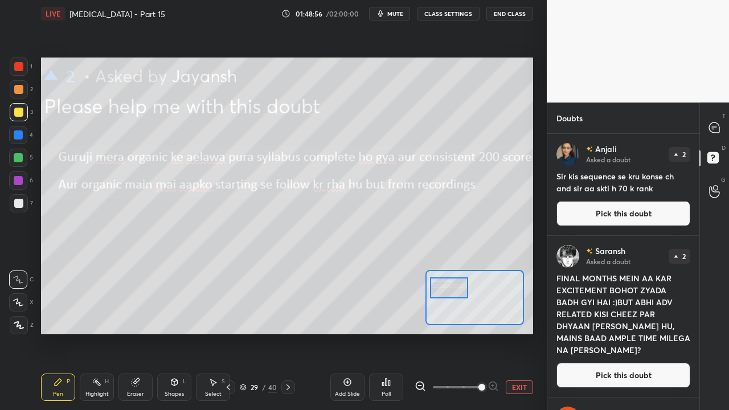
click at [459, 292] on div at bounding box center [449, 287] width 39 height 21
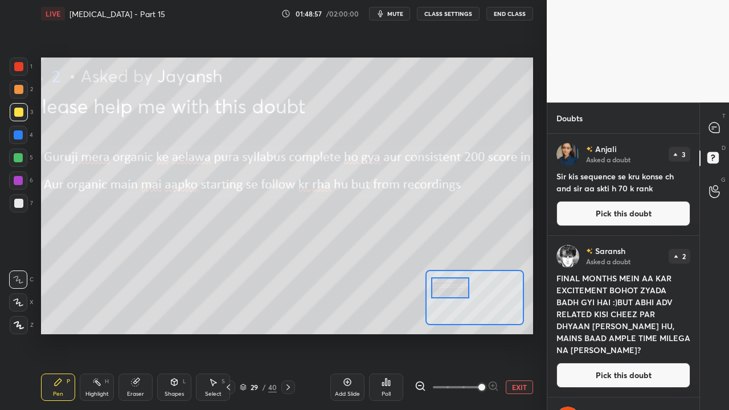
click at [510, 332] on button "EXIT" at bounding box center [519, 387] width 27 height 14
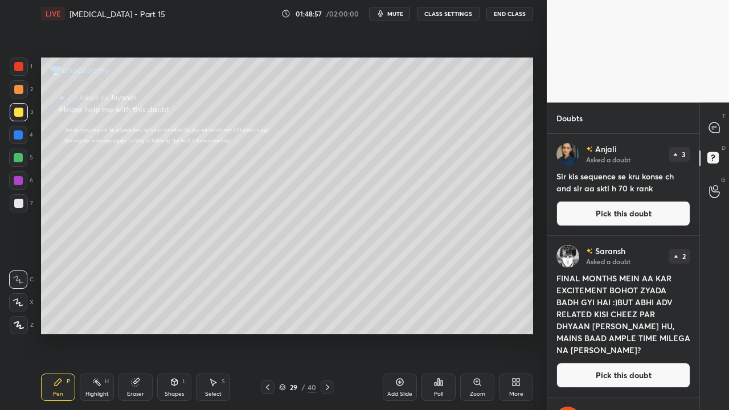
click at [602, 202] on button "Pick this doubt" at bounding box center [623, 213] width 134 height 25
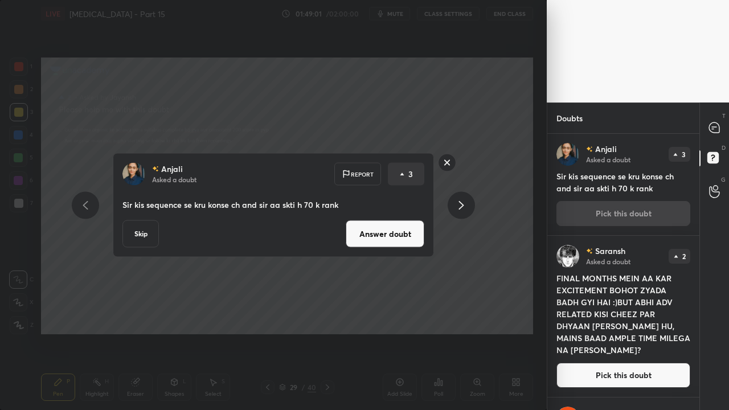
click at [397, 240] on button "Answer doubt" at bounding box center [385, 233] width 79 height 27
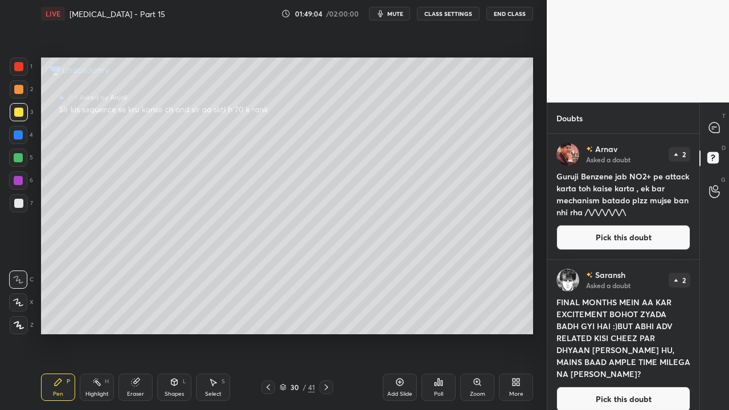
click at [614, 229] on button "Pick this doubt" at bounding box center [623, 237] width 134 height 25
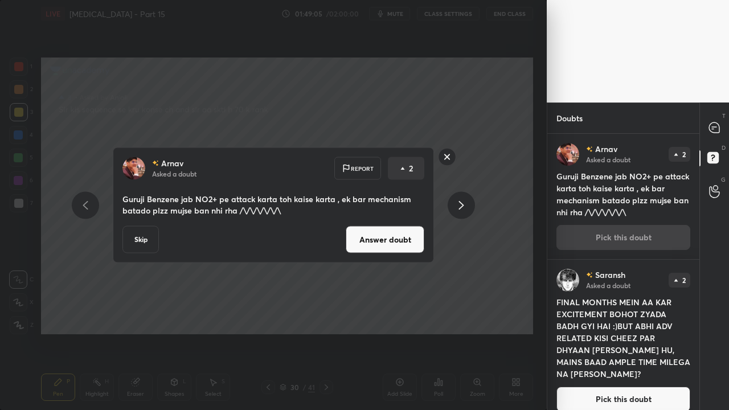
click at [388, 256] on div "Arnav Asked a doubt Report 2 Guruji Benzene jab NO2+ pe attack karta toh kaise …" at bounding box center [273, 205] width 321 height 116
click at [385, 249] on button "Answer doubt" at bounding box center [385, 239] width 79 height 27
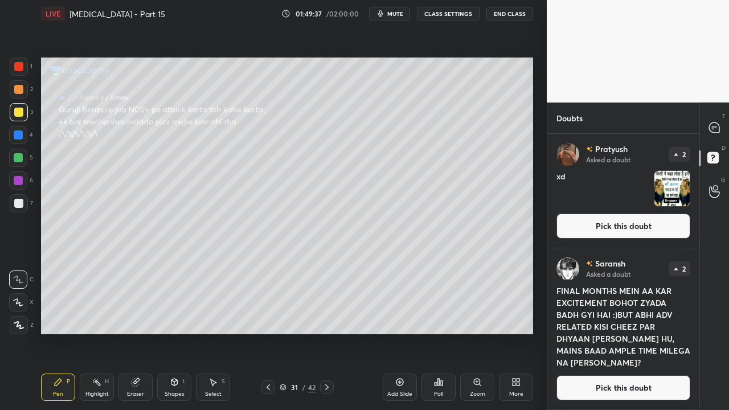
click at [655, 233] on button "Pick this doubt" at bounding box center [623, 225] width 134 height 25
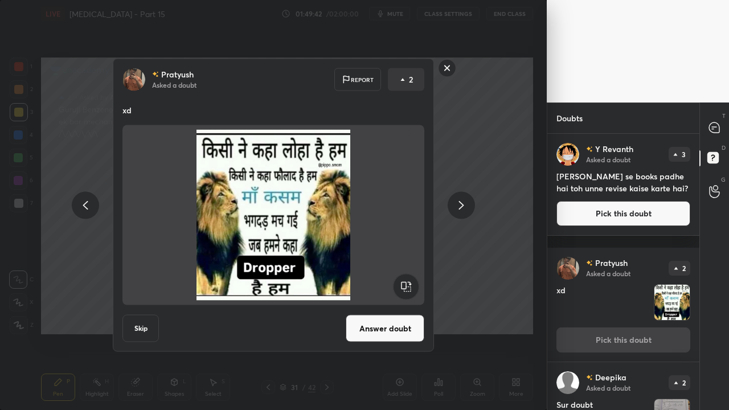
click at [365, 331] on button "Answer doubt" at bounding box center [385, 328] width 79 height 27
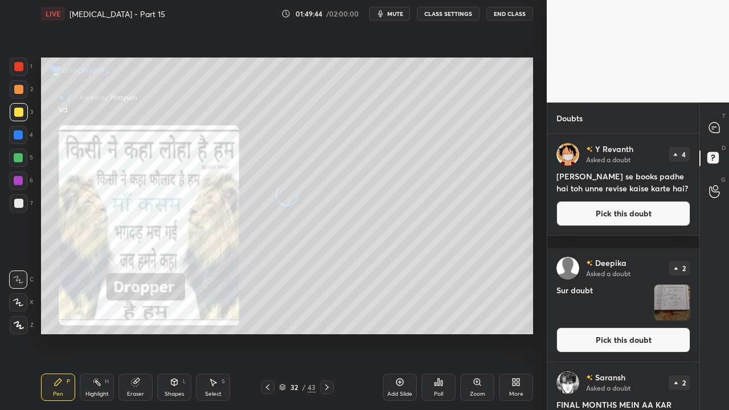
click at [642, 226] on button "Pick this doubt" at bounding box center [623, 213] width 134 height 25
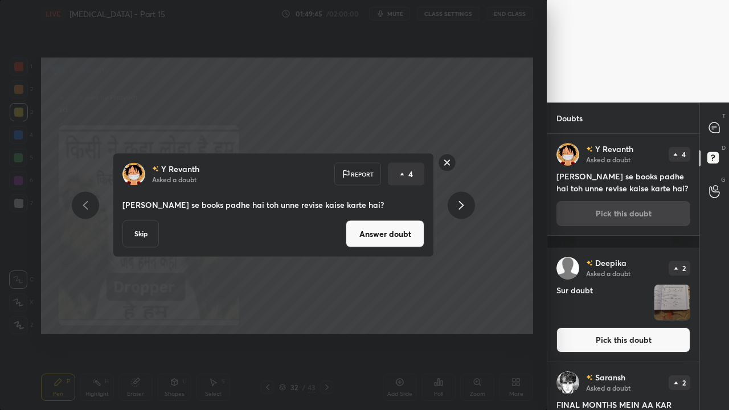
click at [391, 235] on button "Answer doubt" at bounding box center [385, 233] width 79 height 27
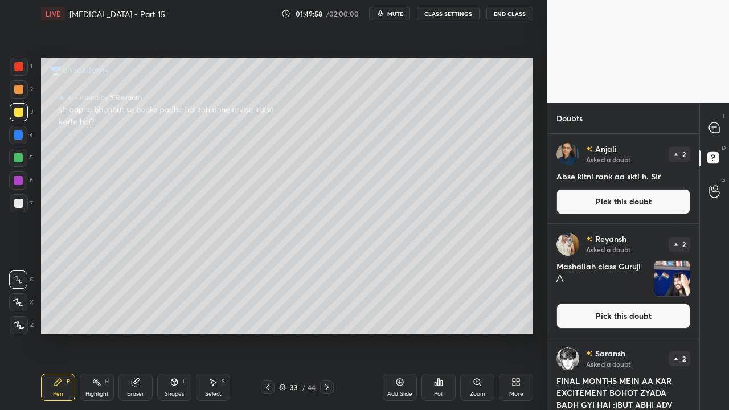
click at [611, 200] on button "Pick this doubt" at bounding box center [623, 201] width 134 height 25
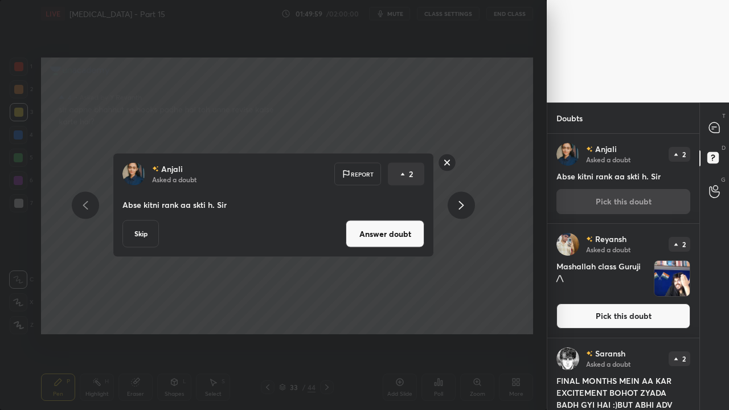
click at [381, 239] on button "Answer doubt" at bounding box center [385, 233] width 79 height 27
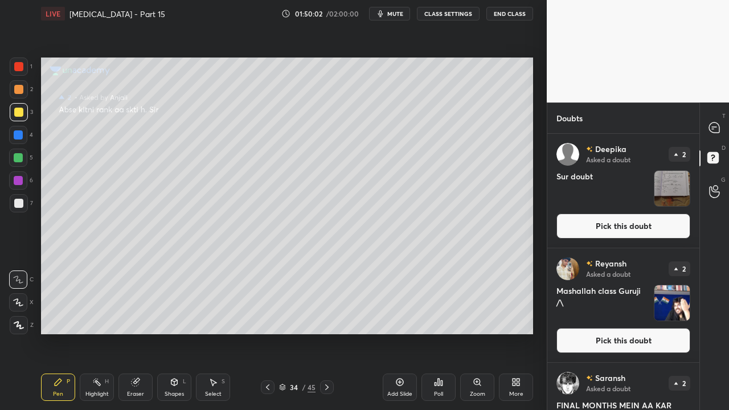
click at [617, 225] on button "Pick this doubt" at bounding box center [623, 225] width 134 height 25
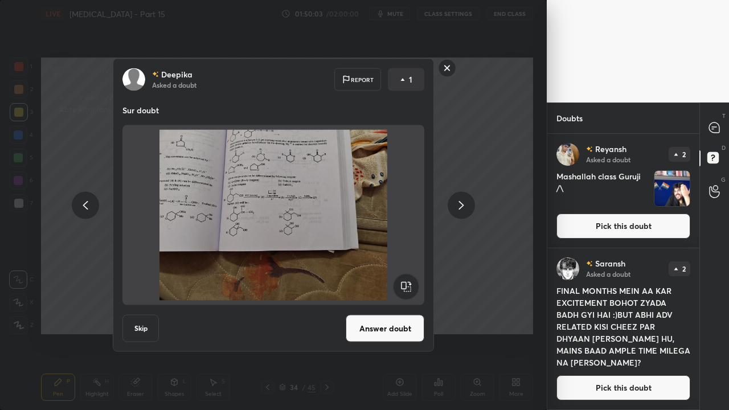
click at [378, 332] on button "Answer doubt" at bounding box center [385, 328] width 79 height 27
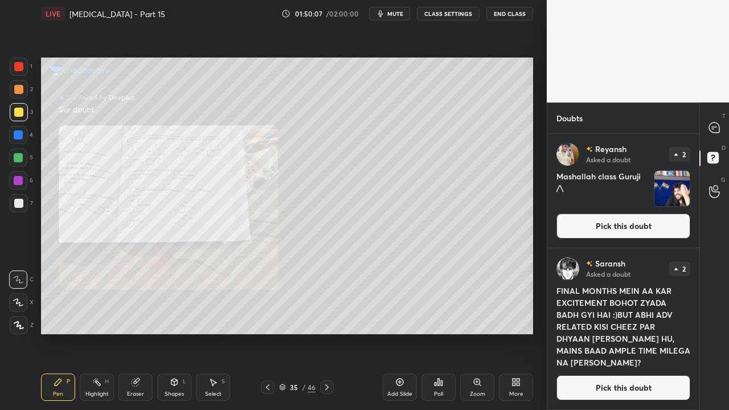
click at [478, 332] on div "Zoom" at bounding box center [477, 394] width 15 height 6
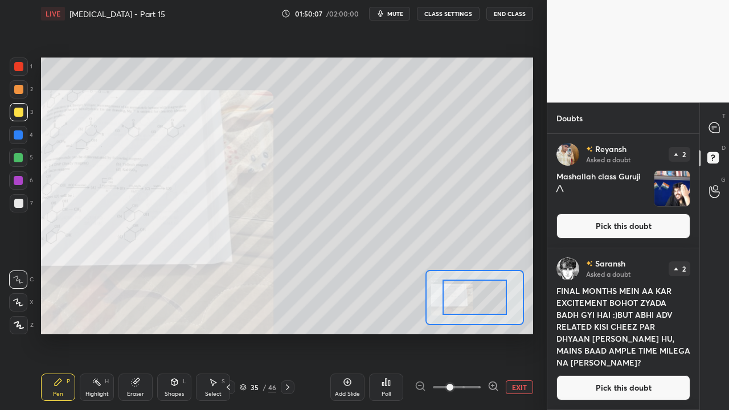
click at [478, 332] on span at bounding box center [457, 387] width 48 height 17
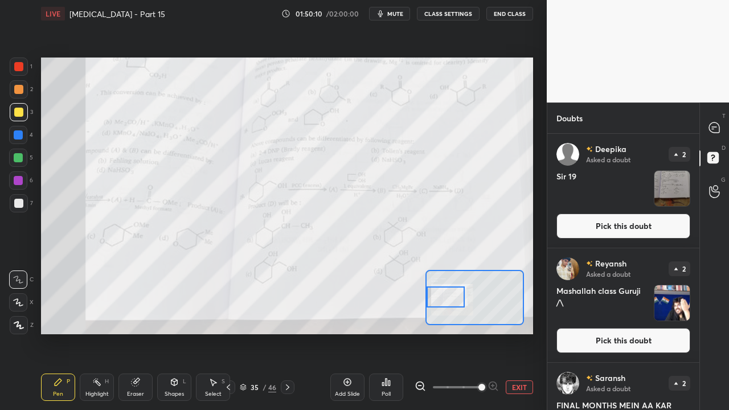
click at [447, 303] on div at bounding box center [445, 296] width 39 height 21
click at [16, 61] on div at bounding box center [19, 66] width 18 height 18
click at [651, 227] on button "Pick this doubt" at bounding box center [623, 225] width 134 height 25
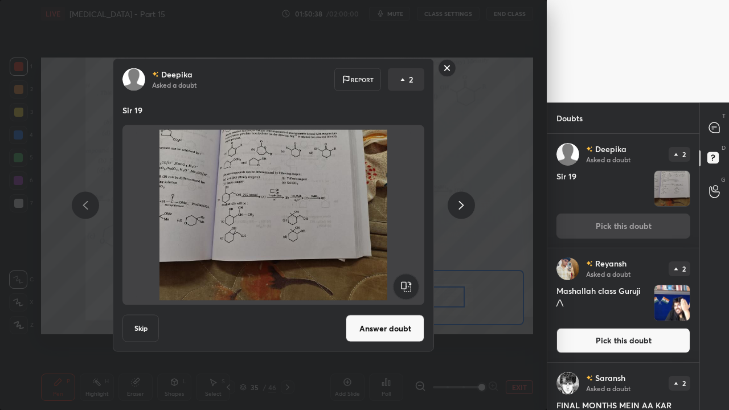
click at [394, 332] on button "Answer doubt" at bounding box center [385, 328] width 79 height 27
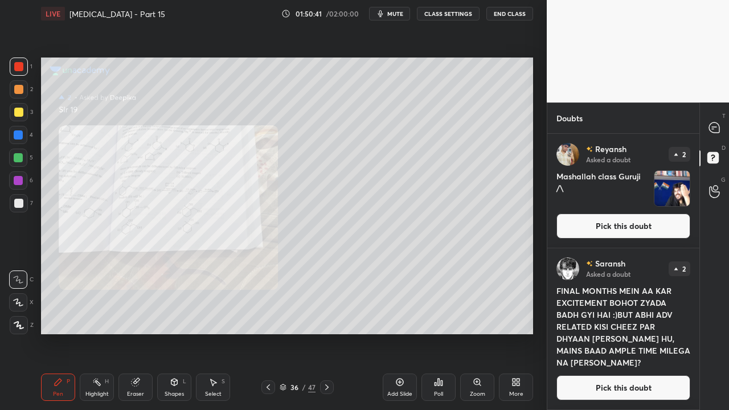
click at [446, 332] on div "Poll" at bounding box center [438, 386] width 34 height 27
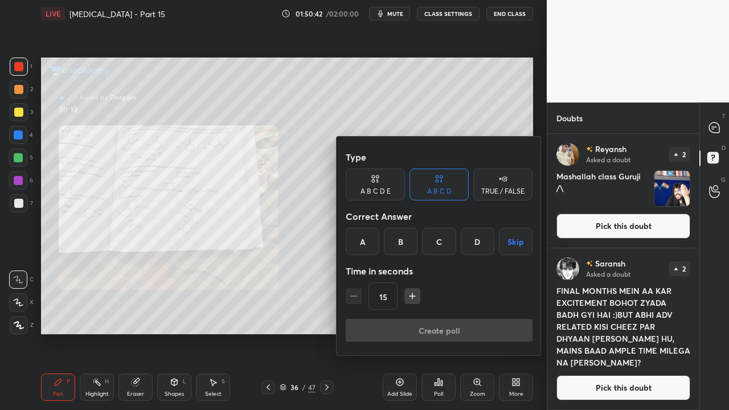
click at [475, 332] on div at bounding box center [364, 205] width 729 height 410
click at [476, 332] on div "Type A B C D E A B C D TRUE / FALSE Correct Answer A B C D Skip Time in seconds…" at bounding box center [364, 205] width 729 height 410
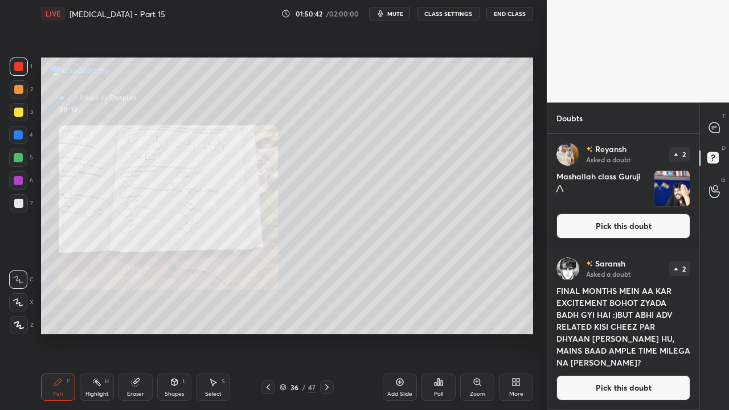
click at [476, 332] on div "Type A B C D E A B C D TRUE / FALSE Correct Answer A B C D Skip Time in seconds…" at bounding box center [364, 205] width 729 height 410
click at [477, 332] on div "Zoom" at bounding box center [477, 386] width 34 height 27
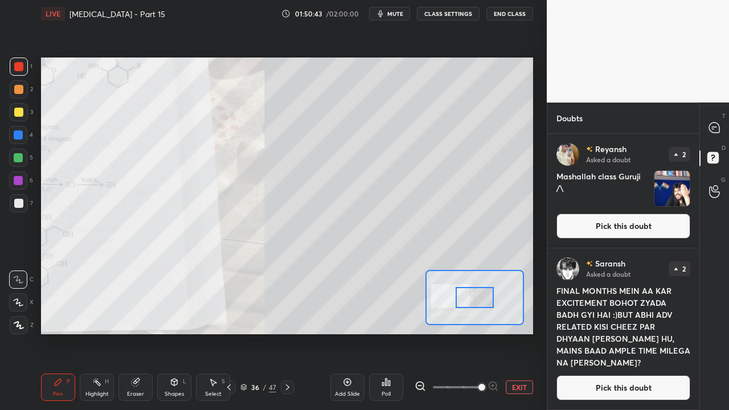
click at [478, 332] on span at bounding box center [481, 387] width 7 height 7
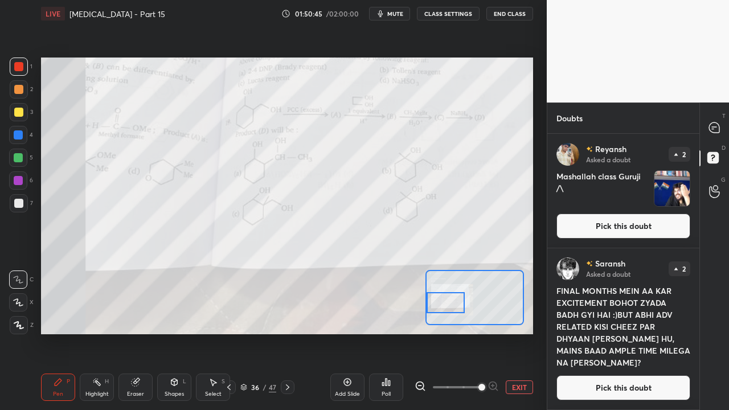
drag, startPoint x: 459, startPoint y: 304, endPoint x: 451, endPoint y: 302, distance: 8.3
click at [451, 303] on div at bounding box center [445, 302] width 39 height 21
click at [640, 229] on button "Pick this doubt" at bounding box center [623, 225] width 134 height 25
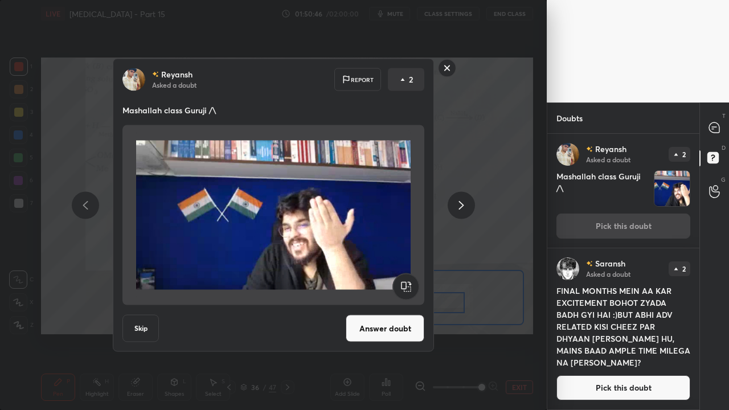
click at [391, 324] on button "Answer doubt" at bounding box center [385, 328] width 79 height 27
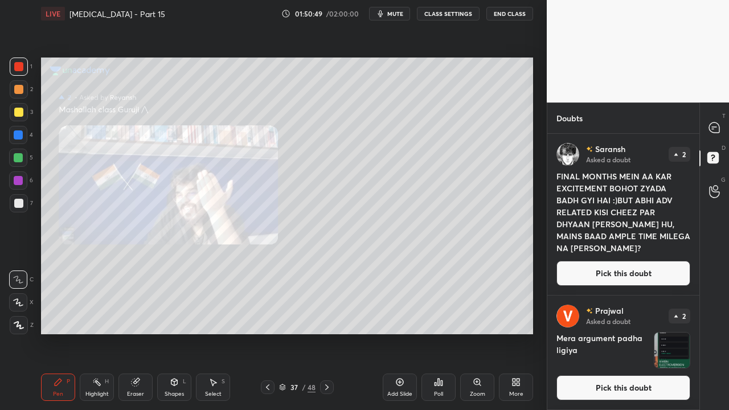
click at [644, 228] on h4 "FINAL MONTHS MEIN AA KAR EXCITEMENT BOHOT ZYADA BADH GYI HAI :)BUT ABHI ADV REL…" at bounding box center [623, 212] width 134 height 84
click at [622, 268] on button "Pick this doubt" at bounding box center [623, 273] width 134 height 25
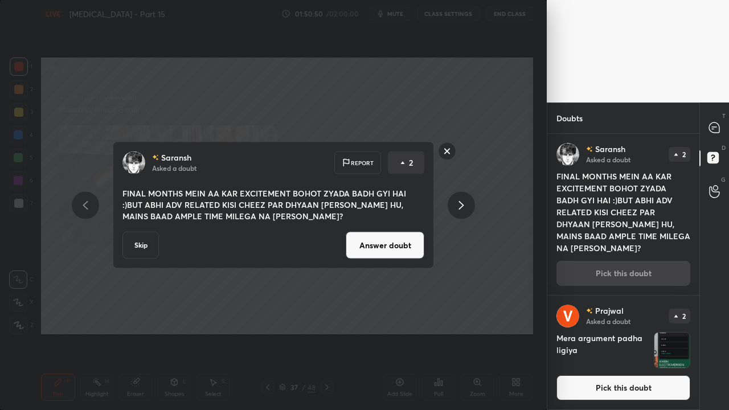
click at [370, 245] on button "Answer doubt" at bounding box center [385, 245] width 79 height 27
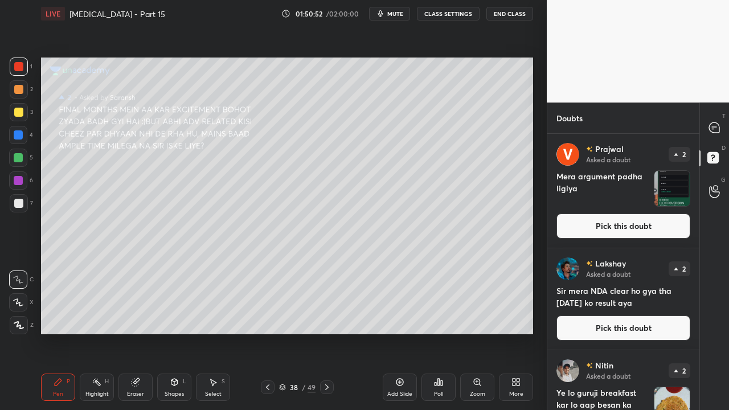
click at [618, 234] on button "Pick this doubt" at bounding box center [623, 225] width 134 height 25
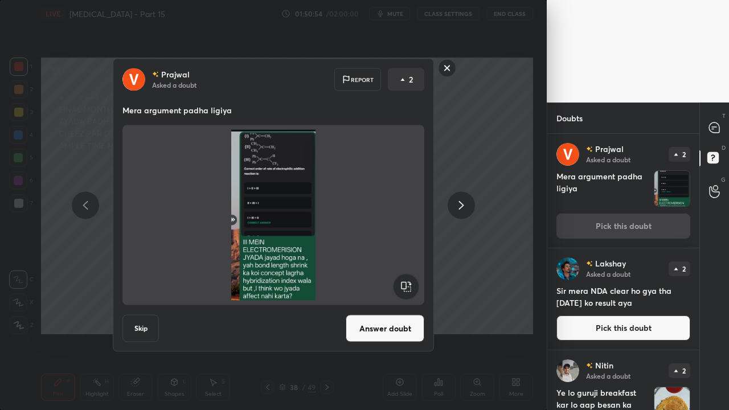
click at [395, 332] on button "Answer doubt" at bounding box center [385, 328] width 79 height 27
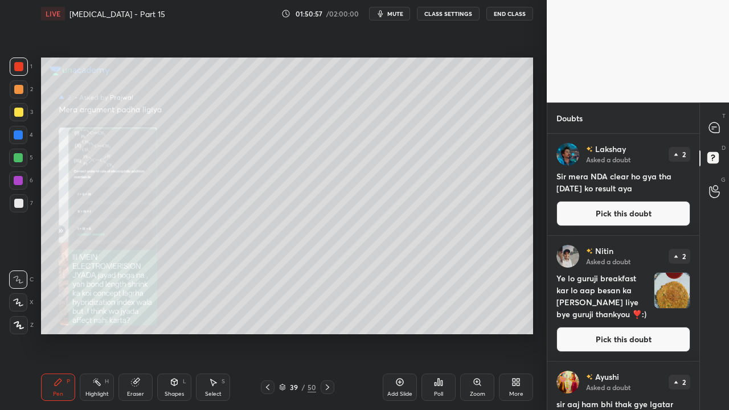
click at [473, 332] on div "Zoom" at bounding box center [477, 394] width 15 height 6
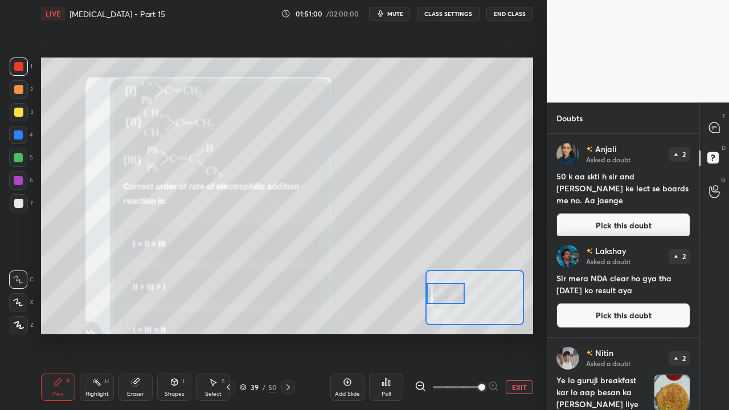
drag, startPoint x: 452, startPoint y: 299, endPoint x: 447, endPoint y: 287, distance: 13.3
click at [449, 293] on div at bounding box center [445, 293] width 39 height 21
click at [10, 65] on div "1 2 3 4 5 6 7" at bounding box center [21, 136] width 24 height 159
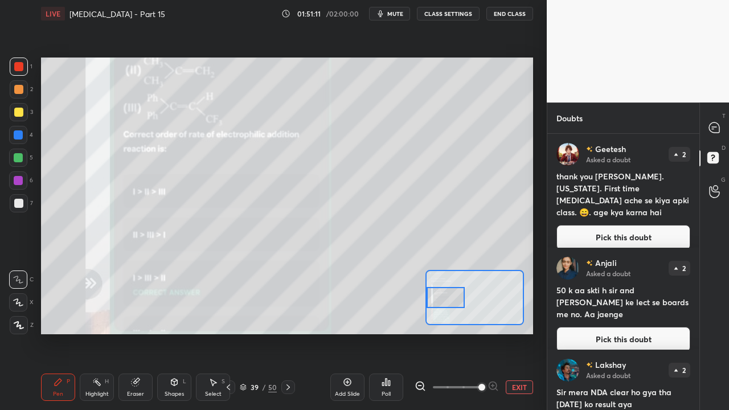
click at [448, 302] on div at bounding box center [445, 297] width 39 height 21
click at [605, 225] on button "Pick this doubt" at bounding box center [623, 237] width 134 height 25
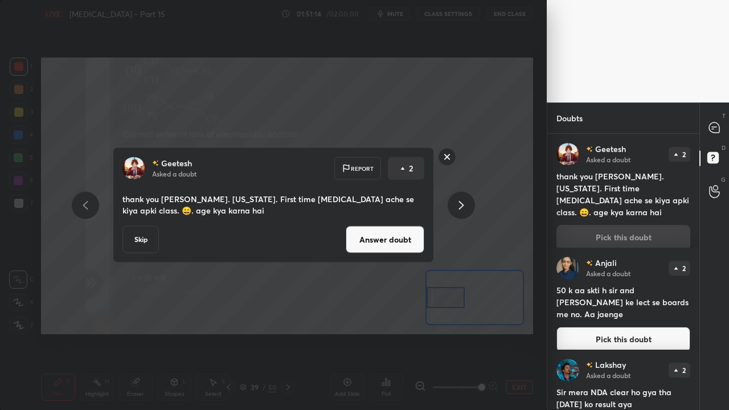
click at [420, 240] on button "Answer doubt" at bounding box center [385, 239] width 79 height 27
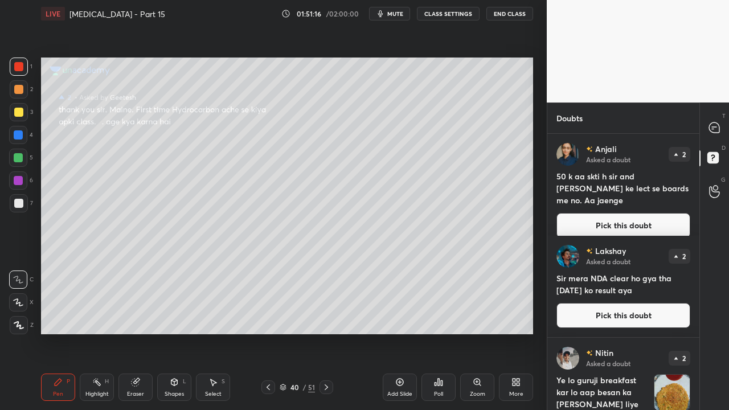
click at [618, 219] on button "Pick this doubt" at bounding box center [623, 225] width 134 height 25
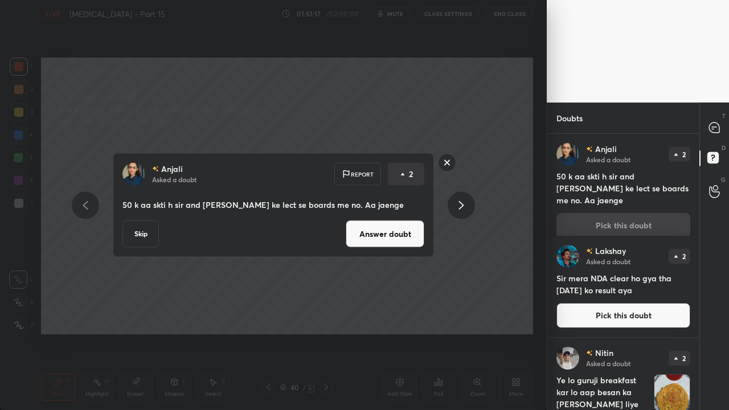
click at [409, 238] on button "Answer doubt" at bounding box center [385, 233] width 79 height 27
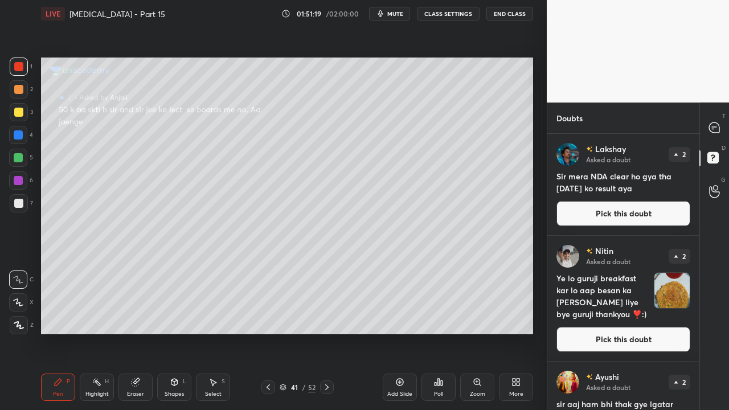
click at [631, 206] on button "Pick this doubt" at bounding box center [623, 213] width 134 height 25
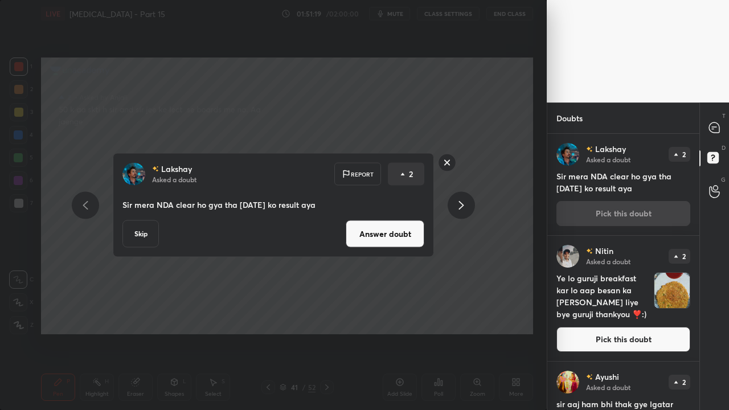
click at [387, 223] on button "Answer doubt" at bounding box center [385, 233] width 79 height 27
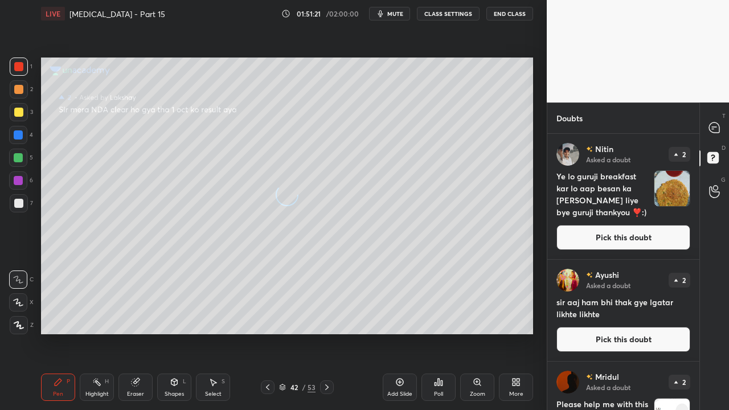
click at [636, 213] on h4 "Ye lo guruji breakfast kar lo aap besan ka paratha aapke liye bye guruji thanky…" at bounding box center [602, 194] width 93 height 48
click at [639, 229] on button "Pick this doubt" at bounding box center [623, 237] width 134 height 25
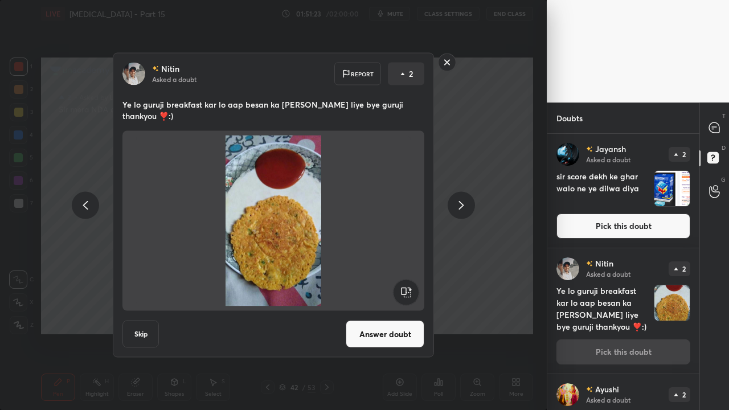
click at [386, 331] on button "Answer doubt" at bounding box center [385, 334] width 79 height 27
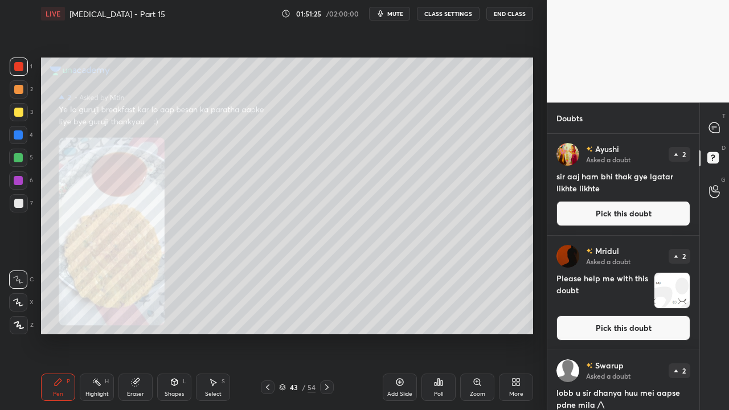
click at [607, 328] on button "Pick this doubt" at bounding box center [623, 327] width 134 height 25
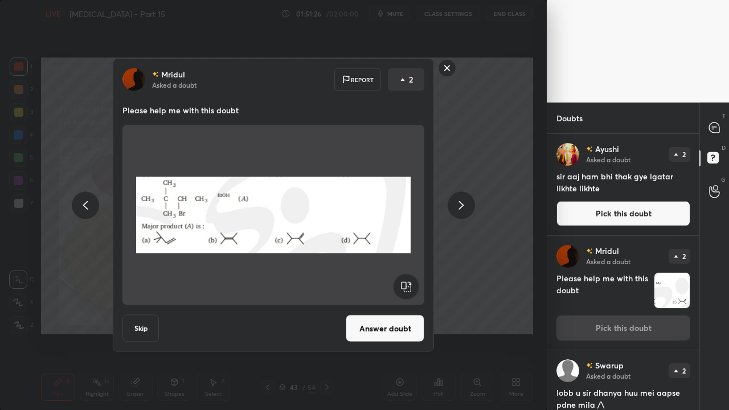
click at [380, 332] on button "Answer doubt" at bounding box center [385, 328] width 79 height 27
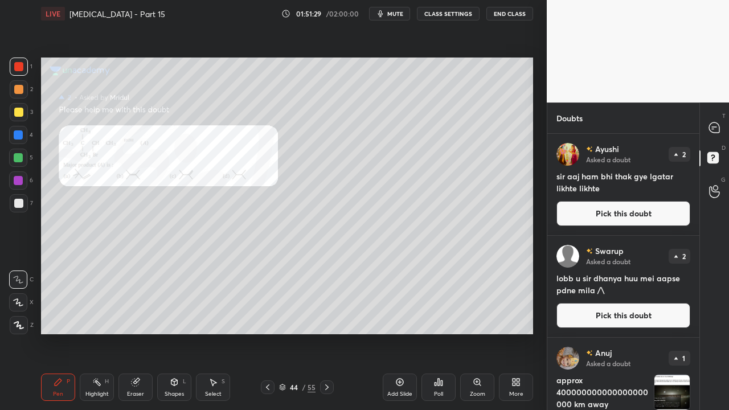
click at [474, 332] on div "Zoom" at bounding box center [477, 394] width 15 height 6
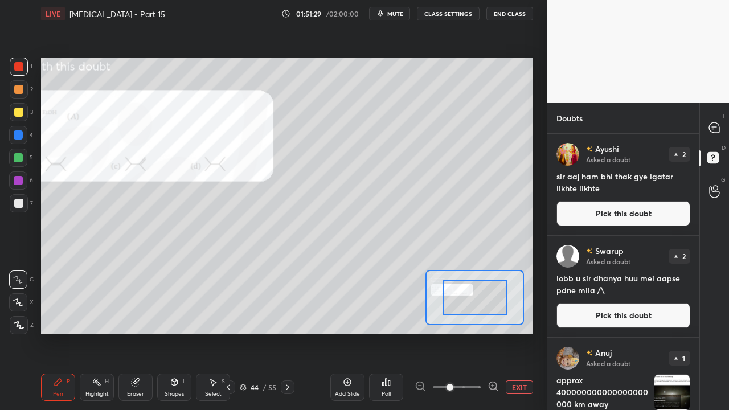
click at [477, 332] on span at bounding box center [457, 387] width 48 height 17
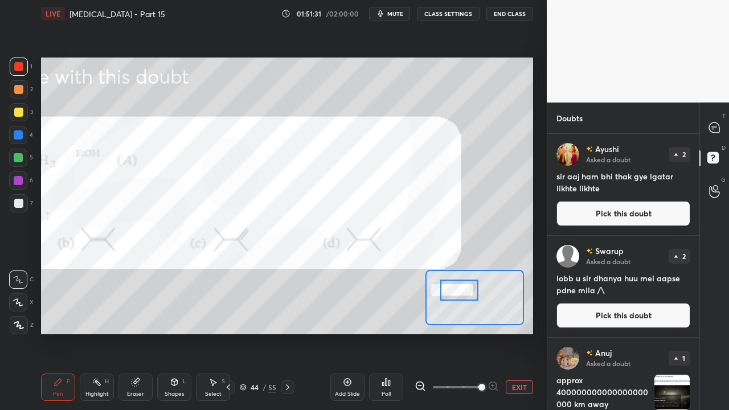
click at [465, 298] on div at bounding box center [459, 290] width 39 height 21
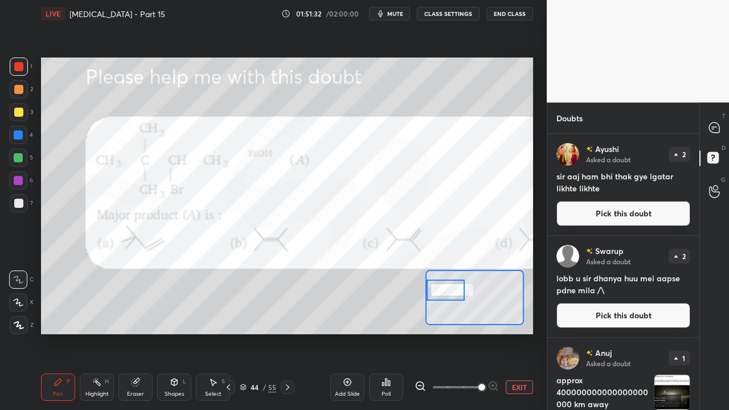
drag, startPoint x: 465, startPoint y: 300, endPoint x: 452, endPoint y: 301, distance: 13.1
click at [452, 301] on div at bounding box center [445, 290] width 39 height 21
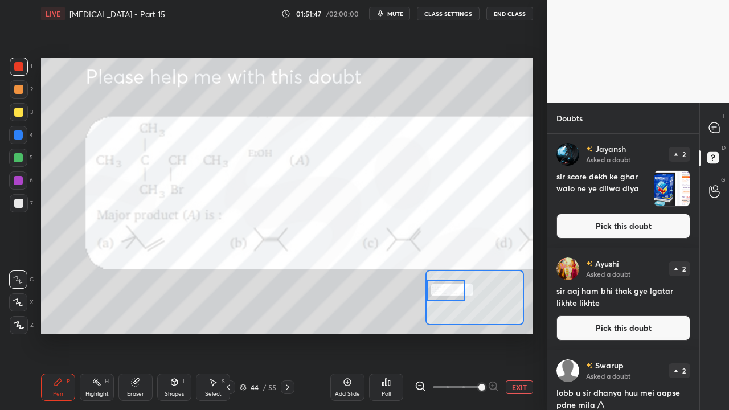
drag, startPoint x: 461, startPoint y: 293, endPoint x: 445, endPoint y: 290, distance: 15.5
click at [446, 293] on div at bounding box center [445, 290] width 39 height 21
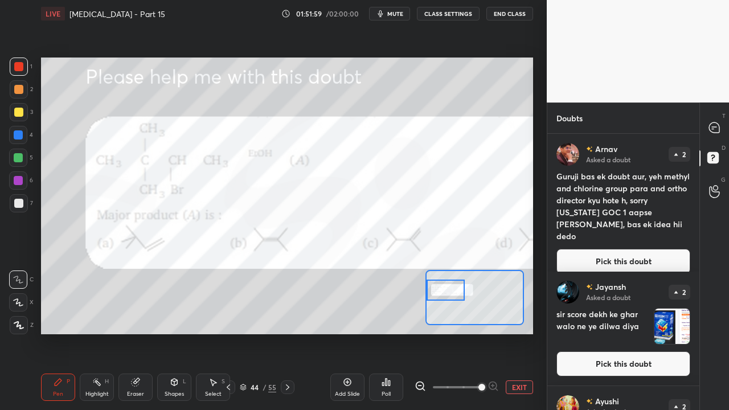
click at [650, 262] on div "Arnav Asked a doubt 2 Guruji bas ek doubt aur, yeh methyl and chlorine group pa…" at bounding box center [623, 208] width 152 height 149
click at [648, 249] on button "Pick this doubt" at bounding box center [623, 261] width 134 height 25
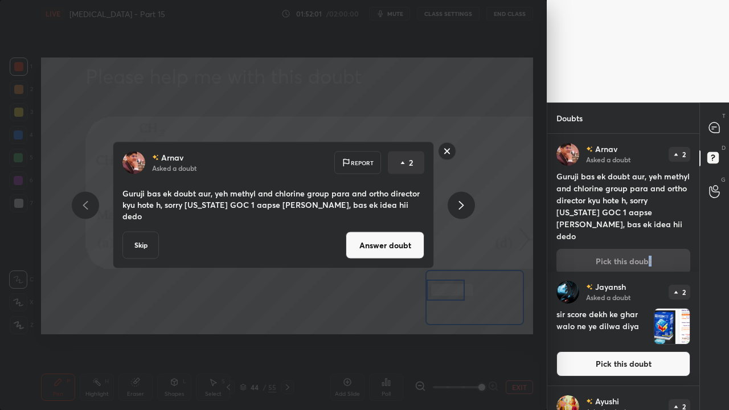
click at [397, 239] on button "Answer doubt" at bounding box center [385, 245] width 79 height 27
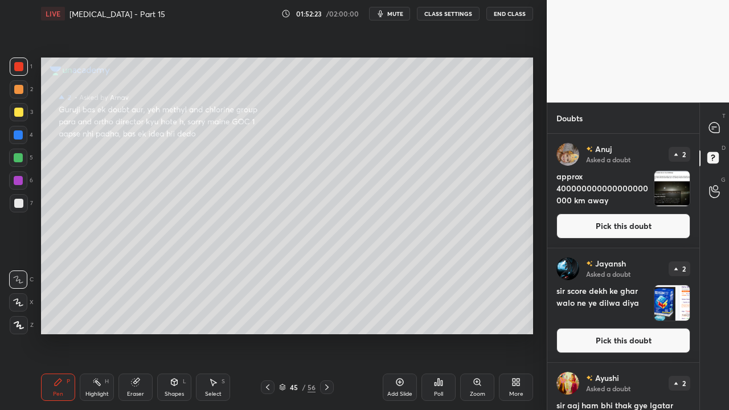
click at [645, 214] on div "Anuj Asked a doubt 2 approx 400000000000000000000 km away Pick this doubt" at bounding box center [623, 191] width 152 height 114
click at [591, 222] on button "Pick this doubt" at bounding box center [623, 225] width 134 height 25
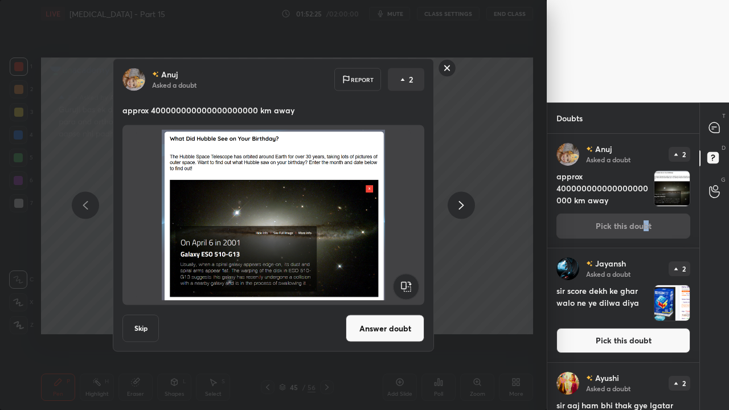
click at [387, 332] on button "Answer doubt" at bounding box center [385, 328] width 79 height 27
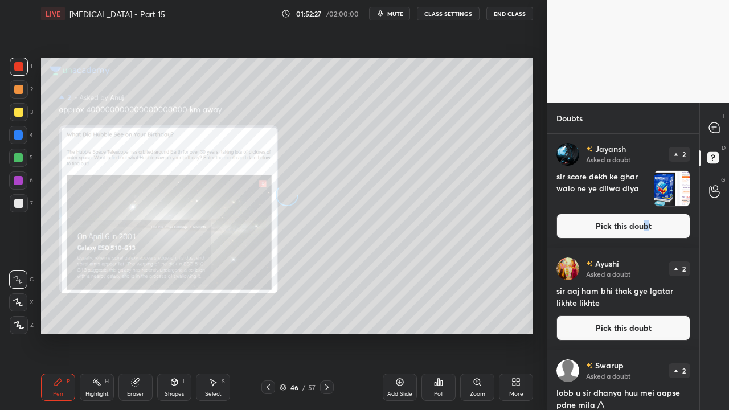
click at [656, 227] on button "Pick this doubt" at bounding box center [623, 225] width 134 height 25
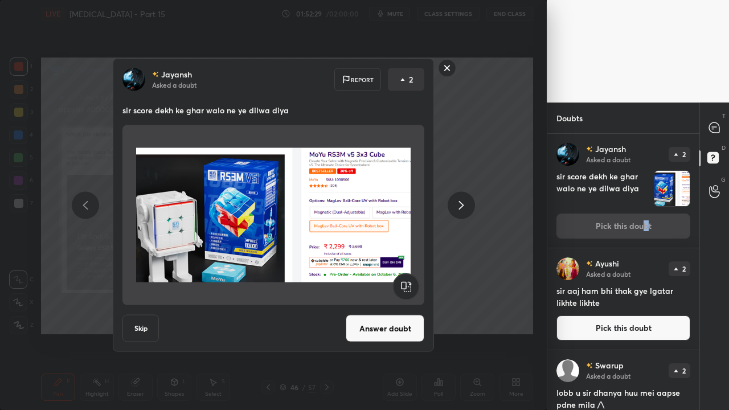
click at [401, 326] on button "Answer doubt" at bounding box center [385, 328] width 79 height 27
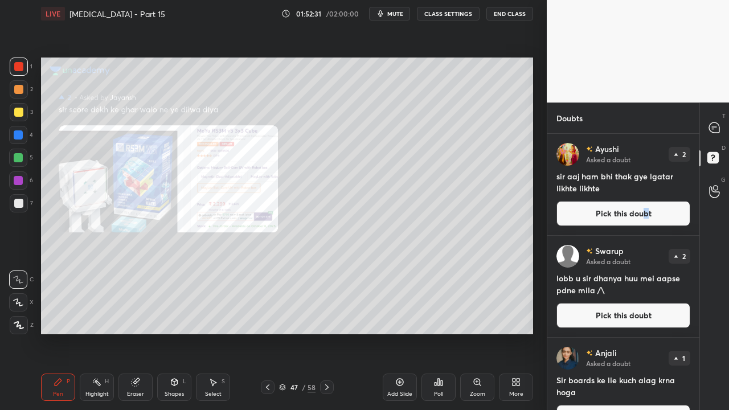
click at [652, 215] on button "Pick this doubt" at bounding box center [623, 213] width 134 height 25
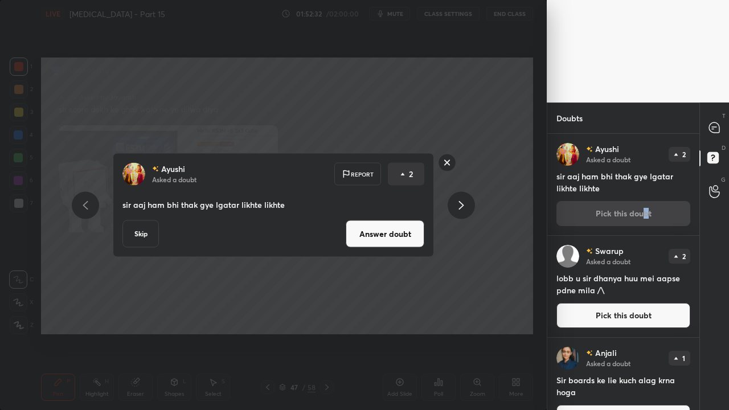
click at [392, 250] on div "Ayushi Asked a doubt Report 2 sir aaj ham bhi thak gye lgatar likhte likhte Ski…" at bounding box center [273, 205] width 321 height 104
click at [370, 240] on button "Answer doubt" at bounding box center [385, 233] width 79 height 27
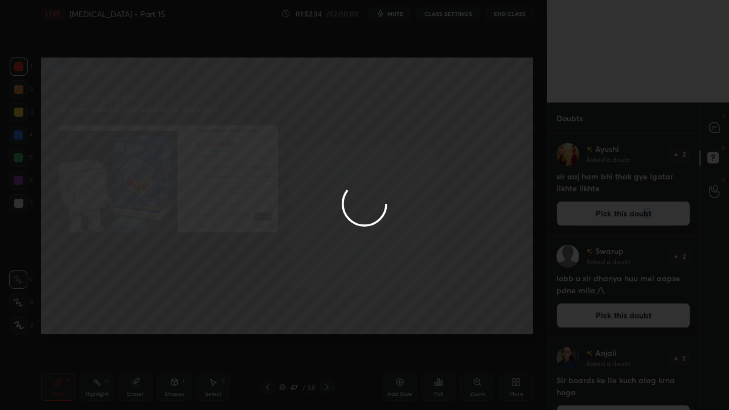
click at [713, 129] on div at bounding box center [364, 205] width 729 height 410
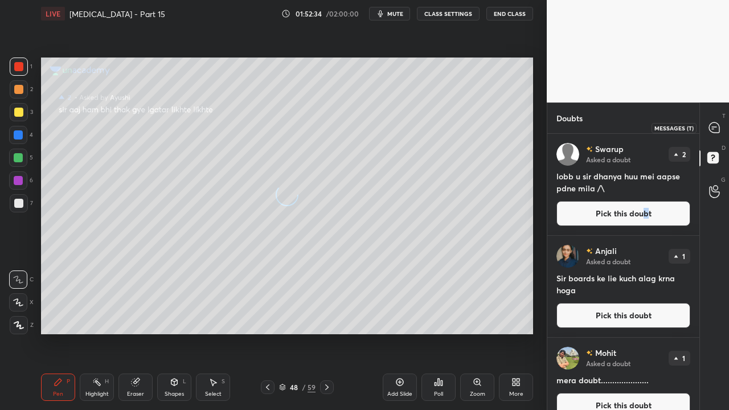
click at [718, 128] on icon at bounding box center [714, 127] width 10 height 10
type textarea "x"
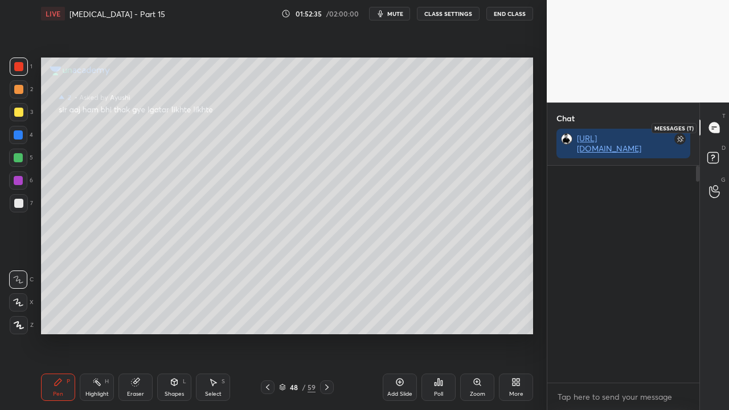
scroll to position [213, 149]
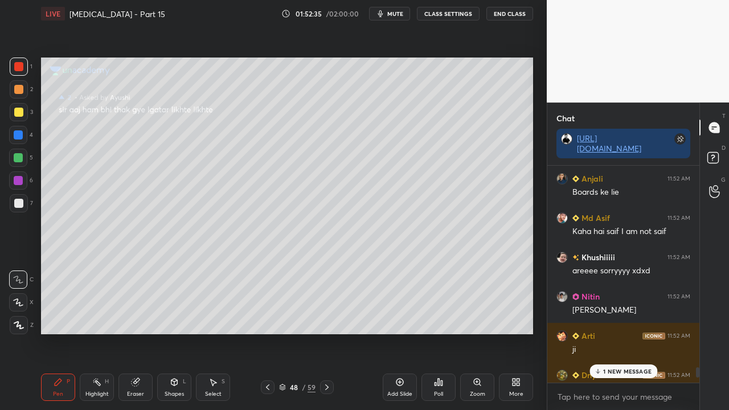
click at [607, 332] on p "1 NEW MESSAGE" at bounding box center [627, 371] width 48 height 7
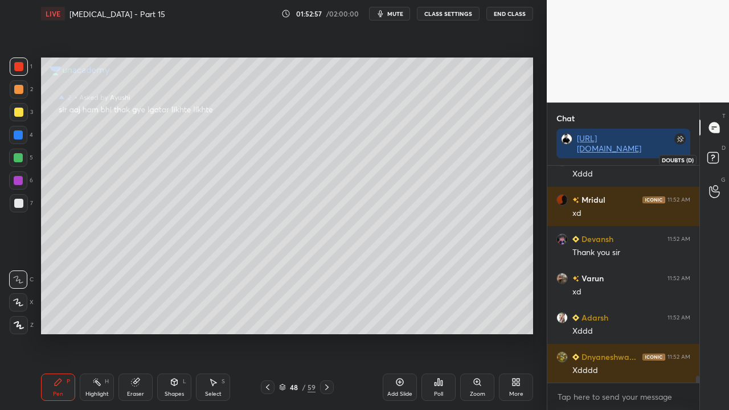
scroll to position [6476, 0]
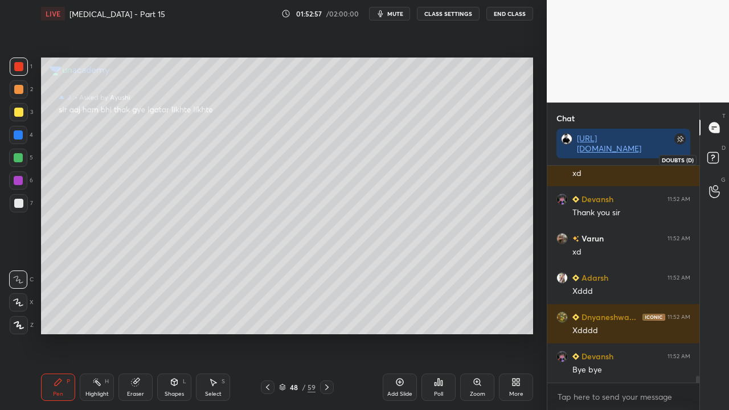
click at [718, 158] on rect at bounding box center [712, 158] width 11 height 11
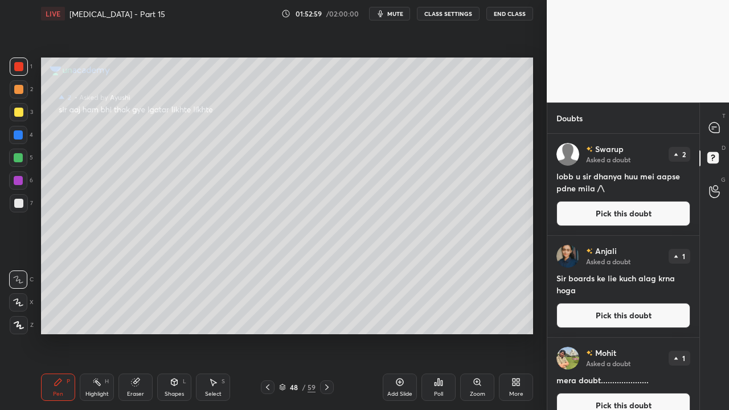
click at [511, 14] on button "End Class" at bounding box center [509, 14] width 47 height 14
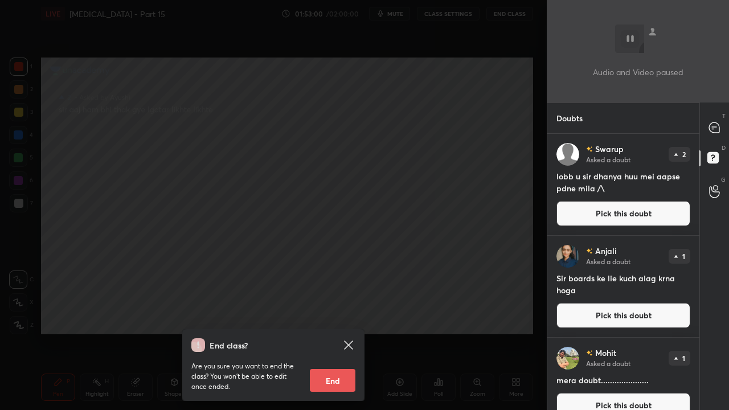
click at [338, 332] on button "End" at bounding box center [333, 380] width 46 height 23
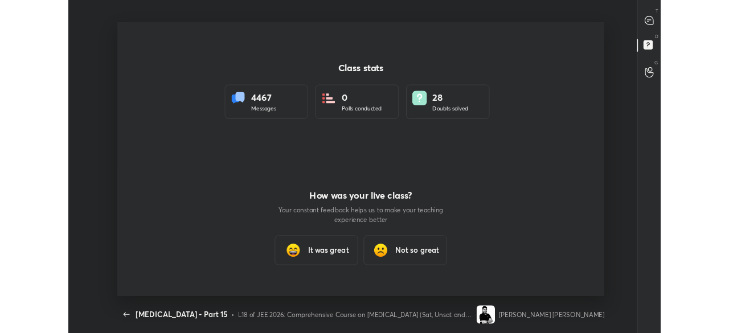
scroll to position [56667, 56208]
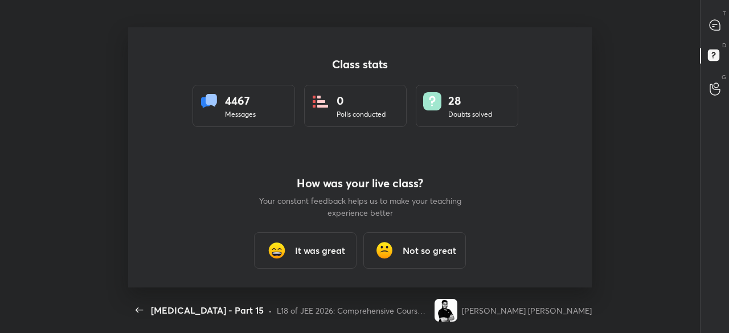
click at [339, 244] on h3 "It was great" at bounding box center [320, 251] width 50 height 14
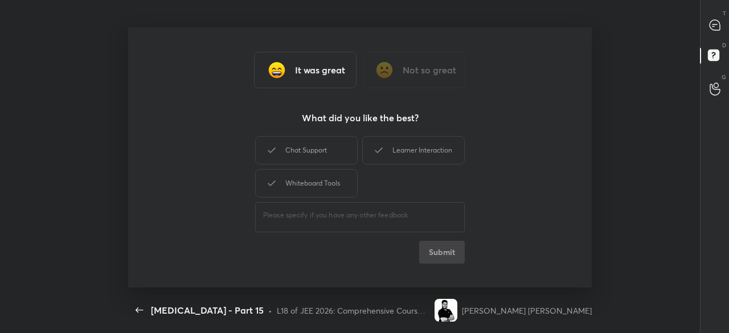
click at [313, 71] on h3 "It was great" at bounding box center [320, 70] width 50 height 14
click at [309, 75] on h3 "It was great" at bounding box center [320, 70] width 50 height 14
click at [302, 150] on div "Chat Support" at bounding box center [306, 150] width 102 height 28
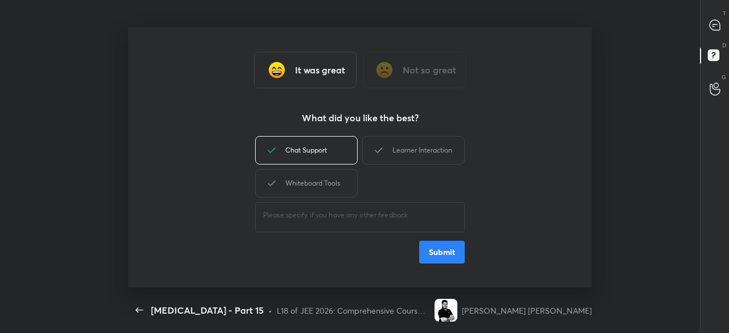
click at [435, 258] on button "Submit" at bounding box center [442, 252] width 46 height 23
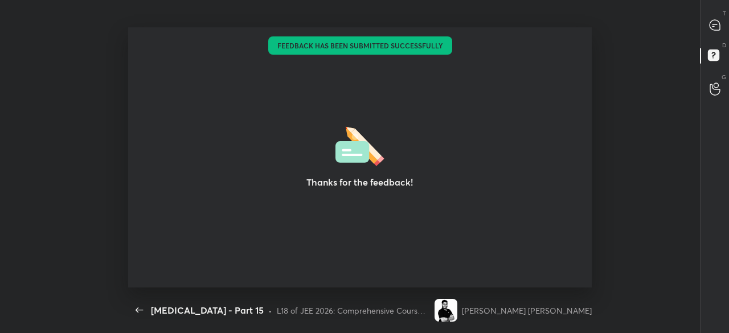
scroll to position [3, 1]
